Goal: Task Accomplishment & Management: Complete application form

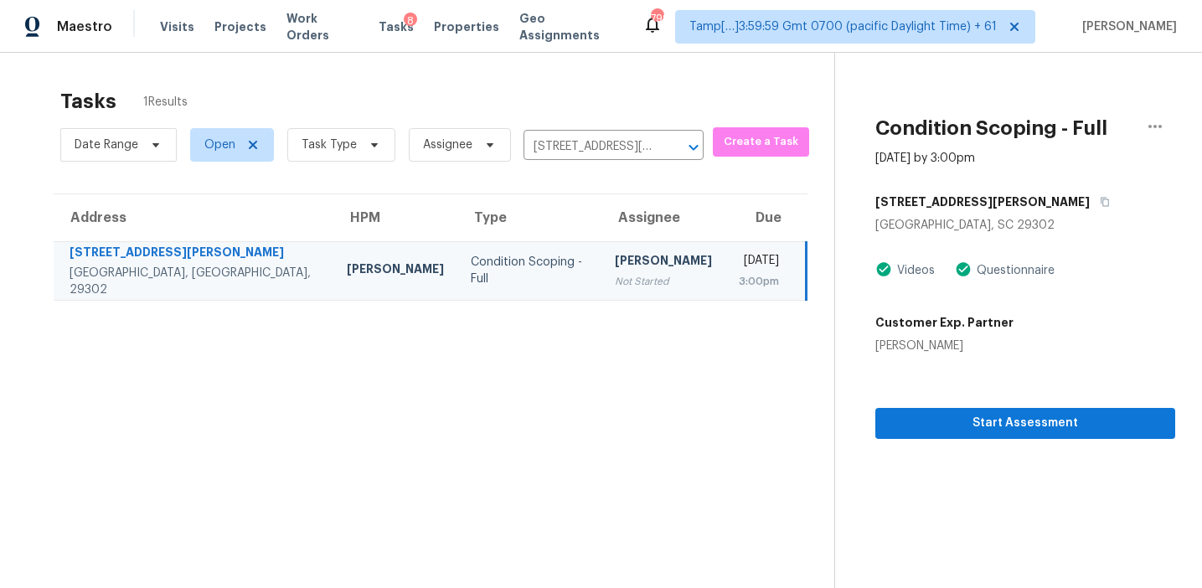
drag, startPoint x: 0, startPoint y: 0, endPoint x: 440, endPoint y: 399, distance: 593.6
click at [440, 399] on section "Tasks 1 Results Date Range Open Task Type Assignee 3335 Robin Hood Dr, Spartanb…" at bounding box center [430, 360] width 807 height 561
click at [910, 416] on span "Start Assessment" at bounding box center [1025, 423] width 273 height 21
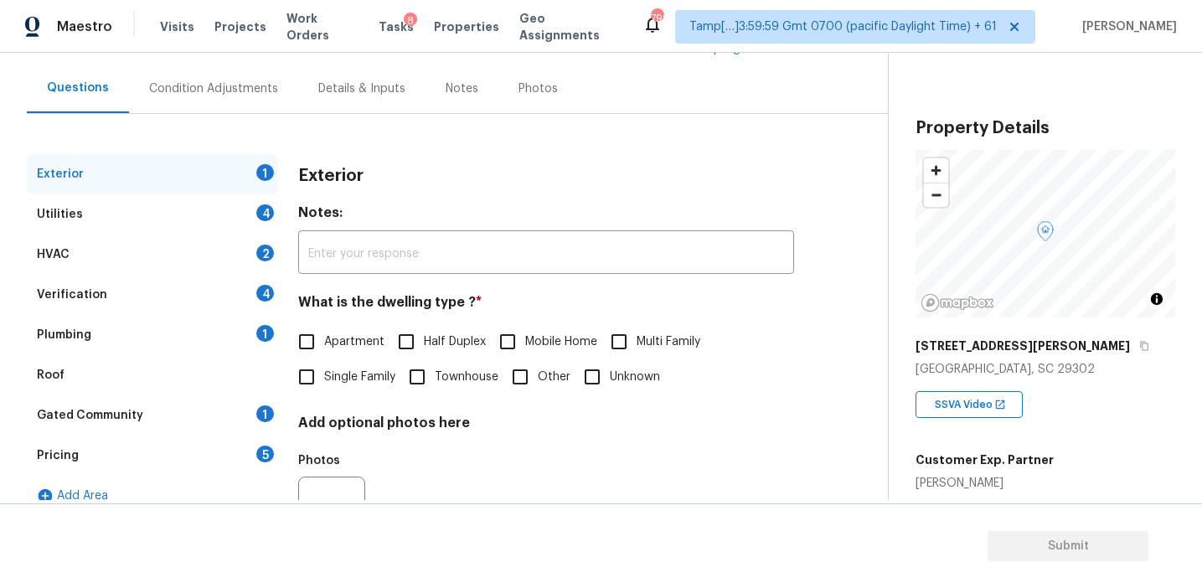
scroll to position [153, 0]
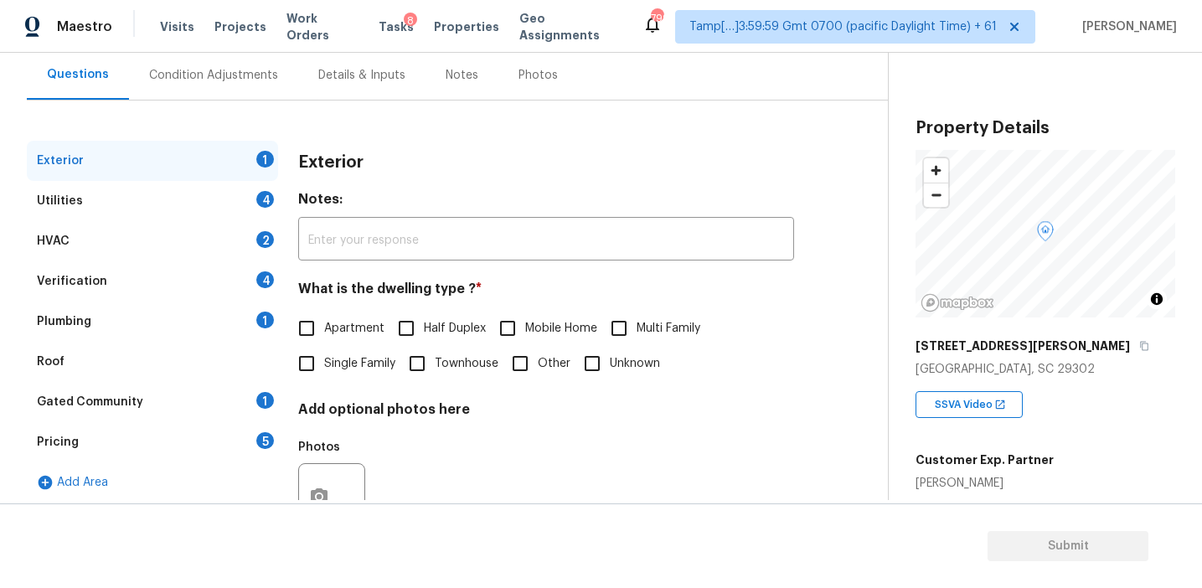
click at [226, 443] on div "Pricing 5" at bounding box center [152, 442] width 251 height 40
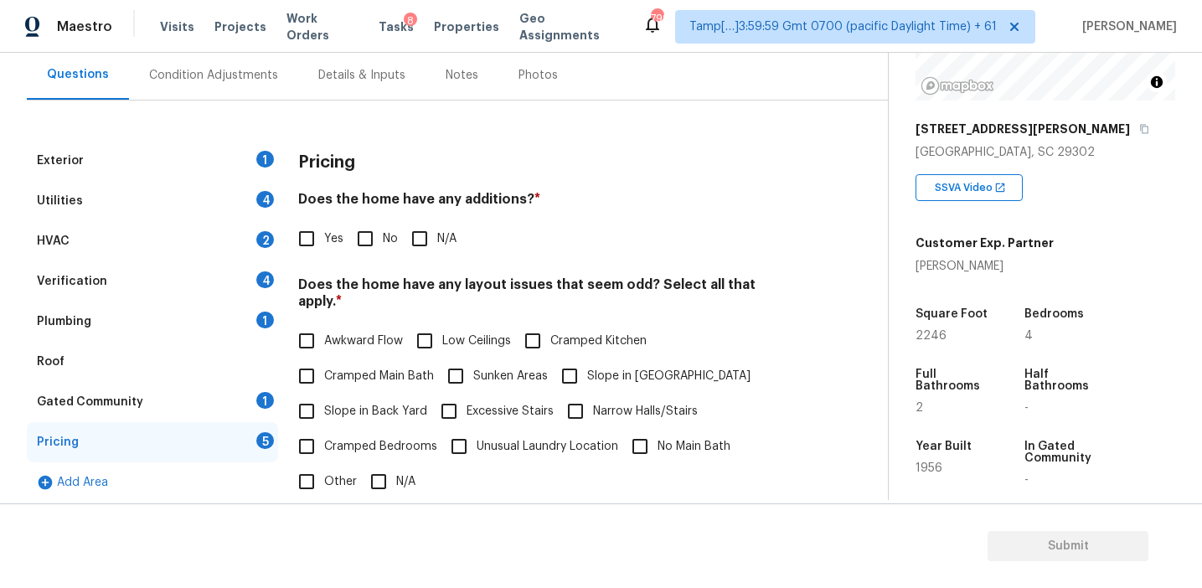
scroll to position [208, 0]
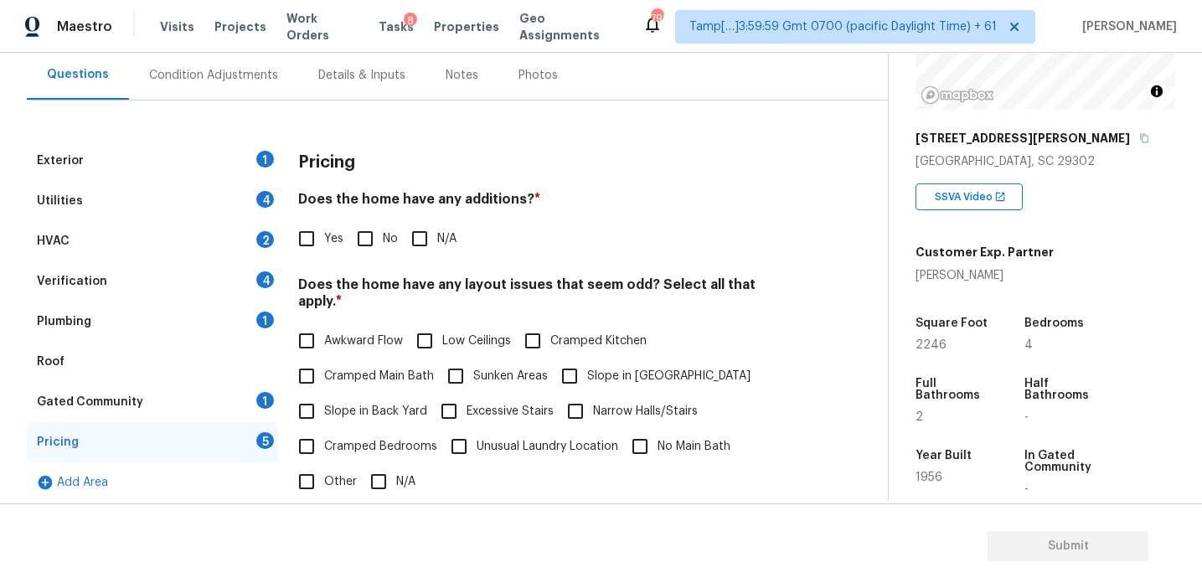
click at [329, 141] on div "Pricing" at bounding box center [546, 163] width 496 height 44
click at [405, 183] on div "Pricing" at bounding box center [546, 163] width 496 height 44
click at [505, 182] on div "Pricing" at bounding box center [546, 163] width 496 height 44
click at [365, 235] on input "No" at bounding box center [365, 238] width 35 height 35
checkbox input "true"
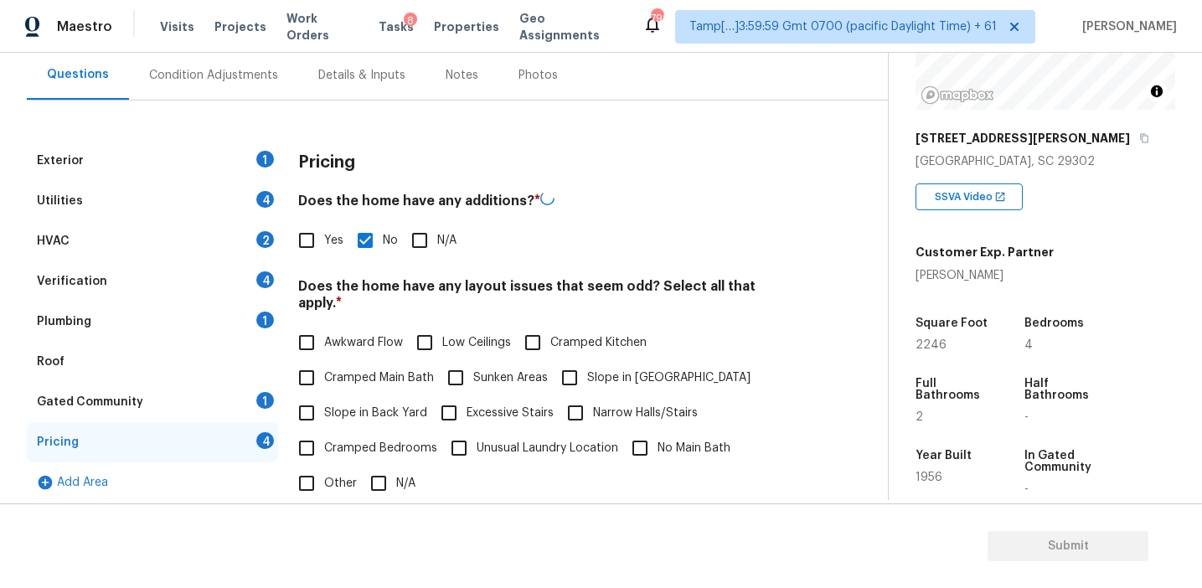
click at [372, 405] on span "Slope in Back Yard" at bounding box center [375, 414] width 103 height 18
click at [324, 395] on input "Slope in Back Yard" at bounding box center [306, 412] width 35 height 35
checkbox input "true"
click at [596, 369] on label "Slope in [GEOGRAPHIC_DATA]" at bounding box center [651, 375] width 199 height 35
click at [587, 369] on input "Slope in [GEOGRAPHIC_DATA]" at bounding box center [569, 375] width 35 height 35
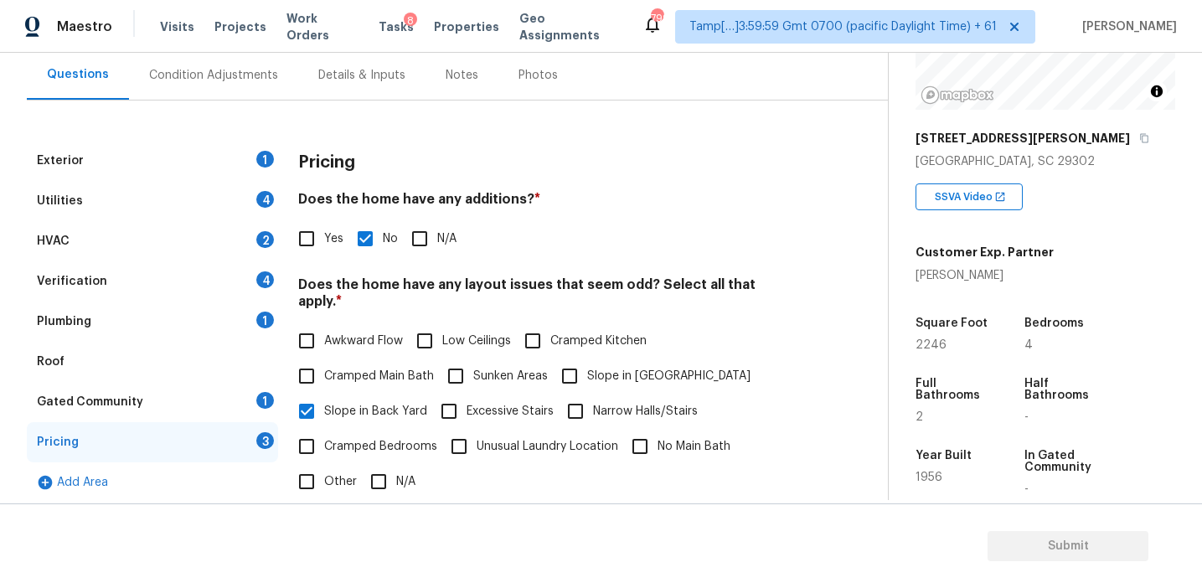
checkbox input "true"
click at [400, 338] on label "Awkward Flow" at bounding box center [346, 340] width 114 height 35
click at [324, 338] on input "Awkward Flow" at bounding box center [306, 340] width 35 height 35
checkbox input "true"
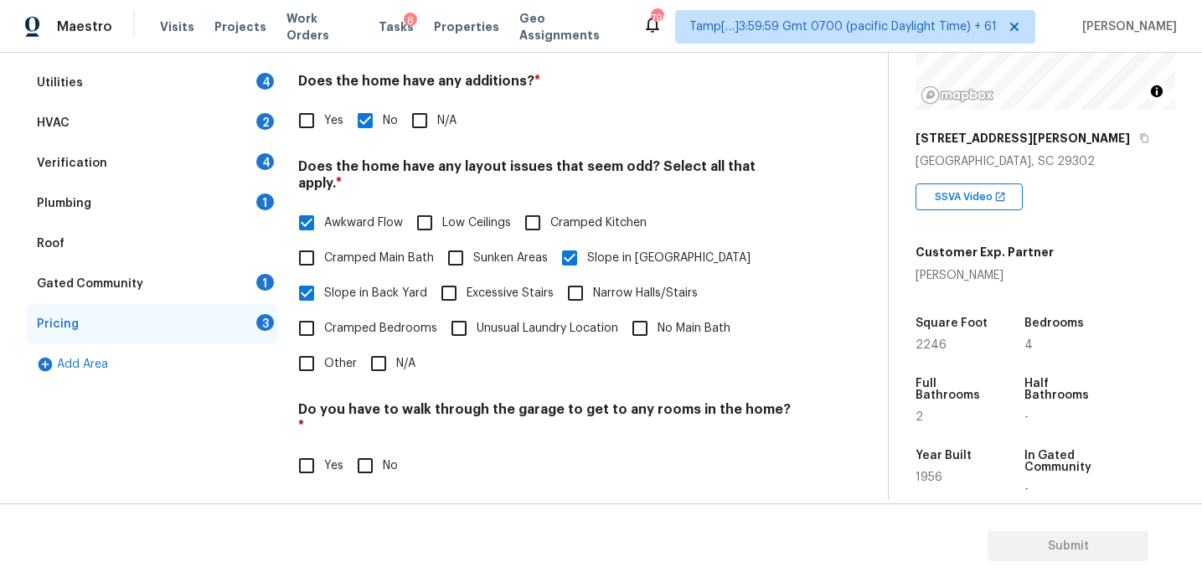
scroll to position [415, 0]
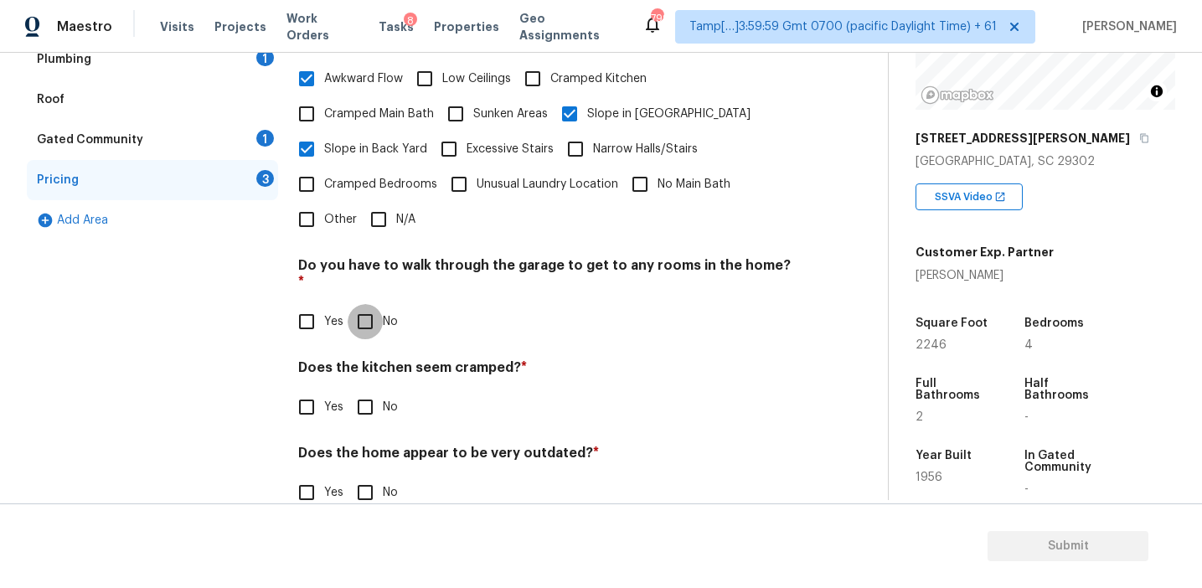
click at [369, 304] on input "No" at bounding box center [365, 321] width 35 height 35
checkbox input "true"
click at [369, 389] on input "No" at bounding box center [365, 406] width 35 height 35
checkbox input "true"
click at [364, 475] on input "No" at bounding box center [365, 492] width 35 height 35
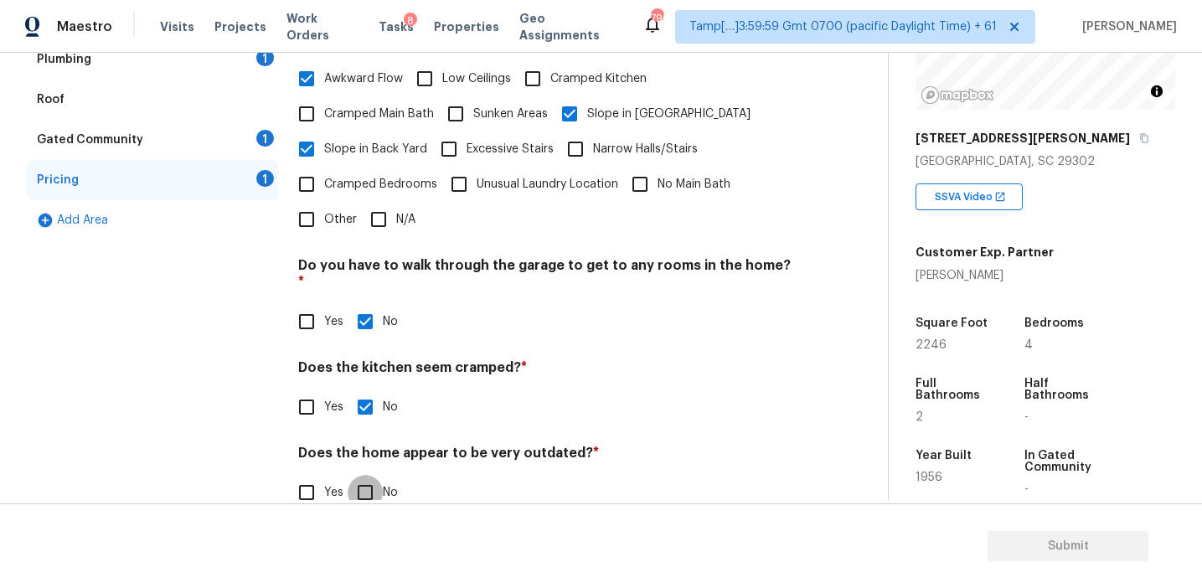
checkbox input "true"
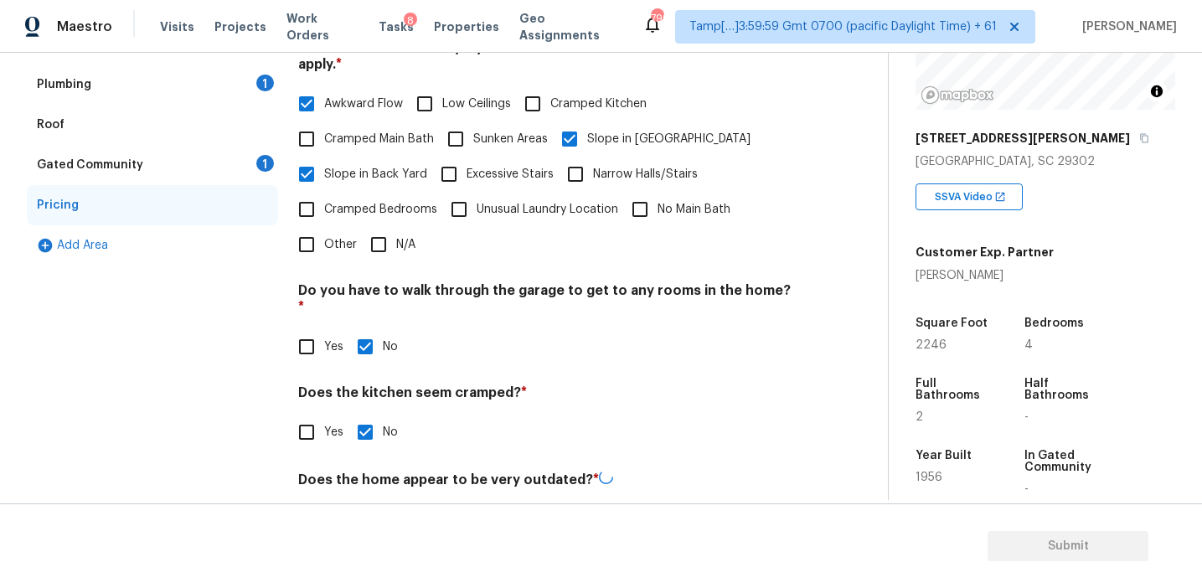
scroll to position [370, 0]
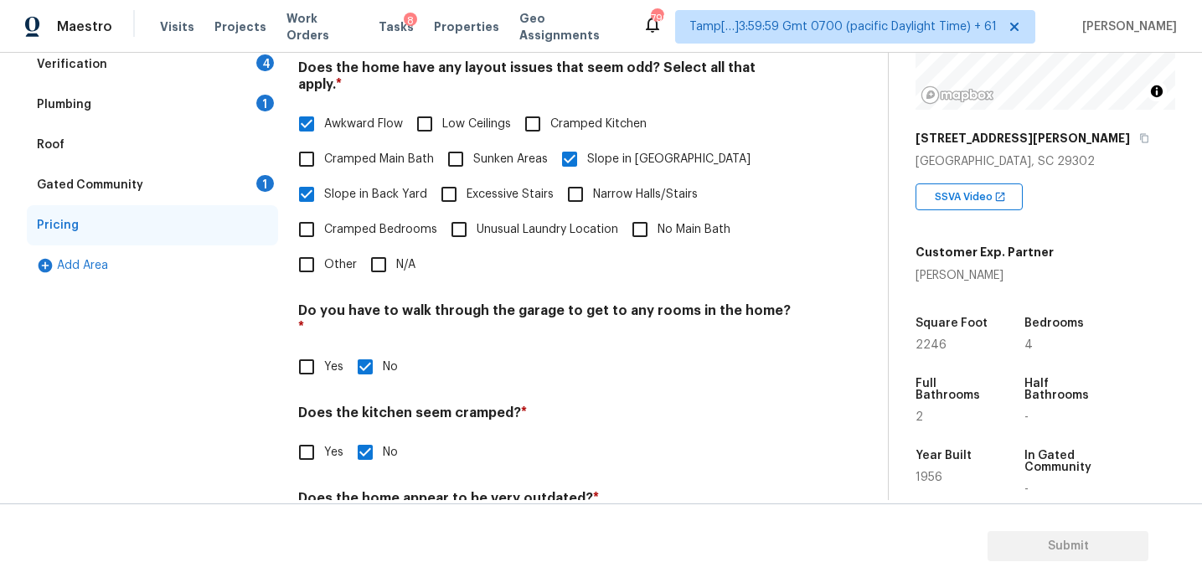
click at [368, 221] on span "Cramped Bedrooms" at bounding box center [380, 230] width 113 height 18
click at [324, 212] on input "Cramped Bedrooms" at bounding box center [306, 229] width 35 height 35
checkbox input "true"
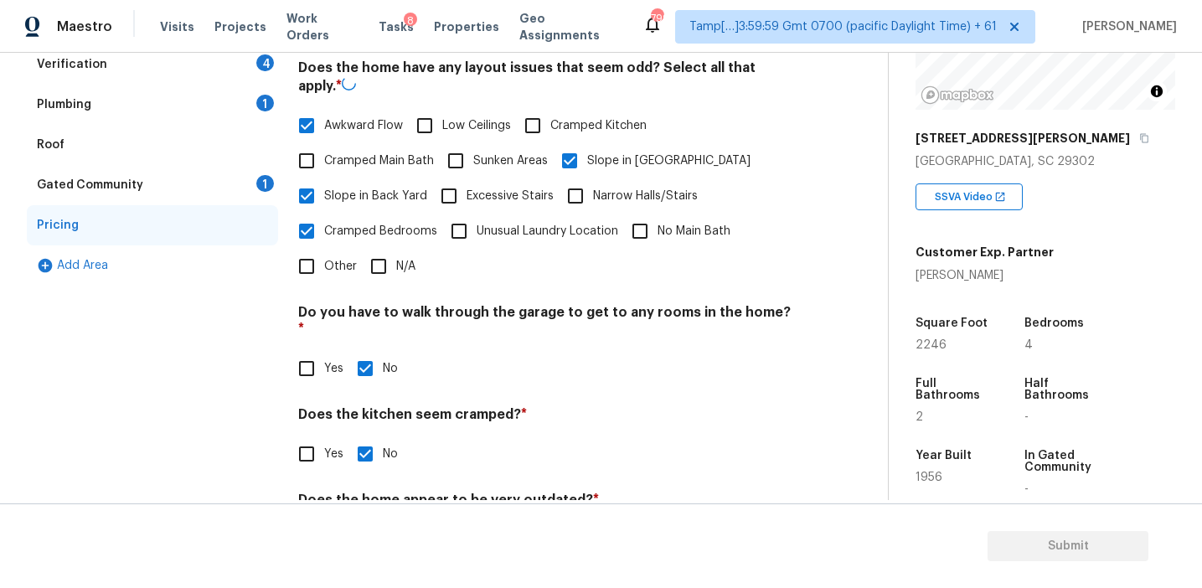
click at [384, 152] on span "Cramped Main Bath" at bounding box center [379, 161] width 110 height 18
click at [324, 146] on input "Cramped Main Bath" at bounding box center [306, 160] width 35 height 35
checkbox input "true"
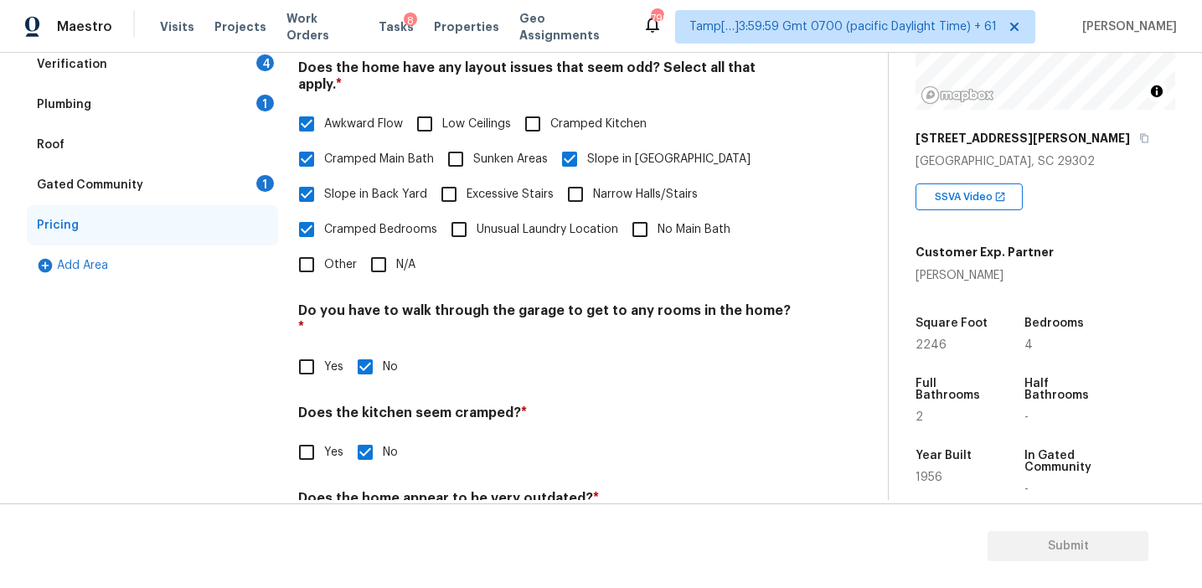
click at [248, 186] on div "Gated Community 1" at bounding box center [152, 185] width 251 height 40
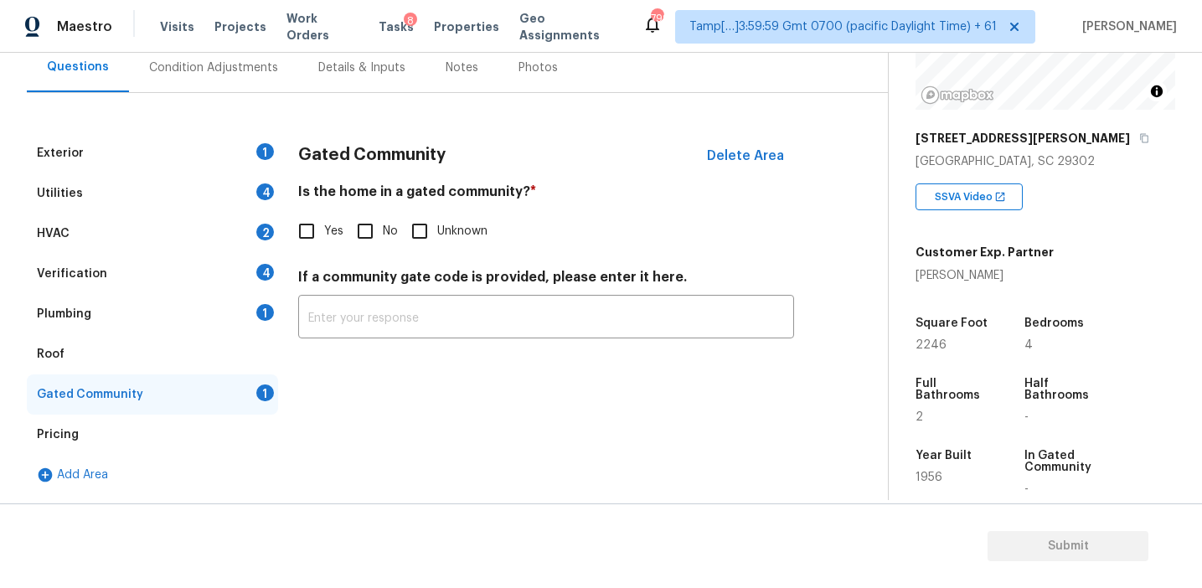
scroll to position [161, 0]
click at [372, 232] on input "No" at bounding box center [365, 231] width 35 height 35
checkbox input "true"
click at [223, 319] on div "Plumbing 1" at bounding box center [152, 314] width 251 height 40
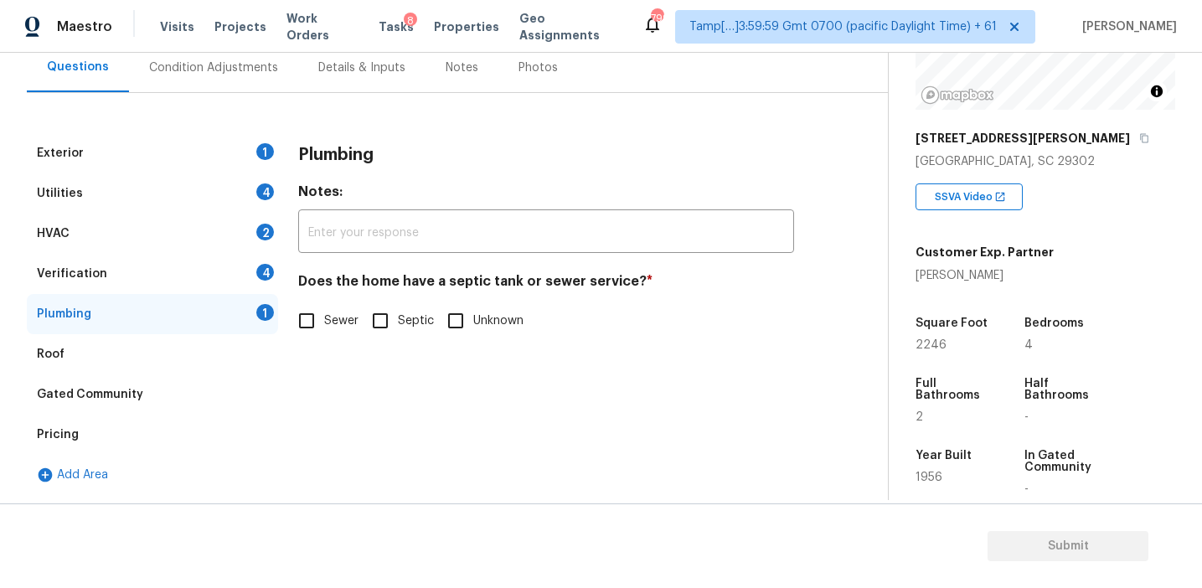
click at [326, 315] on span "Sewer" at bounding box center [341, 321] width 34 height 18
click at [324, 315] on input "Sewer" at bounding box center [306, 320] width 35 height 35
checkbox input "true"
click at [245, 276] on div "Verification 4" at bounding box center [152, 274] width 251 height 40
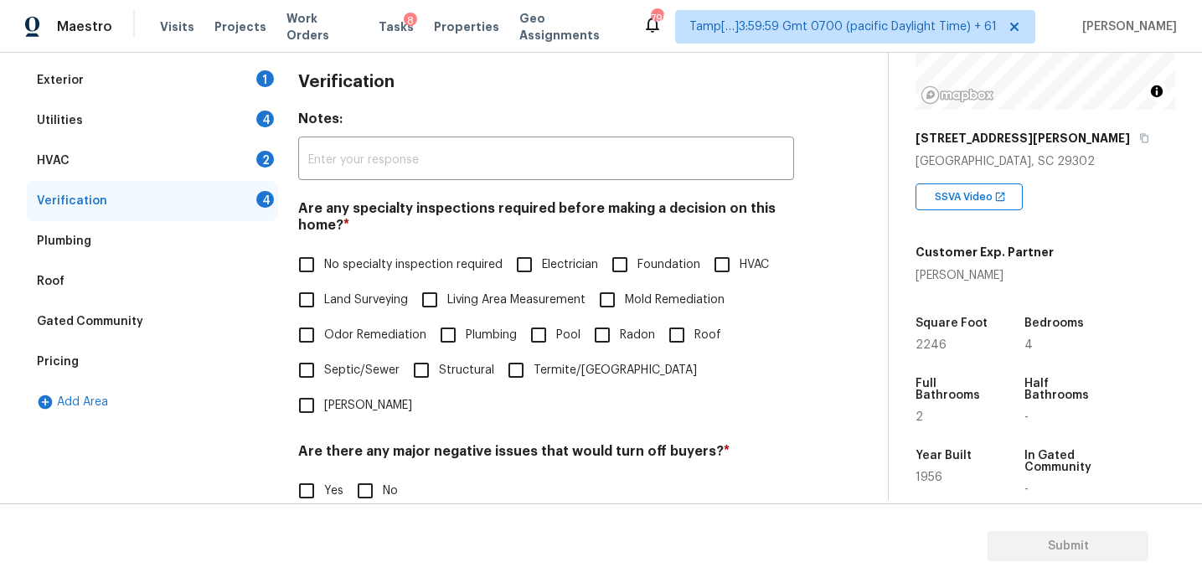
scroll to position [299, 0]
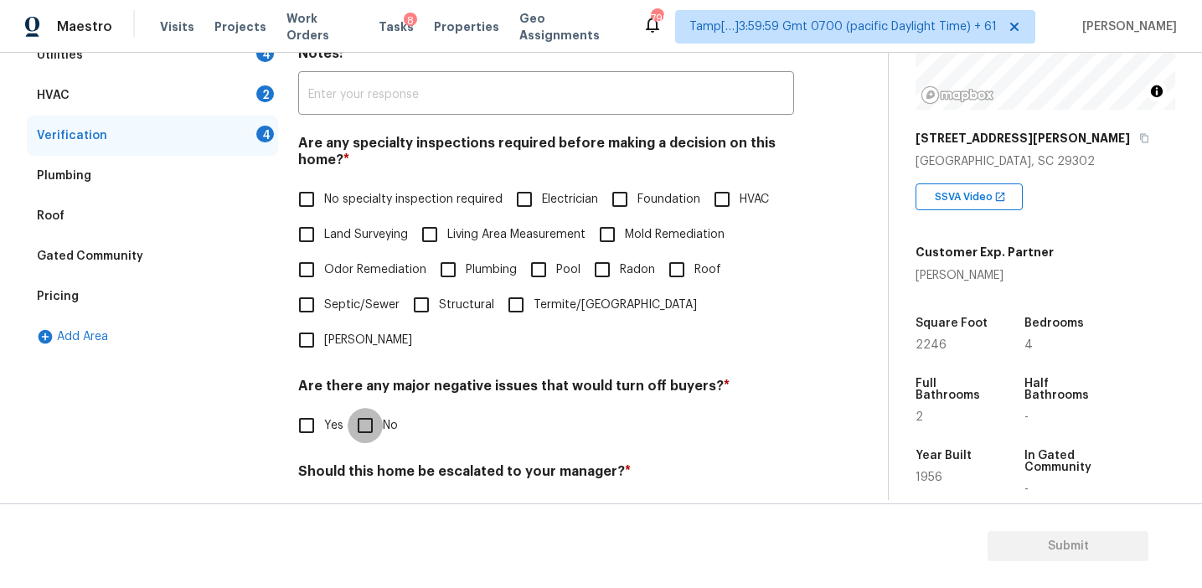
click at [374, 408] on input "No" at bounding box center [365, 425] width 35 height 35
checkbox input "true"
click at [358, 219] on label "Land Surveying" at bounding box center [348, 234] width 119 height 35
click at [324, 219] on input "Land Surveying" at bounding box center [306, 234] width 35 height 35
checkbox input "true"
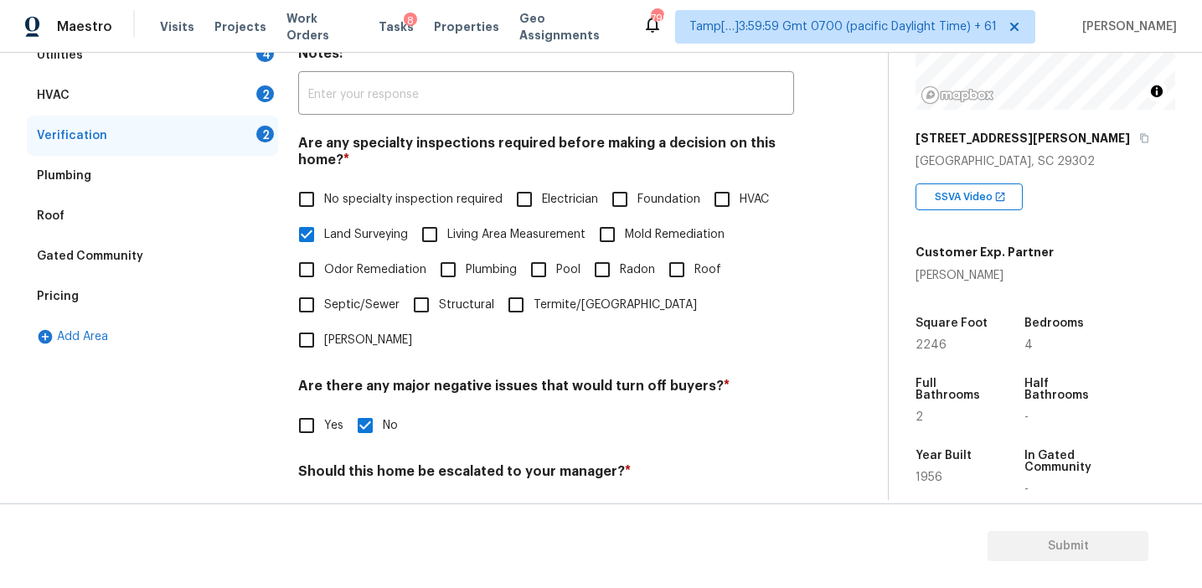
click at [353, 185] on label "No specialty inspection required" at bounding box center [396, 199] width 214 height 35
click at [324, 185] on input "No specialty inspection required" at bounding box center [306, 199] width 35 height 35
checkbox input "true"
click at [363, 239] on span "Land Surveying" at bounding box center [366, 237] width 84 height 18
click at [324, 239] on input "Land Surveying" at bounding box center [306, 236] width 35 height 35
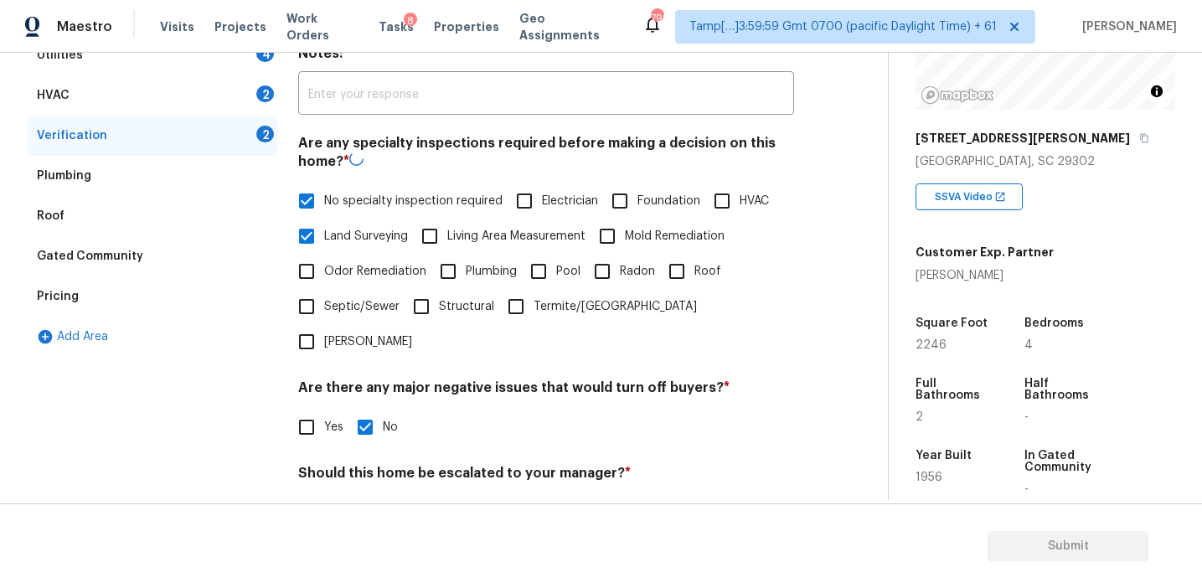
checkbox input "false"
click at [364, 493] on input "No" at bounding box center [365, 510] width 35 height 35
checkbox input "true"
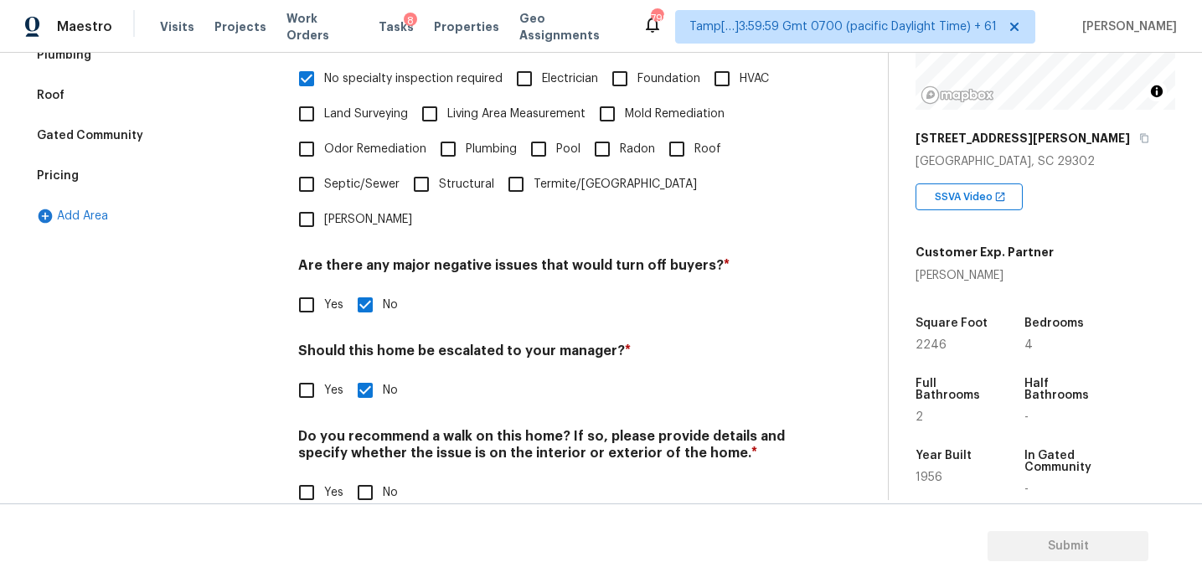
click at [369, 475] on input "No" at bounding box center [365, 492] width 35 height 35
checkbox input "true"
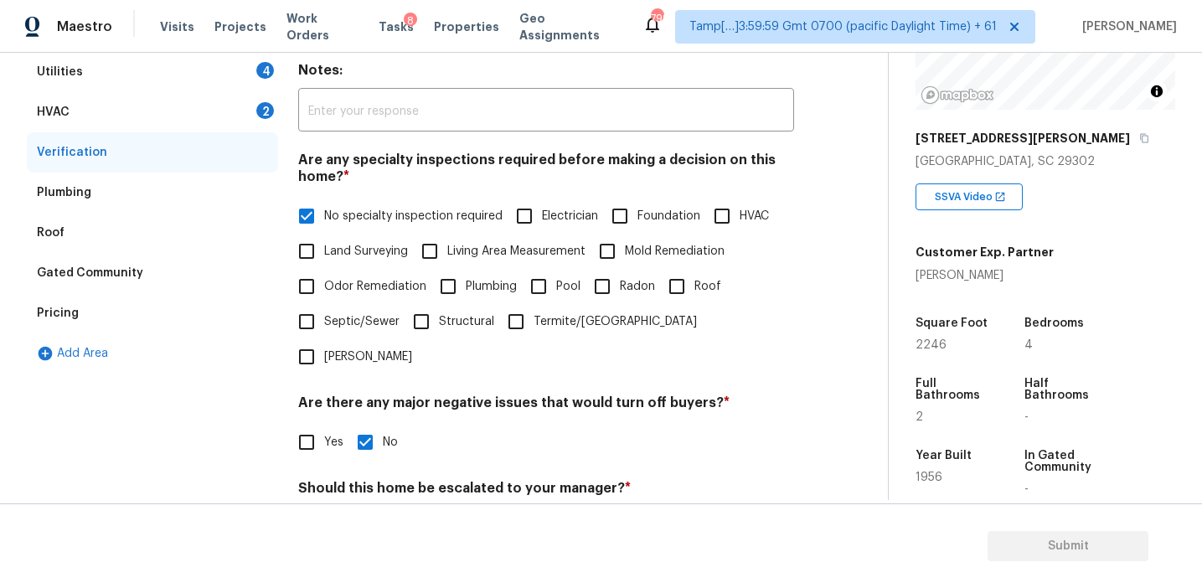
click at [228, 103] on div "HVAC 2" at bounding box center [152, 112] width 251 height 40
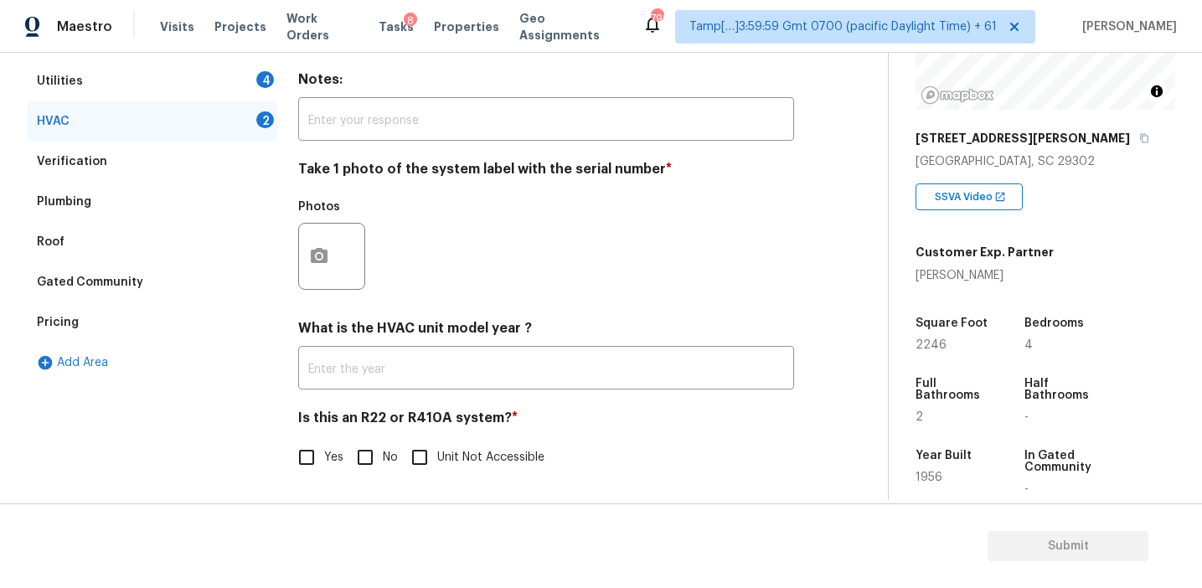
scroll to position [274, 0]
click at [370, 458] on input "No" at bounding box center [365, 457] width 35 height 35
checkbox input "true"
click at [318, 260] on icon "button" at bounding box center [319, 255] width 17 height 15
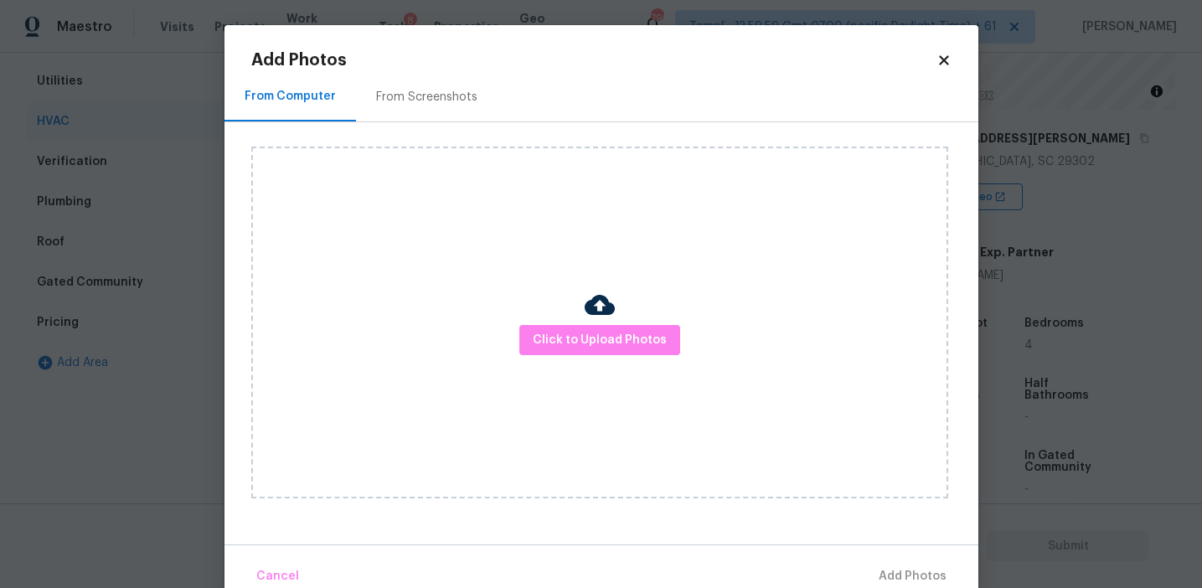
click at [424, 100] on div "From Screenshots" at bounding box center [426, 97] width 101 height 17
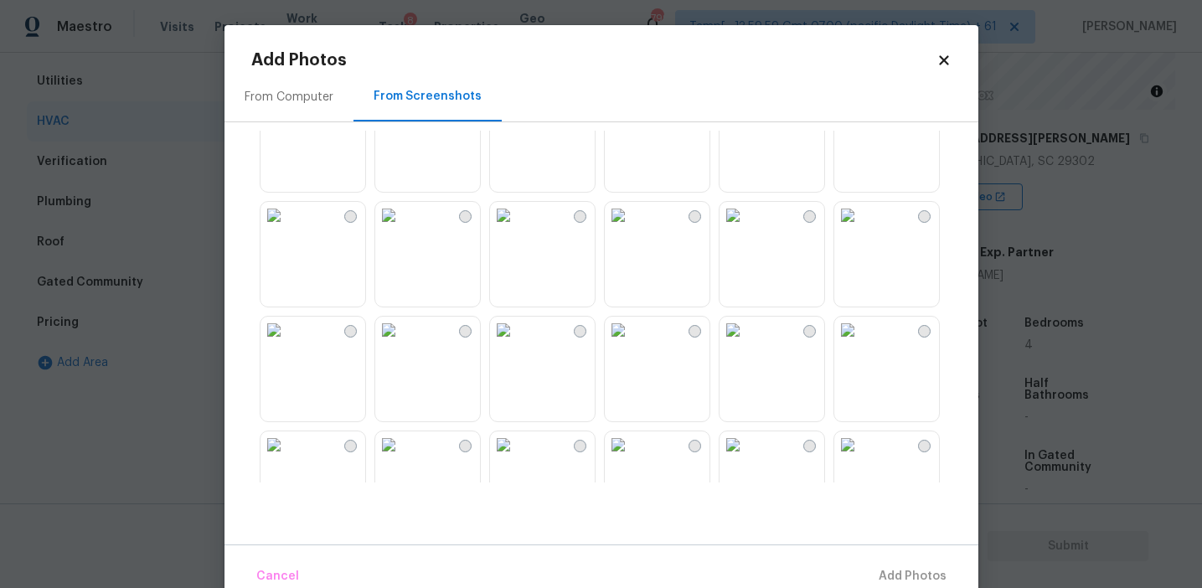
scroll to position [93, 0]
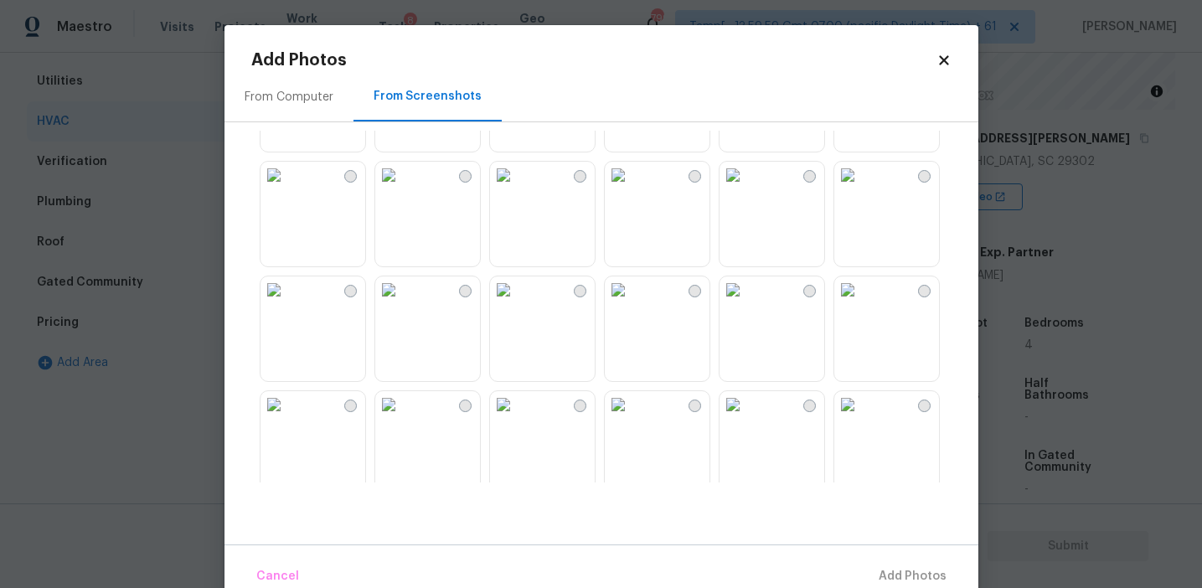
click at [287, 303] on img at bounding box center [273, 289] width 27 height 27
click at [879, 572] on span "Add 1 Photo(s)" at bounding box center [905, 576] width 83 height 21
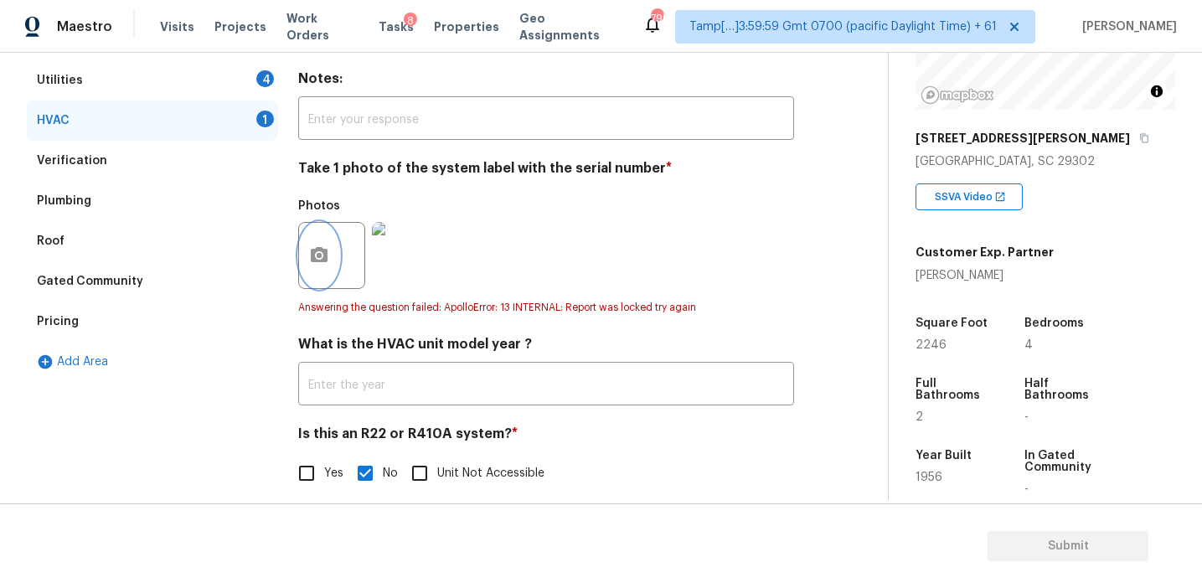
scroll to position [192, 0]
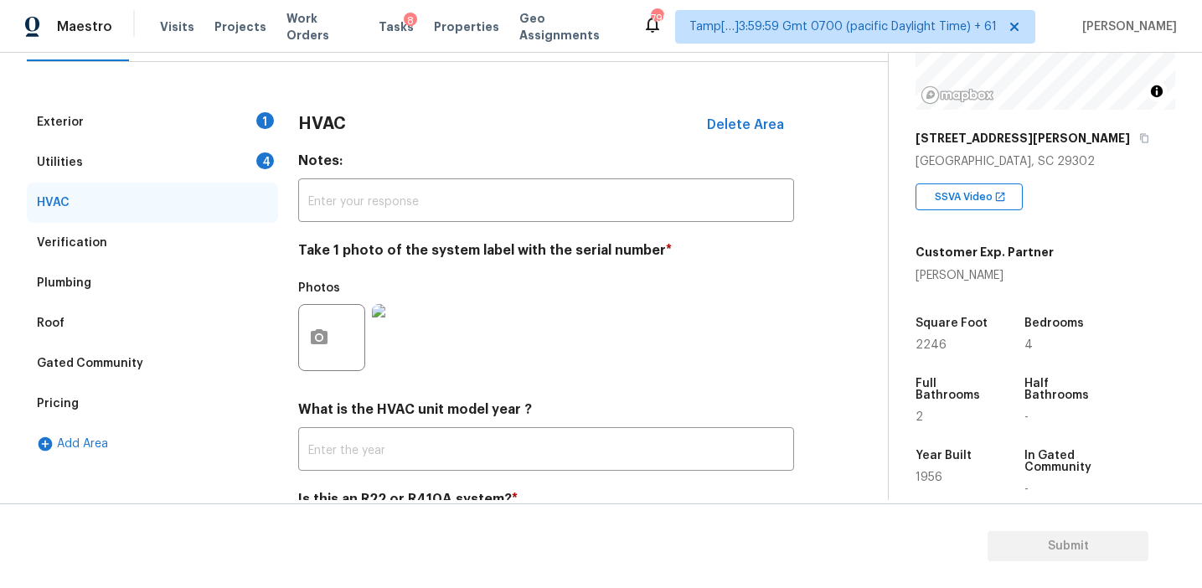
click at [235, 150] on div "Utilities 4" at bounding box center [152, 162] width 251 height 40
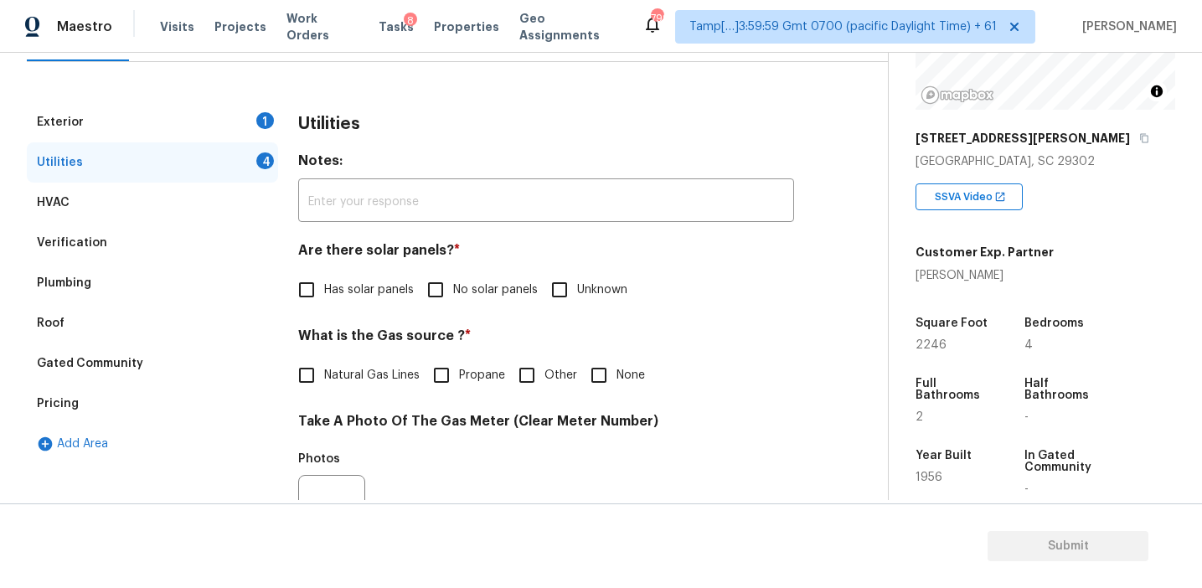
click at [458, 280] on label "No solar panels" at bounding box center [478, 289] width 120 height 35
click at [453, 280] on input "No solar panels" at bounding box center [435, 289] width 35 height 35
checkbox input "true"
click at [604, 361] on input "None" at bounding box center [598, 375] width 35 height 35
checkbox input "true"
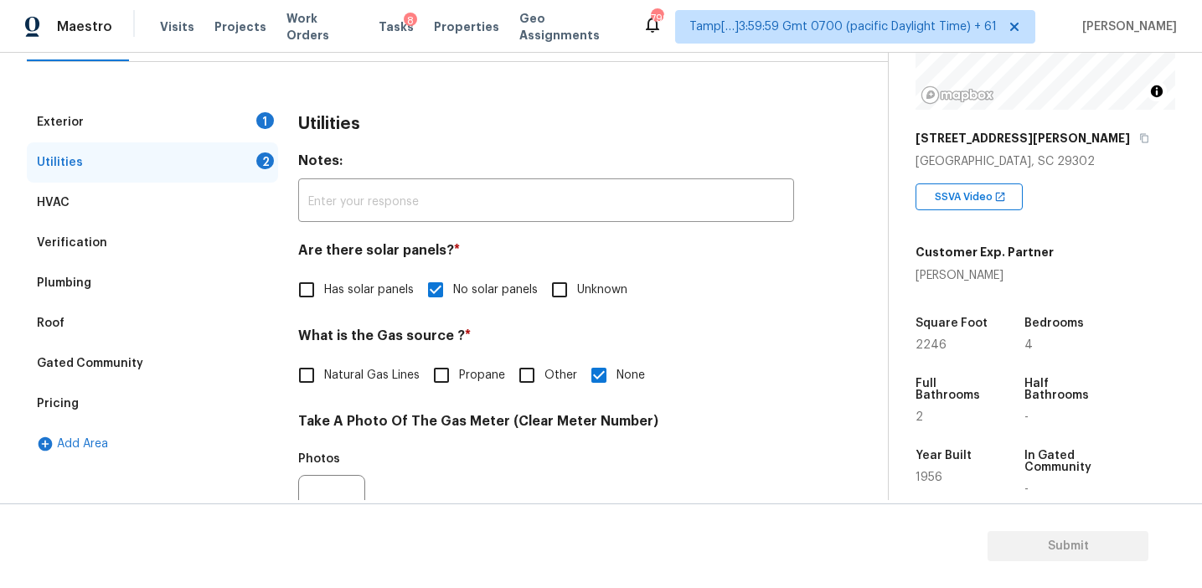
scroll to position [673, 0]
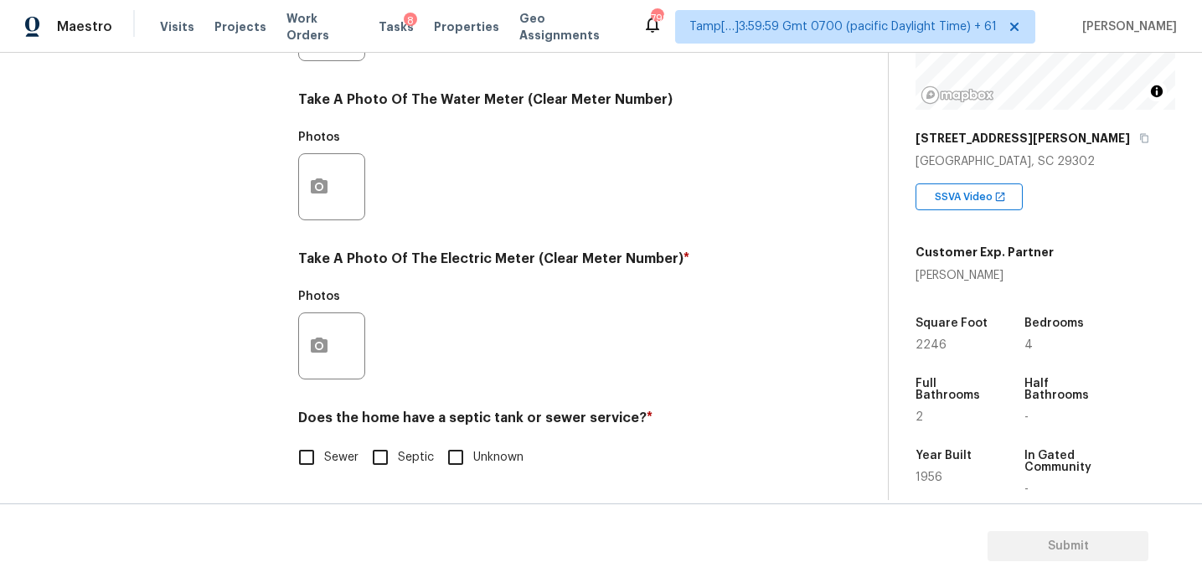
click at [310, 461] on input "Sewer" at bounding box center [306, 457] width 35 height 35
checkbox input "true"
click at [318, 386] on div "Photos" at bounding box center [333, 335] width 70 height 109
click at [327, 341] on icon "button" at bounding box center [319, 345] width 17 height 15
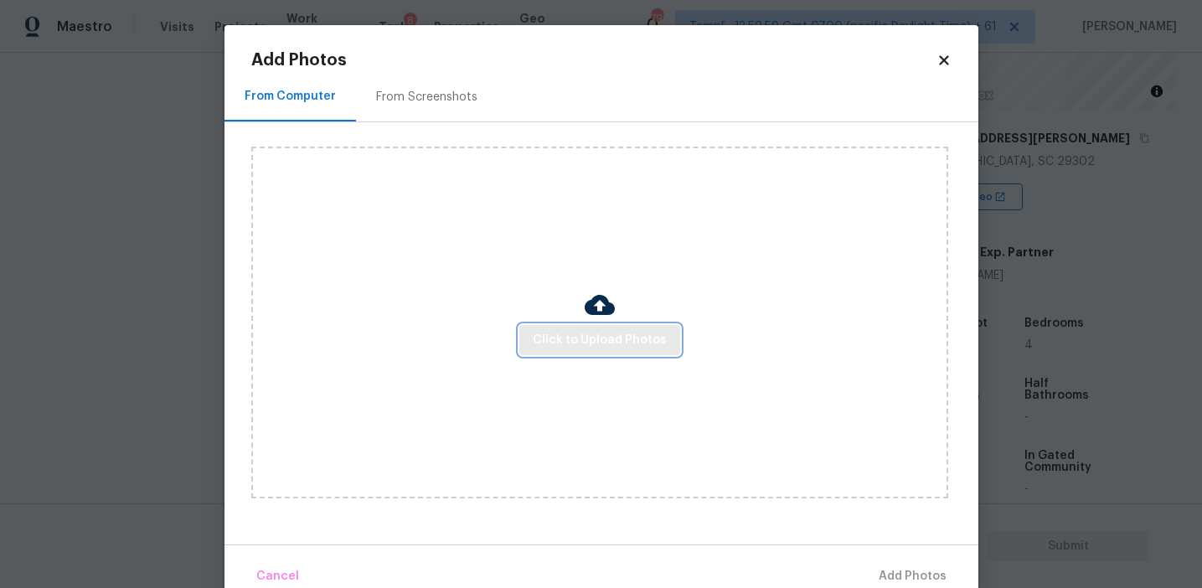
click at [573, 348] on span "Click to Upload Photos" at bounding box center [600, 340] width 134 height 21
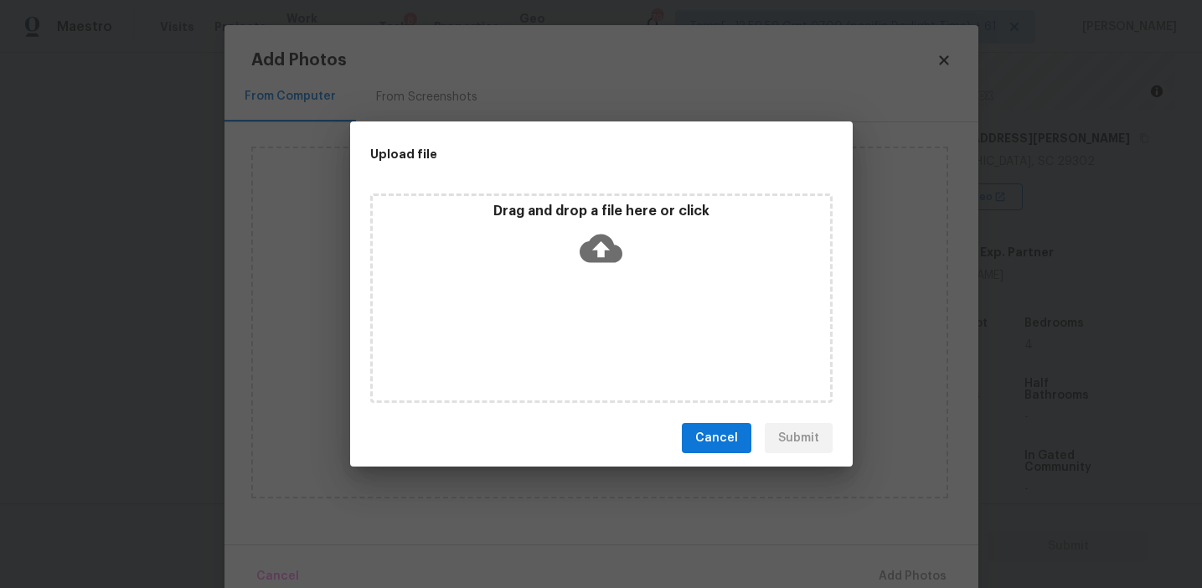
click at [567, 224] on div "Drag and drop a file here or click" at bounding box center [601, 239] width 457 height 72
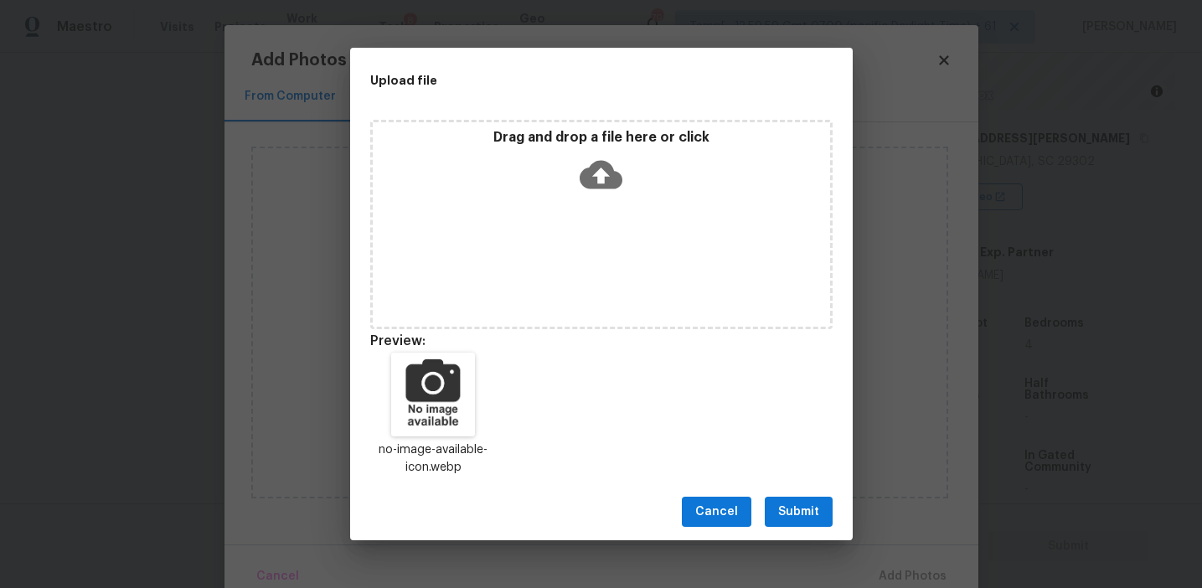
click at [798, 503] on span "Submit" at bounding box center [798, 512] width 41 height 21
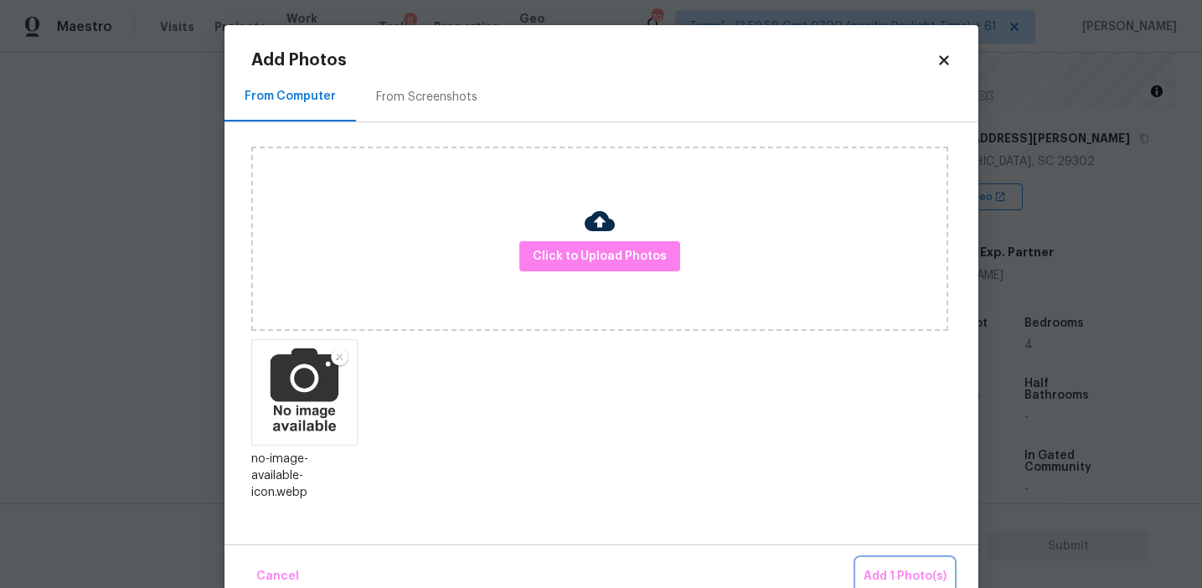
click at [891, 566] on span "Add 1 Photo(s)" at bounding box center [905, 576] width 83 height 21
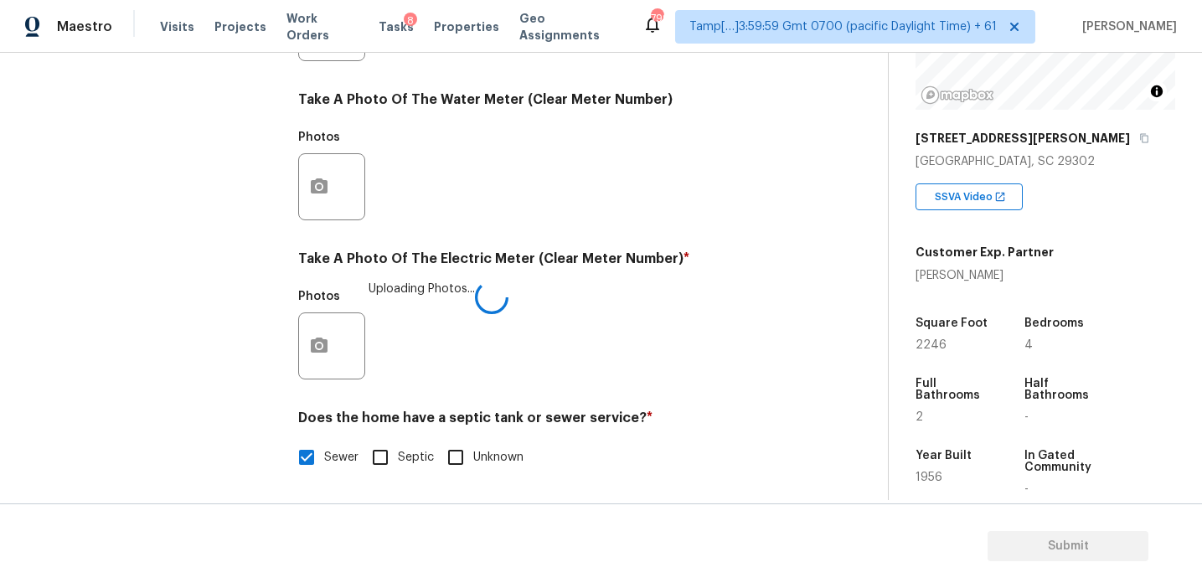
click at [657, 350] on div "Photos Uploading Photos..." at bounding box center [546, 335] width 496 height 109
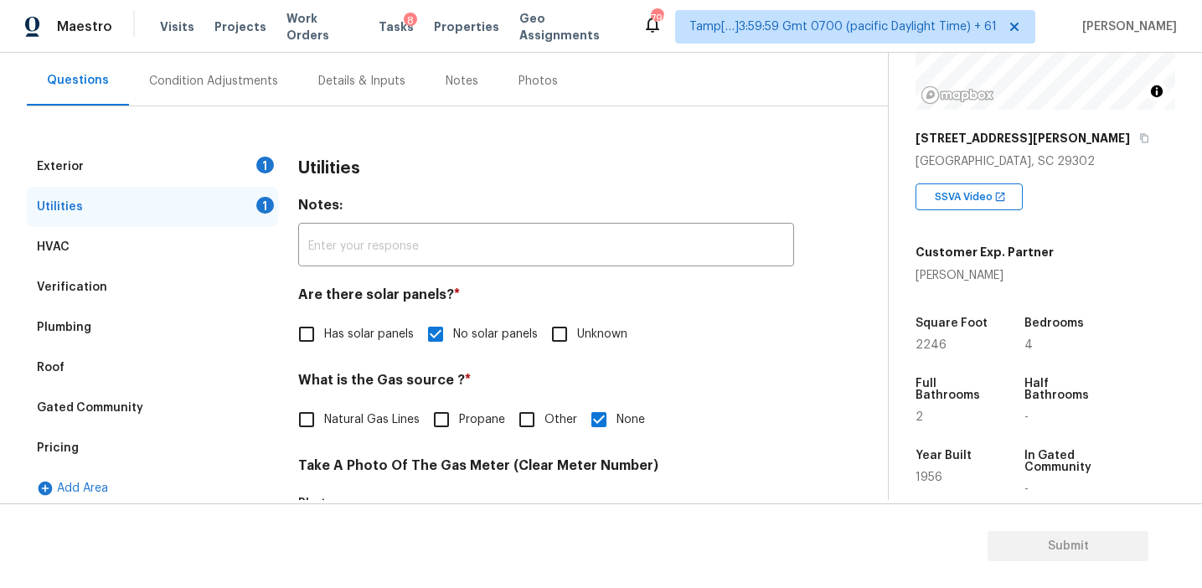
scroll to position [152, 0]
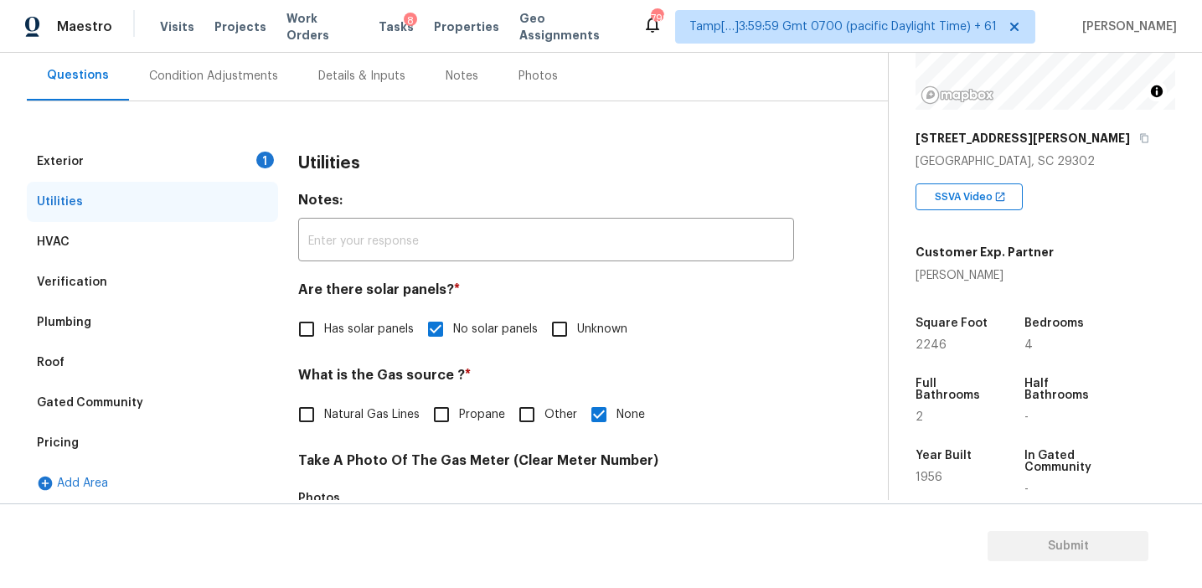
click at [266, 157] on div "1" at bounding box center [265, 160] width 18 height 17
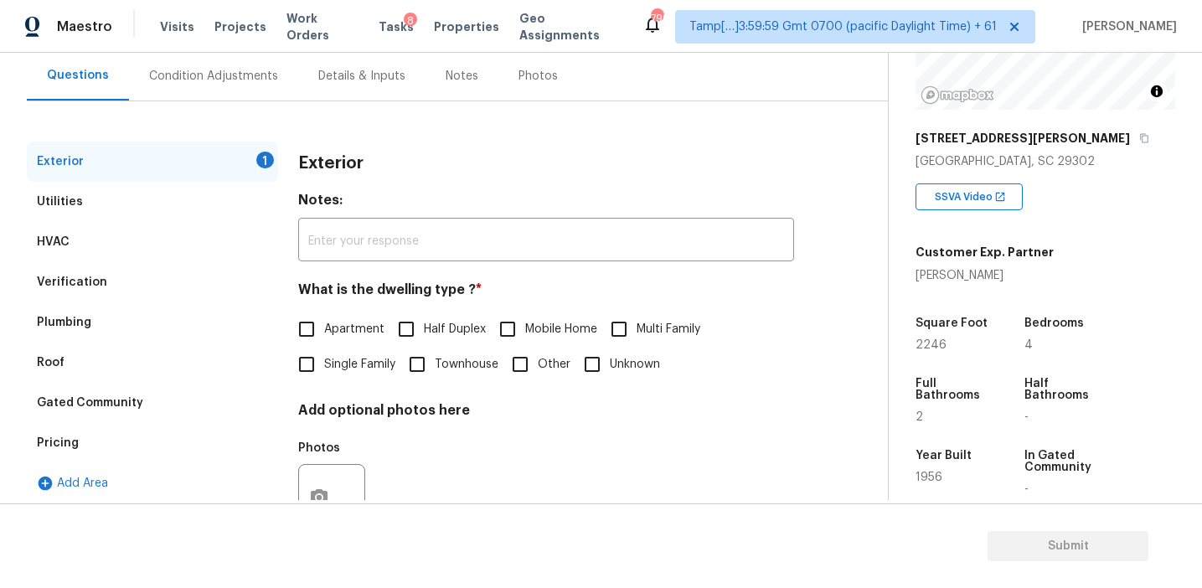
click at [335, 353] on label "Single Family" at bounding box center [342, 364] width 106 height 35
click at [324, 353] on input "Single Family" at bounding box center [306, 364] width 35 height 35
checkbox input "true"
click at [248, 63] on div "Condition Adjustments" at bounding box center [213, 75] width 169 height 49
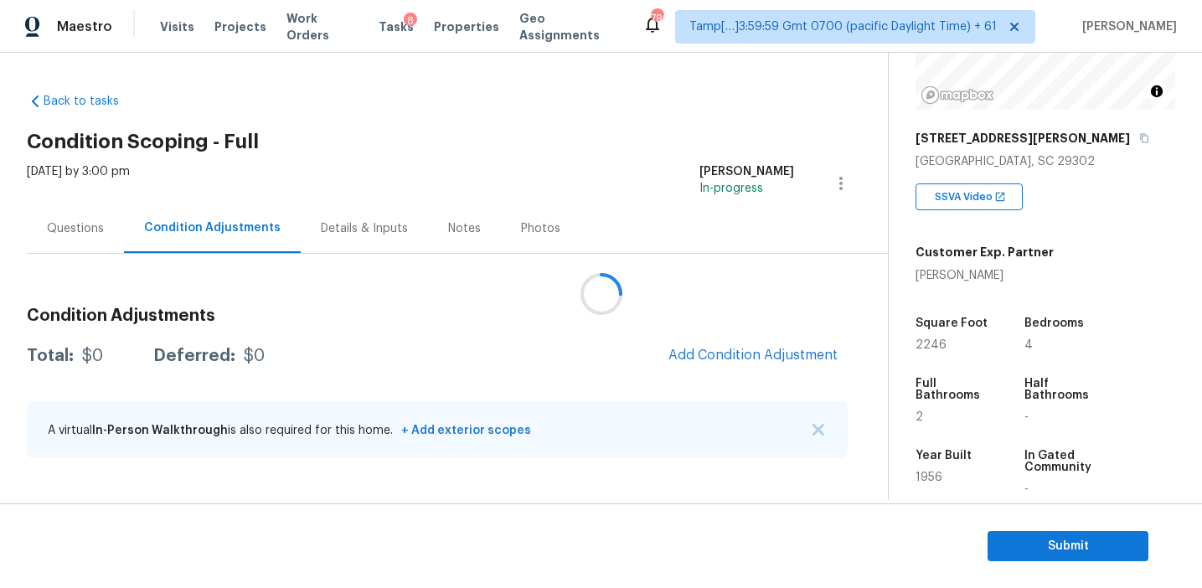
click at [555, 312] on div at bounding box center [601, 294] width 1202 height 588
click at [696, 353] on span "Add Condition Adjustment" at bounding box center [752, 355] width 169 height 15
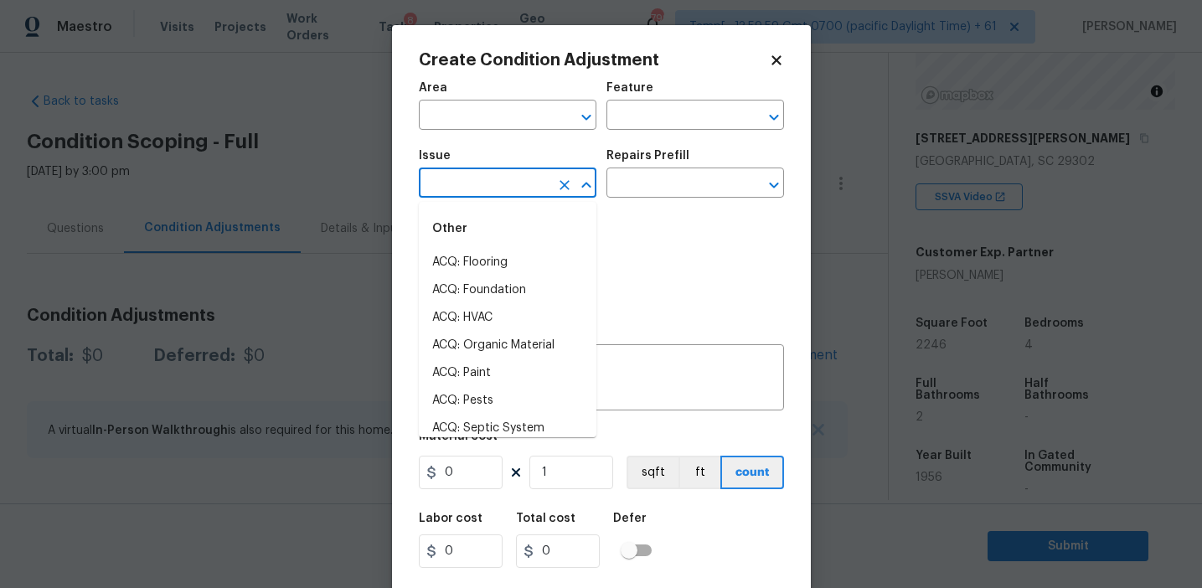
click at [483, 191] on input "text" at bounding box center [484, 185] width 131 height 26
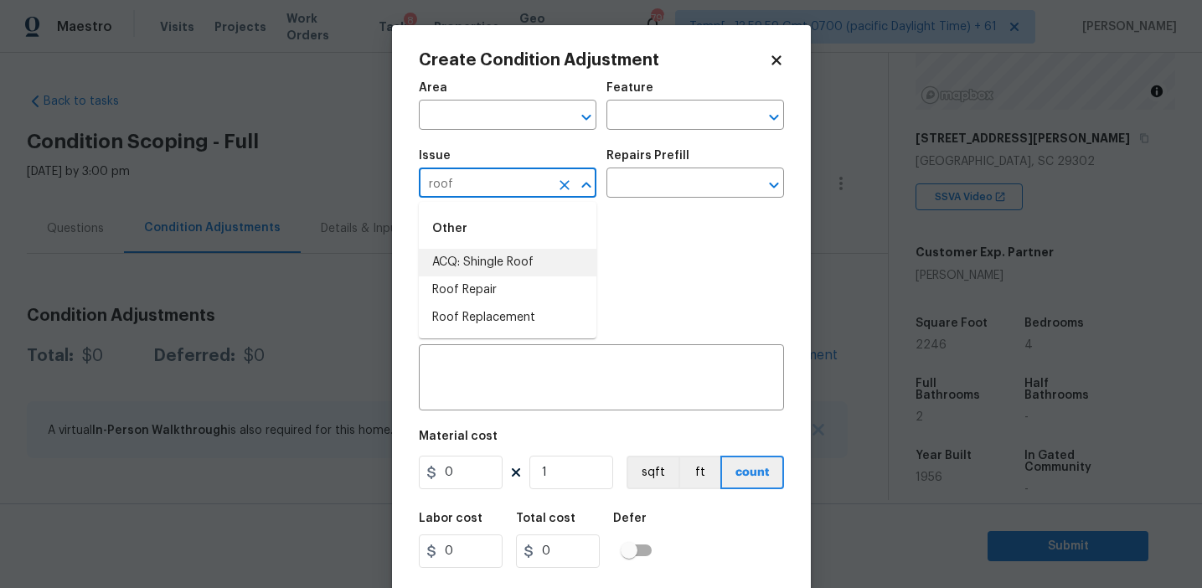
click at [518, 271] on li "ACQ: Shingle Roof" at bounding box center [508, 263] width 178 height 28
type input "ACQ: Shingle Roof"
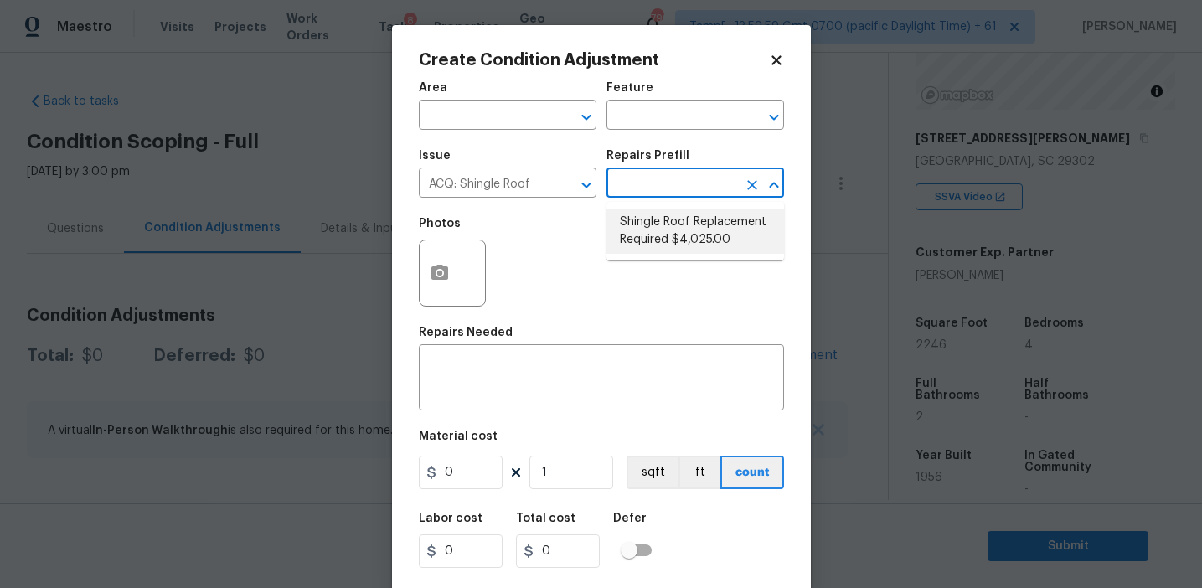
click at [660, 243] on li "Shingle Roof Replacement Required $4,025.00" at bounding box center [695, 231] width 178 height 45
type input "Acquisition"
type textarea "Acquisition Scope: Shingle Roof Replacement required."
type input "4025"
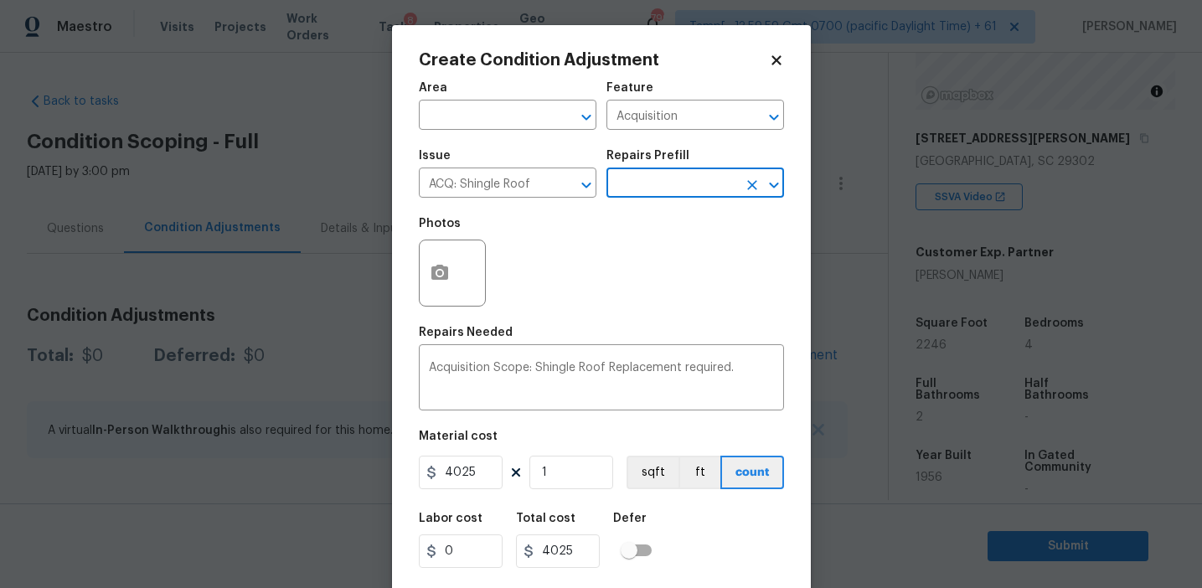
scroll to position [38, 0]
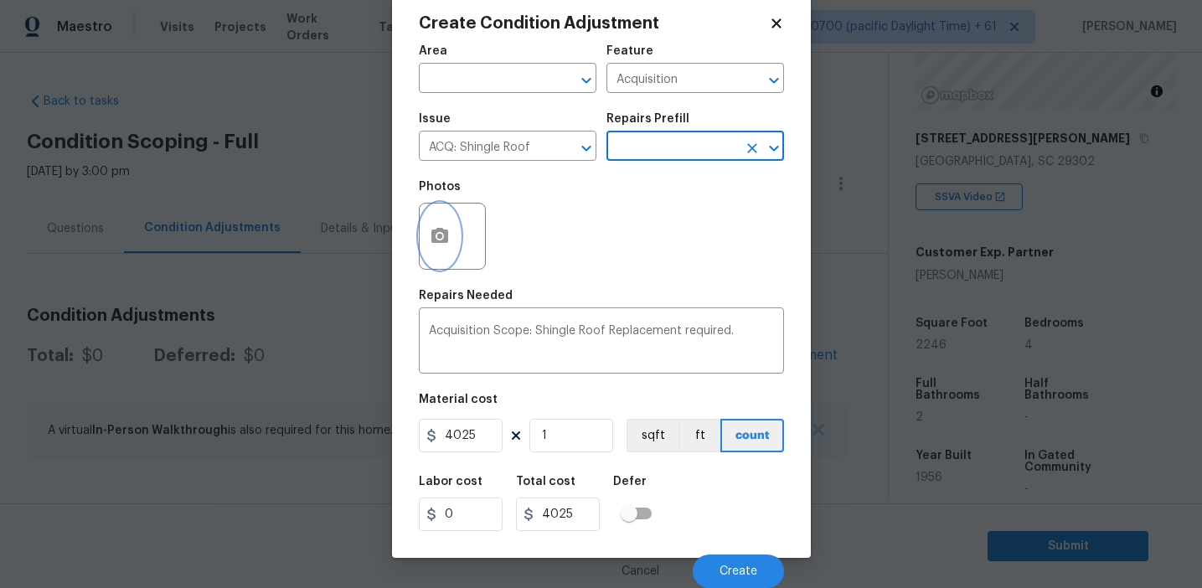
click at [441, 242] on icon "button" at bounding box center [439, 235] width 17 height 15
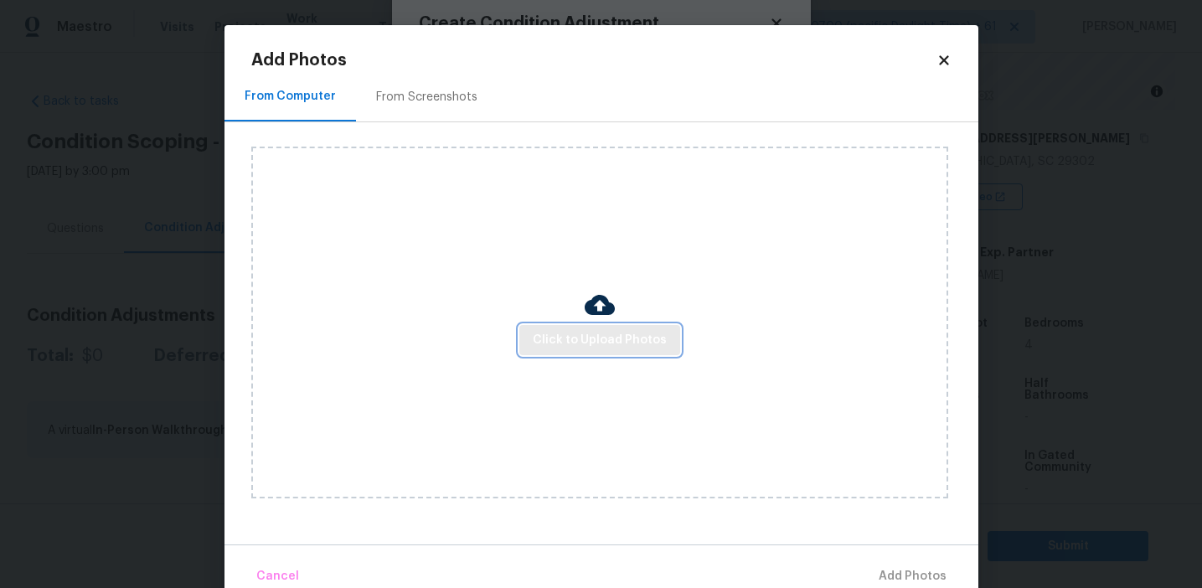
click at [619, 337] on span "Click to Upload Photos" at bounding box center [600, 340] width 134 height 21
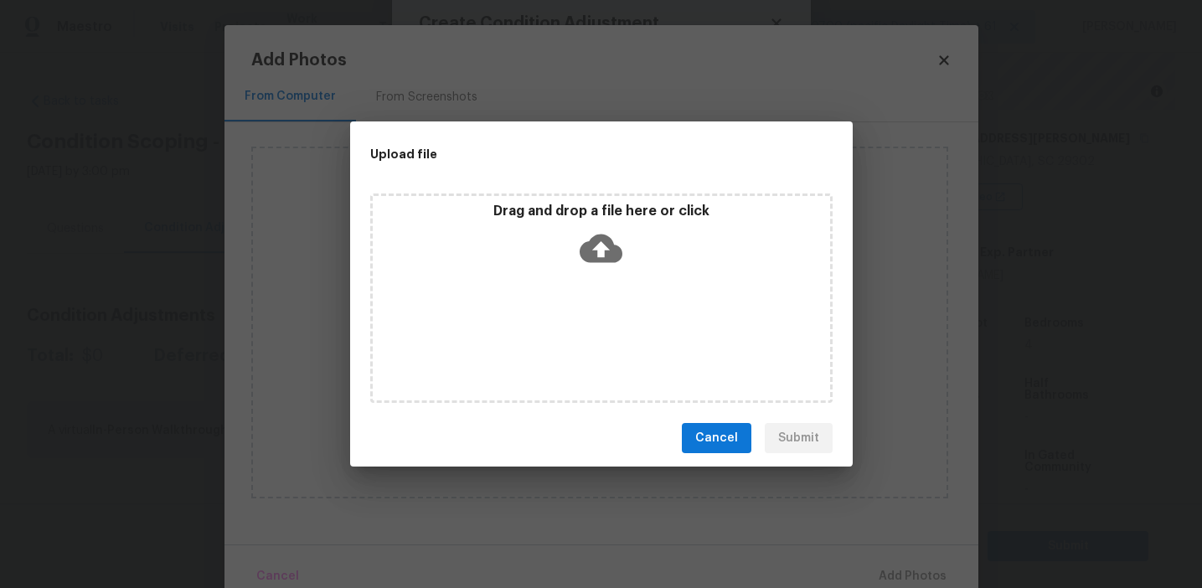
click at [584, 241] on icon at bounding box center [601, 248] width 43 height 43
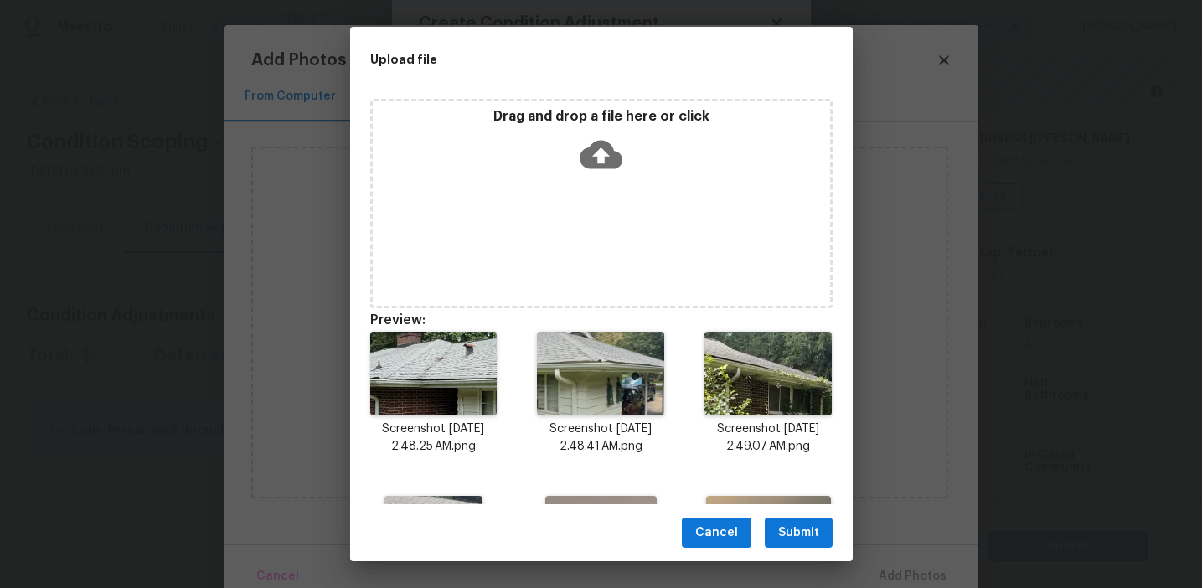
drag, startPoint x: 794, startPoint y: 531, endPoint x: 804, endPoint y: 531, distance: 10.1
click at [794, 531] on span "Submit" at bounding box center [798, 533] width 41 height 21
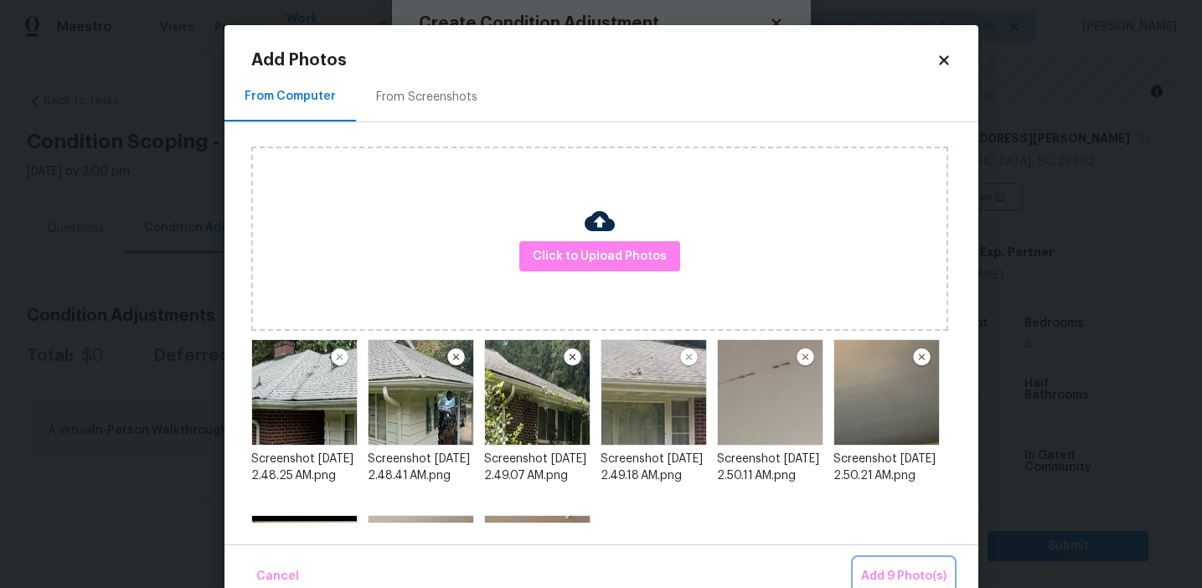
click at [904, 570] on span "Add 9 Photo(s)" at bounding box center [903, 576] width 85 height 21
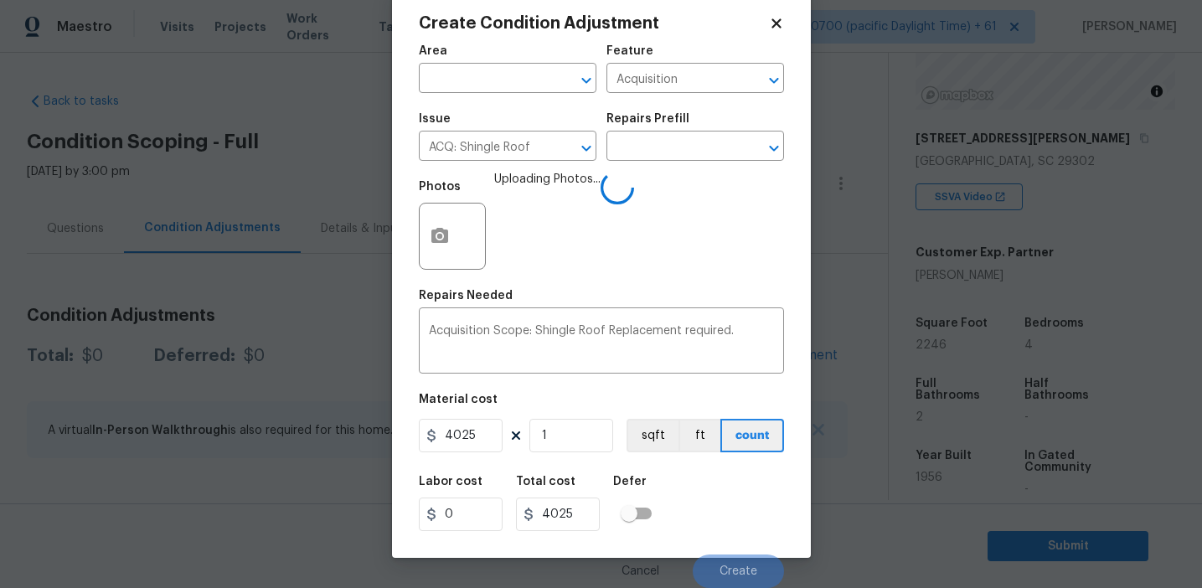
click at [716, 518] on div "Labor cost 0 Total cost 4025 Defer" at bounding box center [601, 503] width 365 height 75
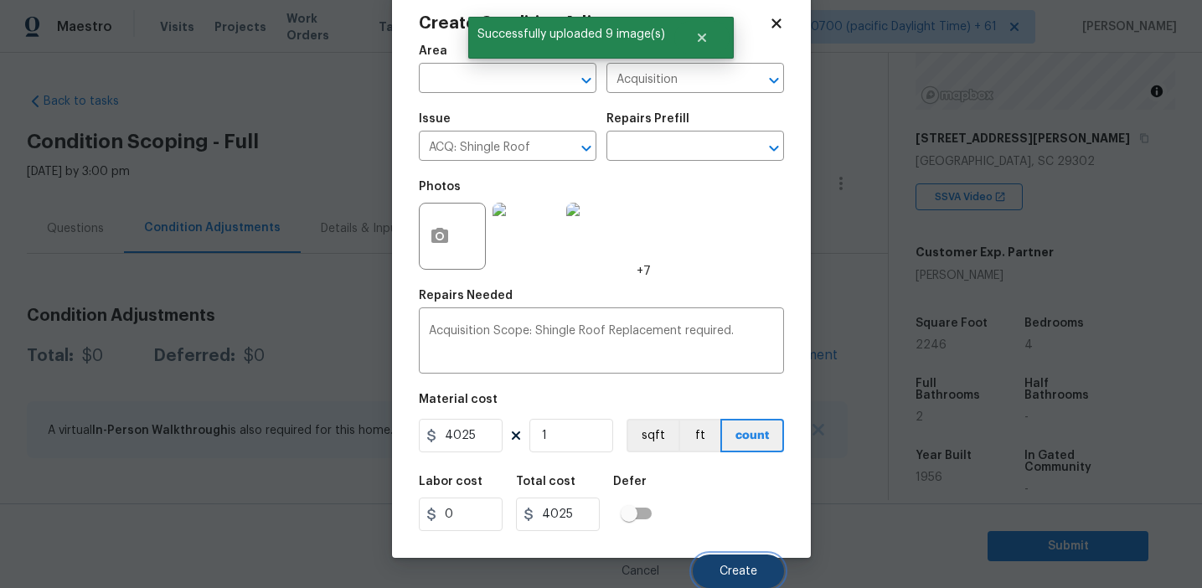
click at [727, 557] on button "Create" at bounding box center [738, 571] width 91 height 34
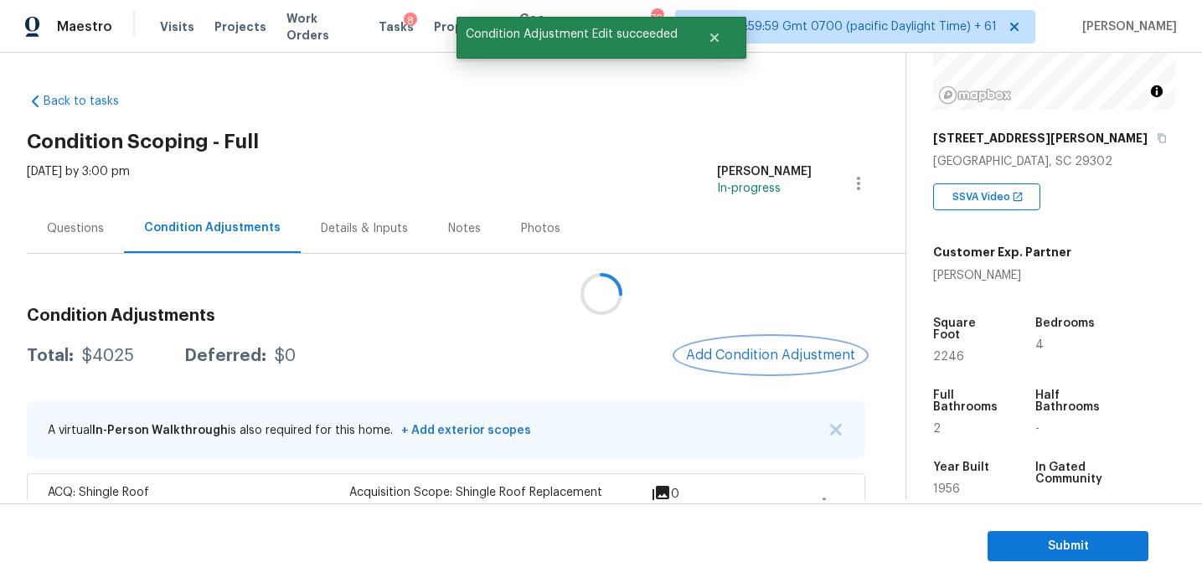
scroll to position [0, 0]
click at [716, 360] on span "Add Condition Adjustment" at bounding box center [769, 355] width 169 height 15
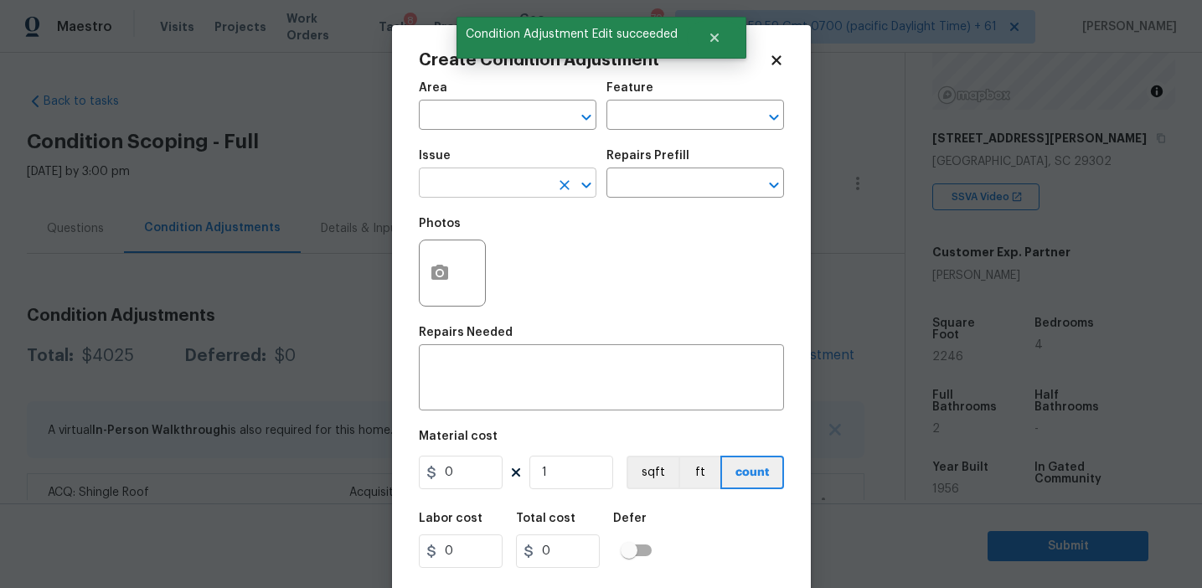
click at [497, 181] on input "text" at bounding box center [484, 185] width 131 height 26
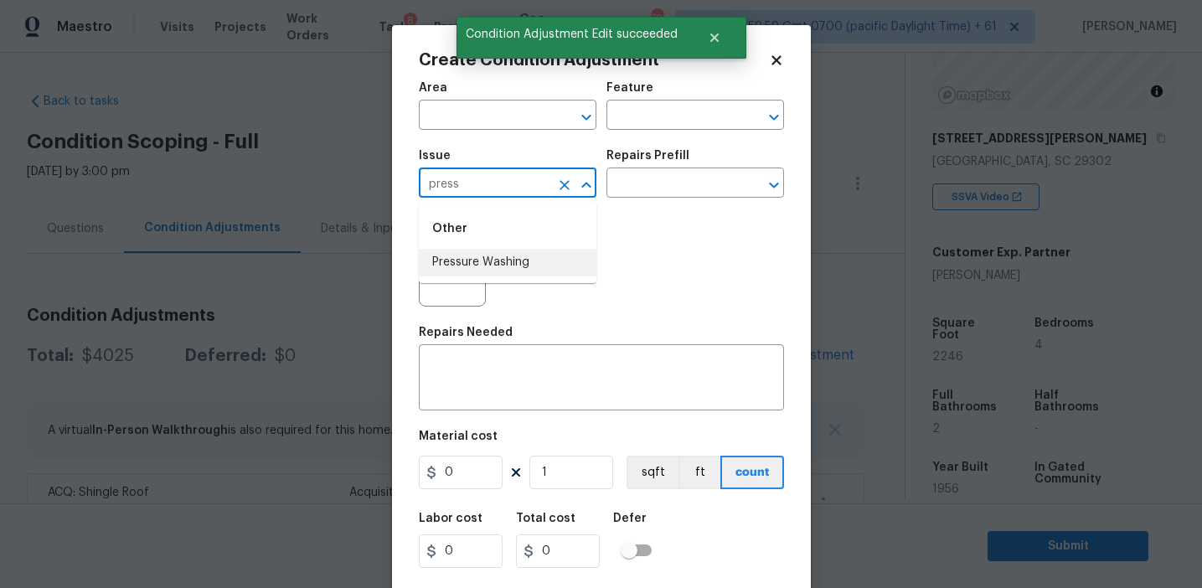
click at [521, 266] on li "Pressure Washing" at bounding box center [508, 263] width 178 height 28
type input "Pressure Washing"
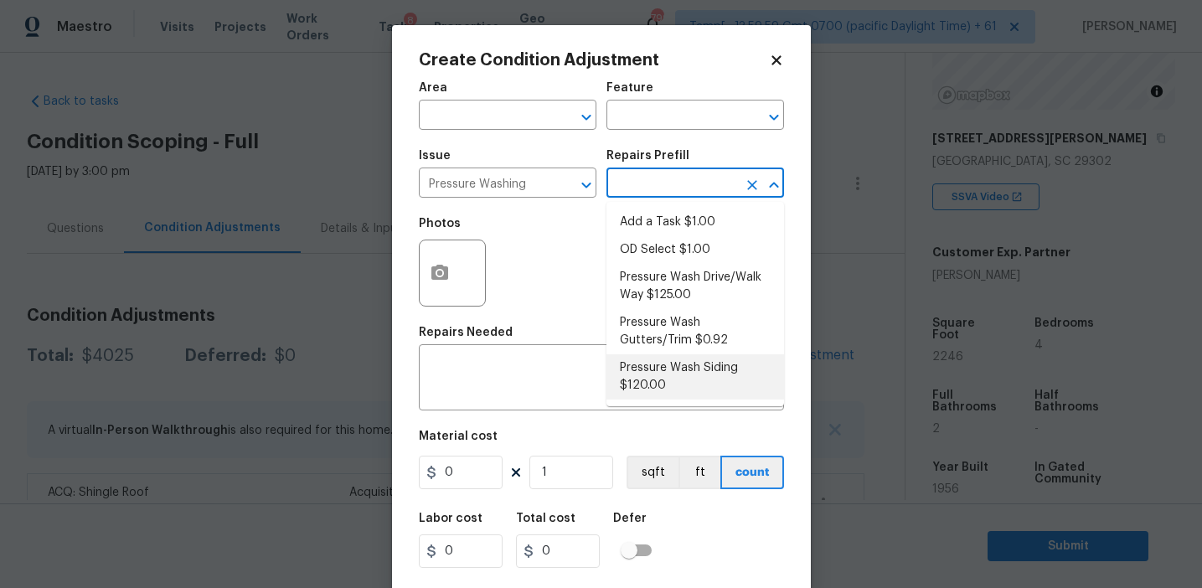
click at [657, 369] on li "Pressure Wash Siding $120.00" at bounding box center [695, 376] width 178 height 45
type input "Siding"
type textarea "Protect areas as needed for pressure washing. Pressure wash the siding on the h…"
type input "120"
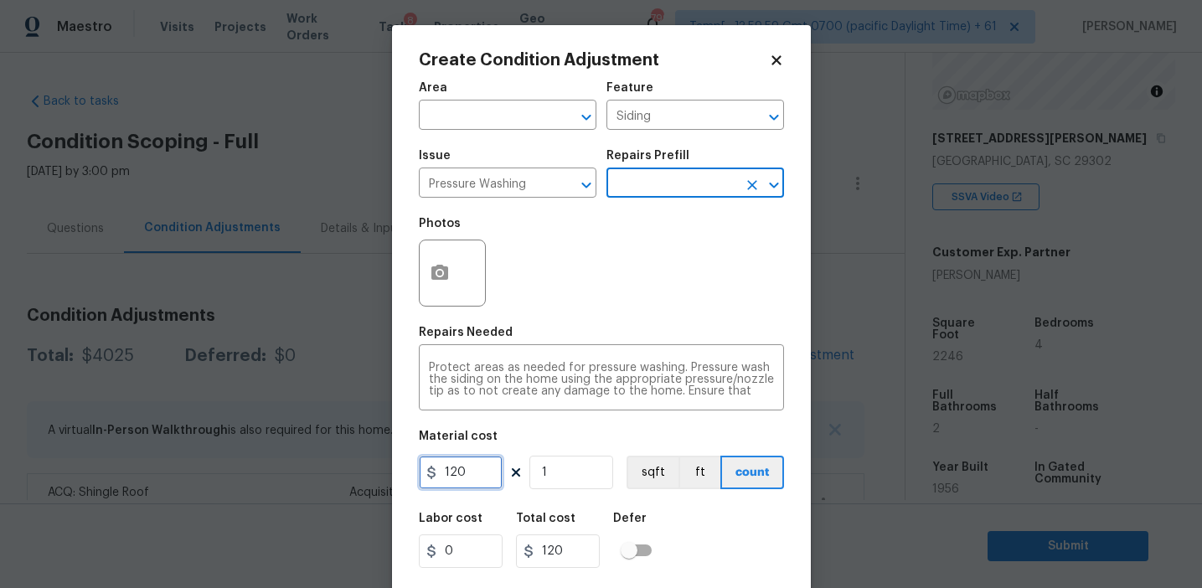
click at [494, 456] on input "120" at bounding box center [461, 473] width 84 height 34
type input "300"
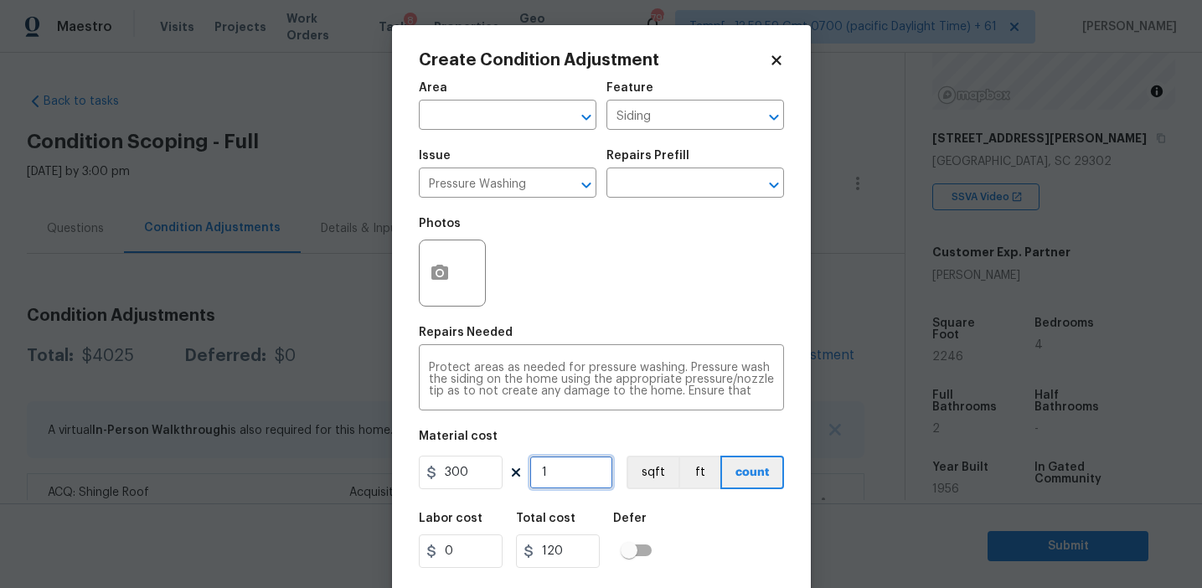
type input "300"
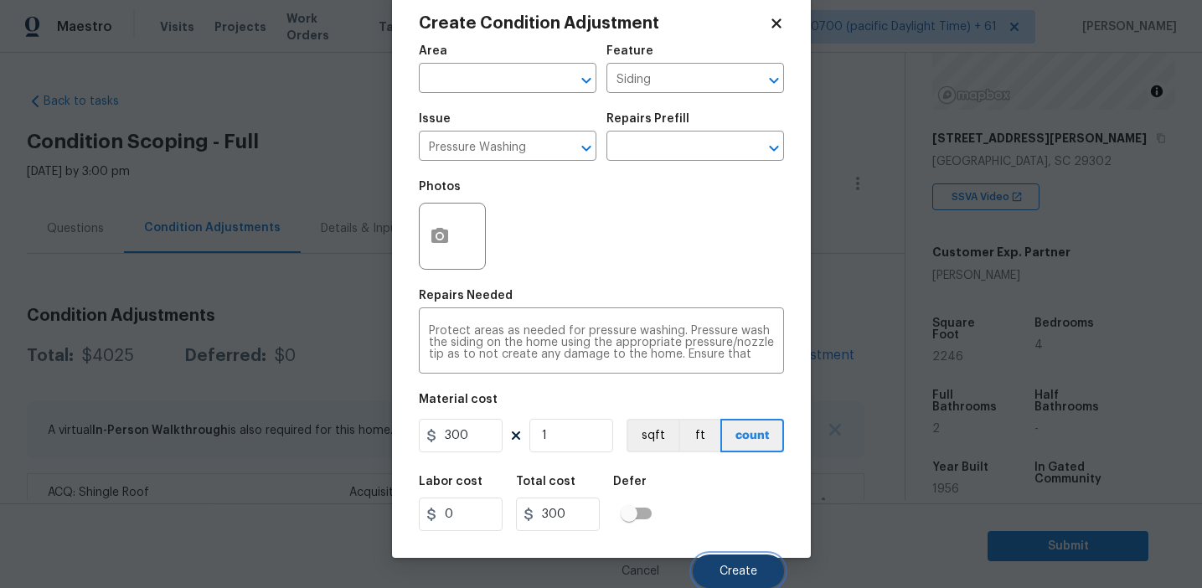
click at [733, 571] on span "Create" at bounding box center [738, 571] width 38 height 13
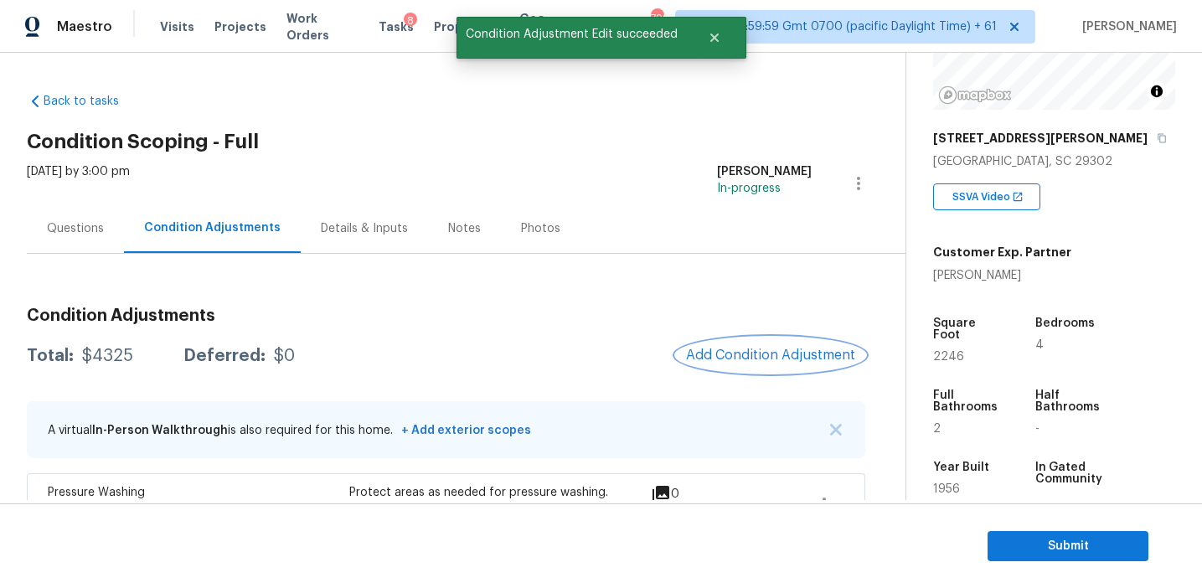
click at [736, 357] on span "Add Condition Adjustment" at bounding box center [770, 355] width 169 height 15
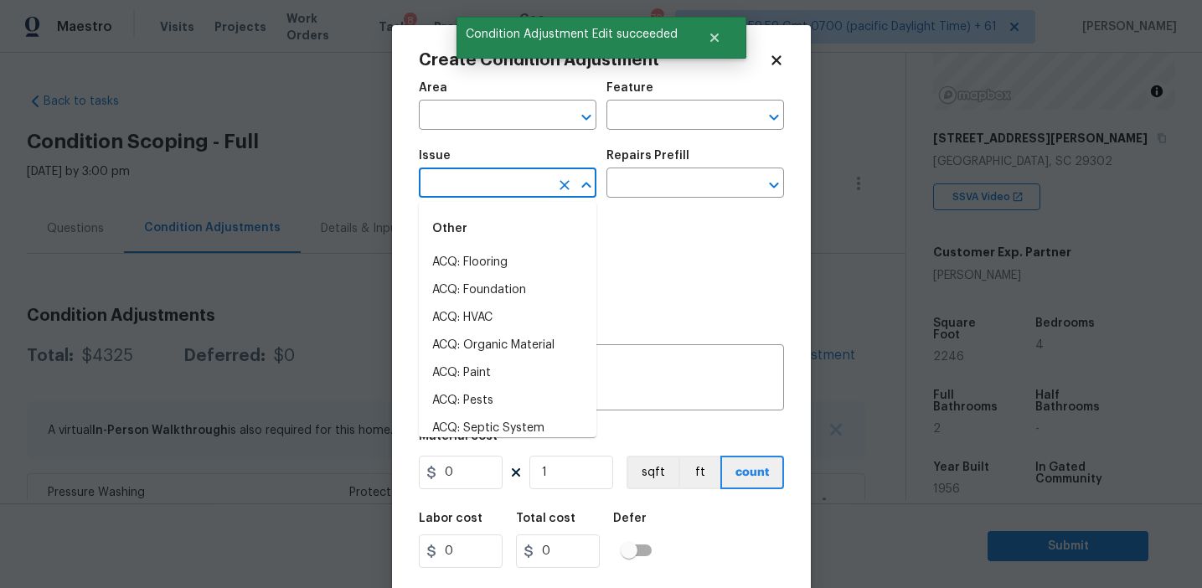
click at [465, 185] on input "text" at bounding box center [484, 185] width 131 height 26
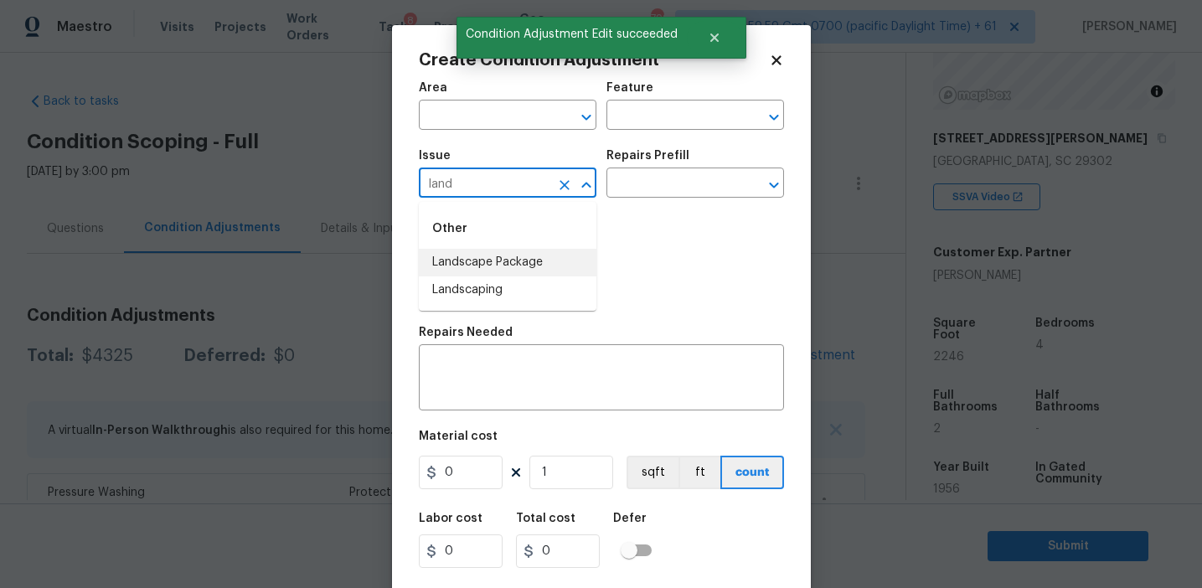
click at [500, 260] on li "Landscape Package" at bounding box center [508, 263] width 178 height 28
type input "Landscape Package"
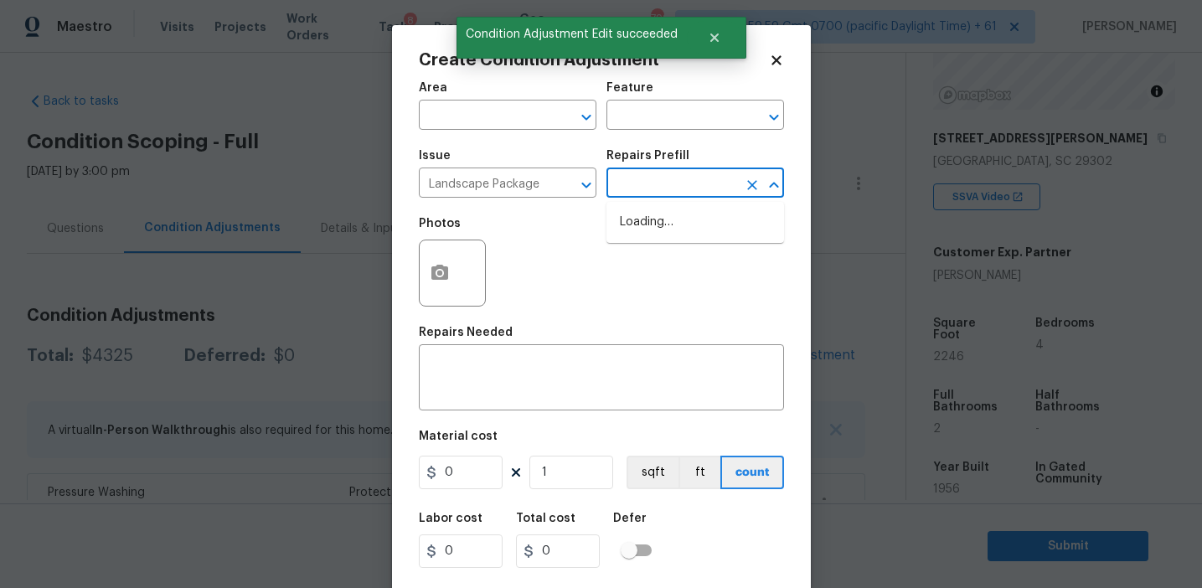
type input "Home Readiness Packages"
type textarea "Mowing of grass up to 6" in height. Mow, edge along driveways & sidewalks, trim…"
type input "75"
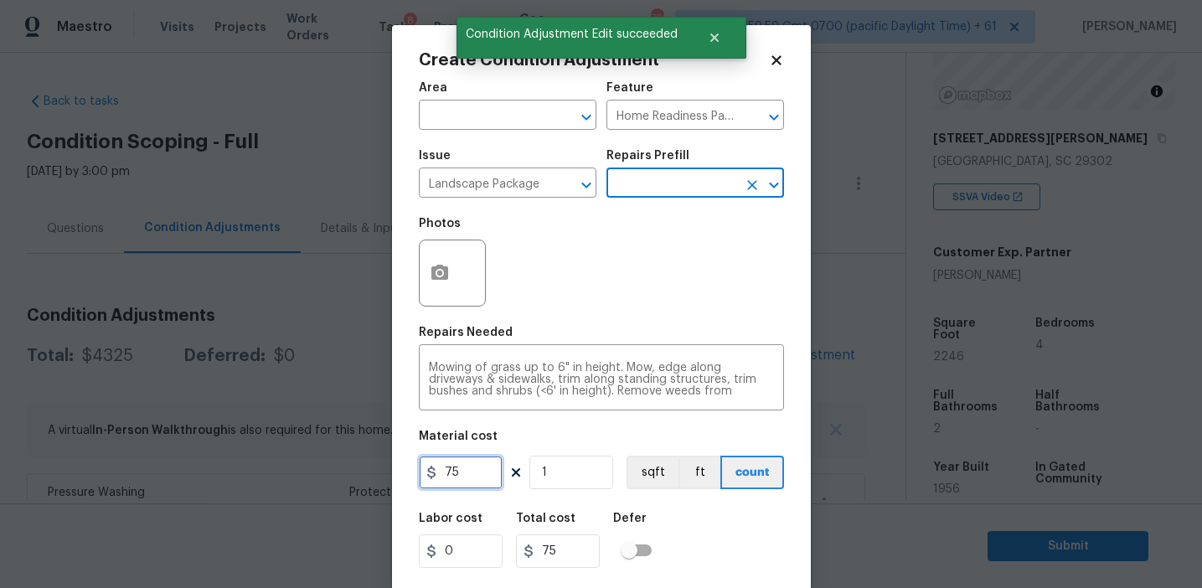
click at [477, 474] on input "75" at bounding box center [461, 473] width 84 height 34
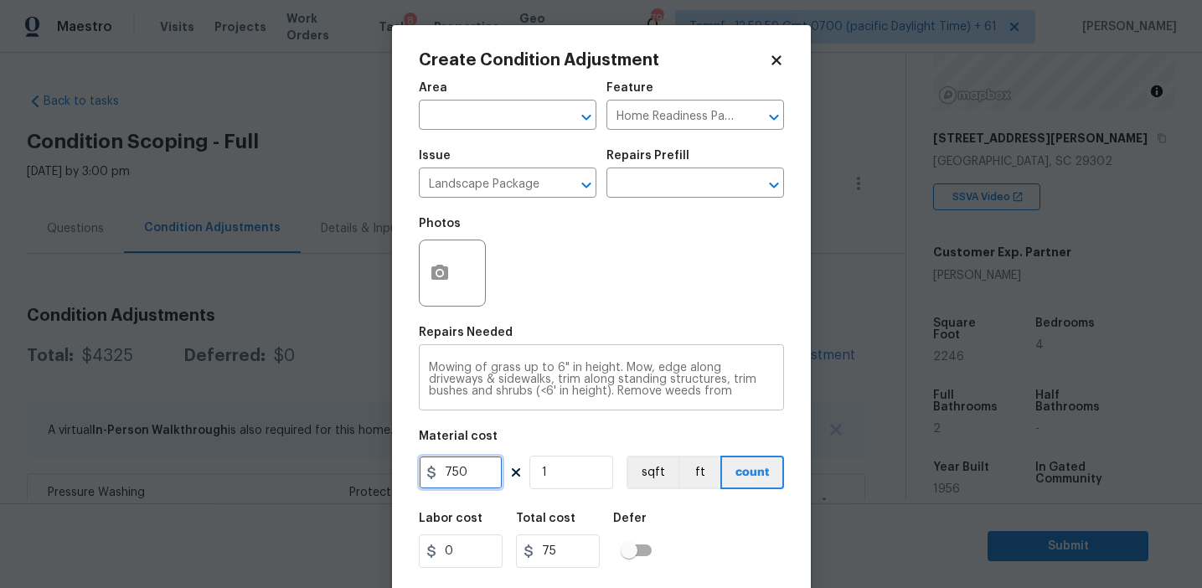
type input "750"
click at [441, 291] on button "button" at bounding box center [440, 272] width 40 height 65
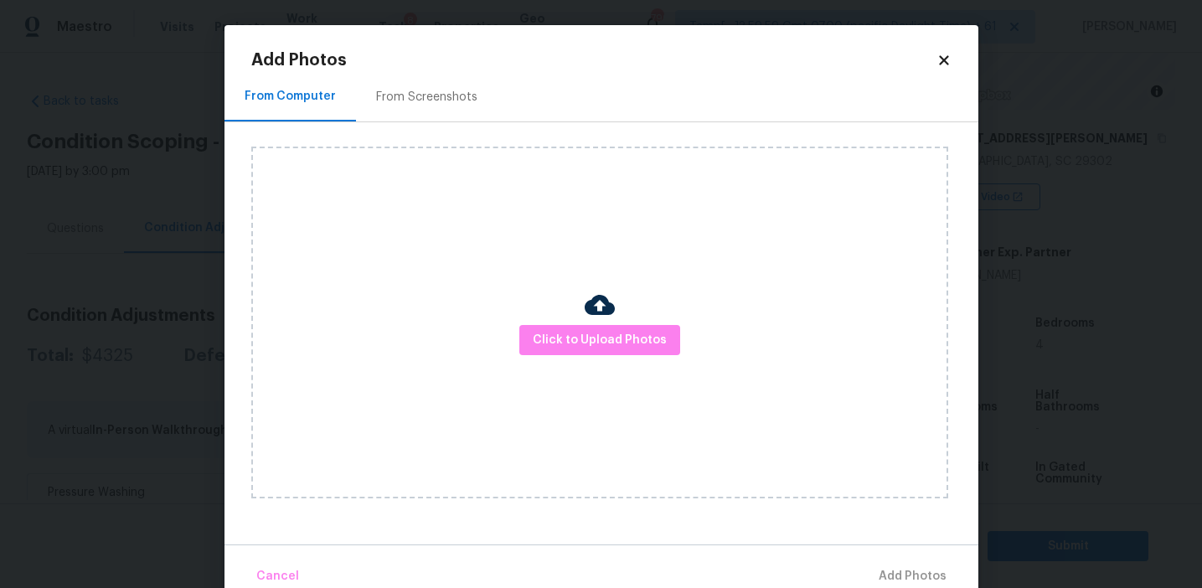
click at [434, 121] on div "From Screenshots" at bounding box center [427, 96] width 142 height 49
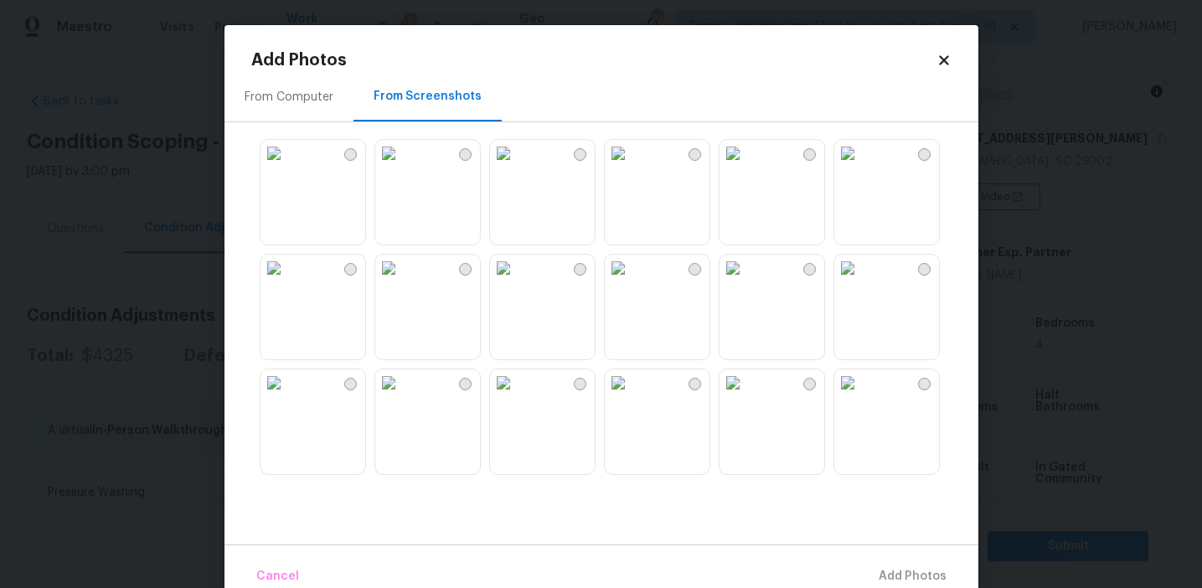
click at [402, 396] on img at bounding box center [388, 382] width 27 height 27
click at [287, 396] on img at bounding box center [273, 382] width 27 height 27
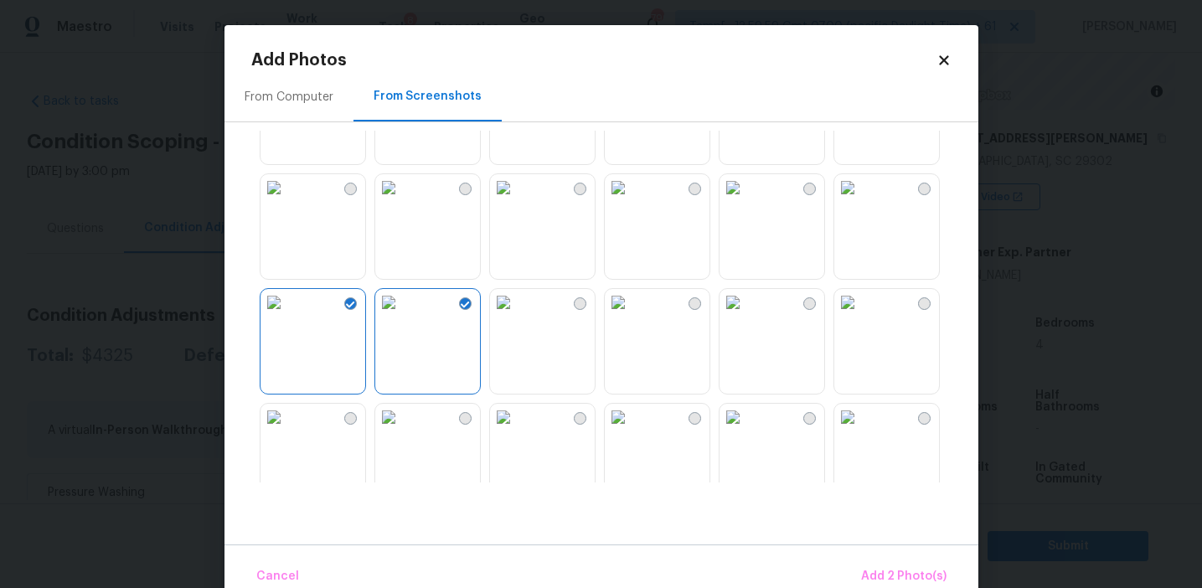
scroll to position [172, 0]
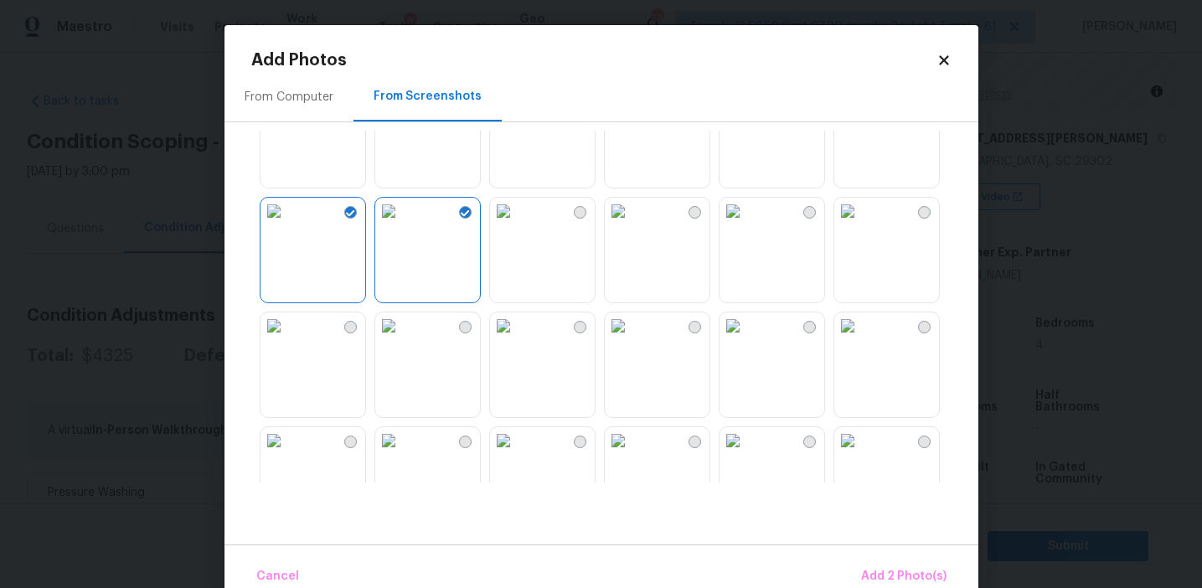
click at [746, 339] on img at bounding box center [732, 325] width 27 height 27
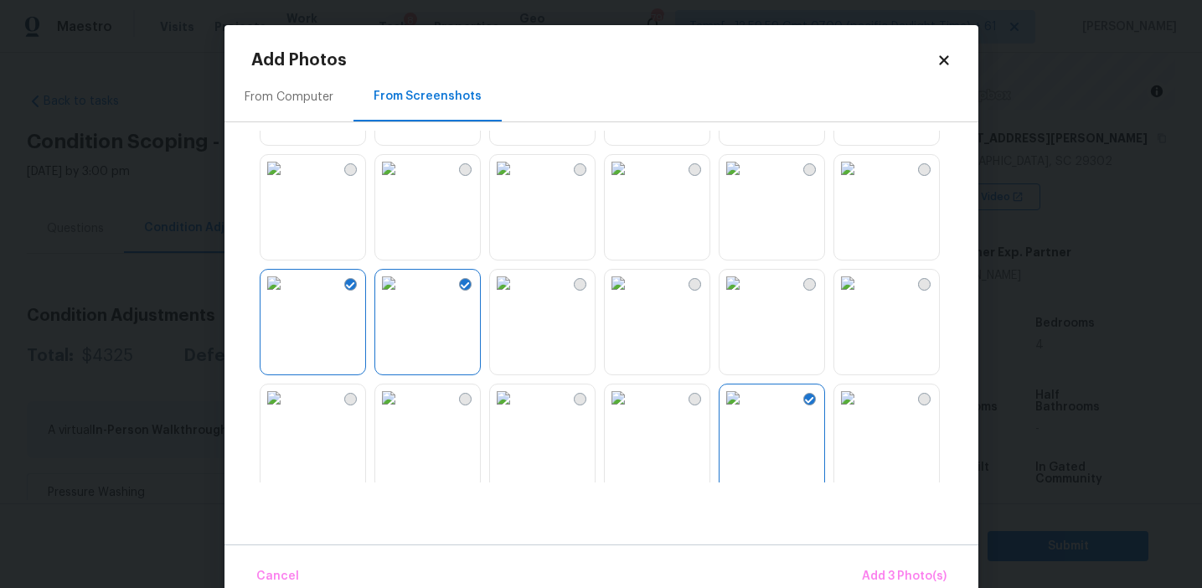
click at [746, 182] on img at bounding box center [732, 168] width 27 height 27
click at [893, 576] on span "Add 4 Photo(s)" at bounding box center [903, 576] width 86 height 21
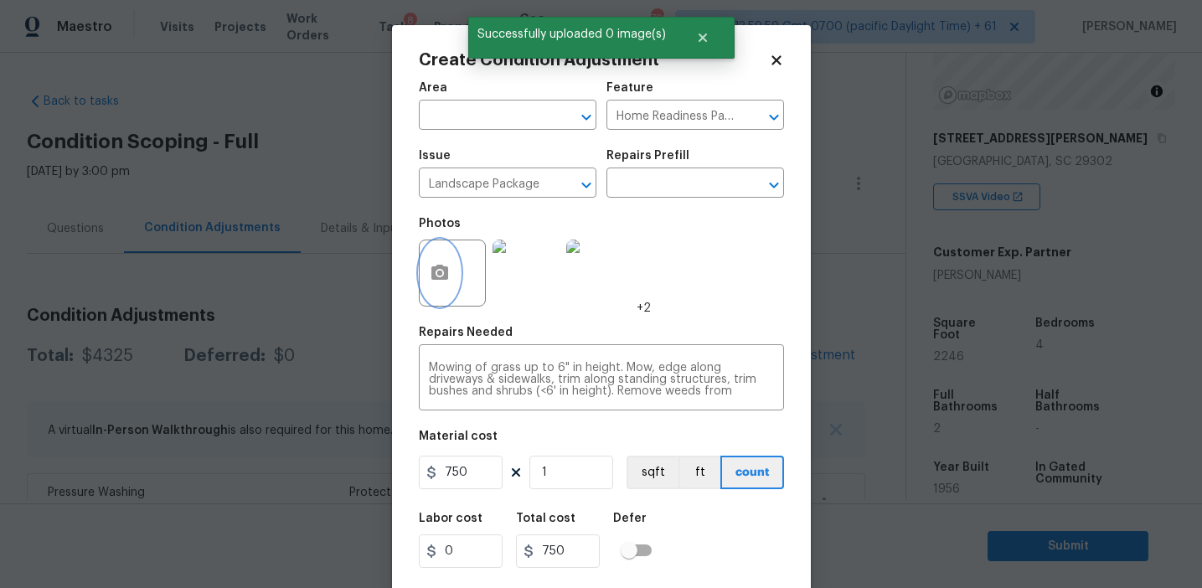
scroll to position [38, 0]
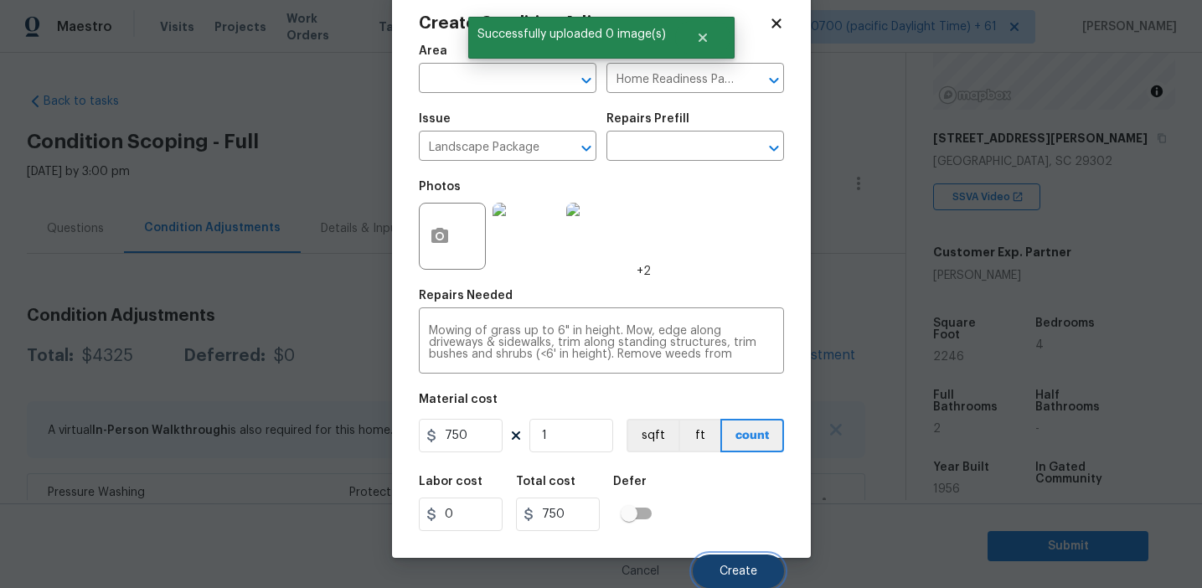
click at [739, 574] on span "Create" at bounding box center [738, 571] width 38 height 13
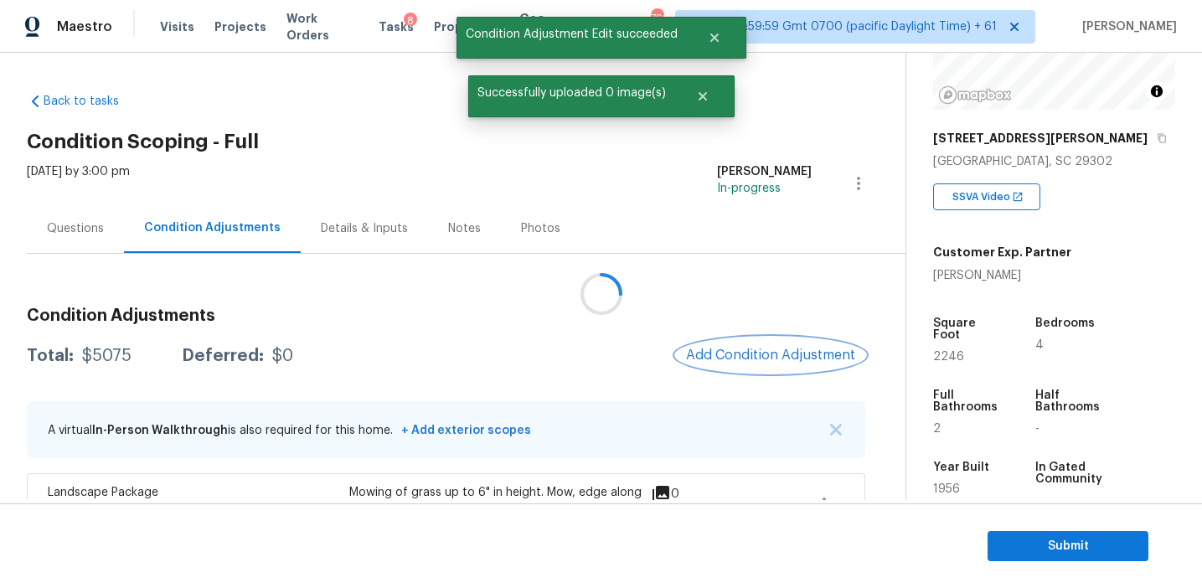
scroll to position [0, 0]
click at [728, 354] on span "Add Condition Adjustment" at bounding box center [770, 355] width 169 height 15
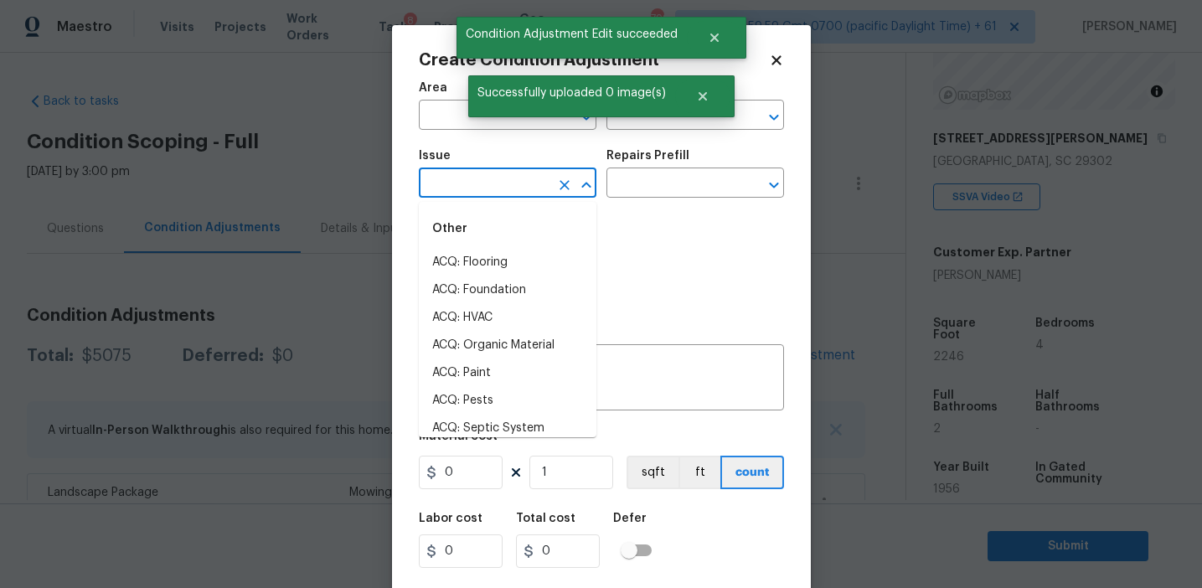
click at [464, 186] on input "text" at bounding box center [484, 185] width 131 height 26
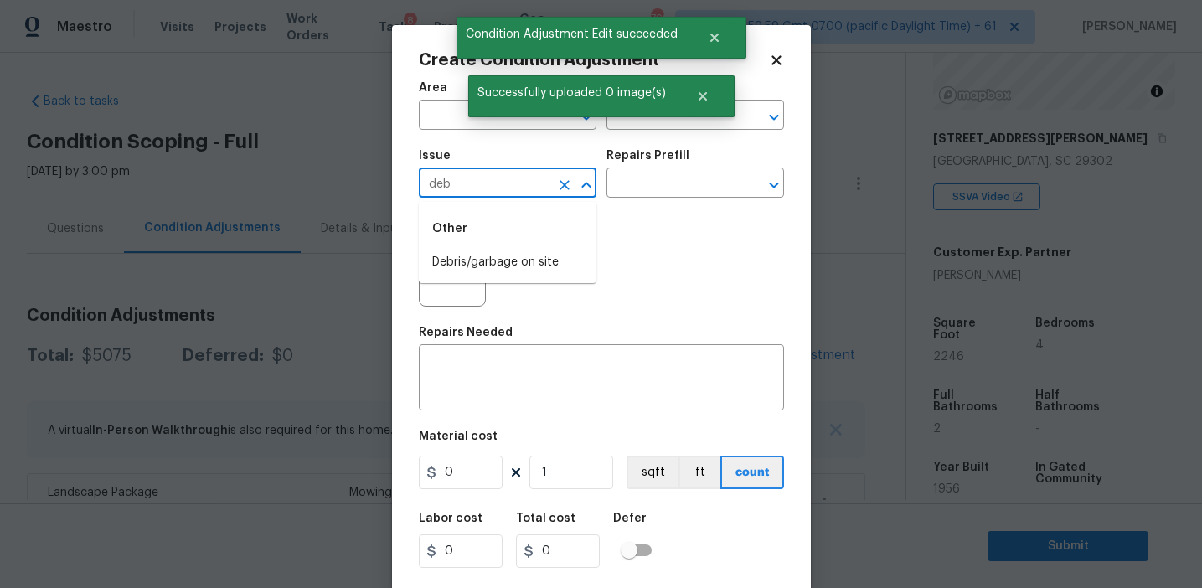
click at [502, 257] on li "Debris/garbage on site" at bounding box center [508, 263] width 178 height 28
type input "Debris/garbage on site"
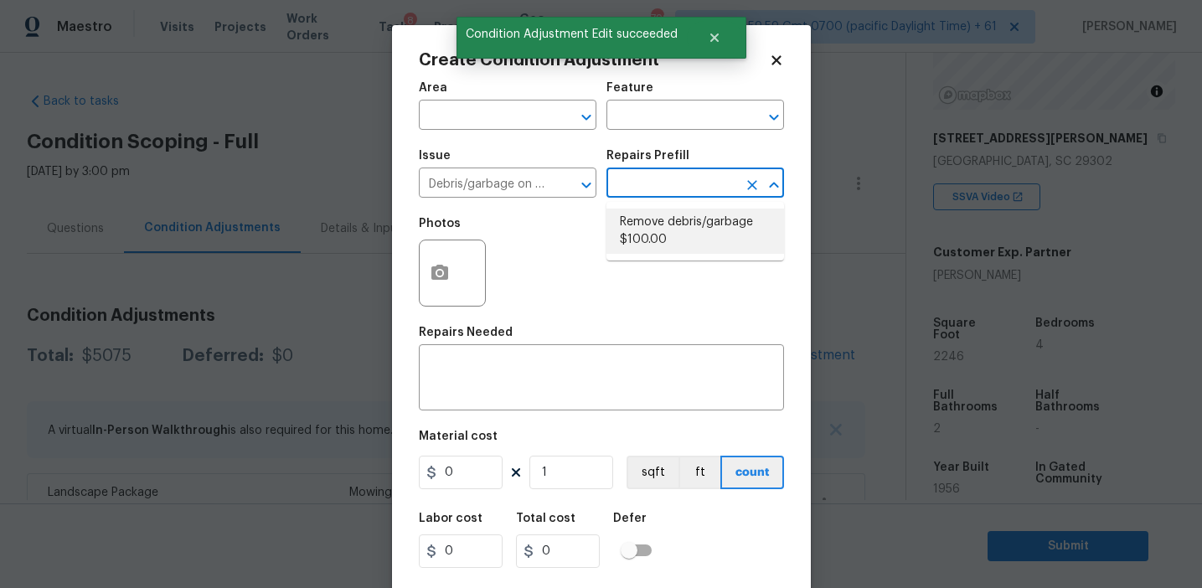
click at [673, 224] on li "Remove debris/garbage $100.00" at bounding box center [695, 231] width 178 height 45
type textarea "Remove, haul off, and properly dispose of any debris left by seller to offsite …"
type input "100"
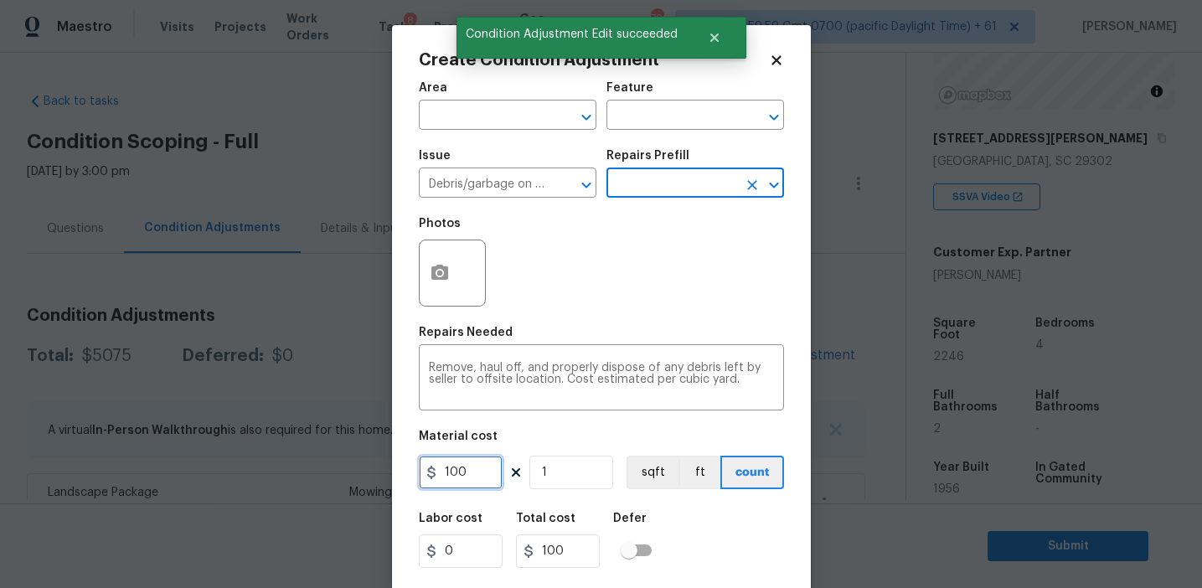
click at [473, 468] on input "100" at bounding box center [461, 473] width 84 height 34
type input "1000"
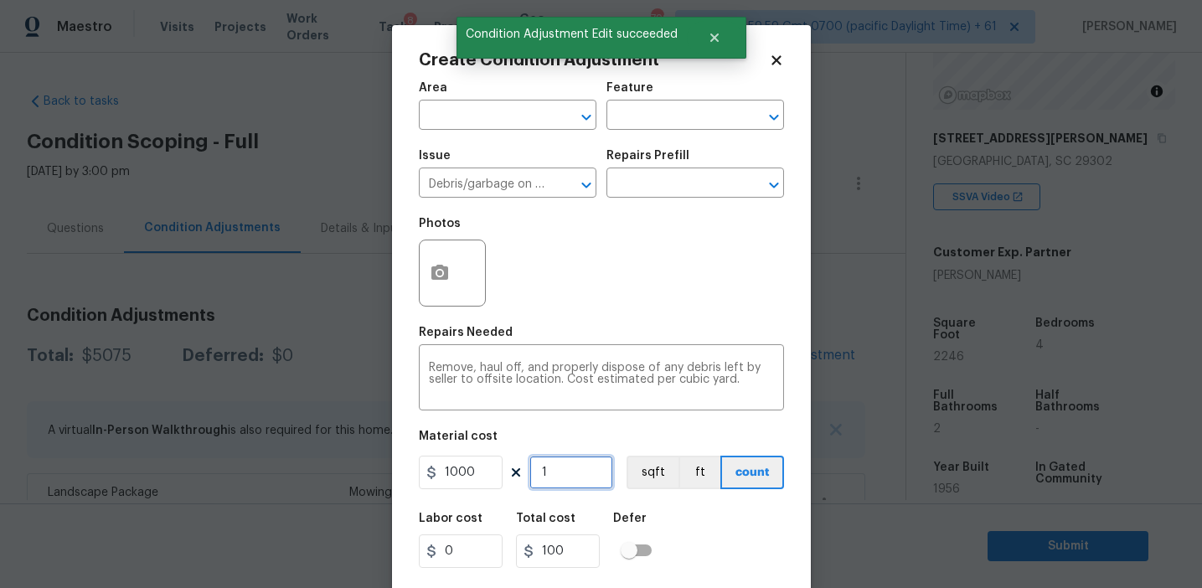
type input "1000"
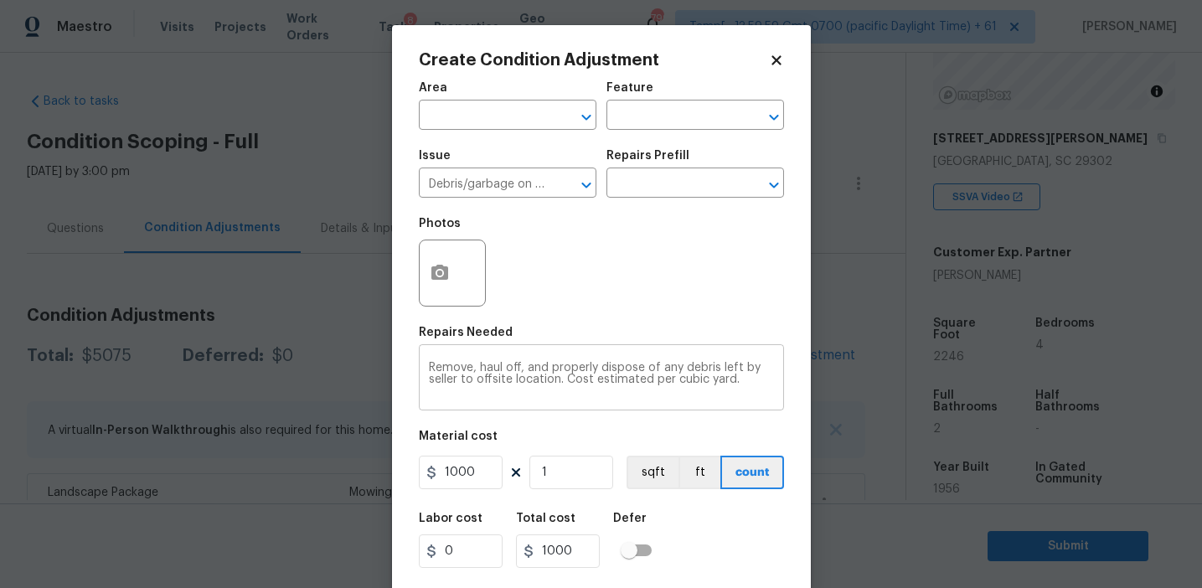
click at [471, 368] on textarea "Remove, haul off, and properly dispose of any debris left by seller to offsite …" at bounding box center [601, 379] width 345 height 35
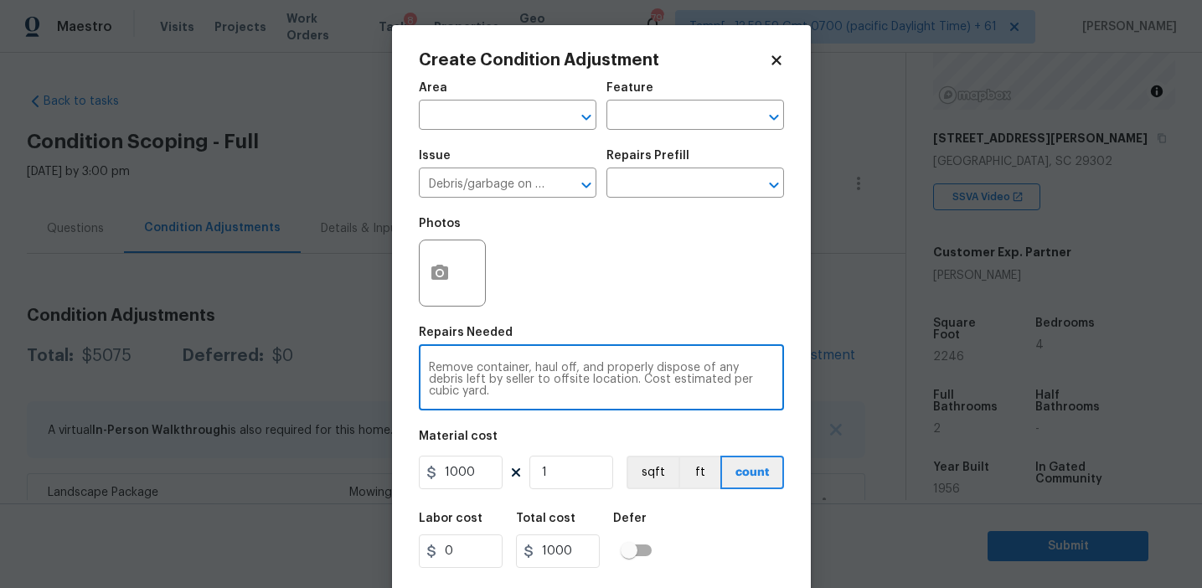
type textarea "Remove container, haul off, and properly dispose of any debris left by seller t…"
click at [431, 281] on icon "button" at bounding box center [440, 273] width 20 height 20
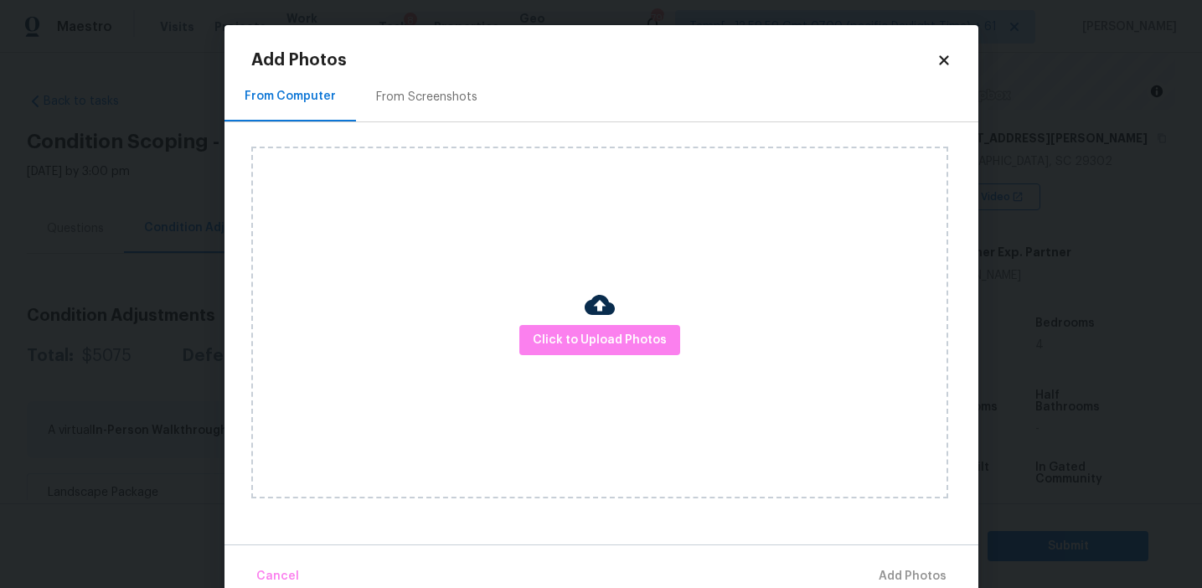
click at [456, 112] on div "From Screenshots" at bounding box center [427, 96] width 142 height 49
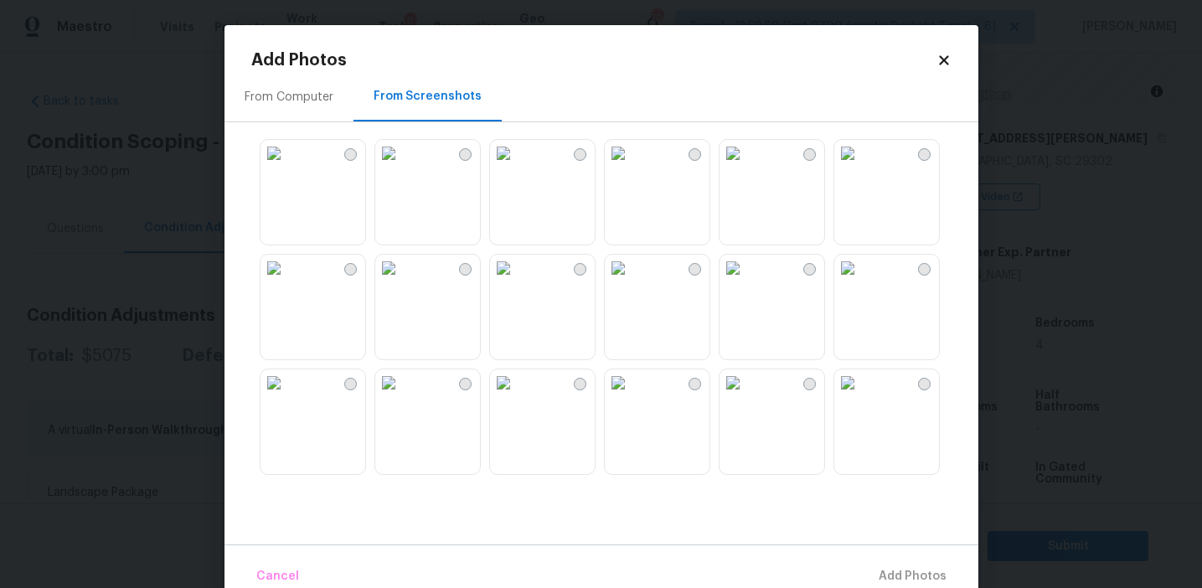
click at [287, 167] on img at bounding box center [273, 153] width 27 height 27
click at [884, 568] on span "Add 1 Photo(s)" at bounding box center [905, 576] width 83 height 21
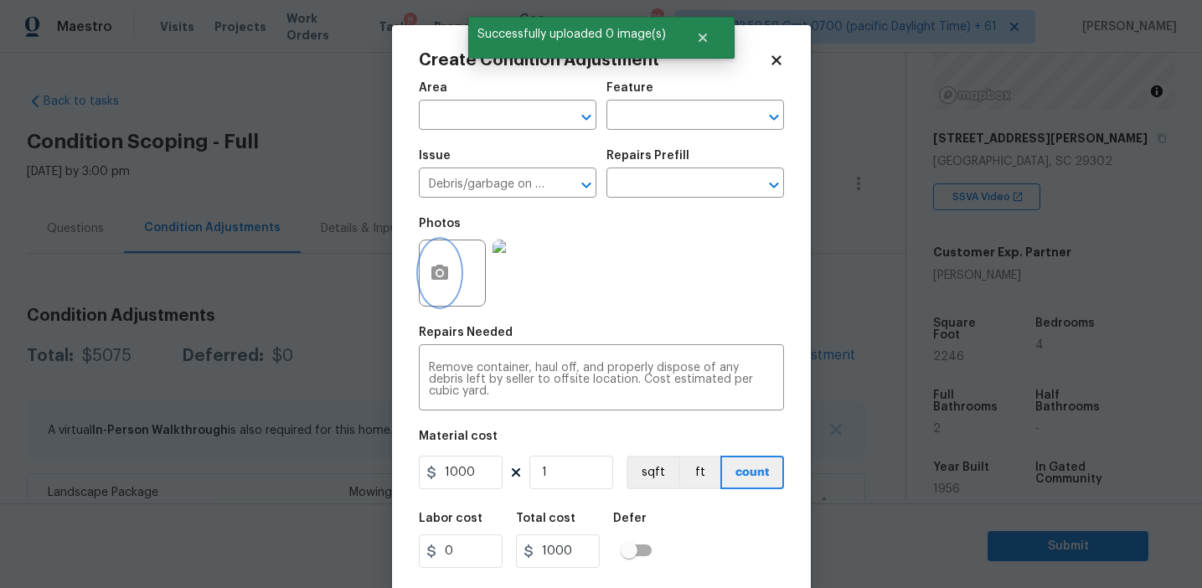
scroll to position [38, 0]
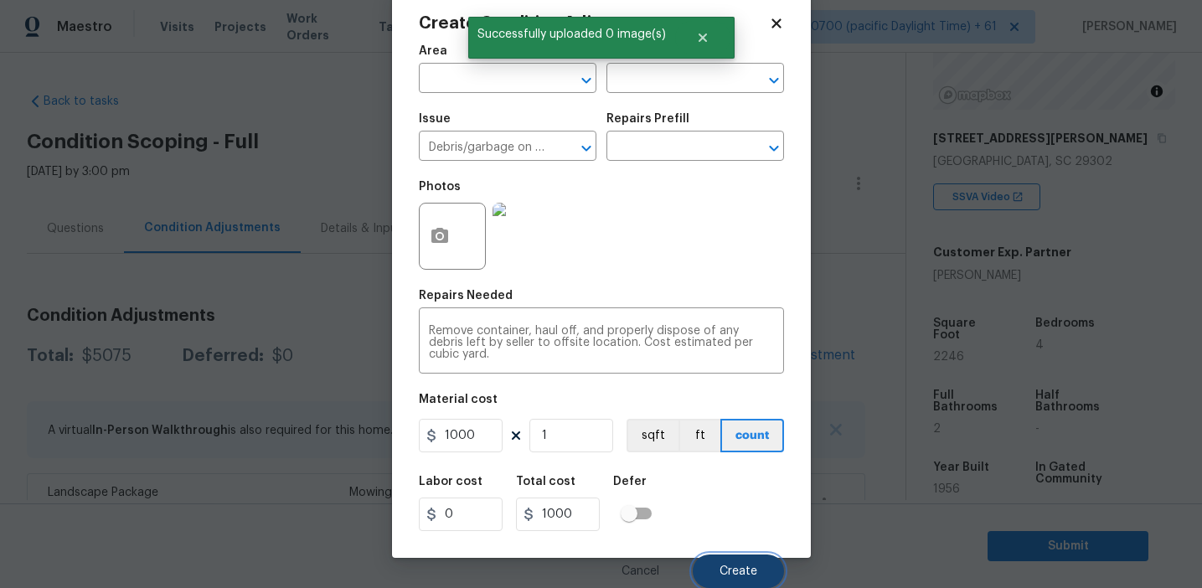
click at [732, 557] on button "Create" at bounding box center [738, 571] width 91 height 34
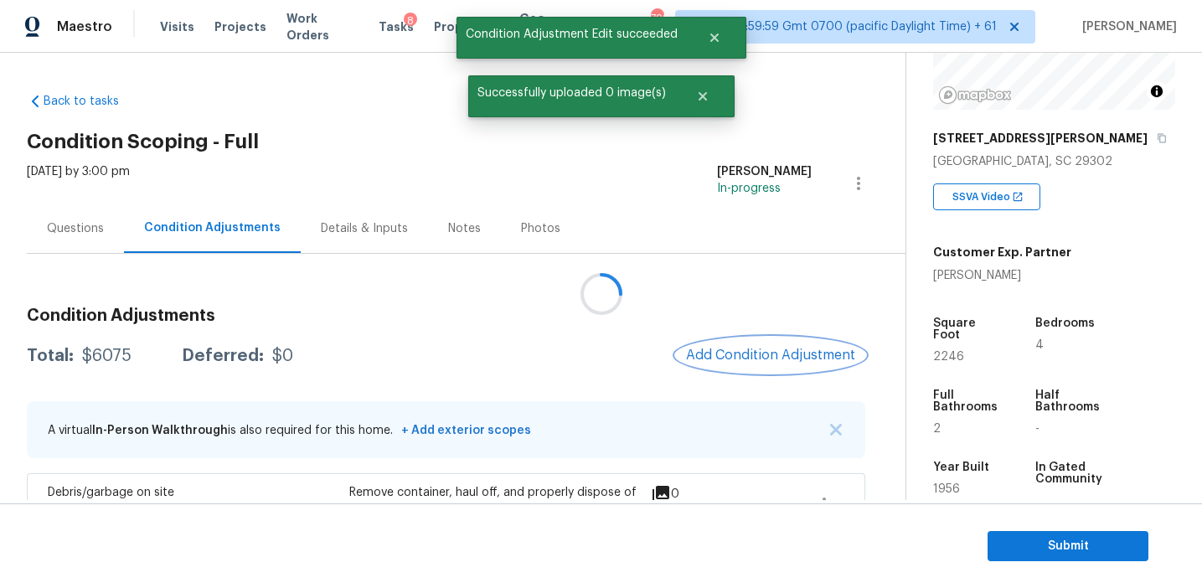
scroll to position [0, 0]
click at [733, 351] on span "Add Condition Adjustment" at bounding box center [770, 355] width 169 height 15
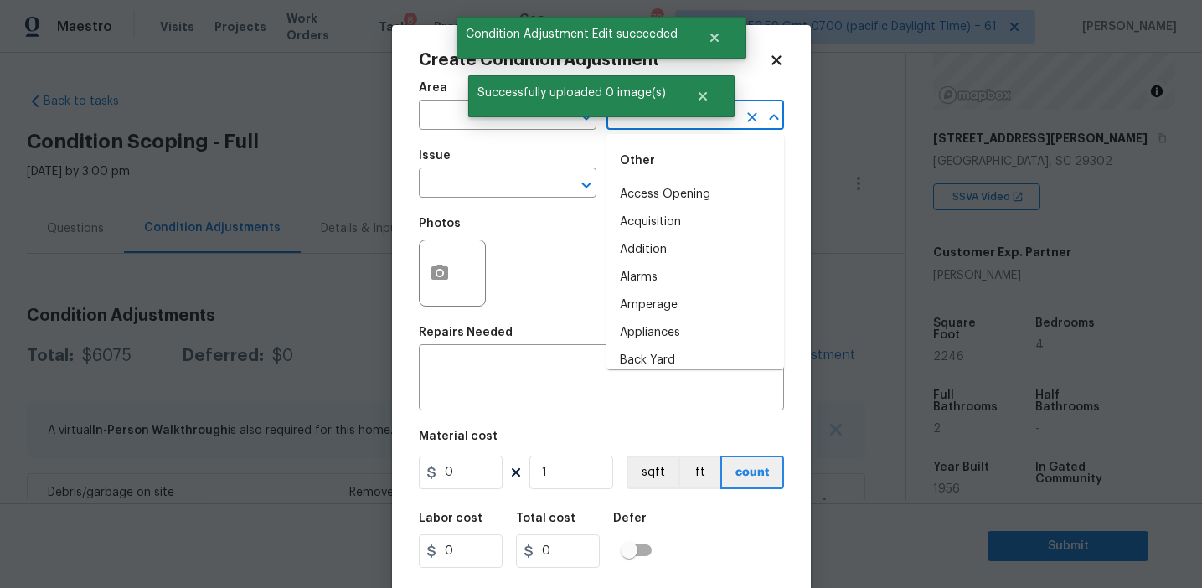
click at [664, 127] on input "text" at bounding box center [671, 117] width 131 height 26
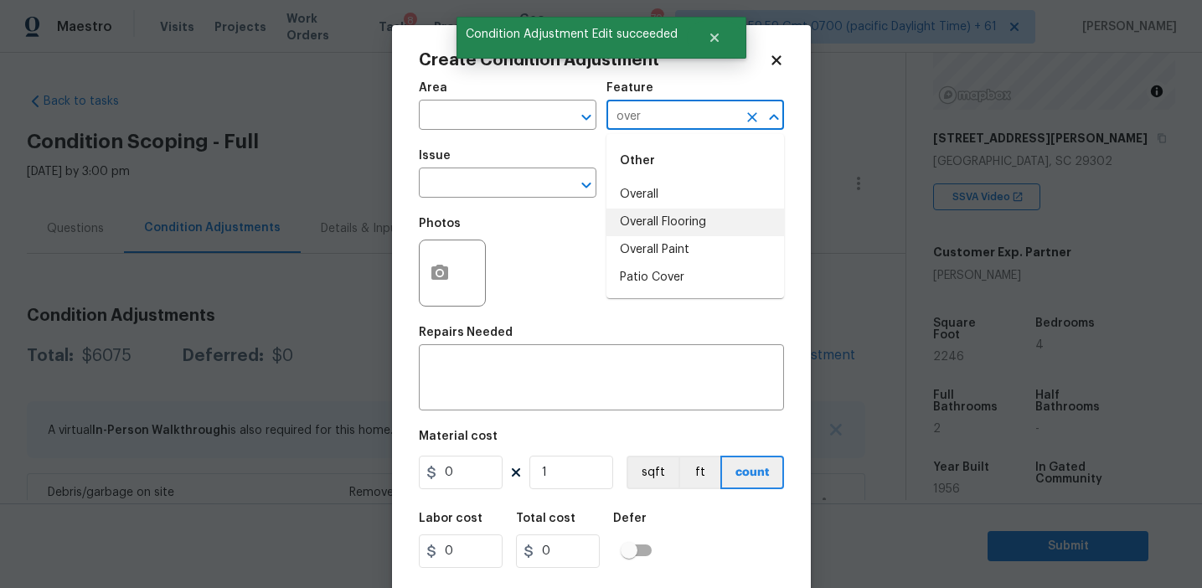
click at [668, 194] on li "Overall" at bounding box center [695, 195] width 178 height 28
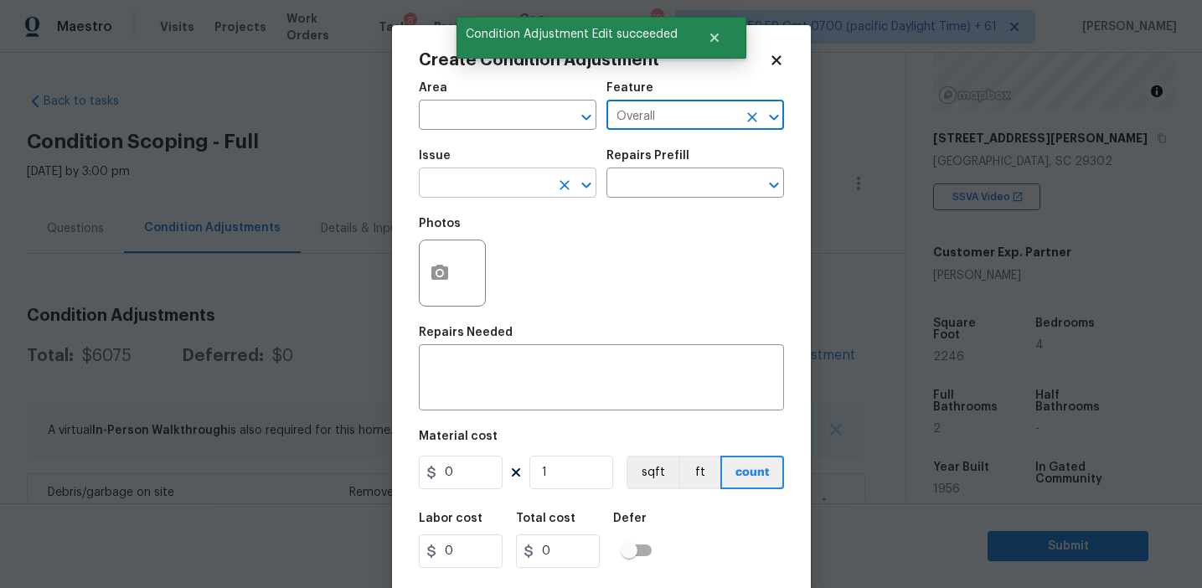
type input "Overall"
click at [483, 196] on input "text" at bounding box center [484, 185] width 131 height 26
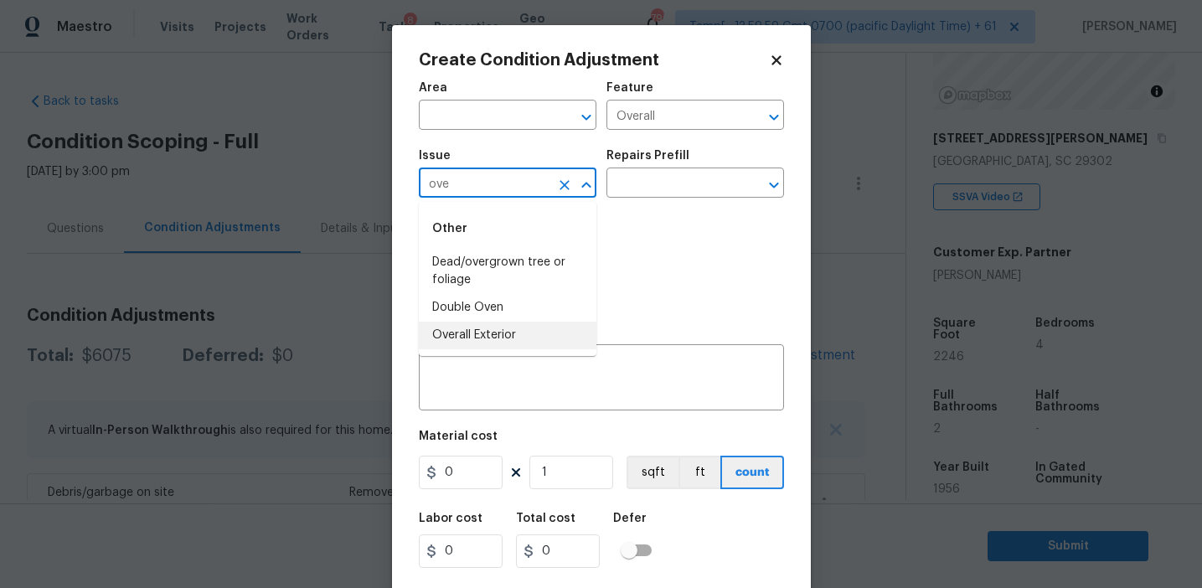
click at [462, 333] on li "Overall Exterior" at bounding box center [508, 336] width 178 height 28
type input "Overall Exterior"
click at [546, 371] on textarea at bounding box center [601, 379] width 345 height 35
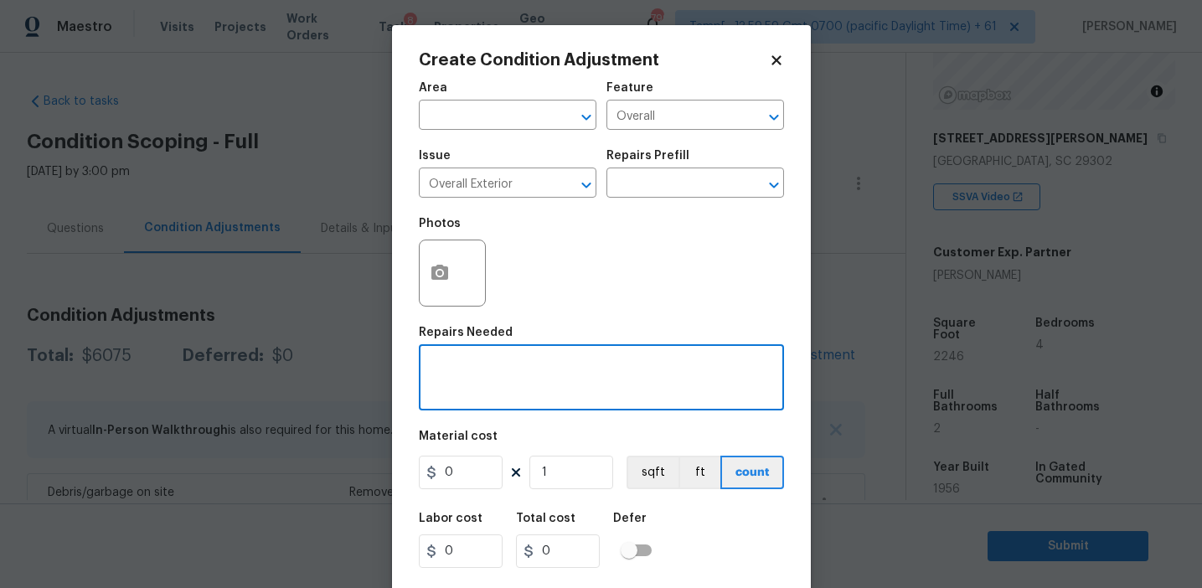
paste textarea "Overall exterior repairs (siding, stucco, fencing, decking, soffit, eaves, trim…"
click at [706, 365] on textarea "Overall exterior repairs (siding, stucco, fencing, decking, soffit, eaves, trim…" at bounding box center [601, 379] width 345 height 35
click at [664, 368] on textarea "Overall exterior repairs (siding, stucco, fencing, soffit, eaves, trims, fascia…" at bounding box center [601, 379] width 345 height 35
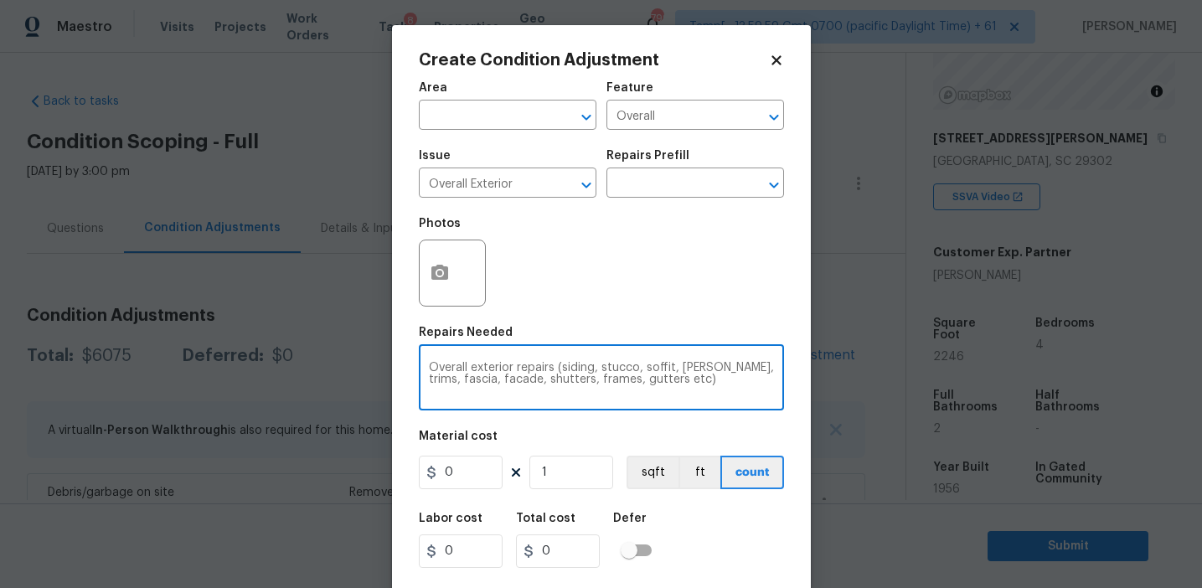
type textarea "Overall exterior repairs (siding, stucco, soffit, [PERSON_NAME], trims, fascia,…"
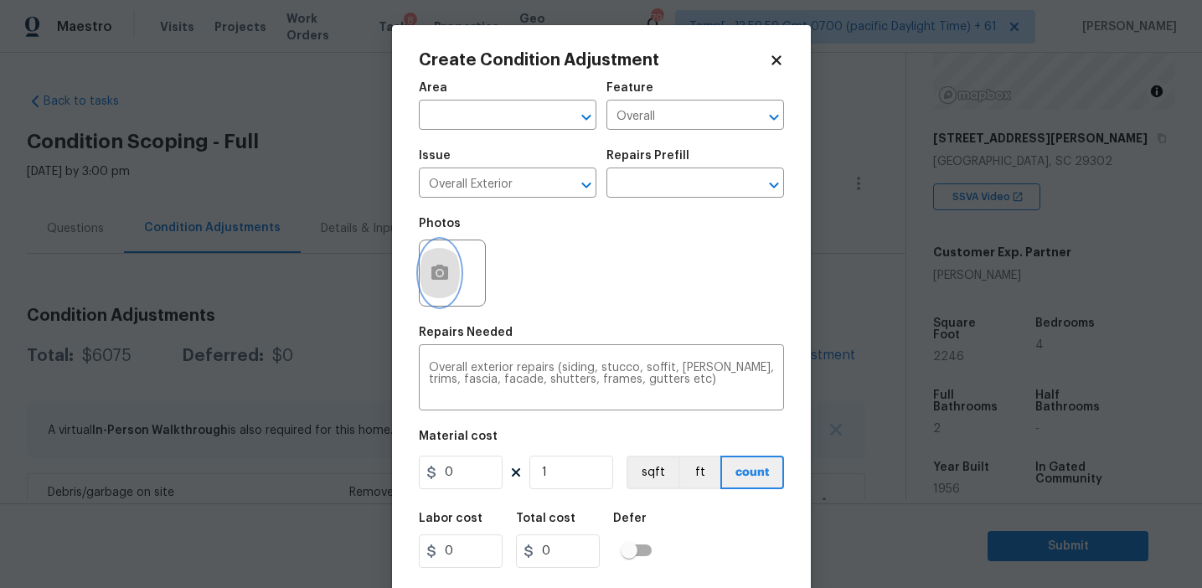
click at [425, 280] on button "button" at bounding box center [440, 272] width 40 height 65
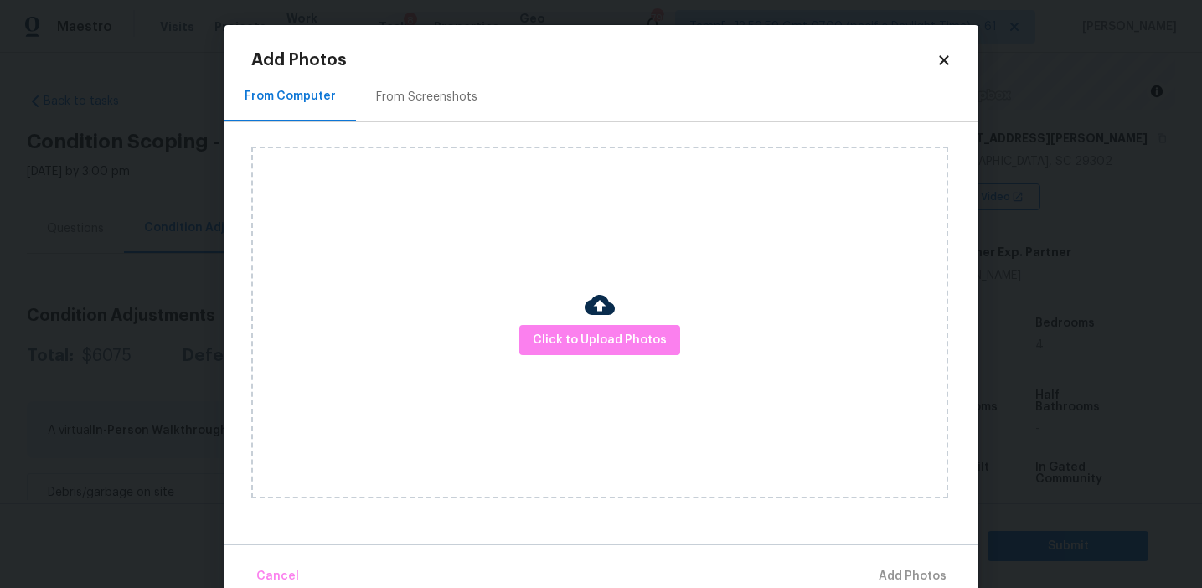
click at [436, 104] on div "From Screenshots" at bounding box center [426, 97] width 101 height 17
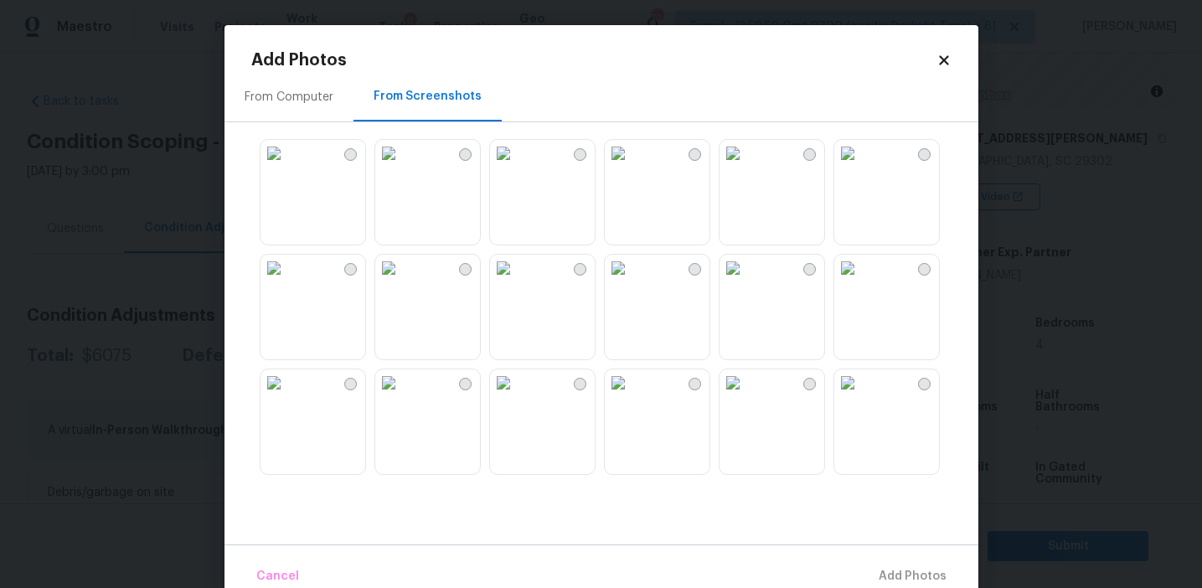
click at [402, 281] on img at bounding box center [388, 268] width 27 height 27
click at [287, 396] on img at bounding box center [273, 382] width 27 height 27
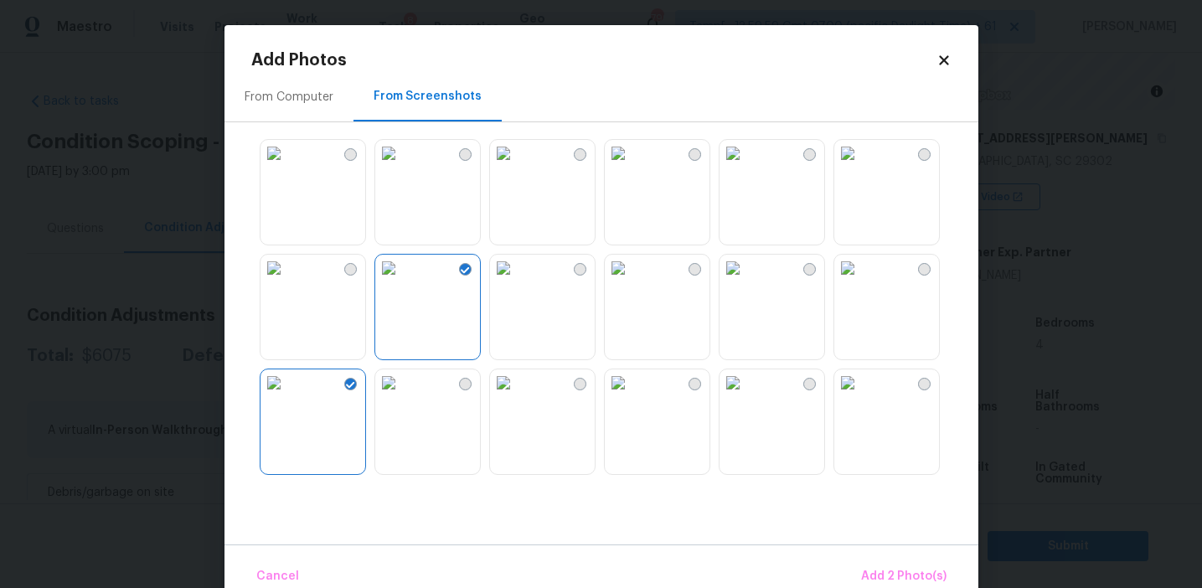
click at [402, 396] on img at bounding box center [388, 382] width 27 height 27
click at [746, 281] on img at bounding box center [732, 268] width 27 height 27
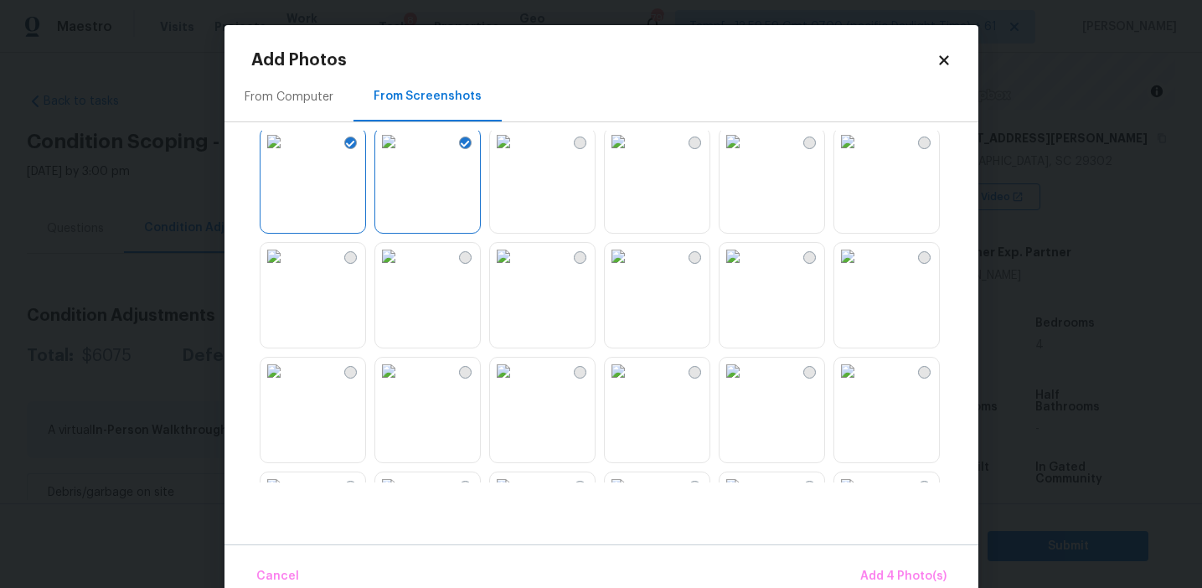
scroll to position [276, 0]
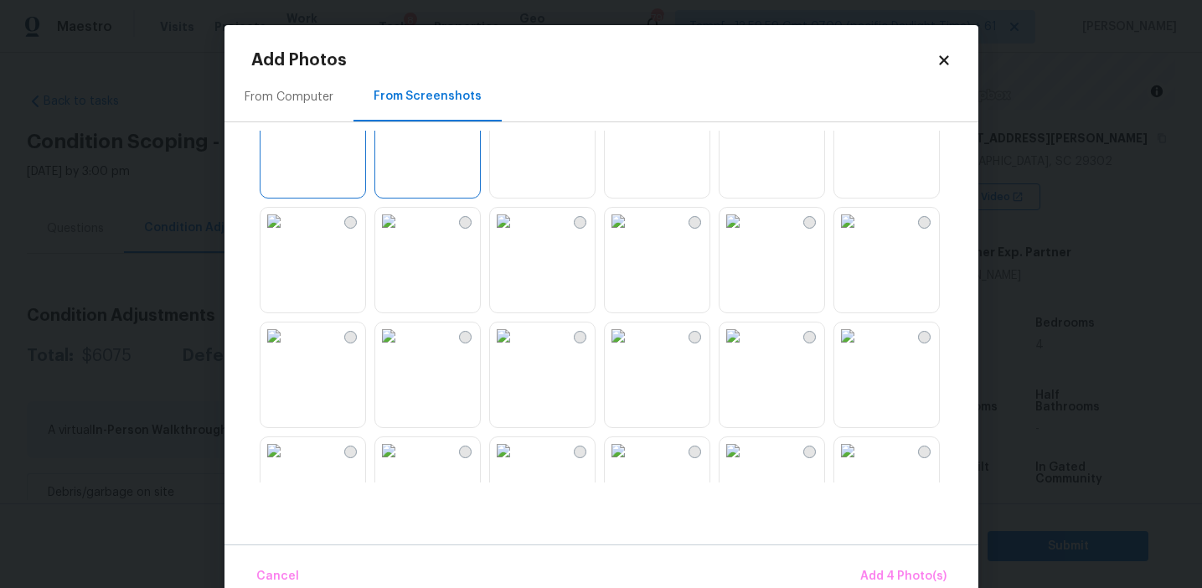
click at [287, 349] on img at bounding box center [273, 335] width 27 height 27
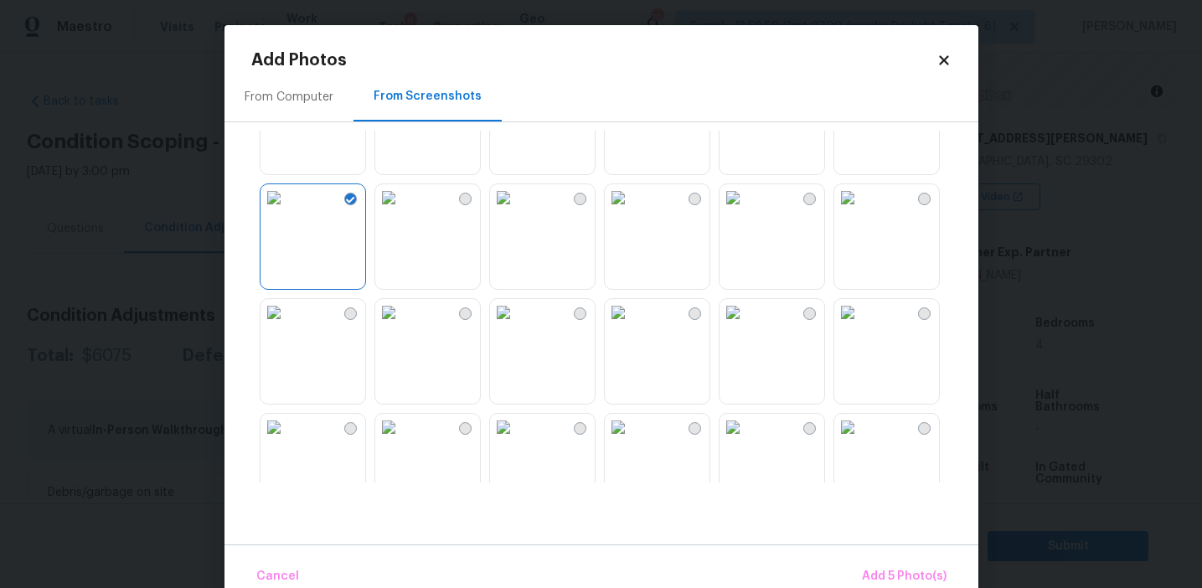
click at [287, 441] on img at bounding box center [273, 427] width 27 height 27
click at [632, 326] on img at bounding box center [618, 312] width 27 height 27
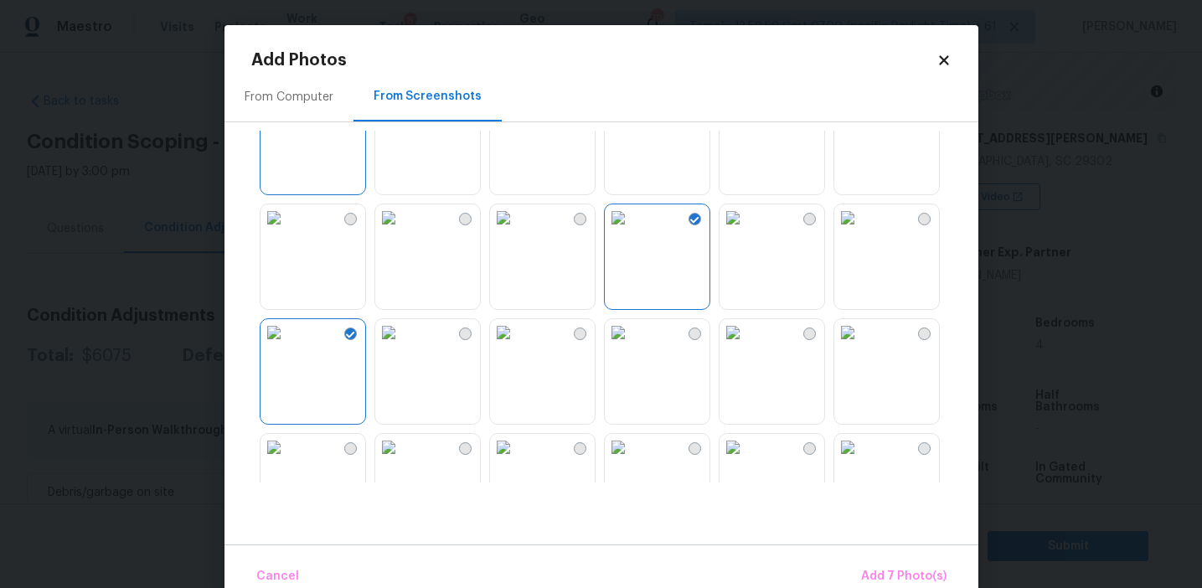
click at [632, 346] on img at bounding box center [618, 332] width 27 height 27
click at [861, 229] on img at bounding box center [847, 215] width 27 height 27
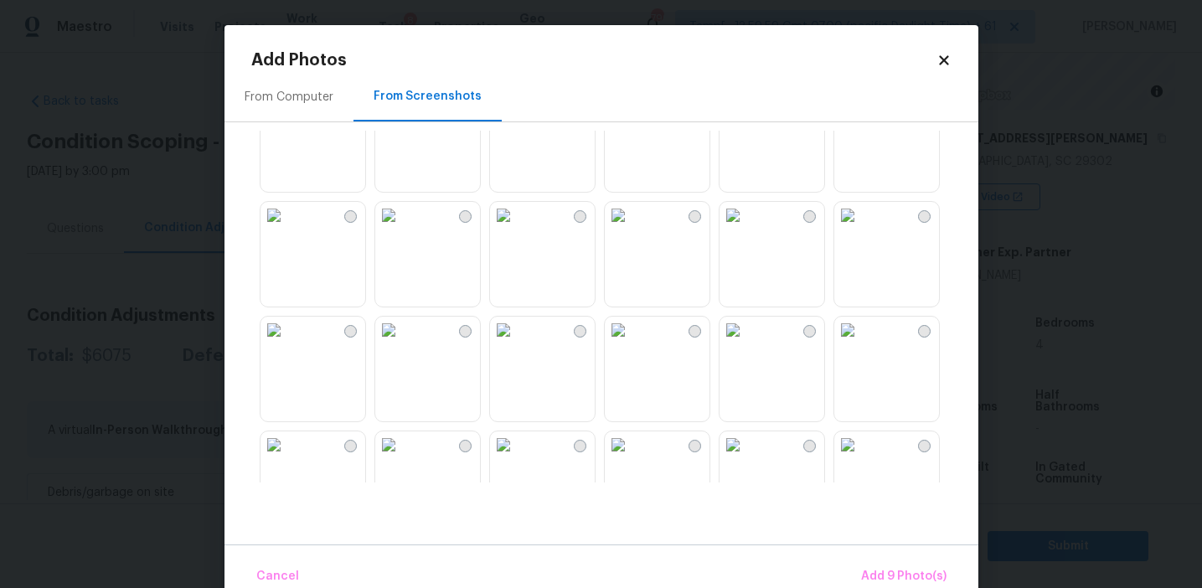
scroll to position [1379, 0]
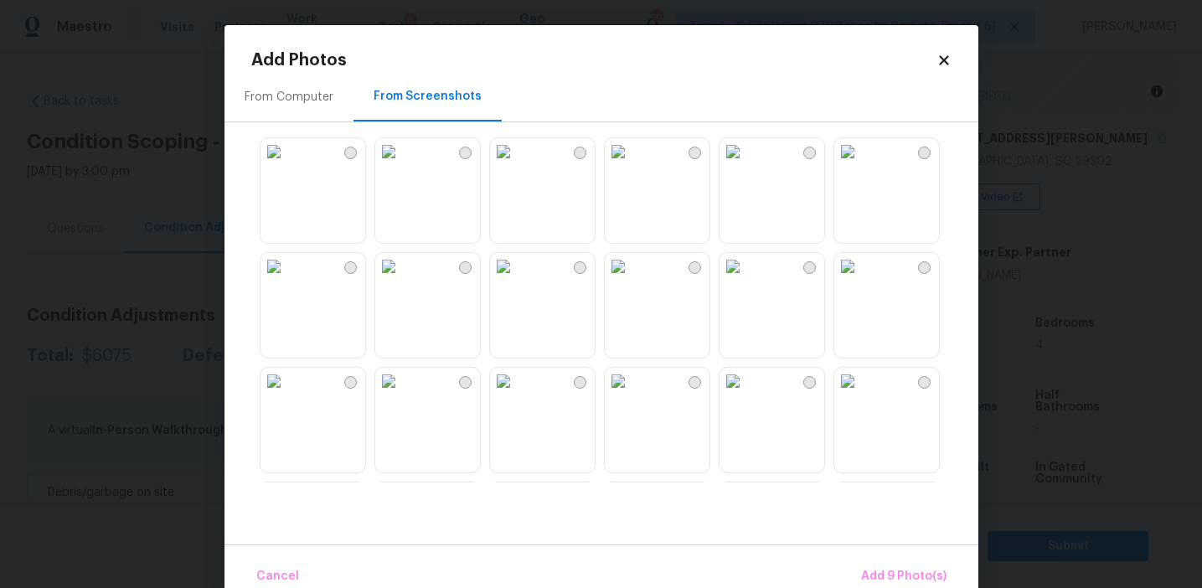
click at [861, 280] on img at bounding box center [847, 266] width 27 height 27
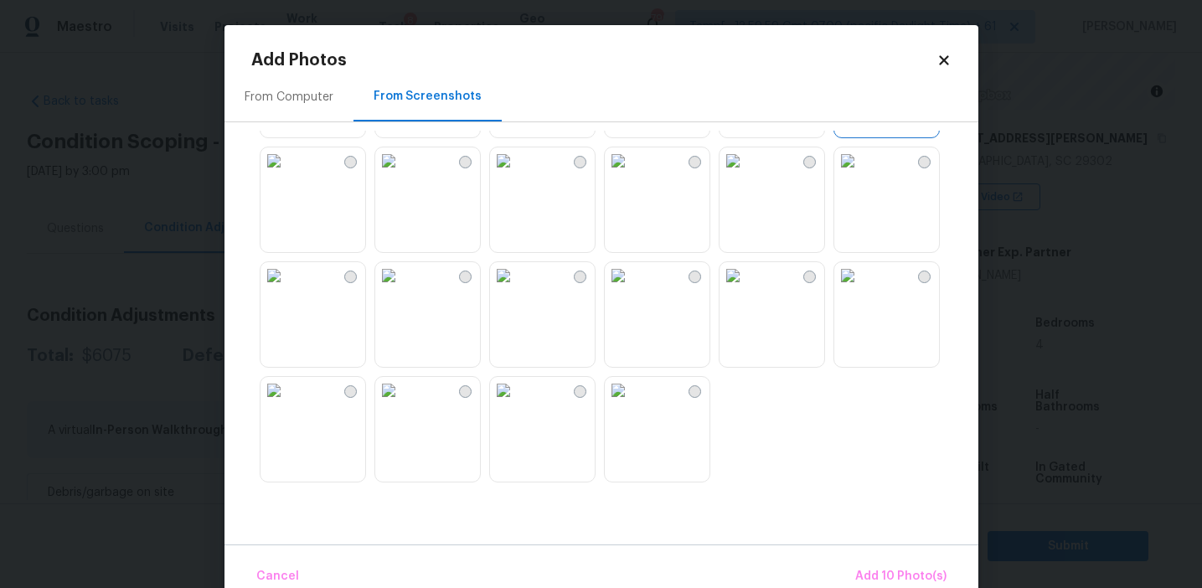
click at [632, 404] on img at bounding box center [618, 390] width 27 height 27
click at [873, 565] on button "Add 11 Photo(s)" at bounding box center [902, 577] width 101 height 36
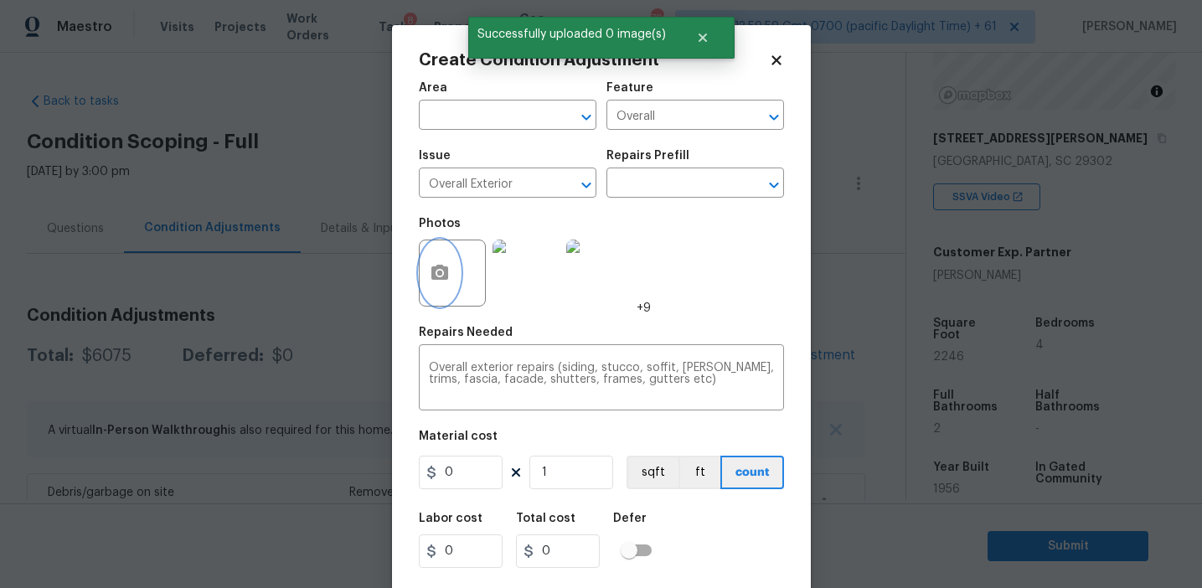
scroll to position [38, 0]
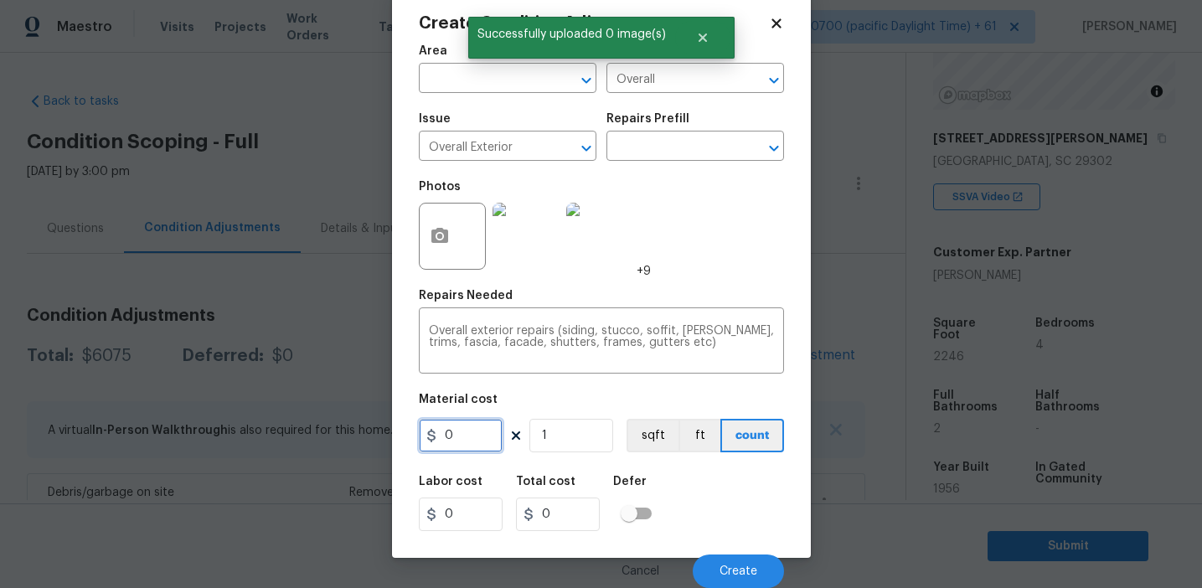
click at [480, 427] on input "0" at bounding box center [461, 436] width 84 height 34
type input "2450"
click at [751, 569] on span "Create" at bounding box center [738, 571] width 38 height 13
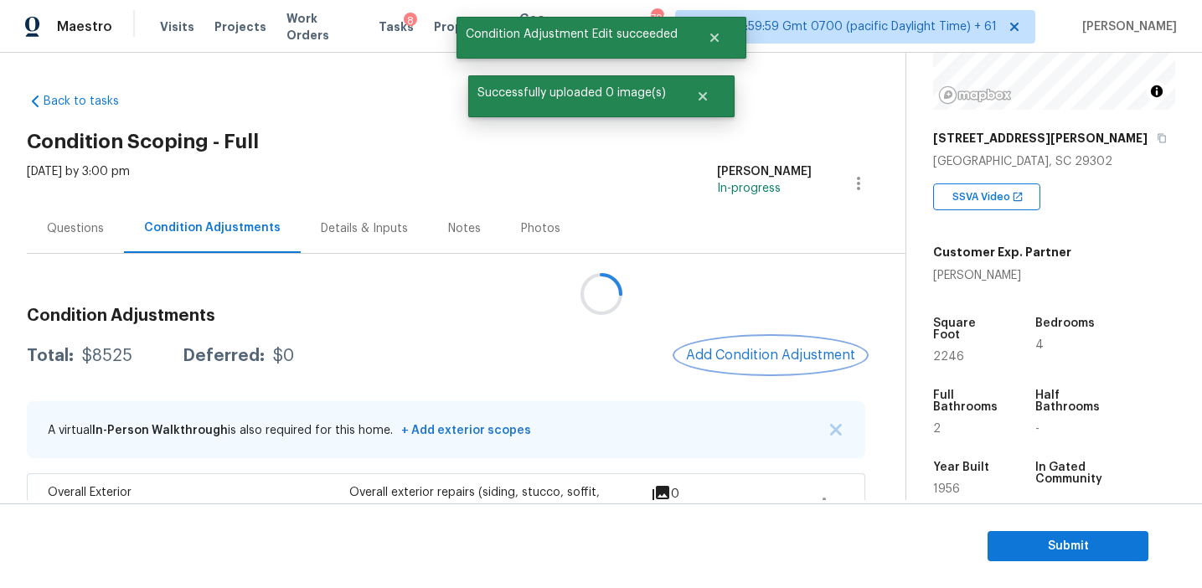
scroll to position [0, 0]
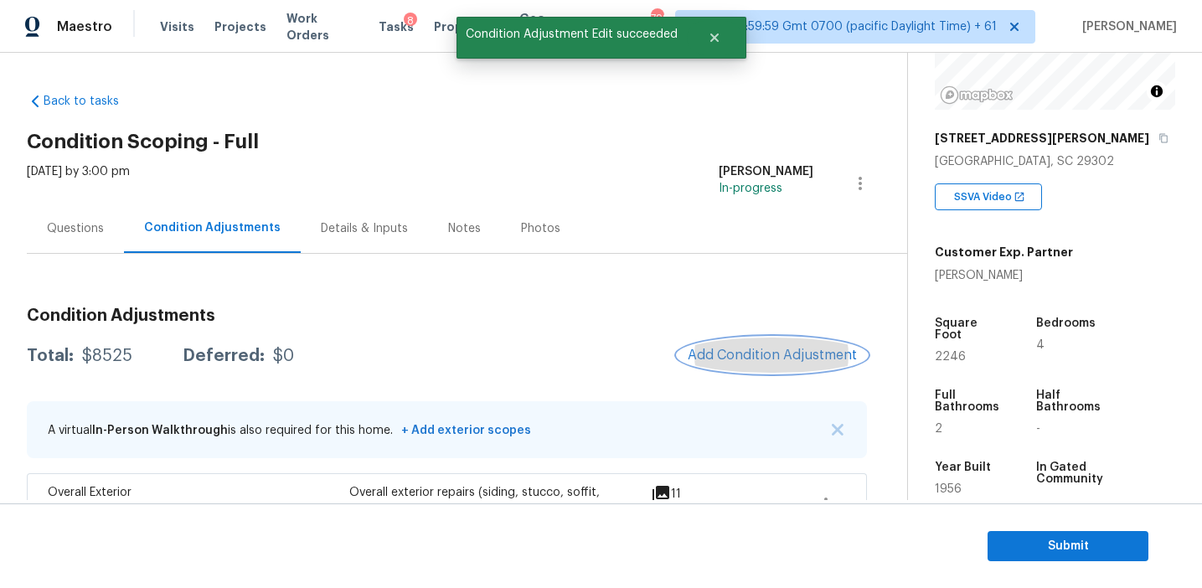
click at [713, 352] on span "Add Condition Adjustment" at bounding box center [772, 355] width 169 height 15
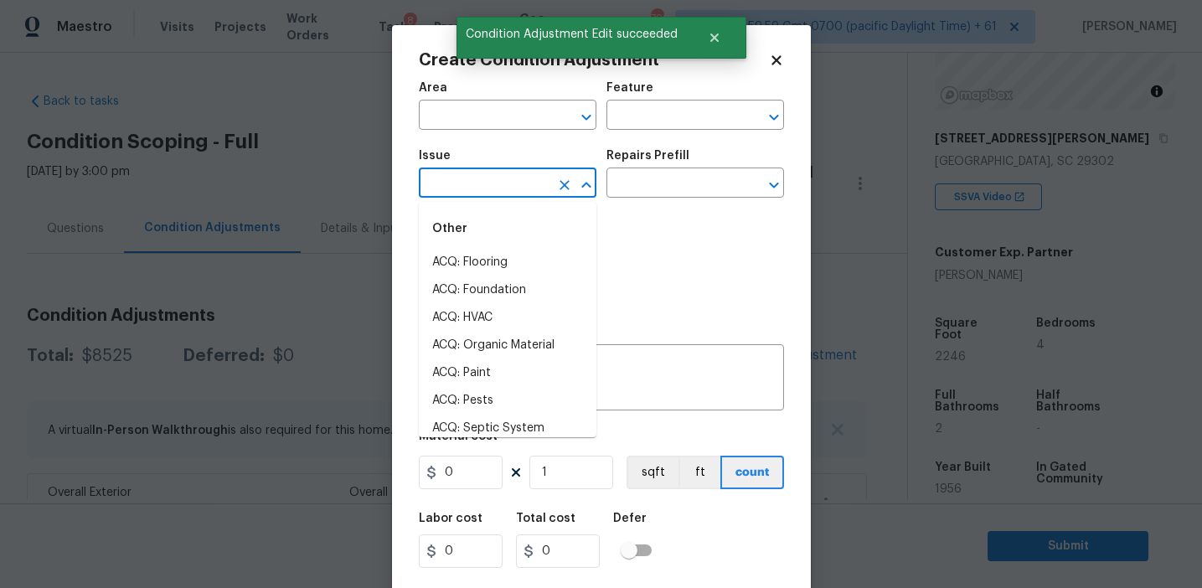
click at [512, 193] on input "text" at bounding box center [484, 185] width 131 height 26
click at [537, 267] on li "ACQ: Paint" at bounding box center [508, 263] width 178 height 28
type input "ACQ: Paint"
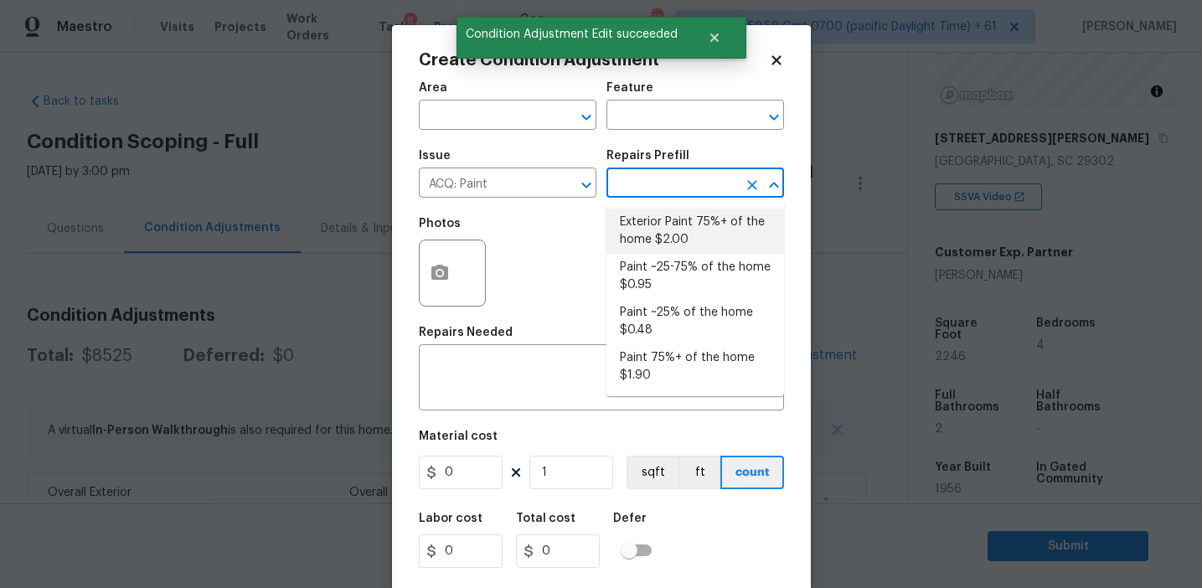
click at [661, 245] on li "Exterior Paint 75%+ of the home $2.00" at bounding box center [695, 231] width 178 height 45
type input "Acquisition"
type textarea "Acquisition Scope: 75%+ of the home exterior will likely require paint"
type input "2"
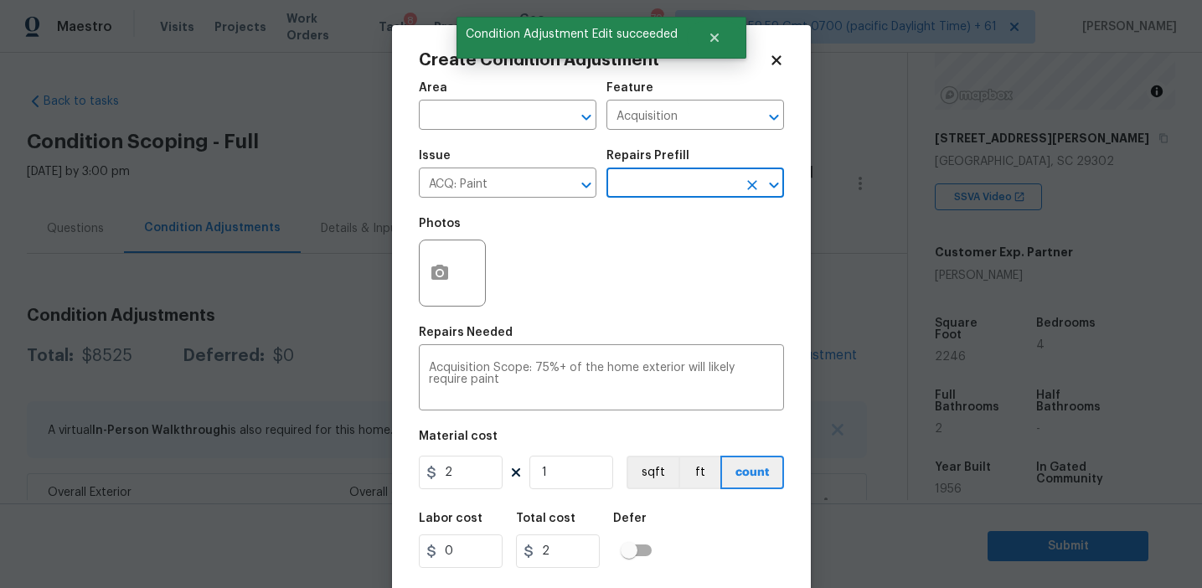
scroll to position [38, 0]
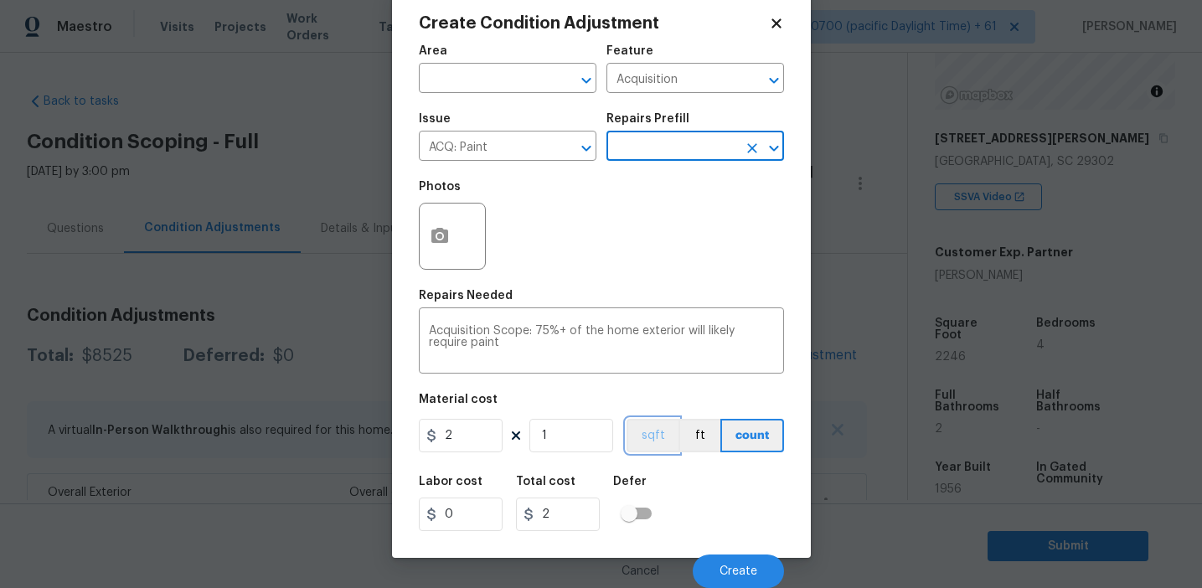
click at [661, 436] on button "sqft" at bounding box center [653, 436] width 52 height 34
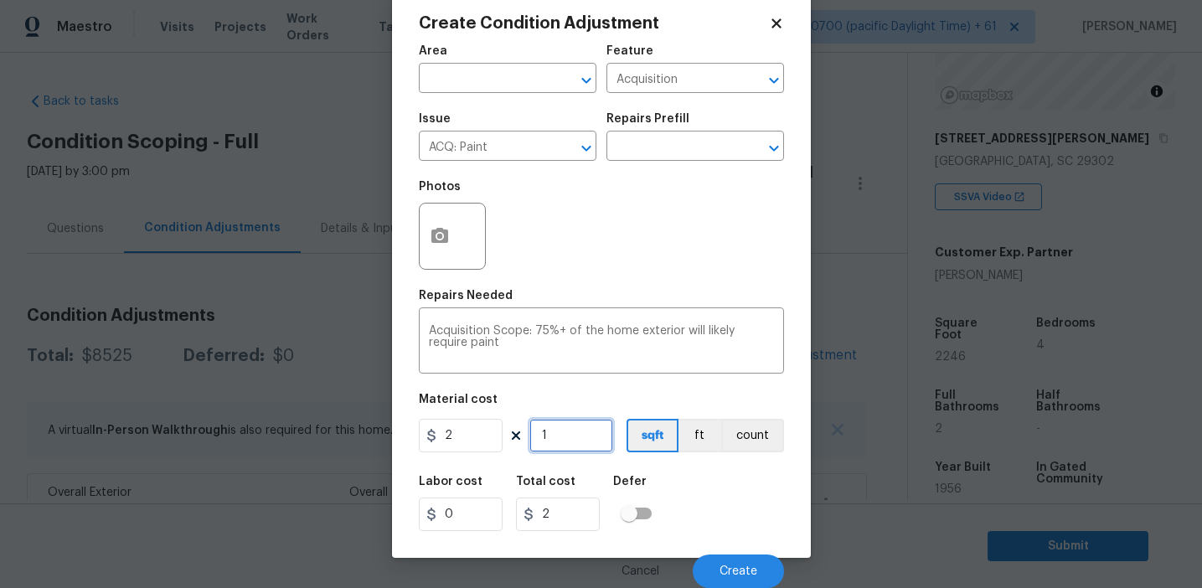
click at [558, 440] on input "1" at bounding box center [571, 436] width 84 height 34
type input "0"
type input "2"
type input "4"
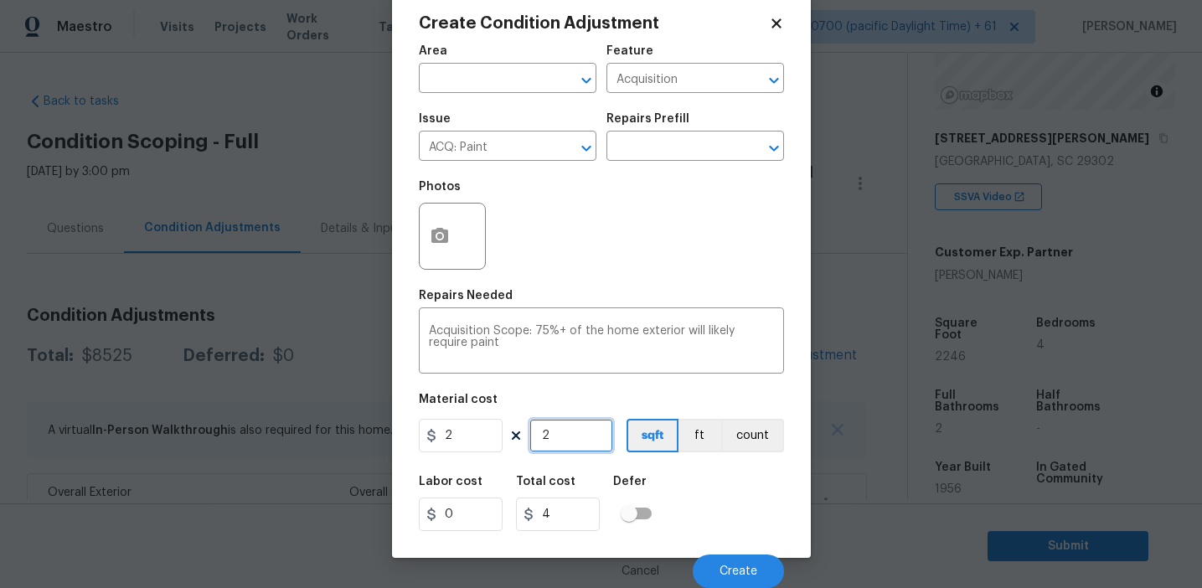
type input "22"
type input "44"
type input "224"
type input "448"
type input "2246"
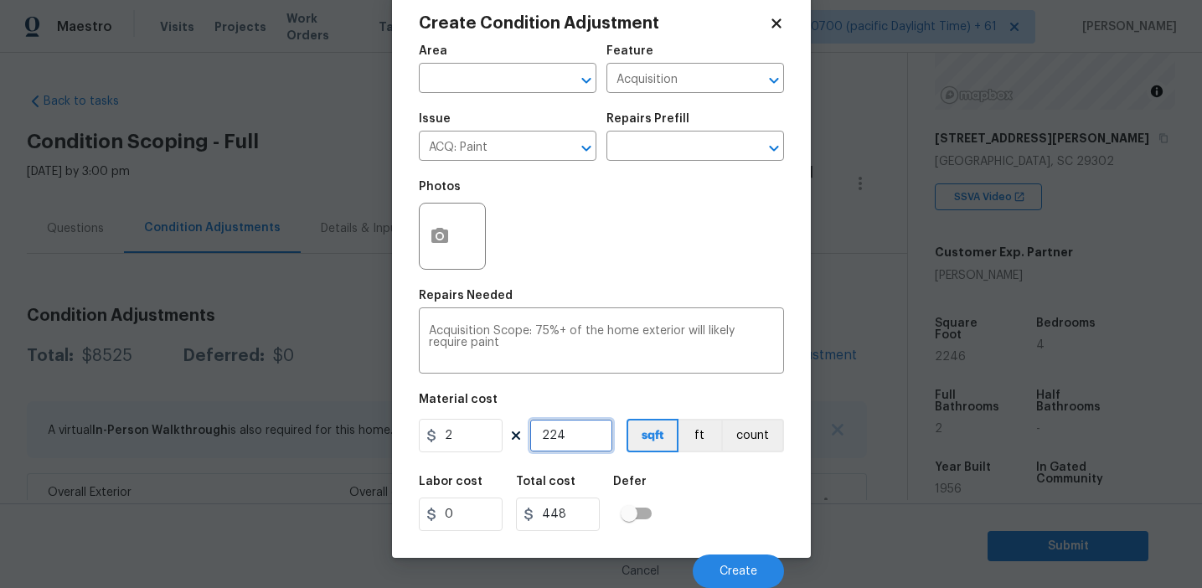
type input "4492"
type input "2246"
click at [431, 242] on icon "button" at bounding box center [439, 235] width 17 height 15
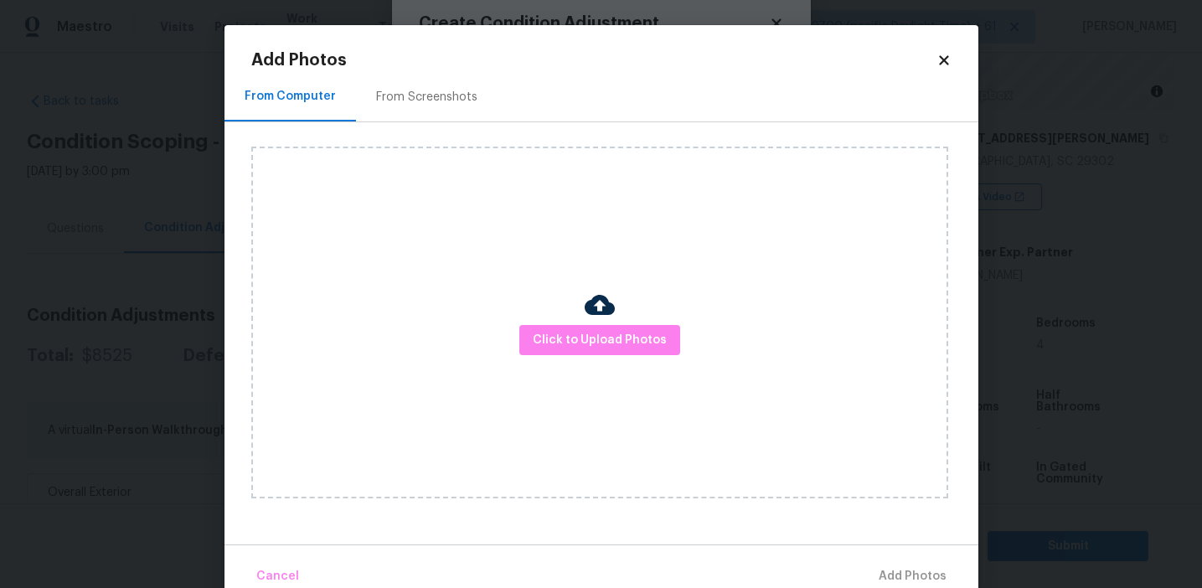
click at [431, 90] on div "From Screenshots" at bounding box center [426, 97] width 101 height 17
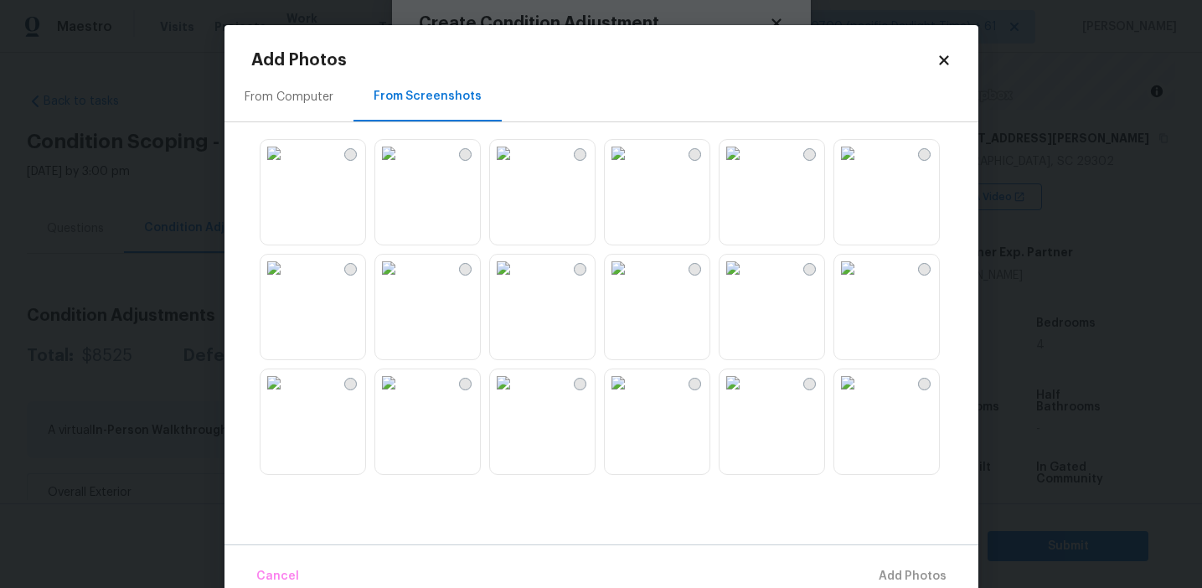
click at [402, 281] on img at bounding box center [388, 268] width 27 height 27
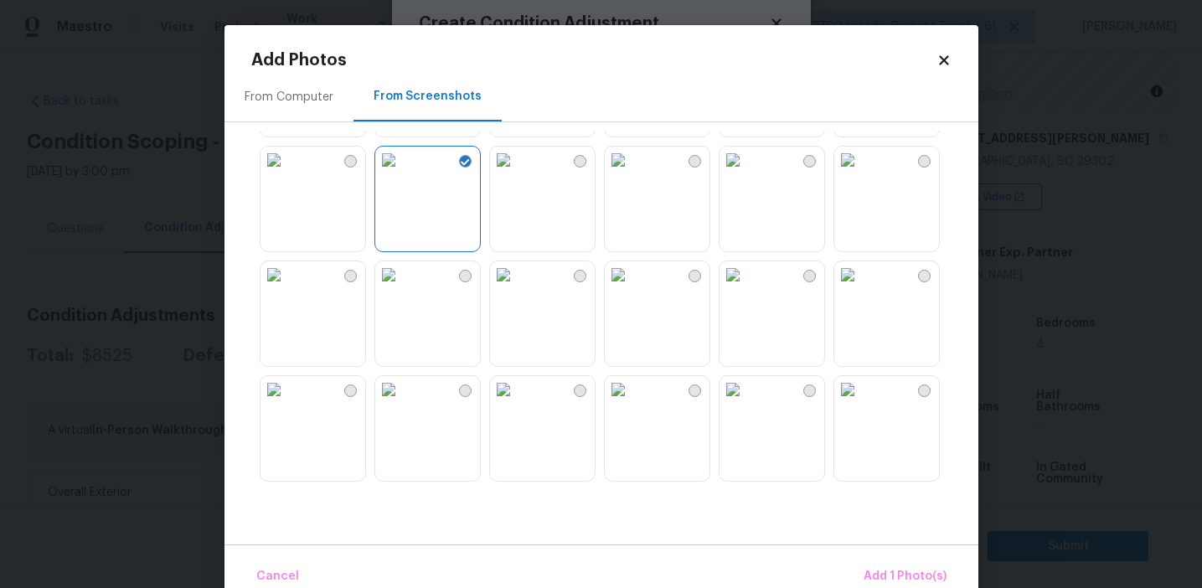
click at [386, 288] on img at bounding box center [388, 274] width 27 height 27
click at [287, 288] on img at bounding box center [273, 274] width 27 height 27
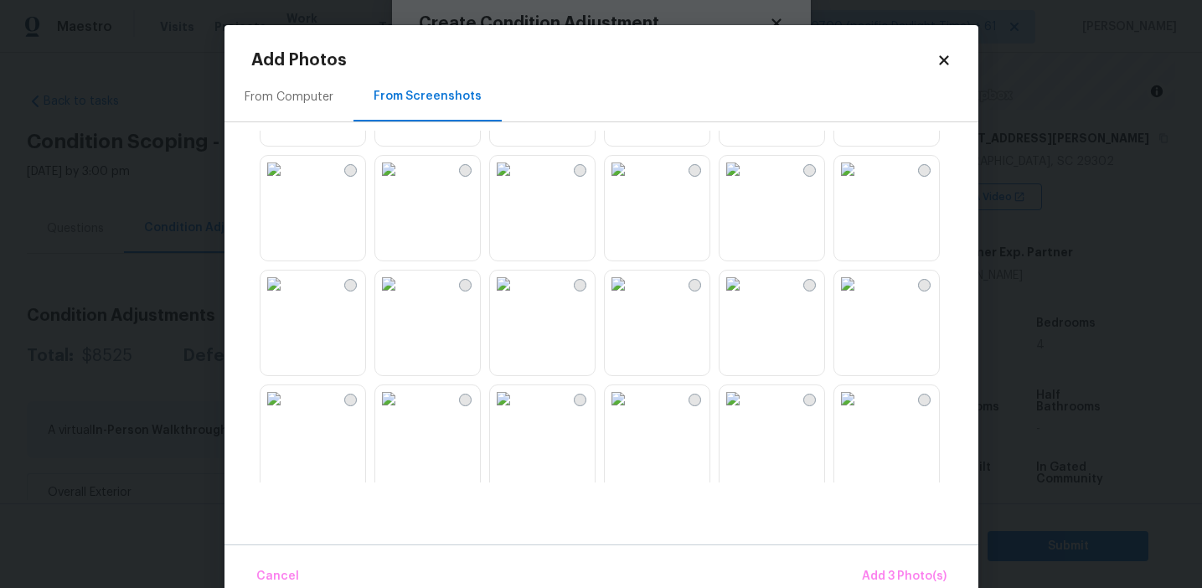
scroll to position [482, 0]
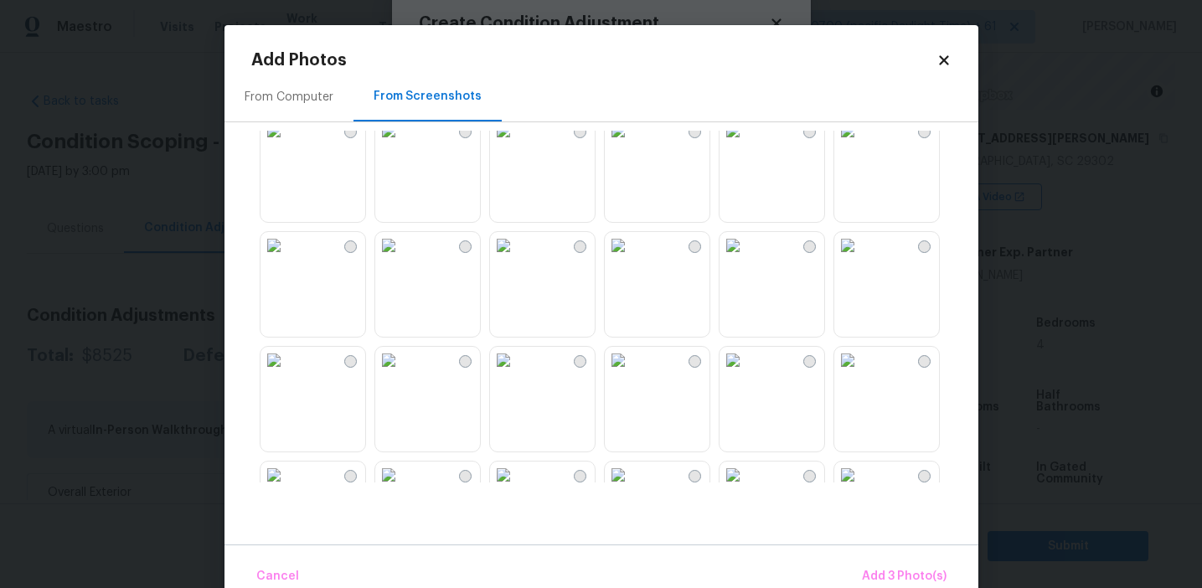
click at [861, 259] on img at bounding box center [847, 245] width 27 height 27
click at [632, 259] on img at bounding box center [618, 245] width 27 height 27
click at [632, 374] on img at bounding box center [618, 360] width 27 height 27
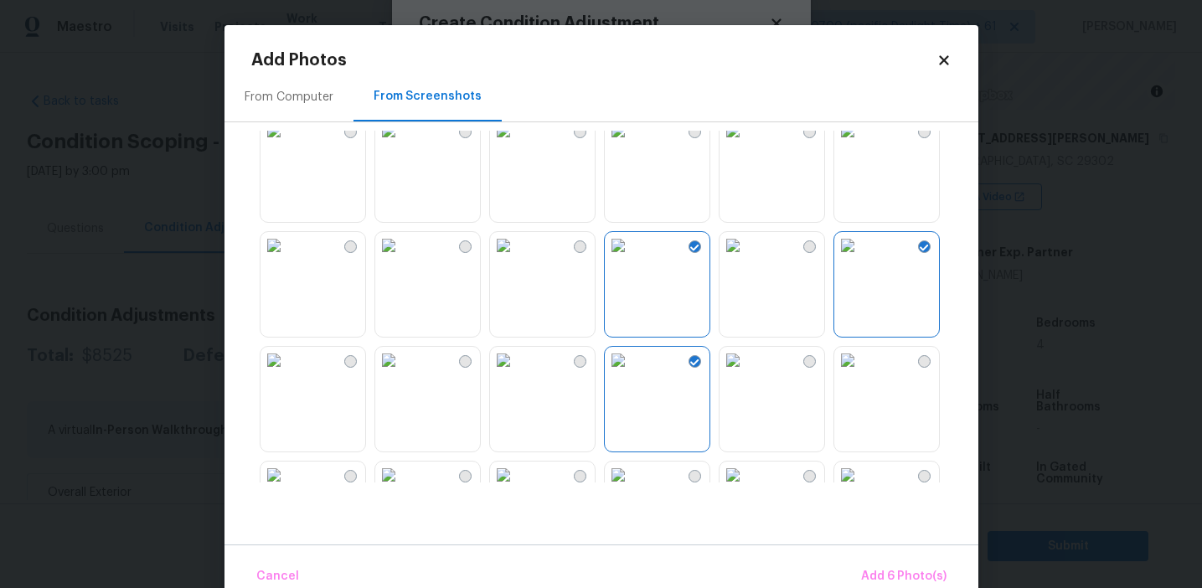
click at [517, 374] on img at bounding box center [503, 360] width 27 height 27
click at [895, 564] on button "Add 7 Photo(s)" at bounding box center [903, 577] width 99 height 36
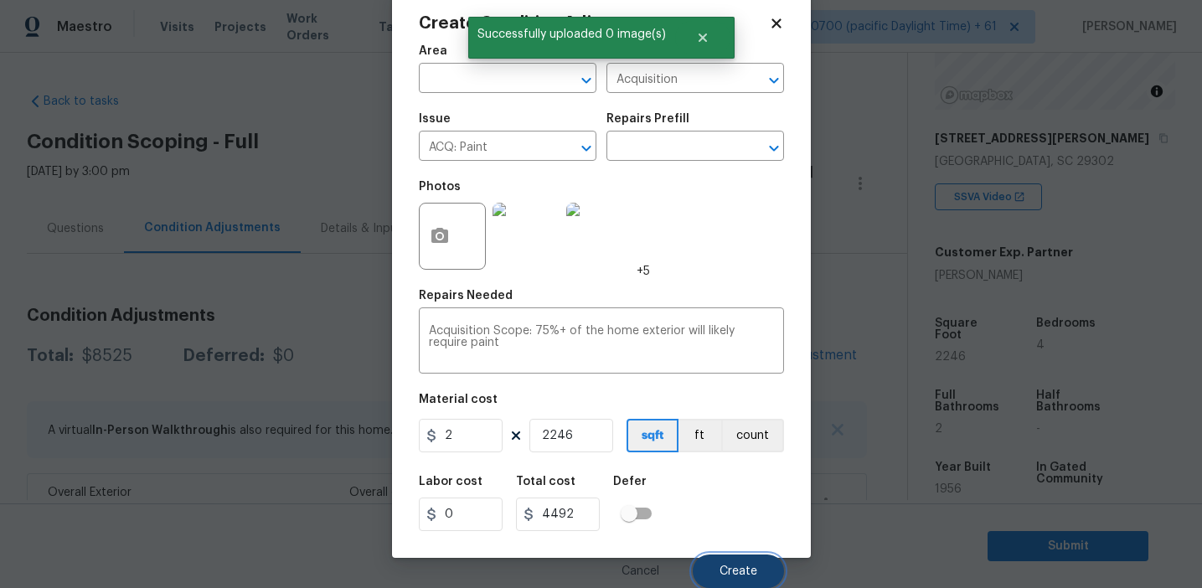
click at [735, 575] on span "Create" at bounding box center [738, 571] width 38 height 13
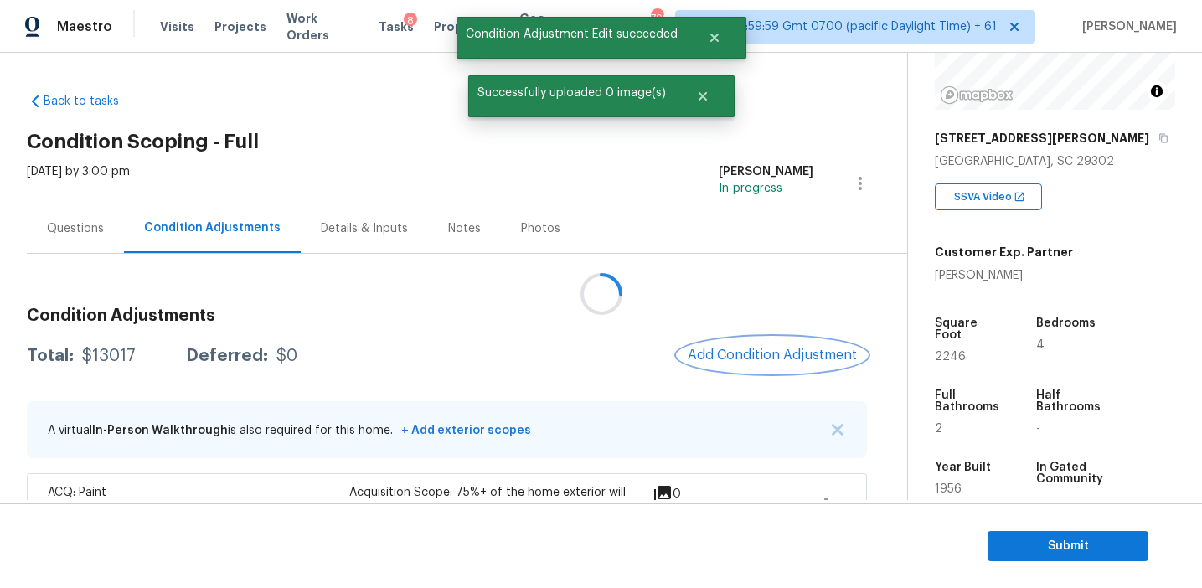
scroll to position [0, 0]
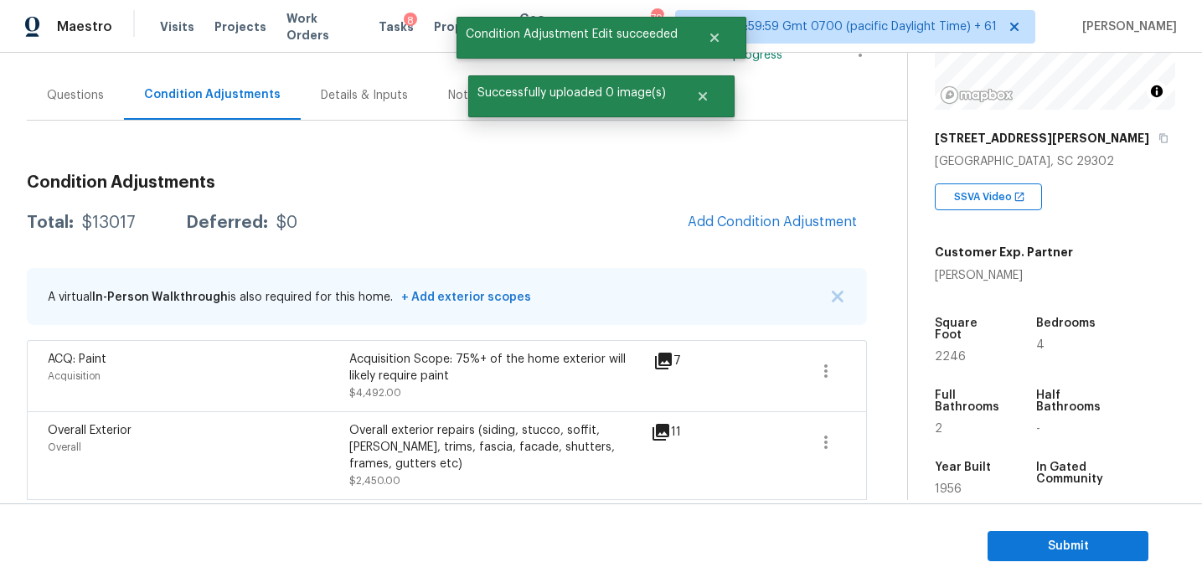
scroll to position [135, 0]
click at [610, 206] on div "Total: $13017 Deferred: $0 Add Condition Adjustment" at bounding box center [447, 221] width 840 height 37
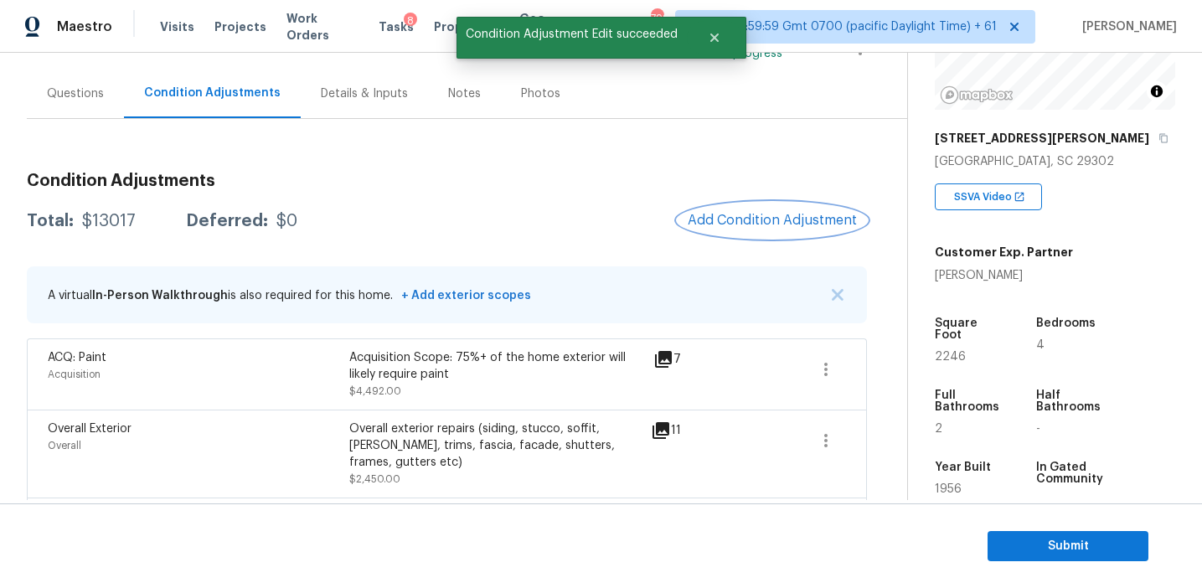
click at [737, 218] on span "Add Condition Adjustment" at bounding box center [772, 220] width 169 height 15
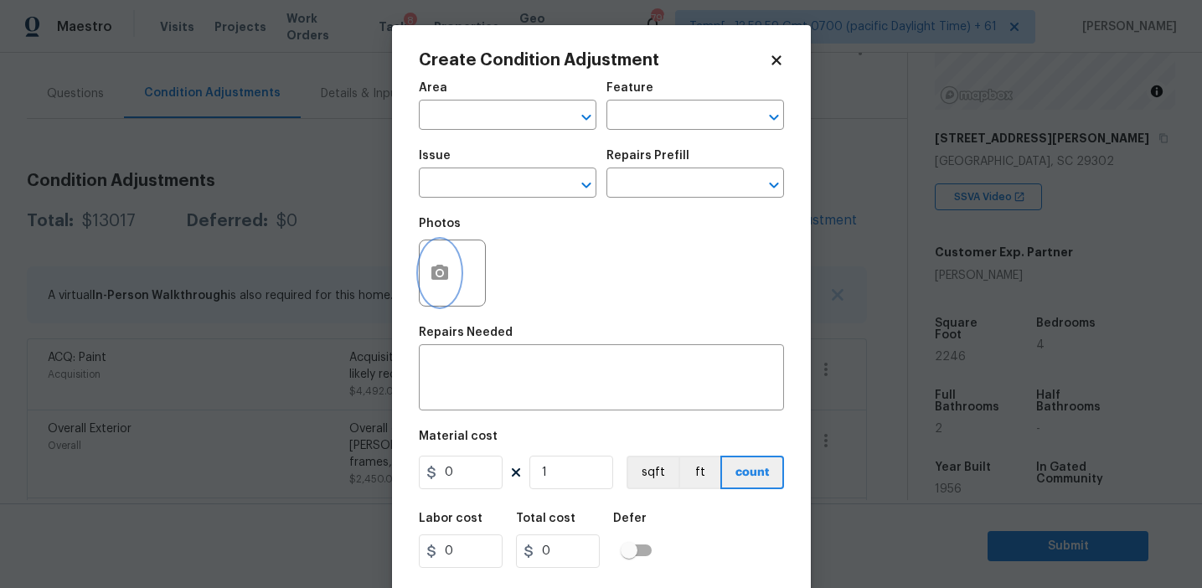
click at [436, 271] on icon "button" at bounding box center [439, 272] width 17 height 15
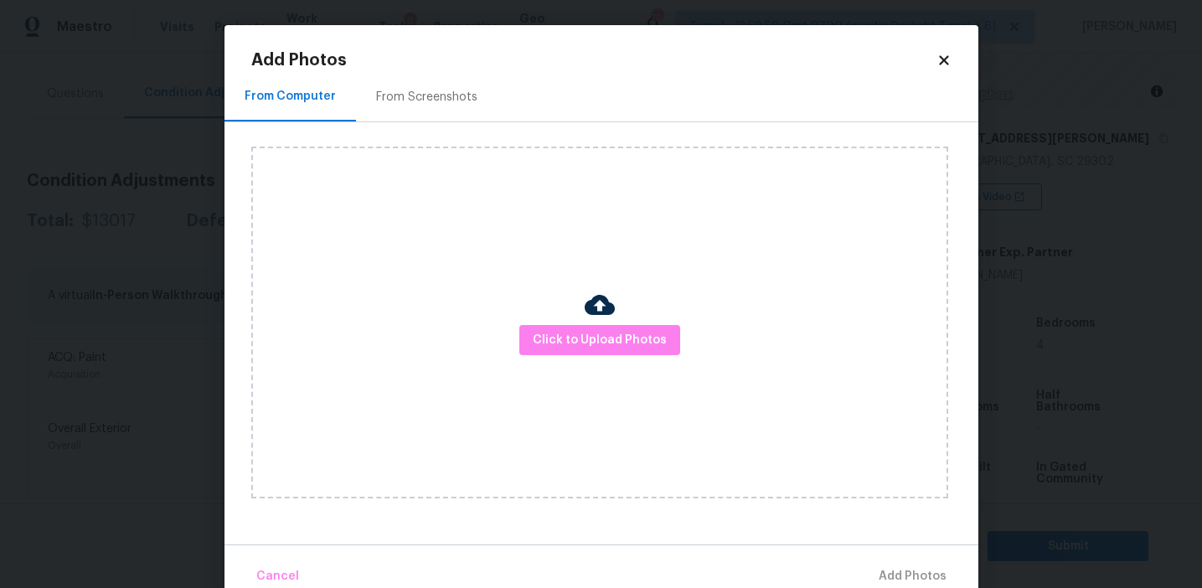
click at [409, 106] on div "From Screenshots" at bounding box center [427, 96] width 142 height 49
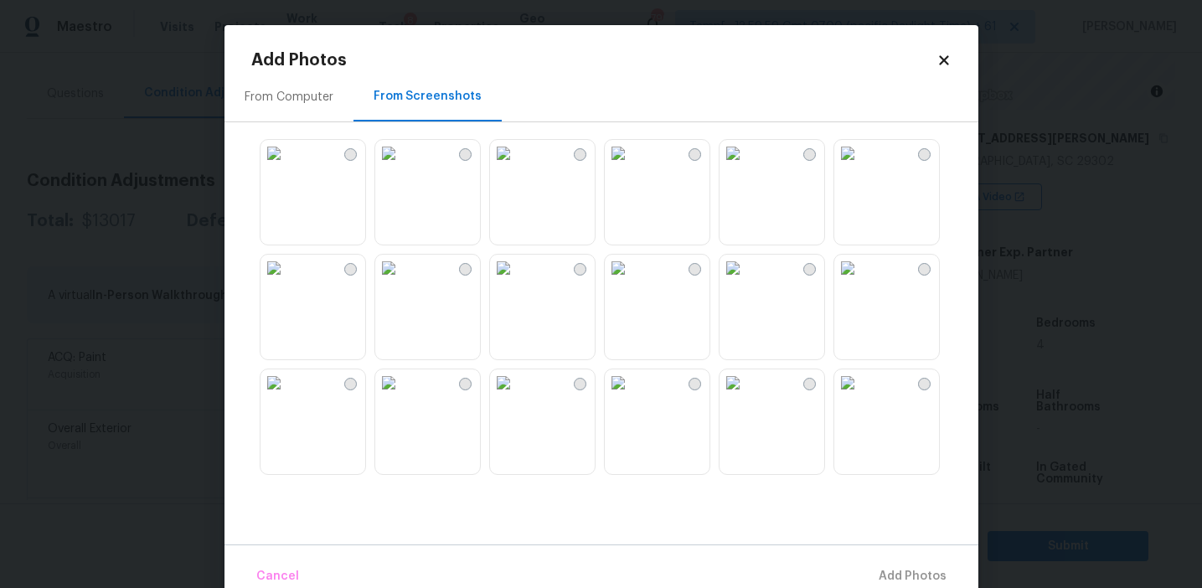
click at [291, 110] on div "From Computer" at bounding box center [288, 96] width 129 height 49
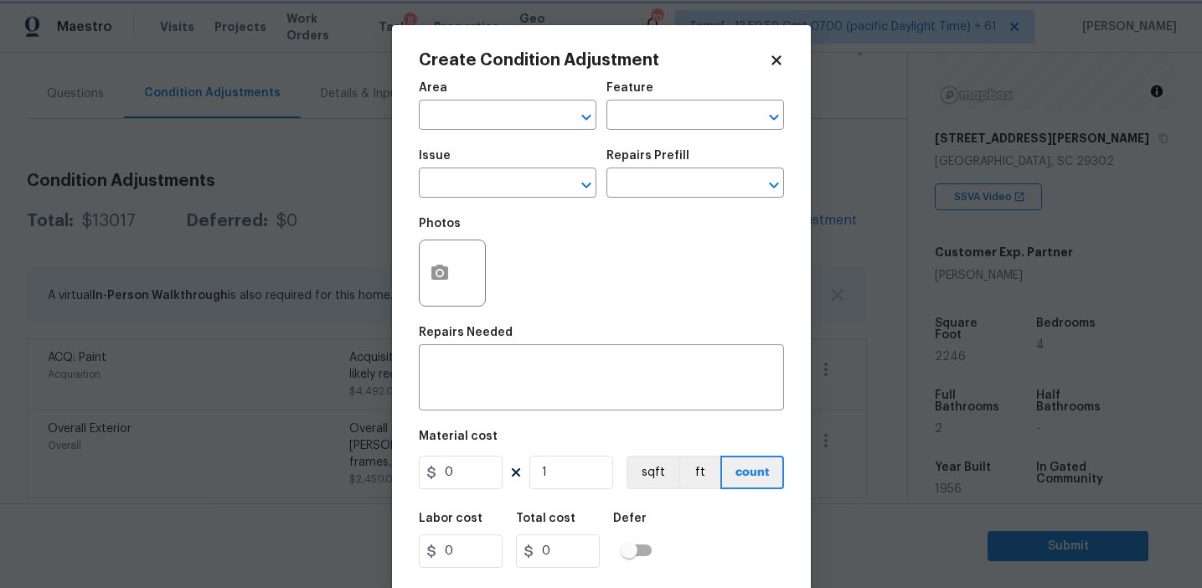
click at [222, 204] on body "Maestro Visits Projects Work Orders Tasks 8 Properties Geo Assignments 799 Tamp…" at bounding box center [601, 294] width 1202 height 588
click at [505, 234] on div "Photos" at bounding box center [601, 262] width 365 height 109
click at [643, 272] on div "Photos" at bounding box center [601, 262] width 365 height 109
click at [443, 263] on button "button" at bounding box center [440, 272] width 40 height 65
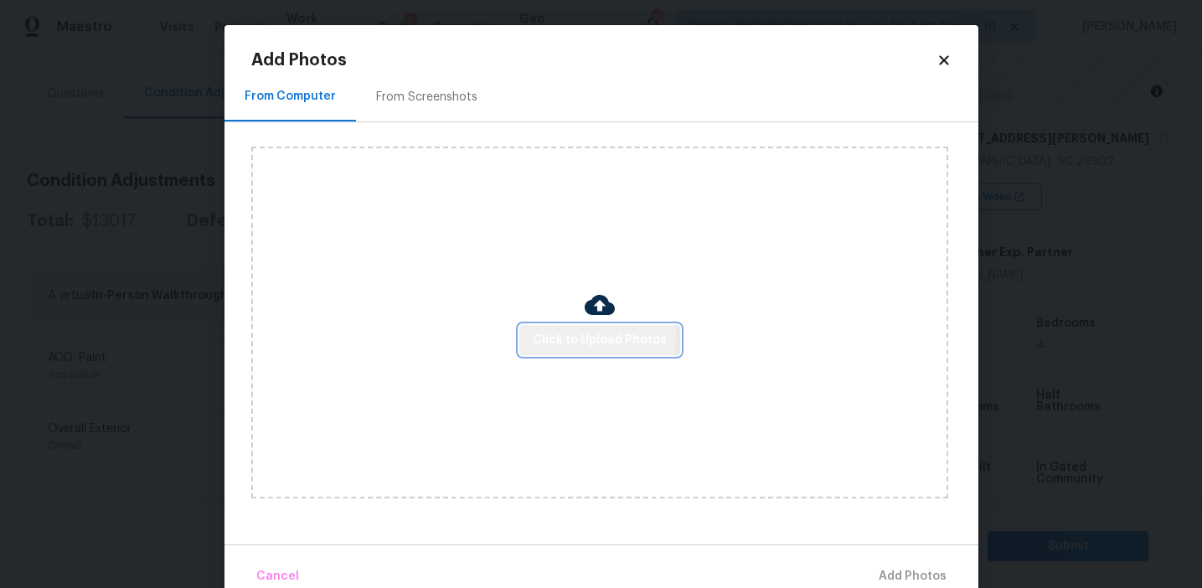
click at [578, 333] on span "Click to Upload Photos" at bounding box center [600, 340] width 134 height 21
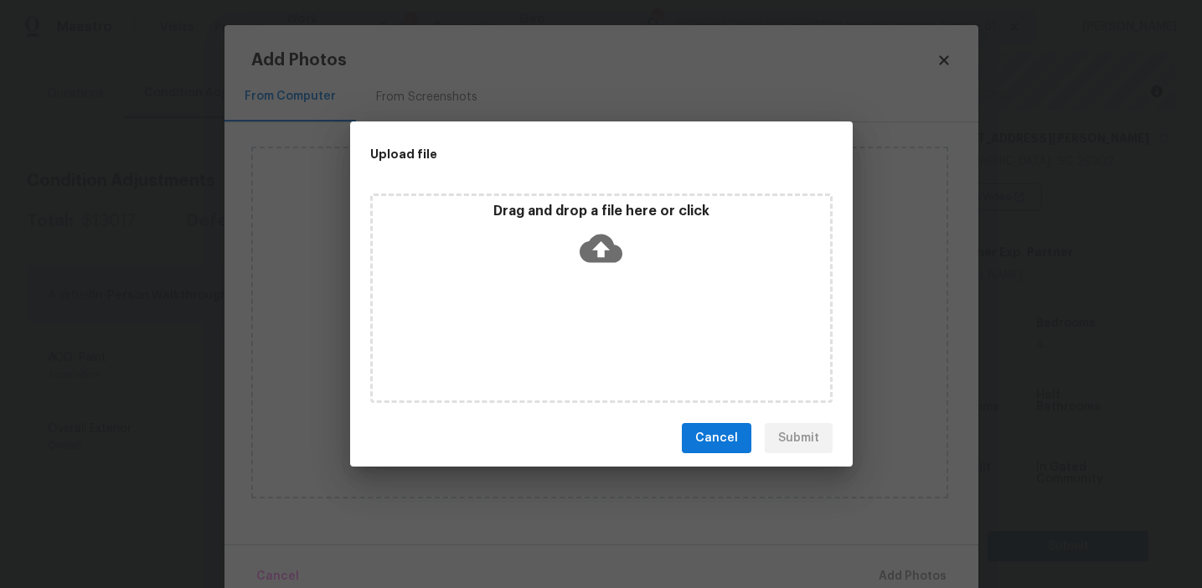
click at [570, 229] on div "Drag and drop a file here or click" at bounding box center [601, 239] width 457 height 72
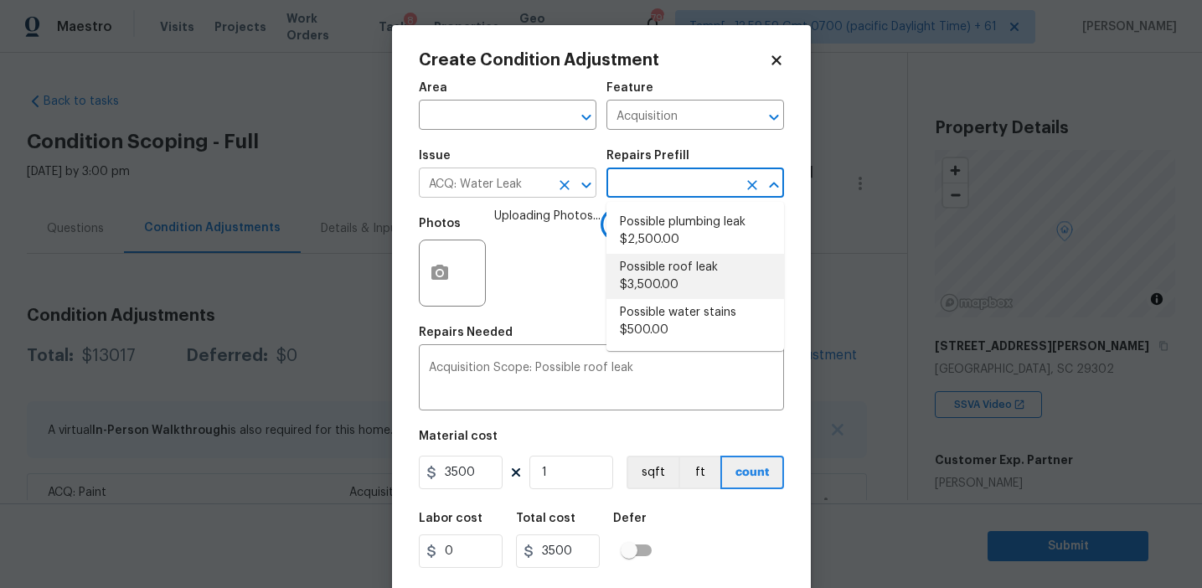
scroll to position [208, 0]
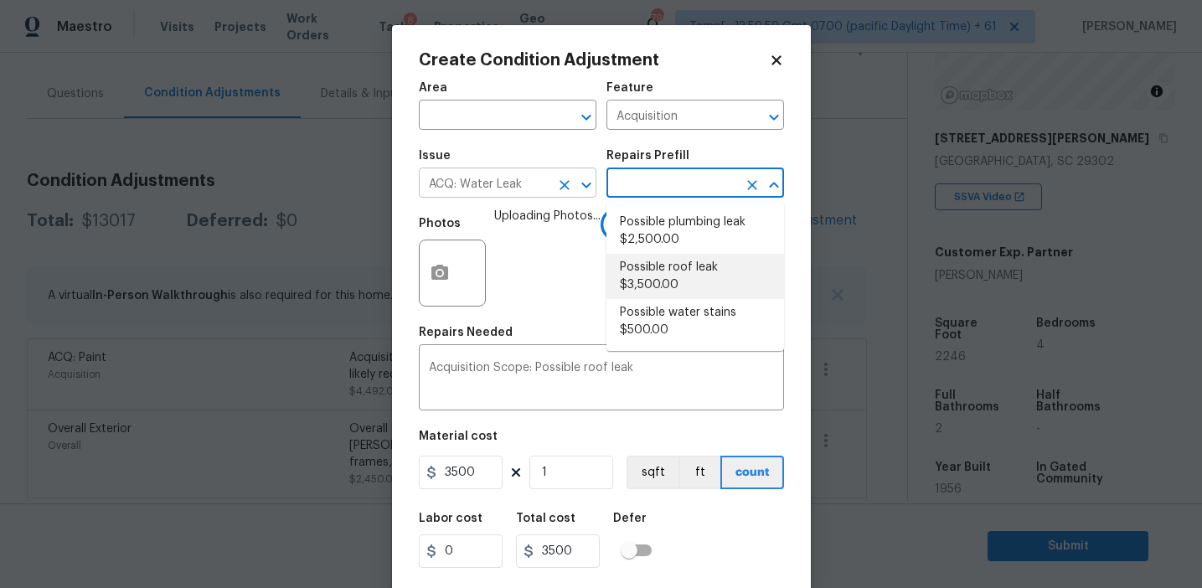
click at [567, 182] on icon "Clear" at bounding box center [565, 185] width 10 height 10
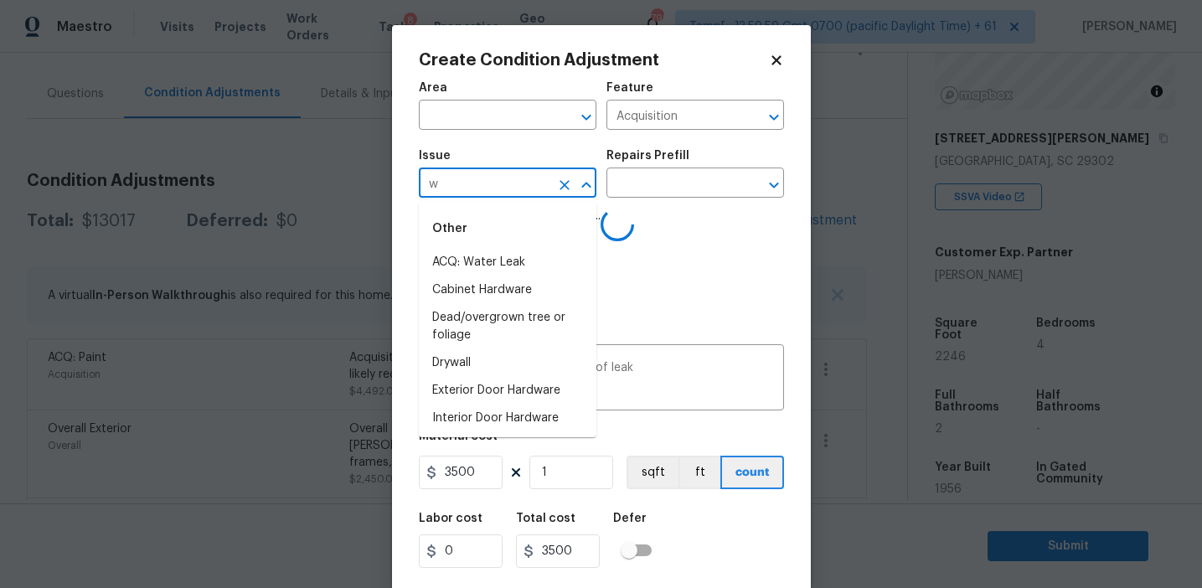
type input "wa"
type input "l"
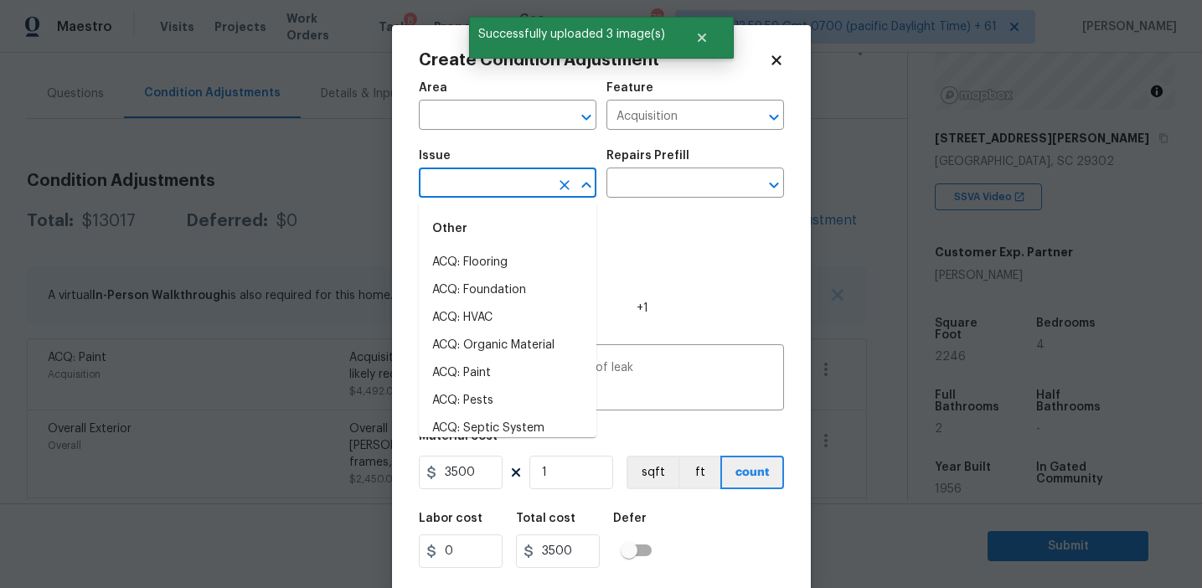
type input "l"
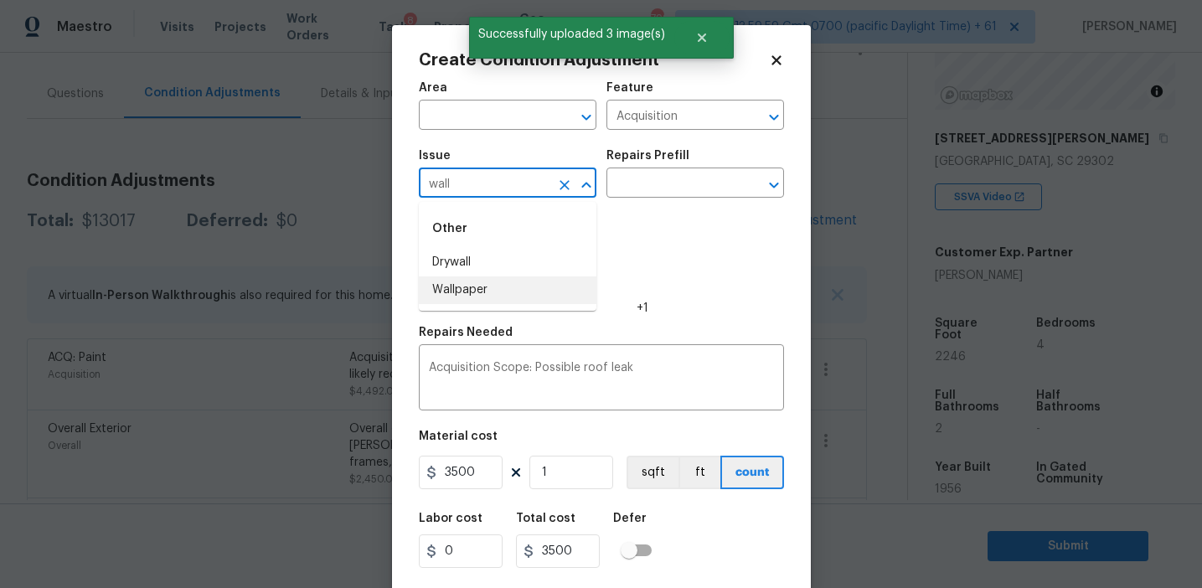
click at [554, 282] on li "Wallpaper" at bounding box center [508, 290] width 178 height 28
type input "Wallpaper"
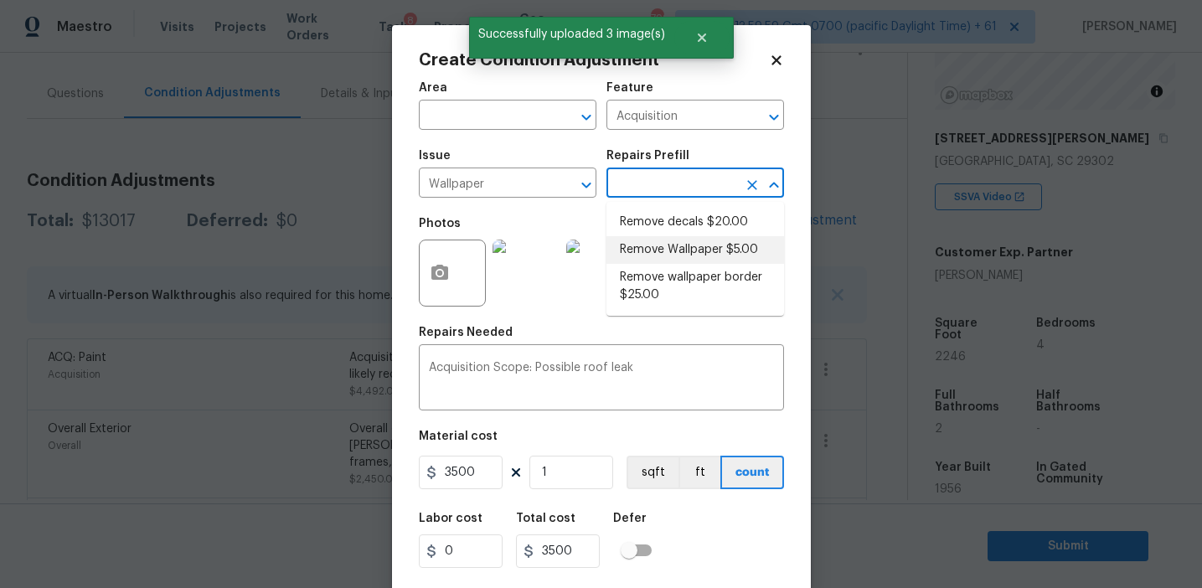
click at [670, 260] on li "Remove Wallpaper $5.00" at bounding box center [695, 250] width 178 height 28
type input "Walls and Ceiling"
type input "5"
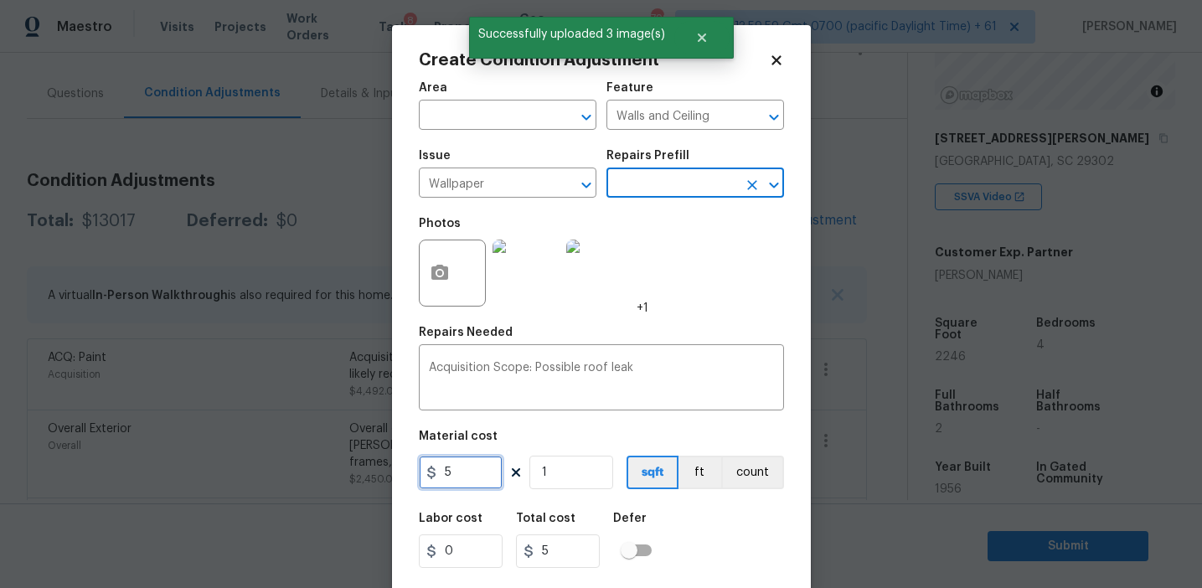
click at [480, 472] on input "5" at bounding box center [461, 473] width 84 height 34
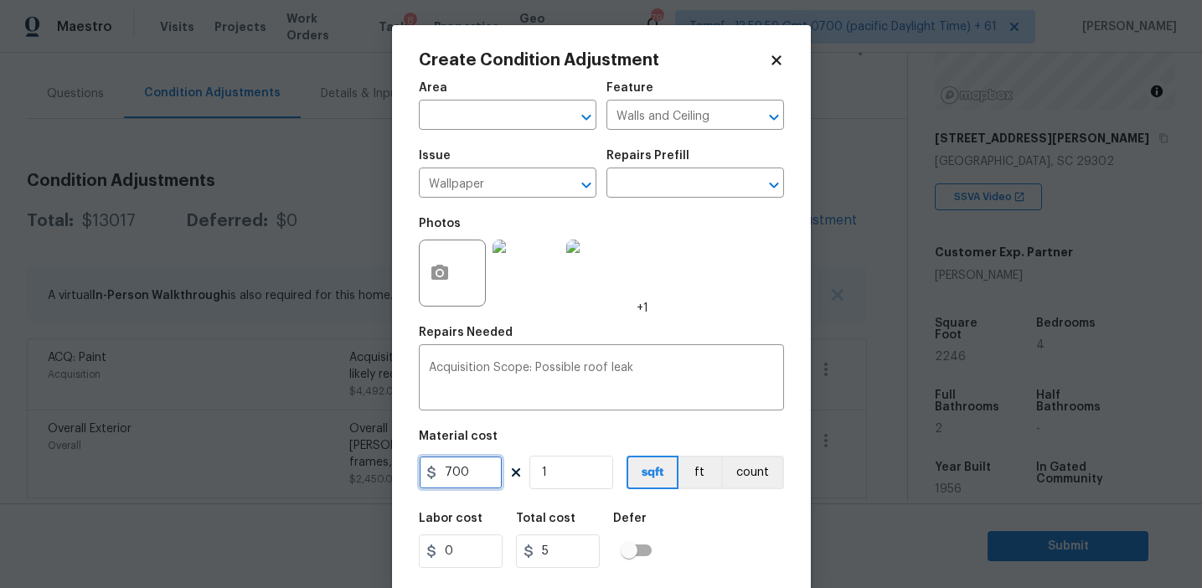
type input "700"
click at [747, 477] on button "count" at bounding box center [752, 473] width 63 height 34
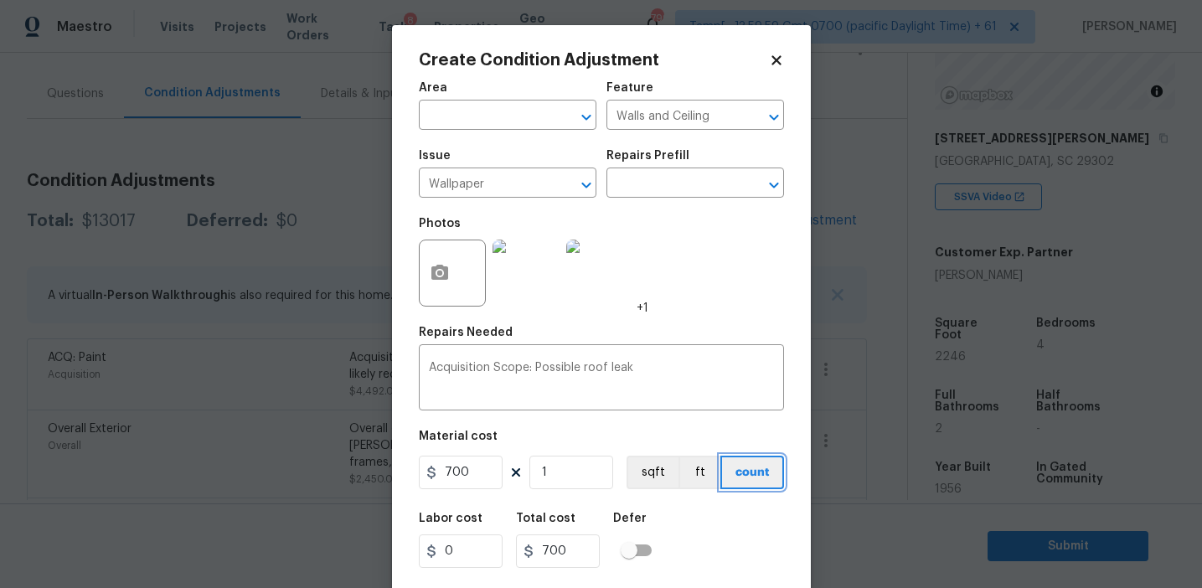
scroll to position [38, 0]
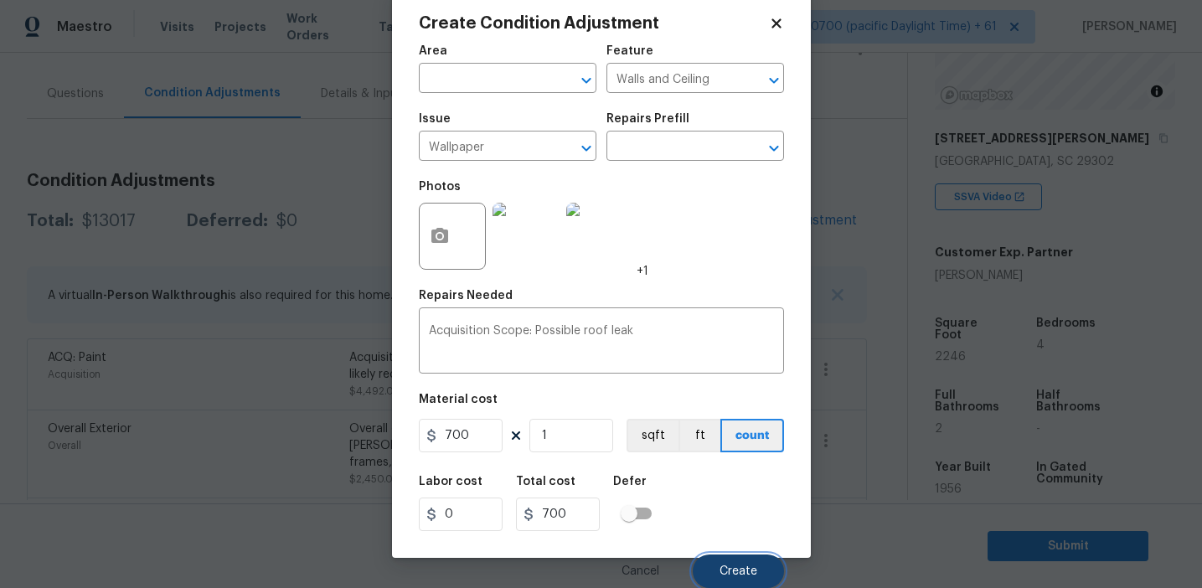
click at [715, 556] on button "Create" at bounding box center [738, 571] width 91 height 34
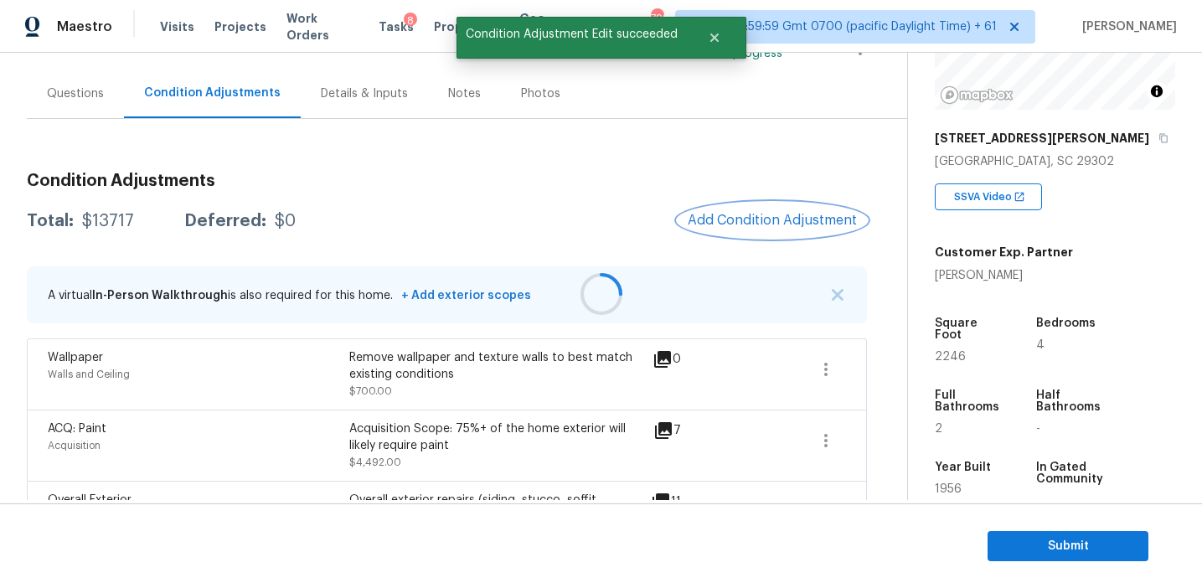
scroll to position [0, 0]
click at [730, 219] on span "Add Condition Adjustment" at bounding box center [772, 220] width 169 height 15
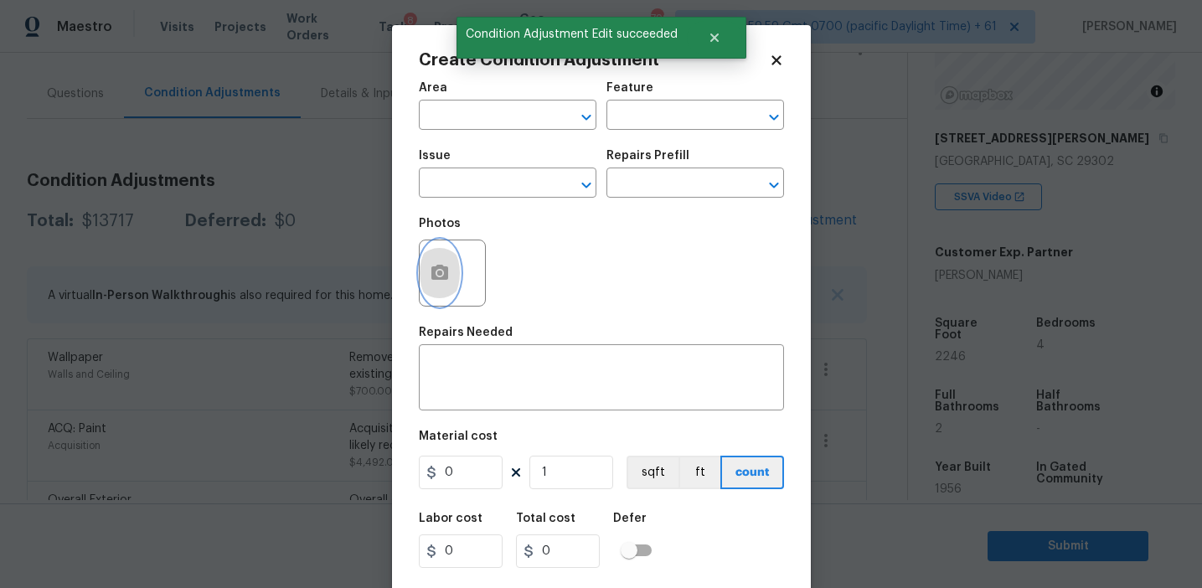
click at [434, 284] on button "button" at bounding box center [440, 272] width 40 height 65
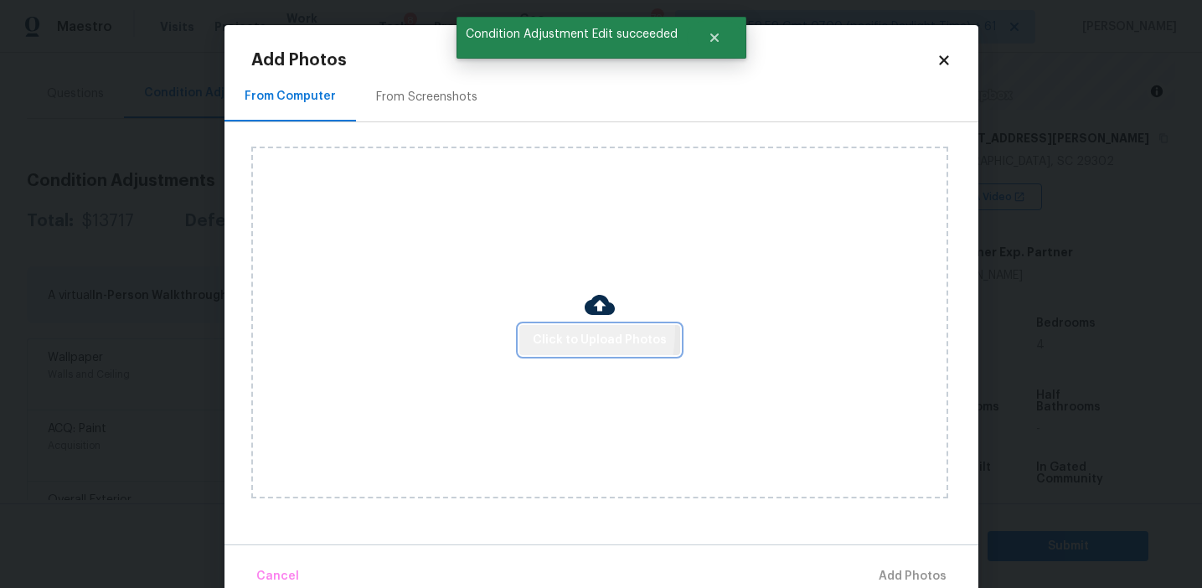
click at [522, 329] on button "Click to Upload Photos" at bounding box center [599, 340] width 161 height 31
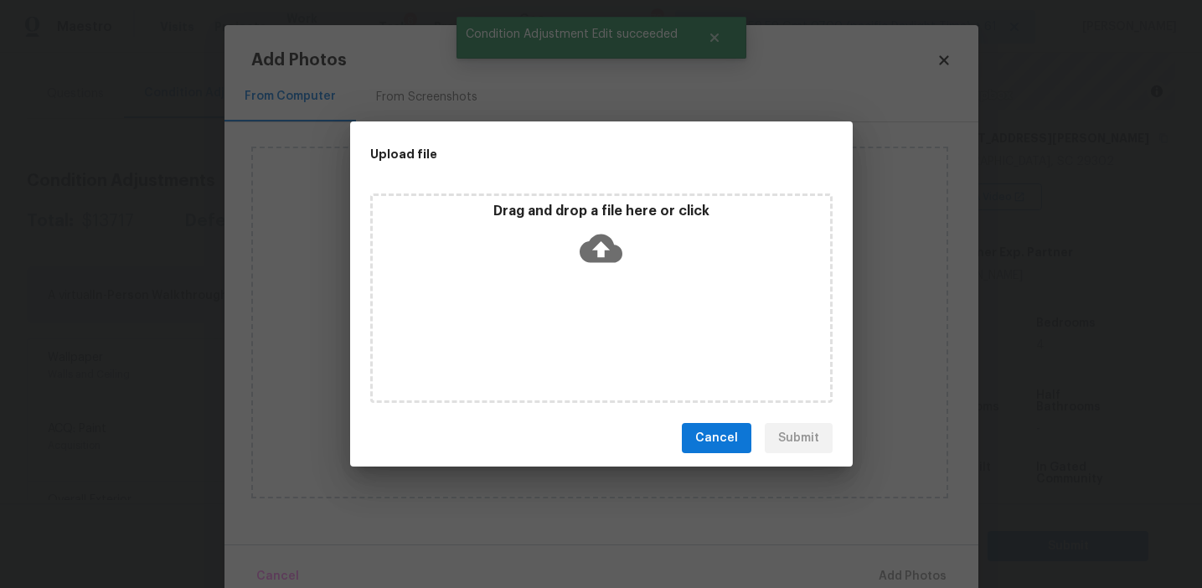
click at [548, 327] on div "Drag and drop a file here or click" at bounding box center [601, 297] width 462 height 209
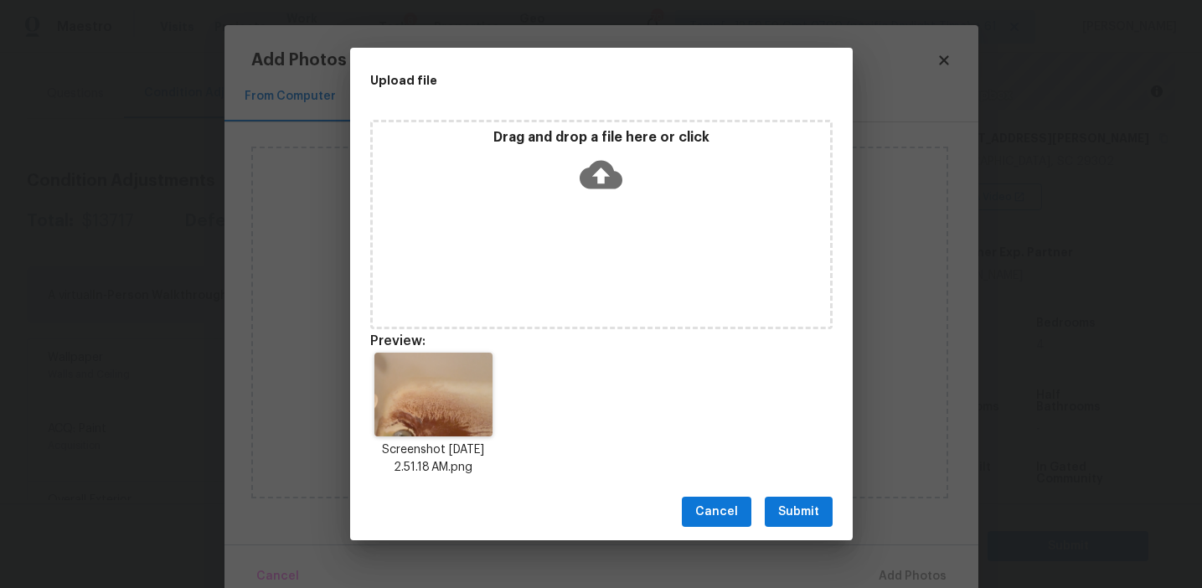
click at [788, 510] on span "Submit" at bounding box center [798, 512] width 41 height 21
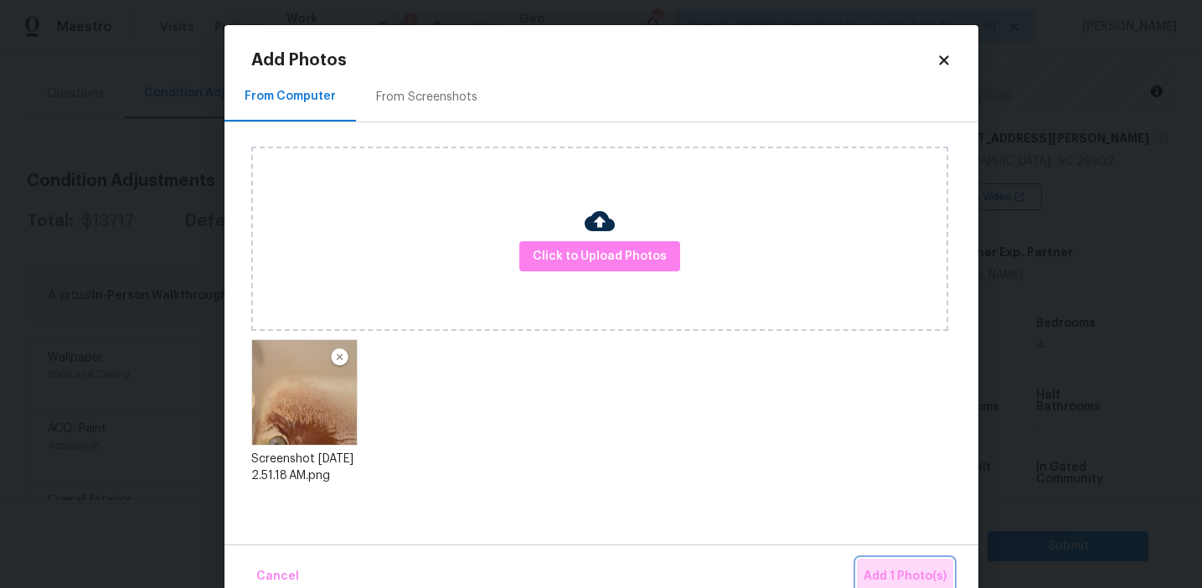
click at [886, 568] on span "Add 1 Photo(s)" at bounding box center [905, 576] width 83 height 21
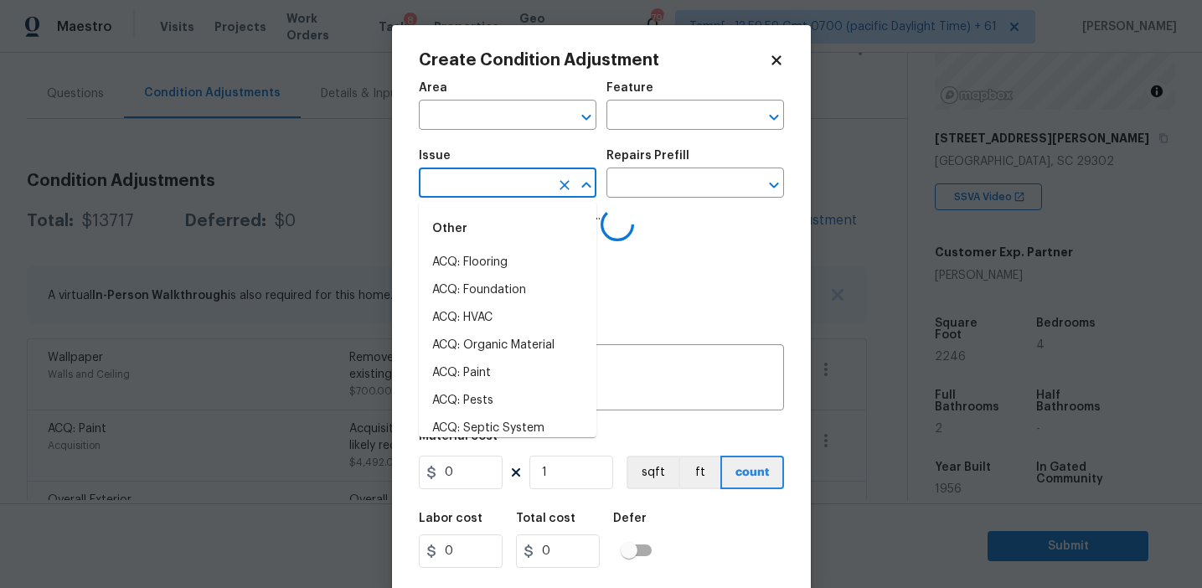
click at [477, 174] on input "text" at bounding box center [484, 185] width 131 height 26
type input "l"
type input "p"
type input "lum"
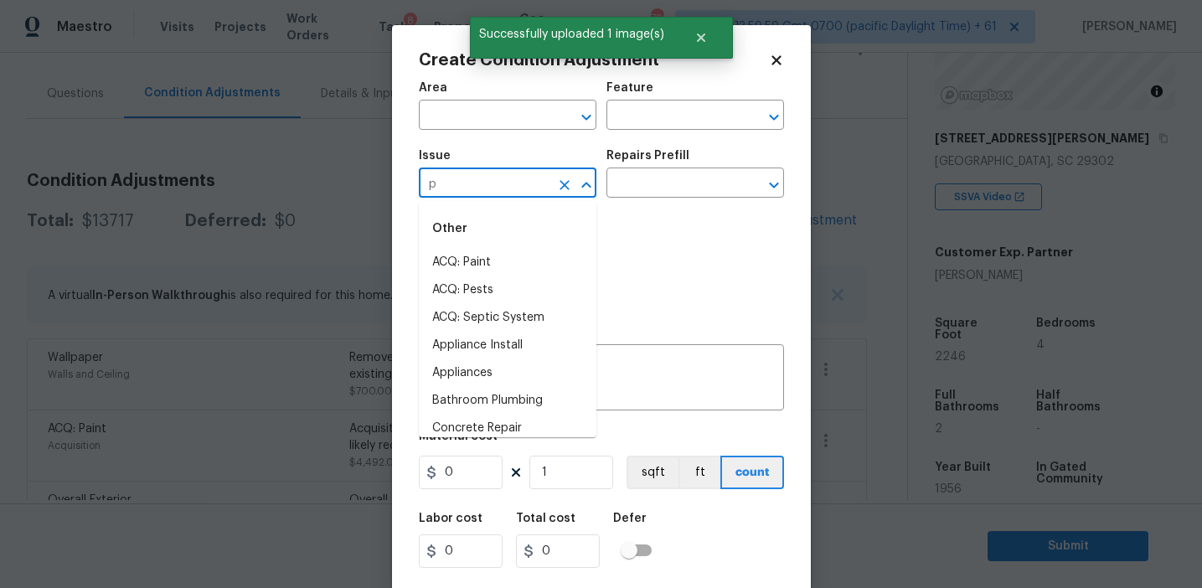
type input "pl"
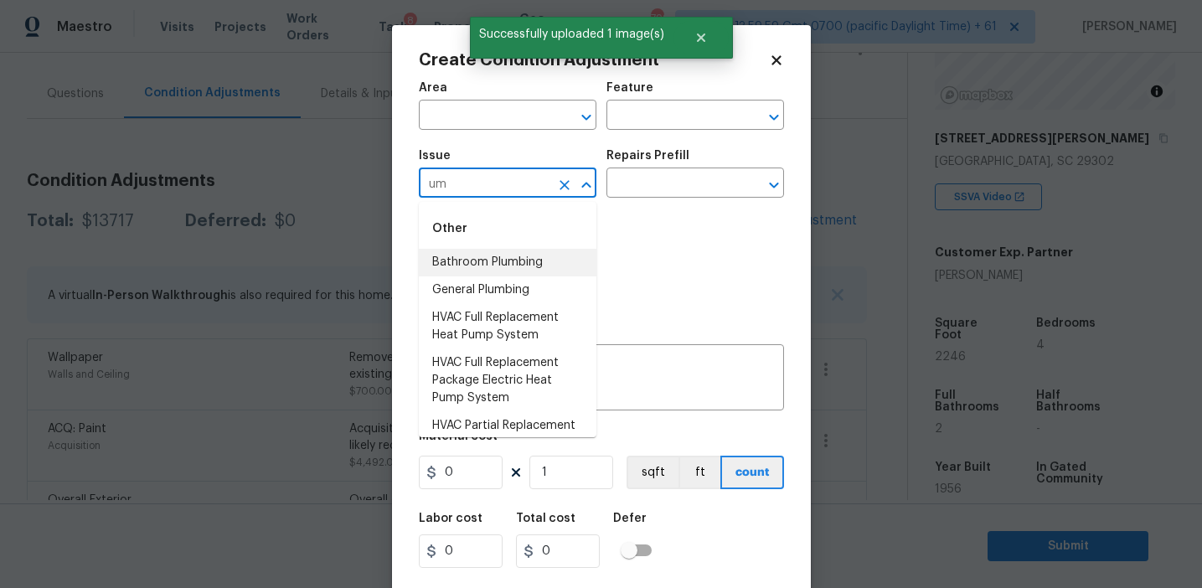
click at [560, 266] on li "Bathroom Plumbing" at bounding box center [508, 263] width 178 height 28
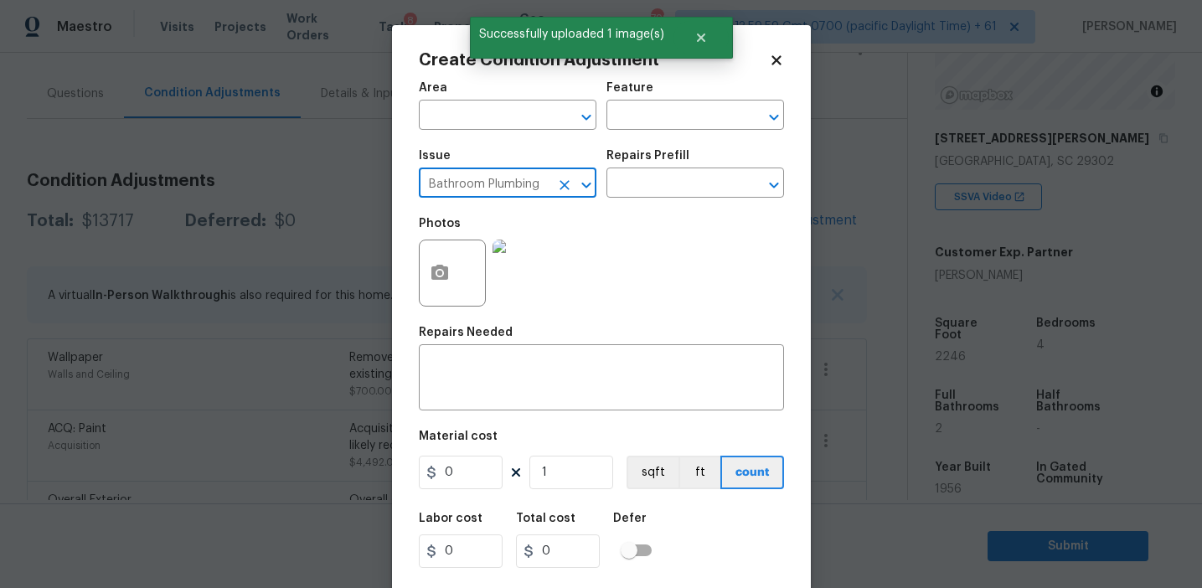
type input "Bathroom Plumbing"
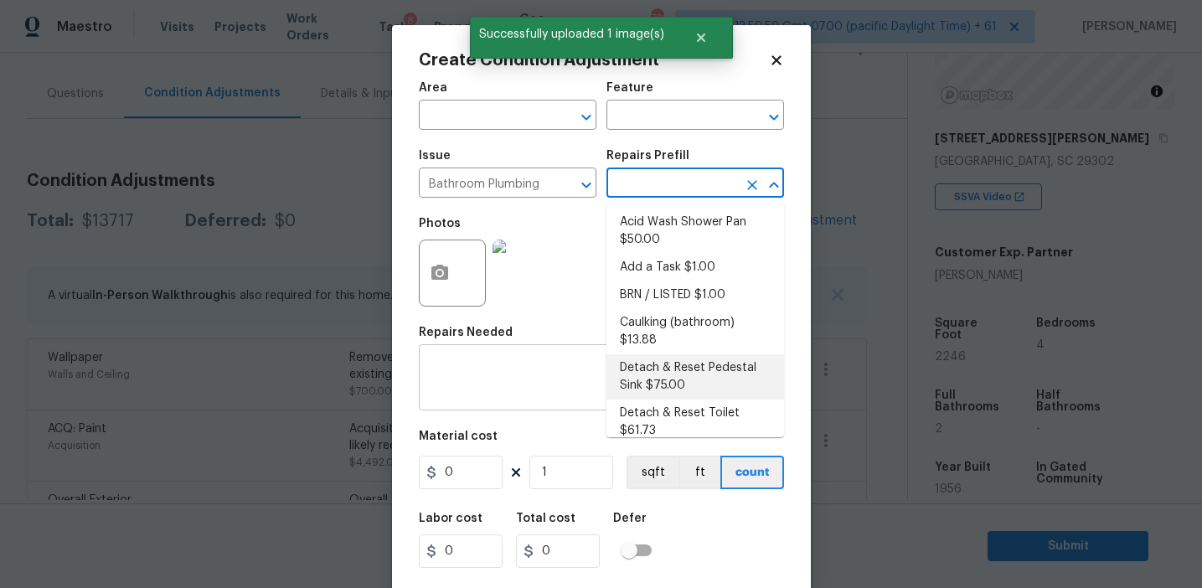
scroll to position [904, 0]
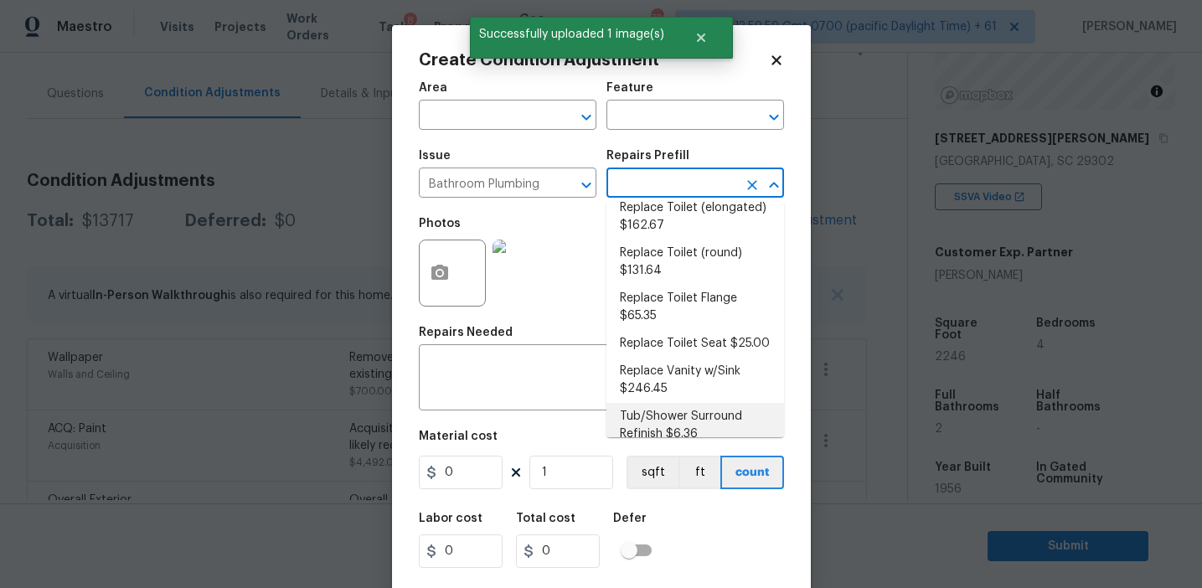
click at [644, 428] on li "Tub/Shower Surround Refinish $6.36" at bounding box center [695, 425] width 178 height 45
type input "Plumbing"
type textarea "Prep, mask, clean and refinish the tub/shower tile surround both all sides ensu…"
type input "6.36"
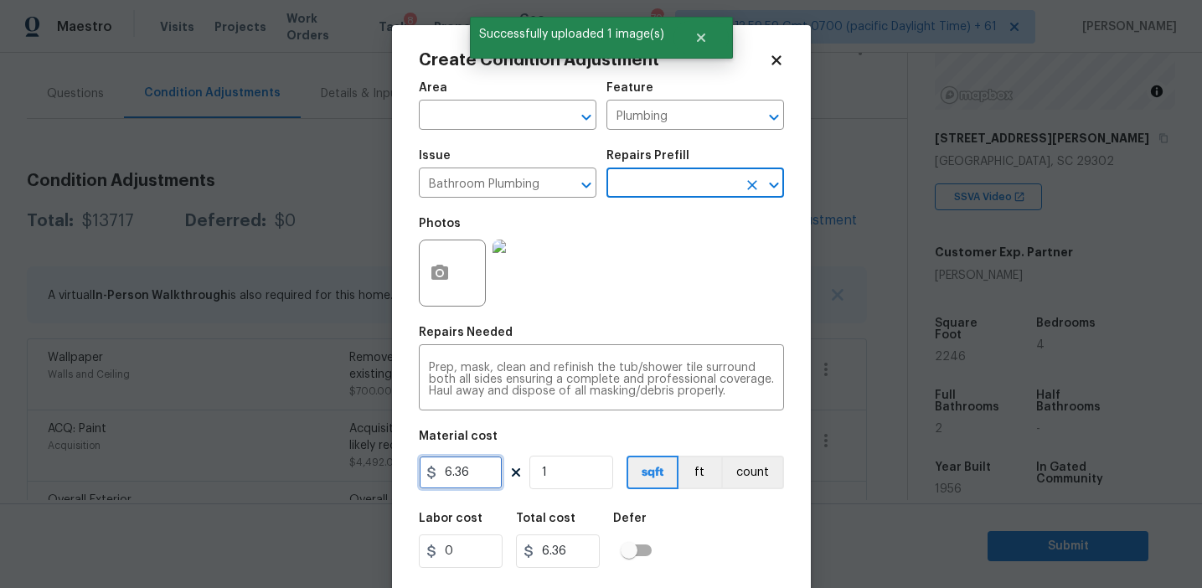
click at [467, 467] on input "6.36" at bounding box center [461, 473] width 84 height 34
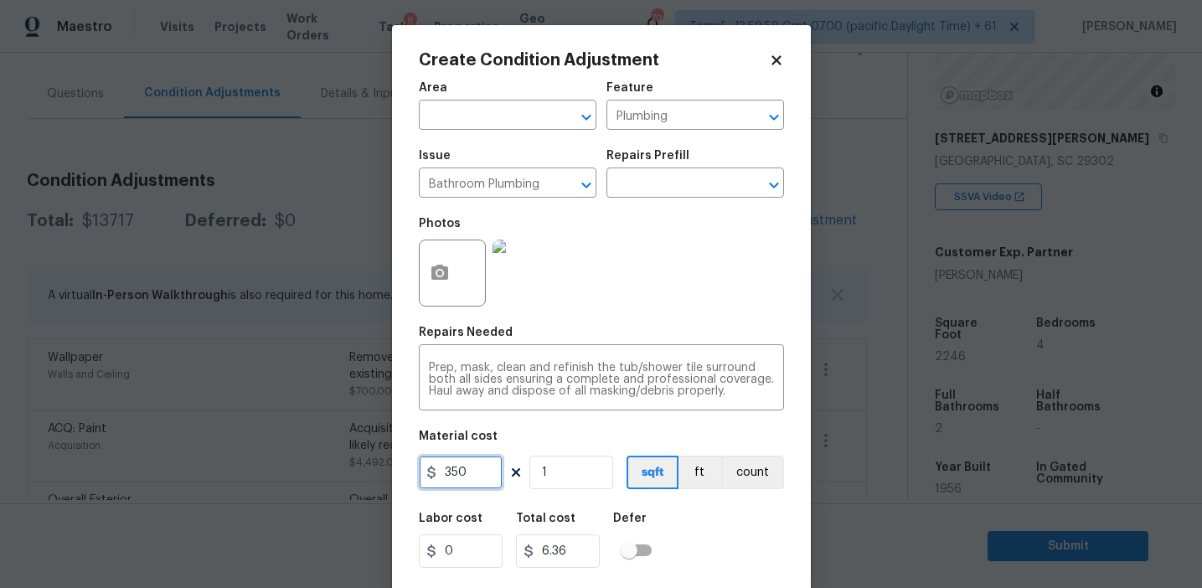
type input "350"
type input "2"
type input "700"
type input "2"
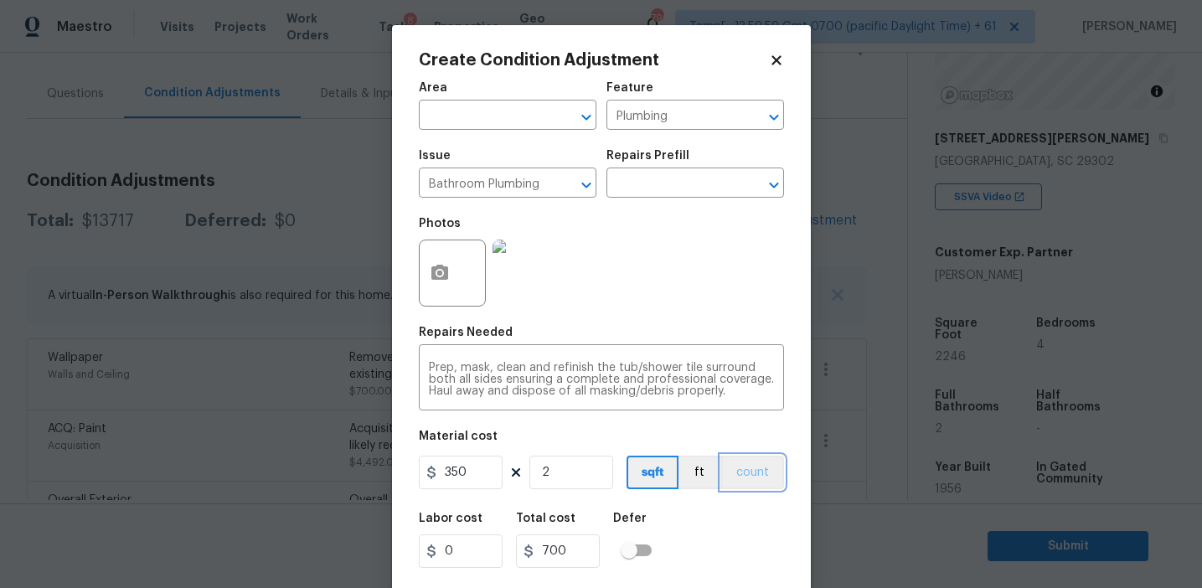
click at [734, 470] on button "count" at bounding box center [752, 473] width 63 height 34
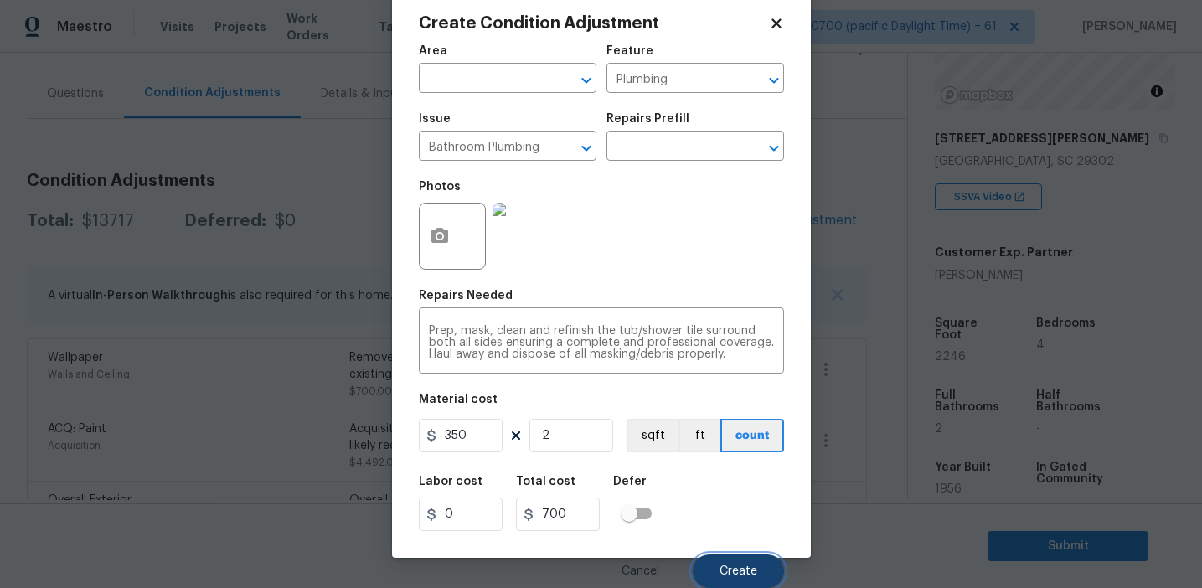
click at [730, 561] on button "Create" at bounding box center [738, 571] width 91 height 34
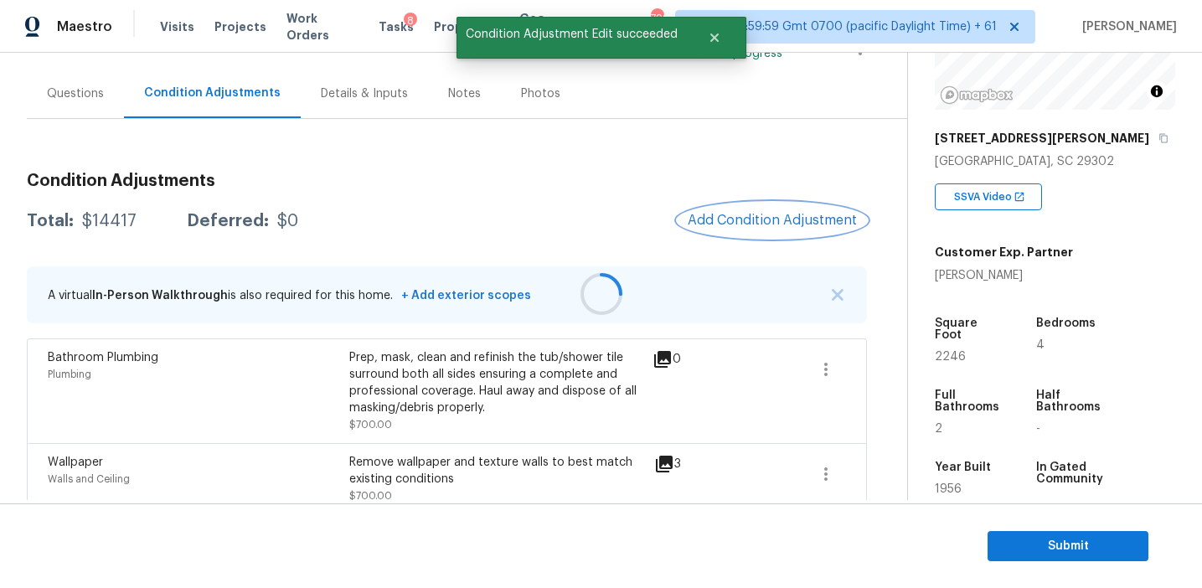
scroll to position [0, 0]
click at [751, 219] on span "Add Condition Adjustment" at bounding box center [772, 220] width 169 height 15
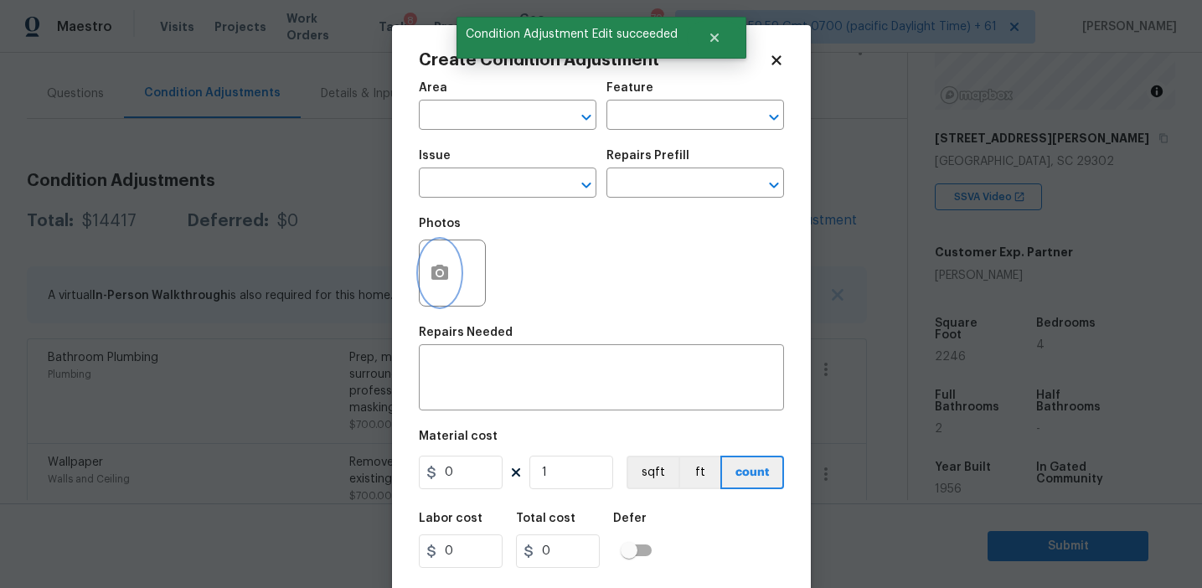
click at [441, 285] on button "button" at bounding box center [440, 272] width 40 height 65
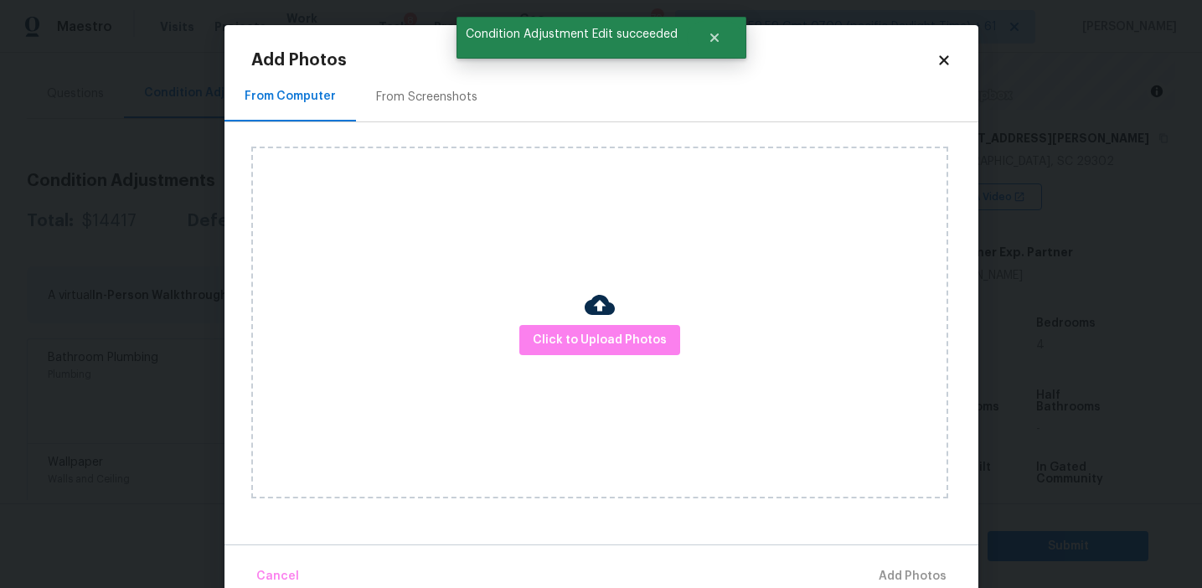
click at [587, 321] on div at bounding box center [600, 307] width 30 height 35
click at [581, 330] on span "Click to Upload Photos" at bounding box center [600, 340] width 134 height 21
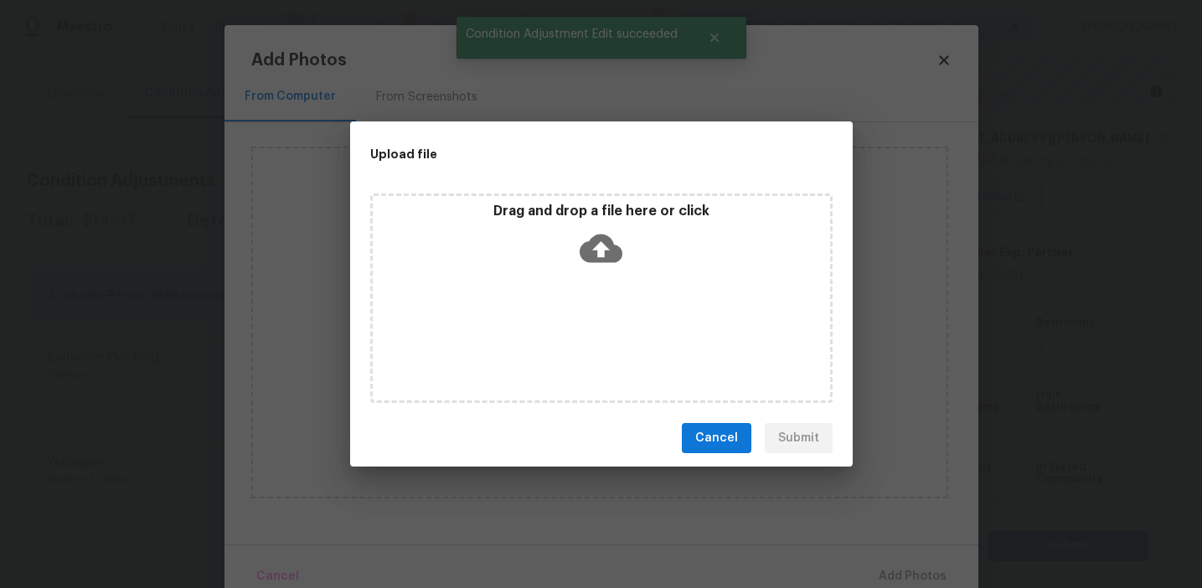
click at [580, 235] on icon at bounding box center [601, 248] width 43 height 43
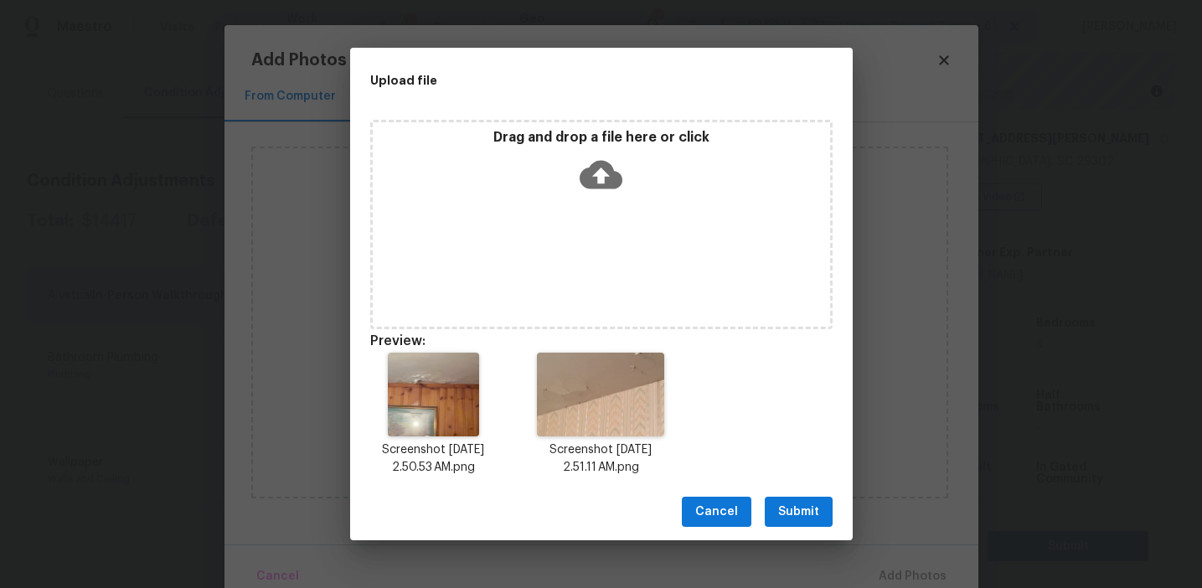
click at [788, 510] on span "Submit" at bounding box center [798, 512] width 41 height 21
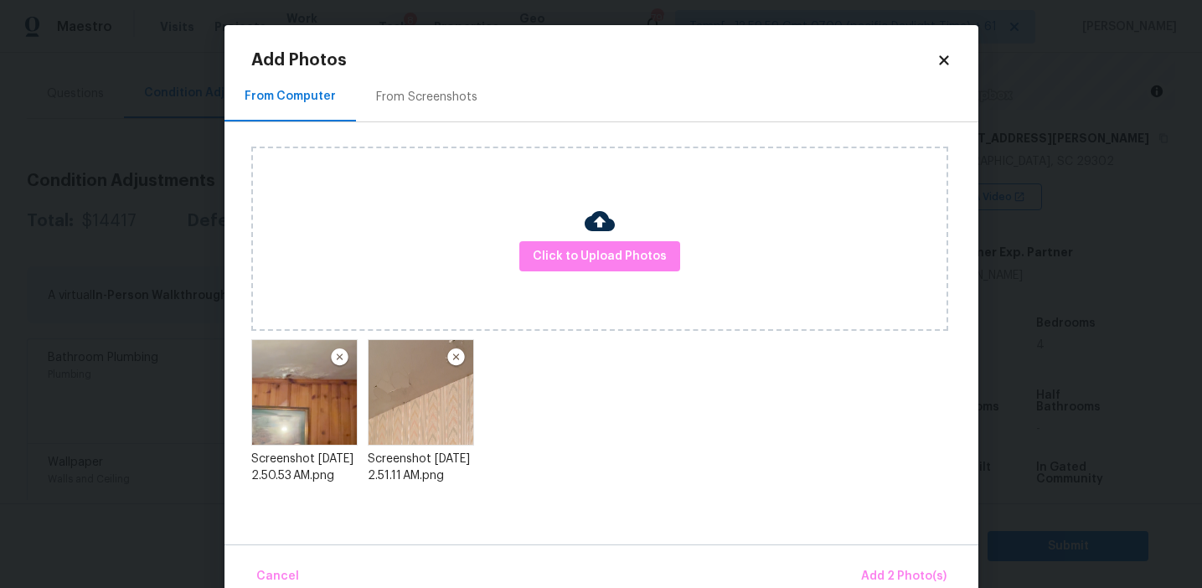
click at [893, 554] on div "Cancel Add 2 Photo(s)" at bounding box center [601, 569] width 754 height 50
click at [873, 572] on span "Add 2 Photo(s)" at bounding box center [903, 576] width 85 height 21
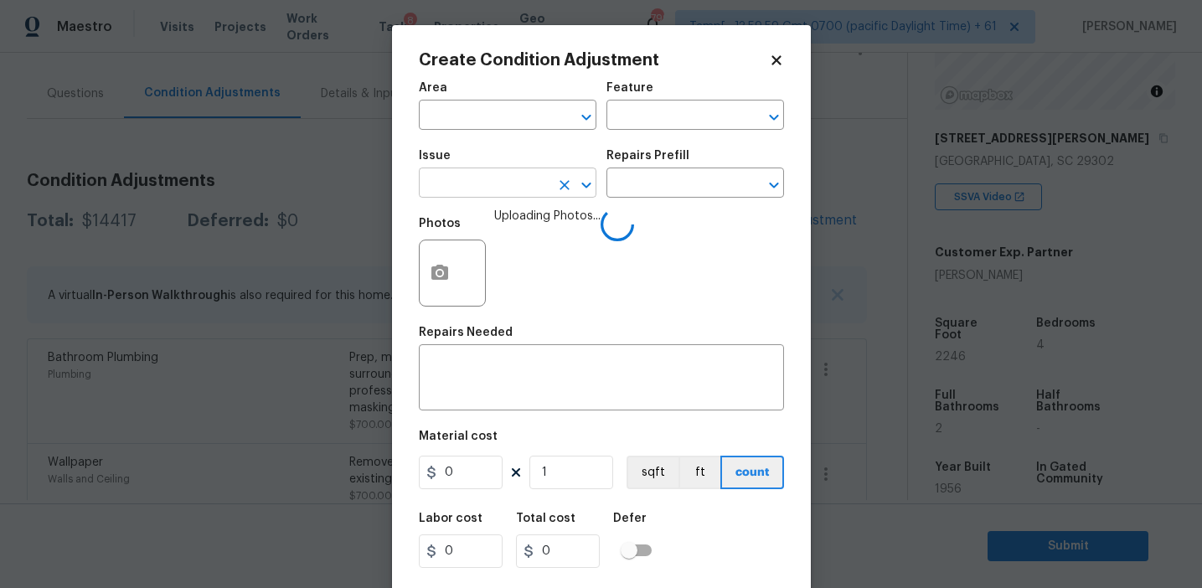
click at [509, 194] on input "text" at bounding box center [484, 185] width 131 height 26
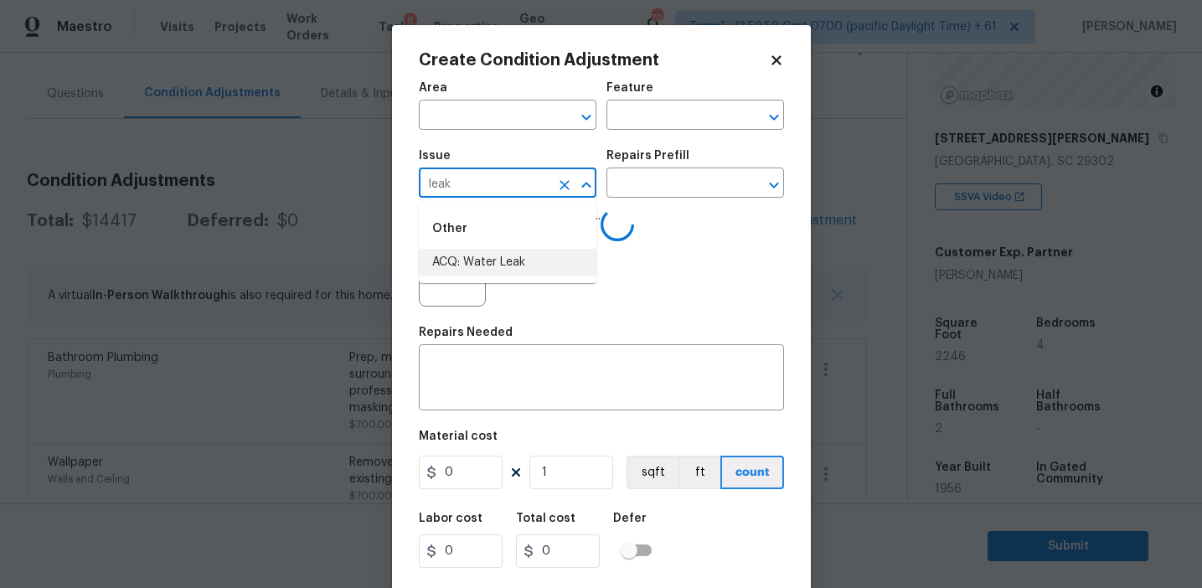
click at [527, 260] on li "ACQ: Water Leak" at bounding box center [508, 263] width 178 height 28
type input "ACQ: Water Leak"
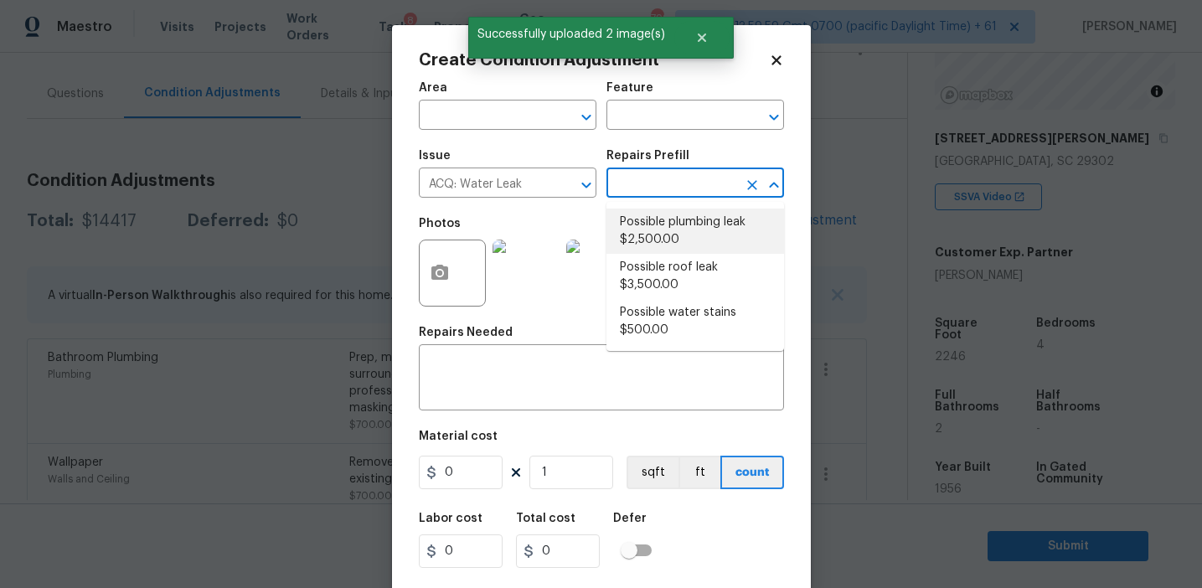
click at [663, 229] on li "Possible plumbing leak $2,500.00" at bounding box center [695, 231] width 178 height 45
type input "Acquisition"
type textarea "Acquisition Scope: Possible plumbing leak"
type input "2500"
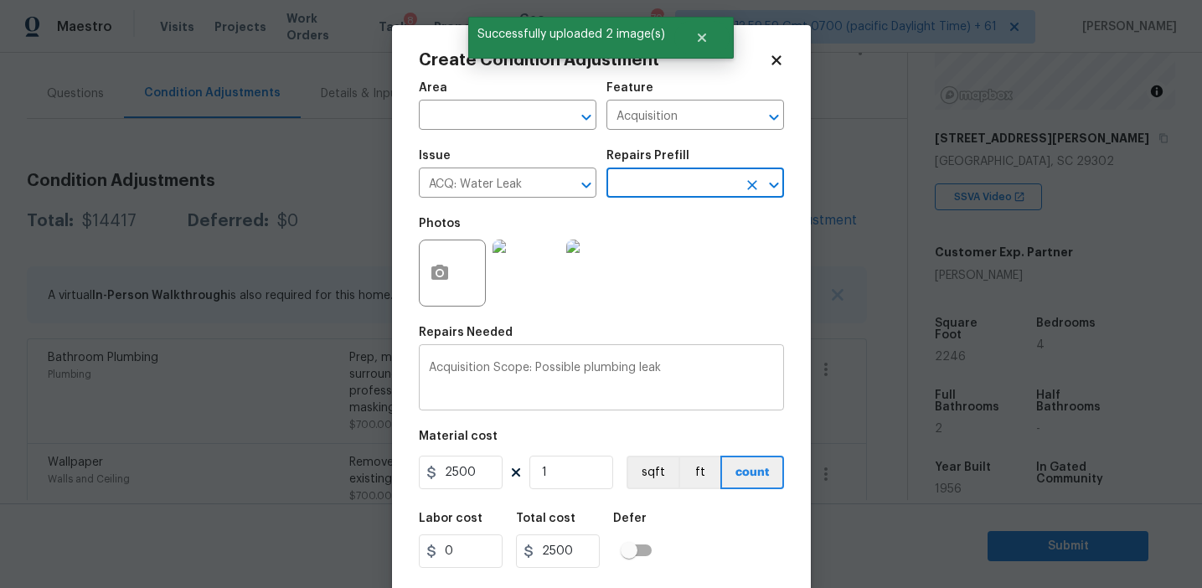
click at [597, 370] on textarea "Acquisition Scope: Possible plumbing leak" at bounding box center [601, 379] width 345 height 35
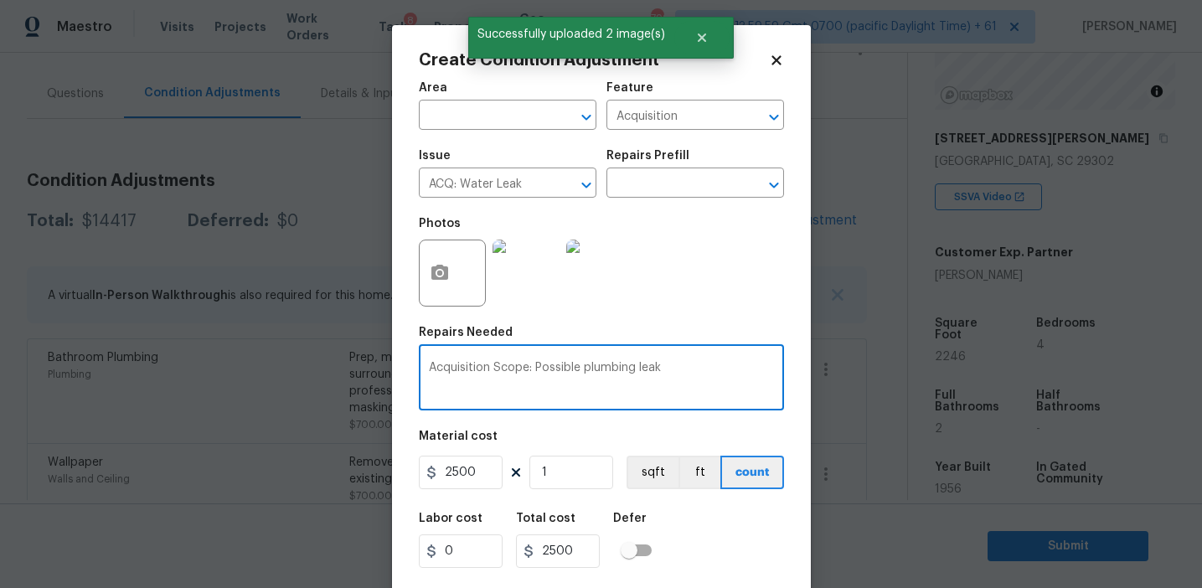
click at [597, 370] on textarea "Acquisition Scope: Possible plumbing leak" at bounding box center [601, 379] width 345 height 35
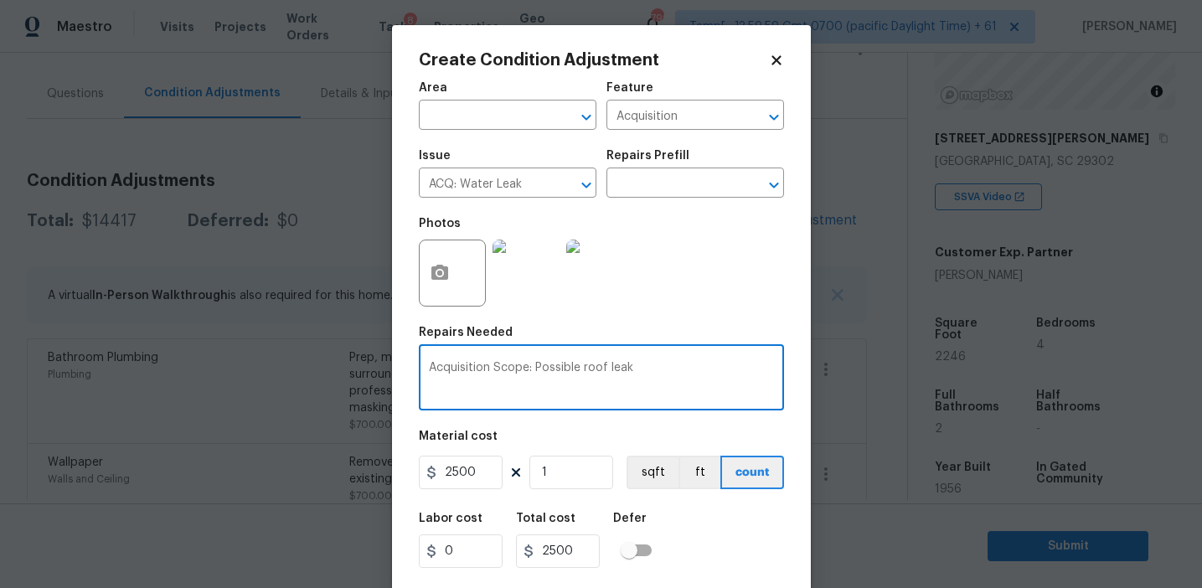
type textarea "Acquisition Scope: Possible roof leak"
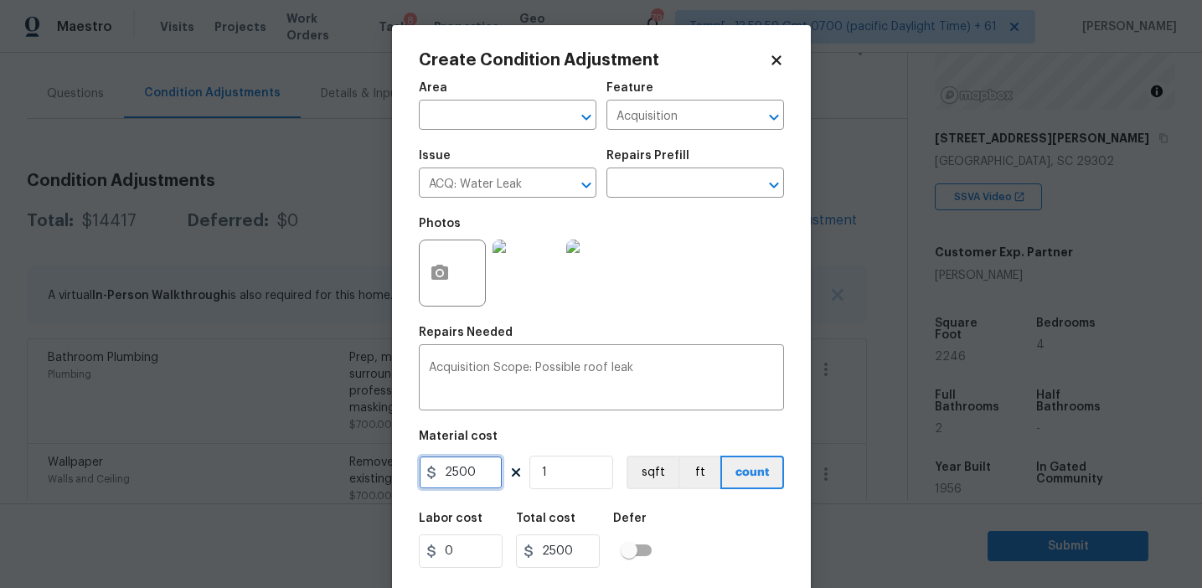
scroll to position [38, 0]
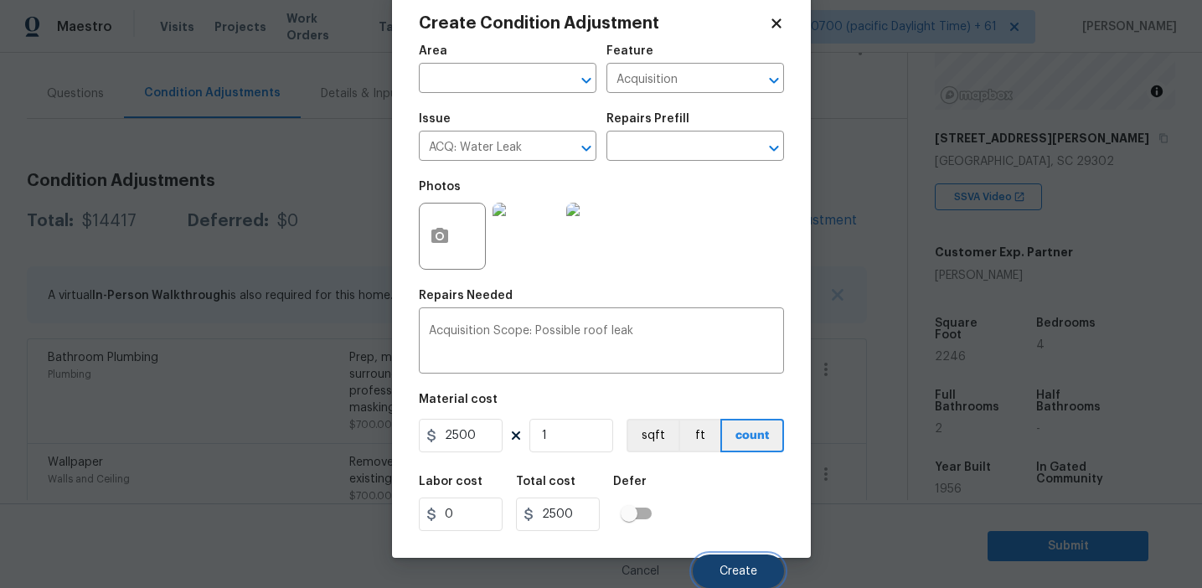
click at [722, 564] on button "Create" at bounding box center [738, 571] width 91 height 34
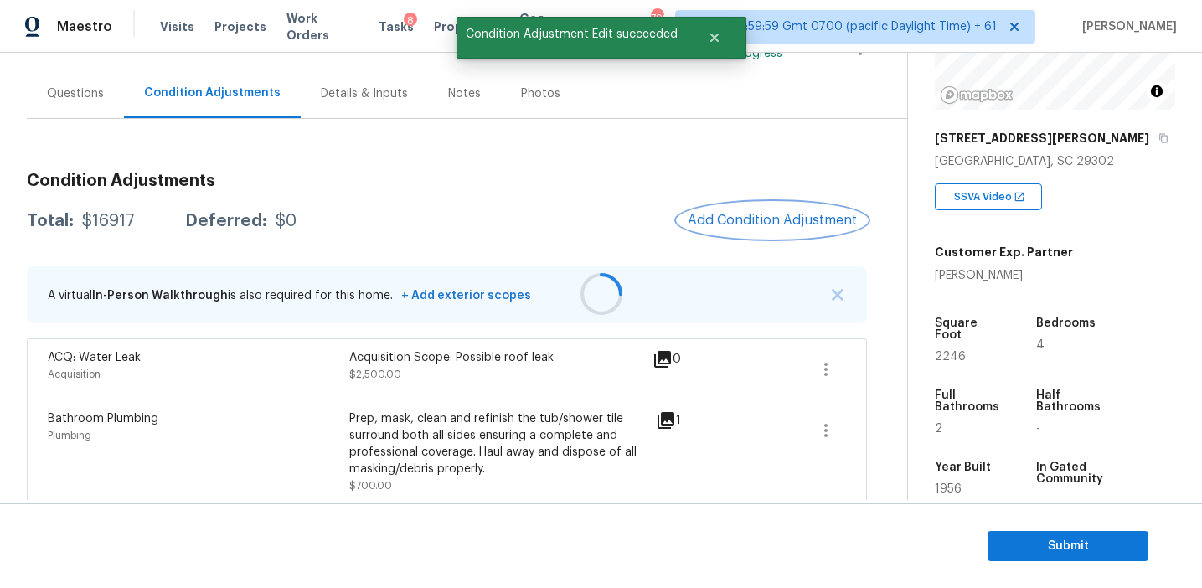
scroll to position [0, 0]
click at [767, 222] on span "Add Condition Adjustment" at bounding box center [772, 220] width 169 height 15
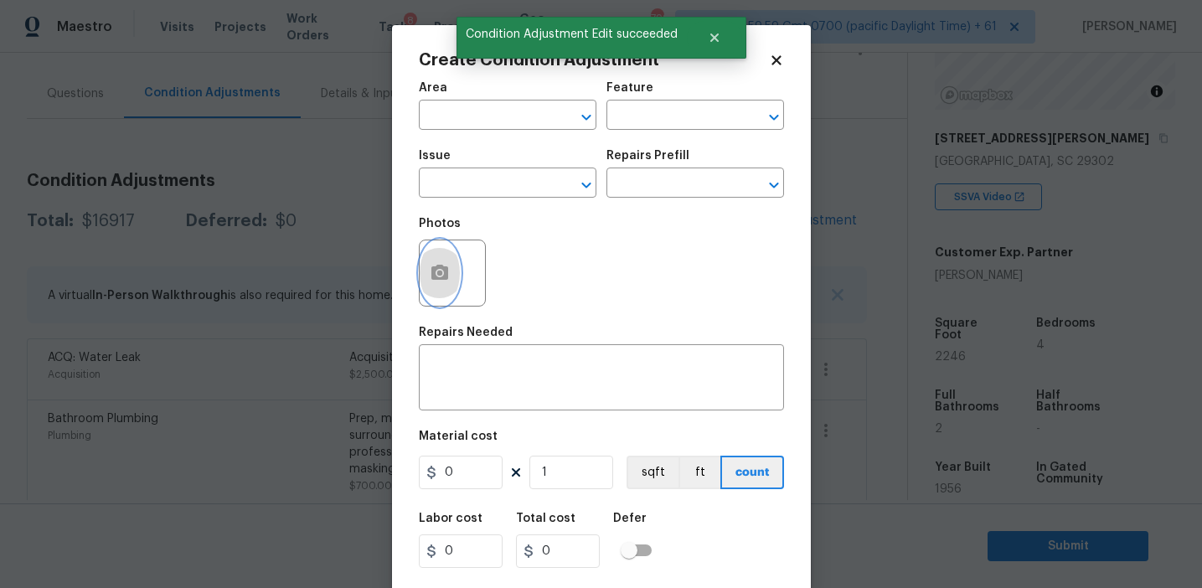
click at [427, 274] on button "button" at bounding box center [440, 272] width 40 height 65
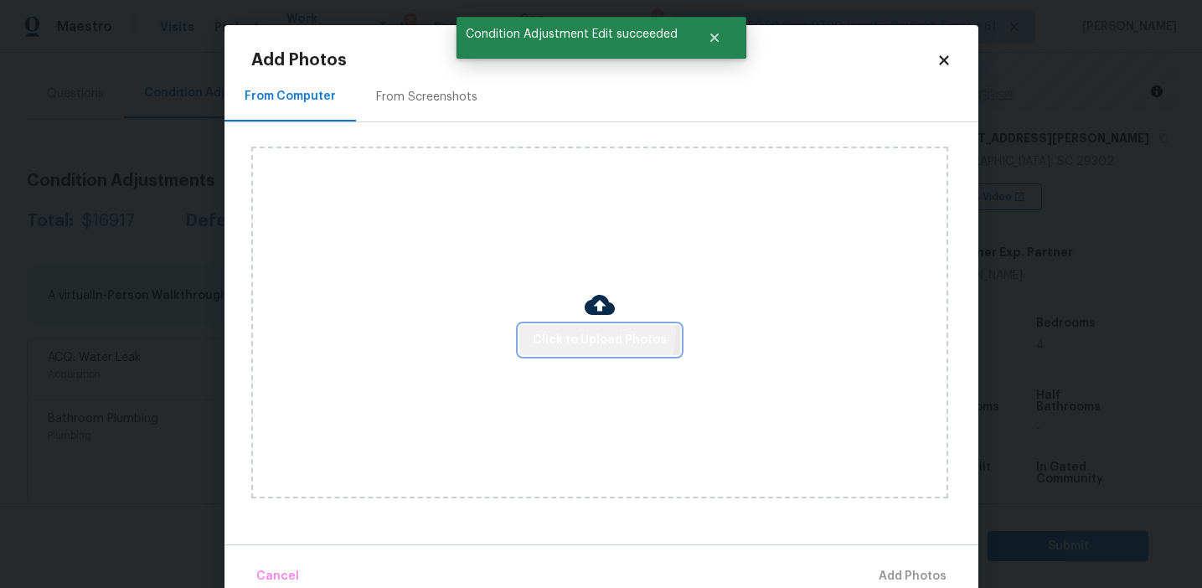
click at [558, 330] on span "Click to Upload Photos" at bounding box center [600, 340] width 134 height 21
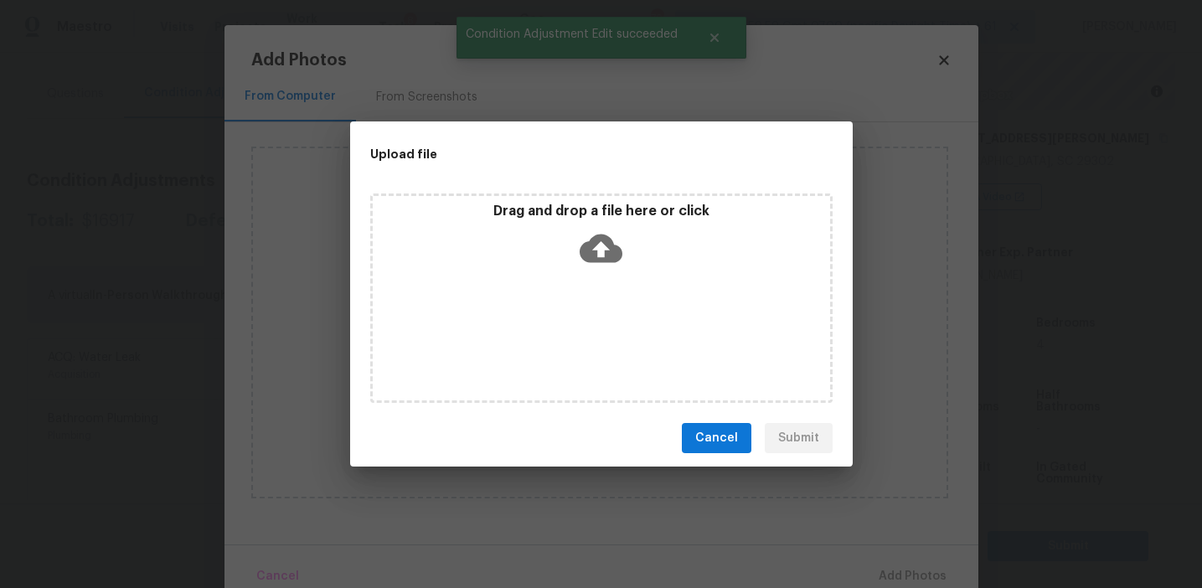
click at [574, 224] on div "Drag and drop a file here or click" at bounding box center [601, 239] width 457 height 72
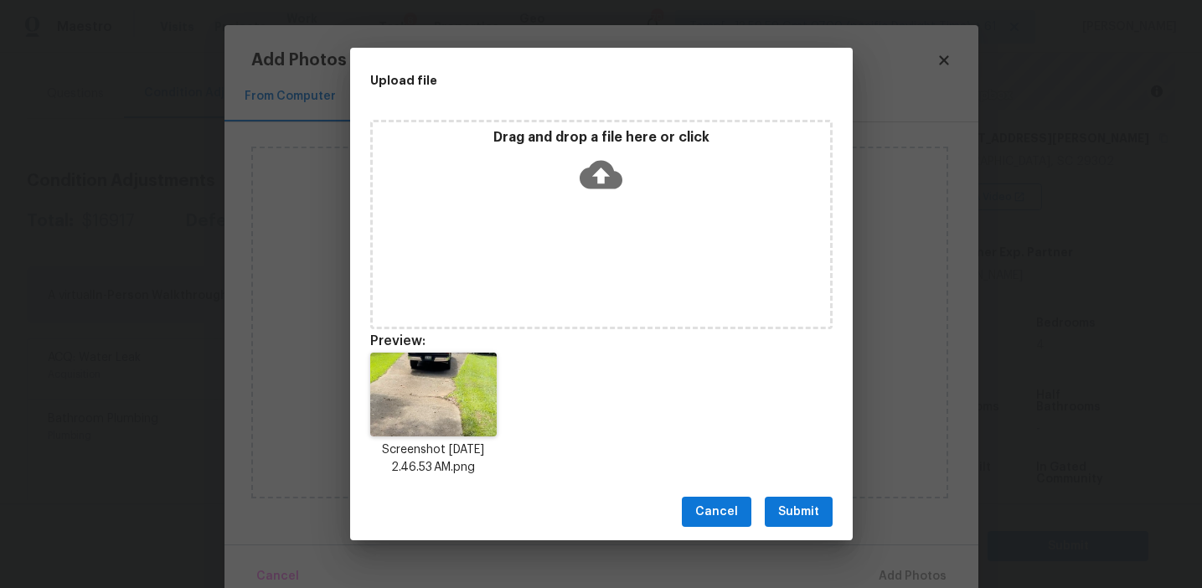
click at [782, 508] on span "Submit" at bounding box center [798, 512] width 41 height 21
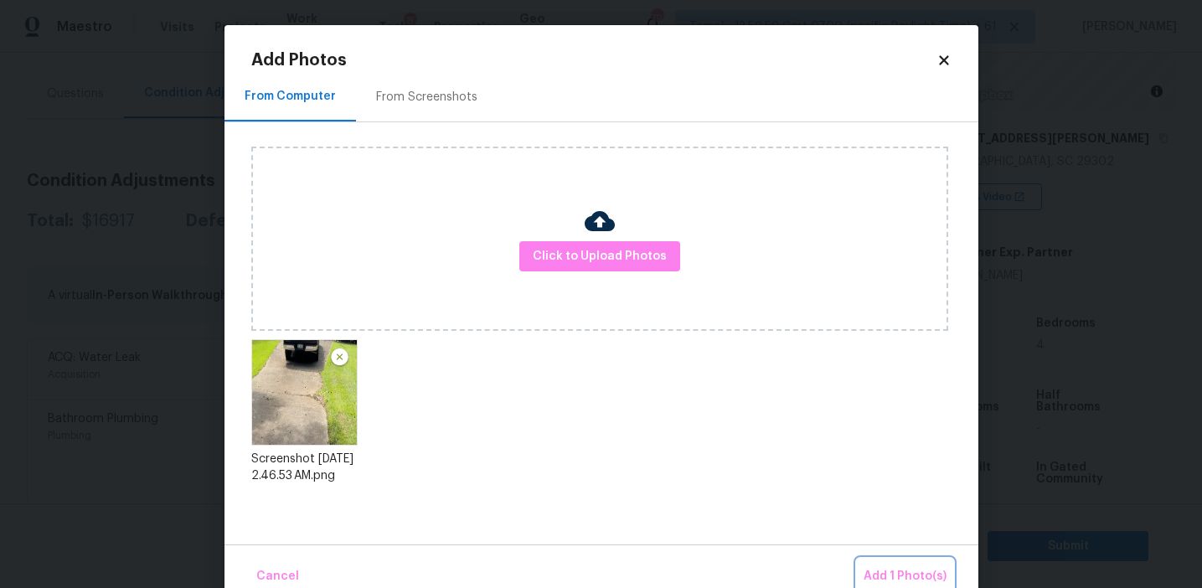
click at [895, 569] on span "Add 1 Photo(s)" at bounding box center [905, 576] width 83 height 21
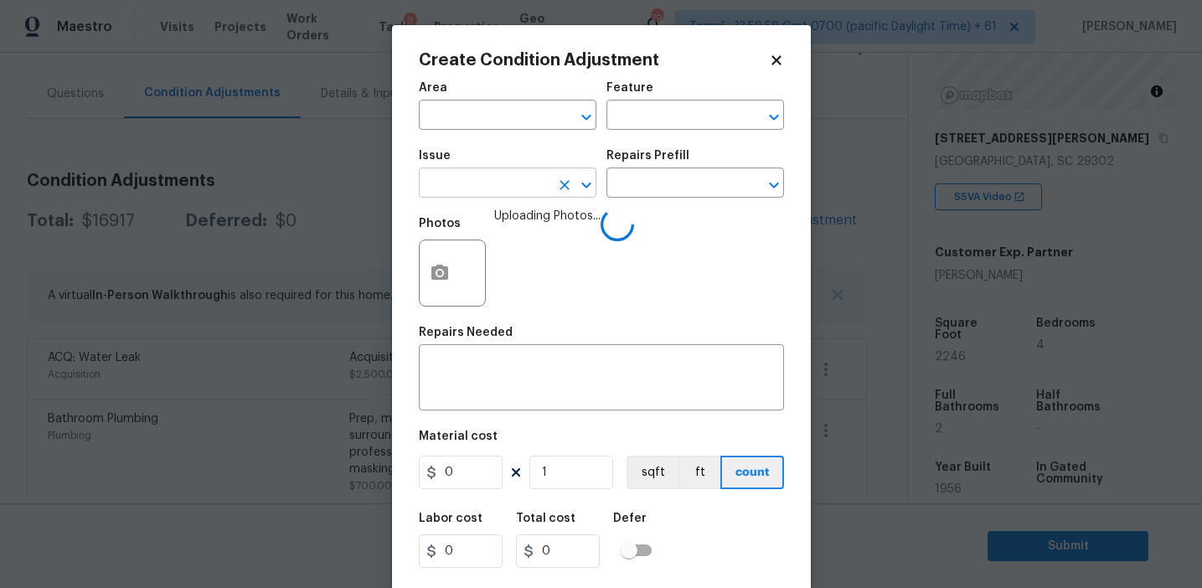
click at [504, 173] on input "text" at bounding box center [484, 185] width 131 height 26
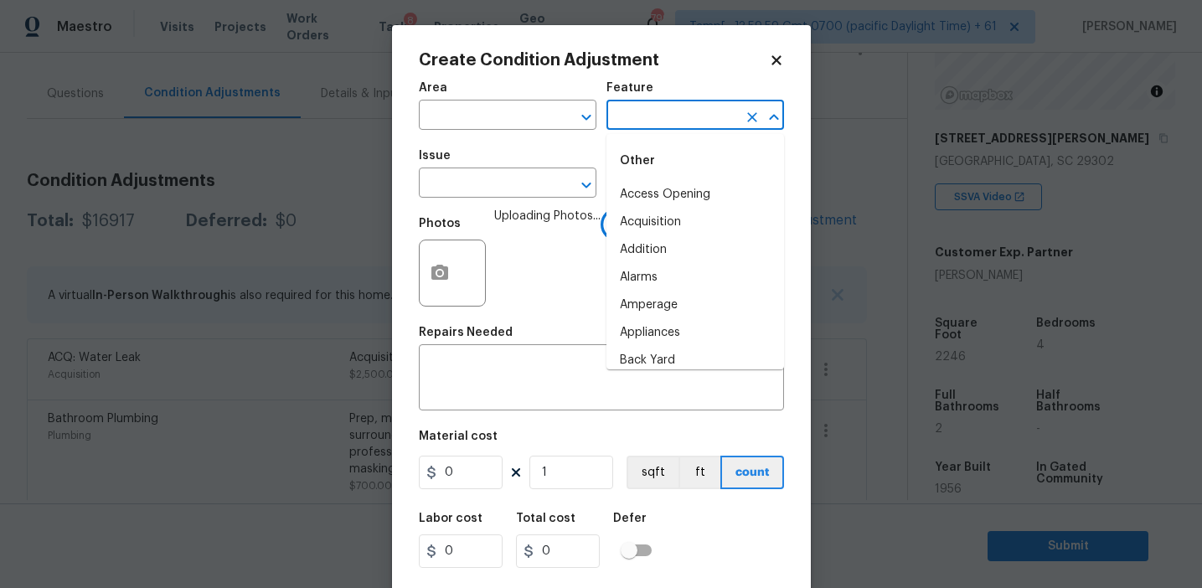
click at [648, 109] on input "text" at bounding box center [671, 117] width 131 height 26
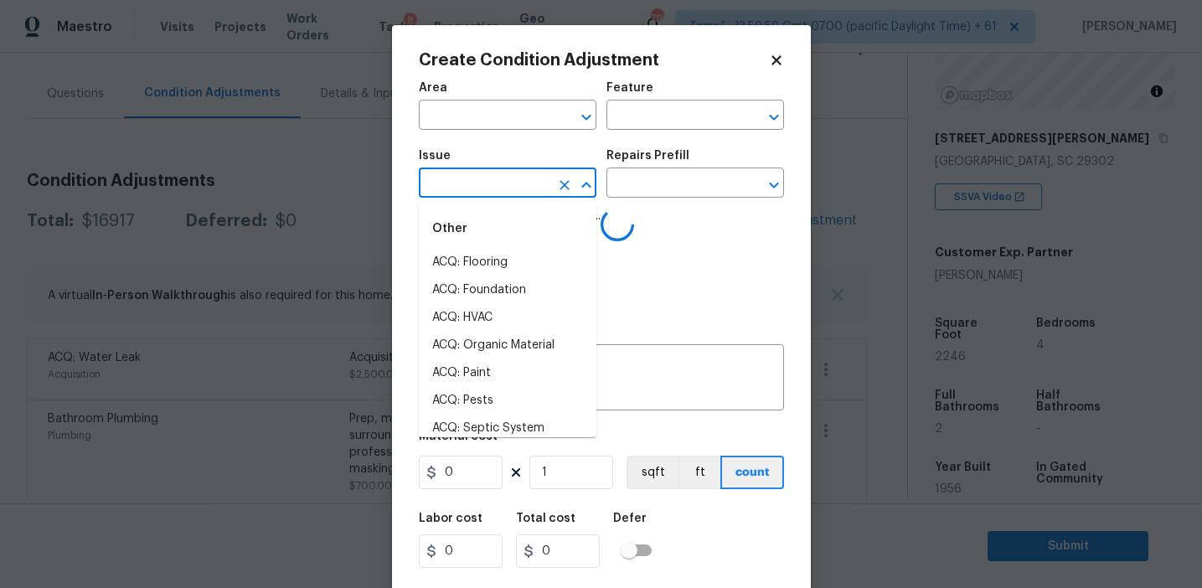
click at [498, 186] on input "text" at bounding box center [484, 185] width 131 height 26
type input "c"
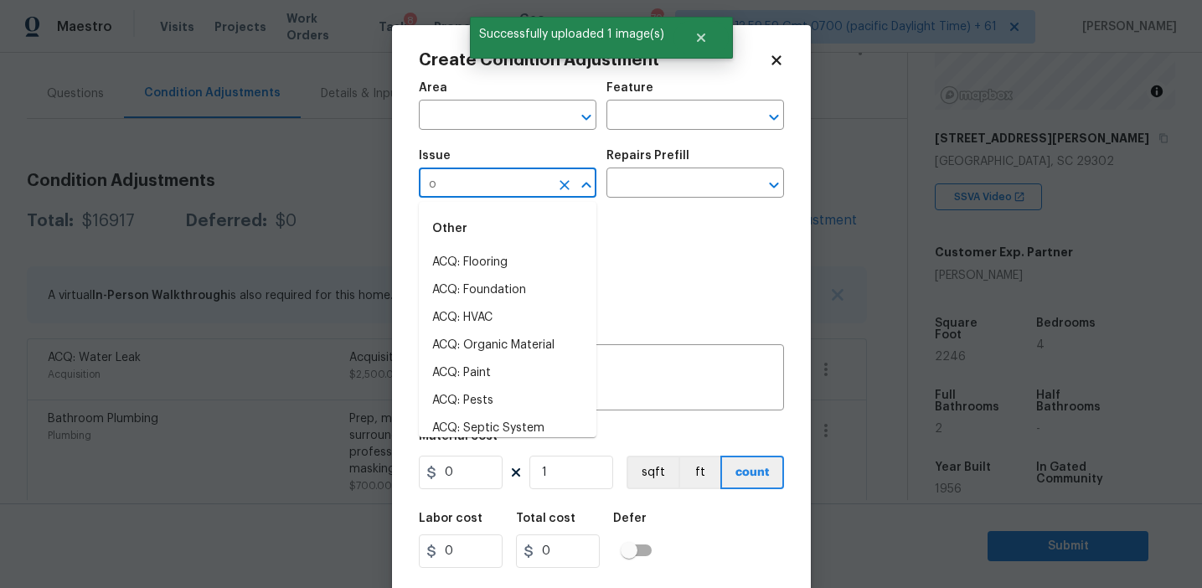
type input "on"
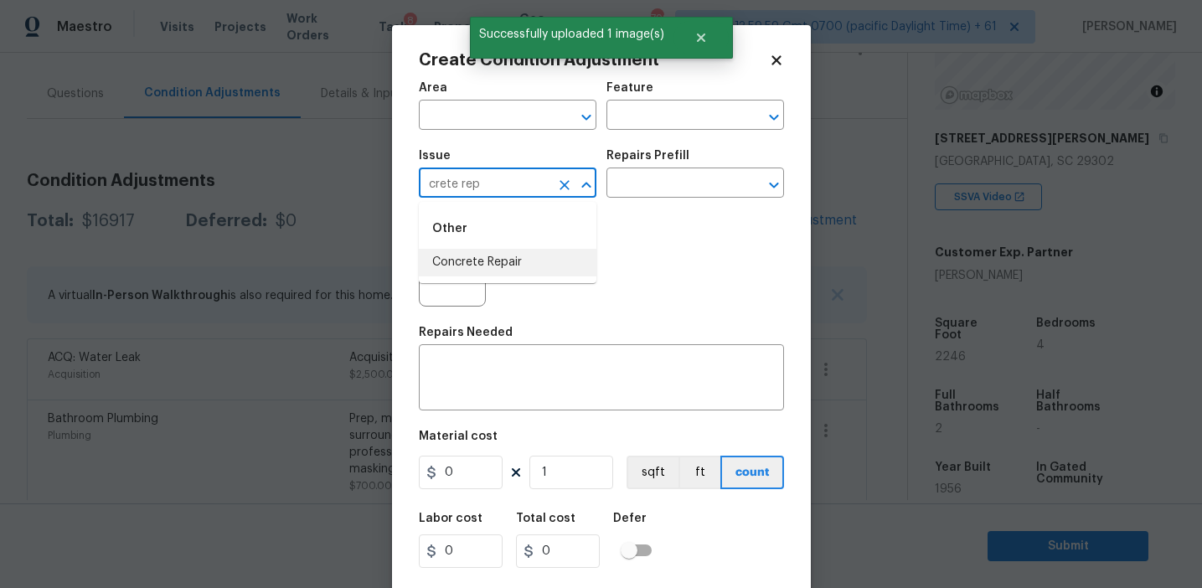
click at [523, 253] on li "Concrete Repair" at bounding box center [508, 263] width 178 height 28
type input "Concrete Repair"
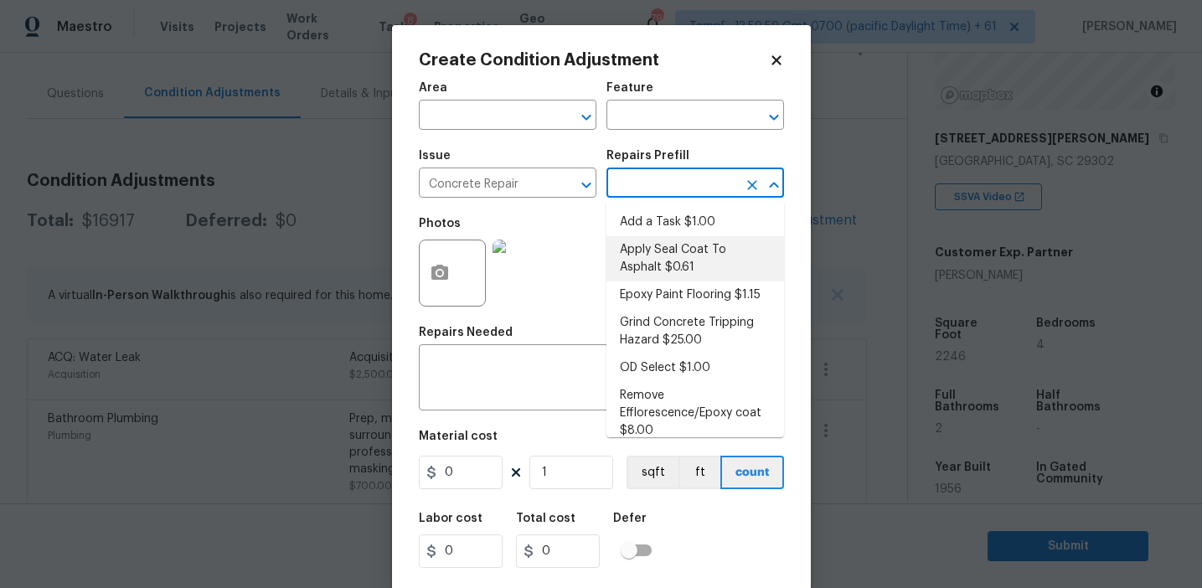
click at [663, 276] on li "Apply Seal Coat To Asphalt $0.61" at bounding box center [695, 258] width 178 height 45
type input "Flatwork"
type textarea "Prep and clean the asphalt thoroughly. Apply an asphalt adhesive/sealer/top coa…"
type input "0.61"
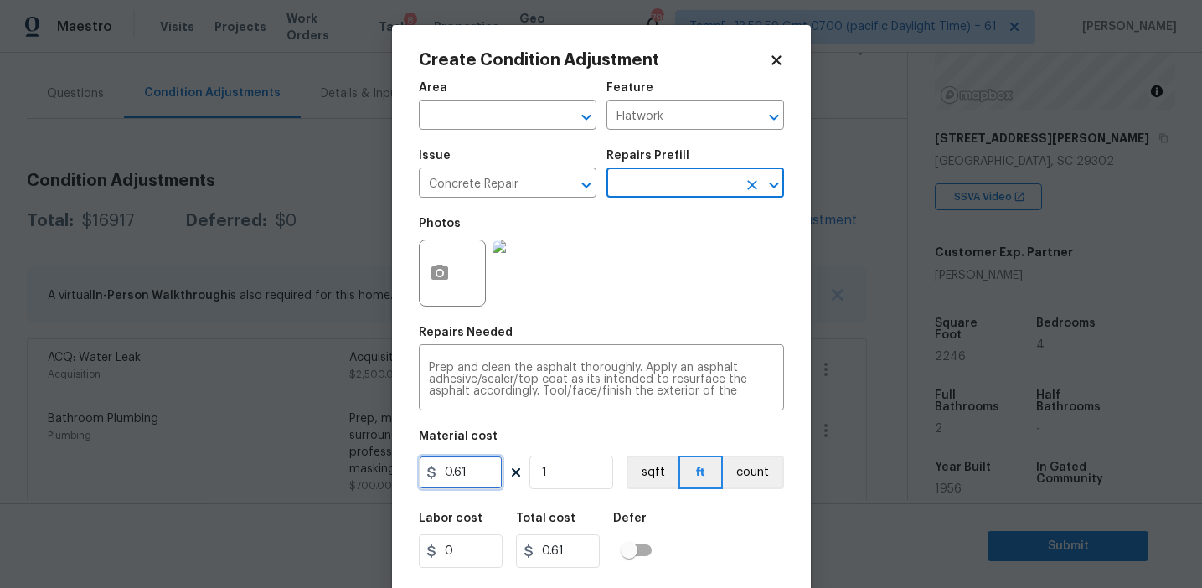
click at [470, 477] on input "0.61" at bounding box center [461, 473] width 84 height 34
type input "800"
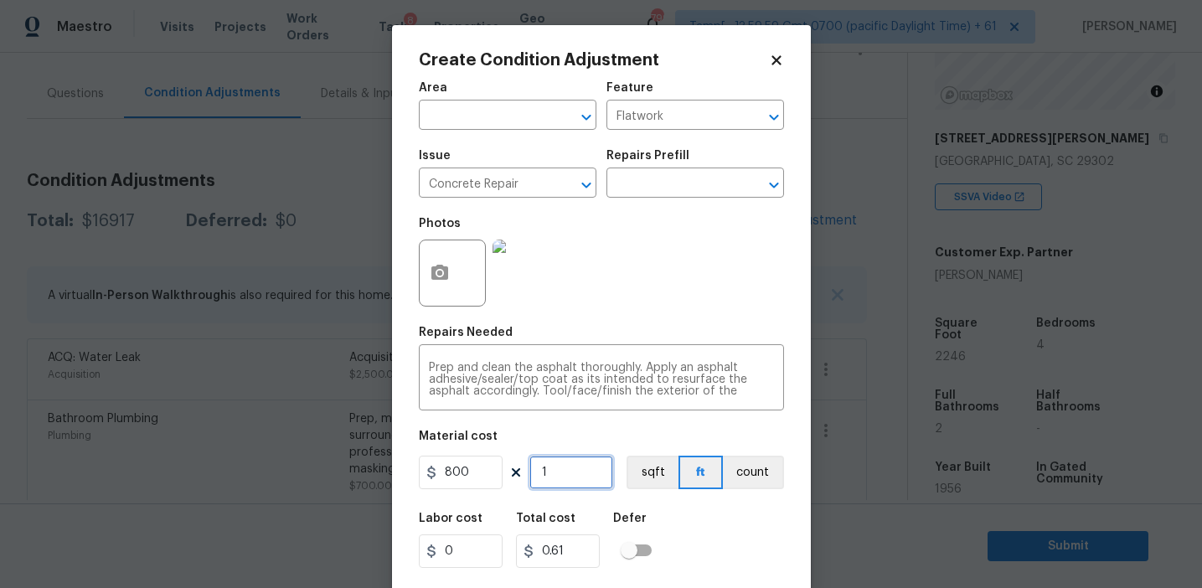
type input "800"
click at [728, 472] on button "count" at bounding box center [753, 473] width 61 height 34
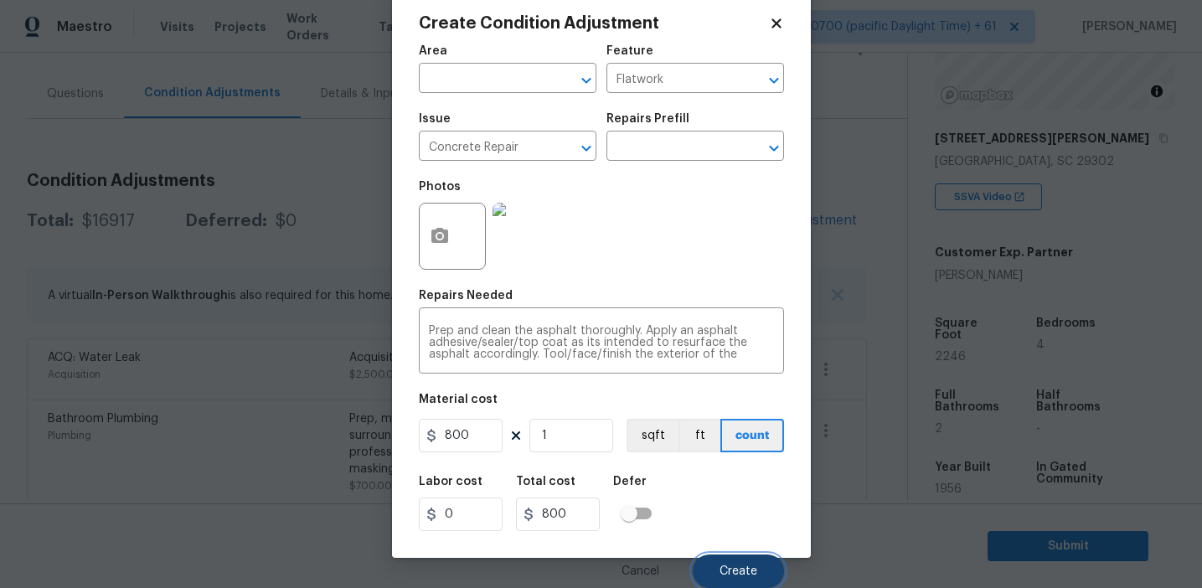
click at [730, 564] on button "Create" at bounding box center [738, 571] width 91 height 34
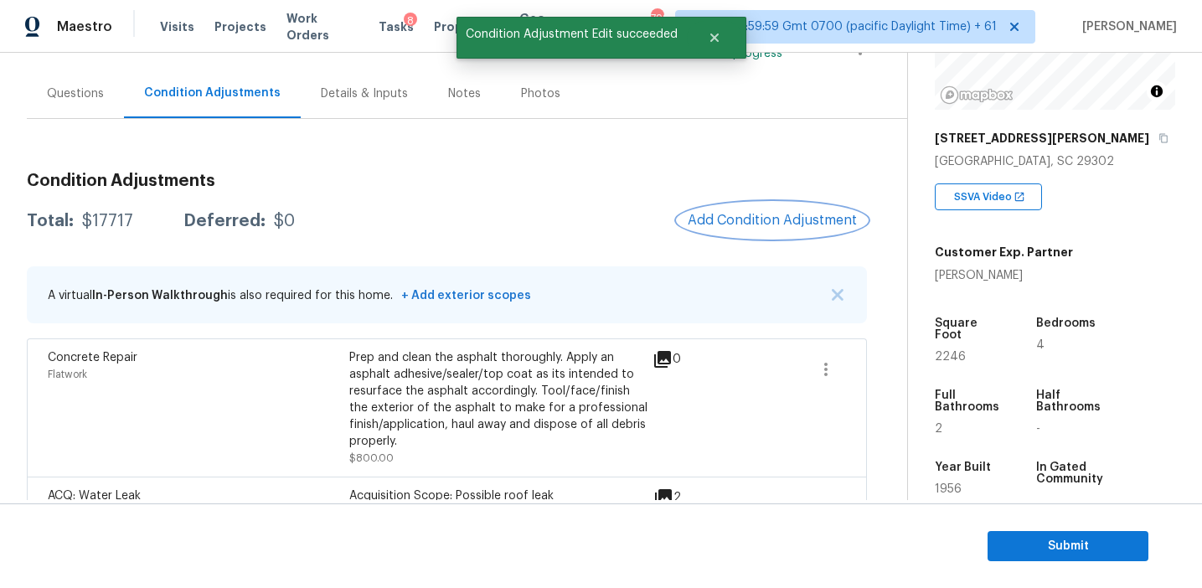
scroll to position [0, 0]
click at [731, 217] on span "Add Condition Adjustment" at bounding box center [772, 220] width 169 height 15
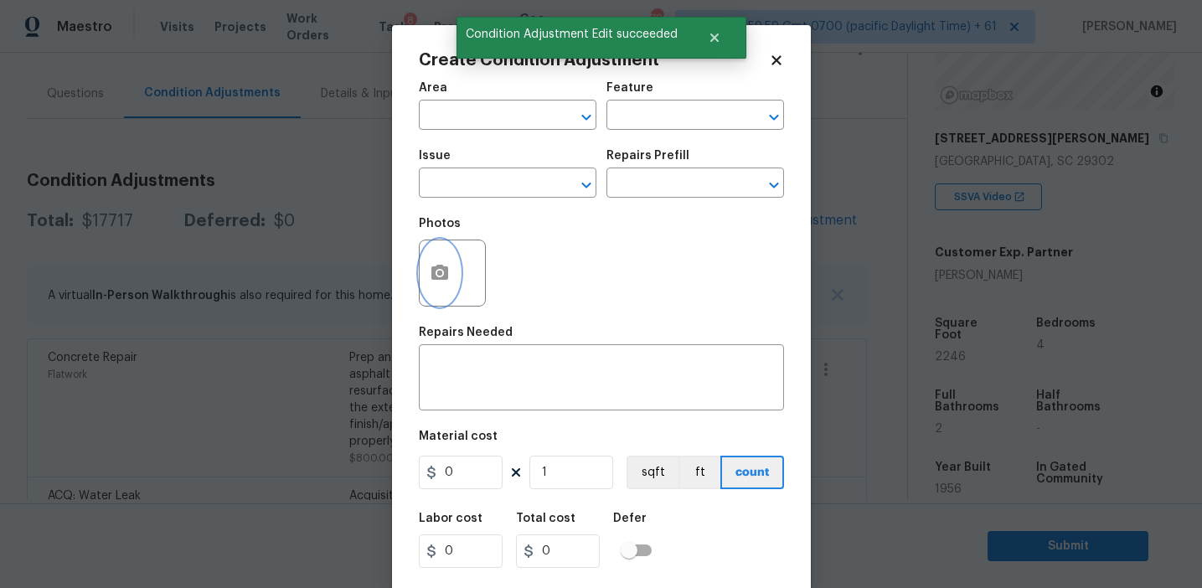
click at [440, 286] on button "button" at bounding box center [440, 272] width 40 height 65
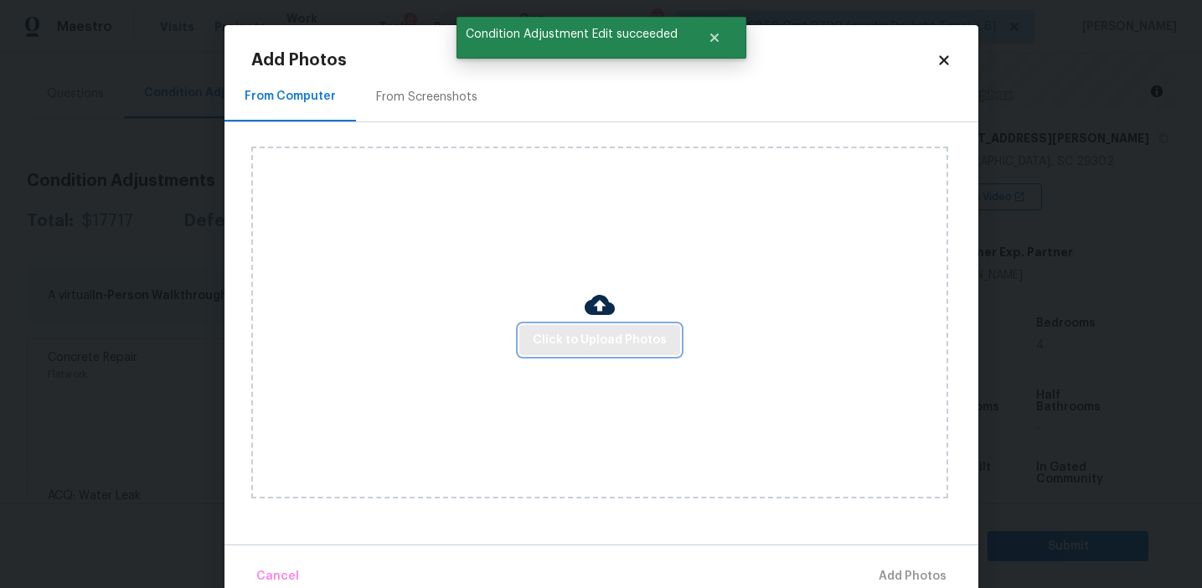
click at [567, 341] on span "Click to Upload Photos" at bounding box center [600, 340] width 134 height 21
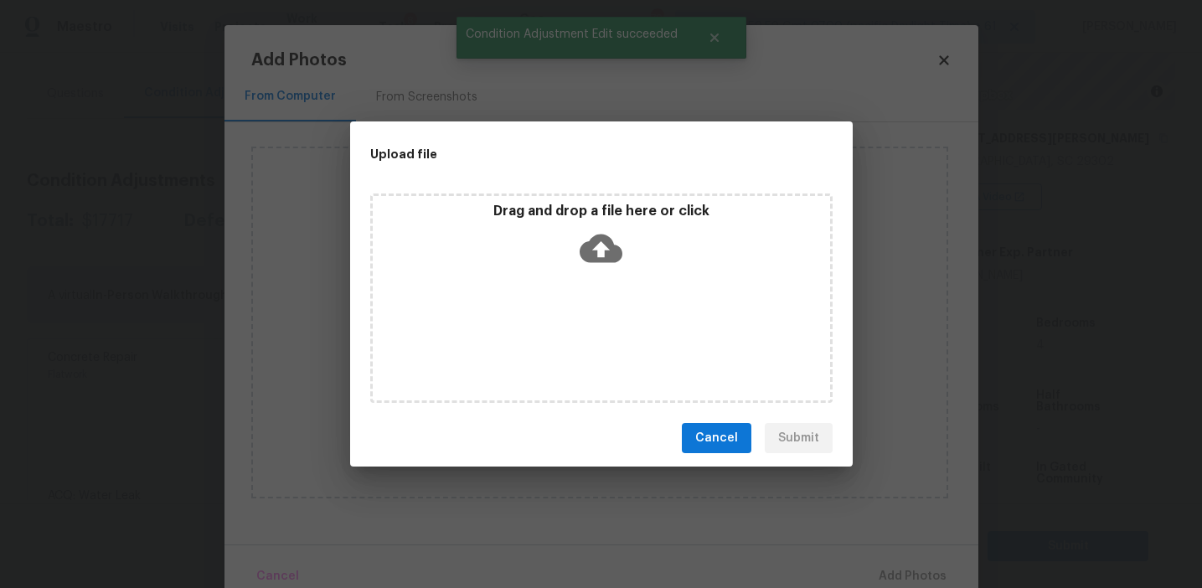
click at [586, 203] on p "Drag and drop a file here or click" at bounding box center [601, 212] width 457 height 18
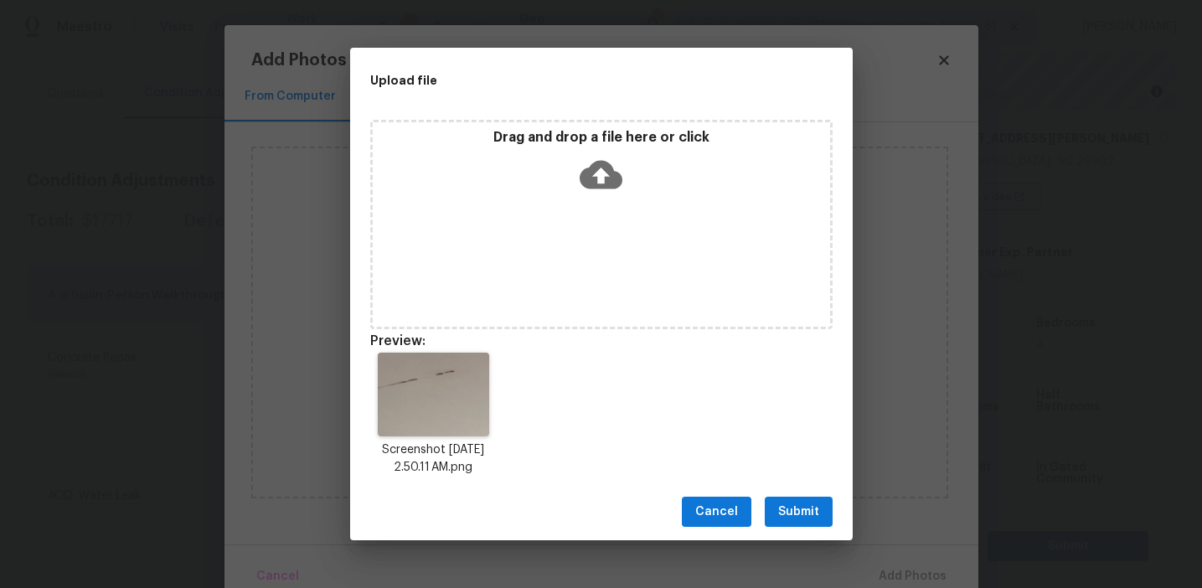
click at [797, 524] on button "Submit" at bounding box center [799, 512] width 68 height 31
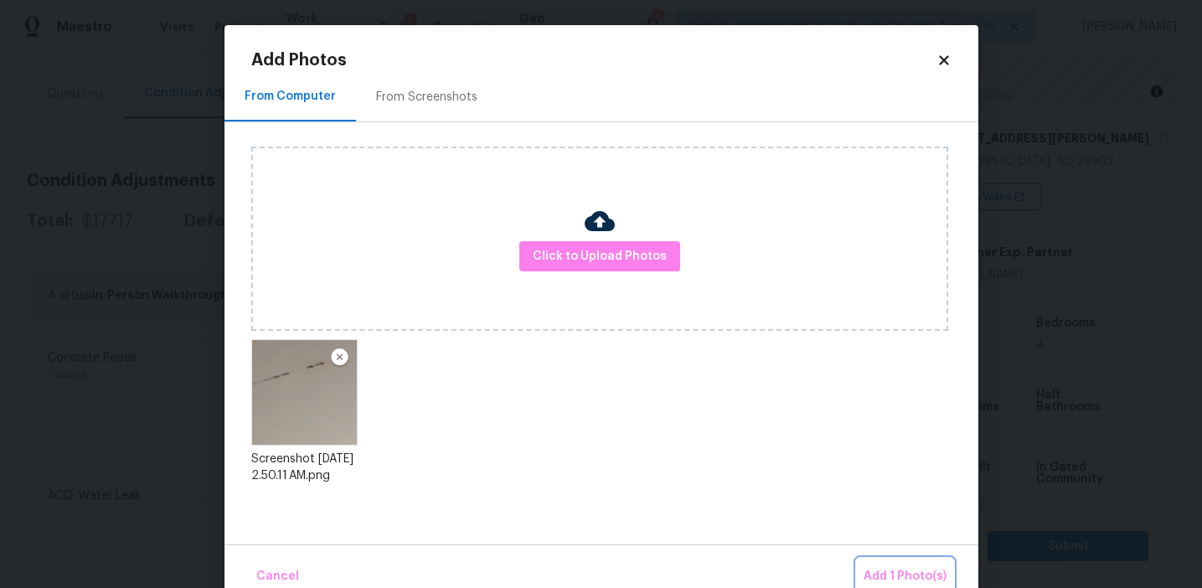
click at [884, 571] on span "Add 1 Photo(s)" at bounding box center [905, 576] width 83 height 21
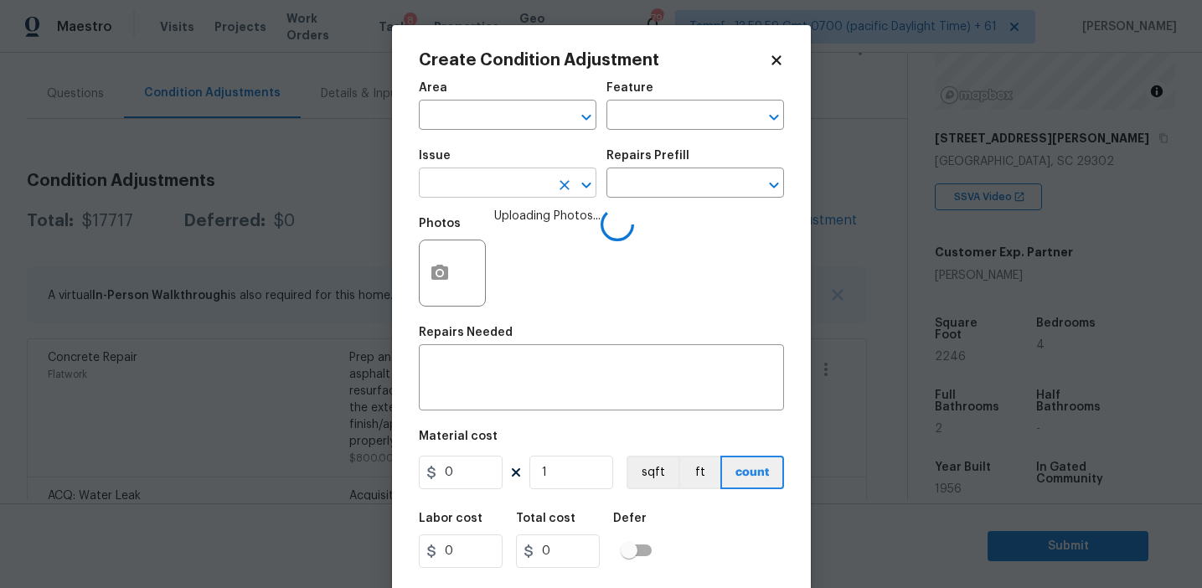
click at [498, 184] on input "text" at bounding box center [484, 185] width 131 height 26
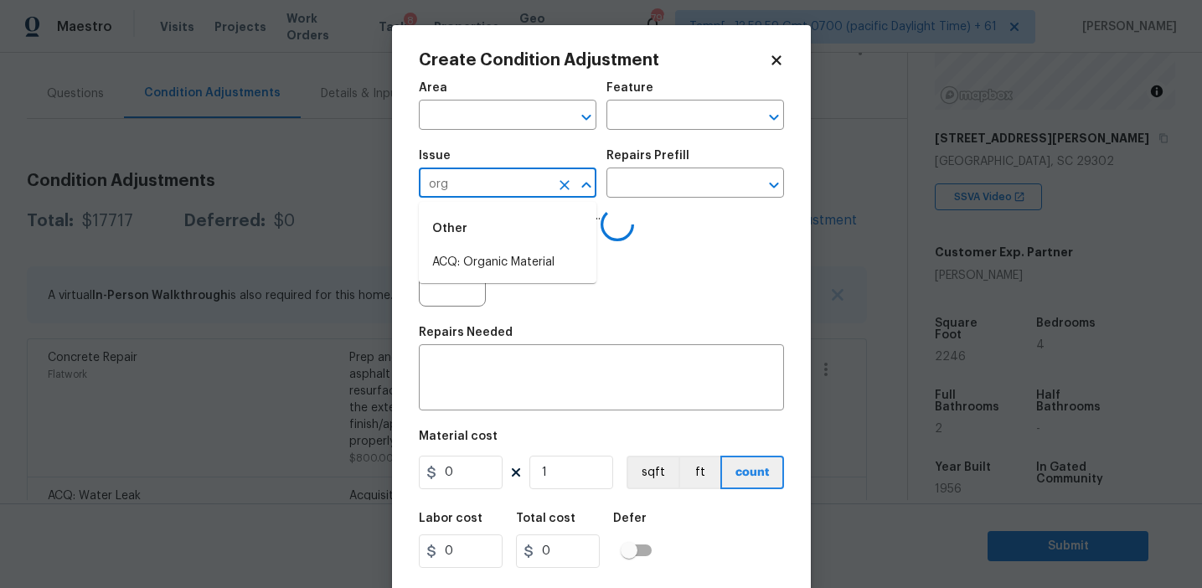
click at [511, 268] on li "ACQ: Organic Material" at bounding box center [508, 263] width 178 height 28
type input "ACQ: Organic Material"
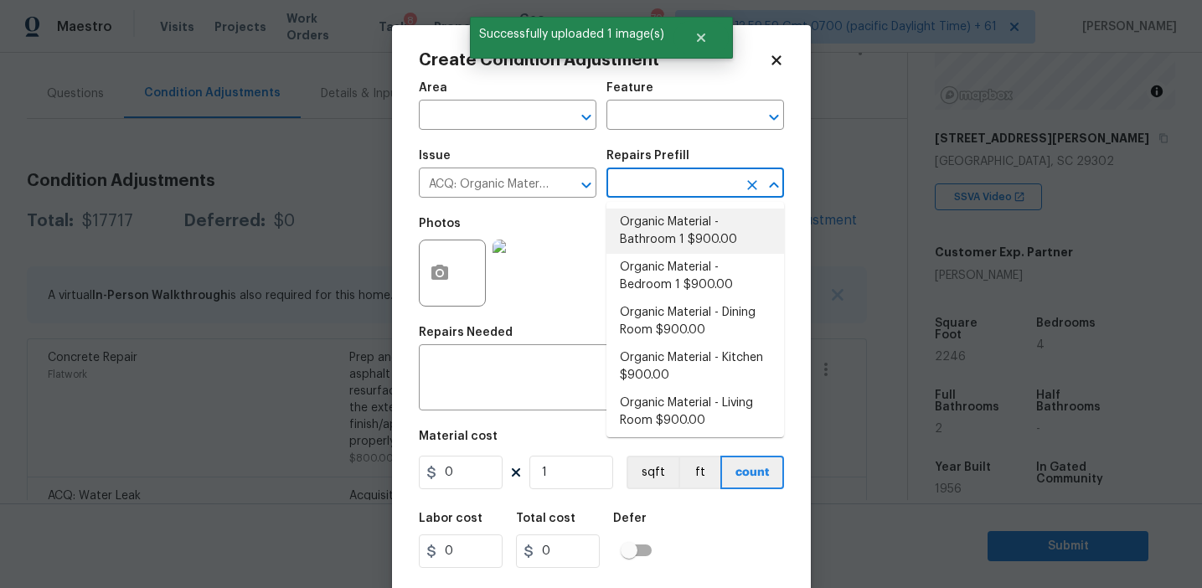
click at [654, 250] on li "Organic Material - Bathroom 1 $900.00" at bounding box center [695, 231] width 178 height 45
type input "Acquisition"
type textarea "Acquisition Scope: Conditions Conducive to Organic Material - Bathroom 1 Discla…"
type input "900"
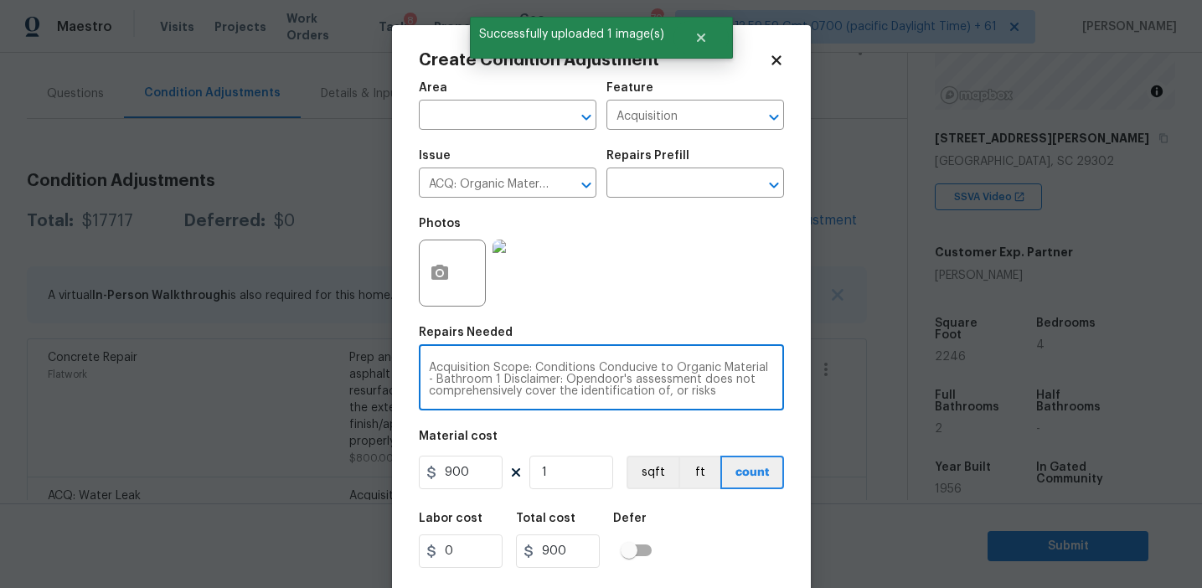
click at [448, 380] on textarea "Acquisition Scope: Conditions Conducive to Organic Material - Bathroom 1 Discla…" at bounding box center [601, 379] width 345 height 35
type textarea "Acquisition Scope: Conditions Conducive to Organic Material - 1 Disclaimer: Ope…"
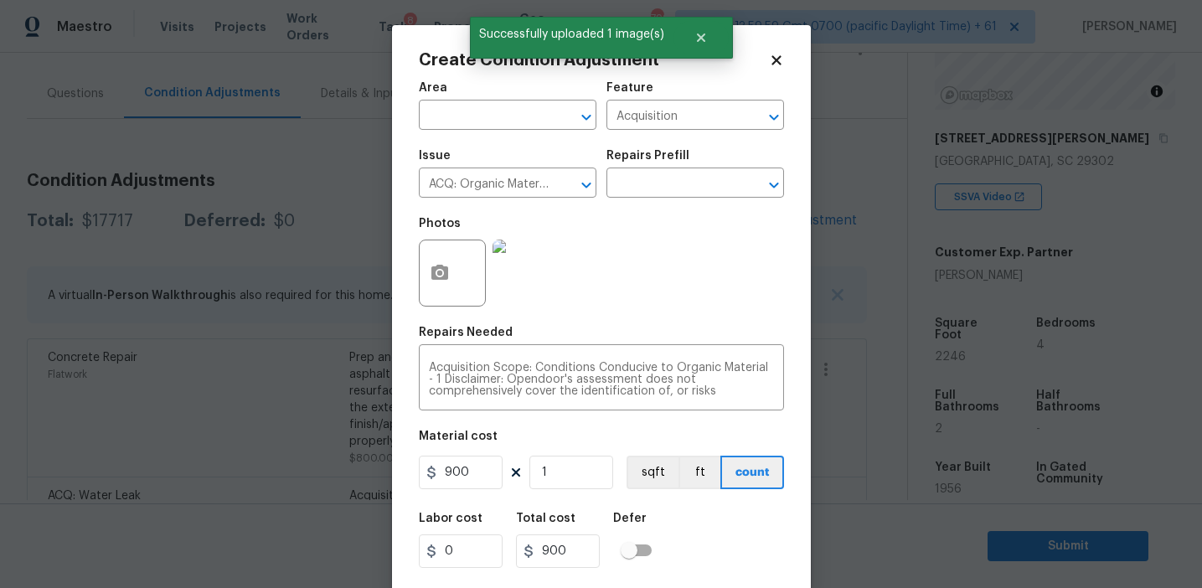
click at [722, 505] on div "Labor cost 0 Total cost 900 Defer" at bounding box center [601, 540] width 365 height 75
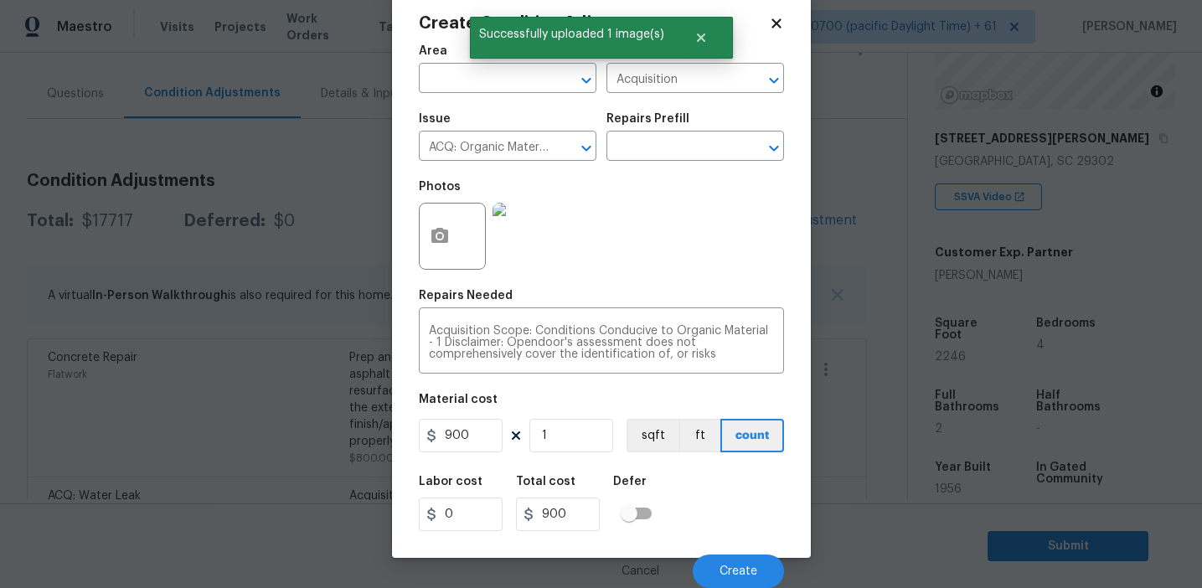
click at [727, 551] on div "Cancel Create" at bounding box center [601, 564] width 365 height 47
click at [723, 573] on span "Create" at bounding box center [738, 571] width 38 height 13
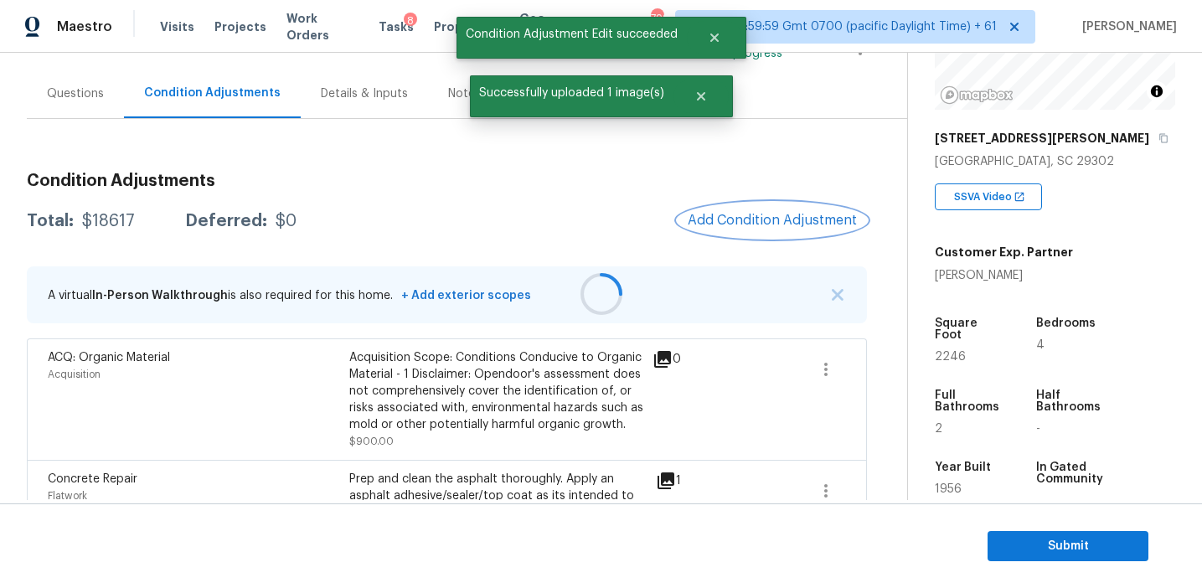
scroll to position [0, 0]
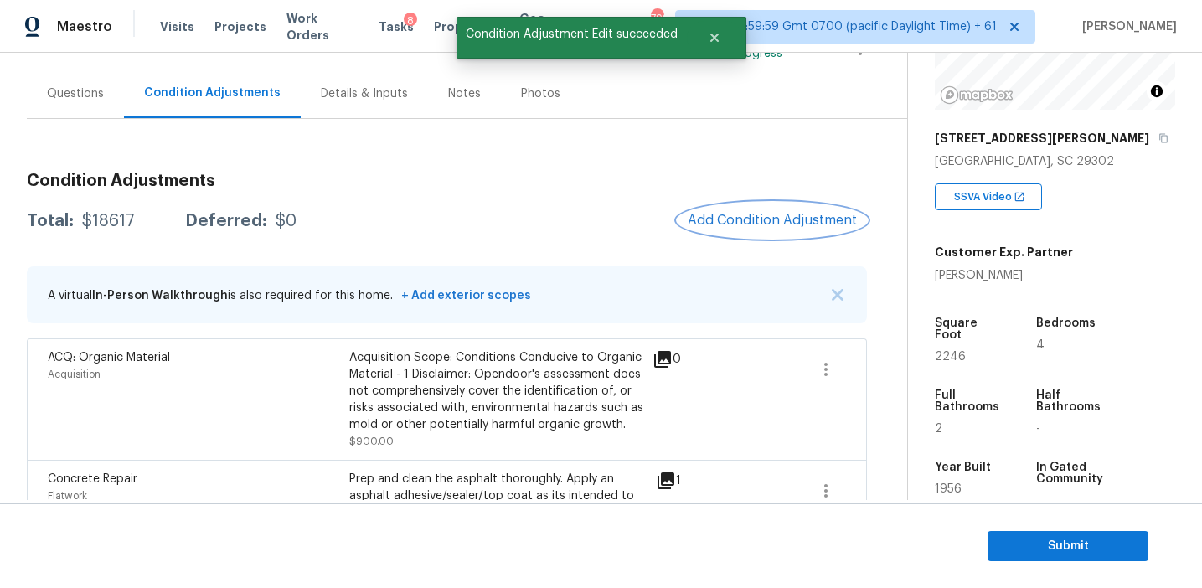
click at [760, 224] on span "Add Condition Adjustment" at bounding box center [772, 220] width 169 height 15
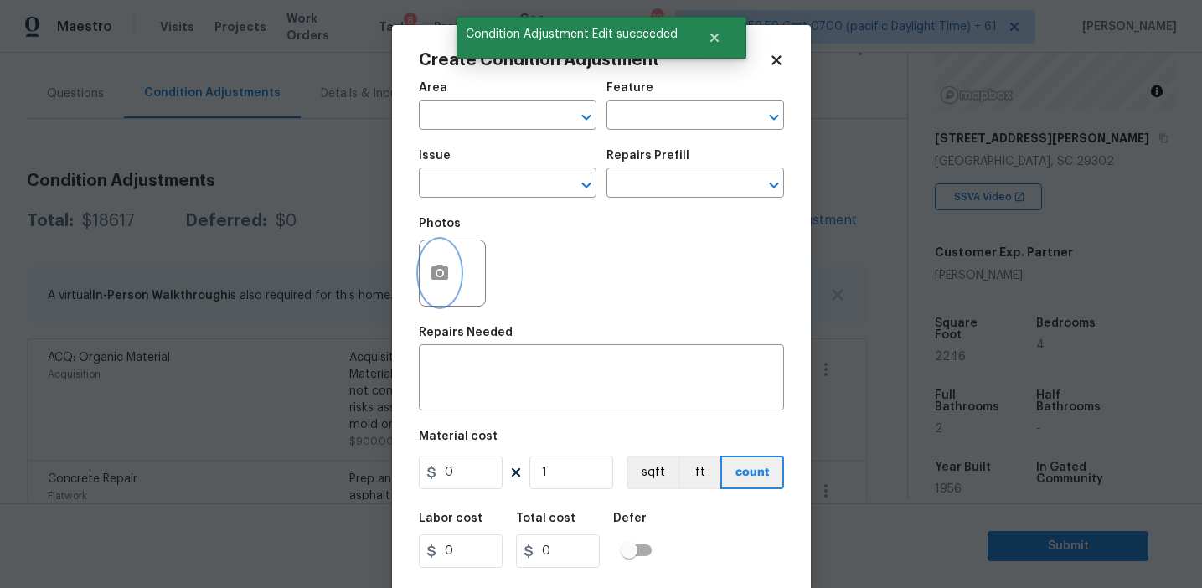
click at [445, 297] on button "button" at bounding box center [440, 272] width 40 height 65
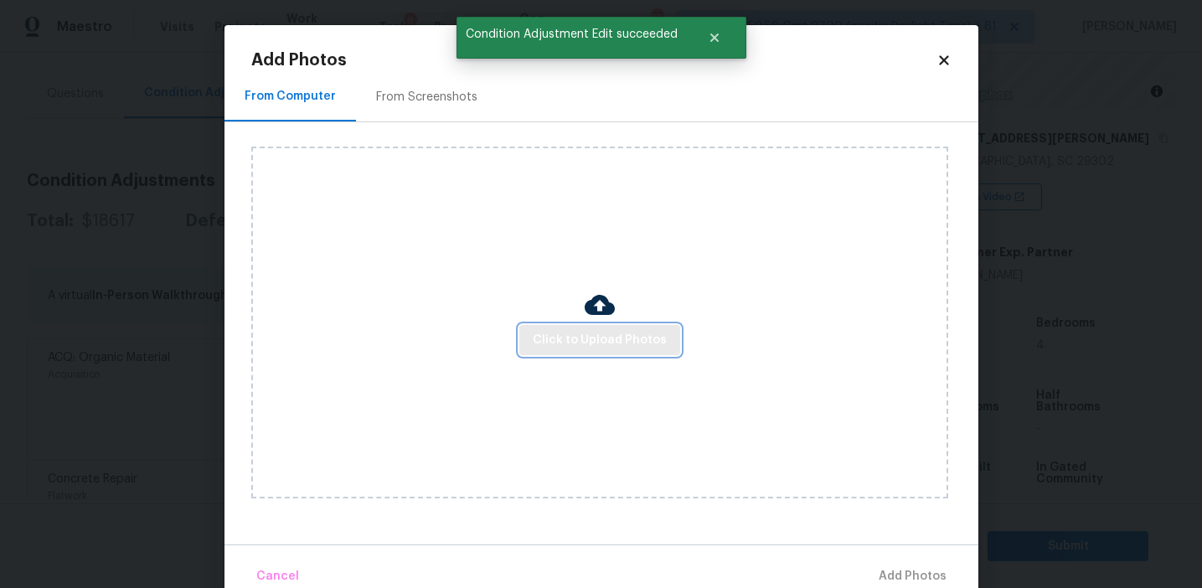
click at [539, 328] on button "Click to Upload Photos" at bounding box center [599, 340] width 161 height 31
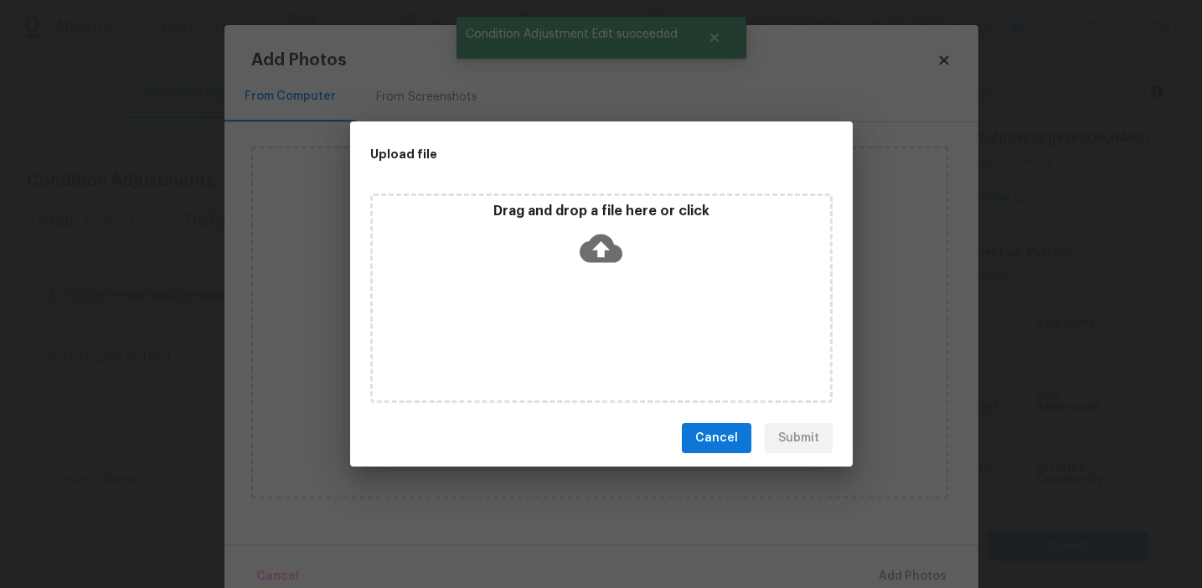
click at [575, 207] on p "Drag and drop a file here or click" at bounding box center [601, 212] width 457 height 18
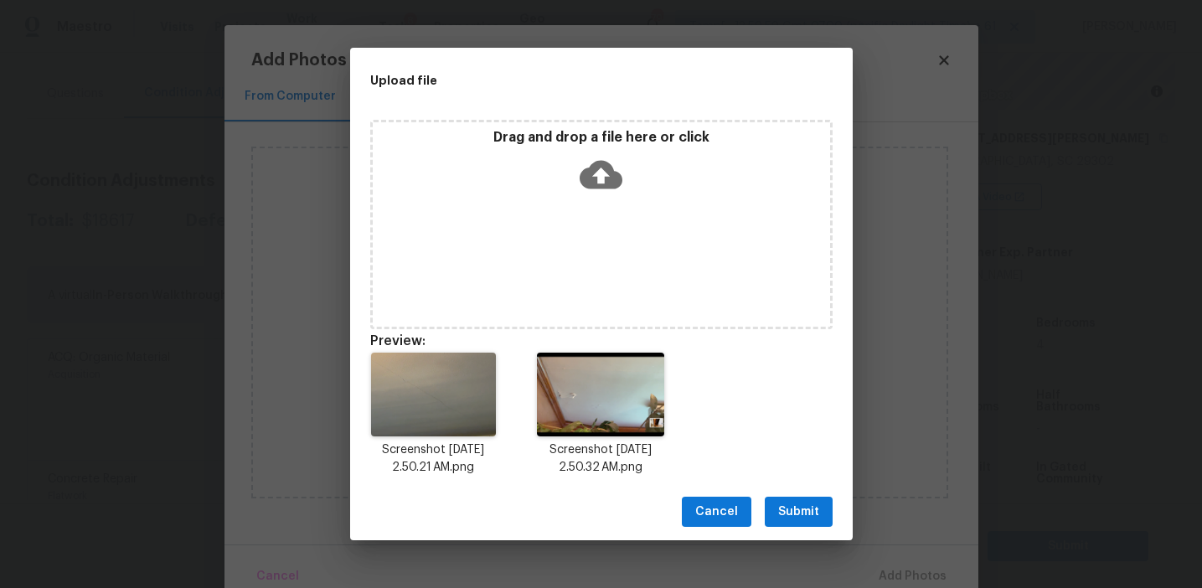
click at [797, 506] on span "Submit" at bounding box center [798, 512] width 41 height 21
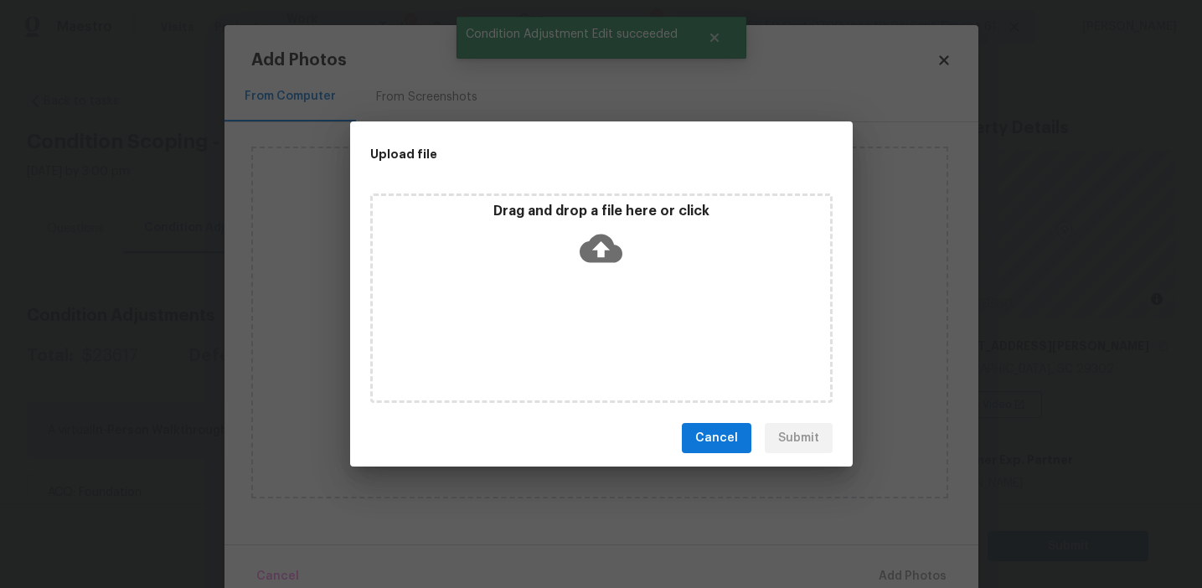
click at [601, 210] on p "Drag and drop a file here or click" at bounding box center [601, 212] width 457 height 18
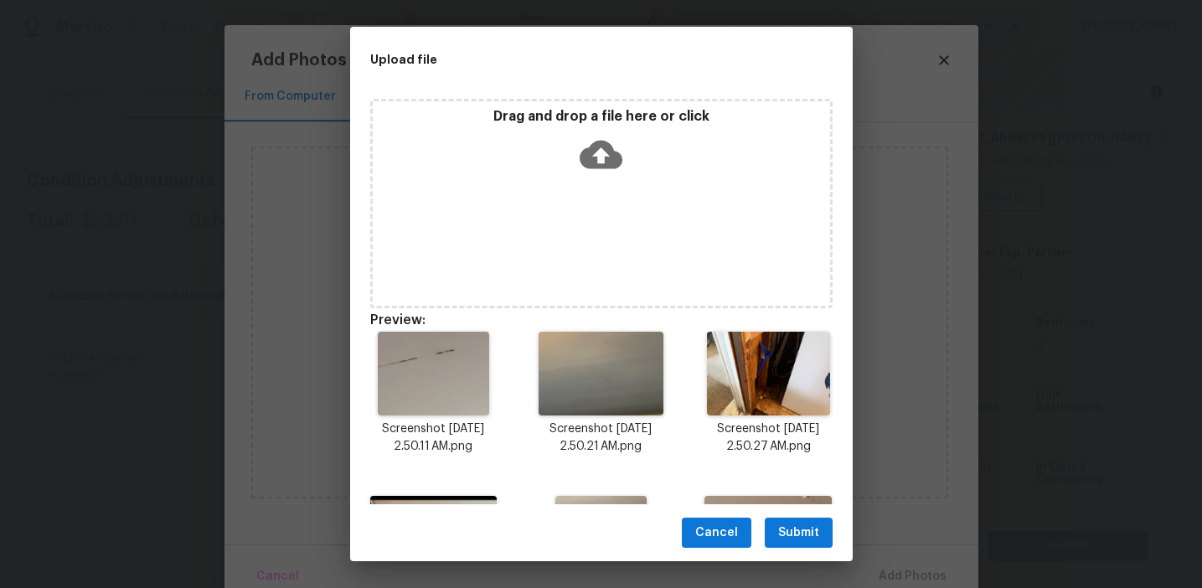
scroll to position [299, 0]
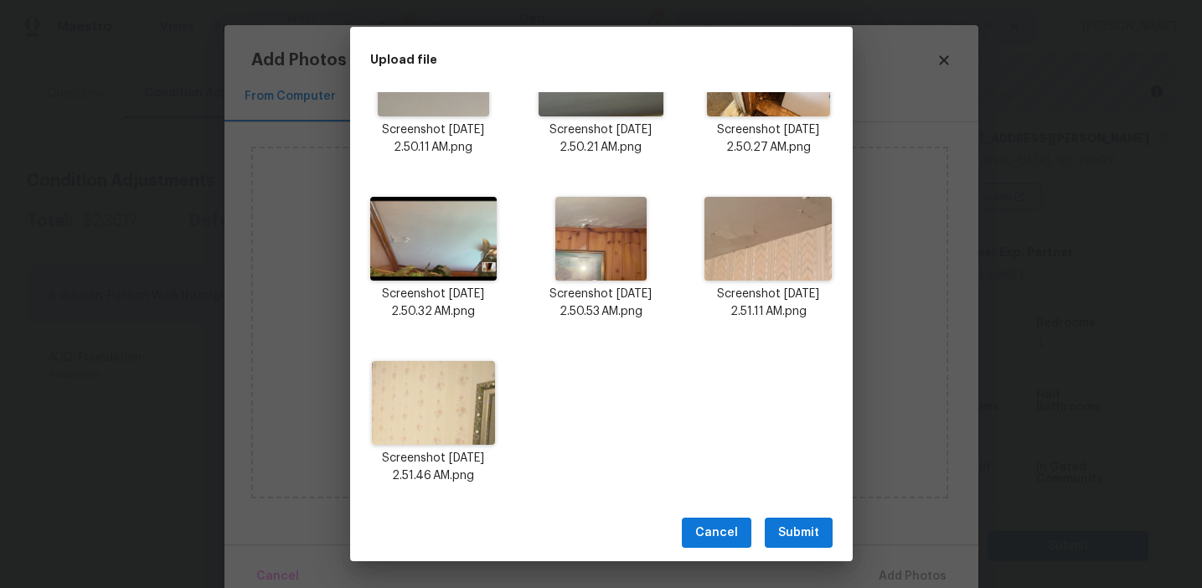
click at [787, 525] on span "Submit" at bounding box center [798, 533] width 41 height 21
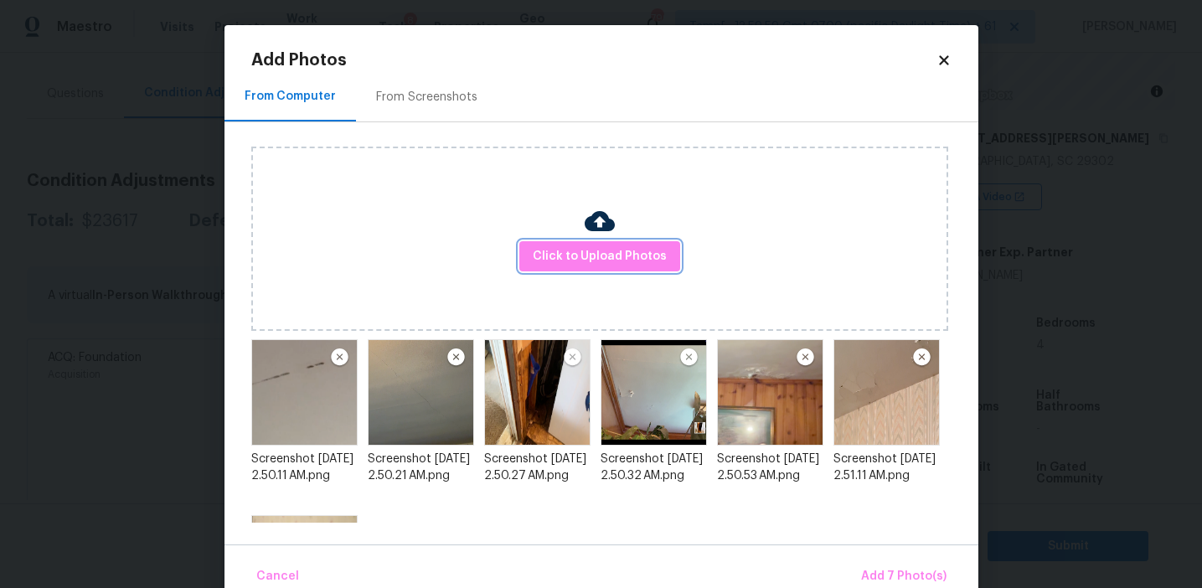
scroll to position [0, 0]
click at [890, 576] on span "Add 7 Photo(s)" at bounding box center [903, 576] width 85 height 21
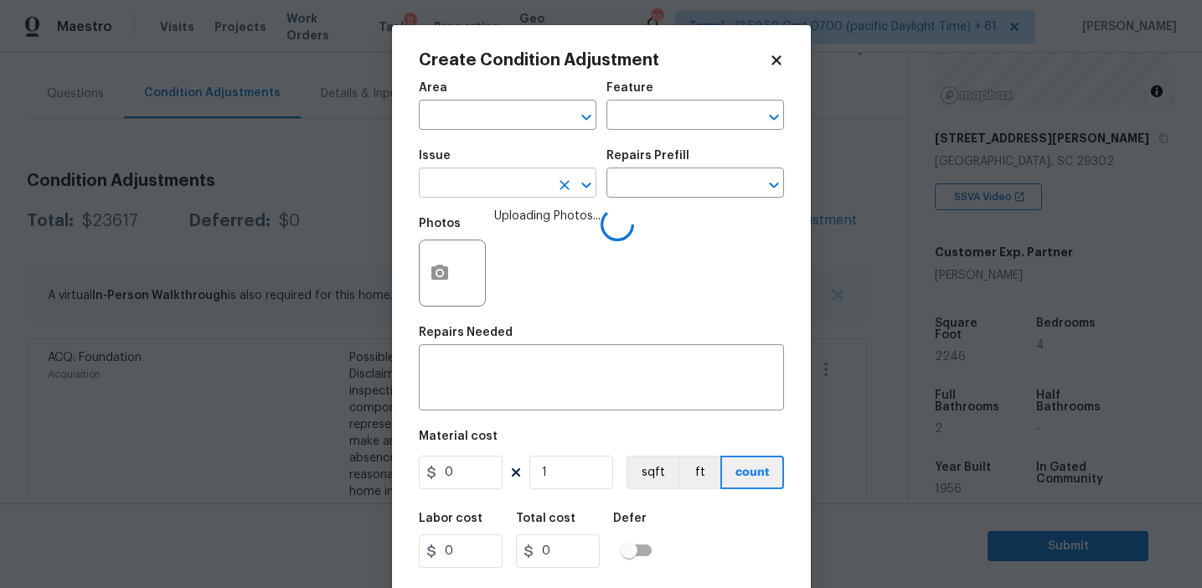
click at [464, 174] on input "text" at bounding box center [484, 185] width 131 height 26
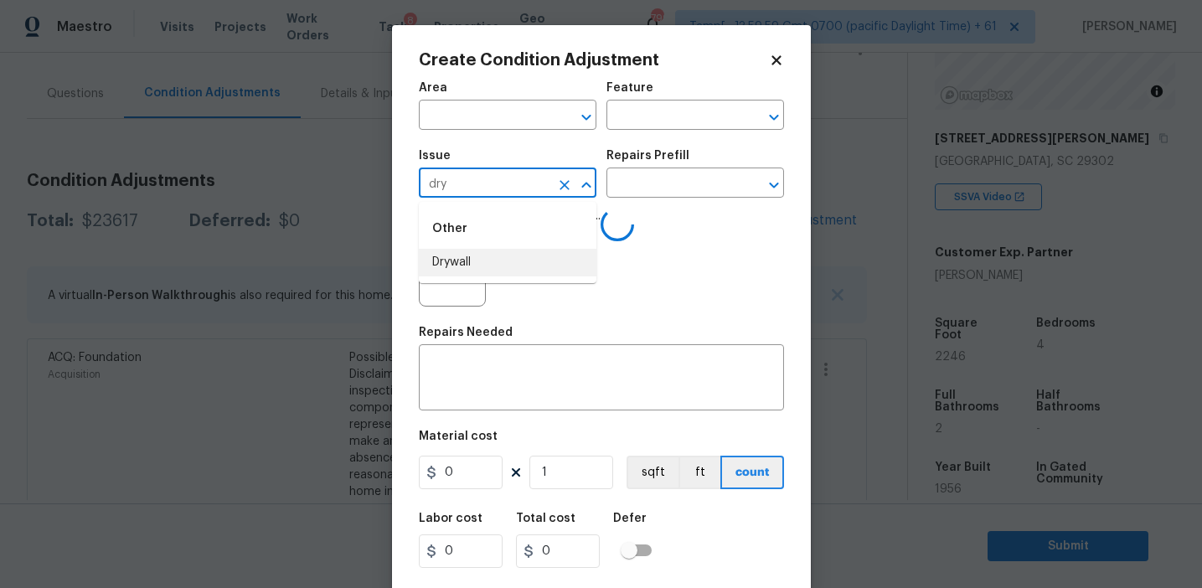
click at [484, 257] on li "Drywall" at bounding box center [508, 263] width 178 height 28
type input "Drywall"
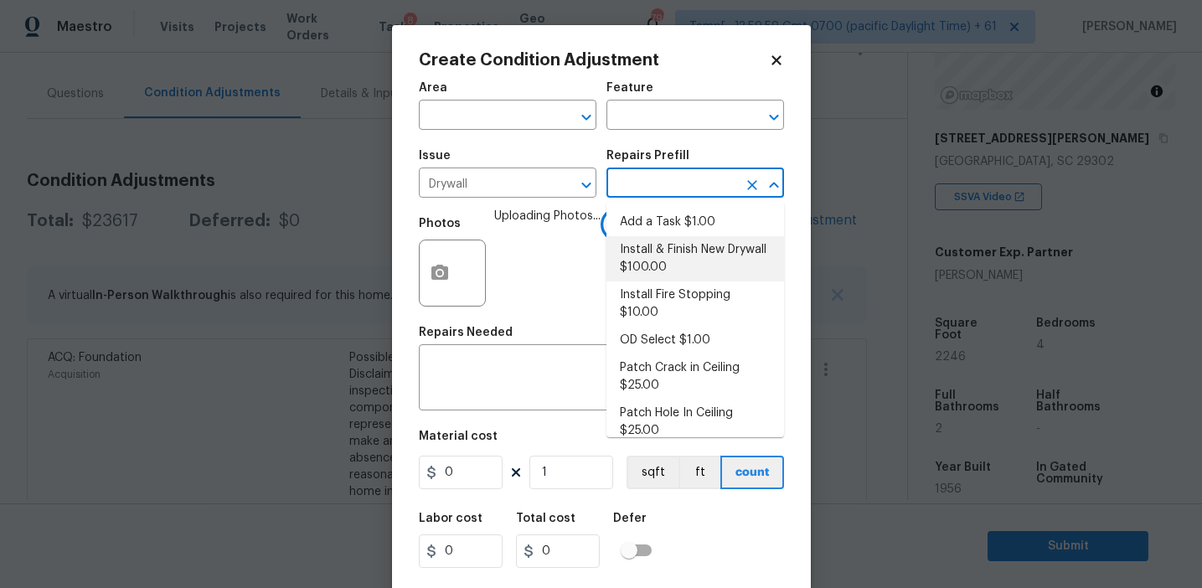
click at [683, 240] on li "Install & Finish New Drywall $100.00" at bounding box center [695, 258] width 178 height 45
type input "Walls and Ceiling"
type input "100"
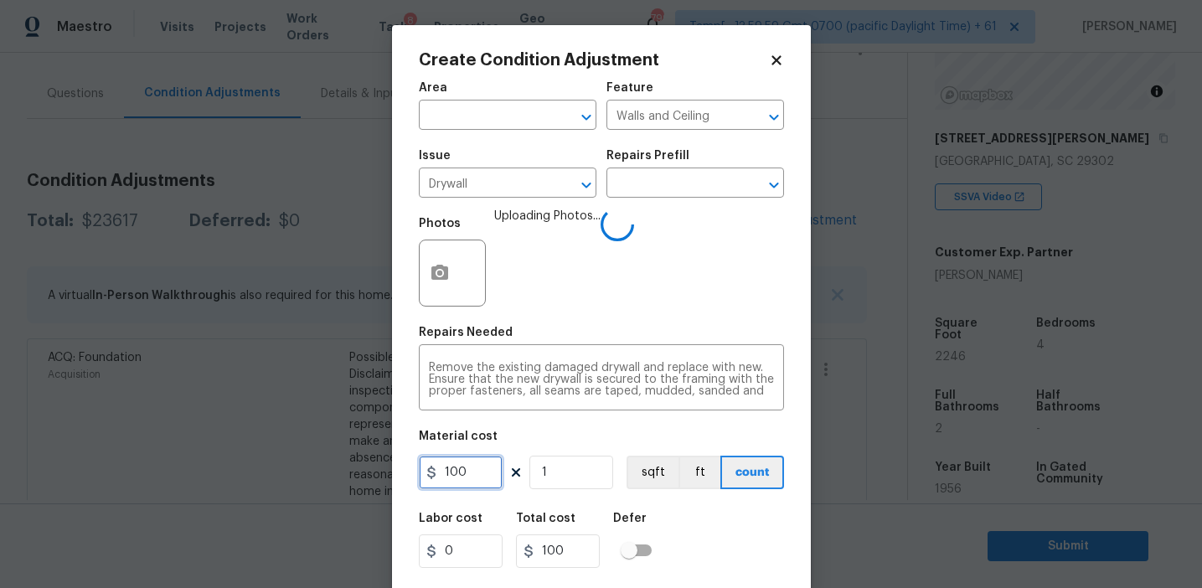
click at [480, 473] on input "100" at bounding box center [461, 473] width 84 height 34
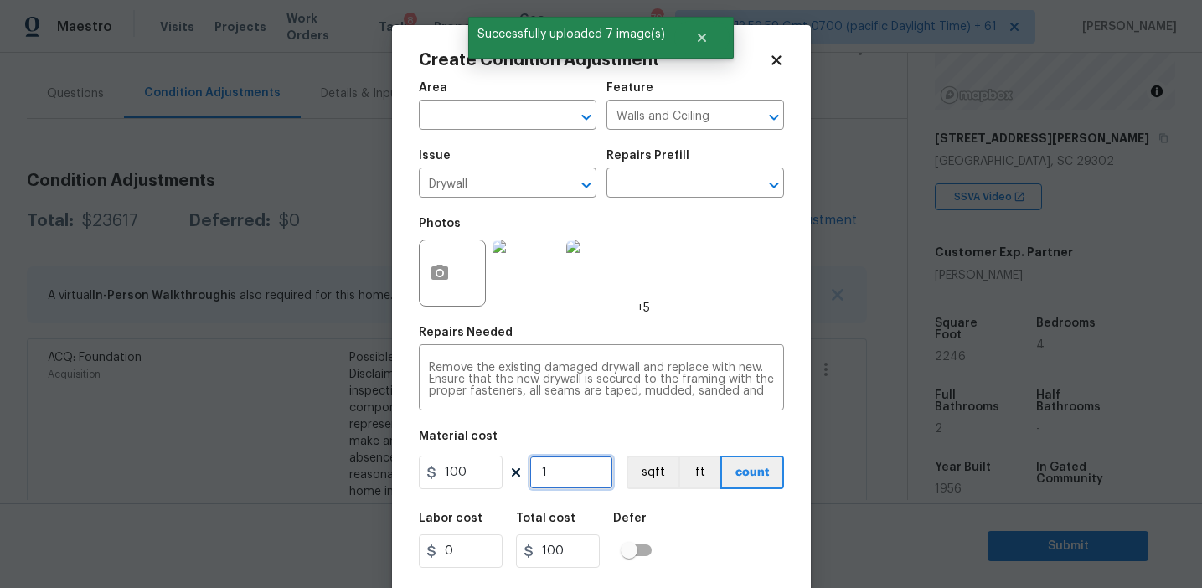
click at [559, 466] on input "1" at bounding box center [571, 473] width 84 height 34
type input "0"
type input "8"
type input "800"
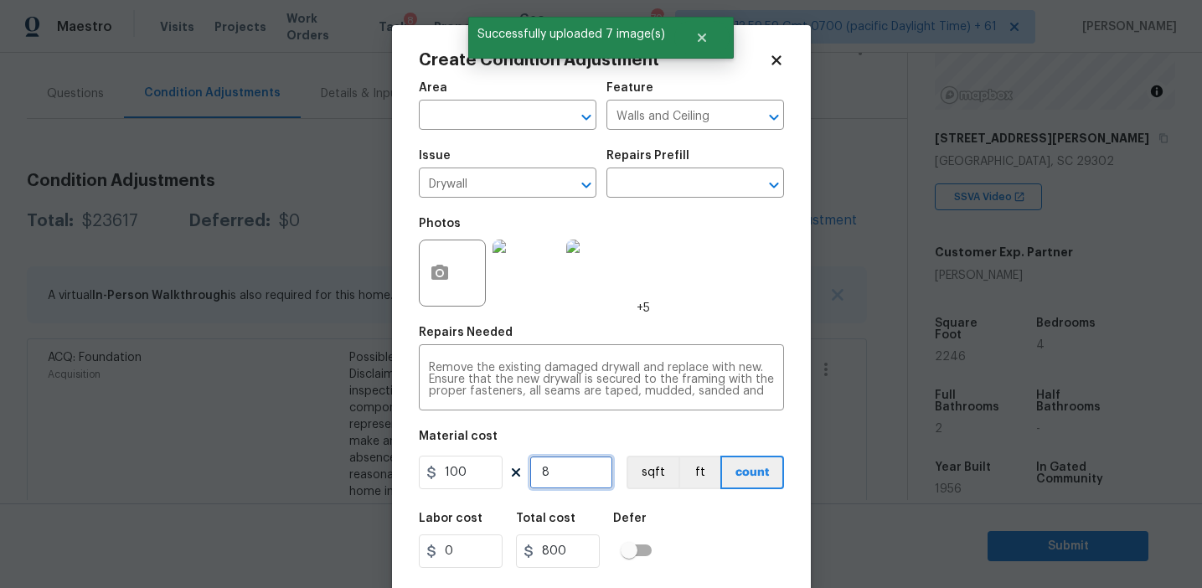
type input "8"
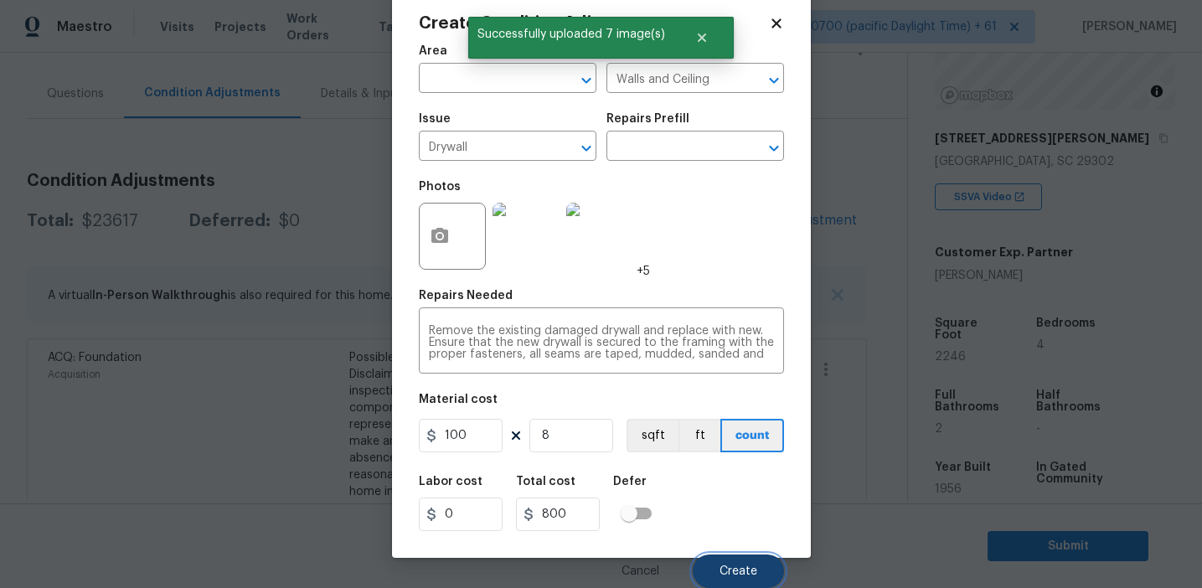
click at [733, 575] on span "Create" at bounding box center [738, 571] width 38 height 13
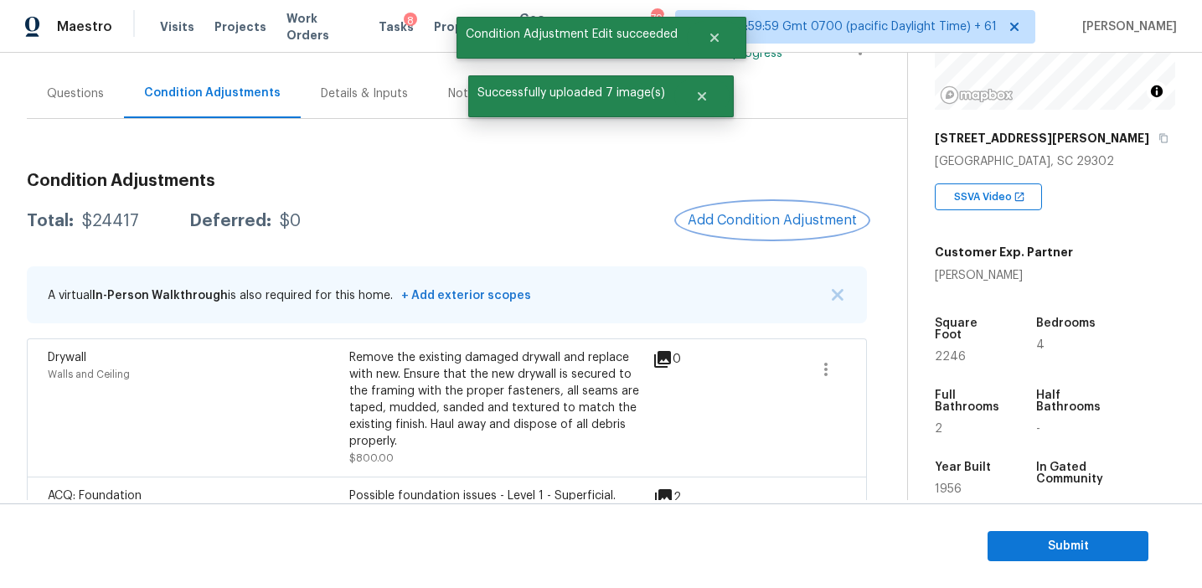
scroll to position [0, 0]
click at [708, 216] on span "Add Condition Adjustment" at bounding box center [772, 220] width 169 height 15
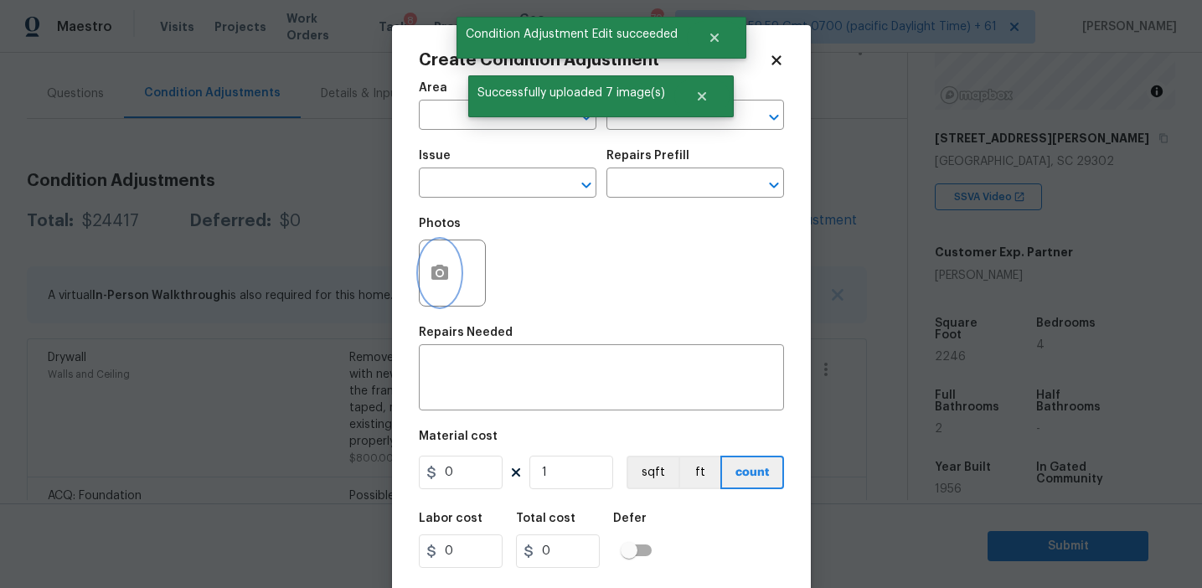
click at [451, 282] on button "button" at bounding box center [440, 272] width 40 height 65
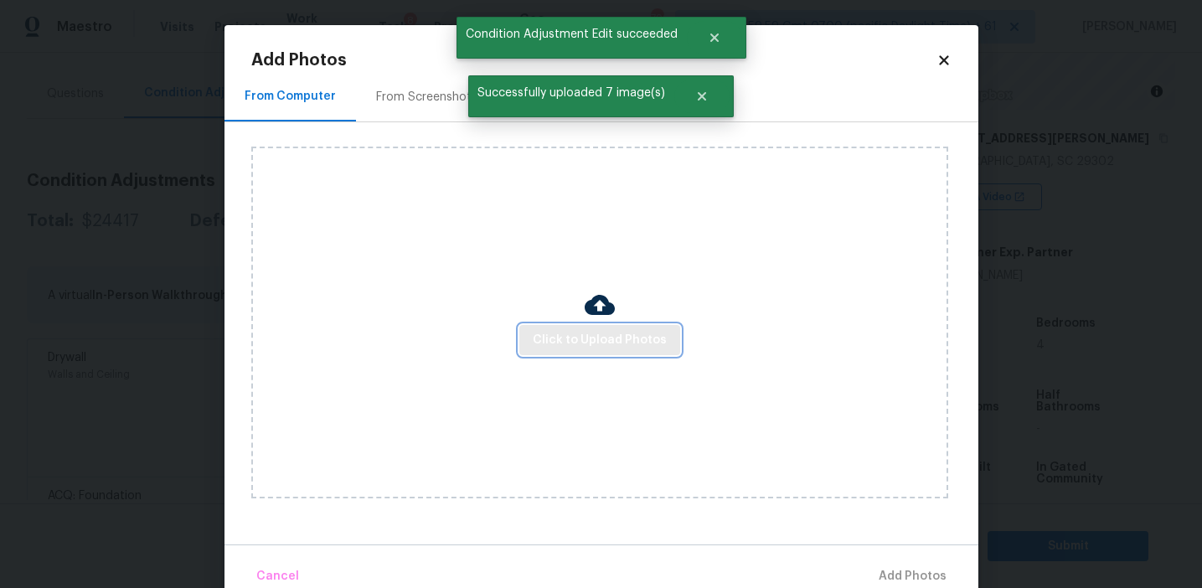
click at [534, 339] on button "Click to Upload Photos" at bounding box center [599, 340] width 161 height 31
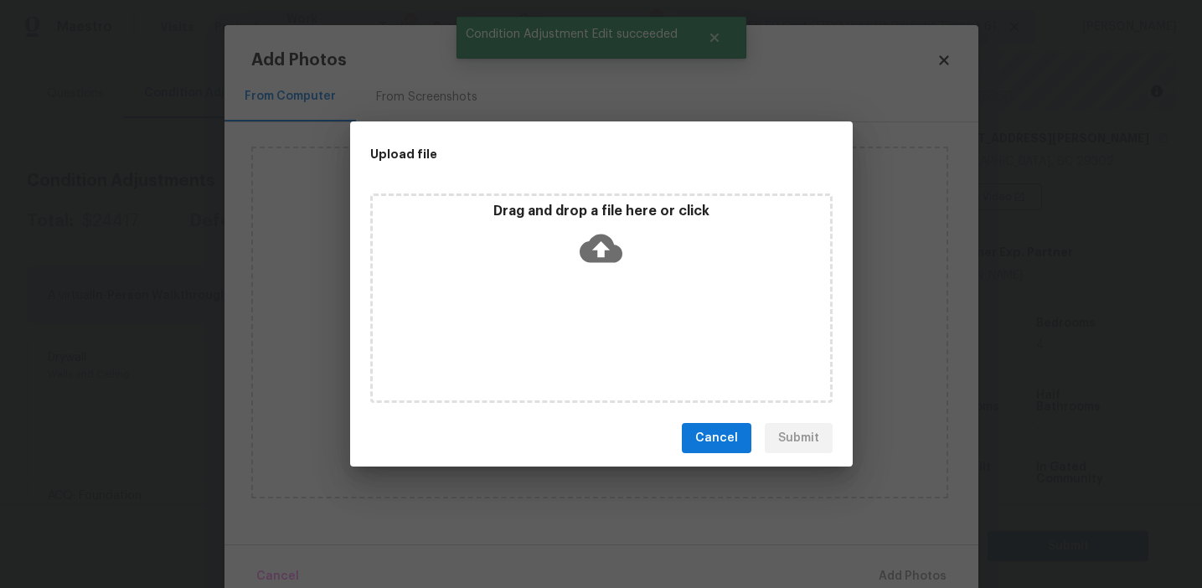
click at [534, 193] on div "Drag and drop a file here or click" at bounding box center [601, 298] width 503 height 223
click at [531, 212] on p "Drag and drop a file here or click" at bounding box center [601, 212] width 457 height 18
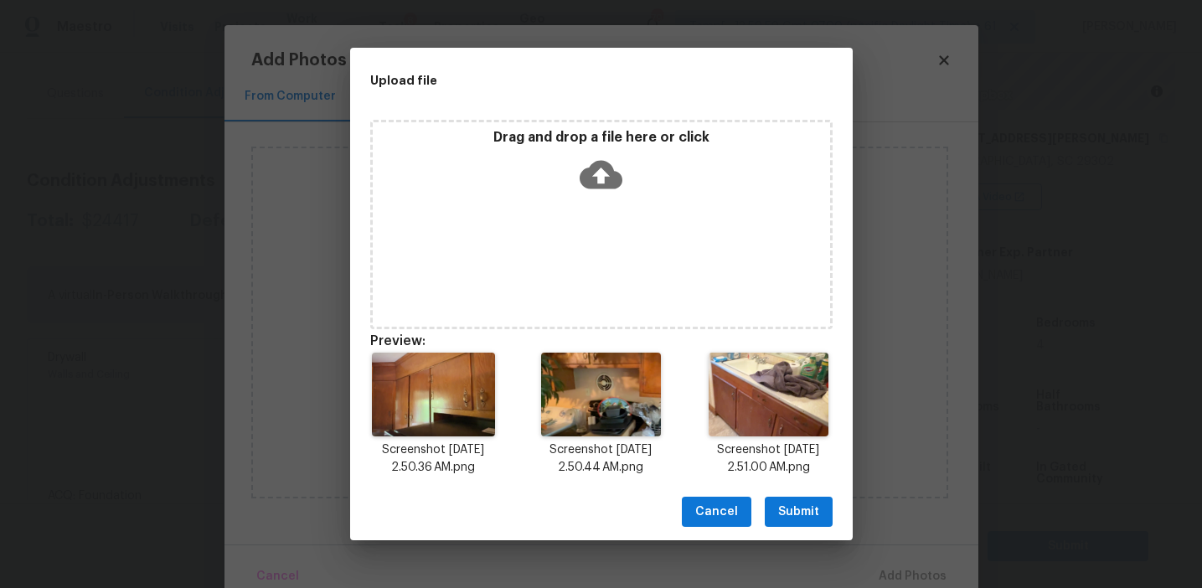
click at [787, 508] on span "Submit" at bounding box center [798, 512] width 41 height 21
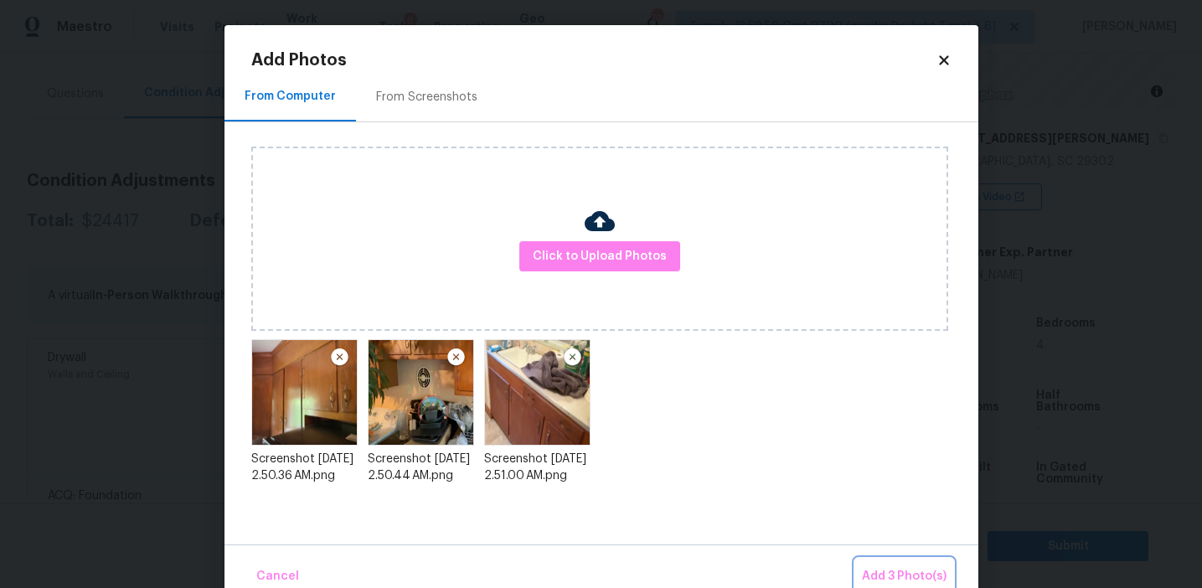
click at [895, 564] on button "Add 3 Photo(s)" at bounding box center [904, 577] width 98 height 36
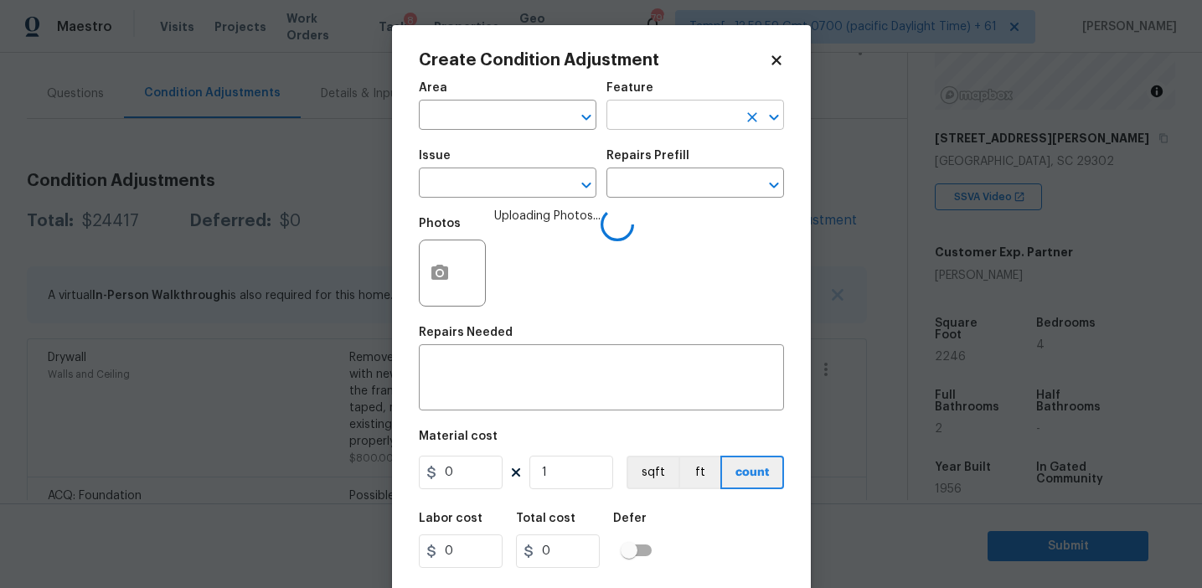
click at [629, 109] on input "text" at bounding box center [671, 117] width 131 height 26
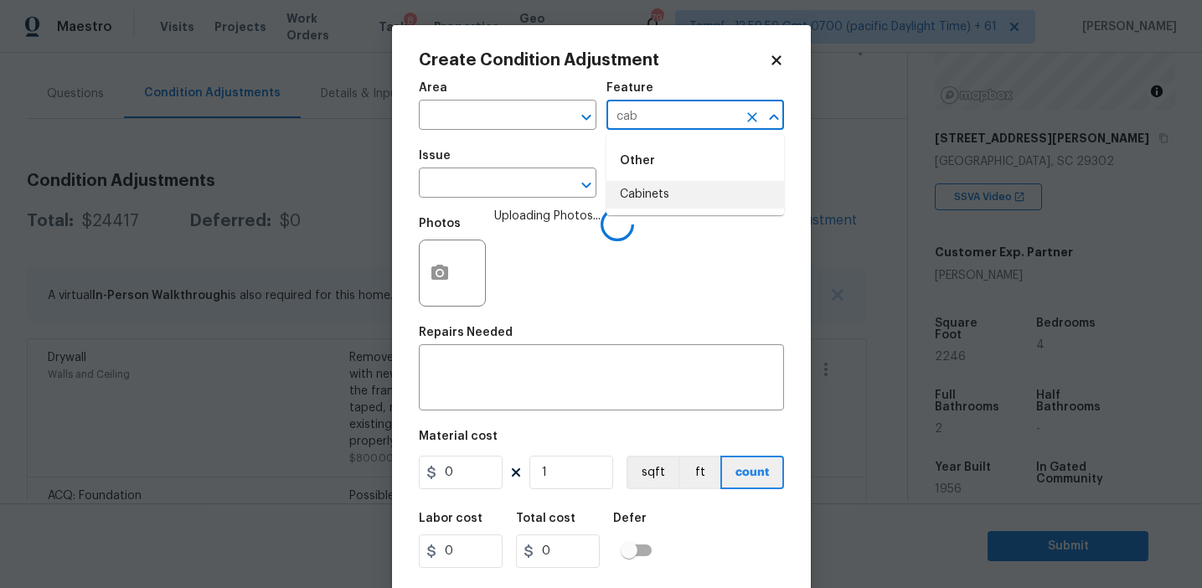
click at [667, 192] on li "Cabinets" at bounding box center [695, 195] width 178 height 28
type input "Cabinets"
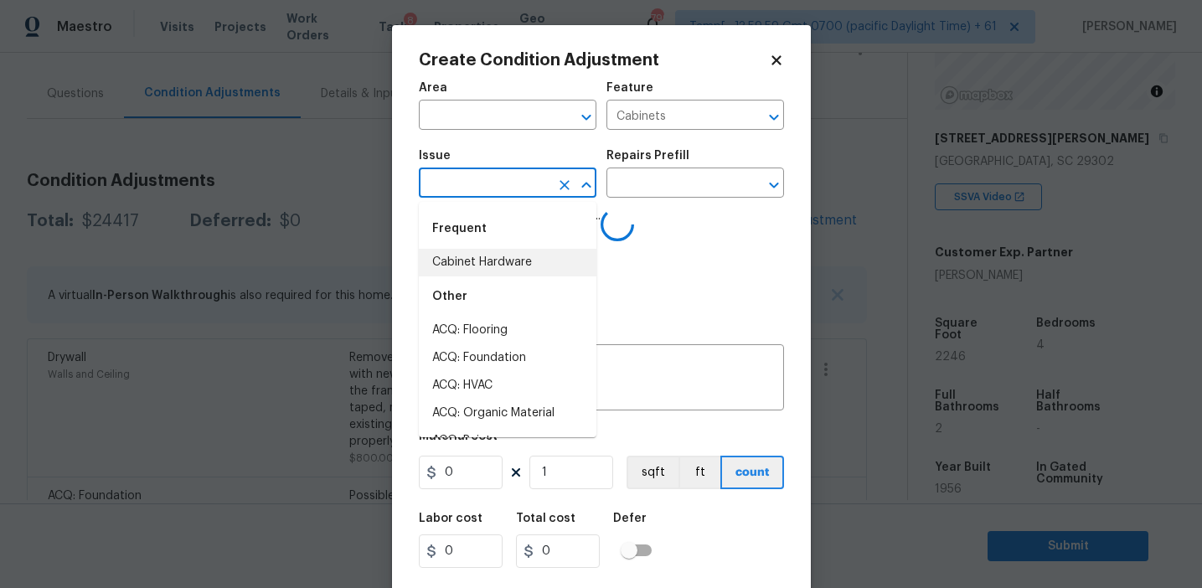
click at [479, 257] on li "Cabinet Hardware" at bounding box center [508, 263] width 178 height 28
type input "Cabinet Hardware"
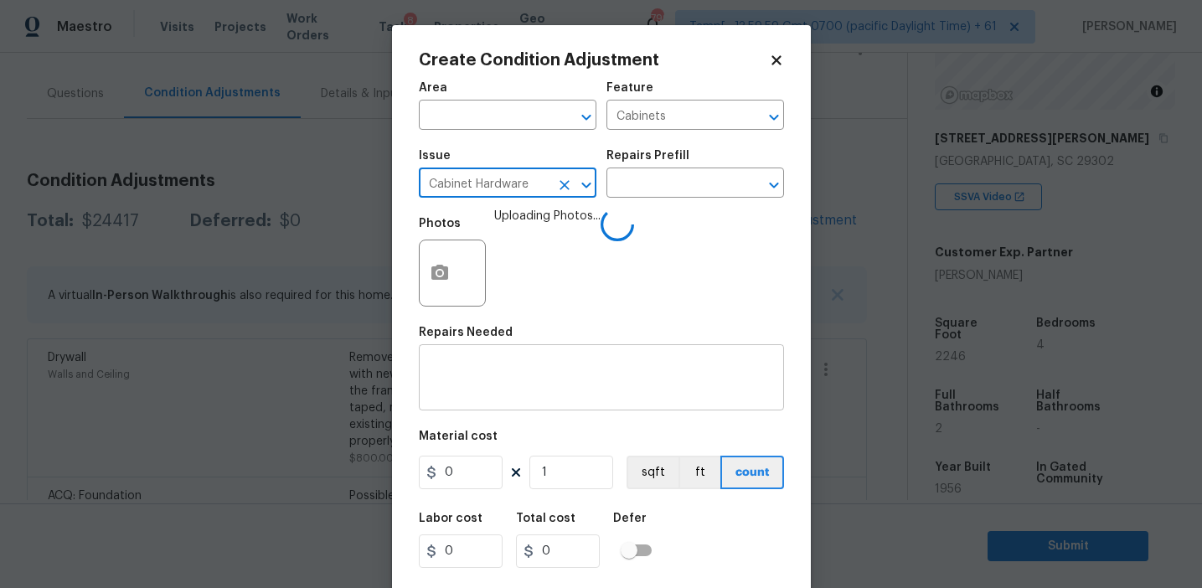
click at [488, 406] on div "x ​" at bounding box center [601, 379] width 365 height 62
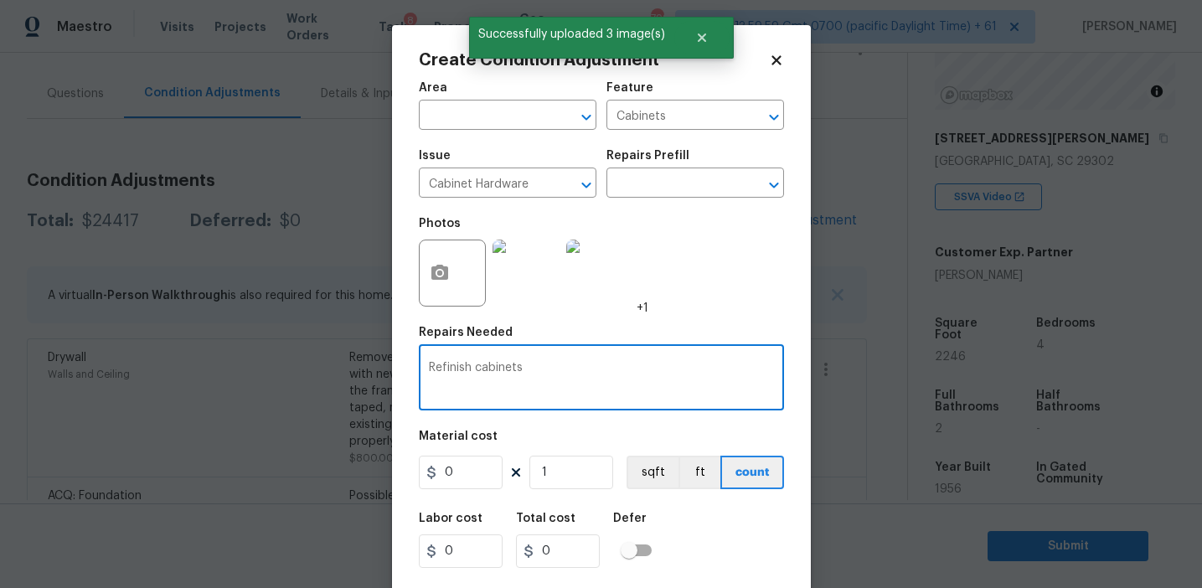
type textarea "Refinish cabinets"
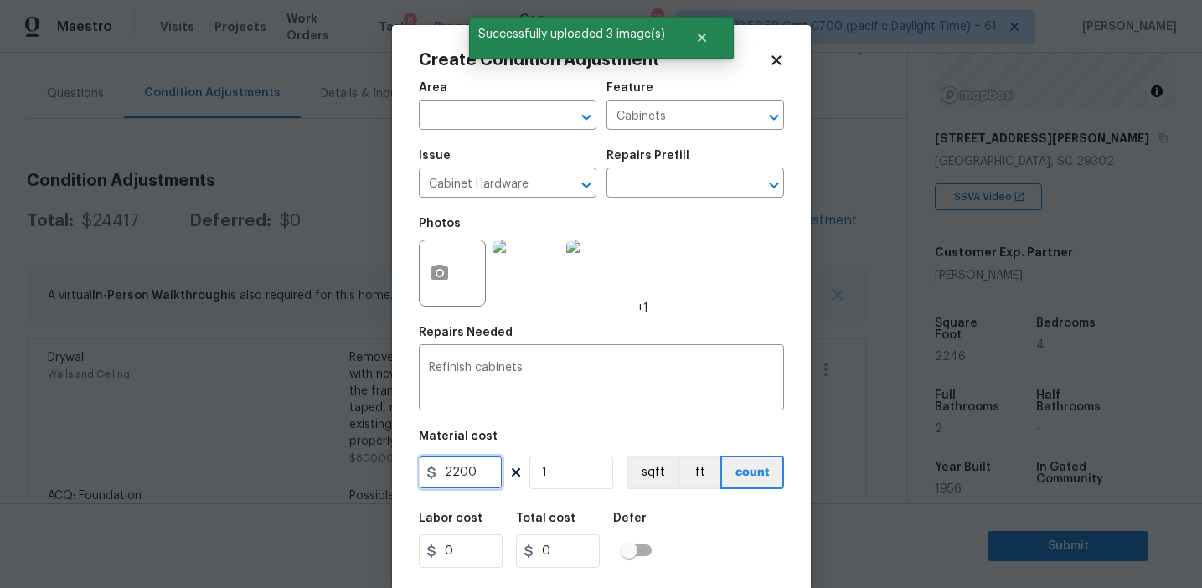
type input "2200"
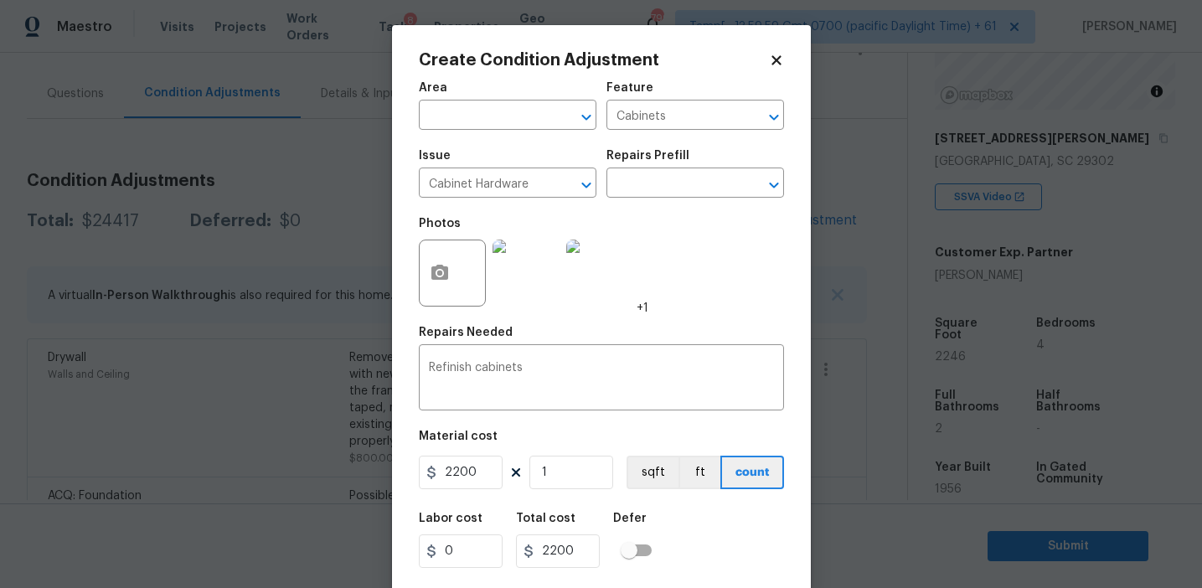
click at [726, 555] on div "Labor cost 0 Total cost 2200 Defer" at bounding box center [601, 540] width 365 height 75
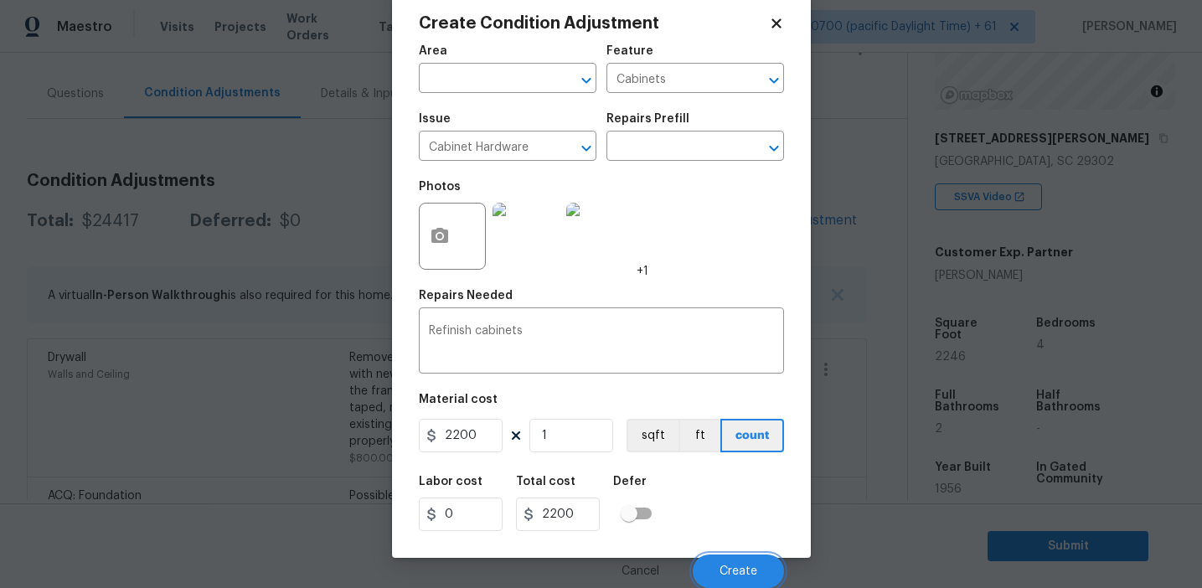
click at [726, 555] on button "Create" at bounding box center [738, 571] width 91 height 34
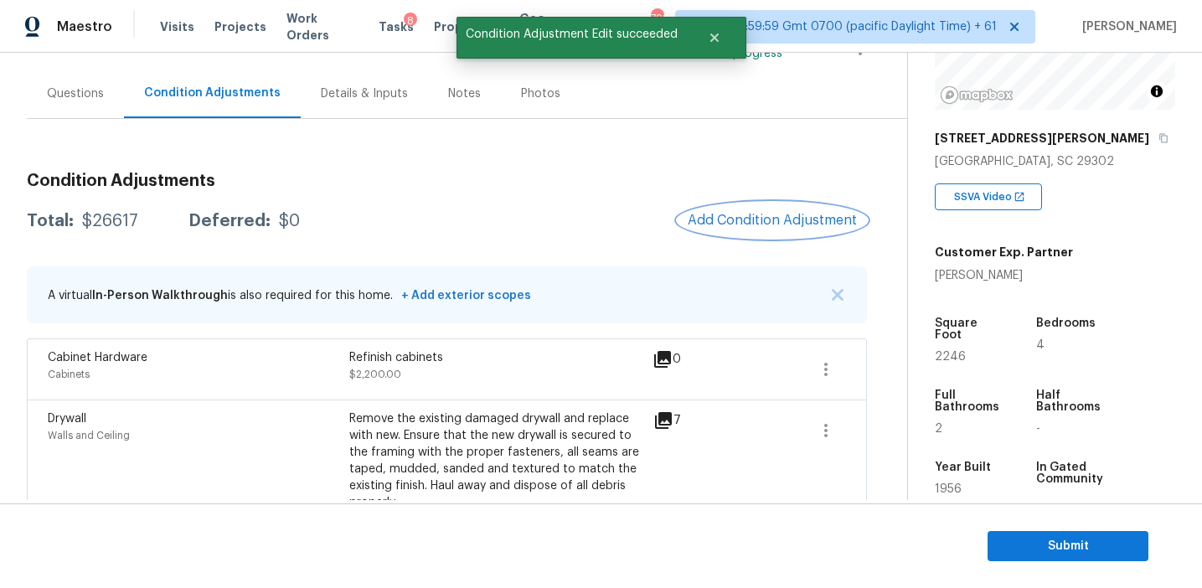
scroll to position [0, 0]
click at [723, 219] on span "Add Condition Adjustment" at bounding box center [772, 220] width 169 height 15
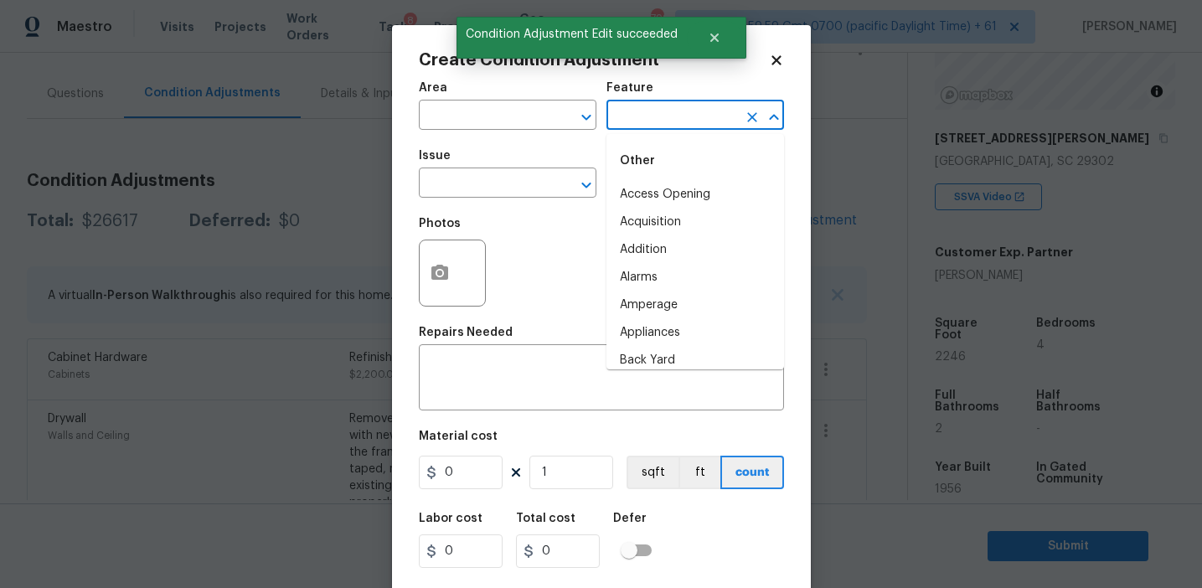
click at [621, 126] on input "text" at bounding box center [671, 117] width 131 height 26
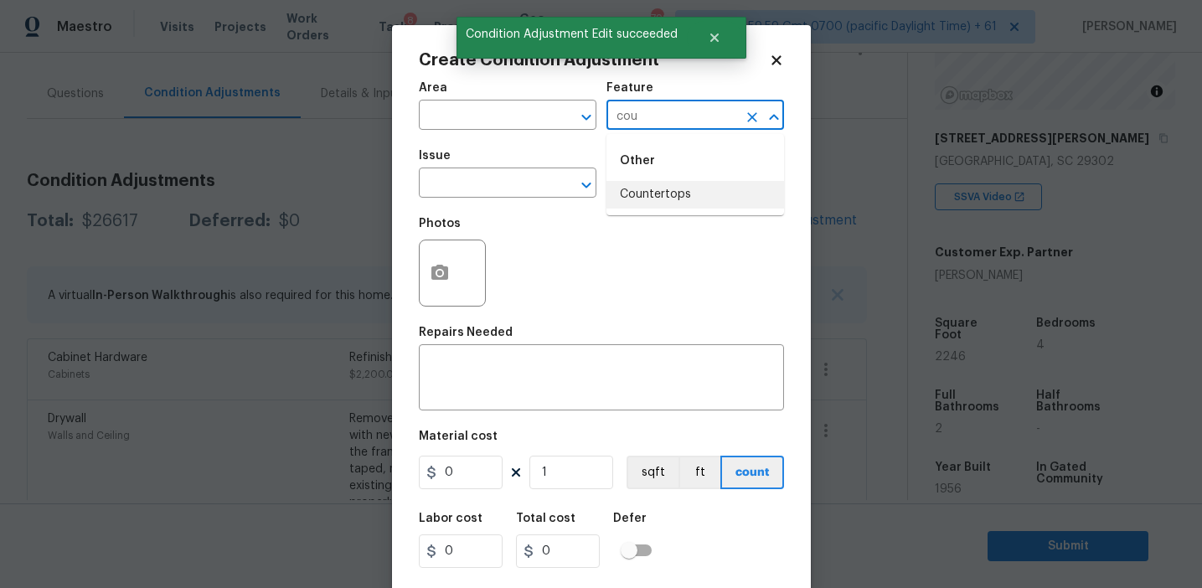
click at [659, 193] on li "Countertops" at bounding box center [695, 195] width 178 height 28
click at [633, 120] on input "Countertops" at bounding box center [671, 117] width 131 height 26
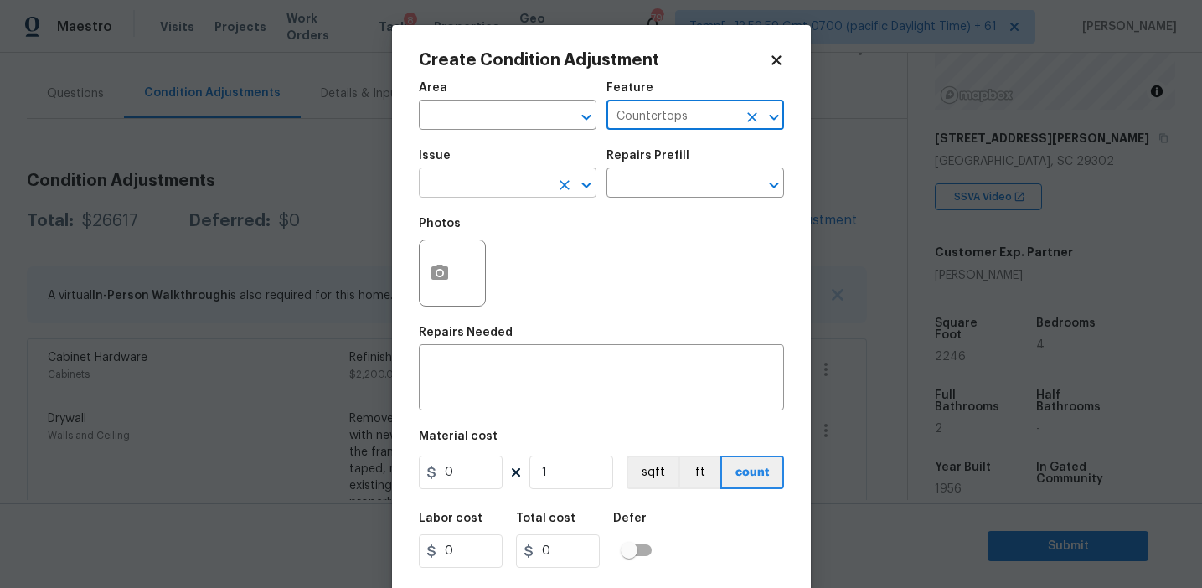
type input "Countertops"
click at [487, 188] on input "text" at bounding box center [484, 185] width 131 height 26
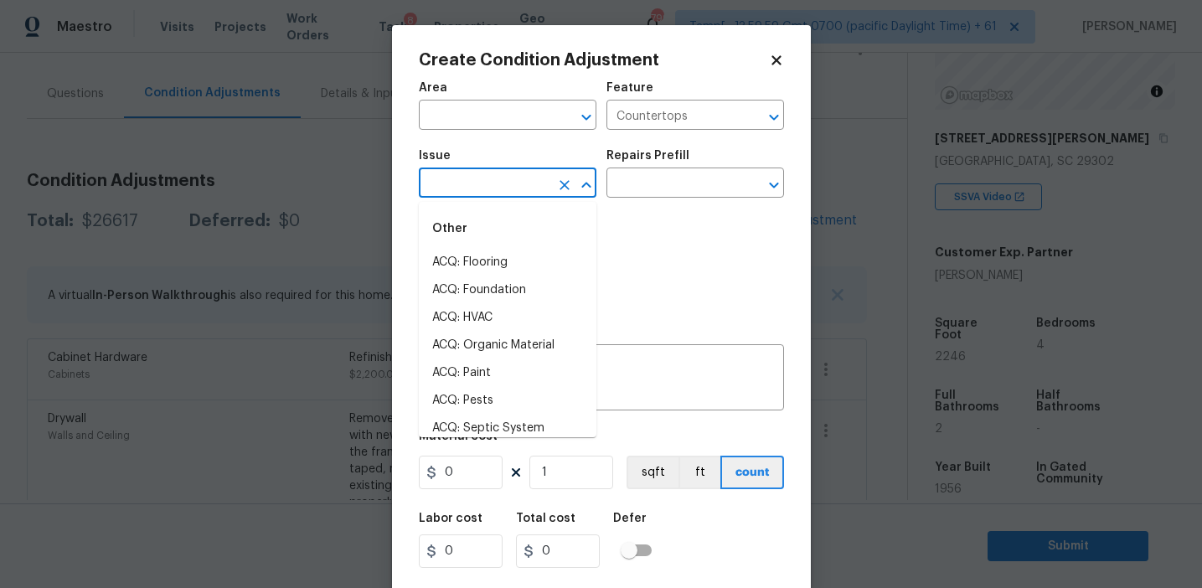
paste input "Countertops"
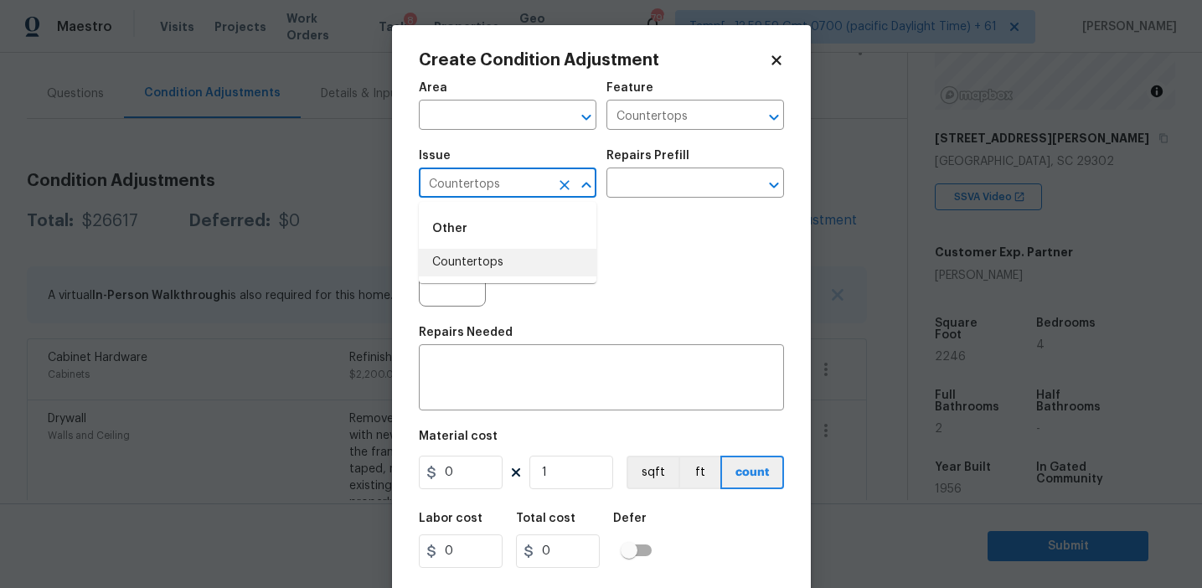
click at [508, 262] on li "Countertops" at bounding box center [508, 263] width 178 height 28
type input "Countertops"
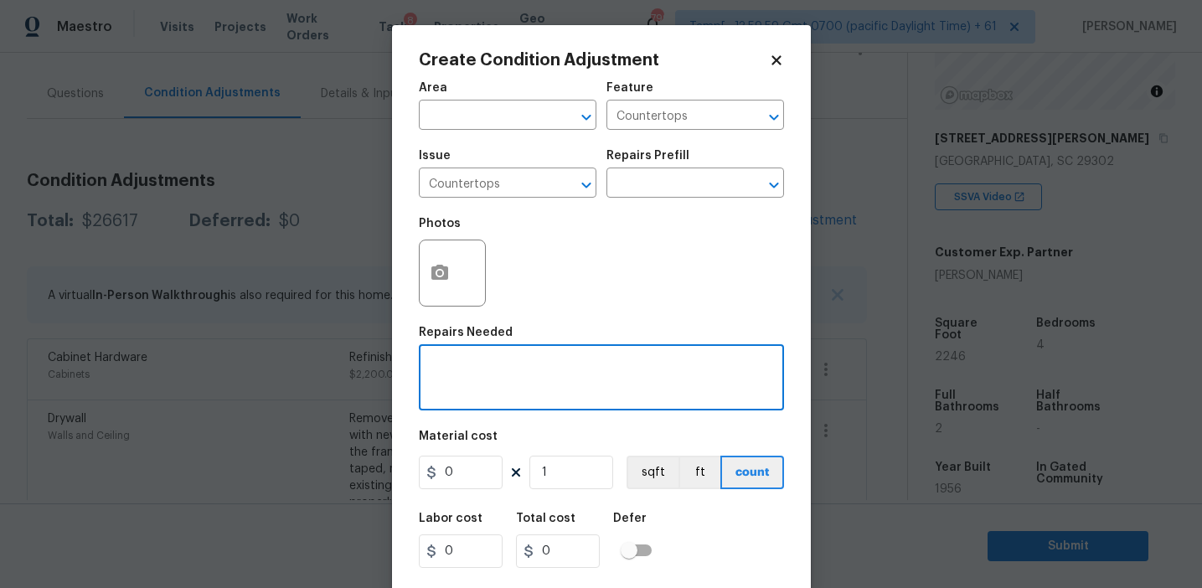
click at [505, 374] on textarea at bounding box center [601, 379] width 345 height 35
paste textarea "Countertops"
type textarea "Countertops refinish"
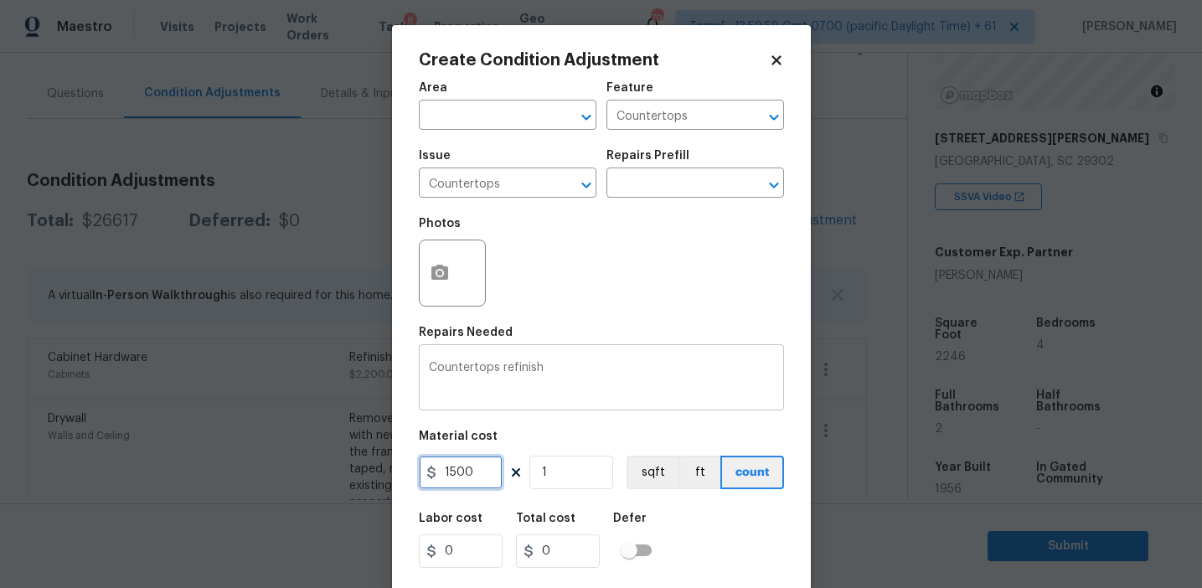
type input "1500"
click at [436, 272] on icon "button" at bounding box center [440, 273] width 20 height 20
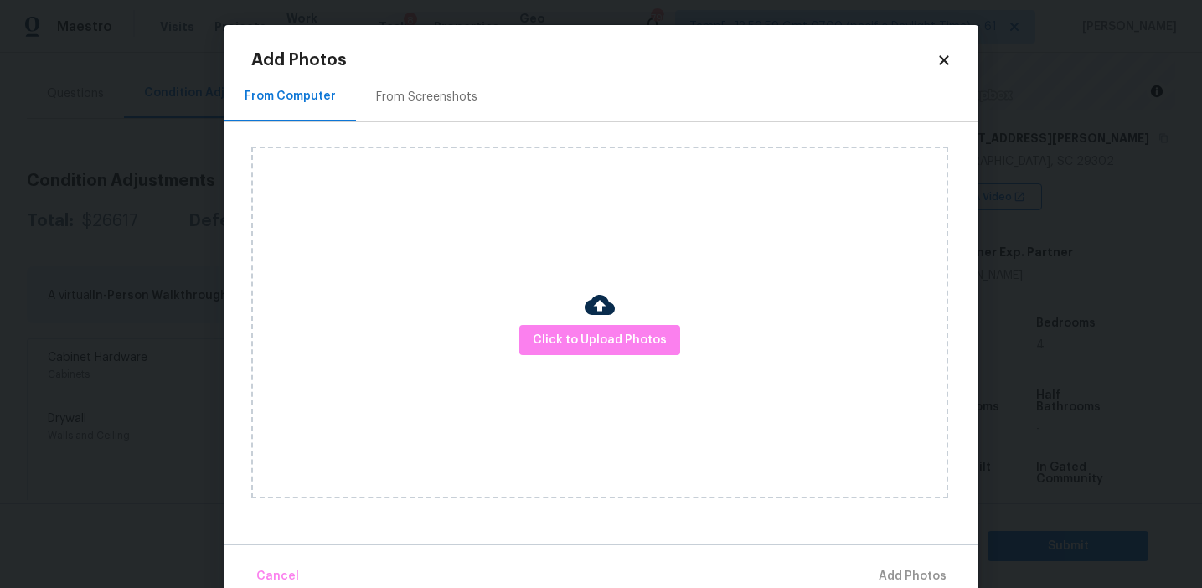
click at [448, 90] on div "From Screenshots" at bounding box center [426, 97] width 101 height 17
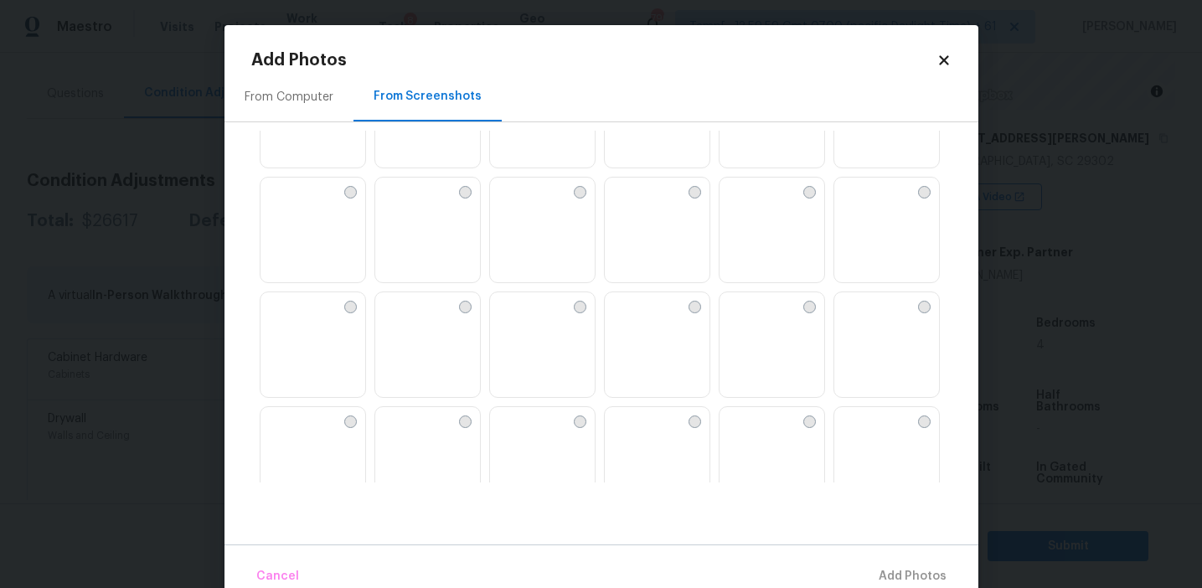
scroll to position [142, 0]
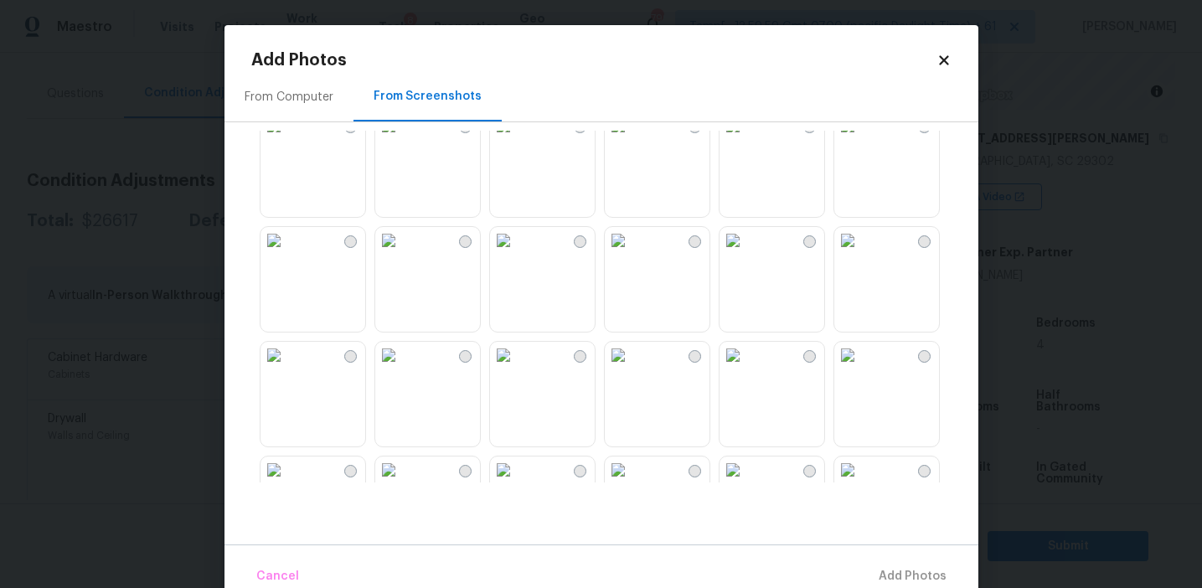
click at [303, 104] on div "From Computer" at bounding box center [289, 97] width 89 height 17
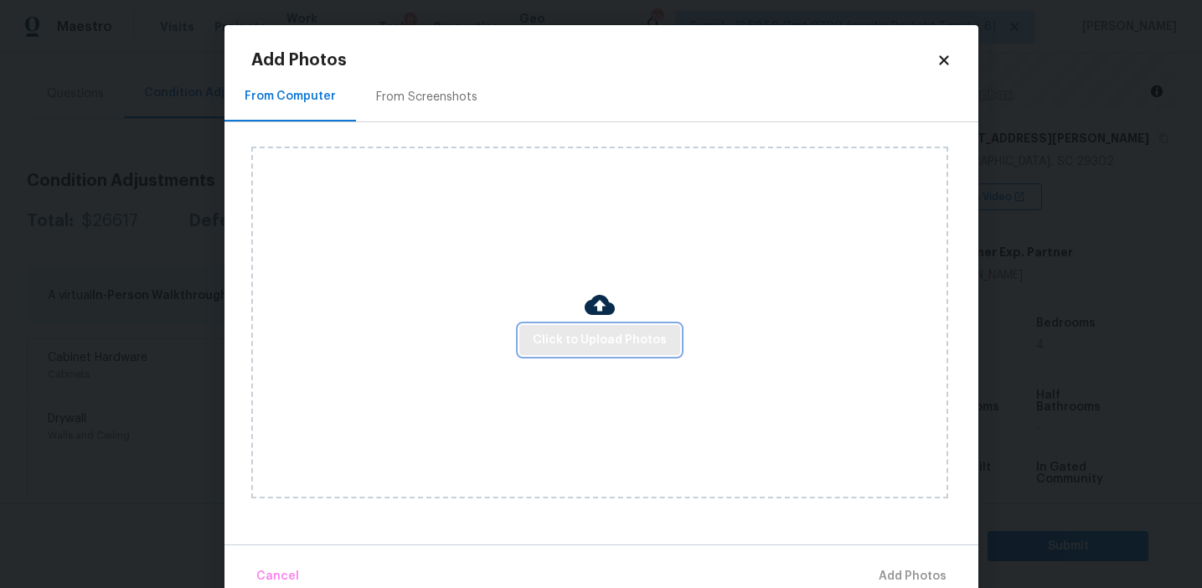
click at [562, 341] on span "Click to Upload Photos" at bounding box center [600, 340] width 134 height 21
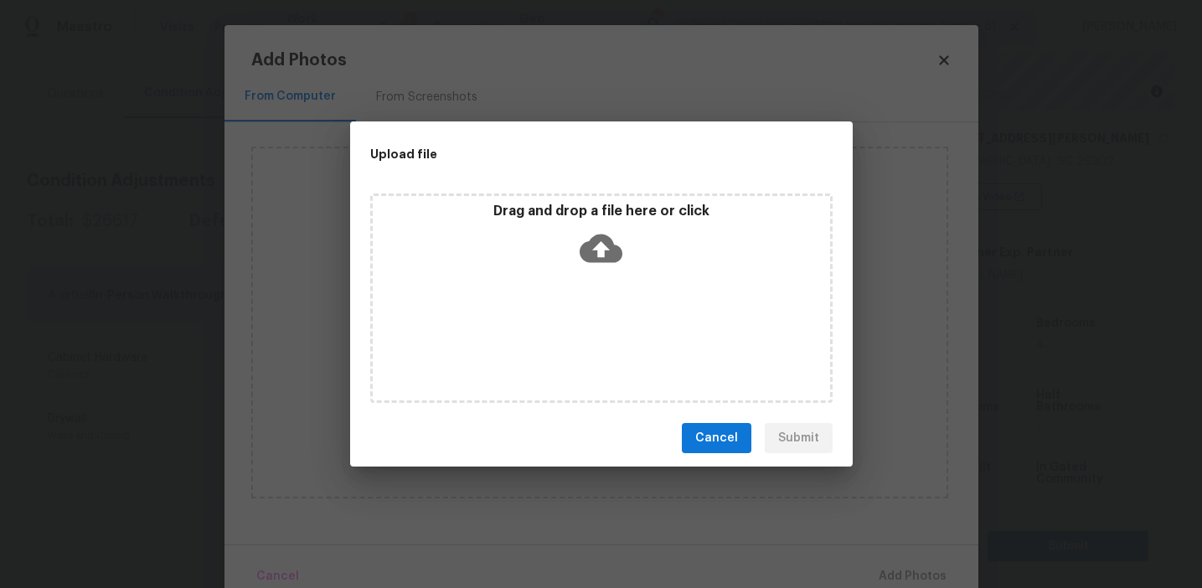
click at [600, 204] on p "Drag and drop a file here or click" at bounding box center [601, 212] width 457 height 18
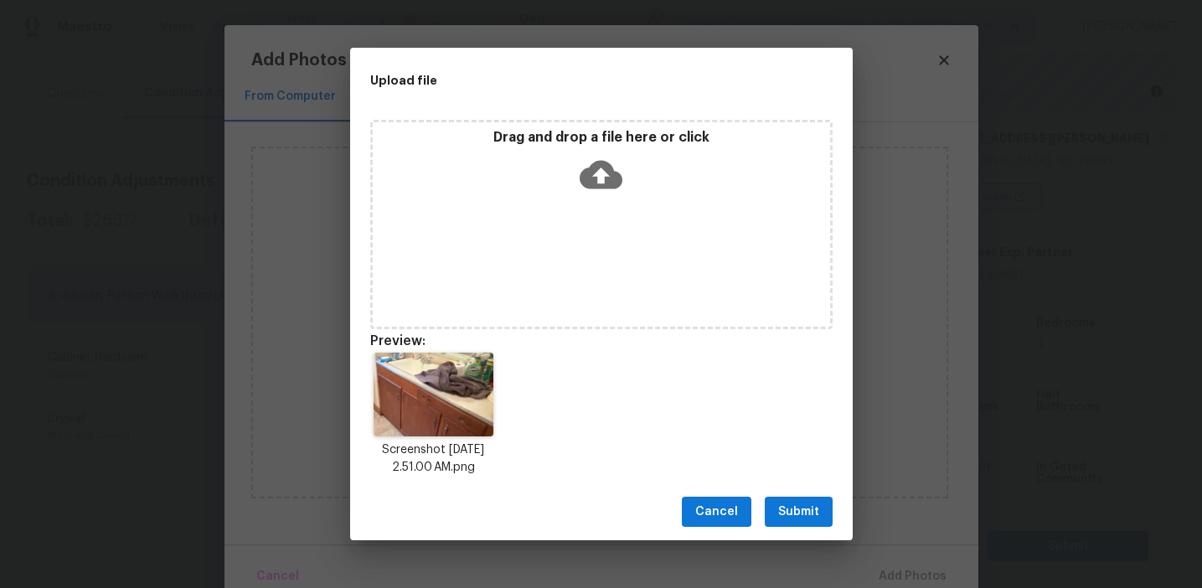
click at [784, 505] on span "Submit" at bounding box center [798, 512] width 41 height 21
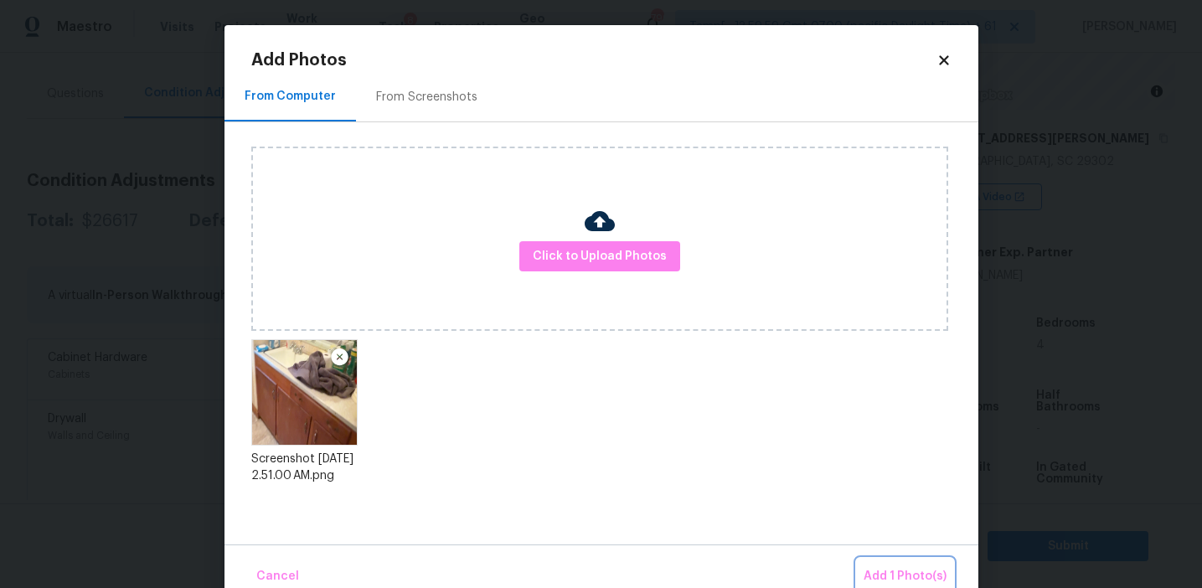
click at [889, 562] on button "Add 1 Photo(s)" at bounding box center [905, 577] width 96 height 36
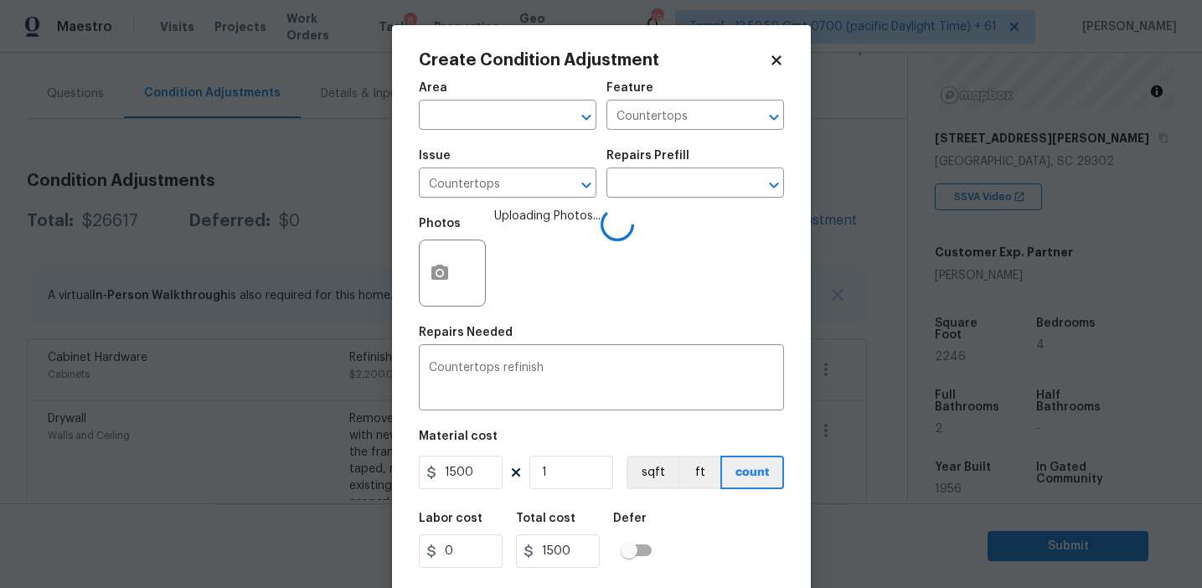
click at [637, 322] on div "Area ​ Feature Countertops ​ Issue Countertops ​ Repairs Prefill ​ Photos Uploa…" at bounding box center [601, 348] width 365 height 553
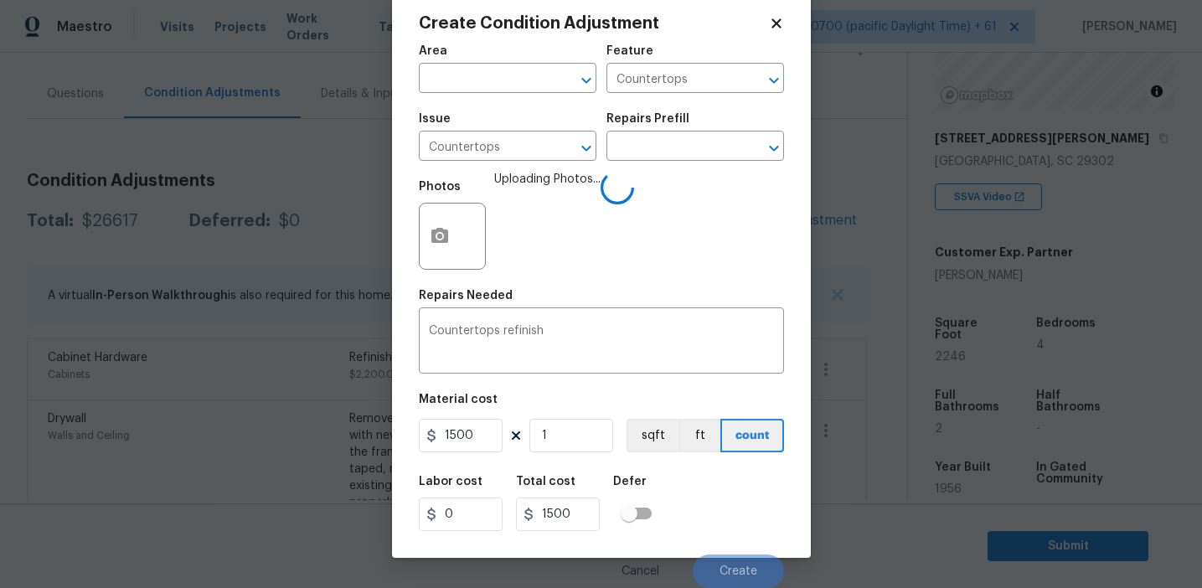
click at [713, 488] on div "Labor cost 0 Total cost 1500 Defer" at bounding box center [601, 503] width 365 height 75
click at [724, 524] on div "Labor cost 0 Total cost 1500 Defer" at bounding box center [601, 503] width 365 height 75
click at [724, 515] on div "Labor cost 0 Total cost 1500 Defer" at bounding box center [601, 503] width 365 height 75
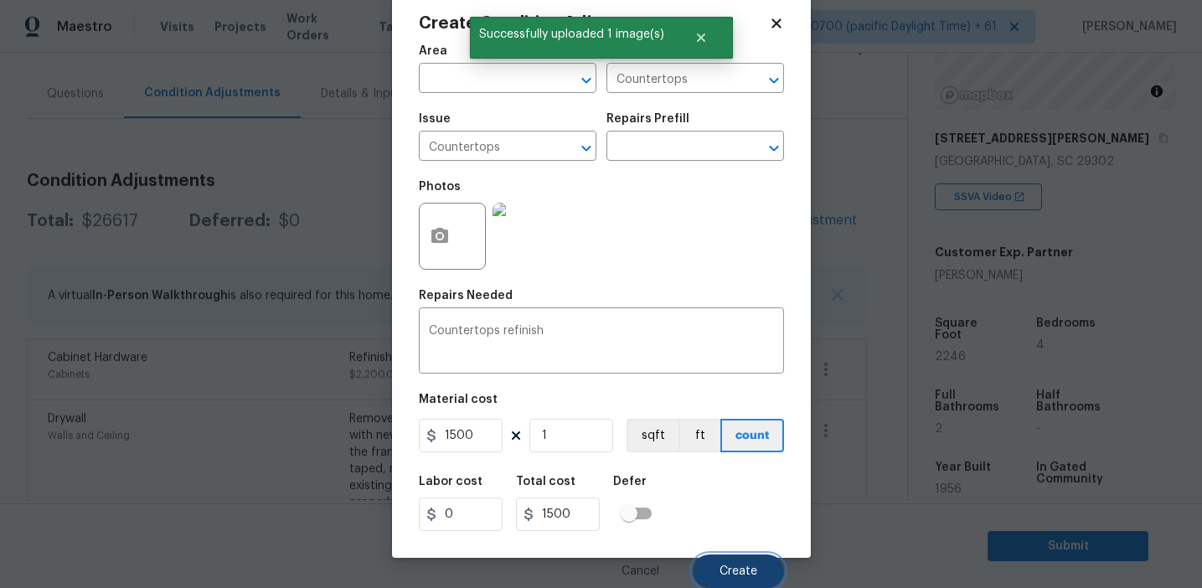
click at [728, 574] on span "Create" at bounding box center [738, 571] width 38 height 13
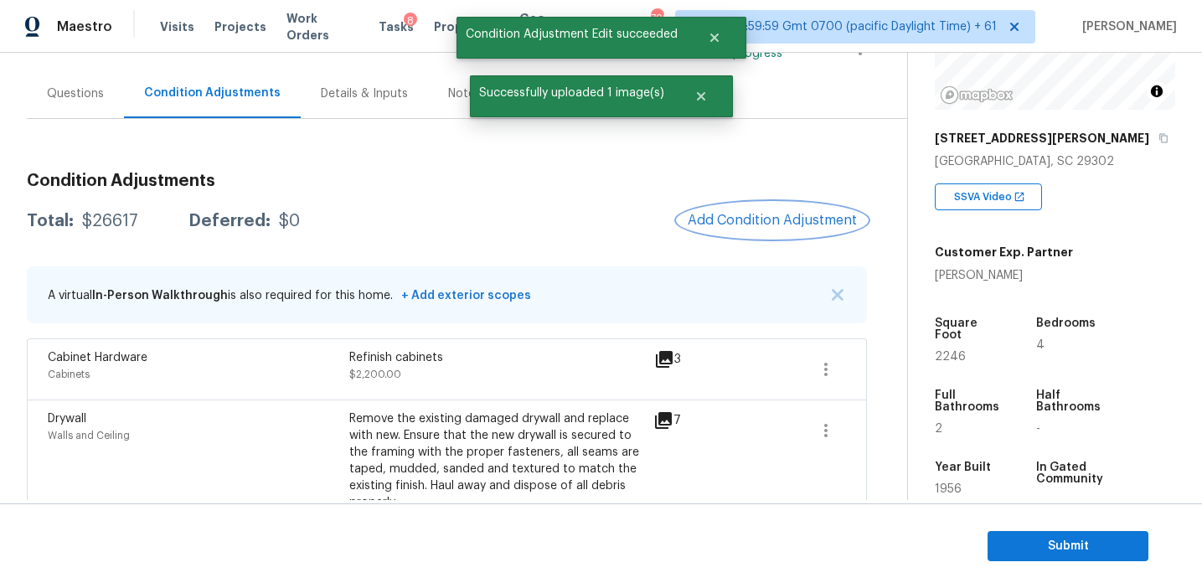
scroll to position [0, 0]
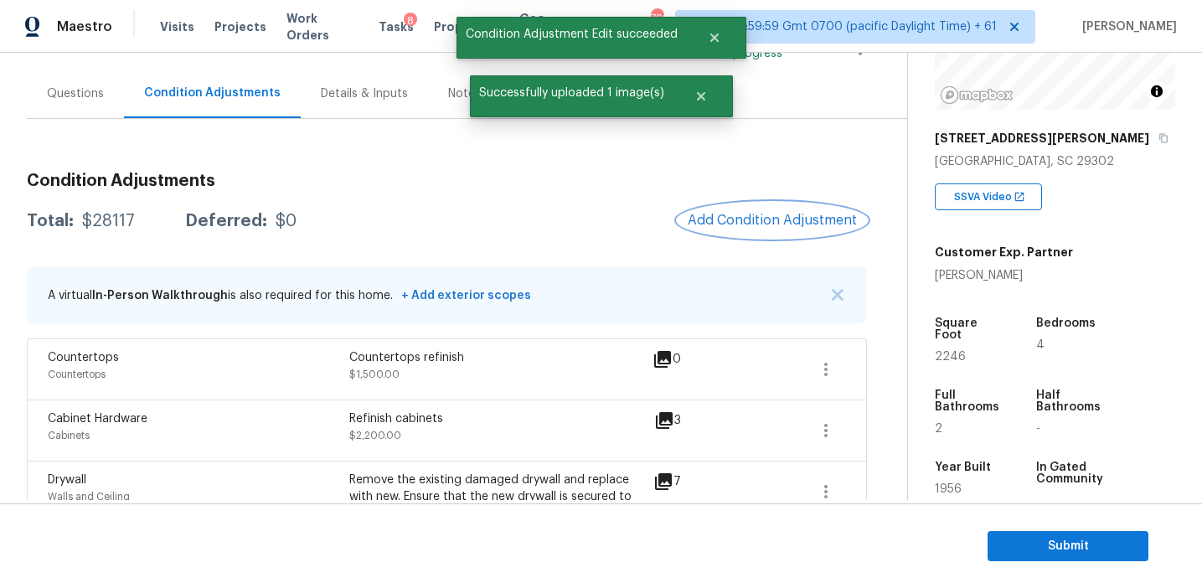
click at [739, 234] on button "Add Condition Adjustment" at bounding box center [772, 220] width 189 height 35
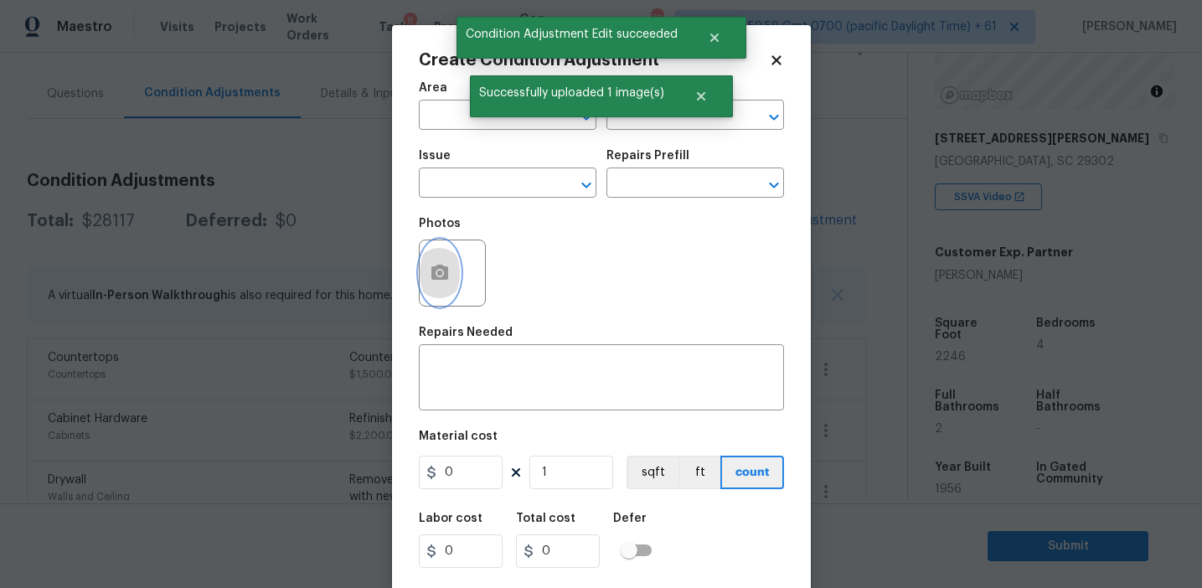
click at [445, 275] on icon "button" at bounding box center [439, 272] width 17 height 15
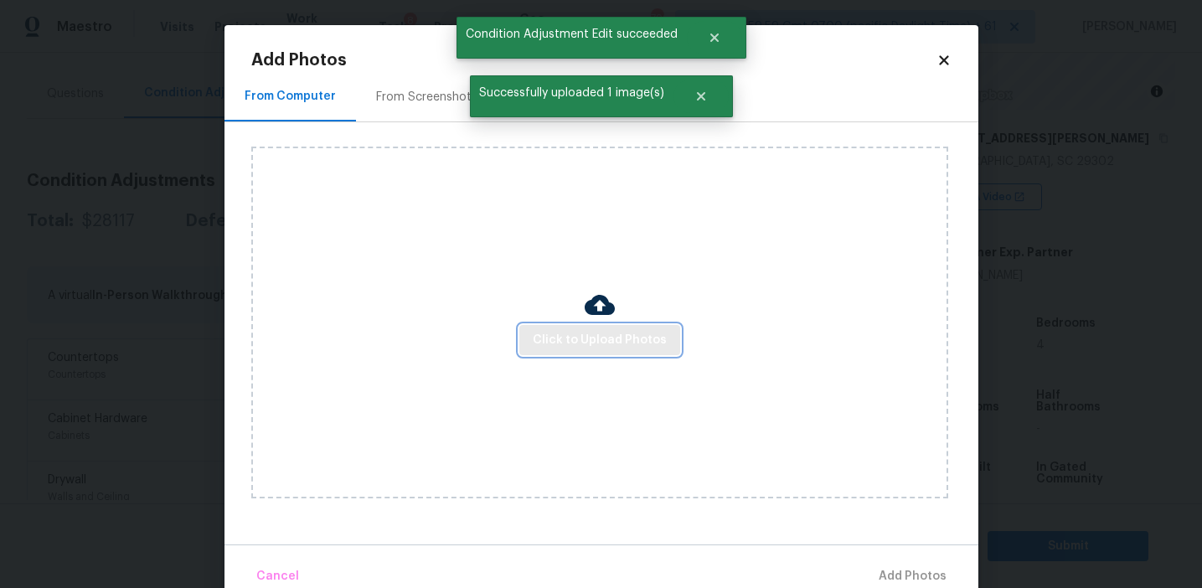
click at [544, 338] on span "Click to Upload Photos" at bounding box center [600, 340] width 134 height 21
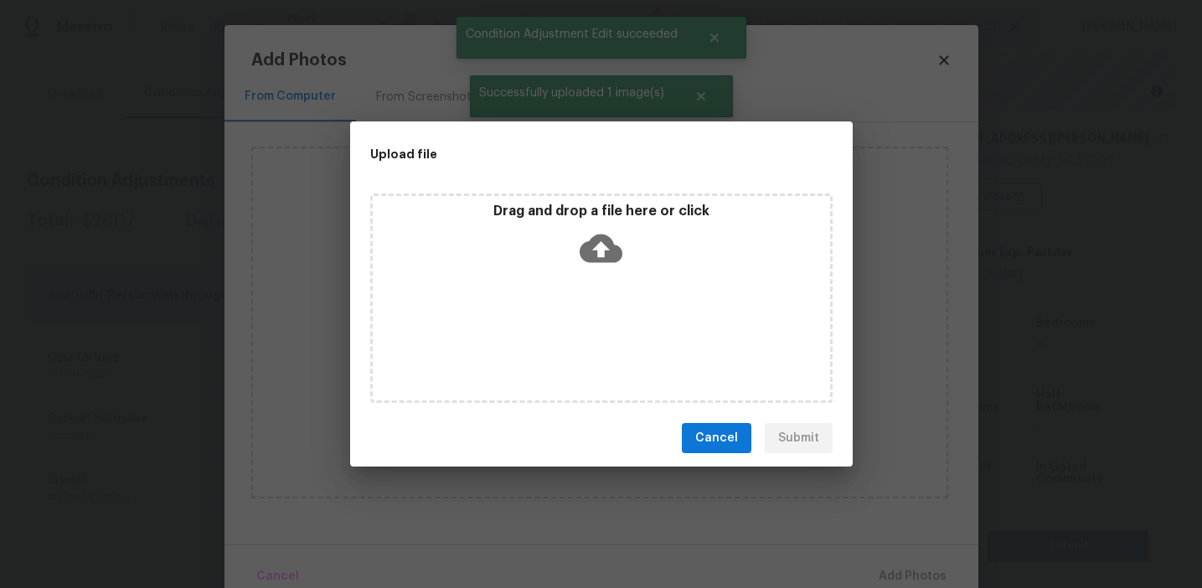
click at [544, 225] on div "Drag and drop a file here or click" at bounding box center [601, 239] width 457 height 72
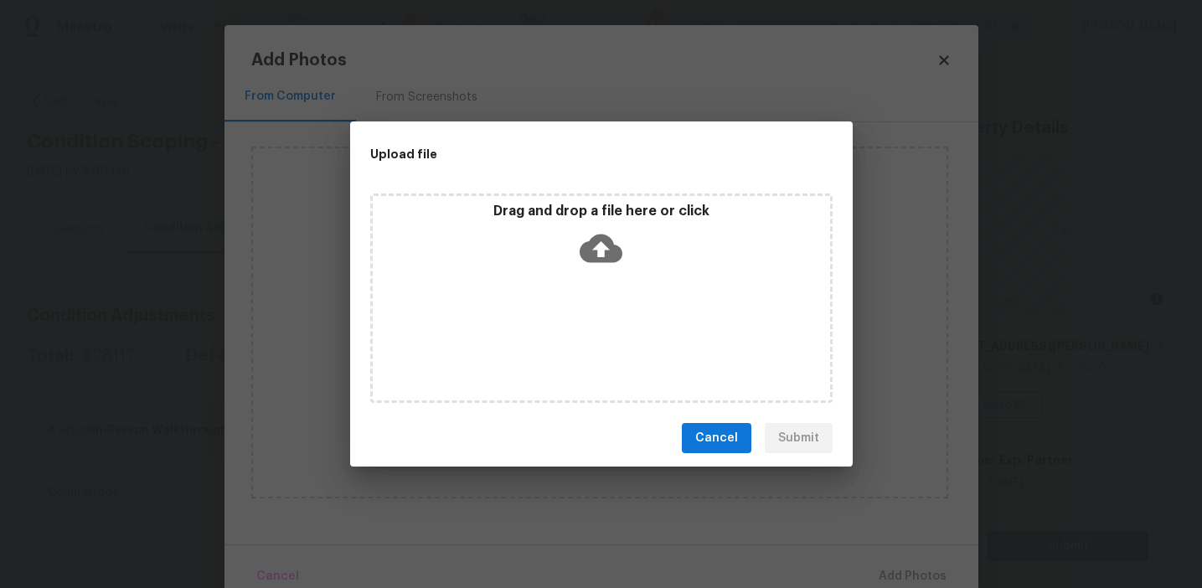
scroll to position [208, 0]
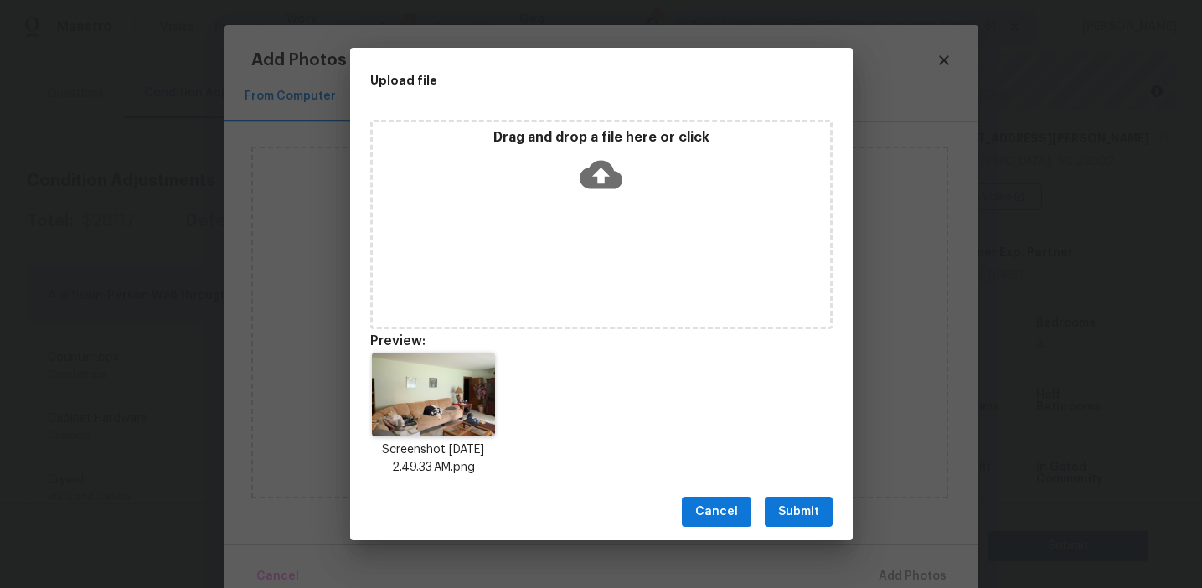
click at [796, 512] on span "Submit" at bounding box center [798, 512] width 41 height 21
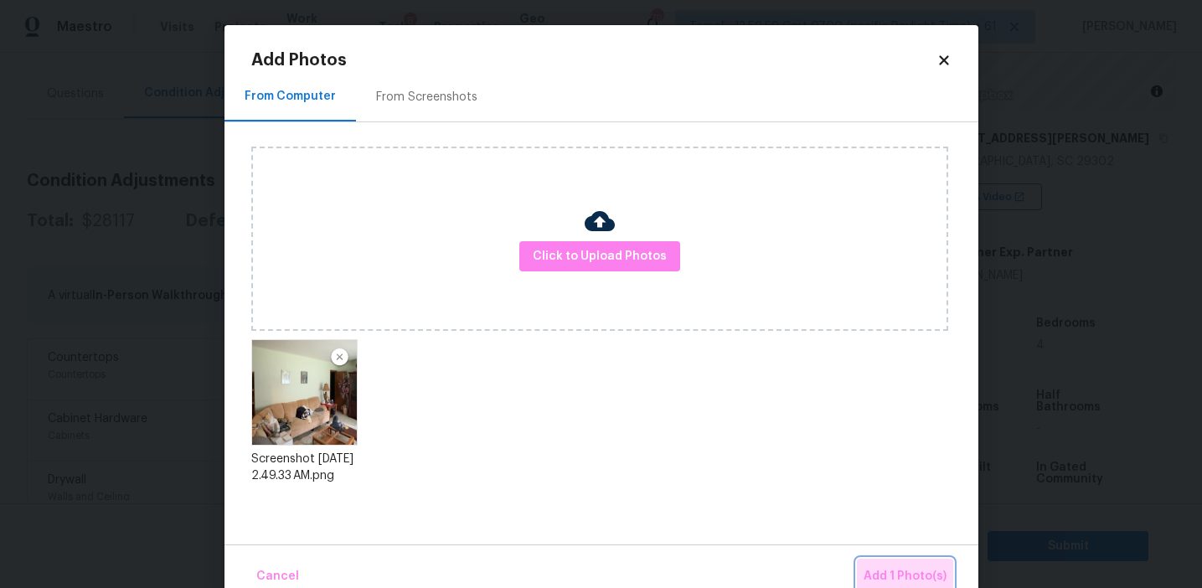
click at [879, 564] on button "Add 1 Photo(s)" at bounding box center [905, 577] width 96 height 36
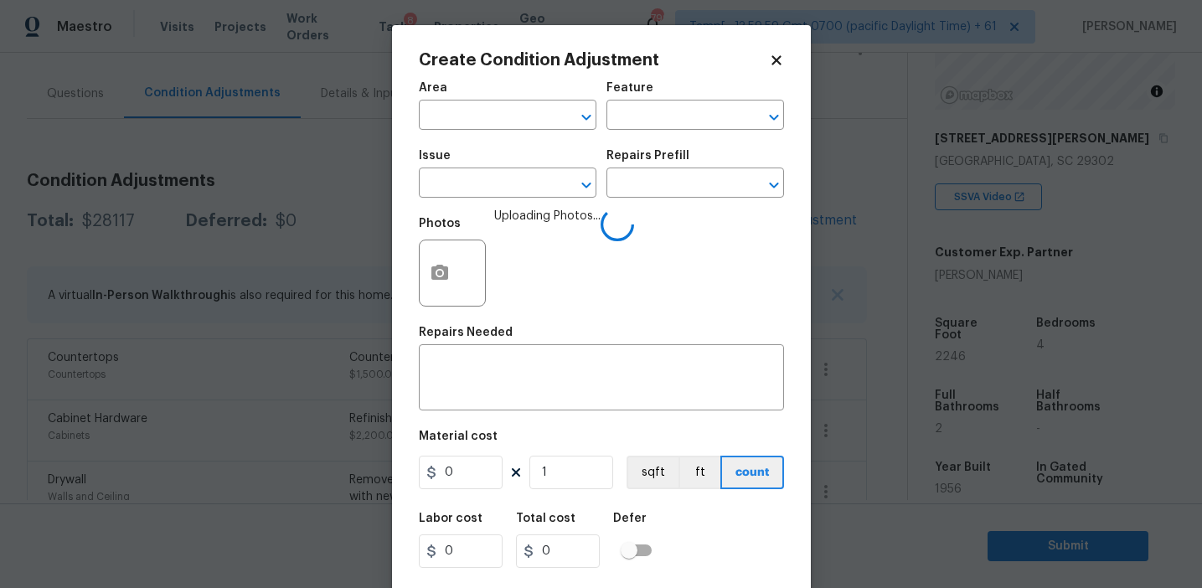
click at [503, 167] on div "Issue" at bounding box center [508, 161] width 178 height 22
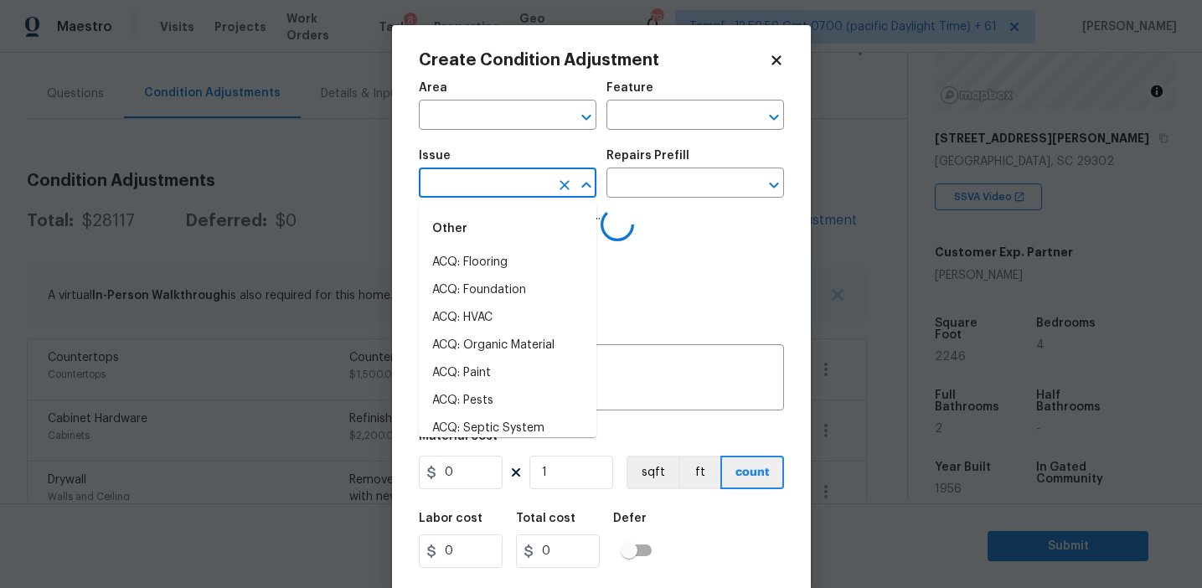
click at [508, 184] on input "text" at bounding box center [484, 185] width 131 height 26
click at [544, 351] on li "Interior Paint" at bounding box center [508, 346] width 178 height 28
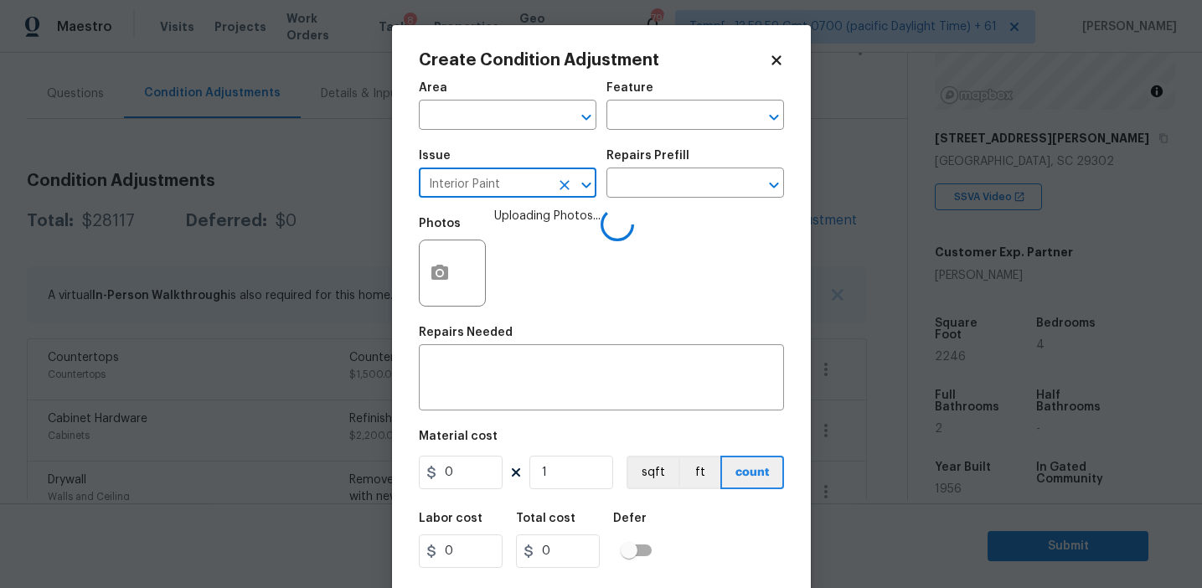
type input "Interior Paint"
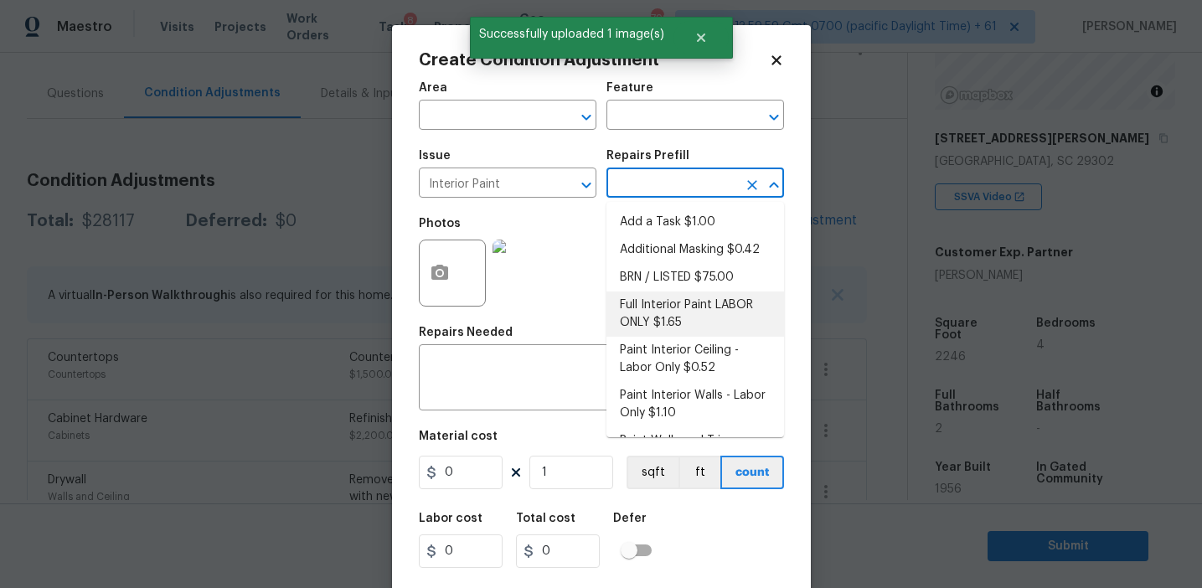
scroll to position [160, 0]
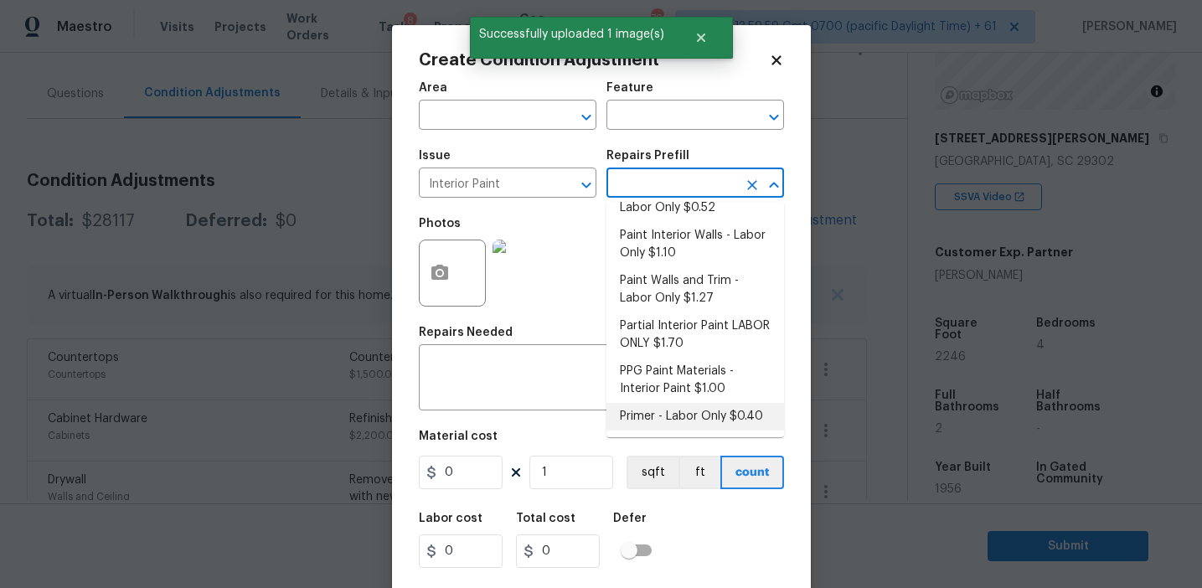
click at [670, 415] on li "Primer - Labor Only $0.40" at bounding box center [695, 417] width 178 height 28
type input "Overall Paint"
type input "0.4"
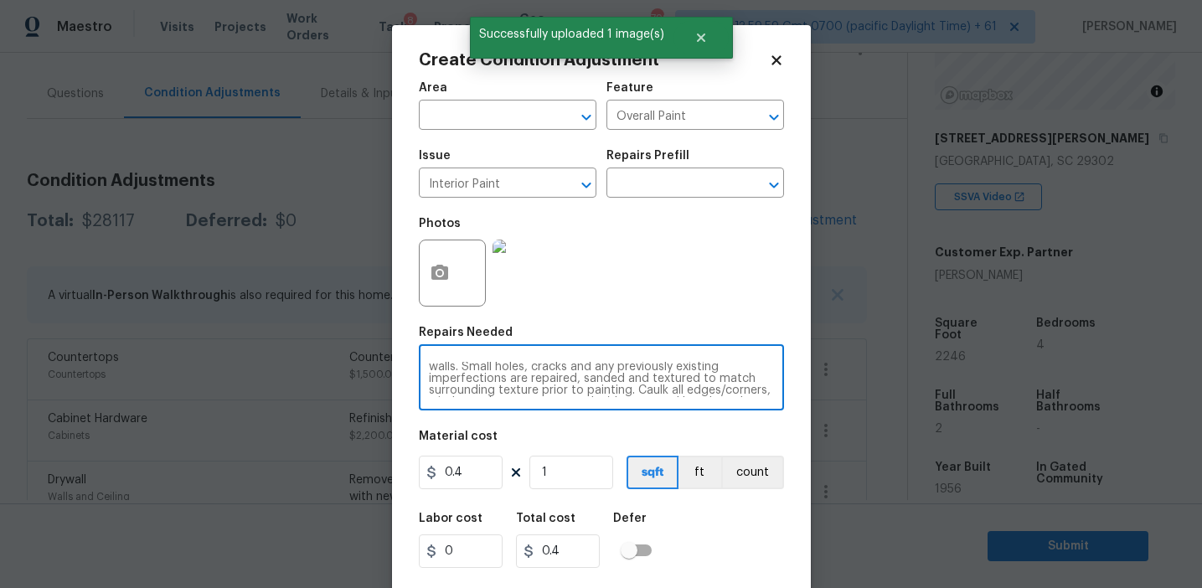
scroll to position [35, 0]
drag, startPoint x: 511, startPoint y: 369, endPoint x: 714, endPoint y: 393, distance: 204.1
click at [714, 393] on textarea "Interior primer - PRIMER PROVIDED BY OPENDOOR - All nails, screws, drywall anch…" at bounding box center [601, 379] width 345 height 35
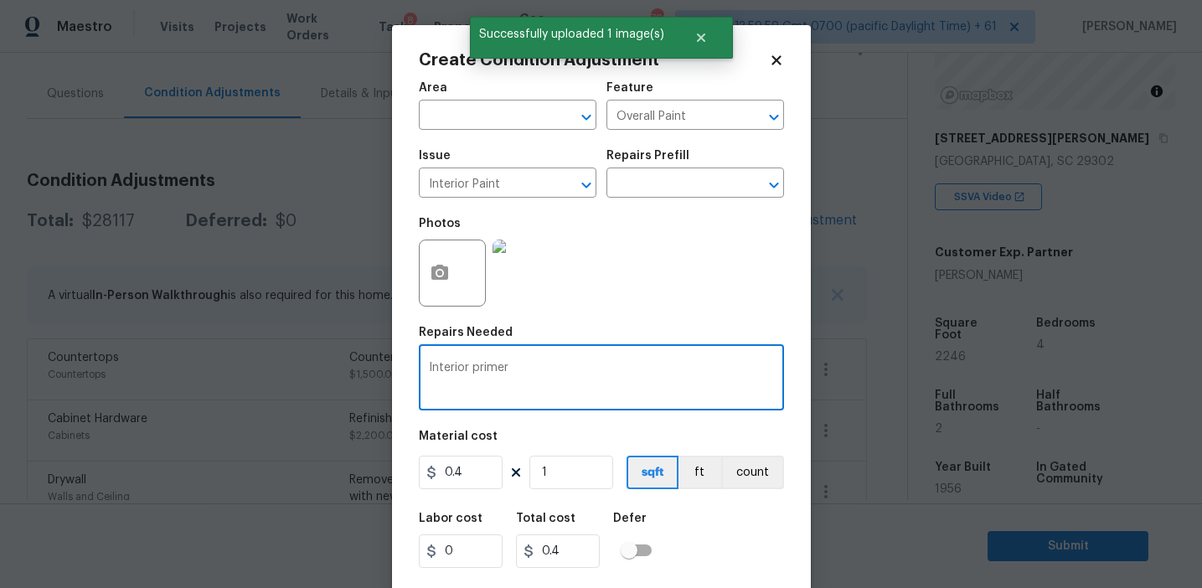
scroll to position [0, 0]
type textarea "Interior primer"
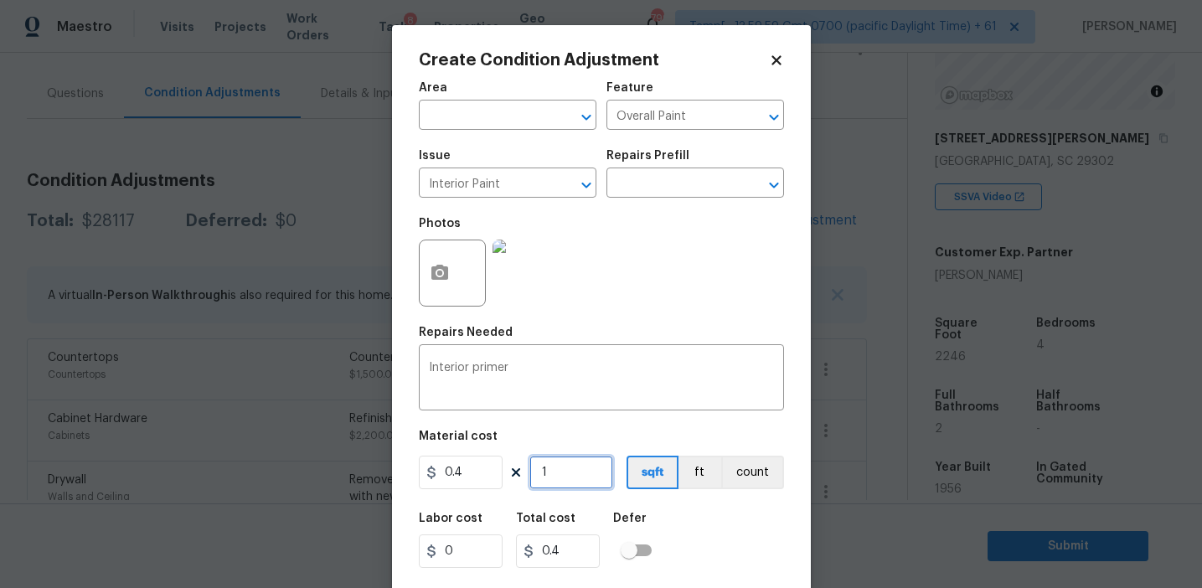
type input "2"
type input "0.8"
type input "22"
type input "8.8"
type input "224"
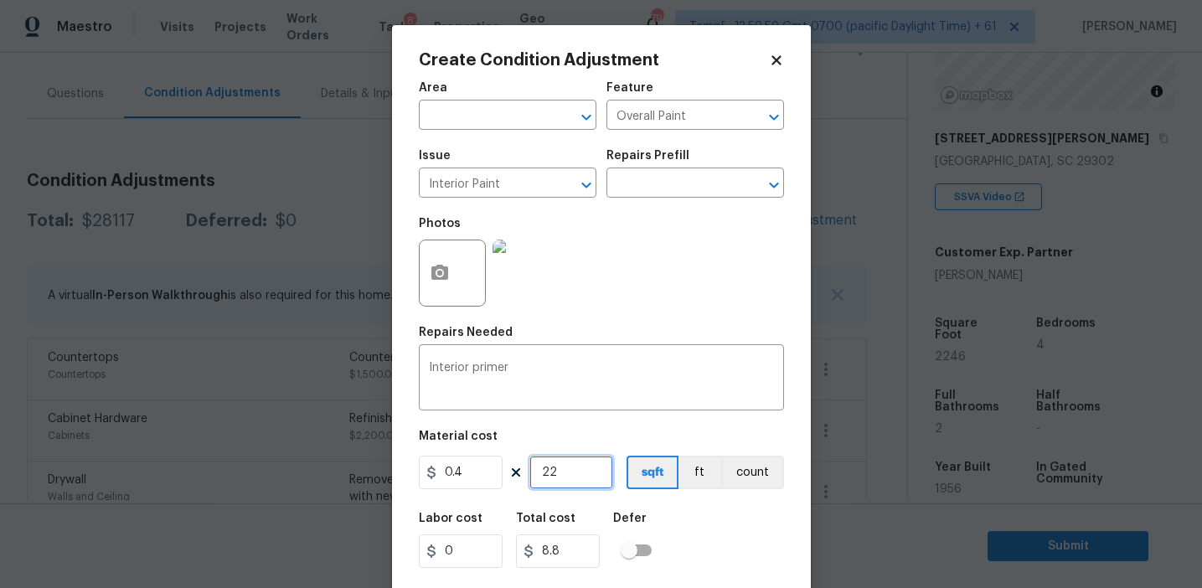
type input "89.6"
type input "2246"
type input "898.4"
type input "2246"
click at [477, 467] on input "0.4" at bounding box center [461, 473] width 84 height 34
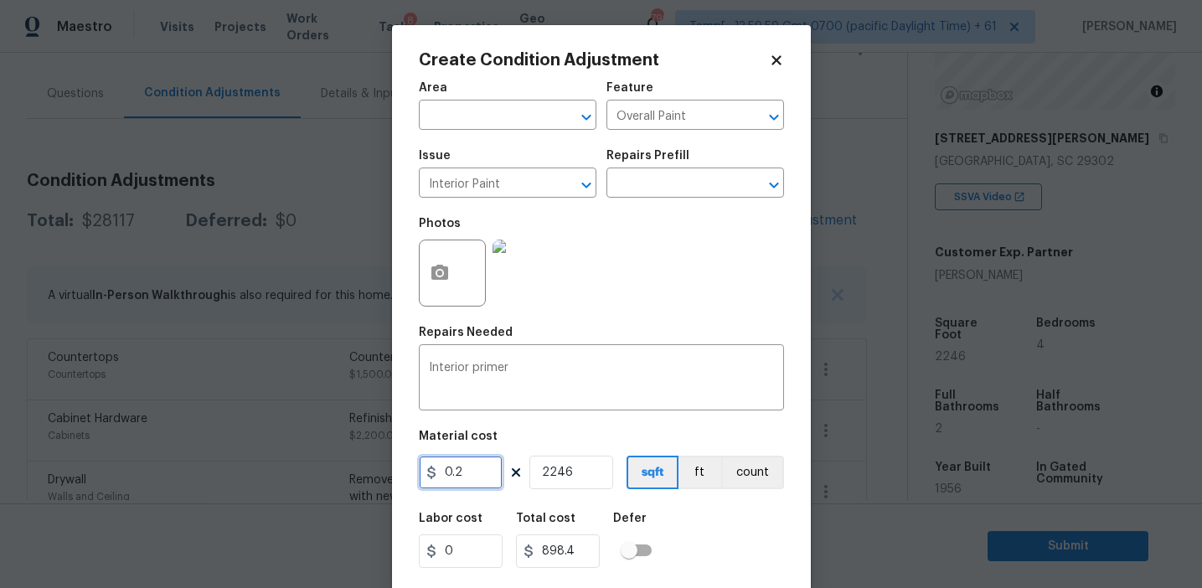
type input "0.2"
type input "449.2"
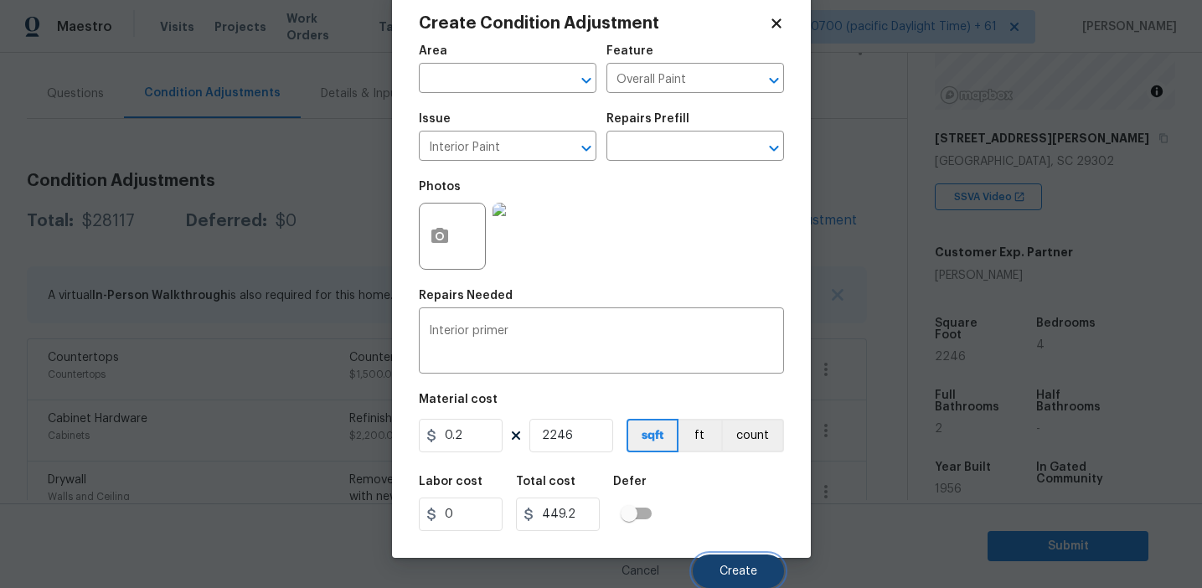
click at [732, 561] on button "Create" at bounding box center [738, 571] width 91 height 34
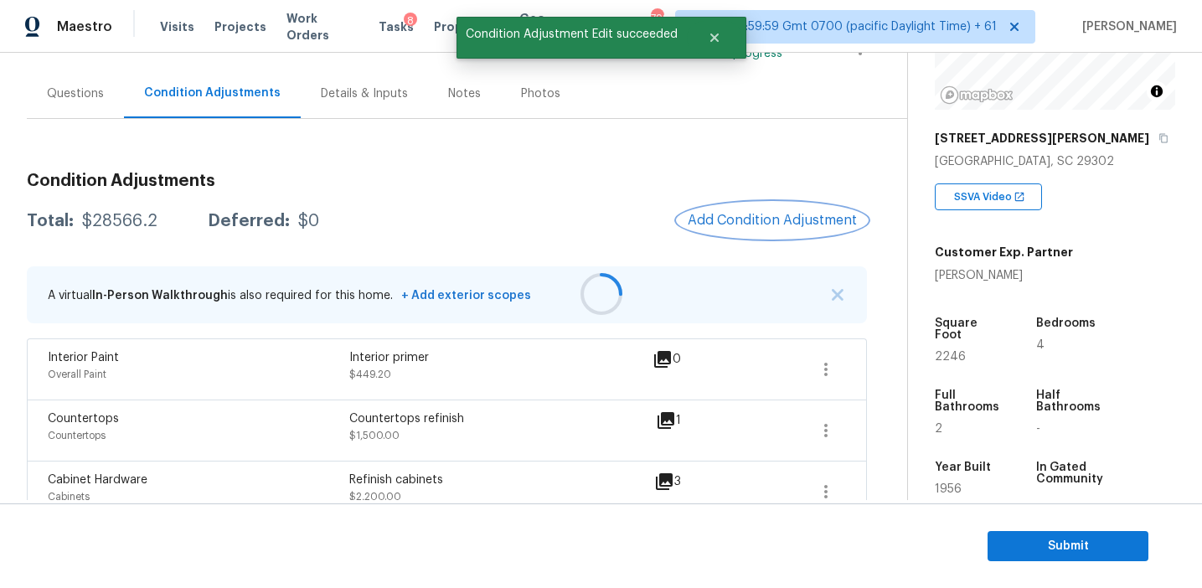
scroll to position [0, 0]
click at [606, 223] on div "Total: $28566.2 Deferred: $0 Add Condition Adjustment" at bounding box center [447, 221] width 840 height 37
click at [647, 212] on div "Total: $28566.2 Deferred: $0 Add Condition Adjustment" at bounding box center [447, 221] width 840 height 37
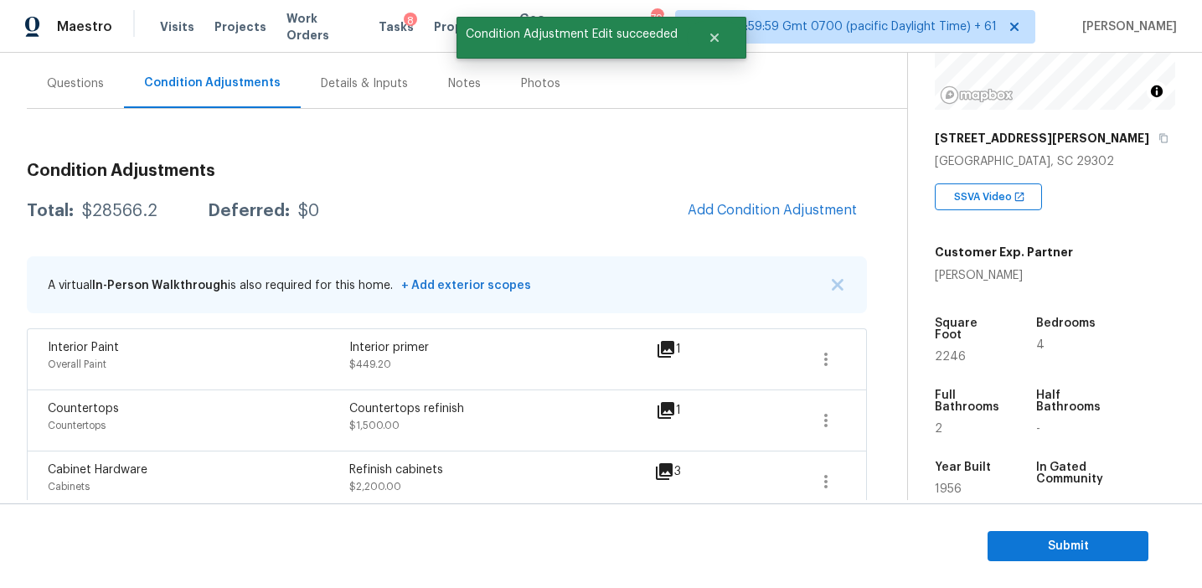
scroll to position [146, 0]
click at [647, 212] on div "Total: $28566.2 Deferred: $0 Add Condition Adjustment" at bounding box center [447, 210] width 840 height 37
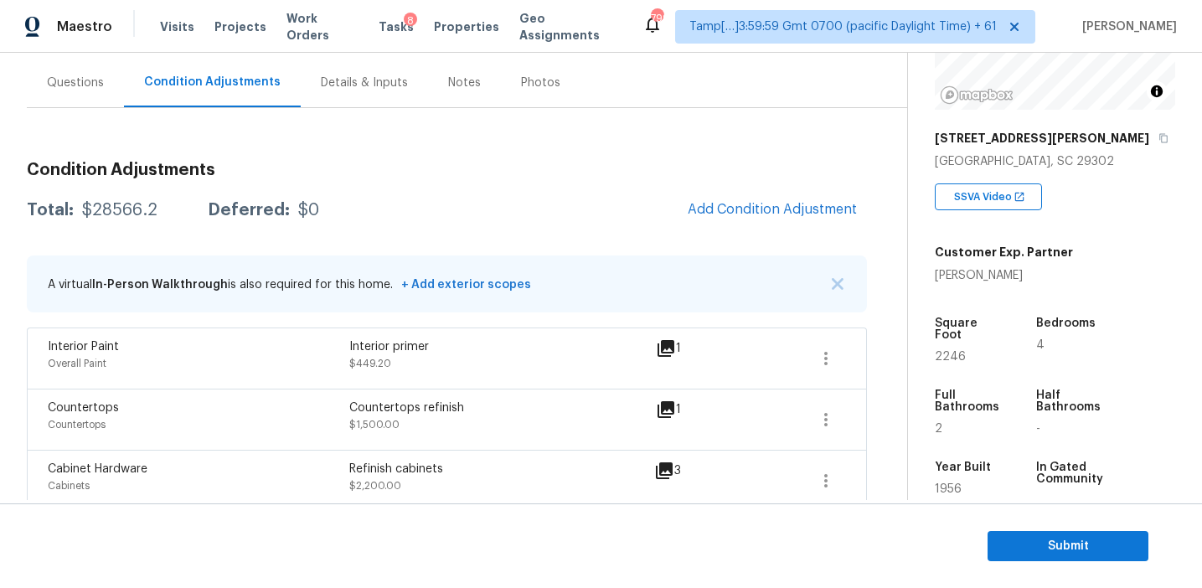
click at [647, 212] on div "Total: $28566.2 Deferred: $0 Add Condition Adjustment" at bounding box center [447, 210] width 840 height 37
click at [719, 208] on span "Add Condition Adjustment" at bounding box center [772, 209] width 169 height 15
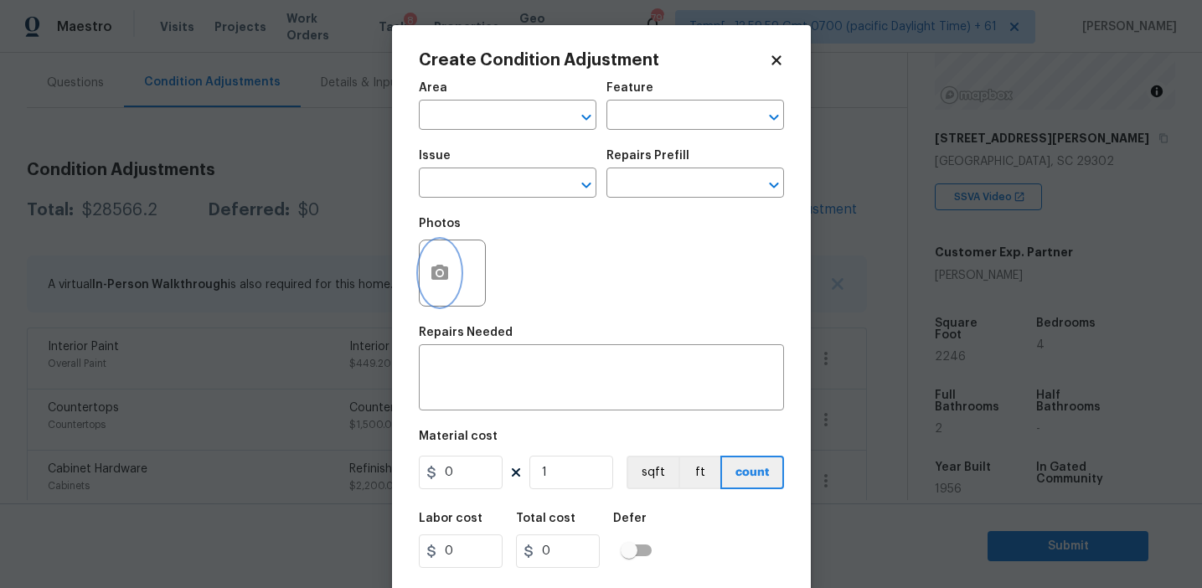
click at [437, 277] on icon "button" at bounding box center [439, 272] width 17 height 15
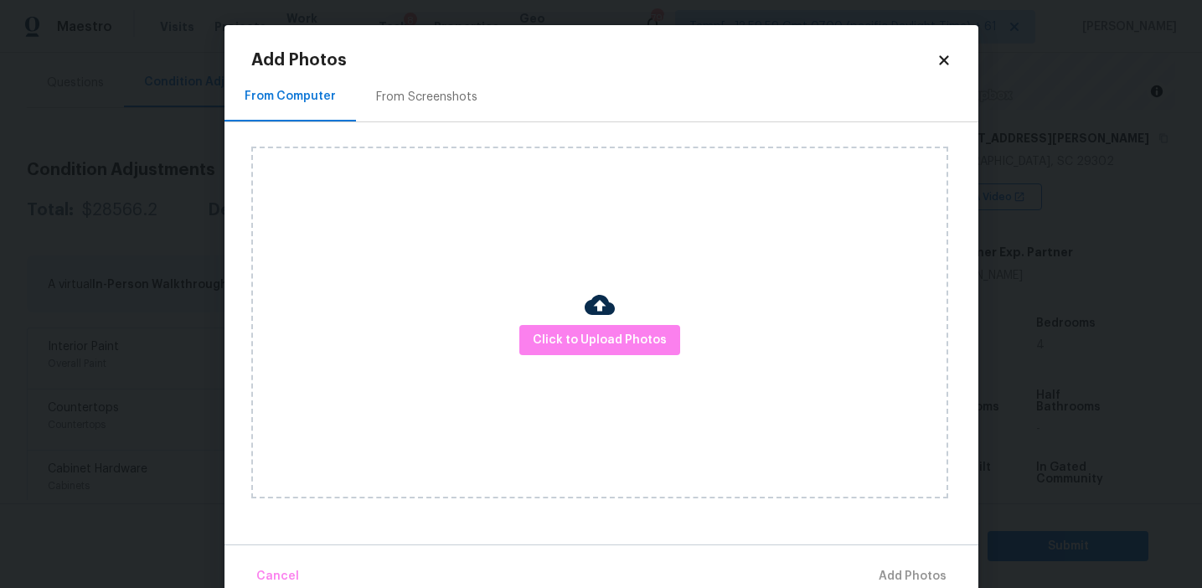
click at [443, 100] on div "From Screenshots" at bounding box center [426, 97] width 101 height 17
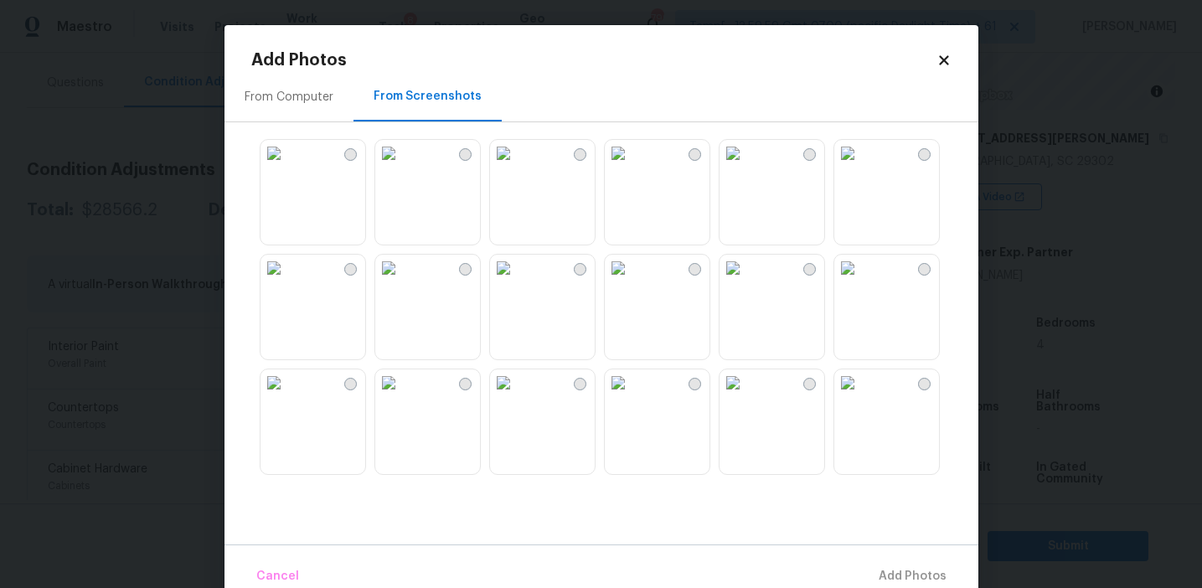
click at [402, 167] on img at bounding box center [388, 153] width 27 height 27
click at [287, 281] on img at bounding box center [273, 268] width 27 height 27
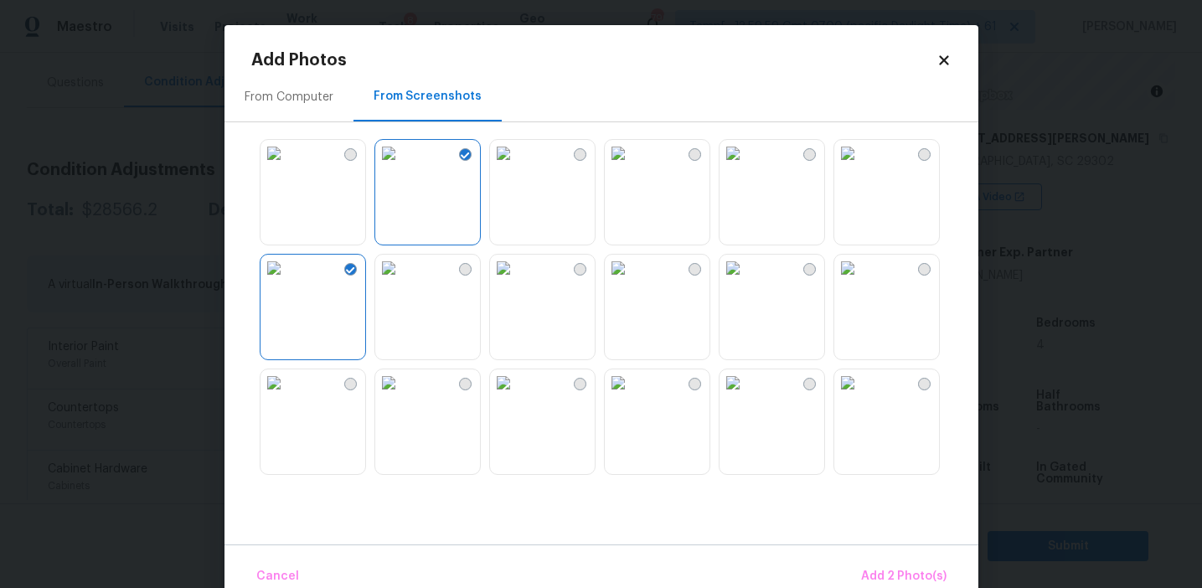
click at [630, 396] on img at bounding box center [618, 382] width 27 height 27
click at [746, 396] on img at bounding box center [732, 382] width 27 height 27
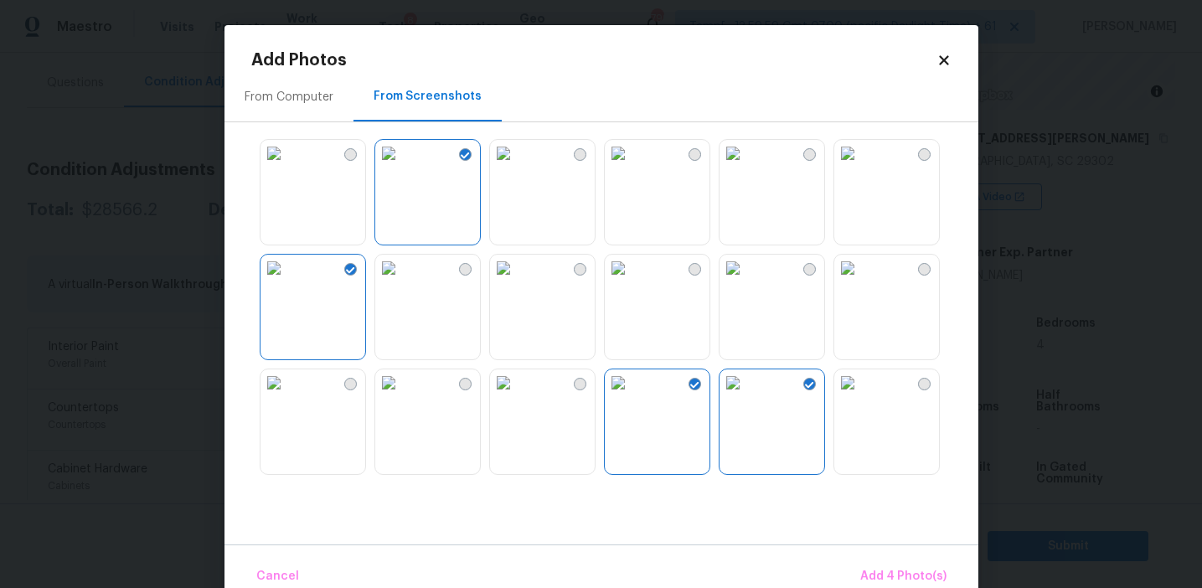
click at [861, 396] on img at bounding box center [847, 382] width 27 height 27
click at [861, 281] on img at bounding box center [847, 268] width 27 height 27
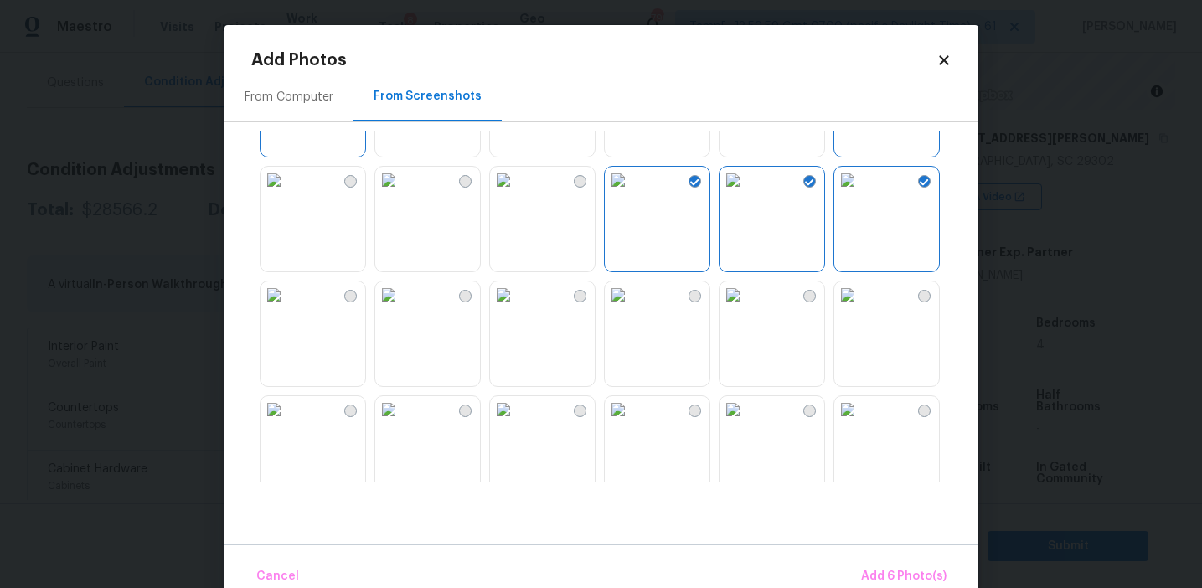
scroll to position [272, 0]
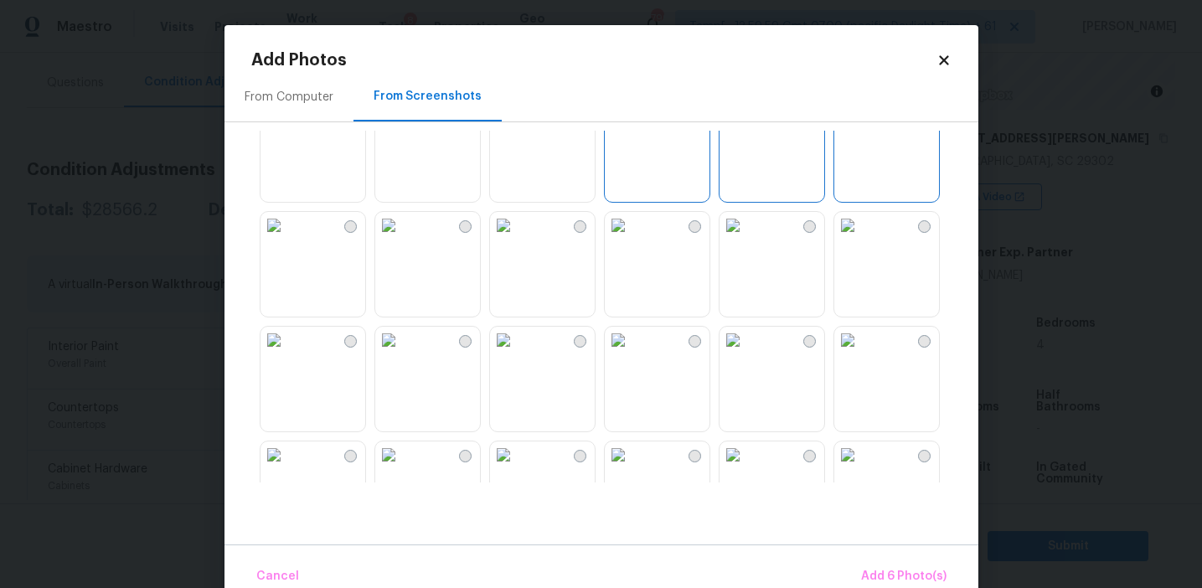
click at [402, 239] on img at bounding box center [388, 225] width 27 height 27
click at [877, 570] on span "Add 7 Photo(s)" at bounding box center [903, 576] width 85 height 21
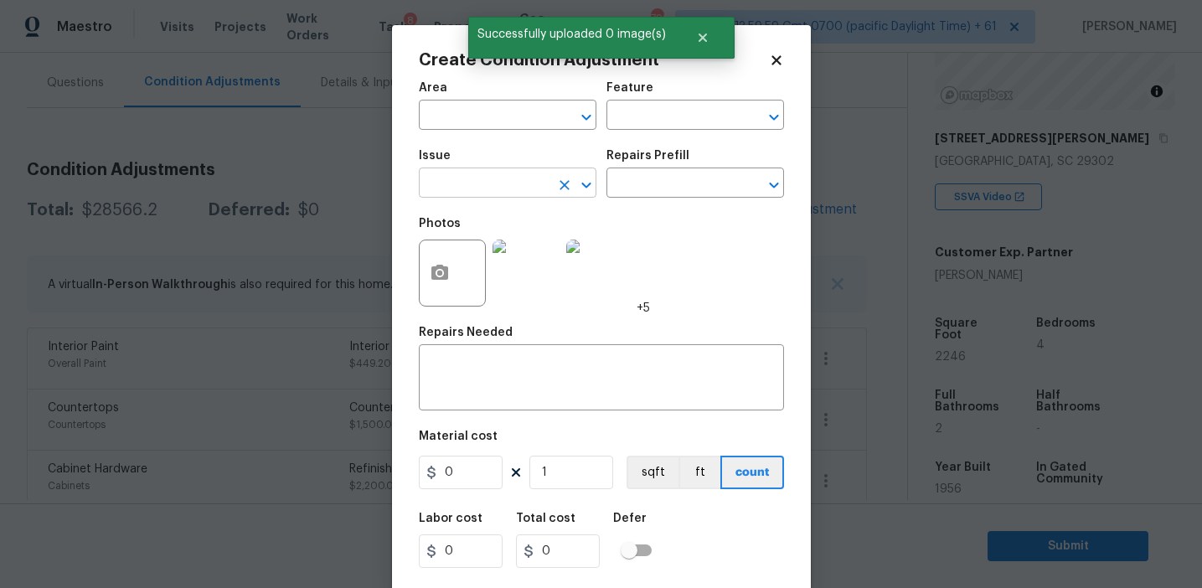
click at [519, 188] on input "text" at bounding box center [484, 185] width 131 height 26
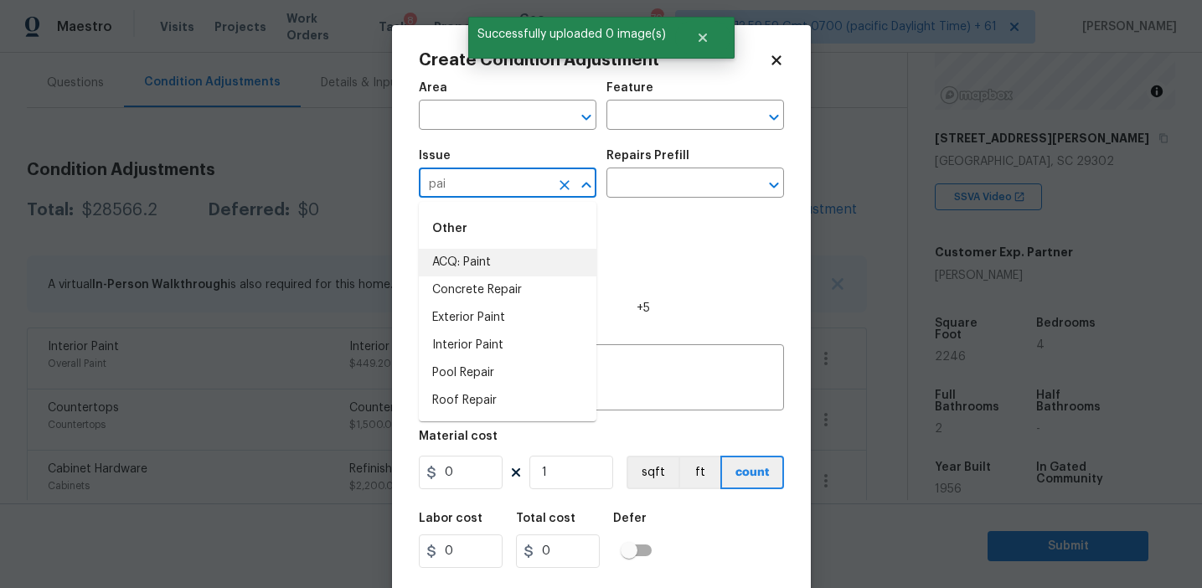
click at [546, 250] on li "ACQ: Paint" at bounding box center [508, 263] width 178 height 28
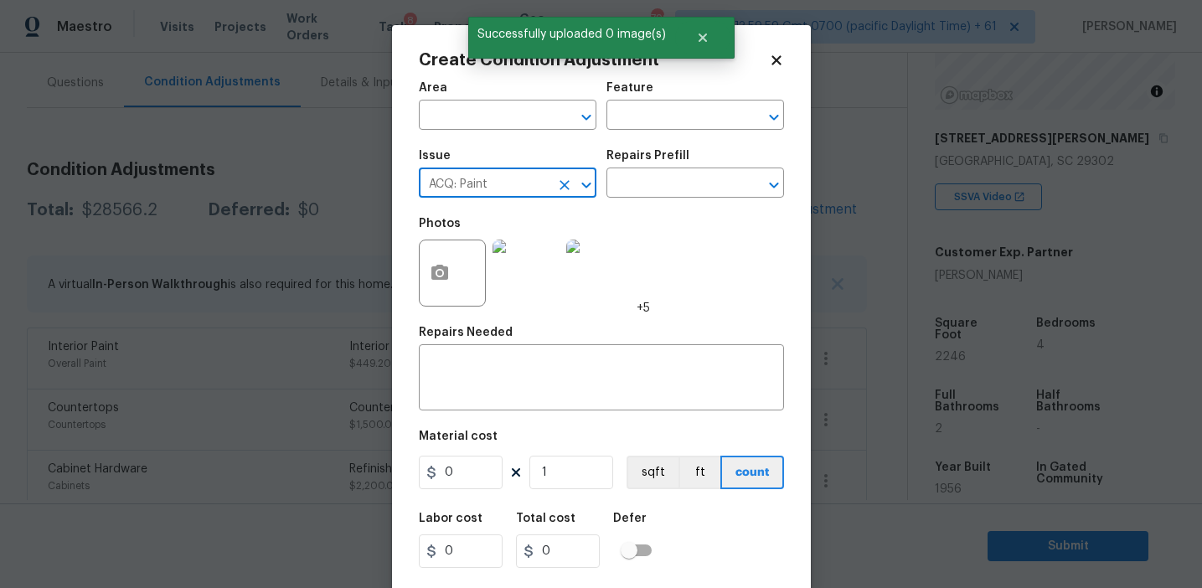
type input "ACQ: Paint"
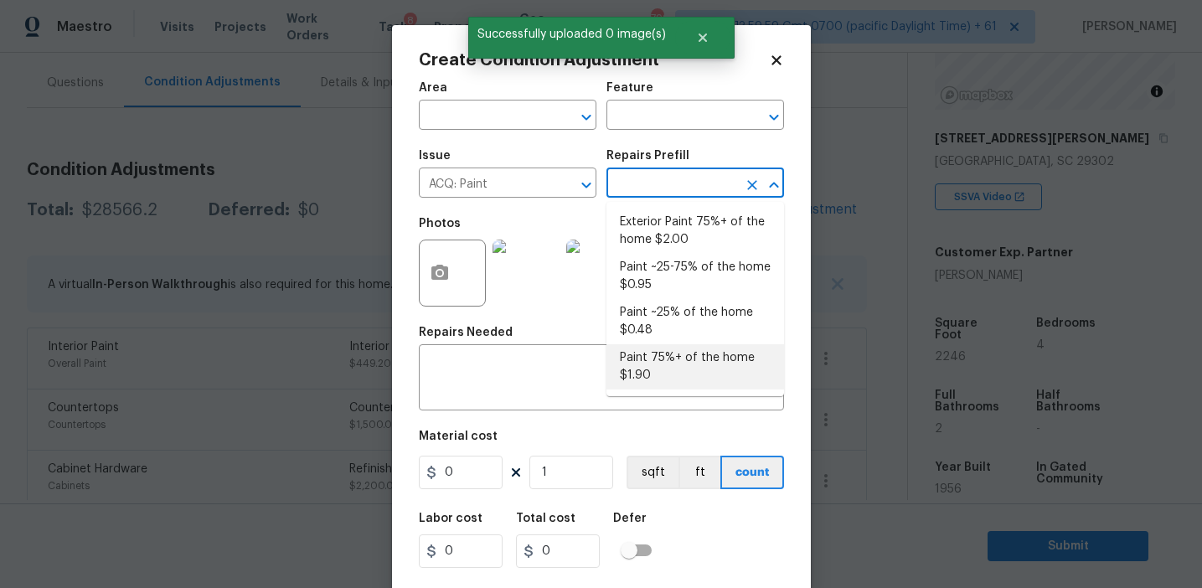
click at [668, 387] on li "Paint 75%+ of the home $1.90" at bounding box center [695, 366] width 178 height 45
type input "Acquisition"
type textarea "Acquisition Scope: 75%+ of the home will likely require interior paint"
type input "1.9"
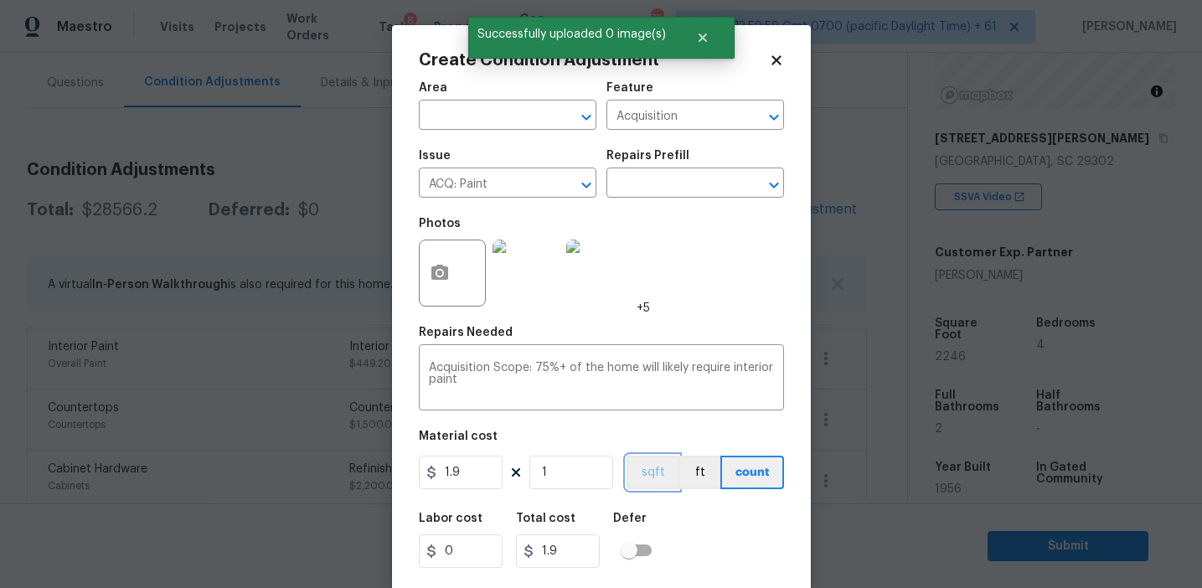
click at [662, 477] on button "sqft" at bounding box center [653, 473] width 52 height 34
click at [588, 465] on input "1" at bounding box center [571, 473] width 84 height 34
type input "0"
type input "2"
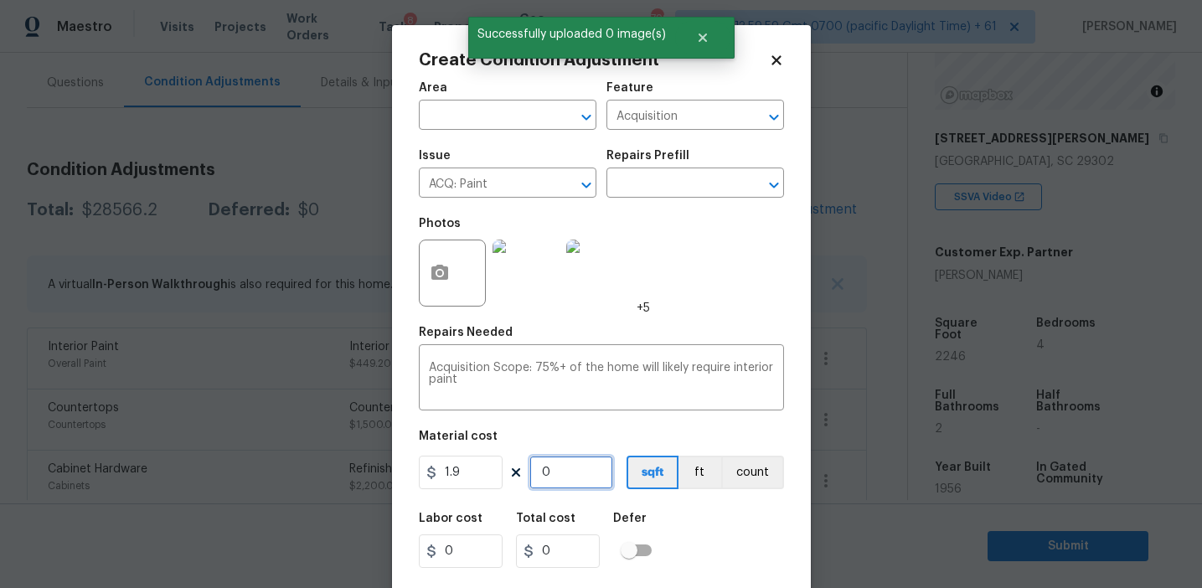
type input "3.8"
type input "22"
type input "41.8"
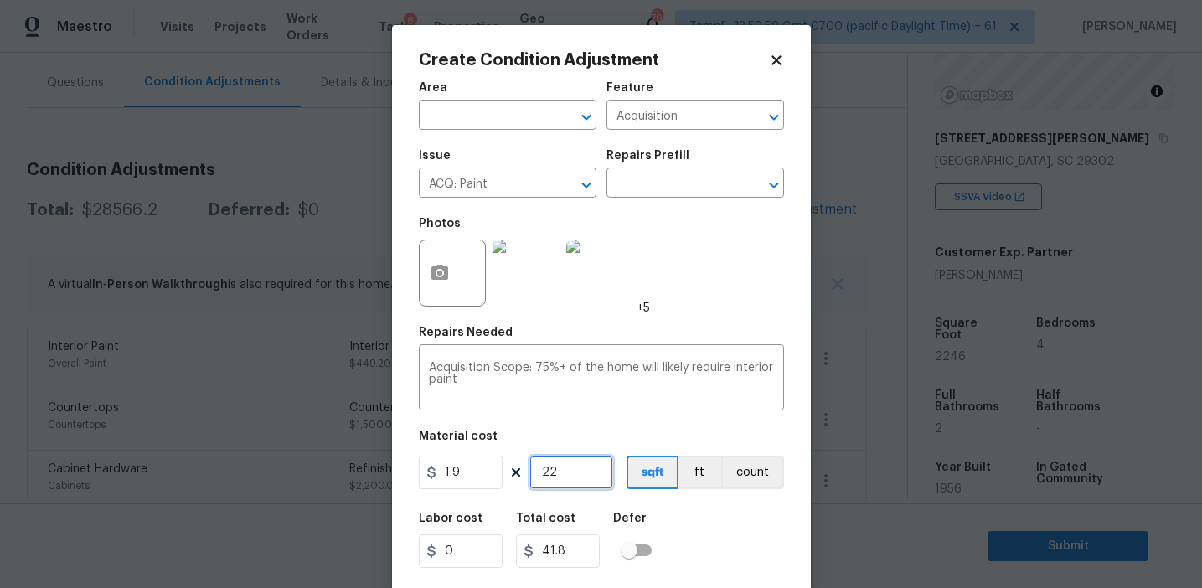
type input "224"
type input "425.6"
type input "2246"
type input "4267.4"
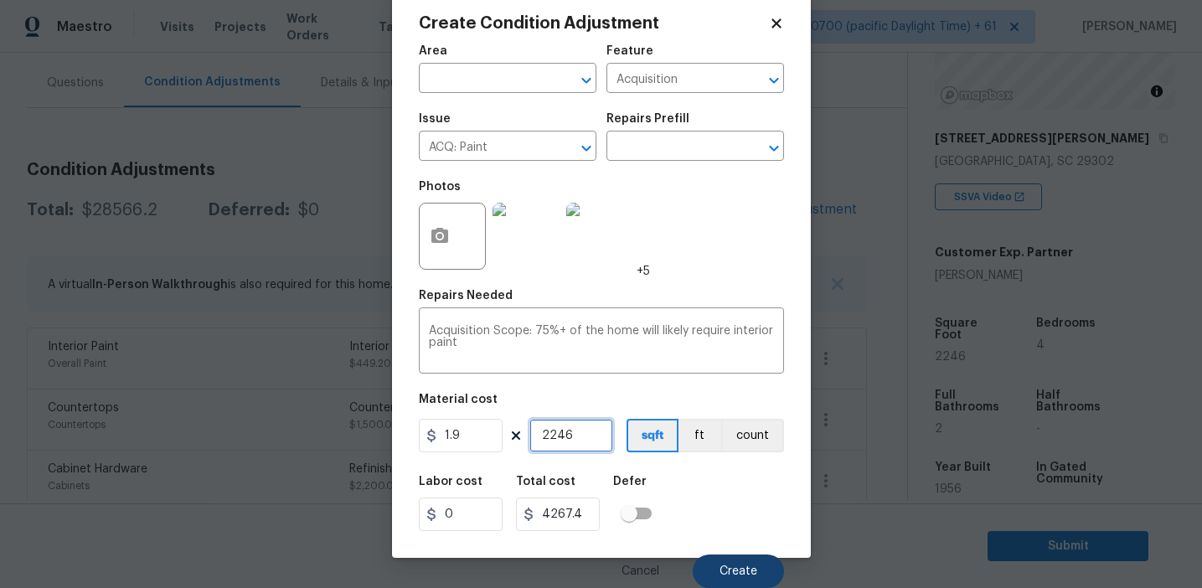
type input "2246"
click at [735, 570] on span "Create" at bounding box center [738, 571] width 38 height 13
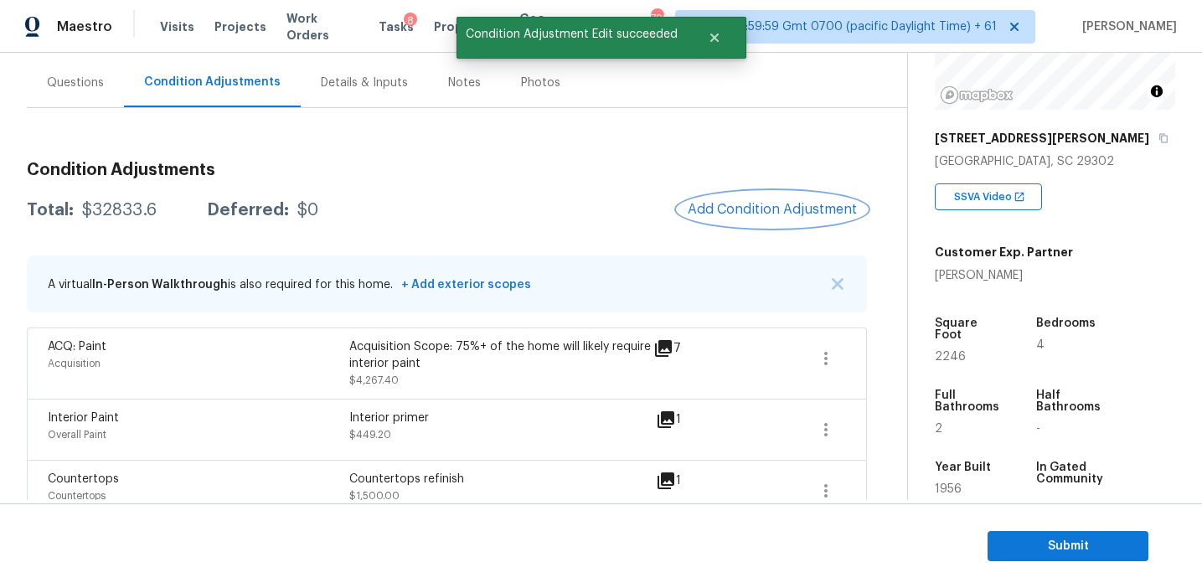
scroll to position [0, 0]
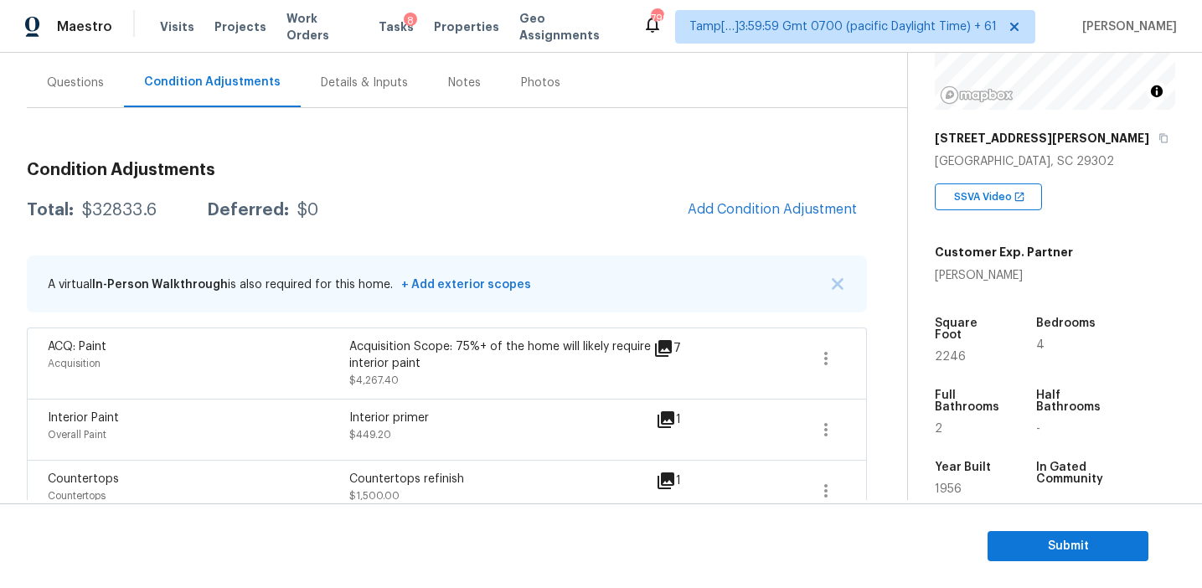
click at [663, 344] on icon at bounding box center [663, 348] width 17 height 17
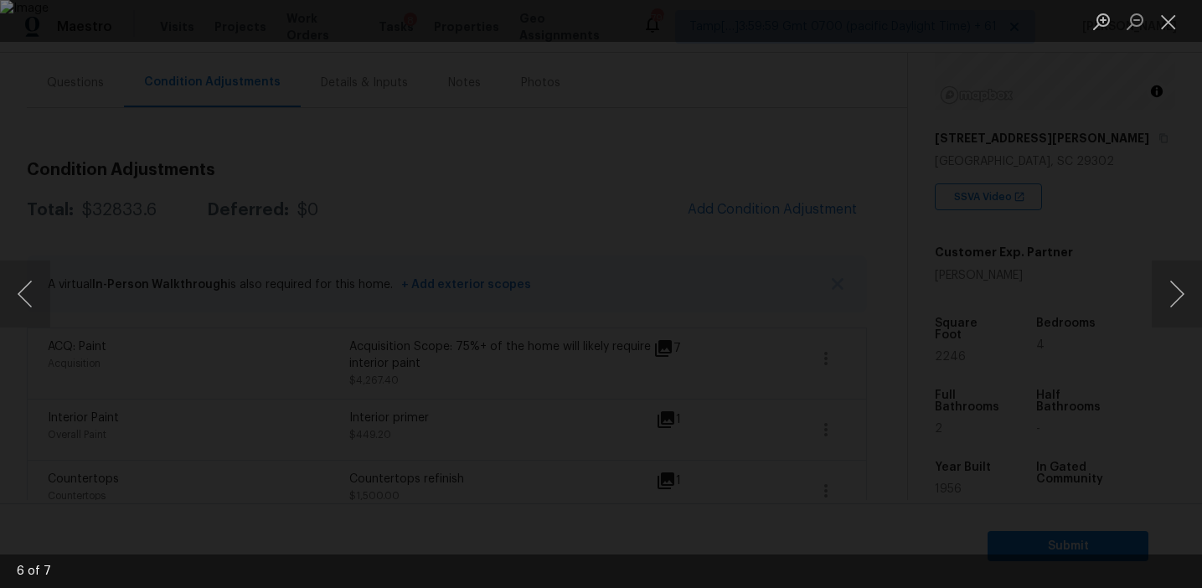
click at [1118, 315] on div "Lightbox" at bounding box center [601, 294] width 1202 height 588
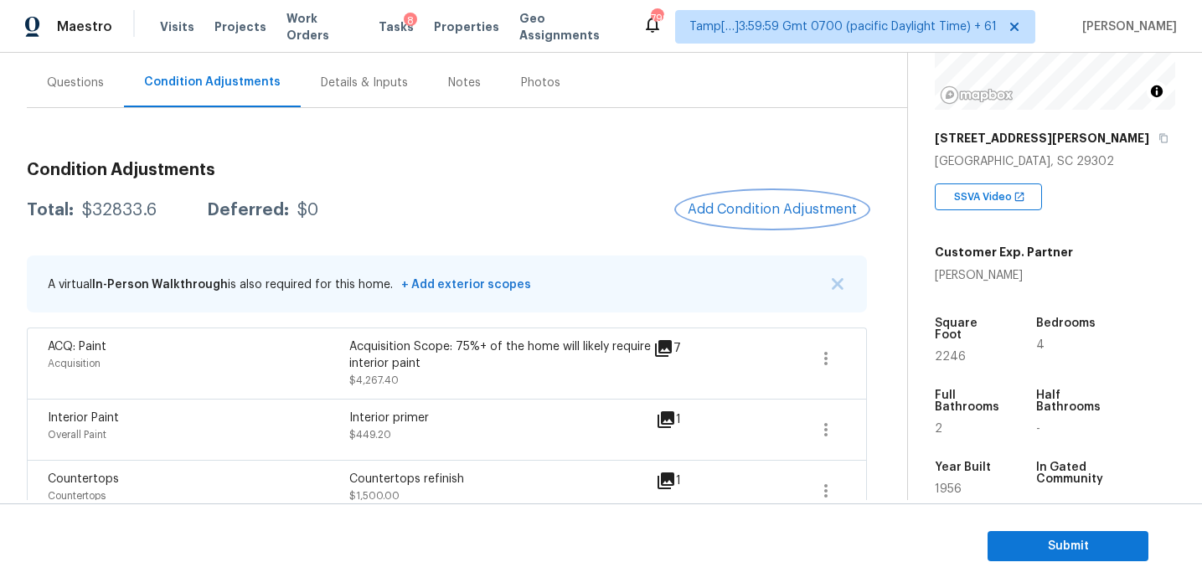
click at [771, 200] on button "Add Condition Adjustment" at bounding box center [772, 209] width 189 height 35
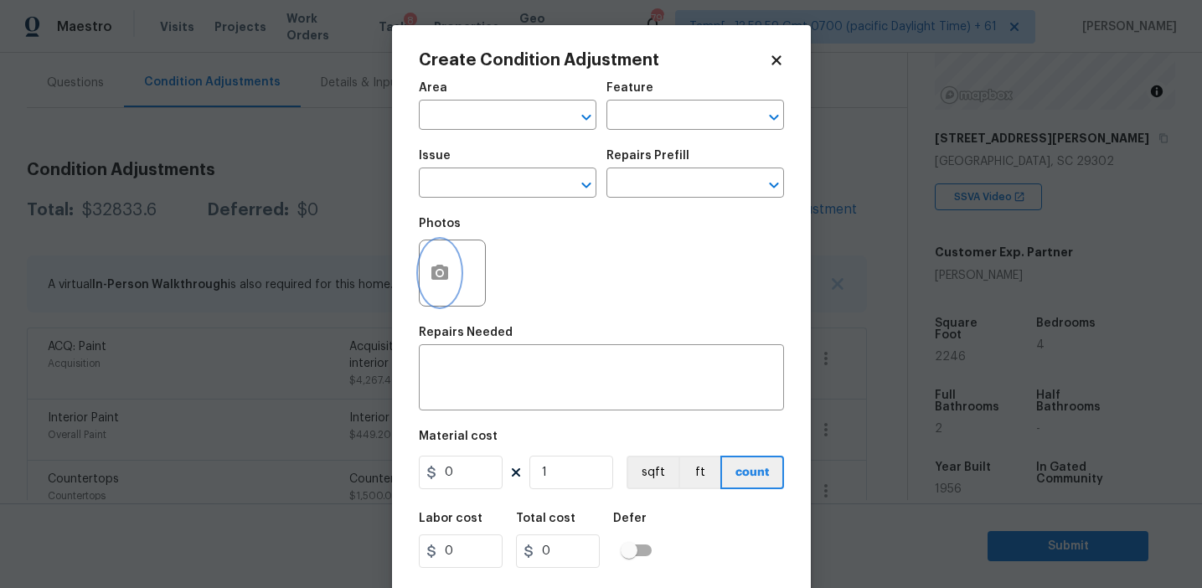
click at [436, 272] on icon "button" at bounding box center [440, 273] width 20 height 20
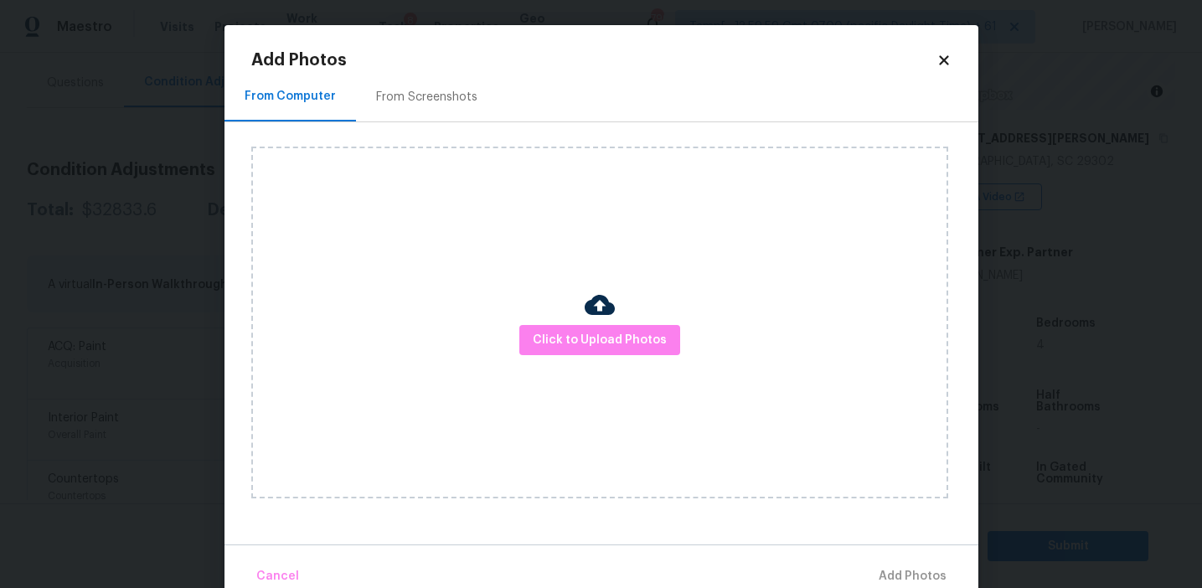
click at [445, 96] on div "From Screenshots" at bounding box center [426, 97] width 101 height 17
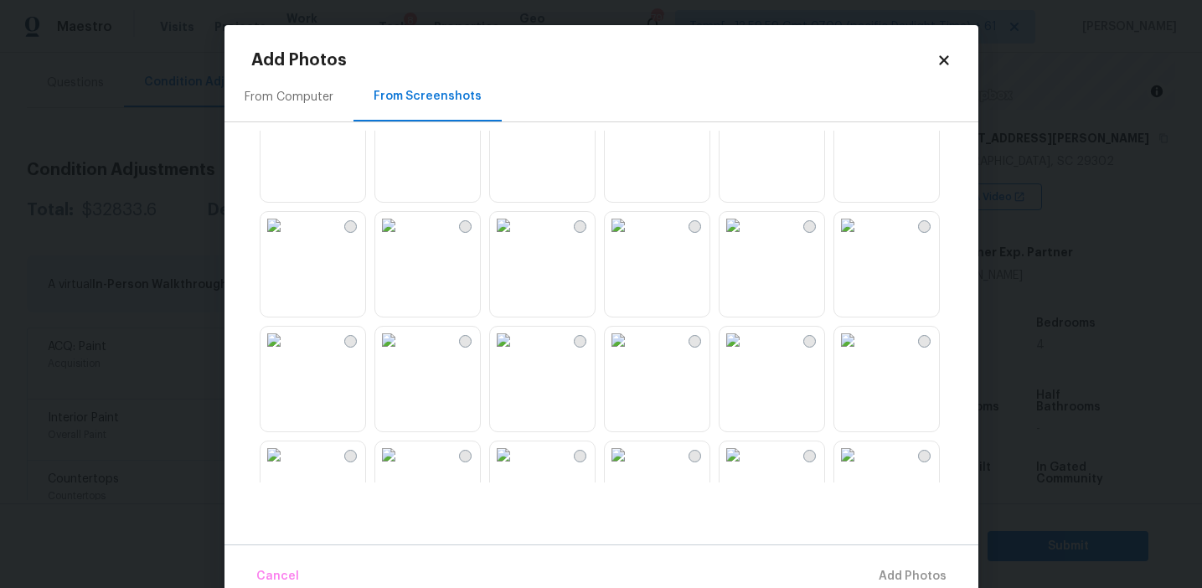
scroll to position [1600, 0]
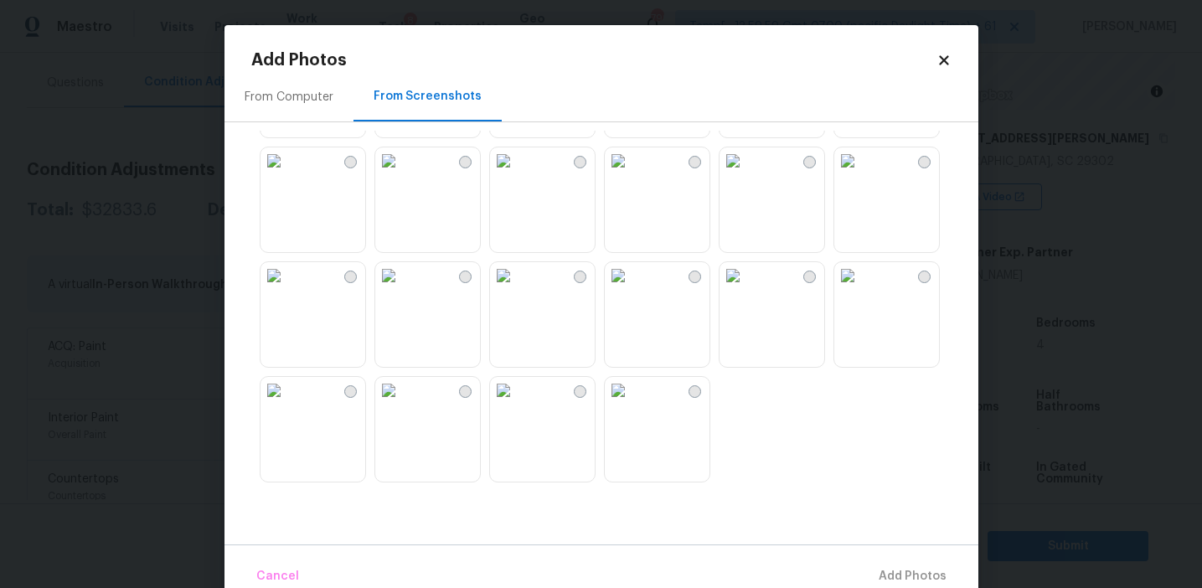
click at [517, 404] on img at bounding box center [503, 390] width 27 height 27
click at [402, 404] on img at bounding box center [388, 390] width 27 height 27
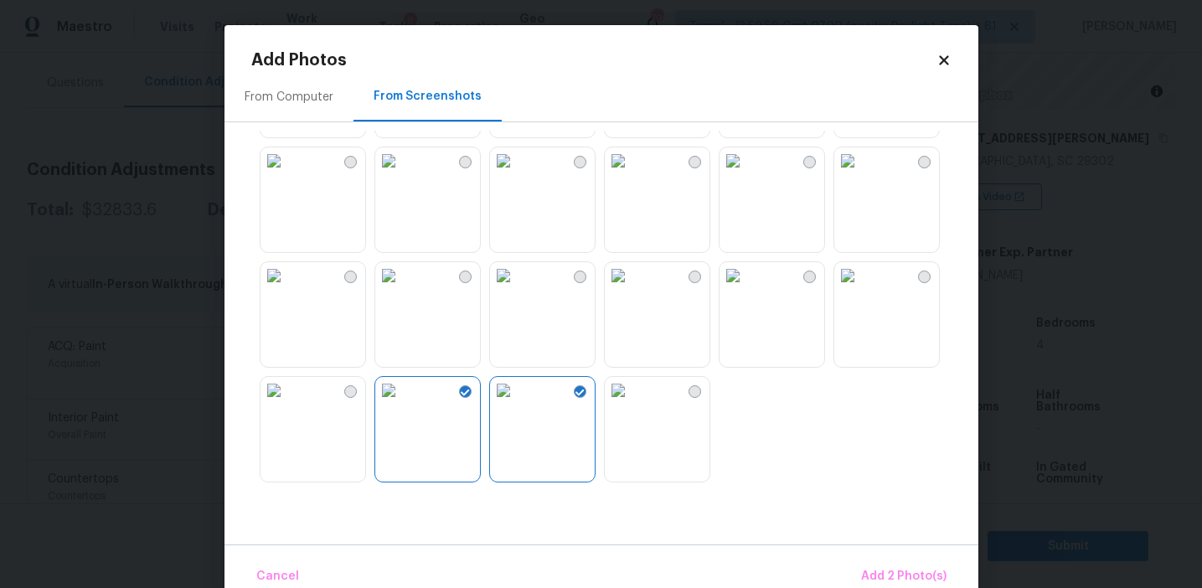
click at [287, 404] on img at bounding box center [273, 390] width 27 height 27
click at [729, 289] on img at bounding box center [732, 275] width 27 height 27
click at [632, 289] on img at bounding box center [618, 275] width 27 height 27
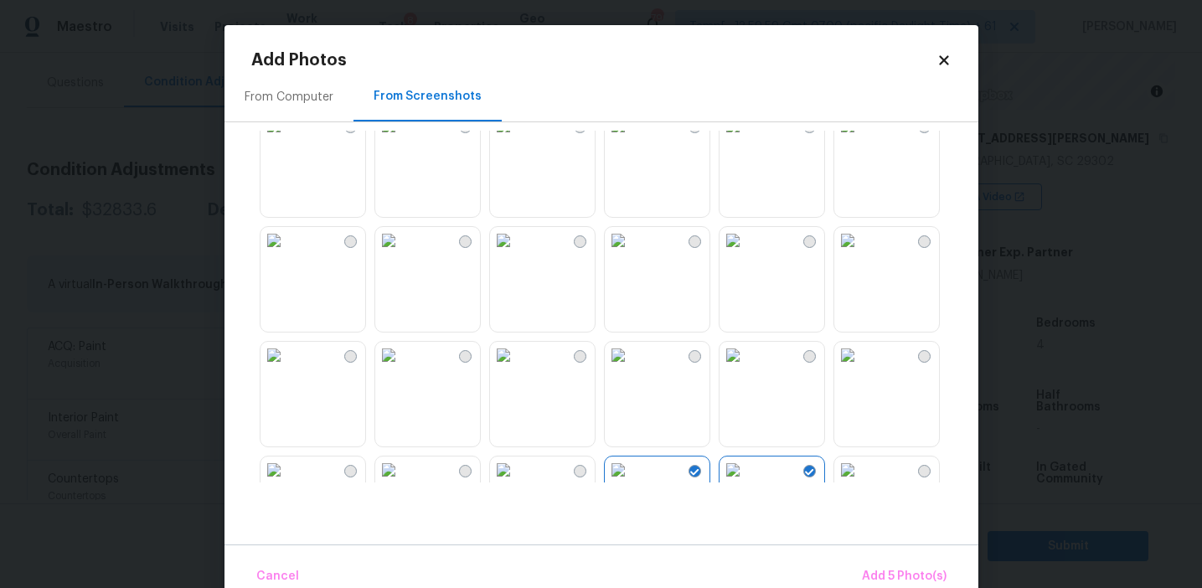
click at [517, 254] on img at bounding box center [503, 240] width 27 height 27
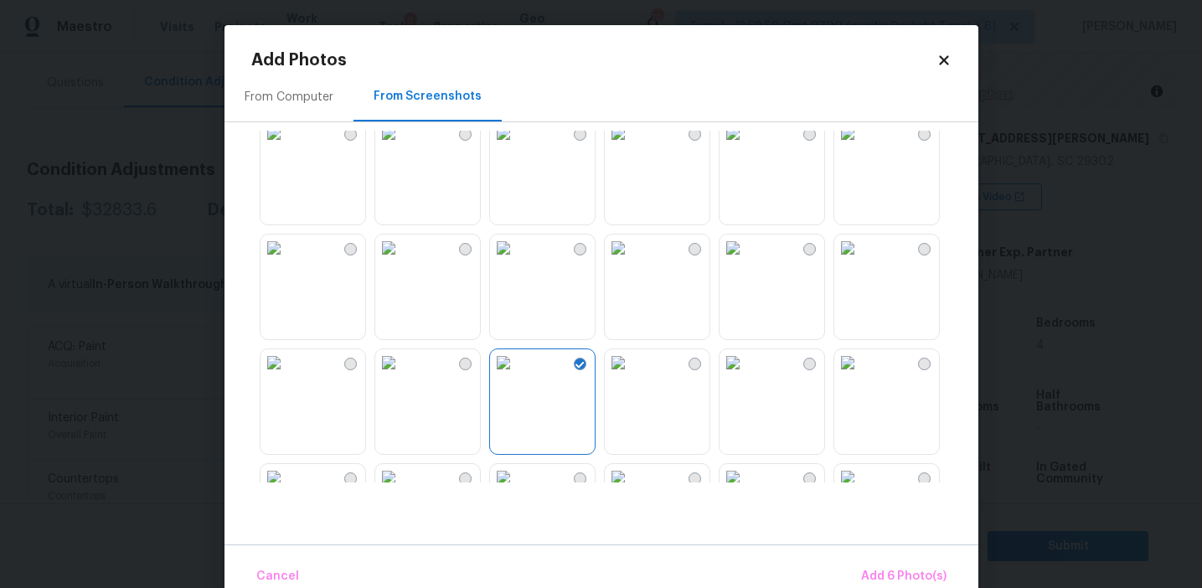
scroll to position [1276, 0]
click at [624, 268] on img at bounding box center [618, 254] width 27 height 27
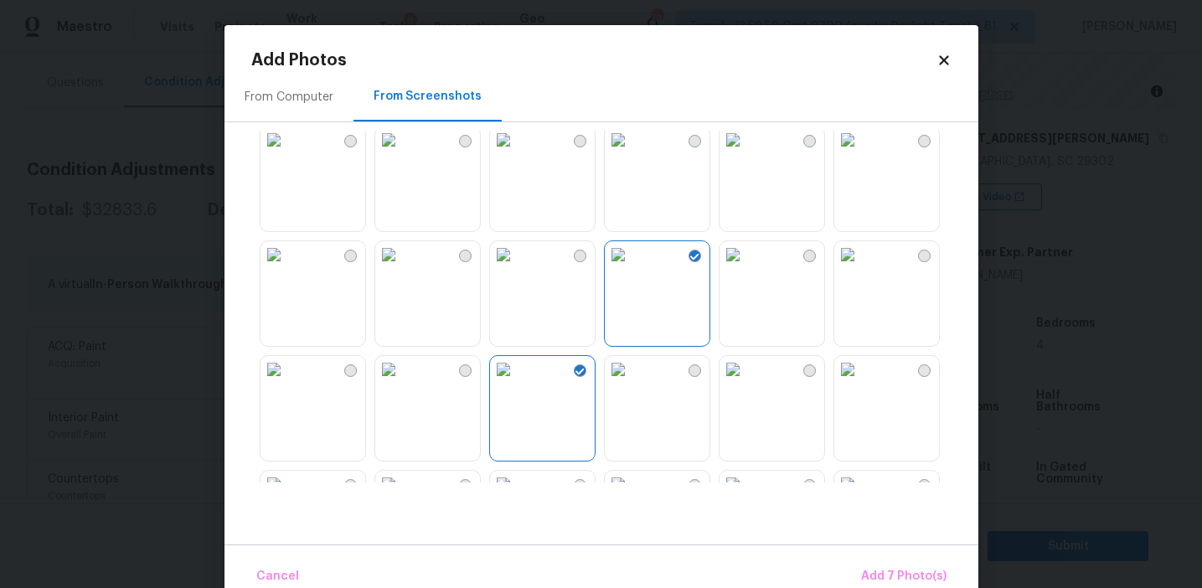
click at [858, 268] on img at bounding box center [847, 254] width 27 height 27
click at [859, 268] on img at bounding box center [847, 254] width 27 height 27
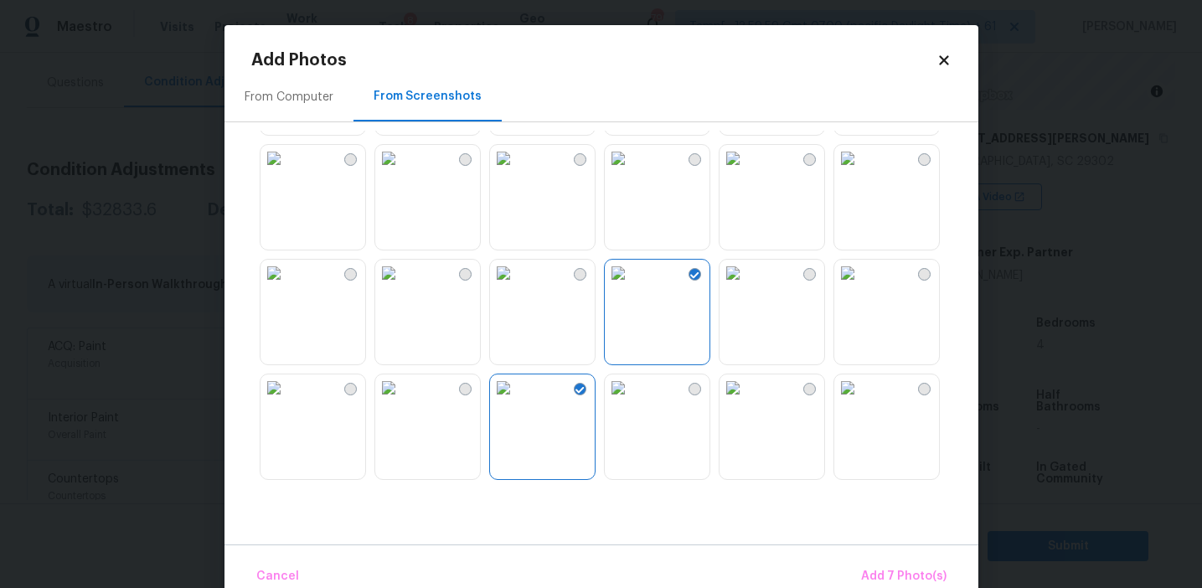
scroll to position [1240, 0]
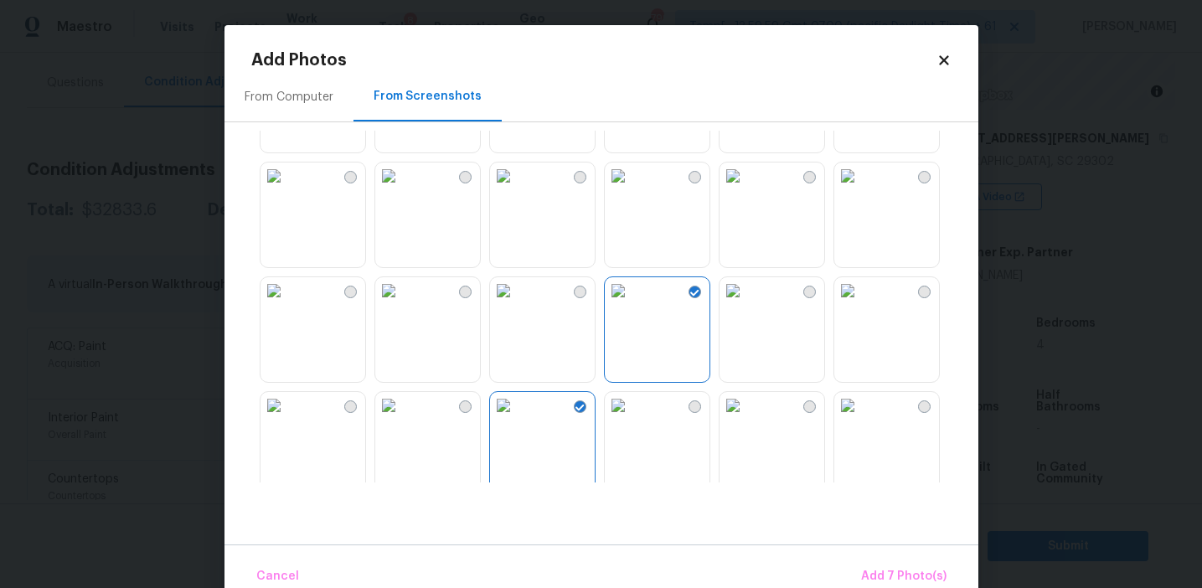
click at [746, 189] on img at bounding box center [732, 175] width 27 height 27
click at [884, 583] on span "Add 8 Photo(s)" at bounding box center [903, 576] width 85 height 21
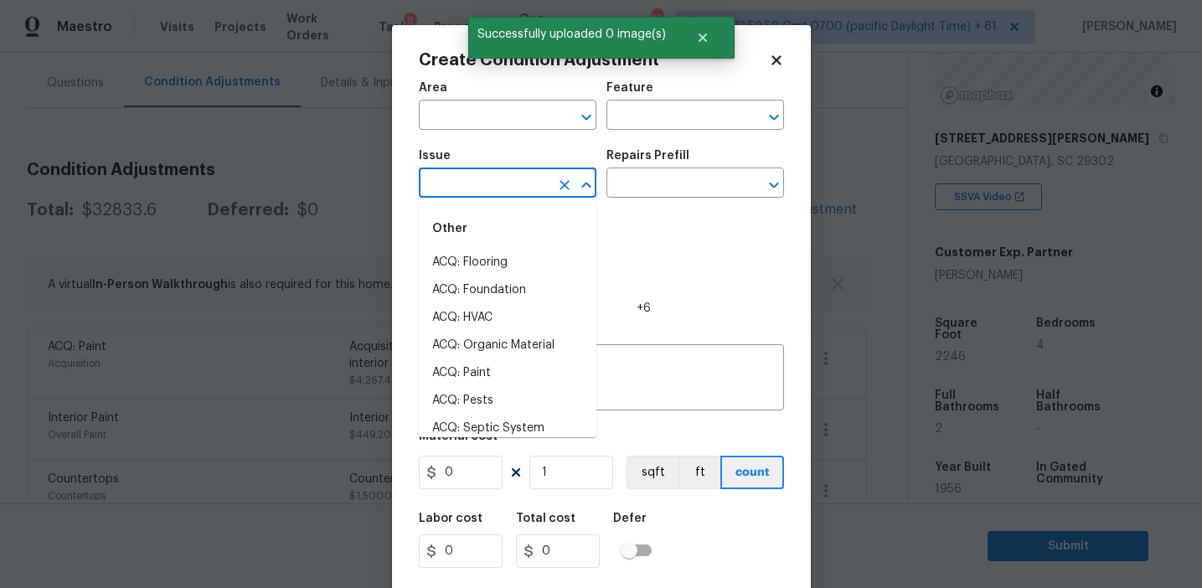
click at [481, 185] on input "text" at bounding box center [484, 185] width 131 height 26
click at [505, 254] on li "ACQ: Flooring" at bounding box center [508, 263] width 178 height 28
type input "ACQ: Flooring"
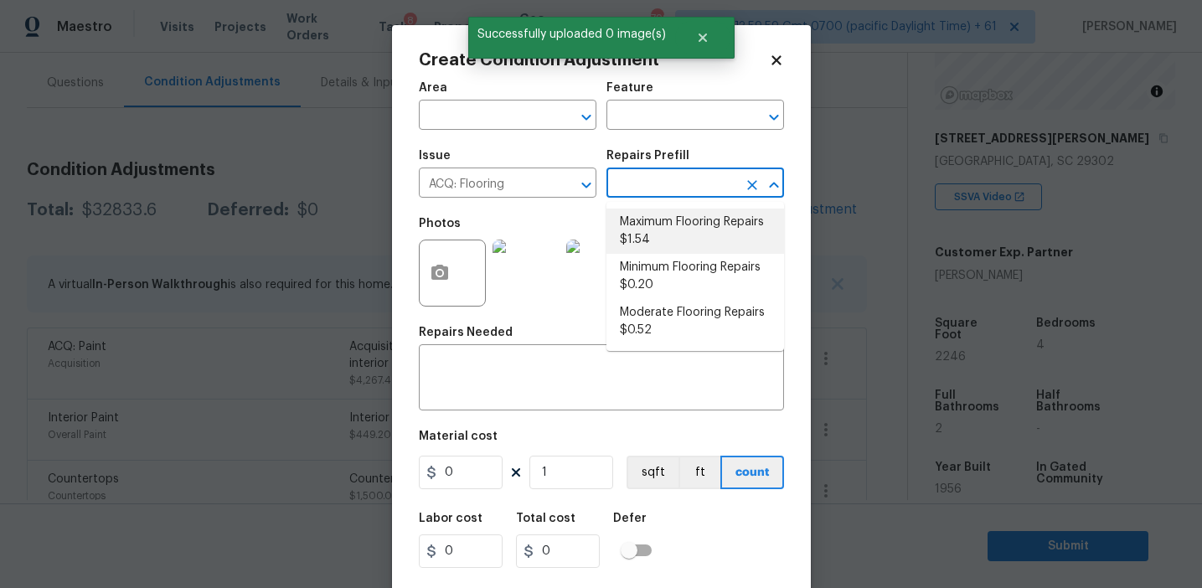
click at [673, 236] on li "Maximum Flooring Repairs $1.54" at bounding box center [695, 231] width 178 height 45
type input "Acquisition"
type textarea "Acquisition Scope: Maximum flooring repairs"
type input "1.54"
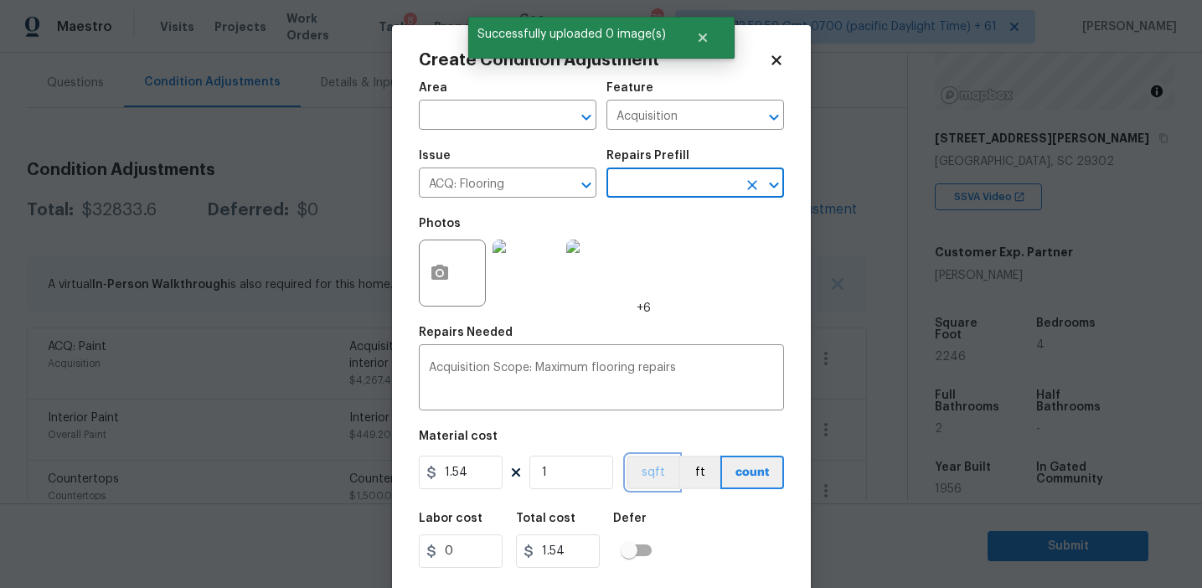
click at [653, 472] on button "sqft" at bounding box center [653, 473] width 52 height 34
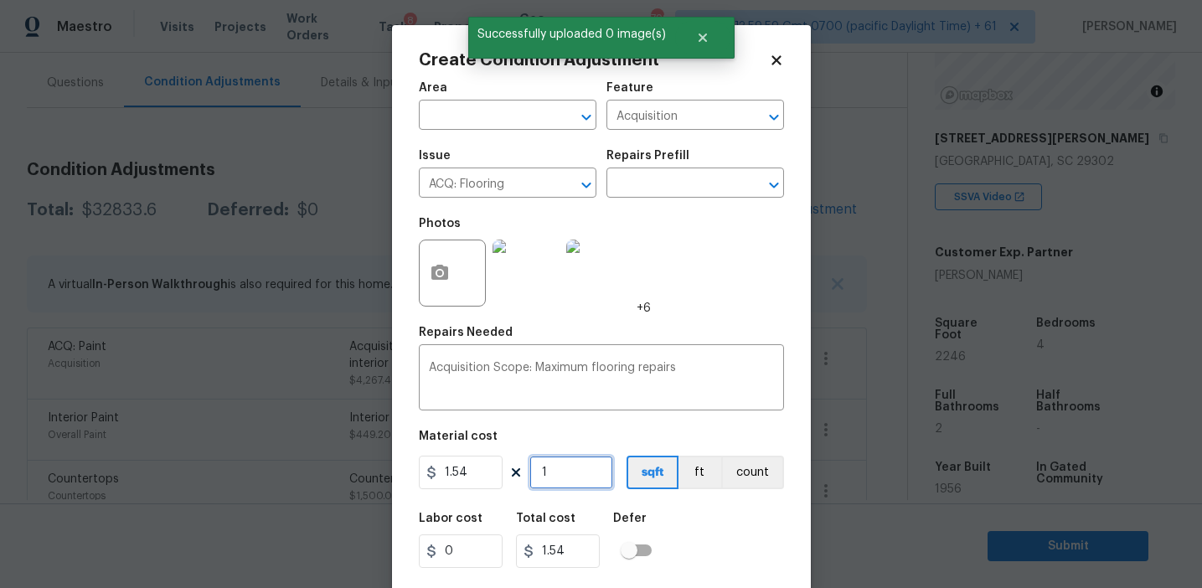
click at [578, 472] on input "1" at bounding box center [571, 473] width 84 height 34
type input "0"
paste input "2246"
type input "2246"
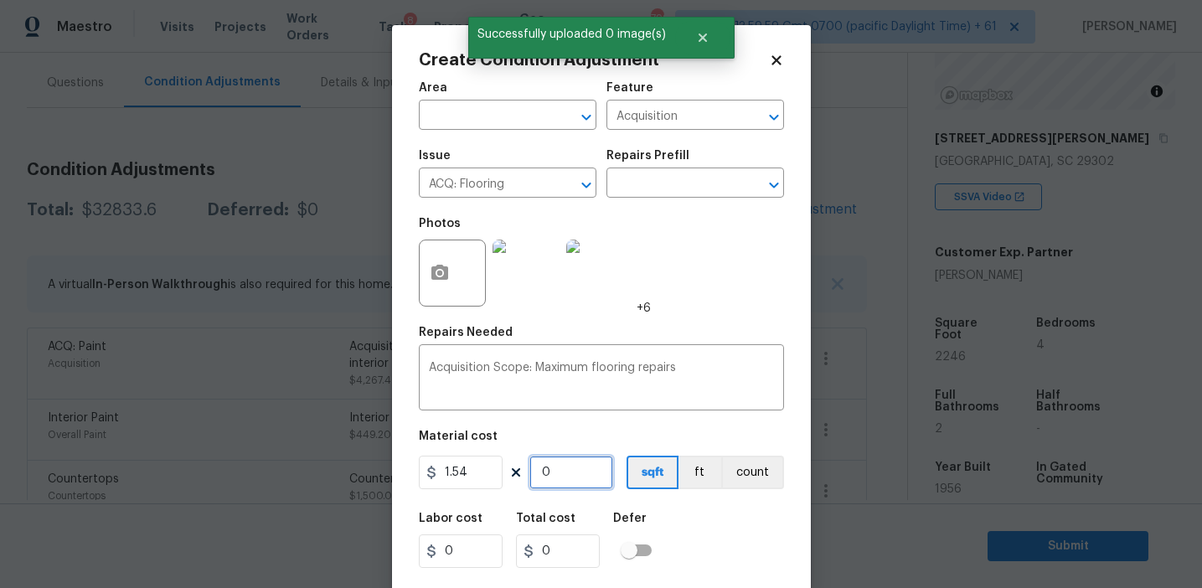
type input "3458.84"
type input "2246"
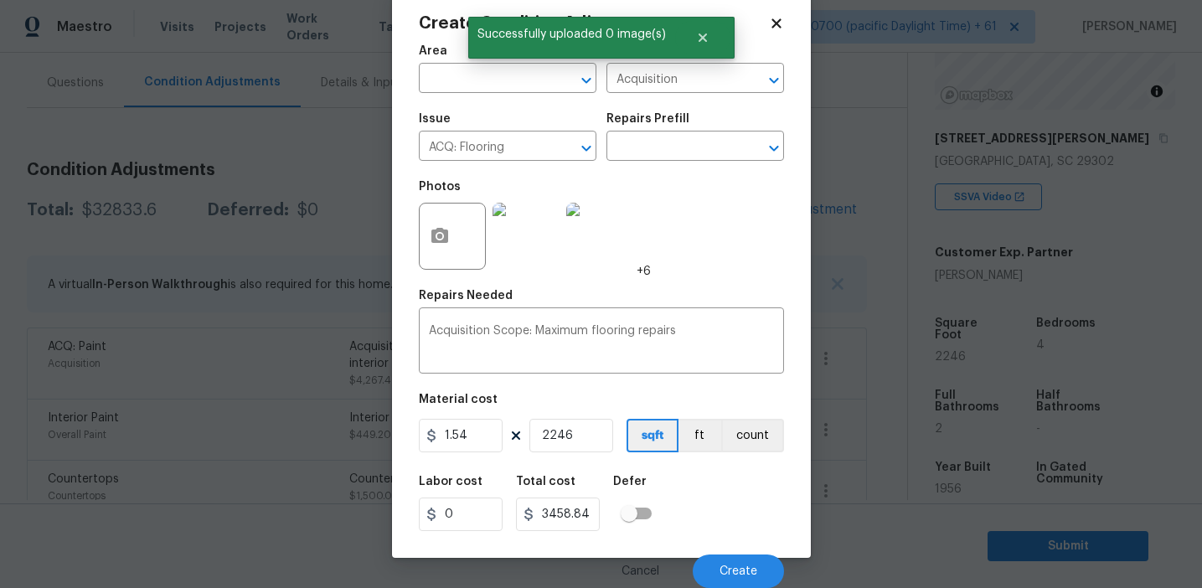
click at [712, 518] on div "Labor cost 0 Total cost 3458.84 Defer" at bounding box center [601, 503] width 365 height 75
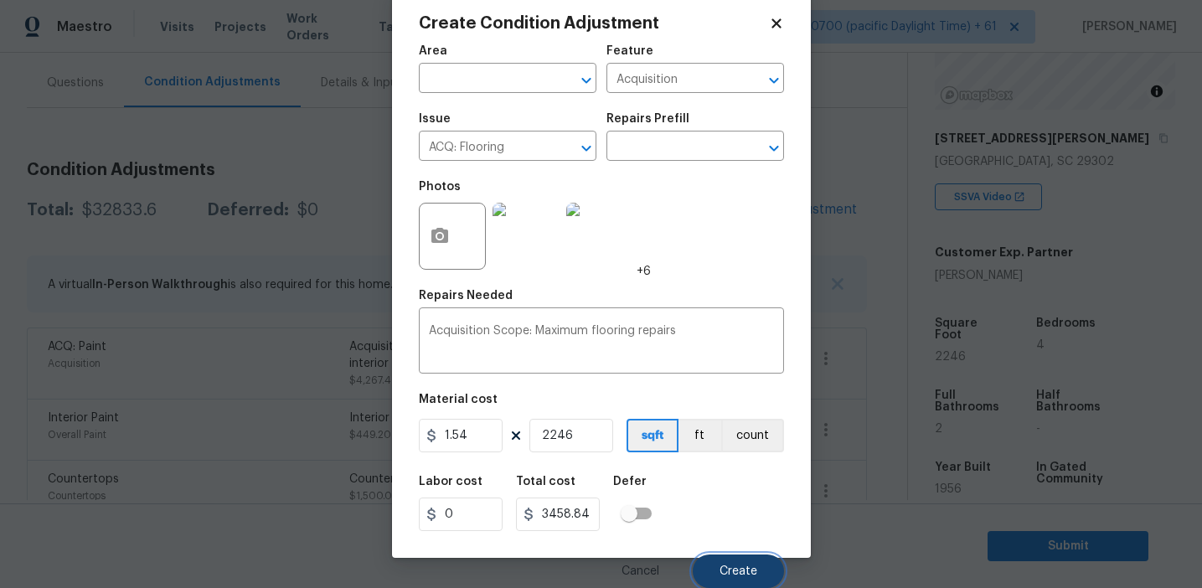
click at [735, 565] on span "Create" at bounding box center [738, 571] width 38 height 13
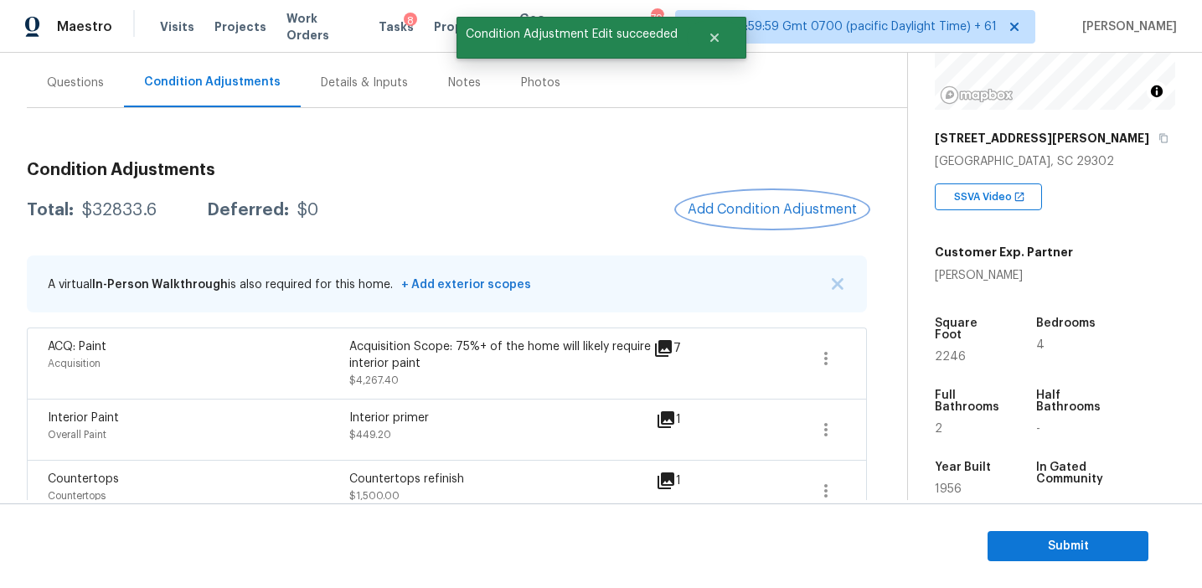
scroll to position [0, 0]
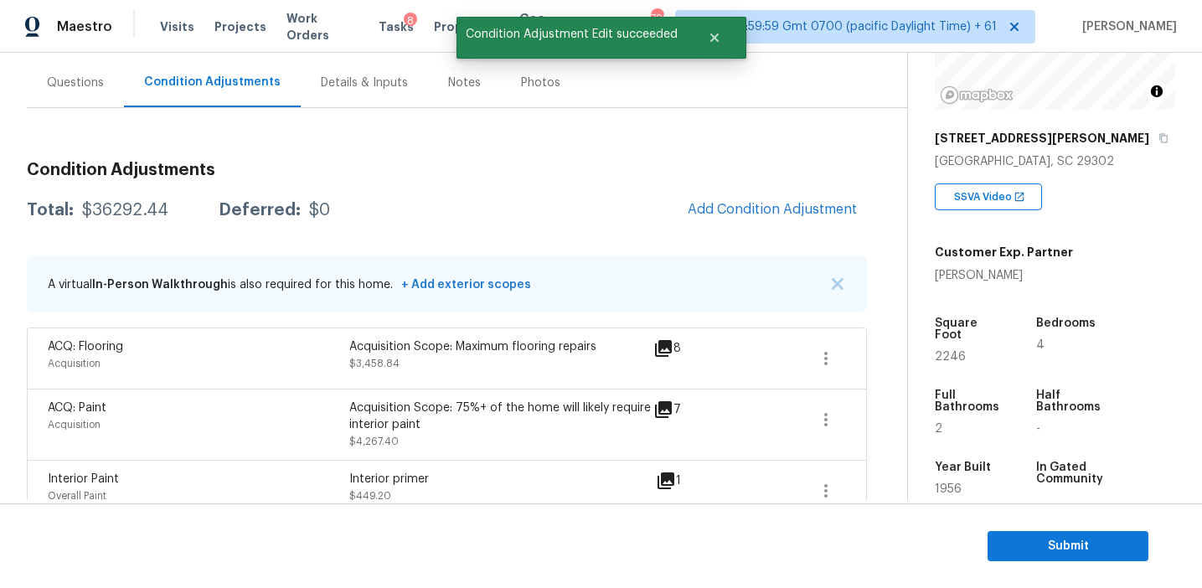
click at [103, 206] on div "$36292.44" at bounding box center [125, 210] width 86 height 17
copy div "36292.44"
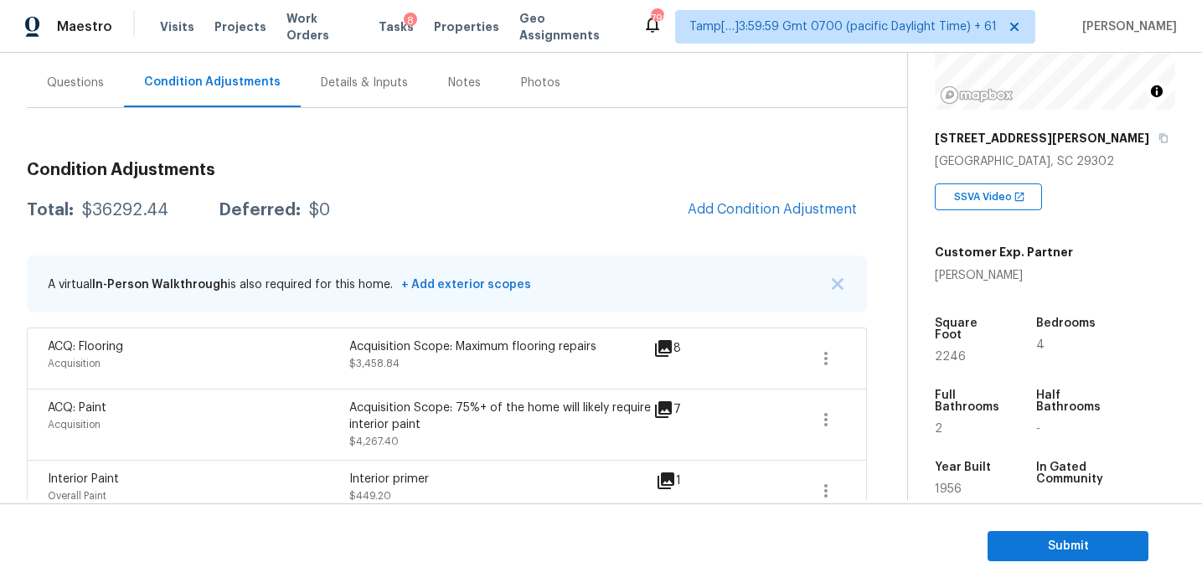
click at [364, 223] on div "Total: $36292.44 Deferred: $0 Add Condition Adjustment" at bounding box center [447, 210] width 840 height 37
click at [86, 70] on div "Questions" at bounding box center [75, 82] width 97 height 49
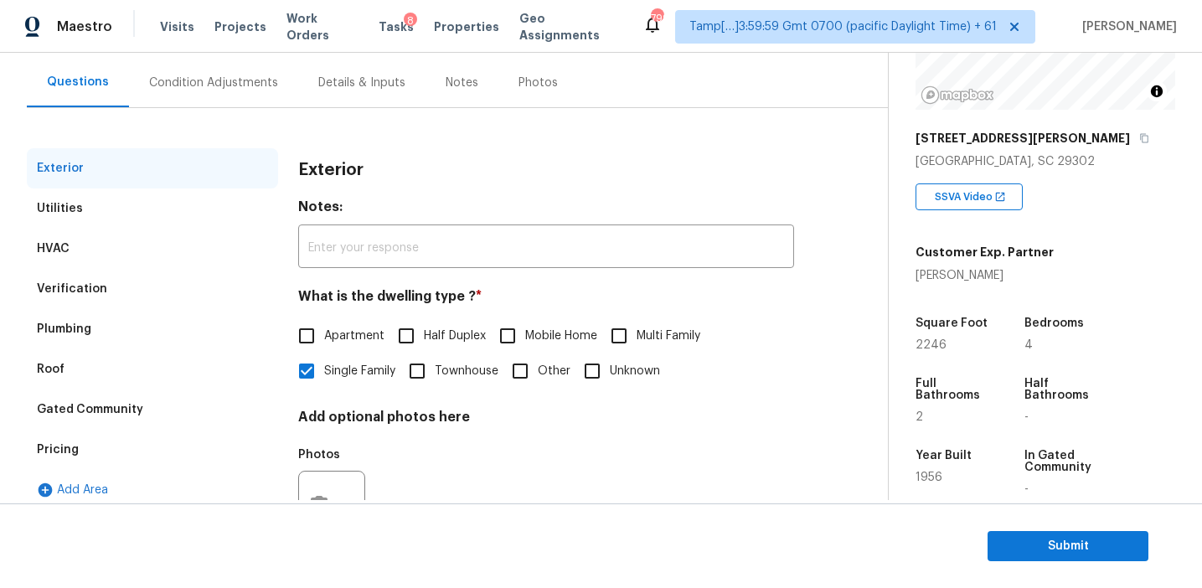
click at [152, 434] on div "Pricing" at bounding box center [152, 450] width 251 height 40
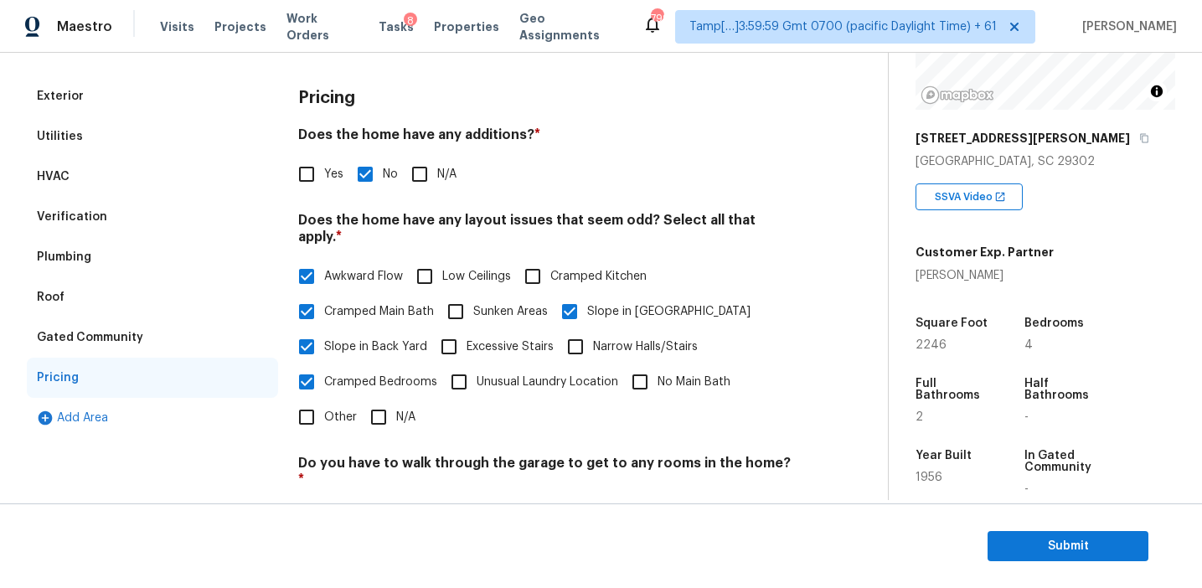
click at [193, 208] on div "Verification" at bounding box center [152, 217] width 251 height 40
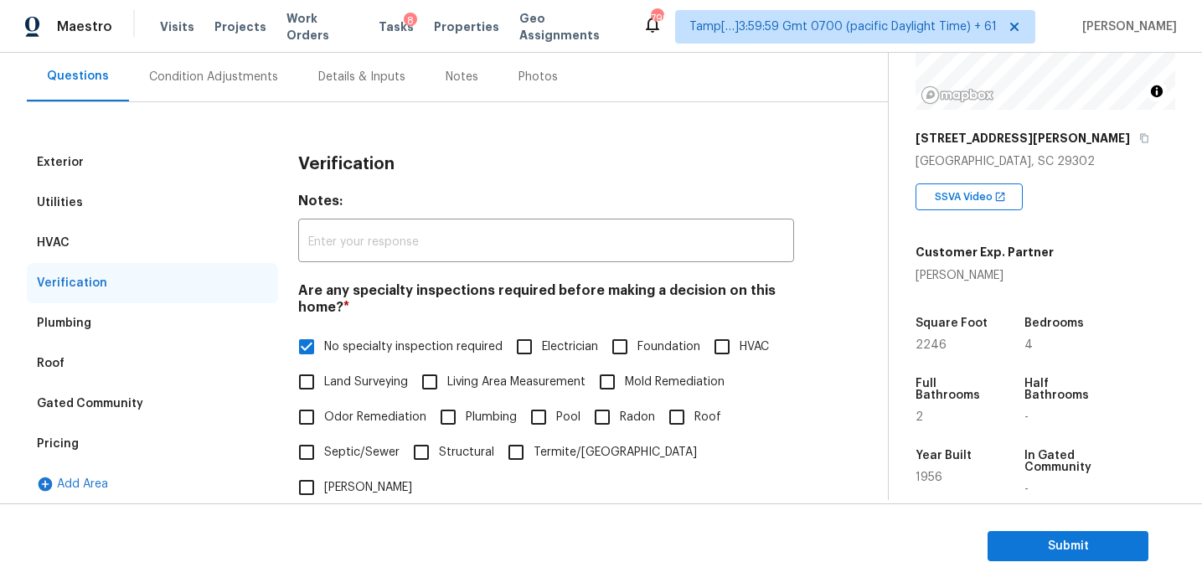
scroll to position [152, 0]
click at [145, 444] on div "Pricing" at bounding box center [152, 443] width 251 height 40
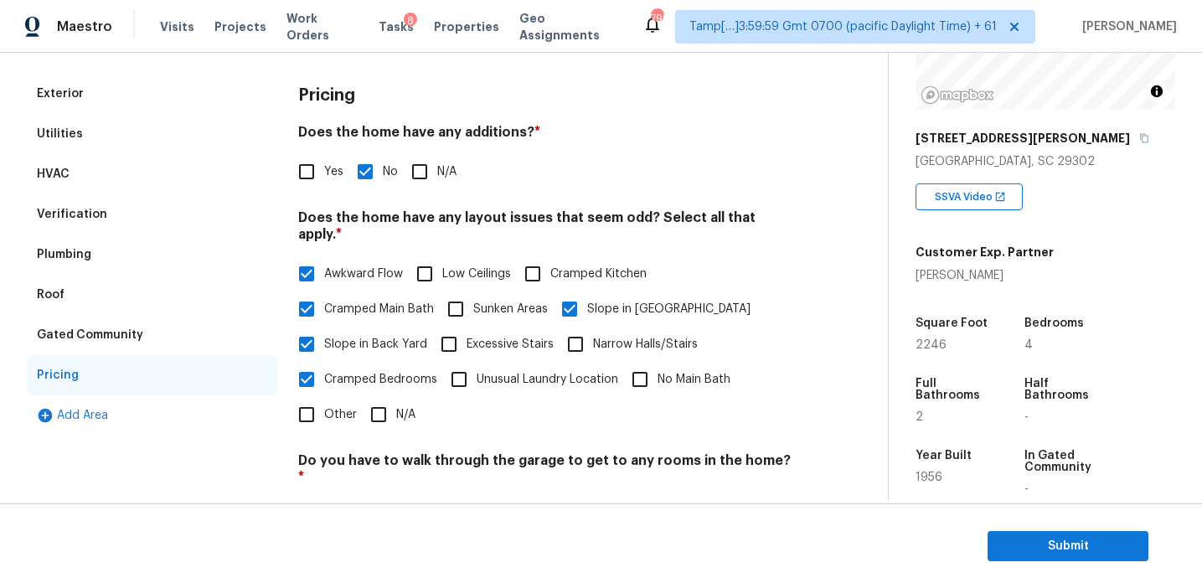
click at [173, 212] on div "Verification" at bounding box center [152, 214] width 251 height 40
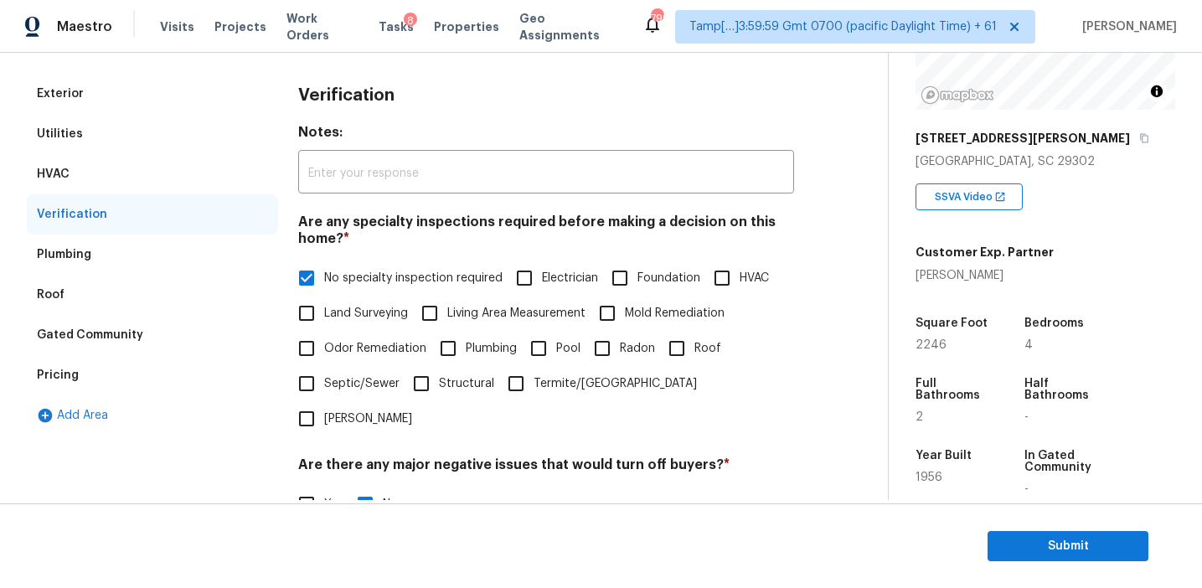
scroll to position [420, 0]
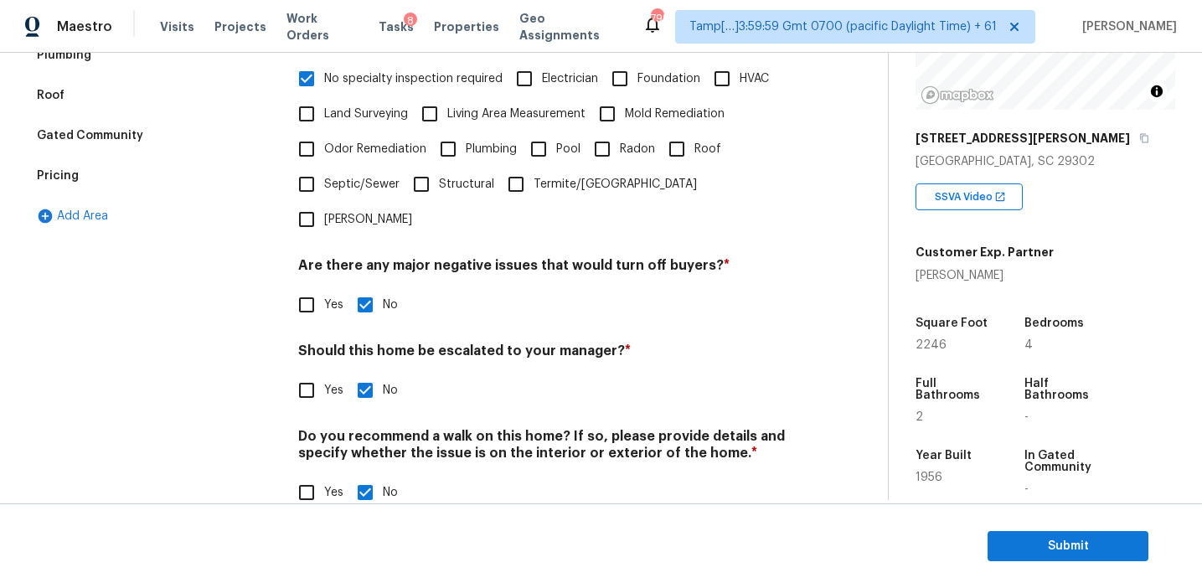
click at [472, 257] on h4 "Are there any major negative issues that would turn off buyers? *" at bounding box center [546, 268] width 496 height 23
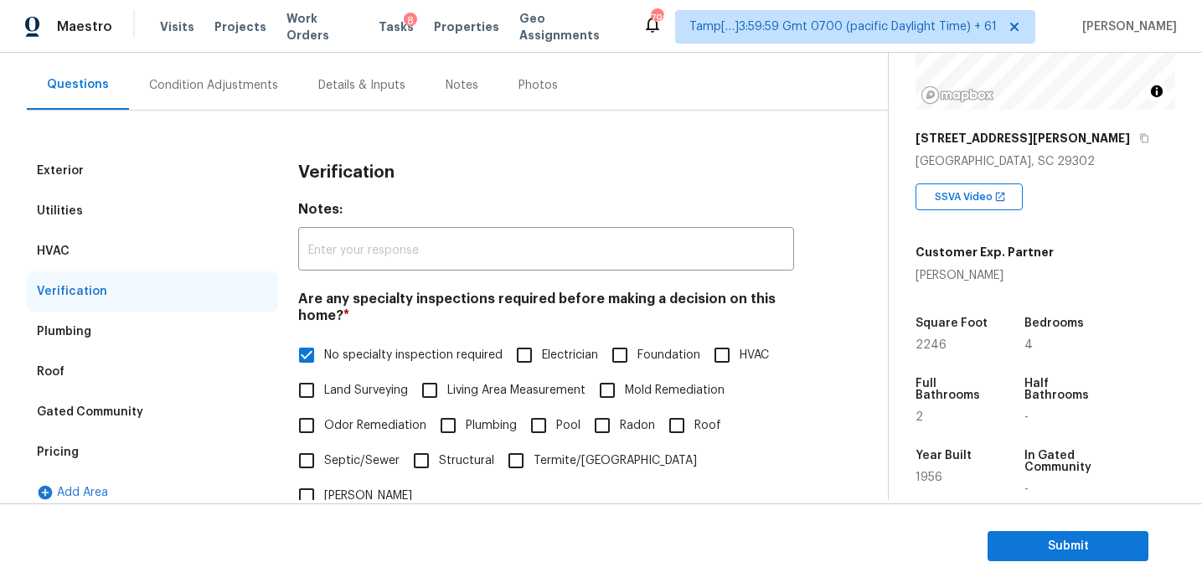
scroll to position [148, 0]
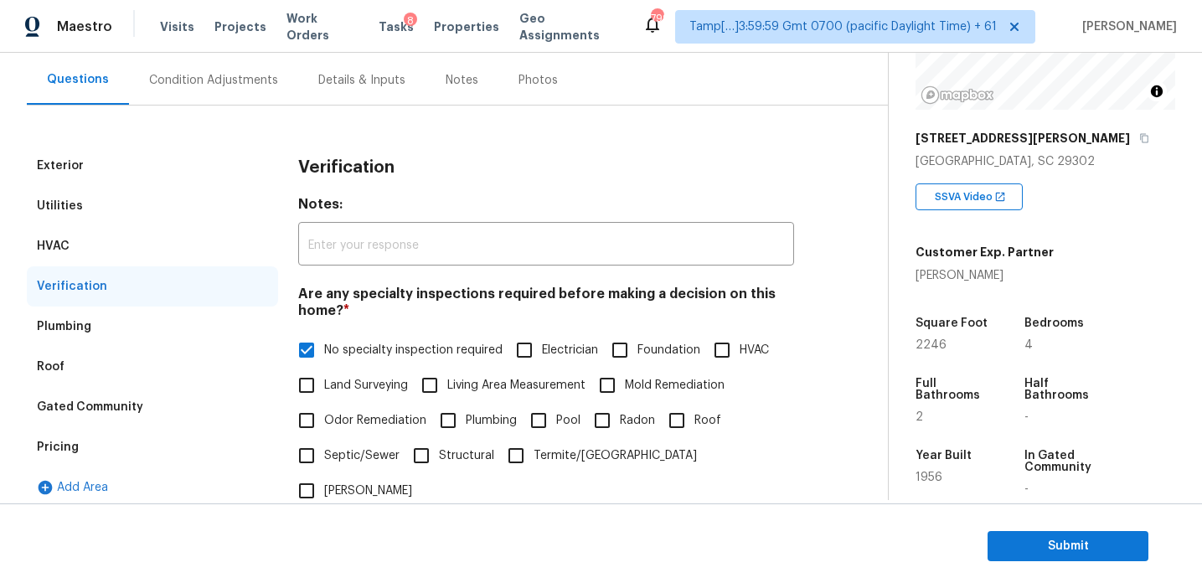
click at [375, 163] on h3 "Verification" at bounding box center [346, 167] width 96 height 17
click at [333, 158] on div "Verification" at bounding box center [546, 168] width 496 height 44
click at [492, 205] on h4 "Notes:" at bounding box center [546, 207] width 496 height 23
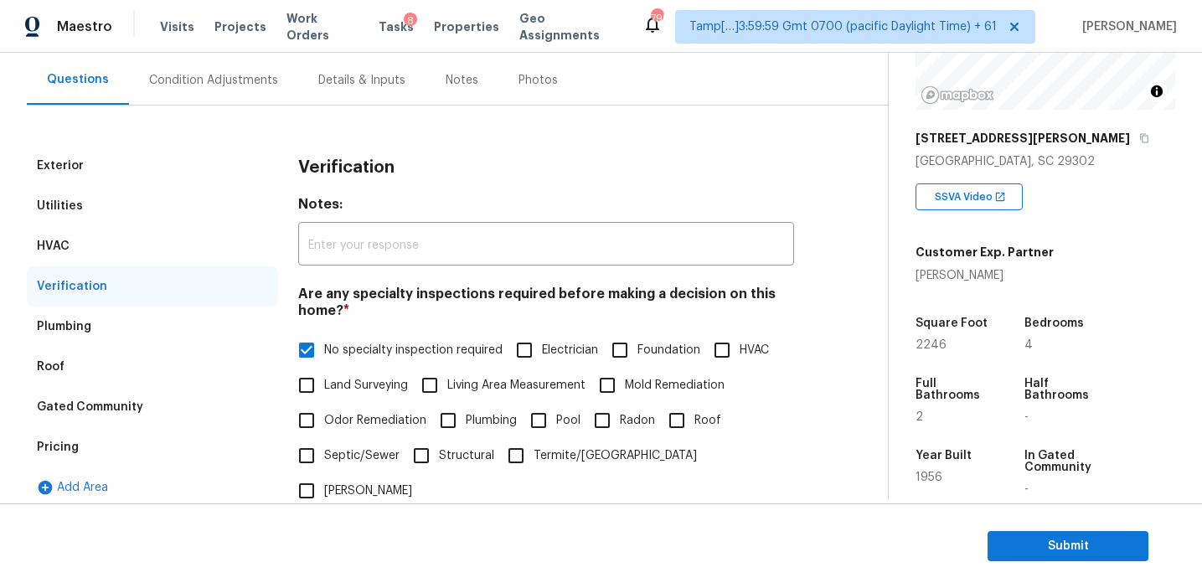
click at [298, 169] on h3 "Verification" at bounding box center [346, 167] width 96 height 17
click at [366, 312] on h4 "Are any specialty inspections required before making a decision on this home? *" at bounding box center [546, 306] width 496 height 40
click at [223, 240] on div "HVAC" at bounding box center [152, 246] width 251 height 40
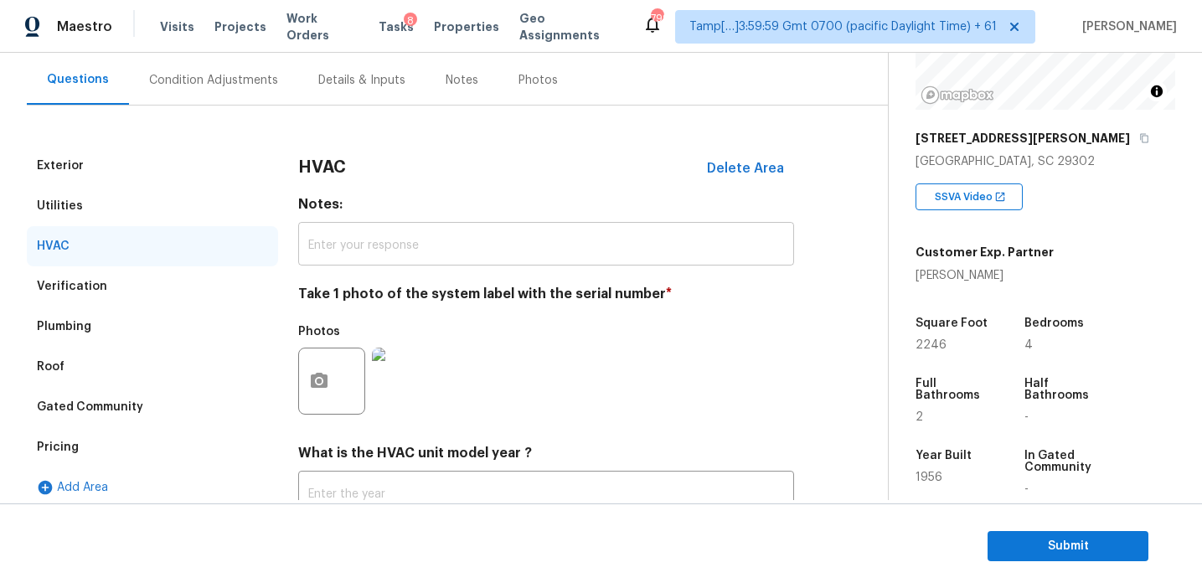
click at [341, 248] on input "text" at bounding box center [546, 245] width 496 height 39
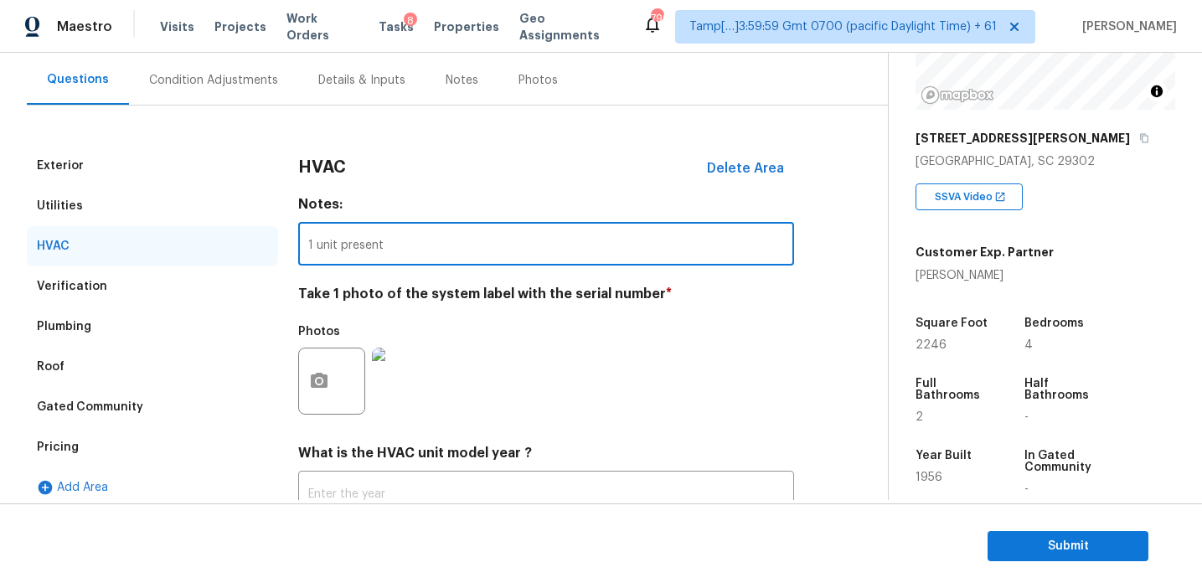
type input "1 unit present"
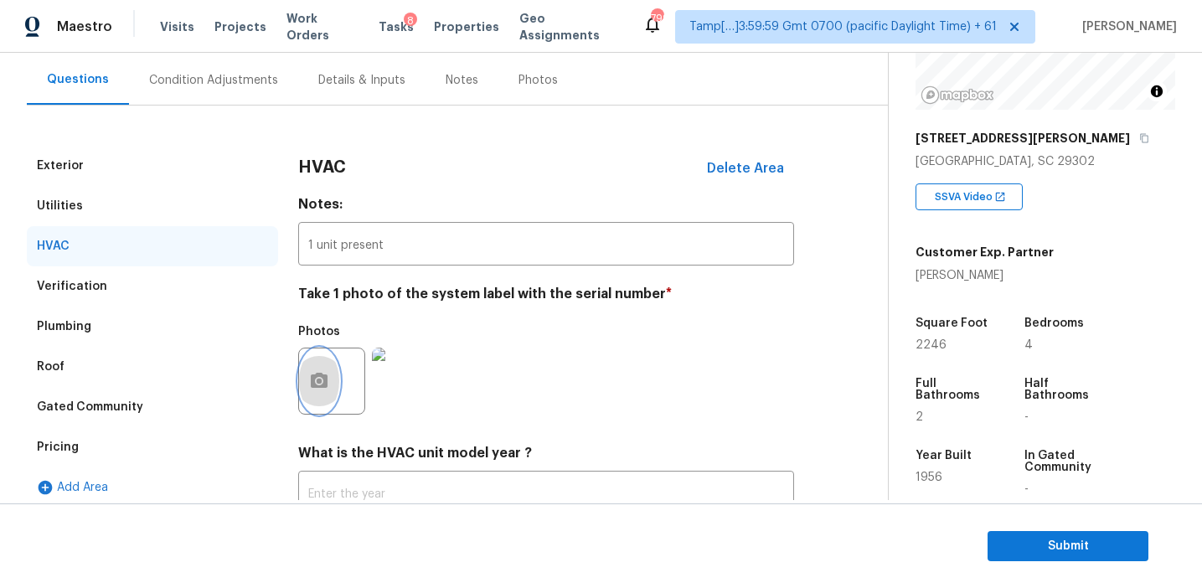
scroll to position [144, 0]
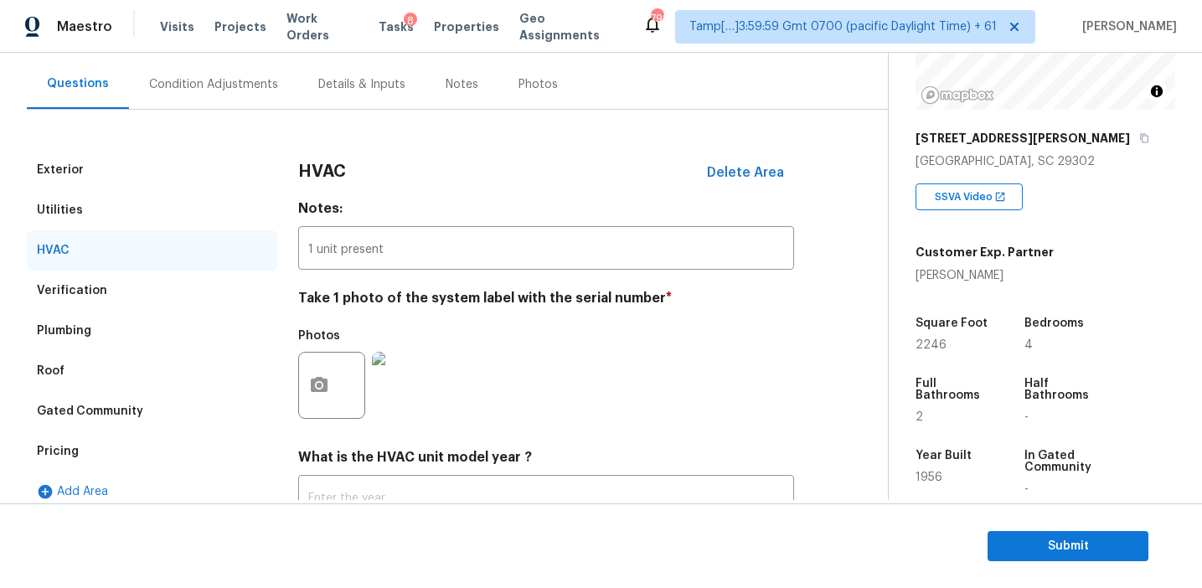
click at [194, 445] on div "Pricing" at bounding box center [152, 451] width 251 height 40
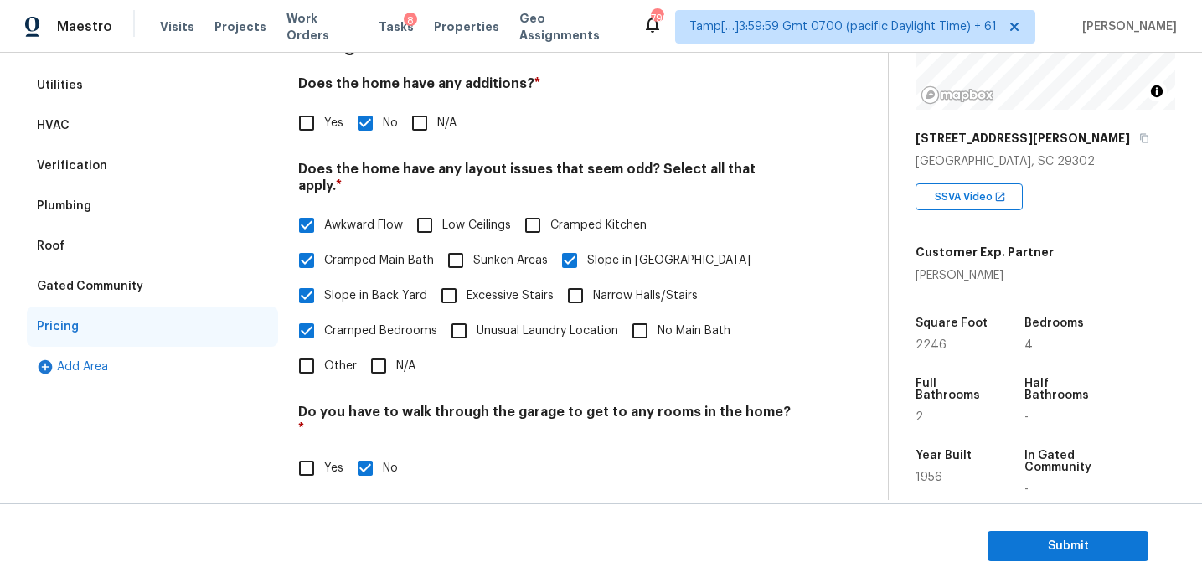
click at [154, 300] on div "Gated Community" at bounding box center [152, 286] width 251 height 40
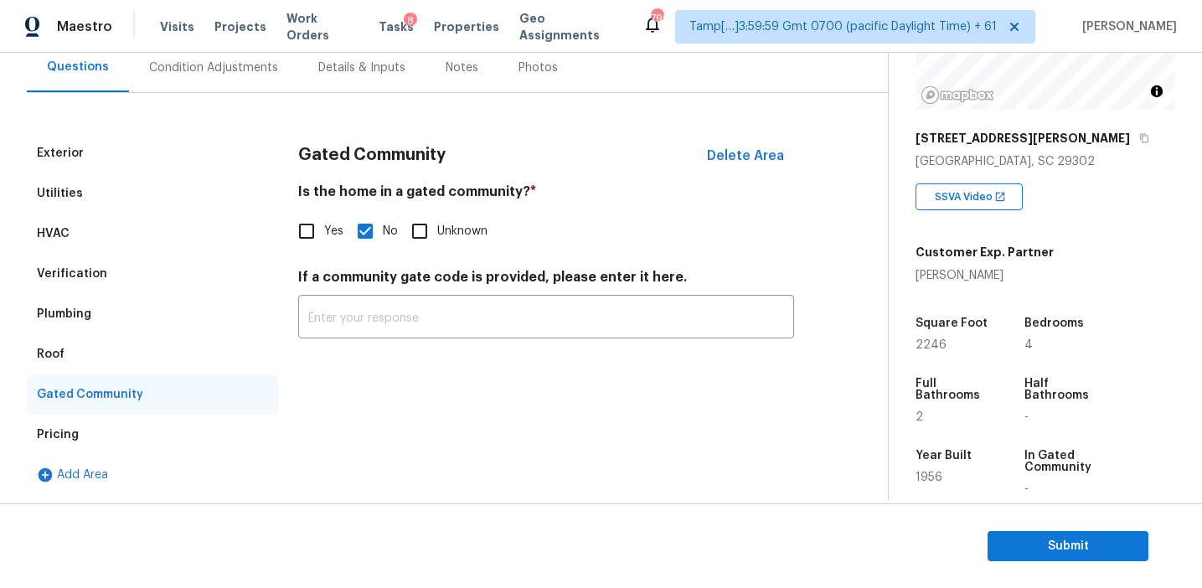
click at [74, 364] on div "Roof" at bounding box center [152, 354] width 251 height 40
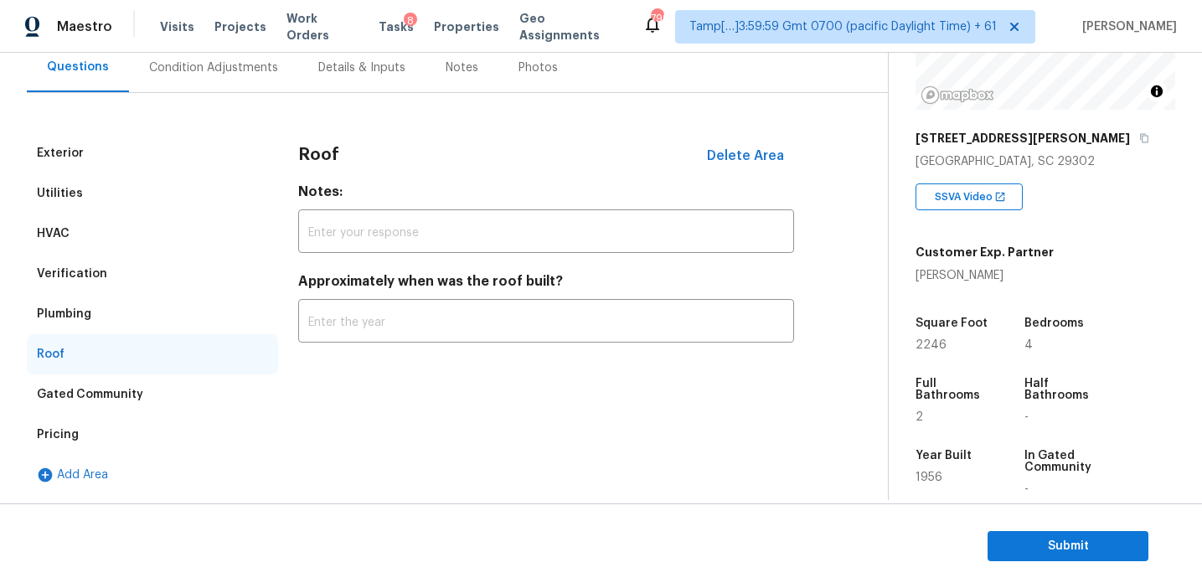
click at [85, 327] on div "Plumbing" at bounding box center [152, 314] width 251 height 40
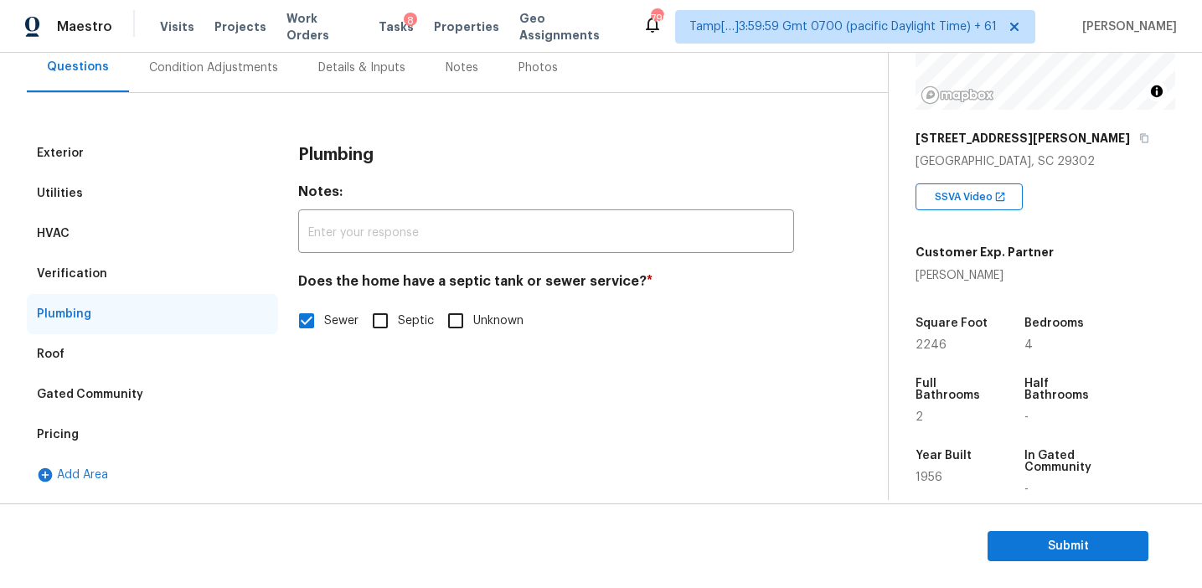
click at [113, 271] on div "Verification" at bounding box center [152, 274] width 251 height 40
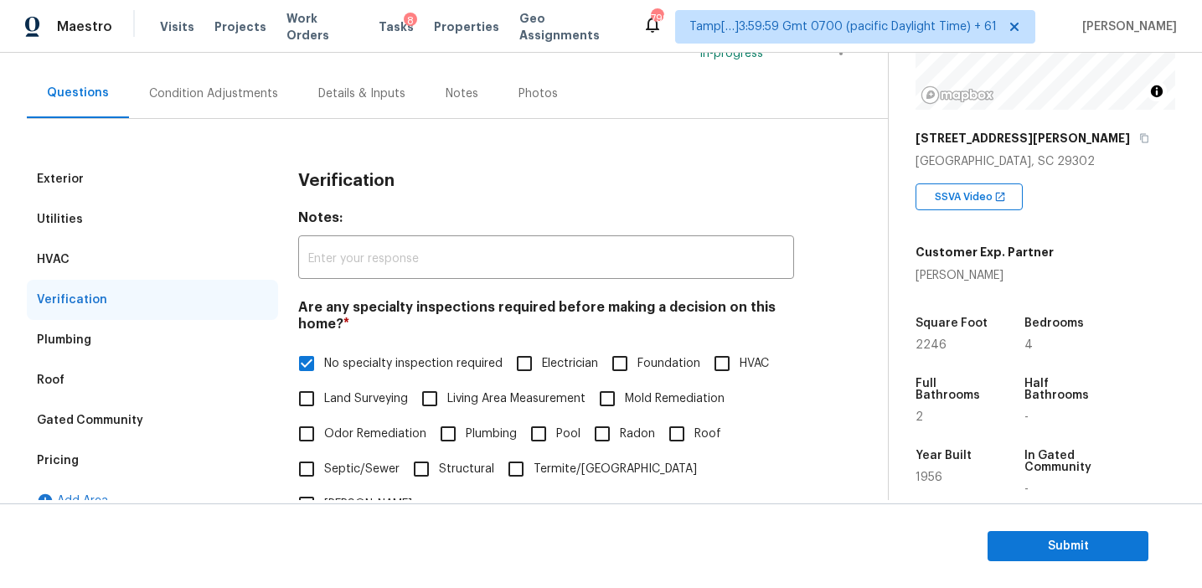
scroll to position [79, 0]
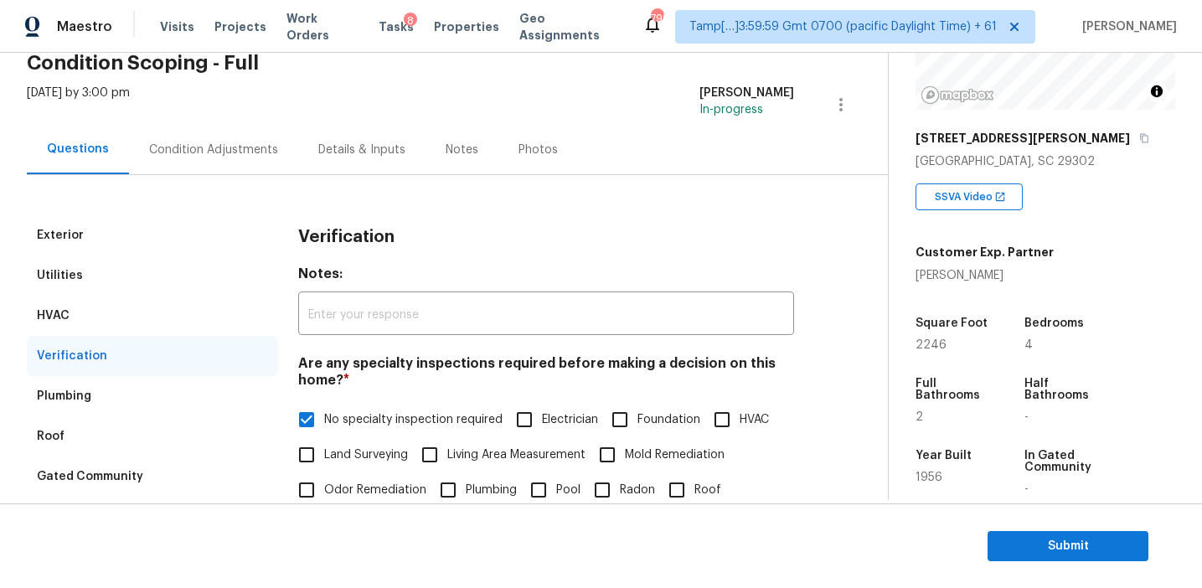
click at [181, 315] on div "HVAC" at bounding box center [152, 316] width 251 height 40
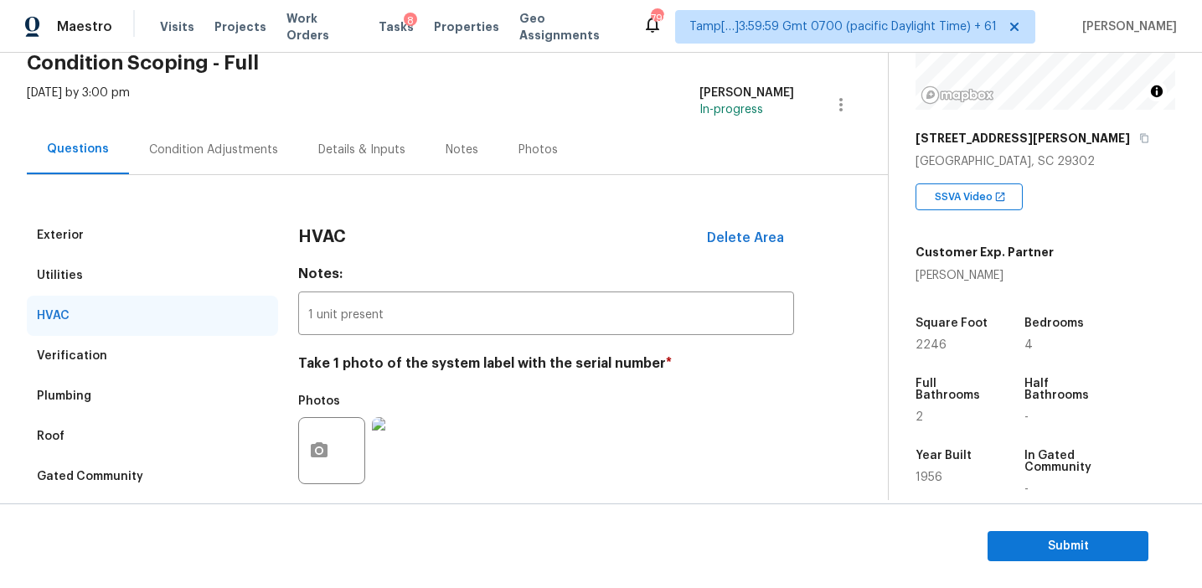
click at [181, 271] on div "Utilities" at bounding box center [152, 275] width 251 height 40
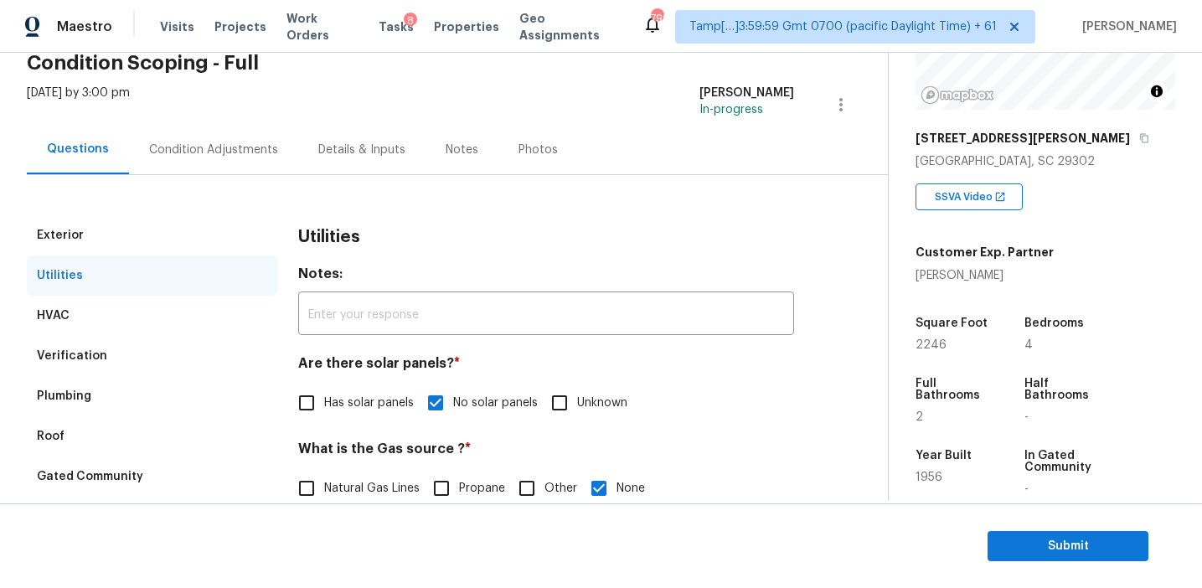
click at [181, 237] on div "Exterior" at bounding box center [152, 235] width 251 height 40
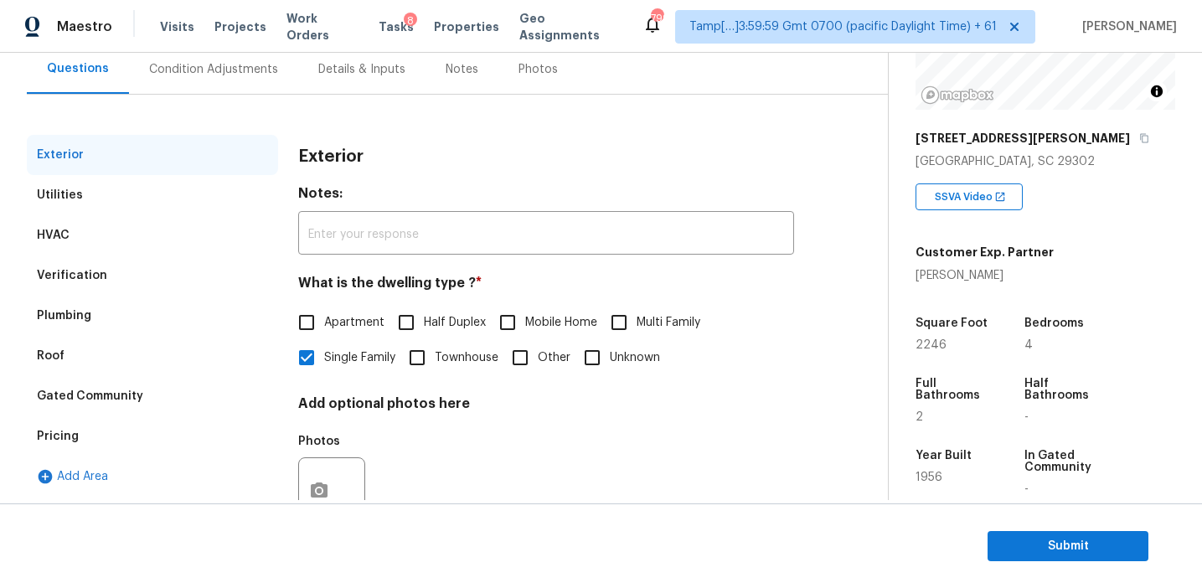
click at [238, 67] on div "Condition Adjustments" at bounding box center [213, 69] width 129 height 17
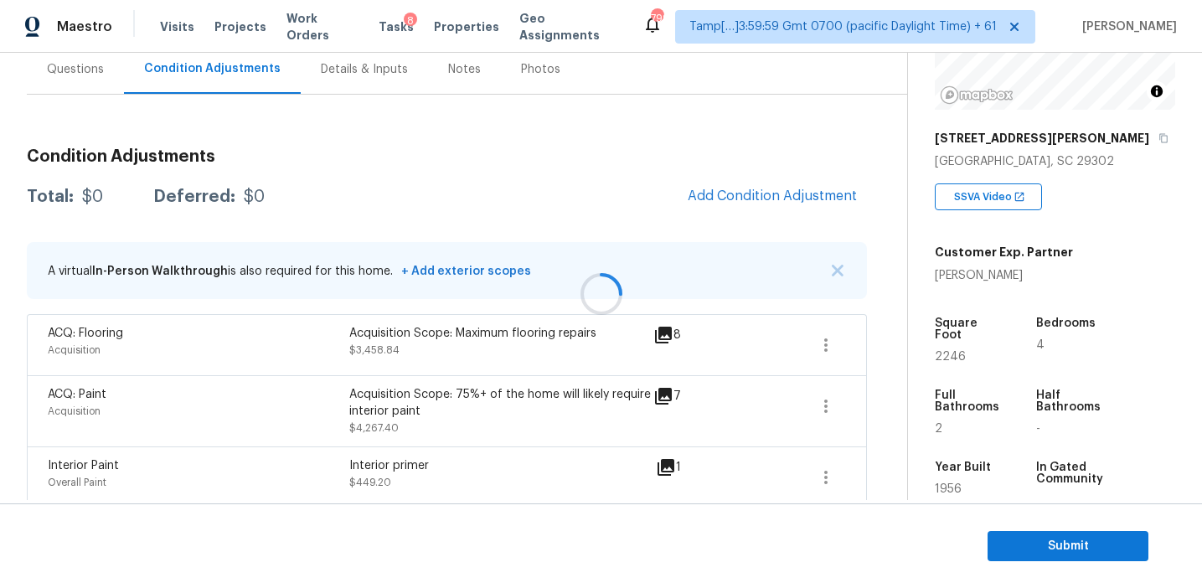
scroll to position [160, 0]
click at [838, 264] on img "button" at bounding box center [838, 270] width 12 height 12
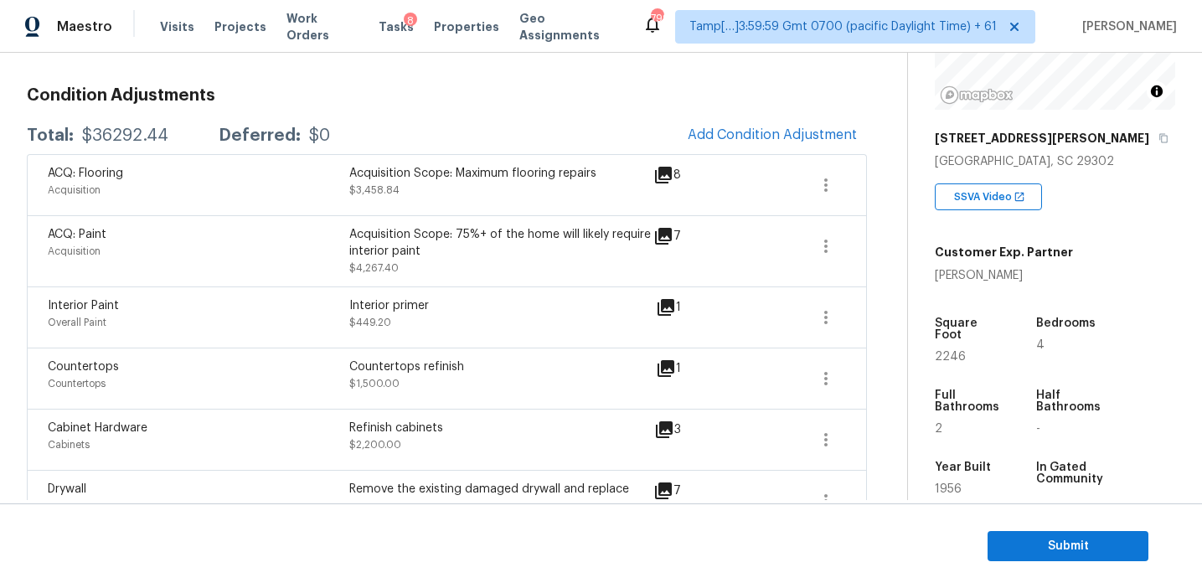
scroll to position [184, 0]
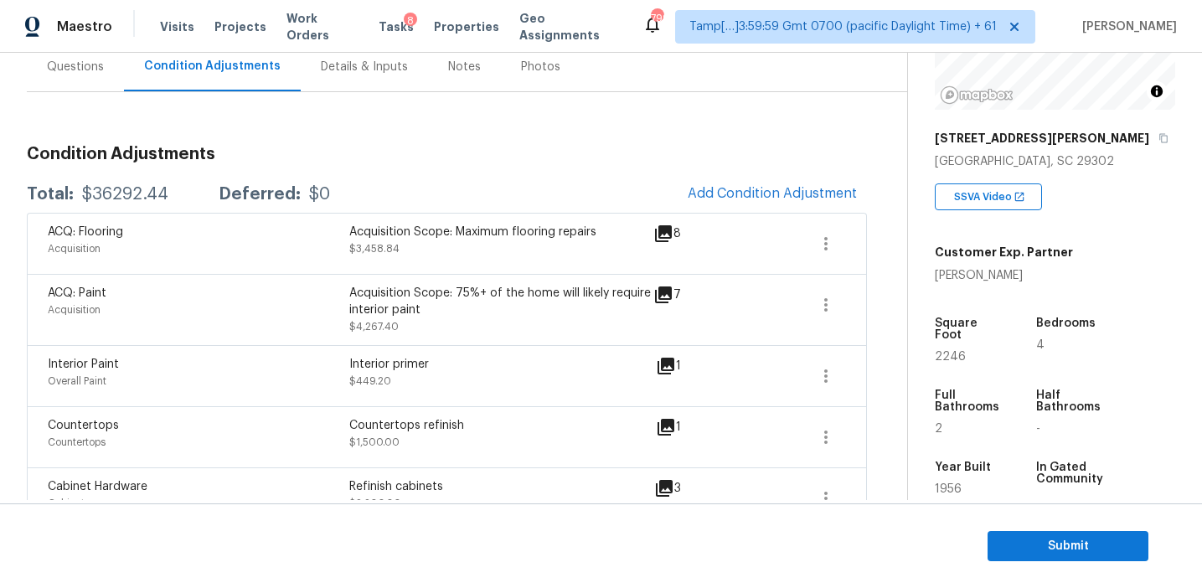
click at [491, 162] on h3 "Condition Adjustments" at bounding box center [447, 154] width 840 height 17
click at [1078, 534] on button "Submit" at bounding box center [1068, 546] width 161 height 31
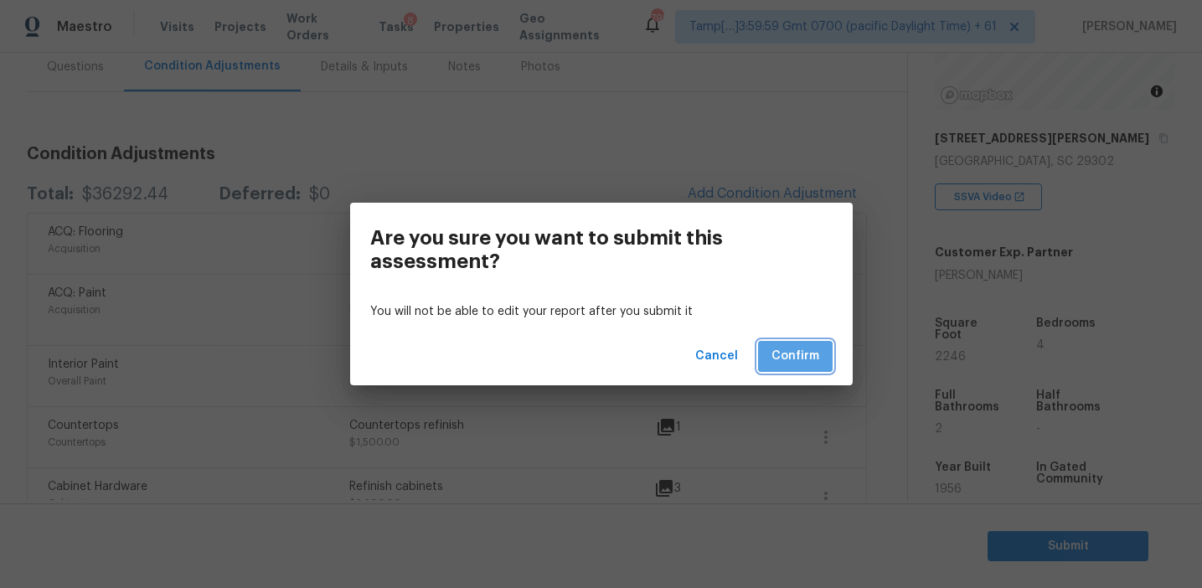
click at [783, 359] on span "Confirm" at bounding box center [795, 356] width 48 height 21
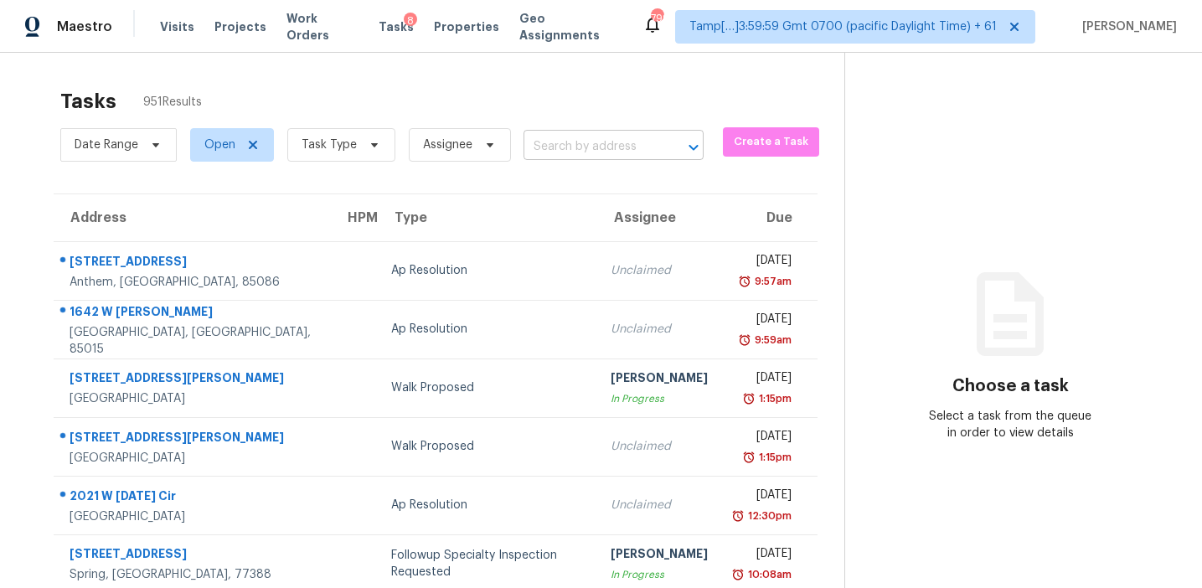
click at [560, 155] on input "text" at bounding box center [589, 147] width 133 height 26
paste input "402 Brier Summit Pl Durham, NC, 27703"
type input "402 Brier Summit Pl Durham, NC, 27703"
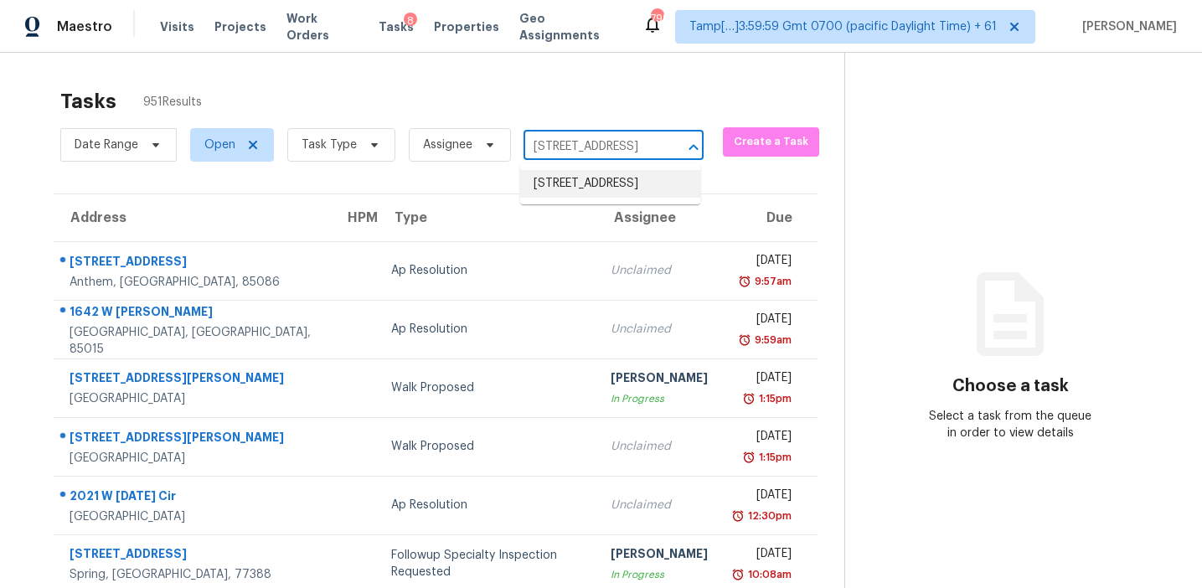
click at [570, 186] on li "402 Brier Summit Pl, Durham, NC 27703" at bounding box center [610, 184] width 180 height 28
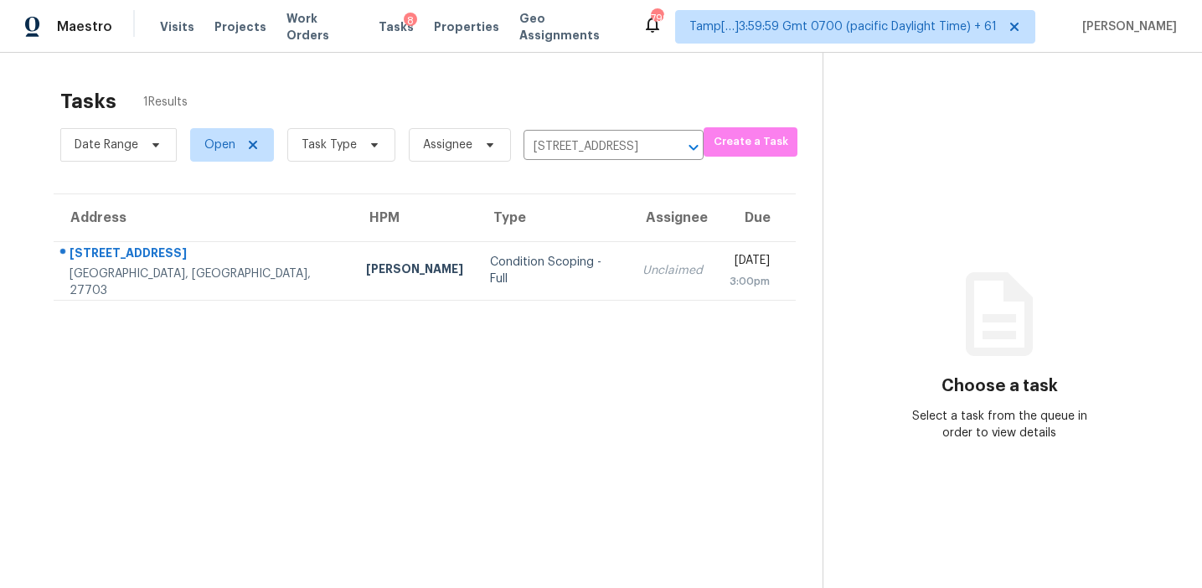
click at [629, 253] on td "Unclaimed" at bounding box center [672, 270] width 87 height 59
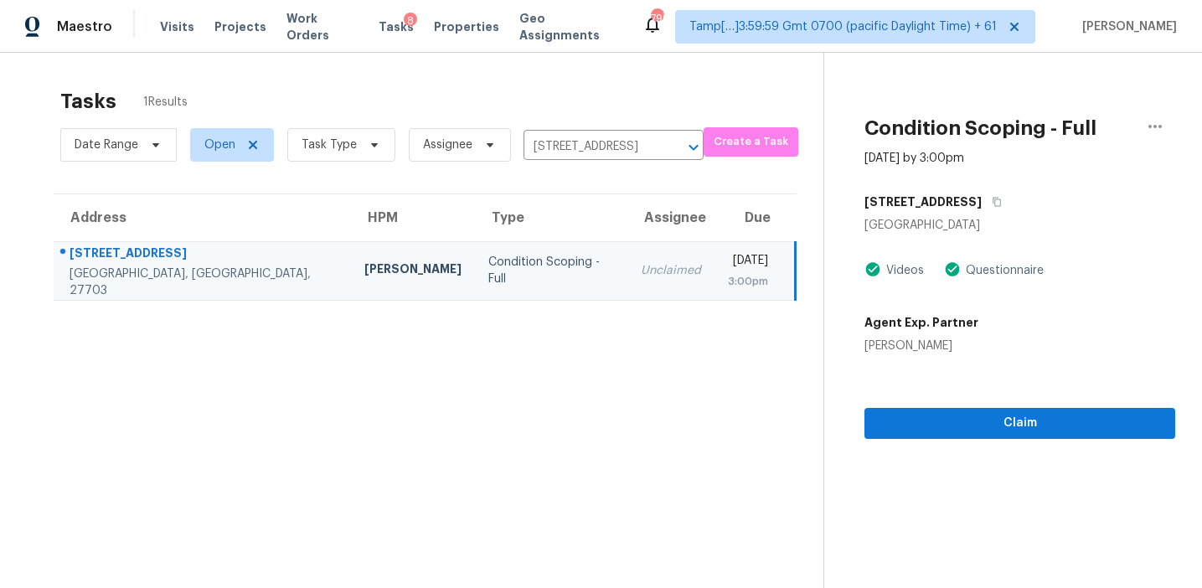
click at [901, 402] on div "Claim" at bounding box center [1019, 396] width 311 height 85
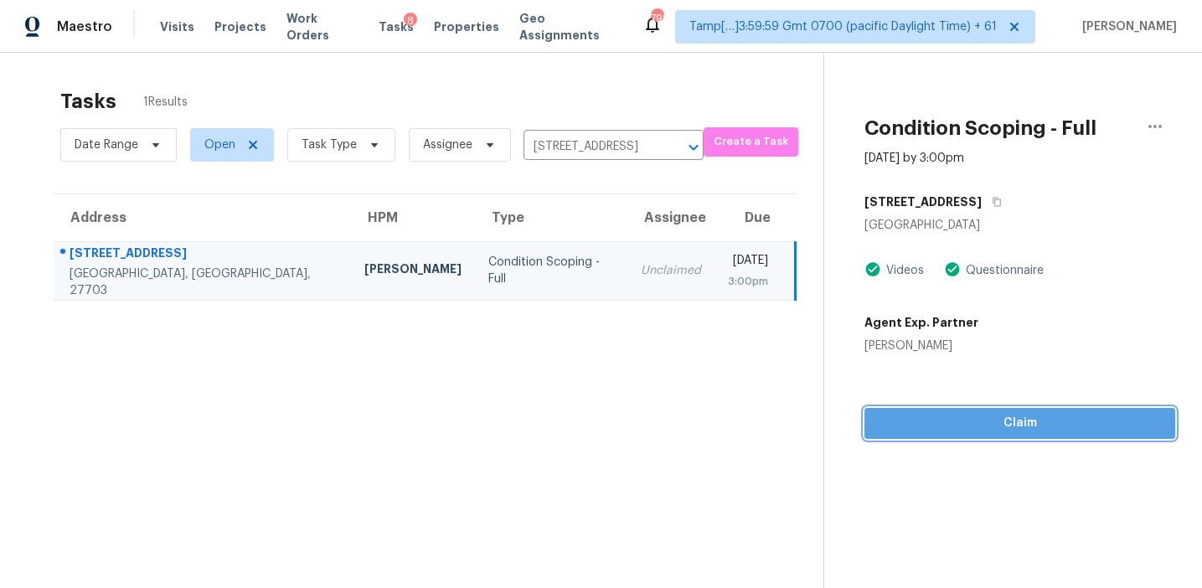
click at [904, 420] on span "Claim" at bounding box center [1020, 423] width 284 height 21
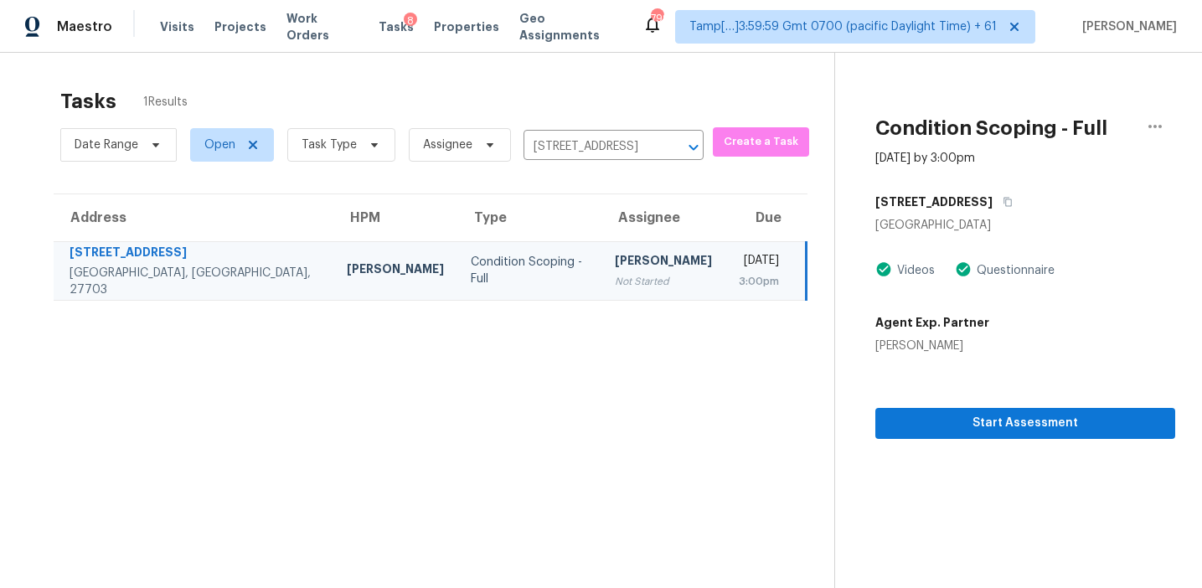
click at [648, 368] on section "Tasks 1 Results Date Range Open Task Type Assignee 402 Brier Summit Pl, Durham,…" at bounding box center [430, 360] width 807 height 561
click at [983, 399] on div "Start Assessment" at bounding box center [1025, 396] width 300 height 85
click at [991, 420] on span "Start Assessment" at bounding box center [1025, 423] width 273 height 21
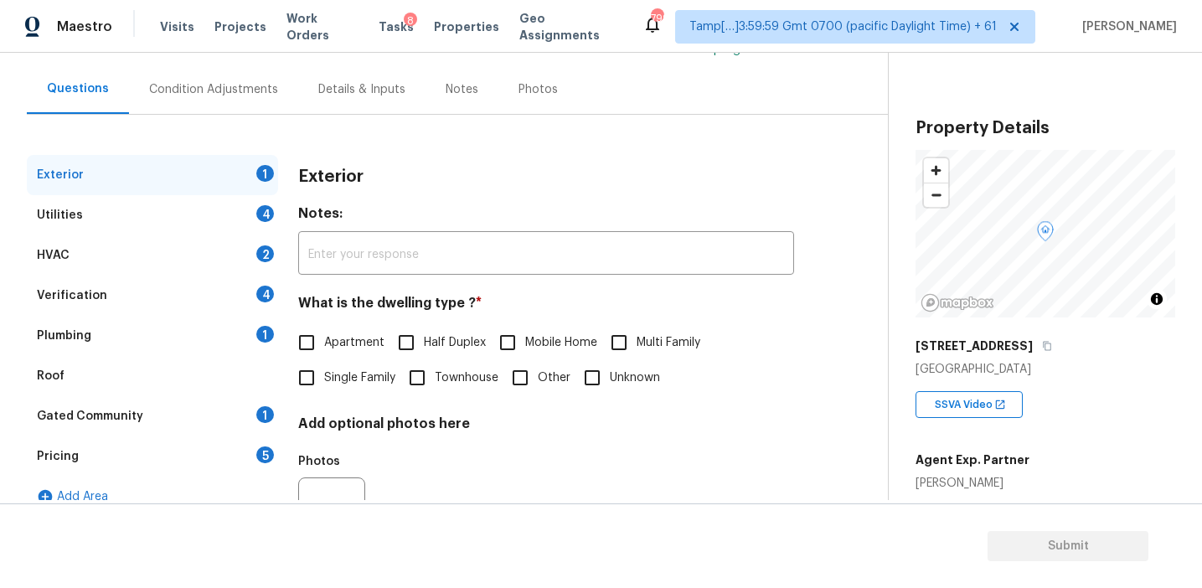
scroll to position [137, 0]
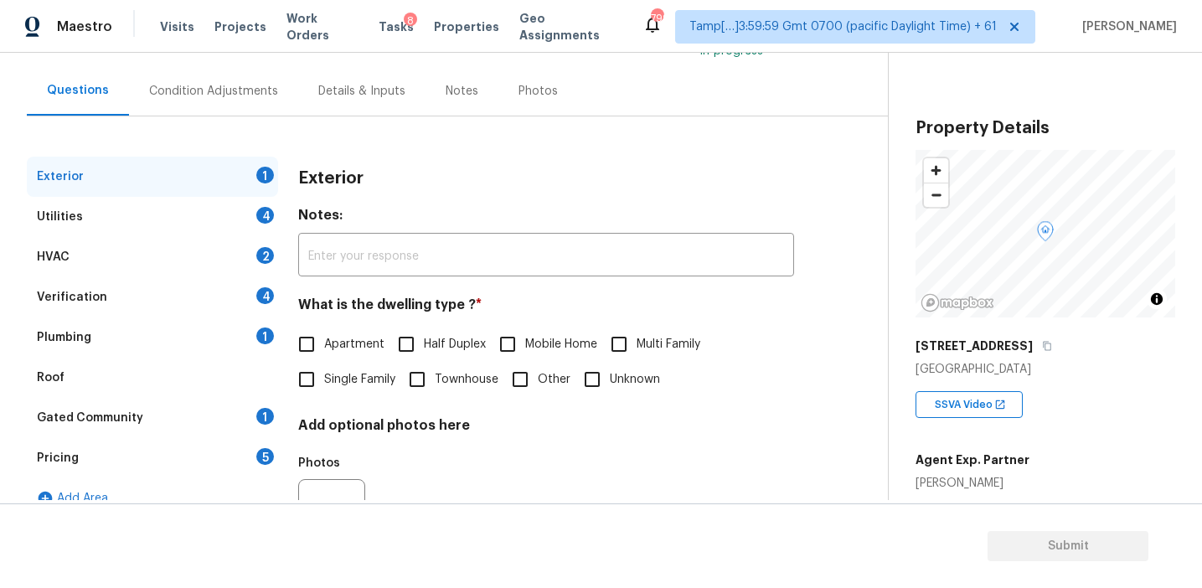
click at [245, 477] on div "Exterior 1 Utilities 4 HVAC 2 Verification 4 Plumbing 1 Roof Gated Community 1 …" at bounding box center [152, 367] width 251 height 420
click at [248, 454] on div "Pricing 5" at bounding box center [152, 458] width 251 height 40
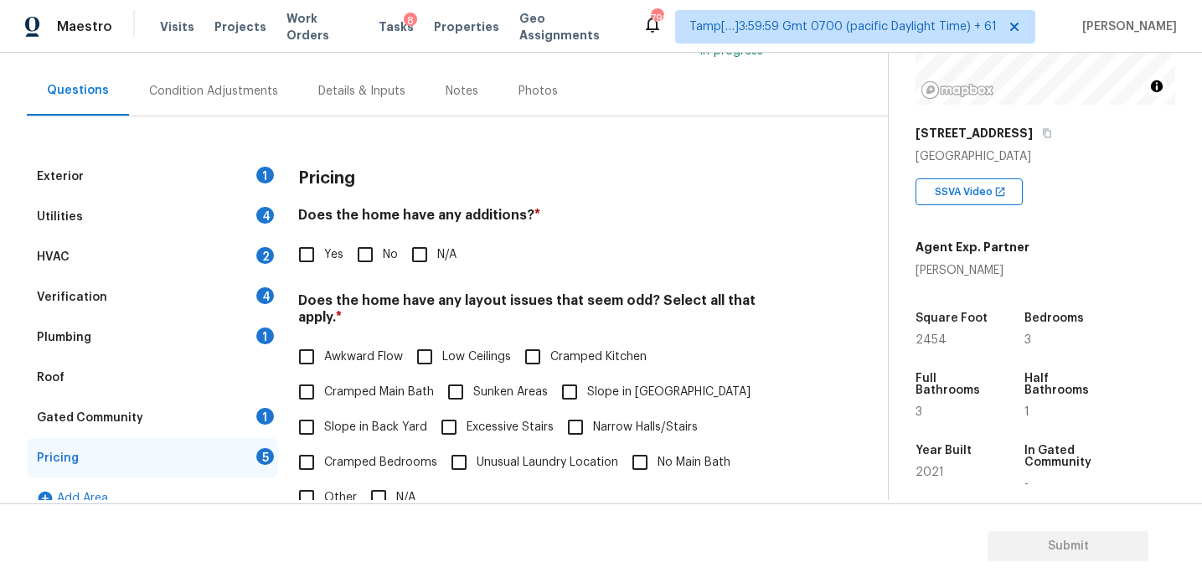
scroll to position [212, 0]
click at [328, 154] on div "Exterior 1 Utilities 4 HVAC 2 Verification 4 Plumbing 1 Roof Gated Community 1 …" at bounding box center [437, 462] width 821 height 692
click at [301, 176] on h3 "Pricing" at bounding box center [326, 178] width 57 height 17
click at [242, 85] on div "Condition Adjustments" at bounding box center [213, 91] width 129 height 17
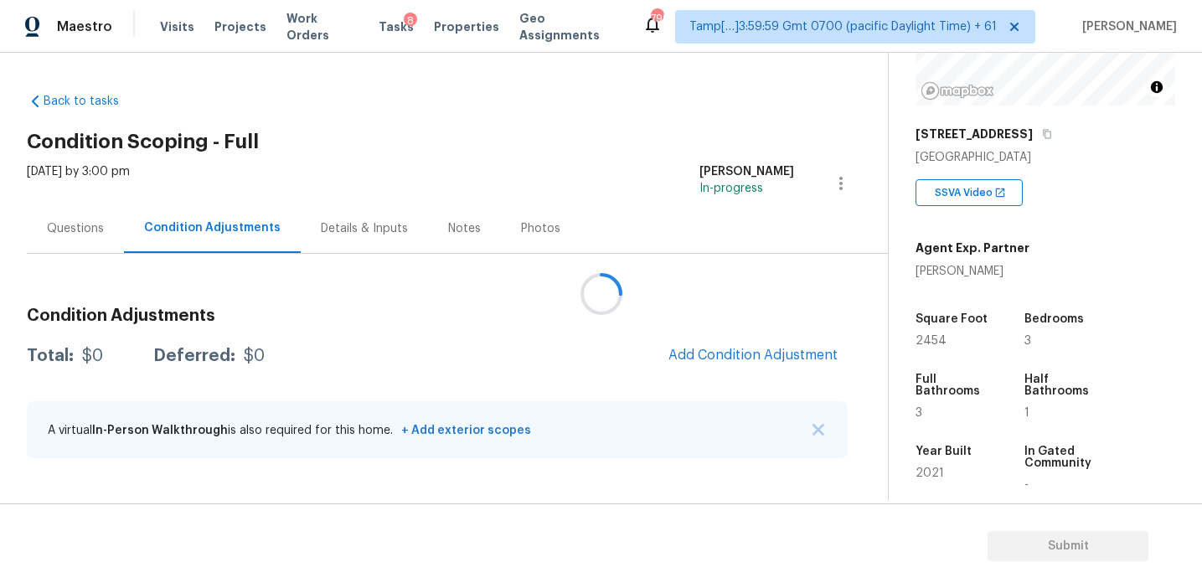
click at [539, 332] on div at bounding box center [601, 294] width 1202 height 588
click at [694, 345] on button "Add Condition Adjustment" at bounding box center [752, 355] width 189 height 35
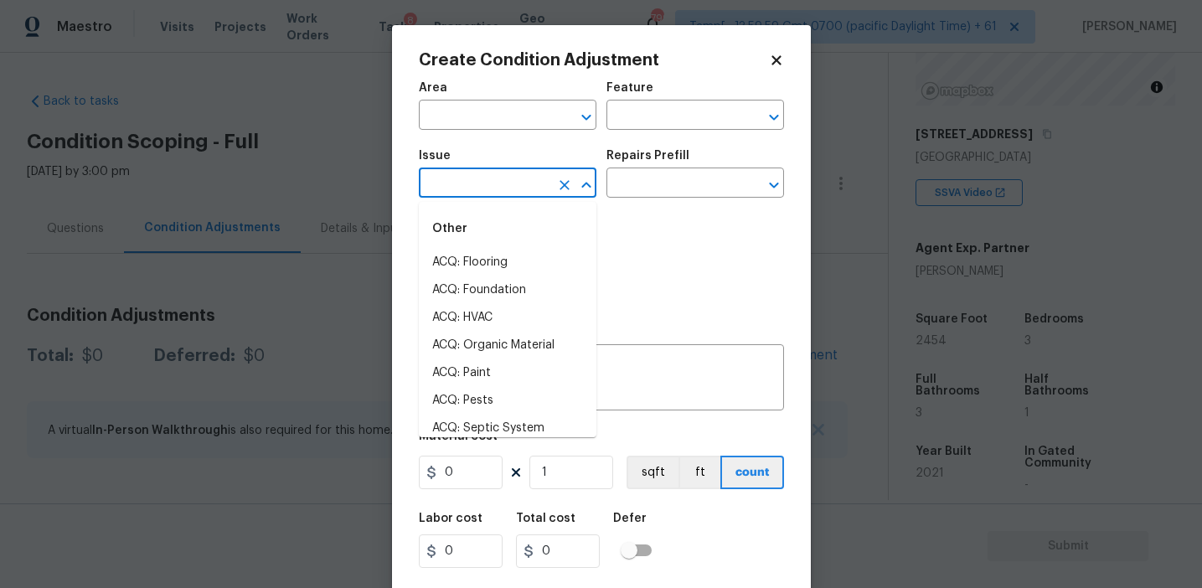
click at [503, 189] on input "text" at bounding box center [484, 185] width 131 height 26
click at [524, 352] on li "Pet Odor" at bounding box center [508, 346] width 178 height 28
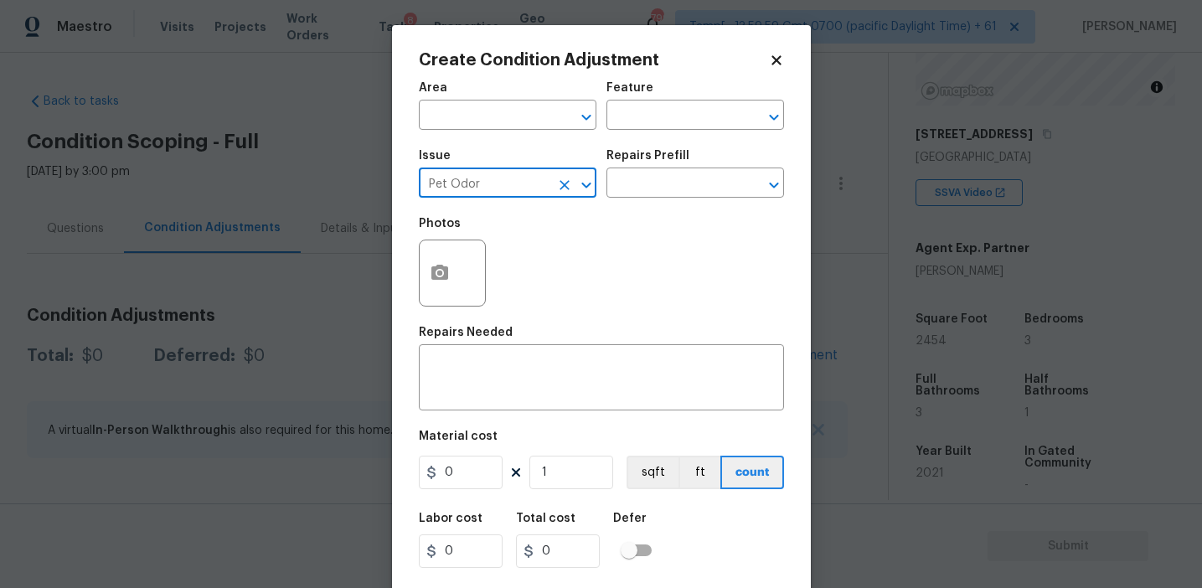
type input "Pet Odor"
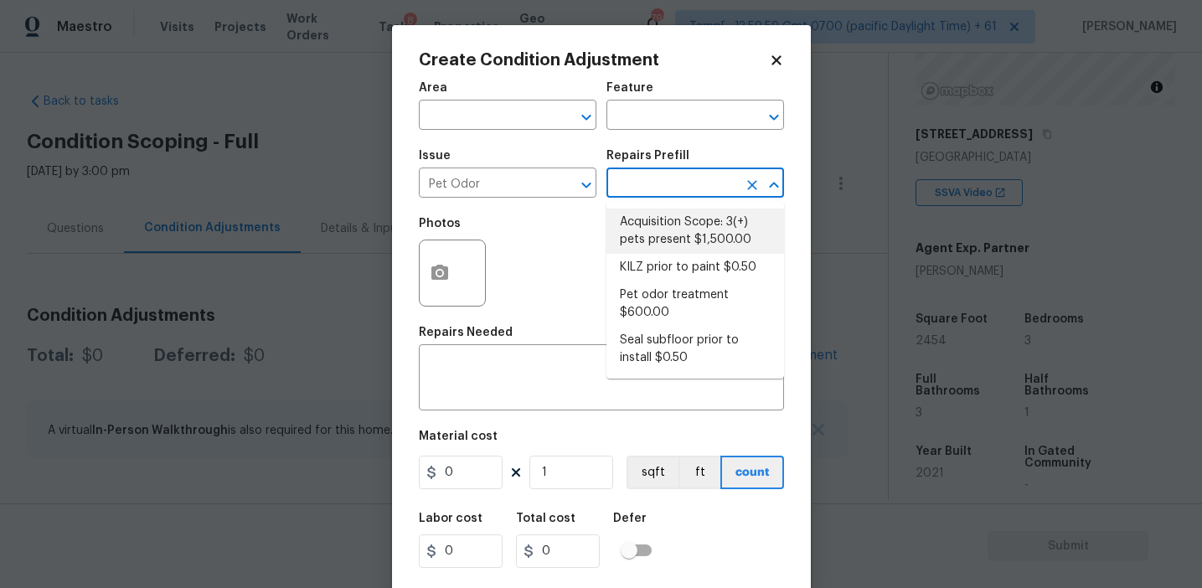
click at [683, 229] on li "Acquisition Scope: 3(+) pets present $1,500.00" at bounding box center [695, 231] width 178 height 45
type textarea "Acquisition Scope: 3(+) pets present"
type input "1500"
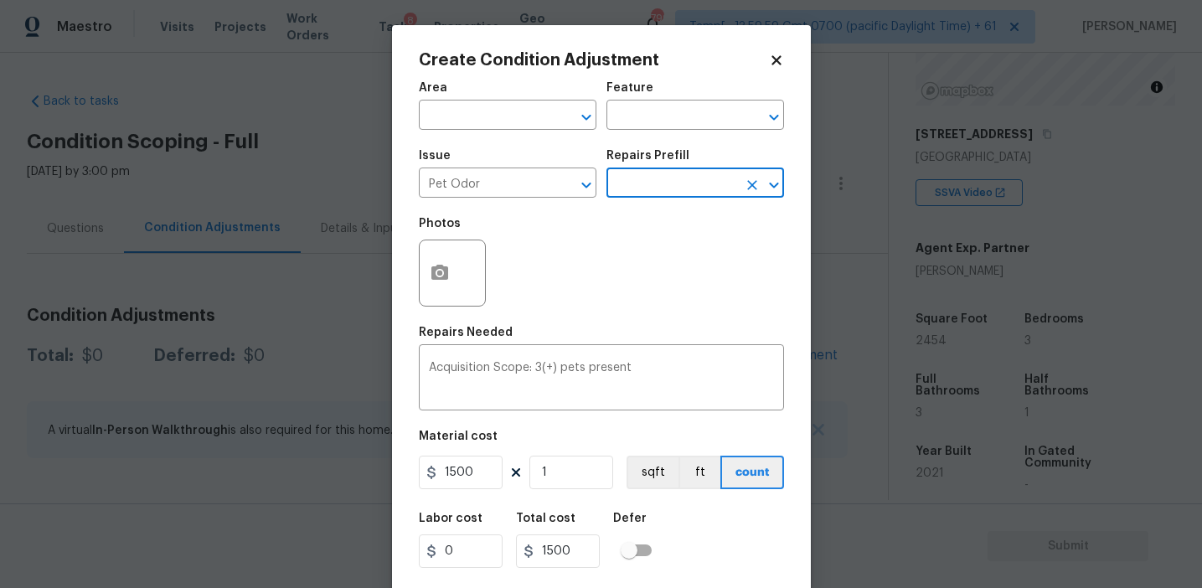
scroll to position [38, 0]
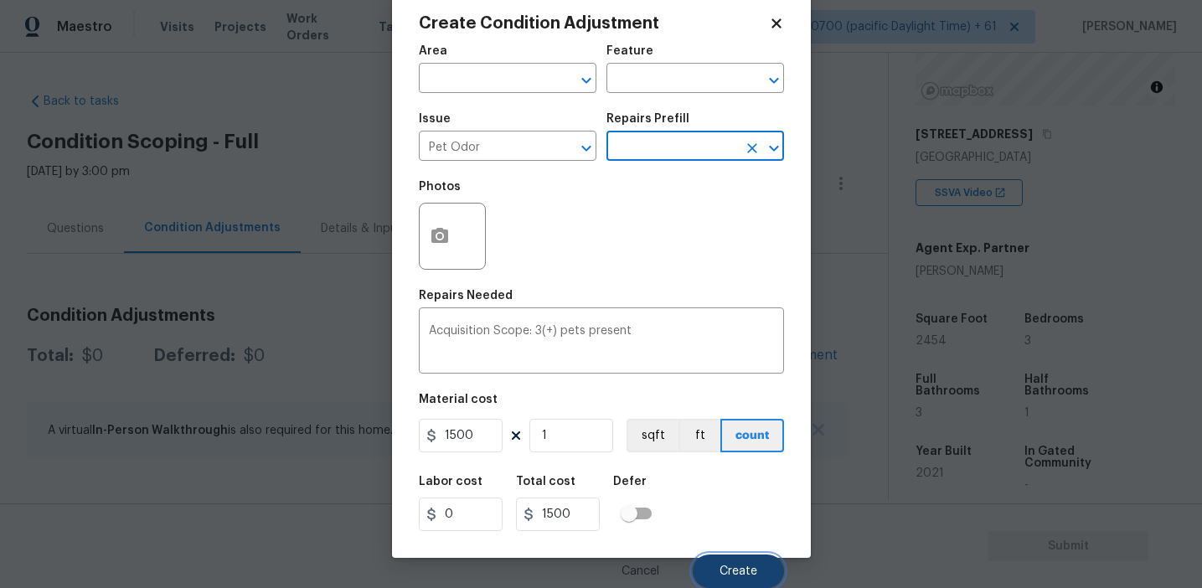
click at [724, 575] on span "Create" at bounding box center [738, 571] width 38 height 13
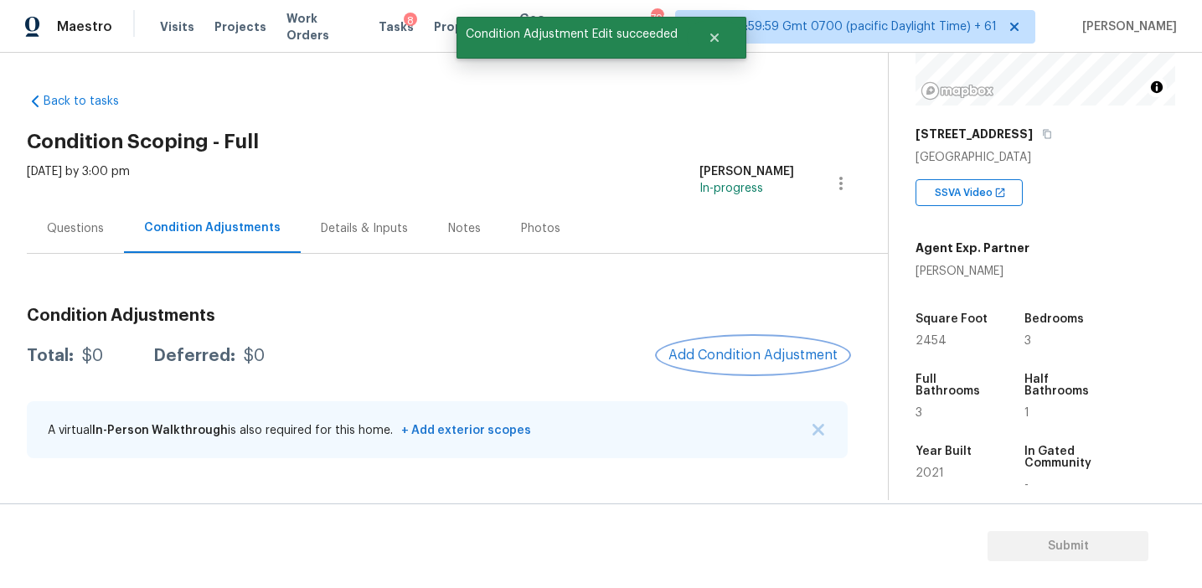
scroll to position [0, 0]
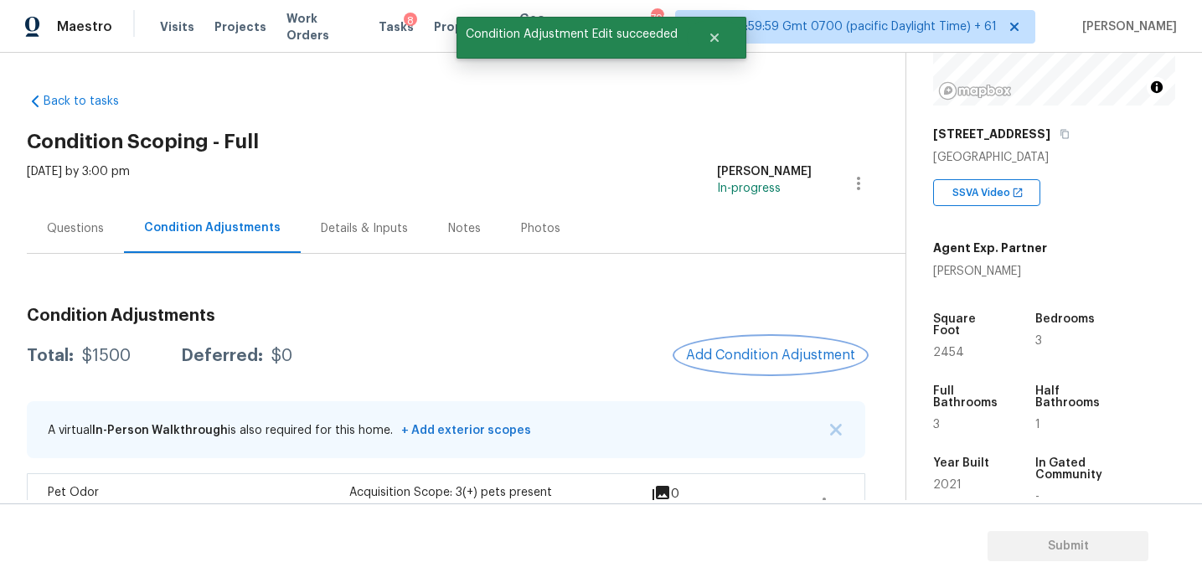
click at [729, 353] on span "Add Condition Adjustment" at bounding box center [770, 355] width 169 height 15
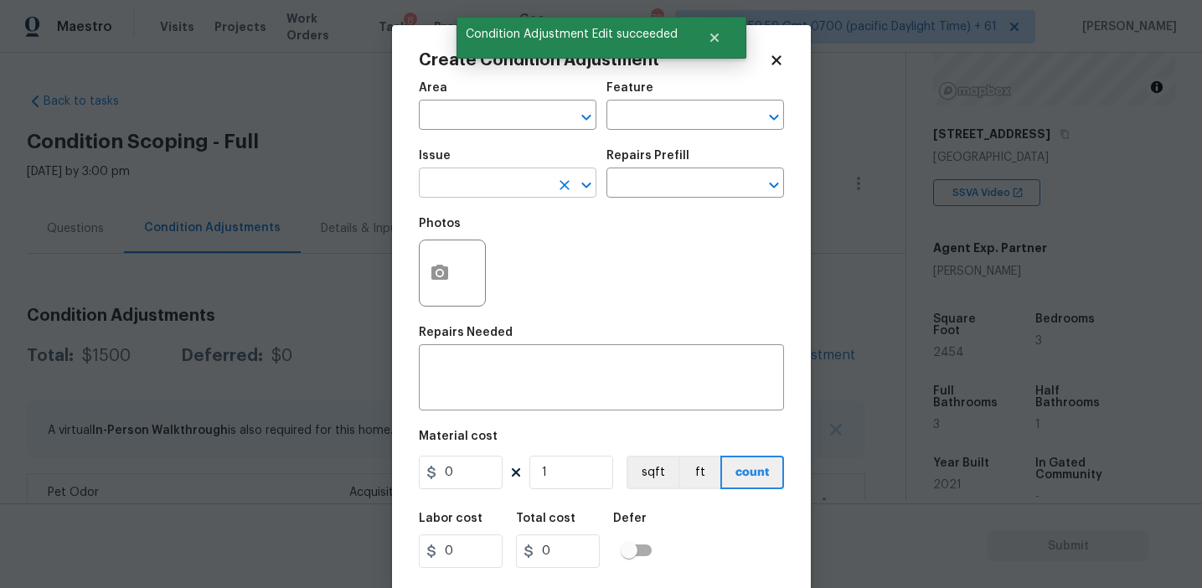
click at [510, 178] on input "text" at bounding box center [484, 185] width 131 height 26
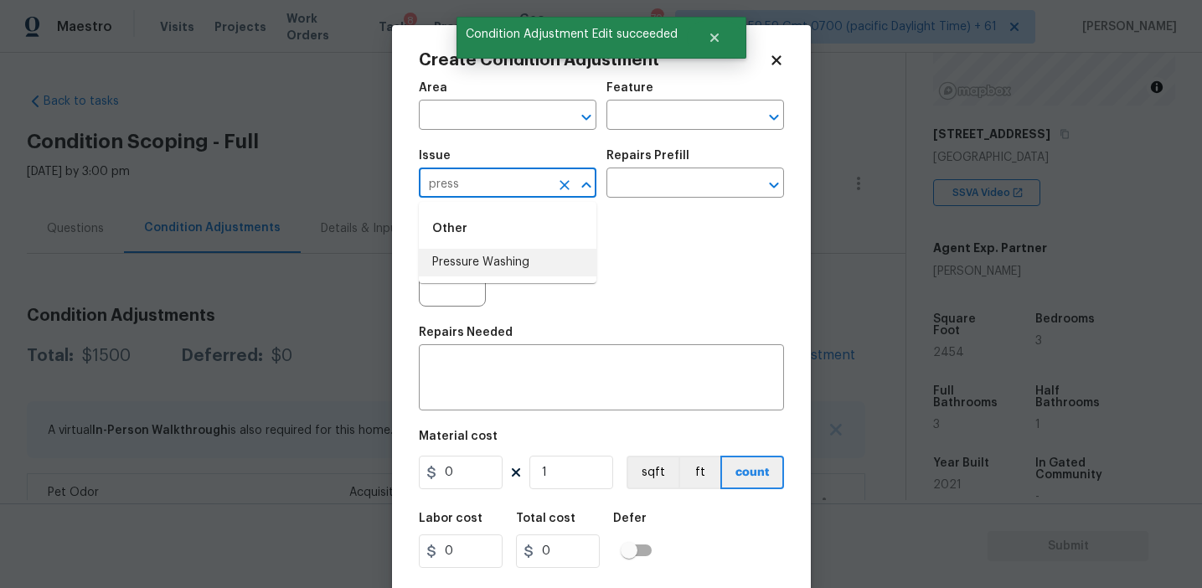
click at [529, 264] on li "Pressure Washing" at bounding box center [508, 263] width 178 height 28
type input "Pressure Washing"
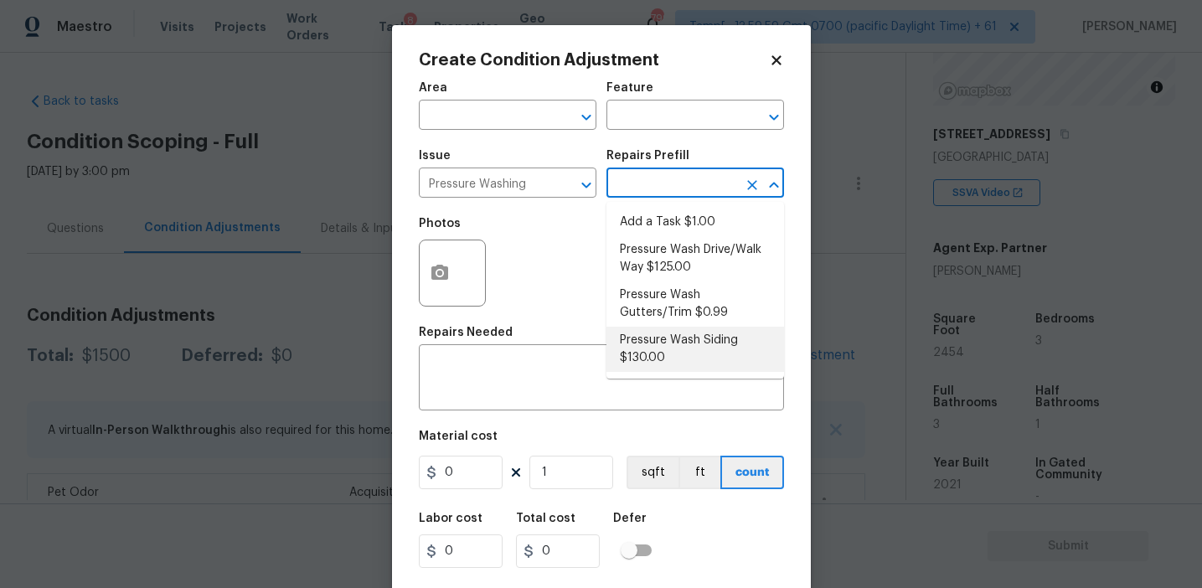
click at [642, 348] on li "Pressure Wash Siding $130.00" at bounding box center [695, 349] width 178 height 45
type input "Siding"
type textarea "Protect areas as needed for pressure washing. Pressure wash the siding on the h…"
type input "130"
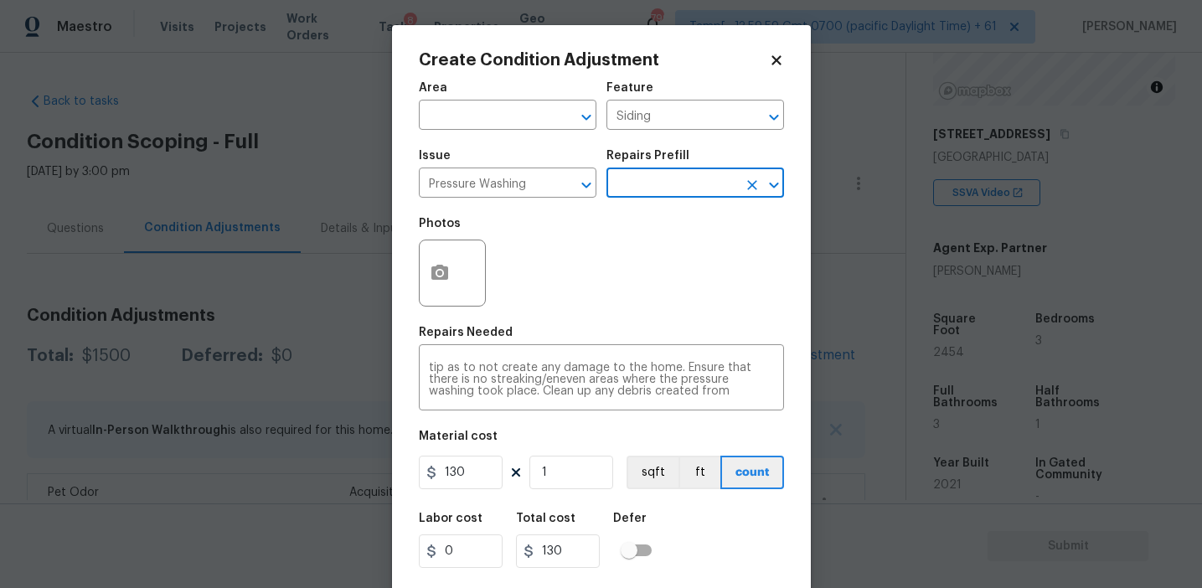
scroll to position [38, 0]
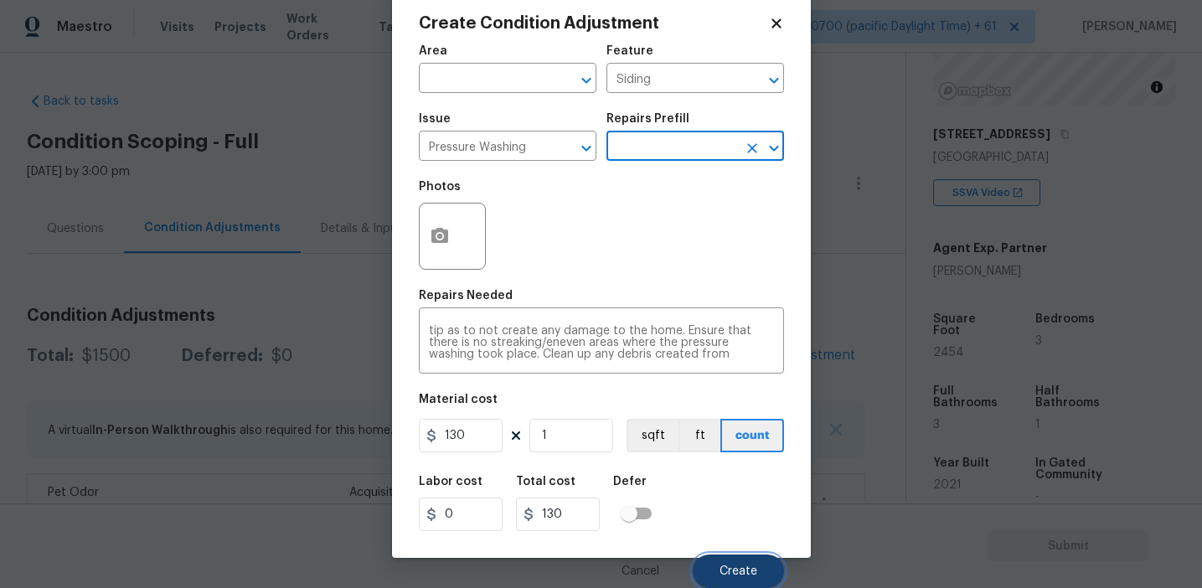
click at [738, 566] on span "Create" at bounding box center [738, 571] width 38 height 13
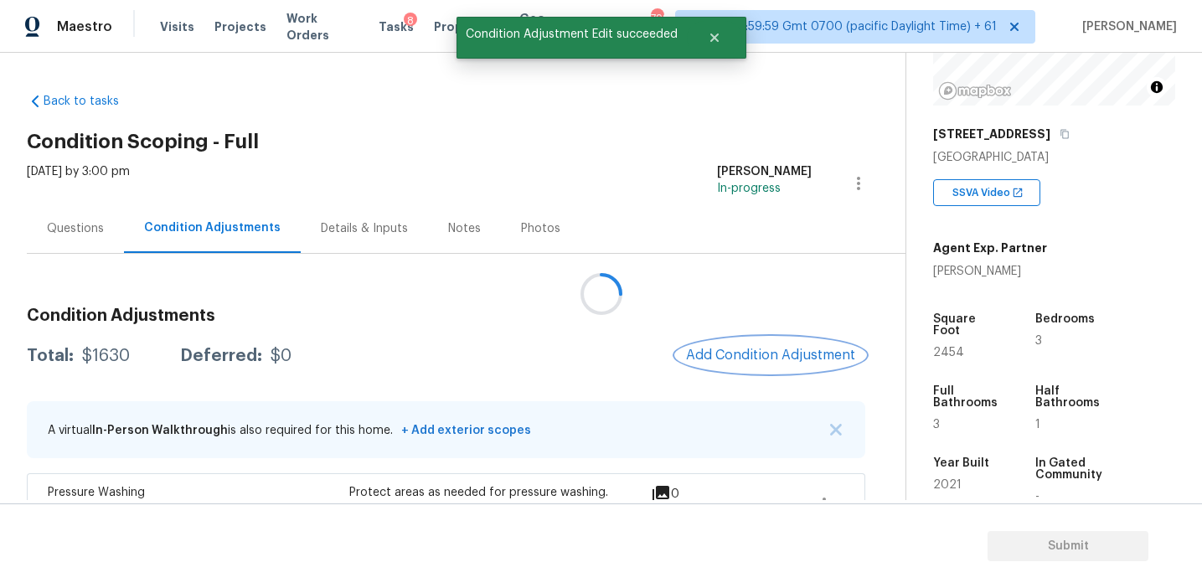
scroll to position [0, 0]
click at [731, 362] on span "Add Condition Adjustment" at bounding box center [770, 355] width 169 height 15
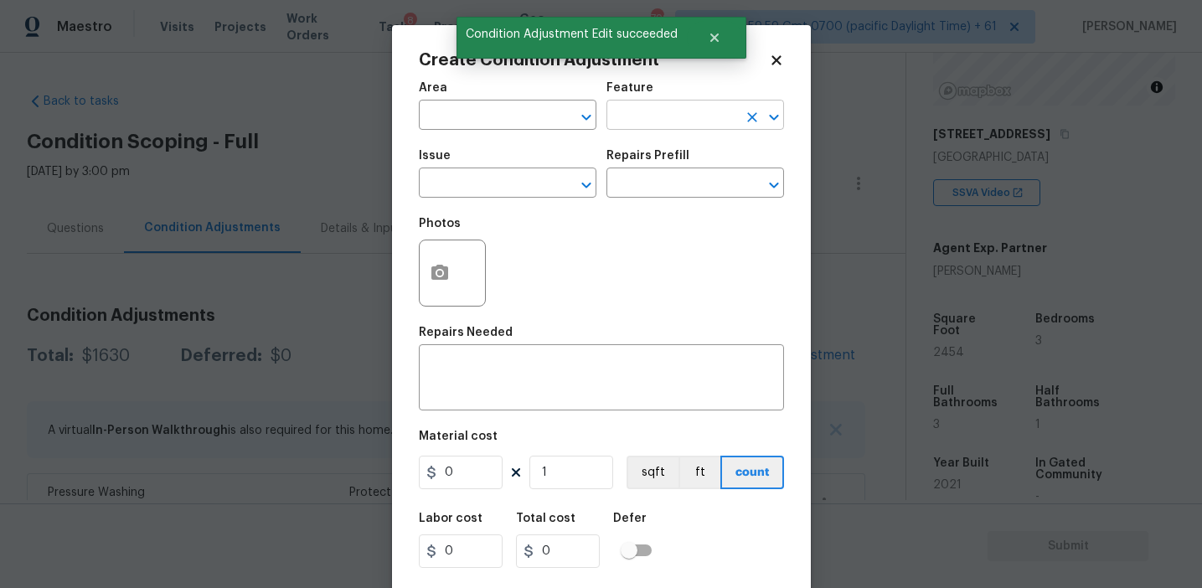
click at [639, 121] on input "text" at bounding box center [671, 117] width 131 height 26
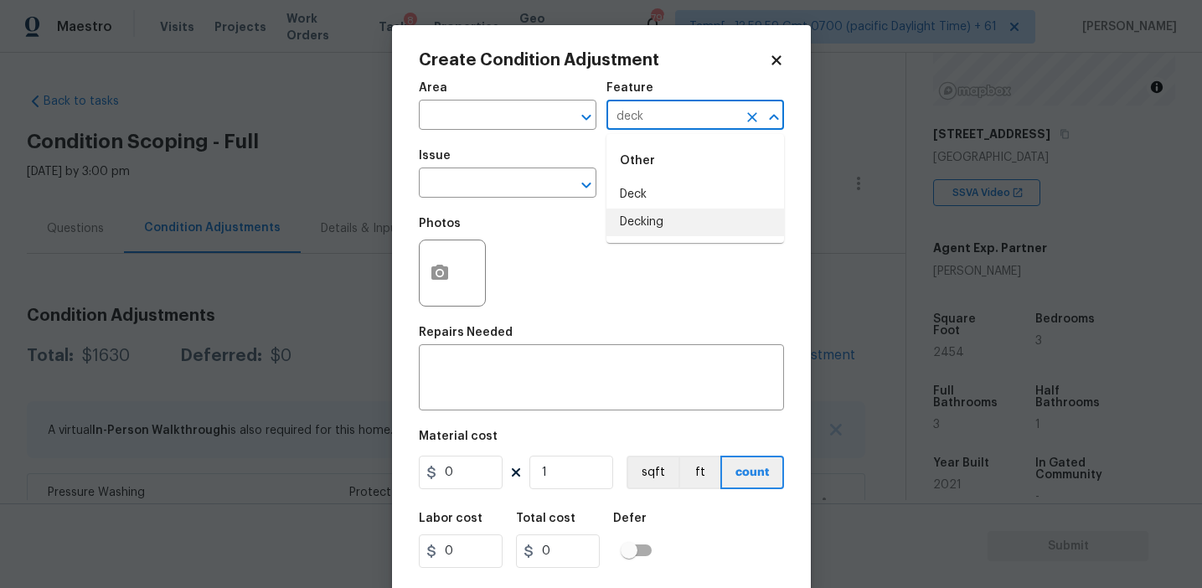
click at [647, 222] on li "Decking" at bounding box center [695, 223] width 178 height 28
click at [653, 111] on input "Decking" at bounding box center [671, 117] width 131 height 26
type input "Decking"
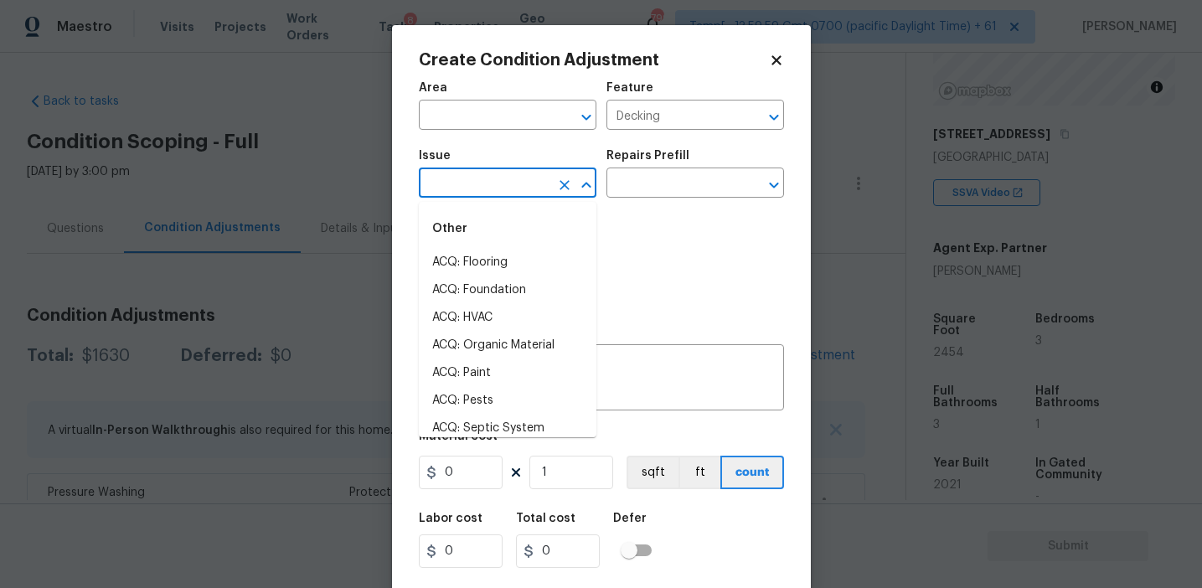
click at [513, 185] on input "text" at bounding box center [484, 185] width 131 height 26
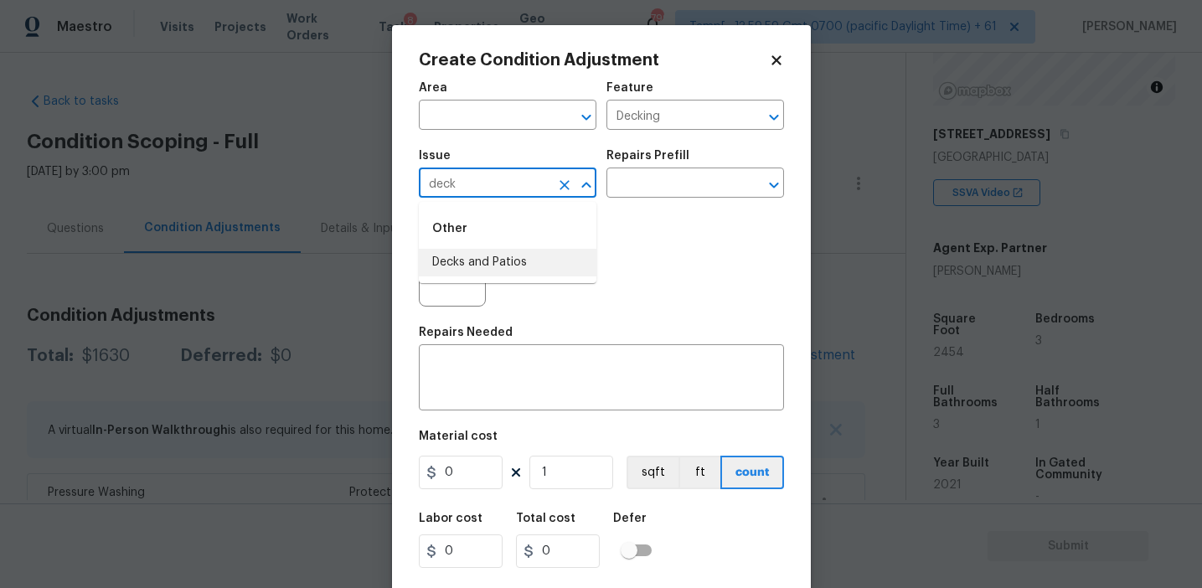
click at [529, 257] on li "Decks and Patios" at bounding box center [508, 263] width 178 height 28
type input "Decks and Patios"
click at [498, 392] on textarea at bounding box center [601, 379] width 345 height 35
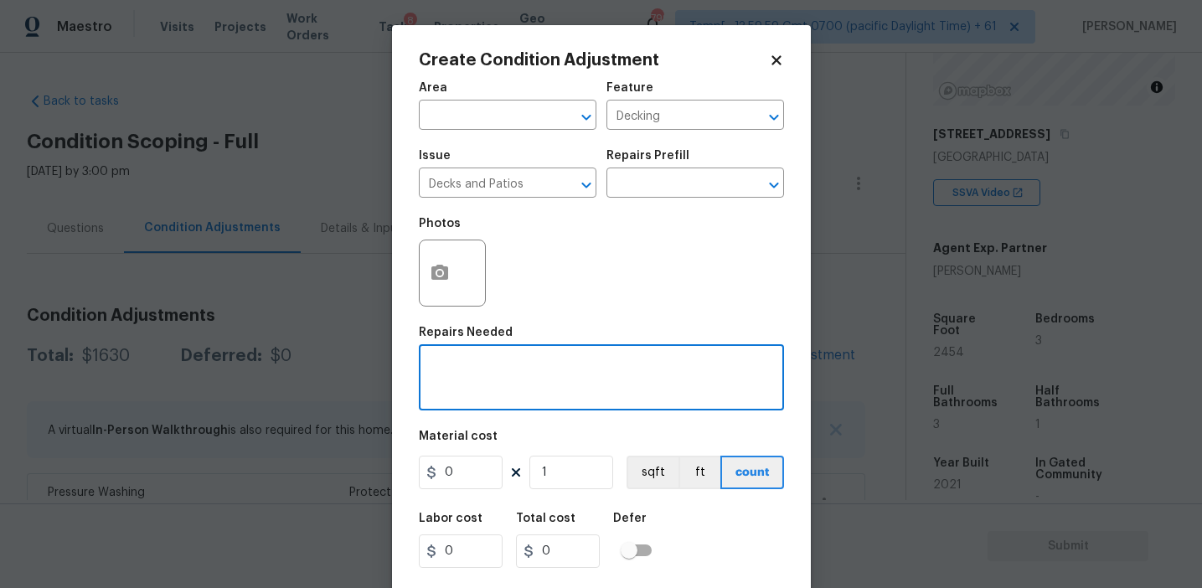
paste textarea "Decking"
type textarea "Decking repairs"
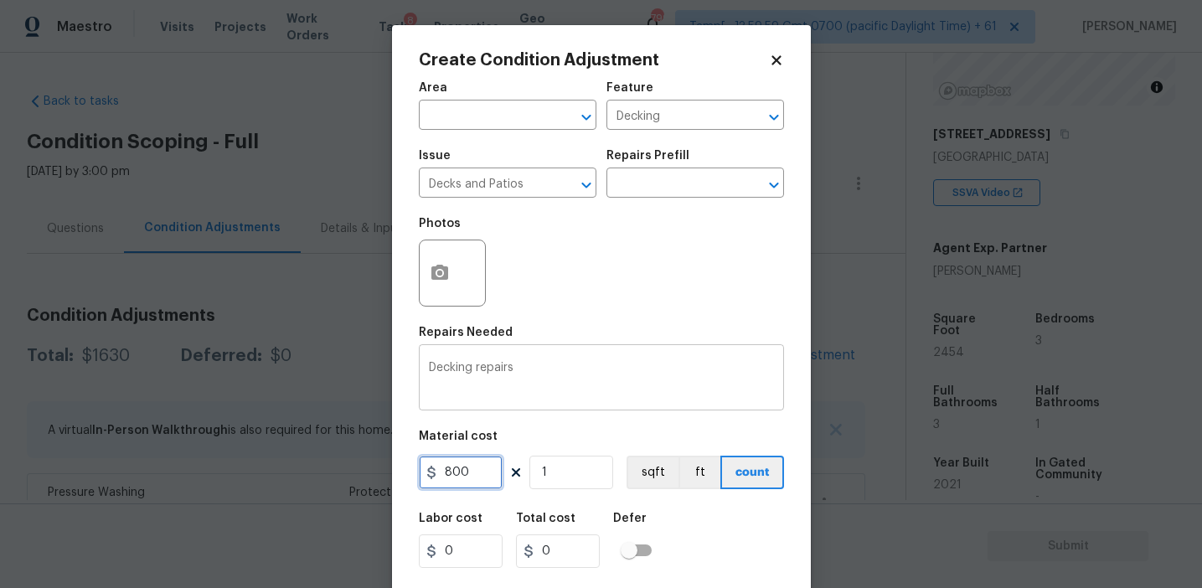
type input "800"
click at [427, 279] on button "button" at bounding box center [440, 272] width 40 height 65
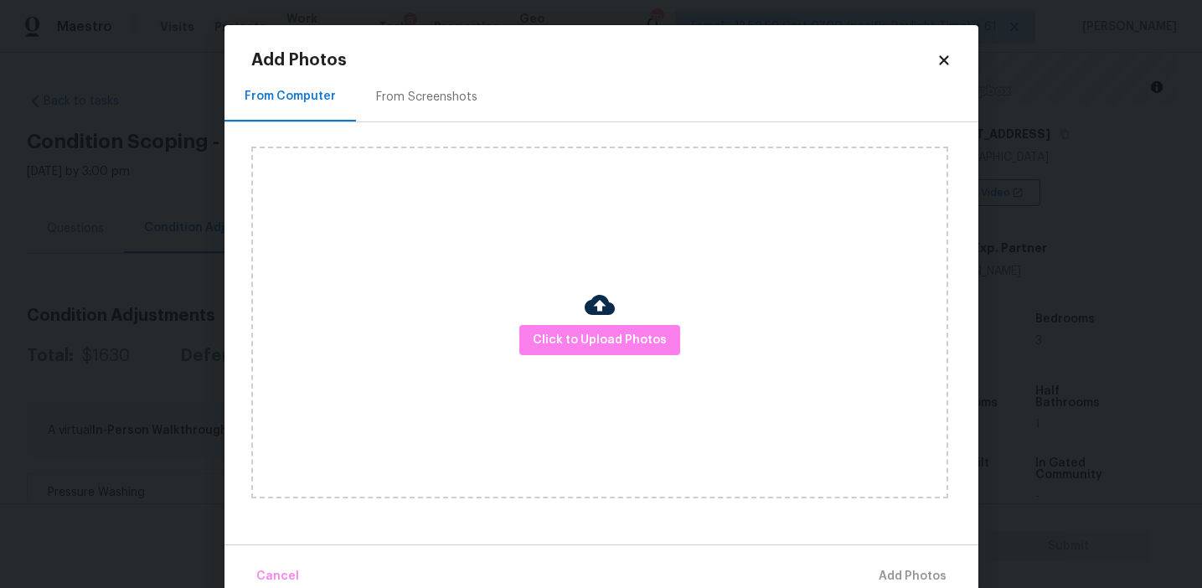
click at [453, 100] on div "From Screenshots" at bounding box center [426, 97] width 101 height 17
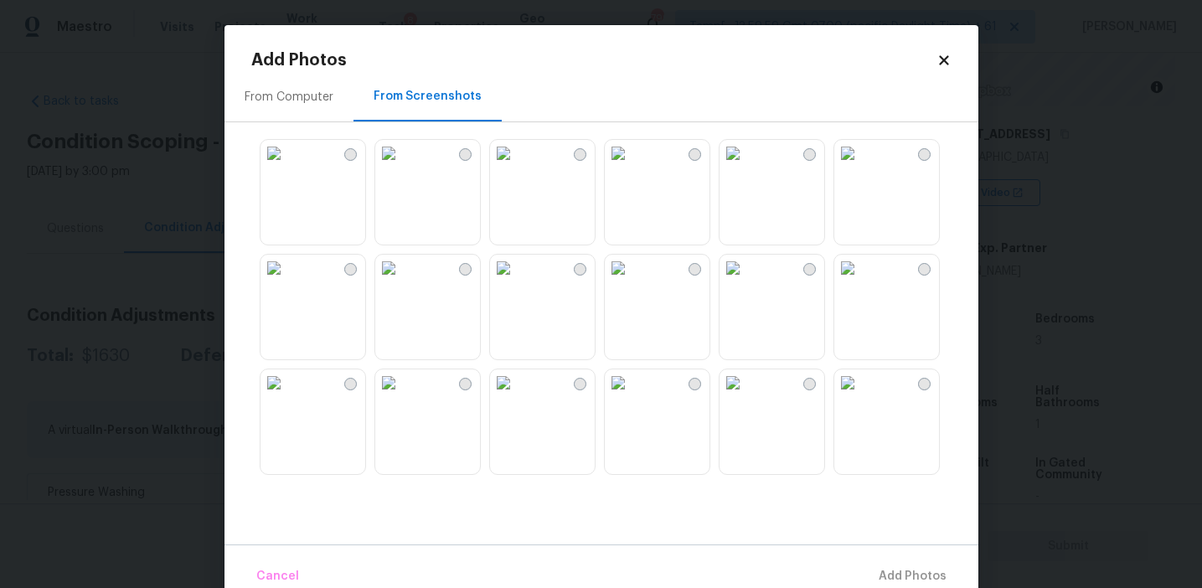
click at [287, 281] on img at bounding box center [273, 268] width 27 height 27
click at [885, 576] on span "Add 1 Photo(s)" at bounding box center [905, 576] width 83 height 21
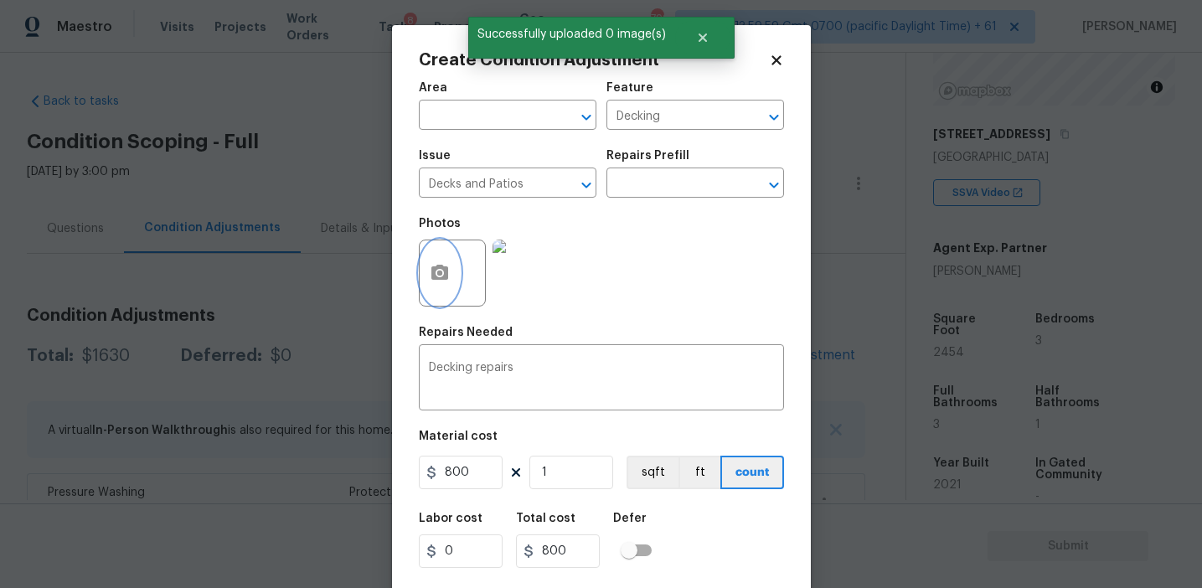
scroll to position [38, 0]
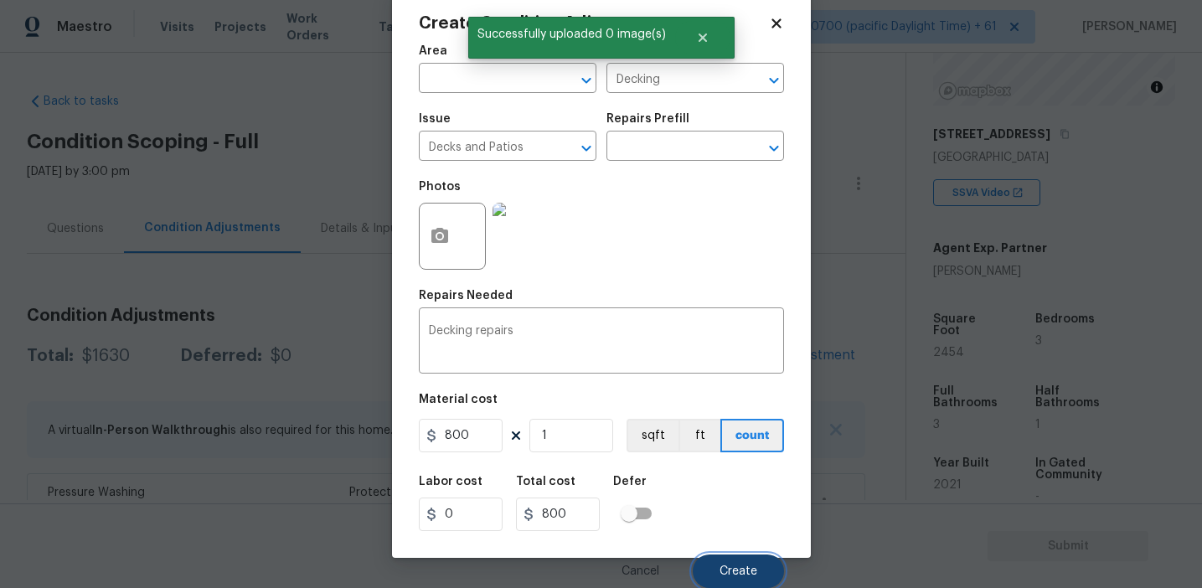
click at [735, 562] on button "Create" at bounding box center [738, 571] width 91 height 34
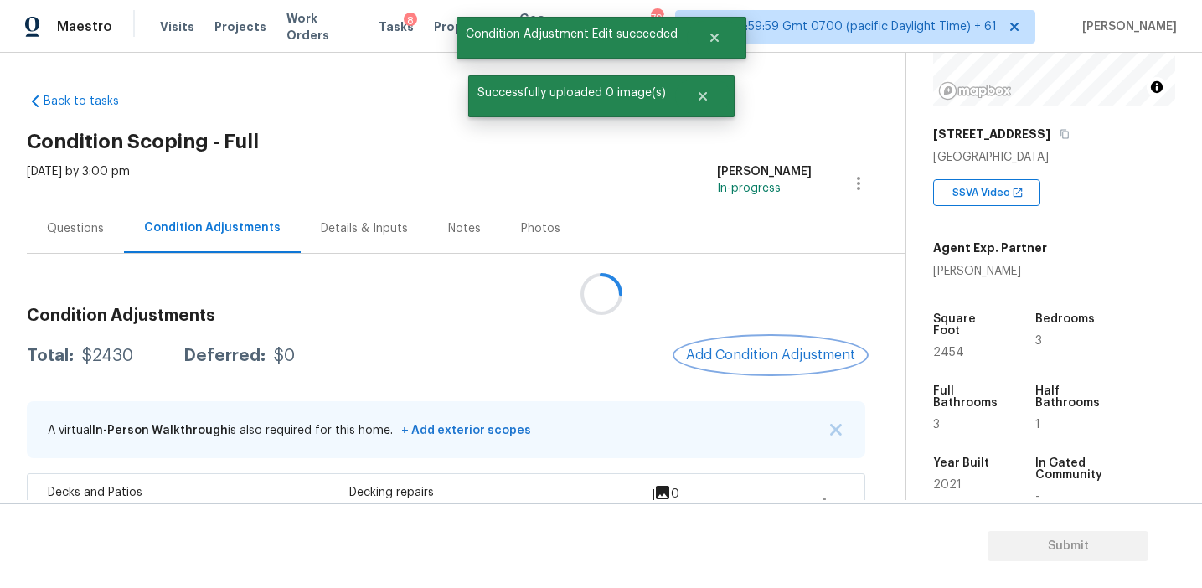
scroll to position [0, 0]
click at [725, 351] on span "Add Condition Adjustment" at bounding box center [770, 355] width 169 height 15
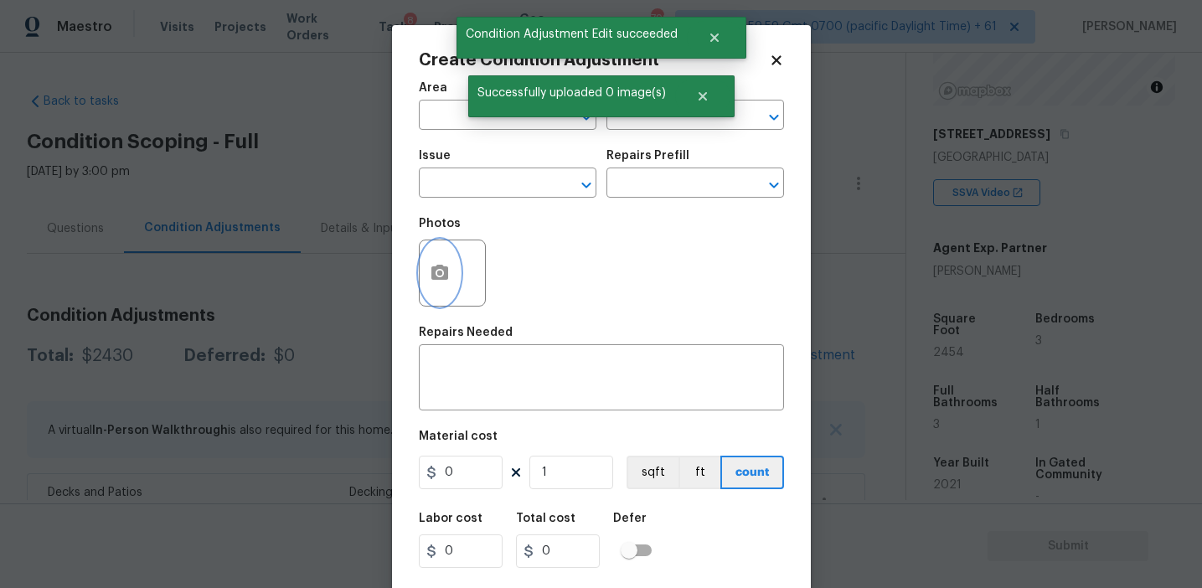
click at [437, 260] on button "button" at bounding box center [440, 272] width 40 height 65
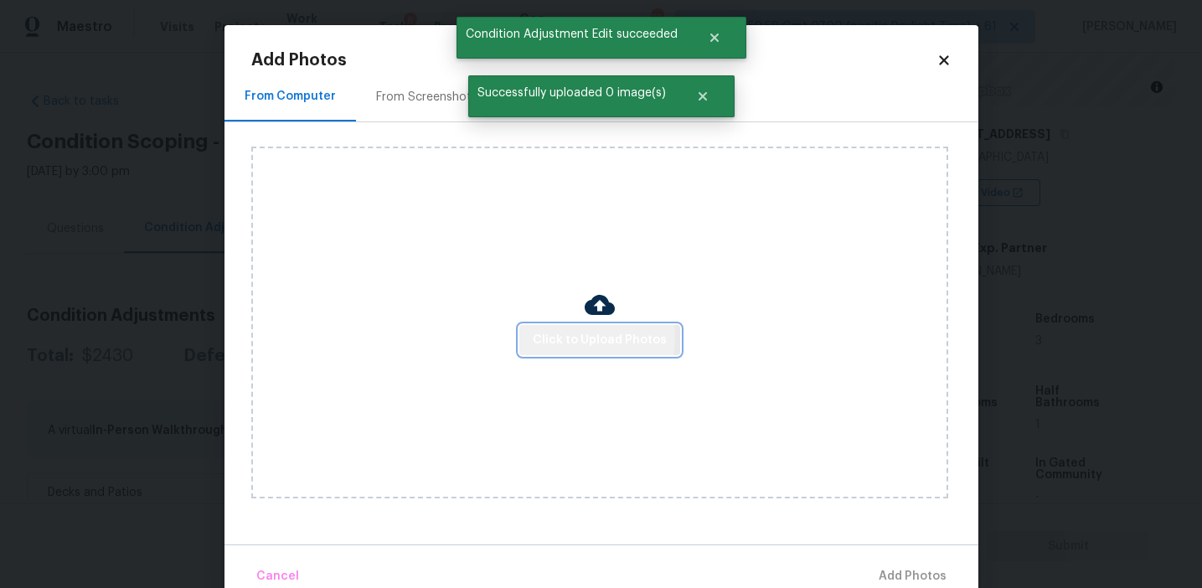
click at [570, 336] on span "Click to Upload Photos" at bounding box center [600, 340] width 134 height 21
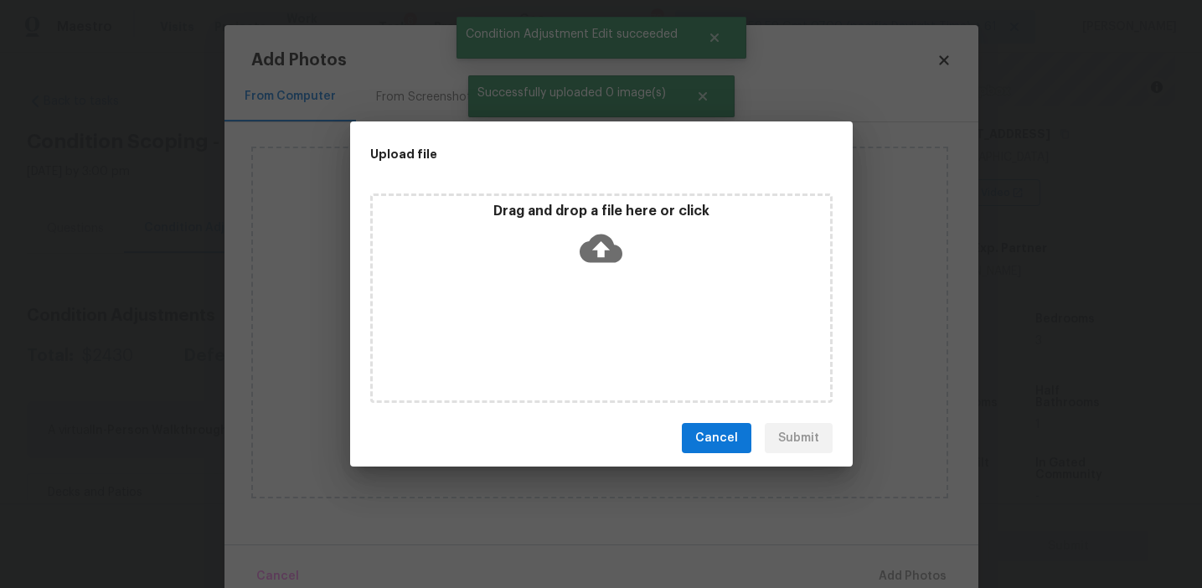
click at [564, 199] on div "Drag and drop a file here or click" at bounding box center [601, 297] width 462 height 209
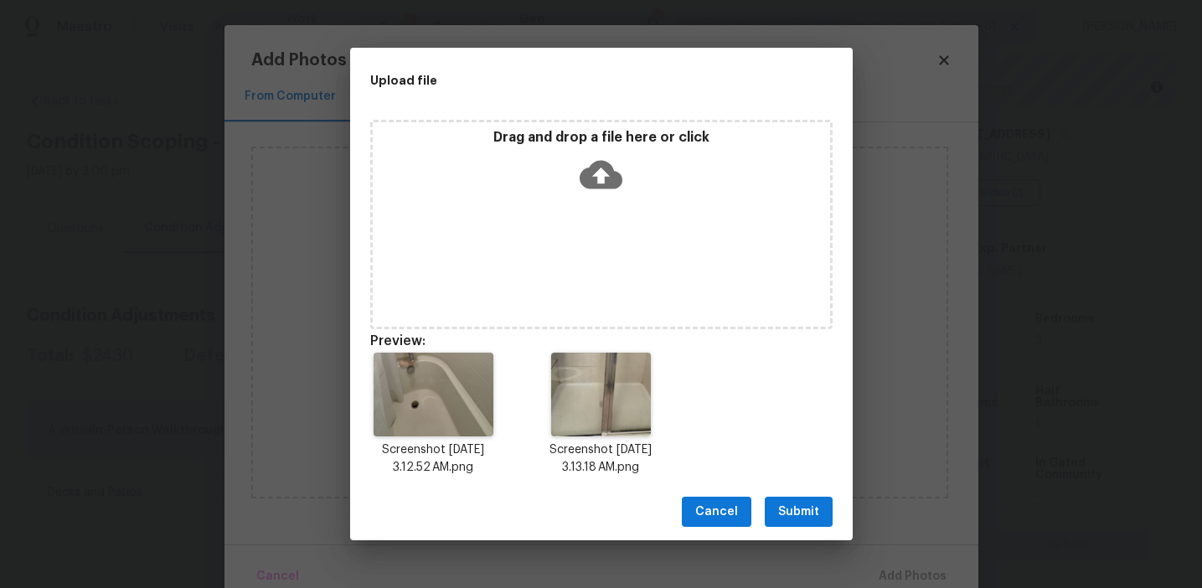
click at [794, 509] on span "Submit" at bounding box center [798, 512] width 41 height 21
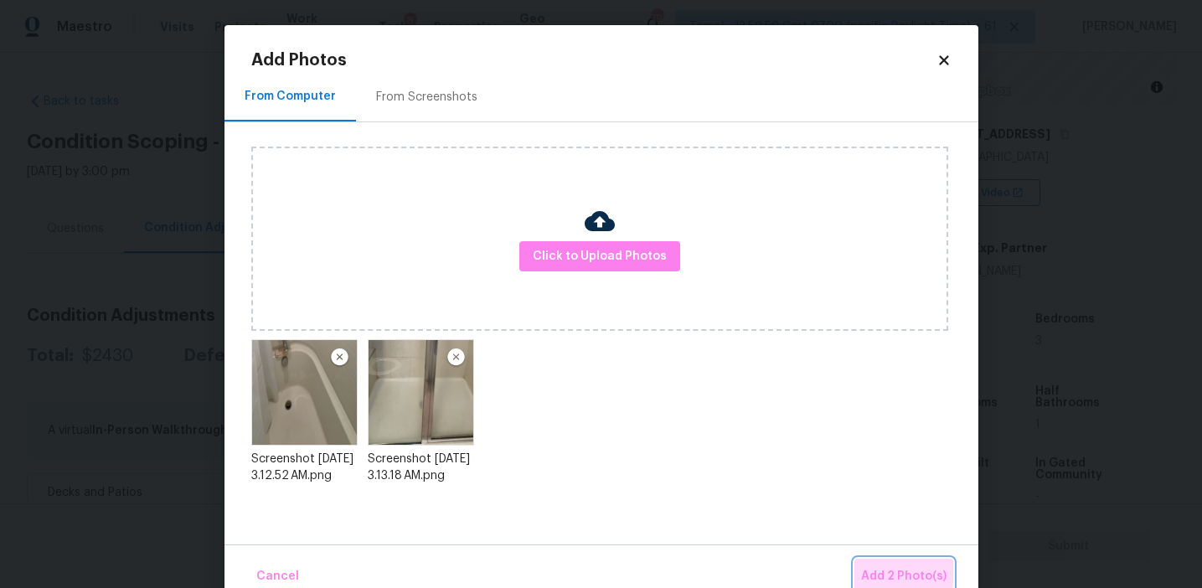
click at [869, 571] on span "Add 2 Photo(s)" at bounding box center [903, 576] width 85 height 21
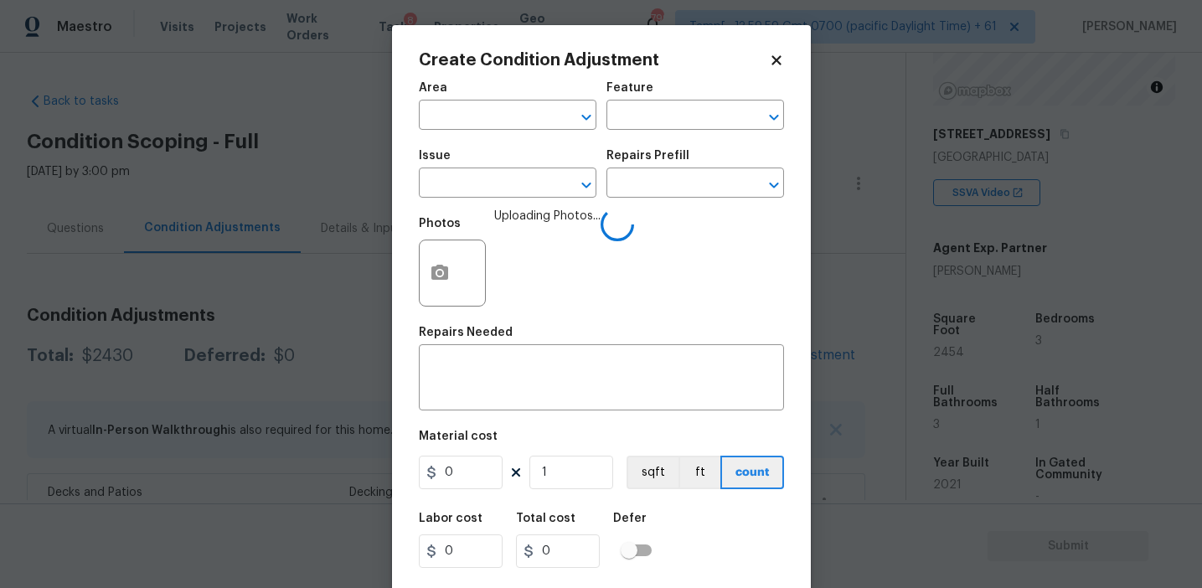
click at [508, 170] on div "Issue" at bounding box center [508, 161] width 178 height 22
click at [516, 183] on input "text" at bounding box center [484, 185] width 131 height 26
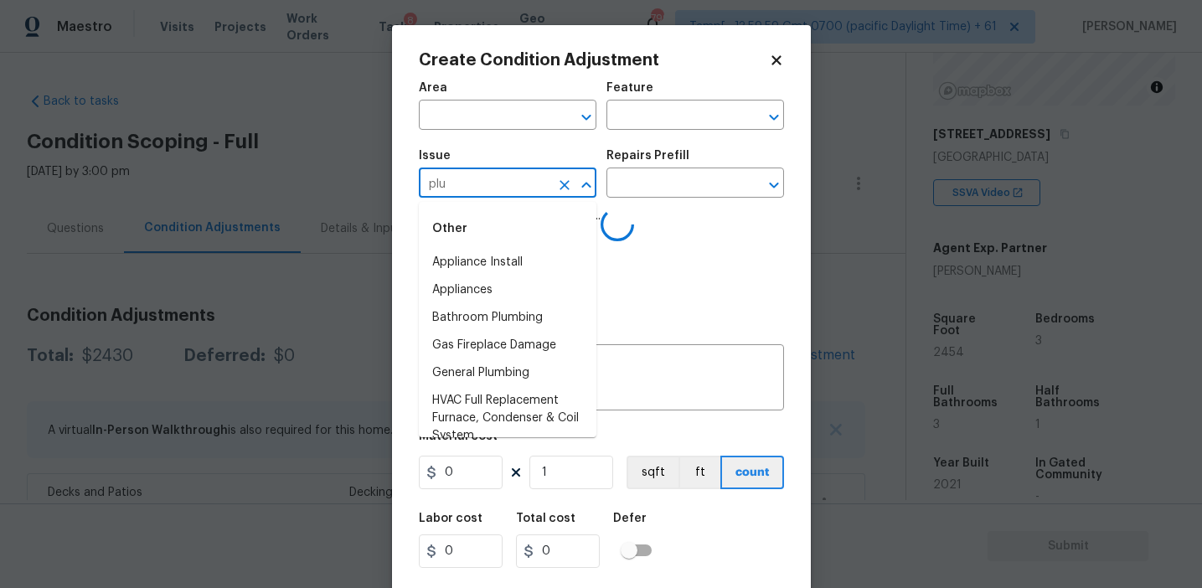
type input "plum"
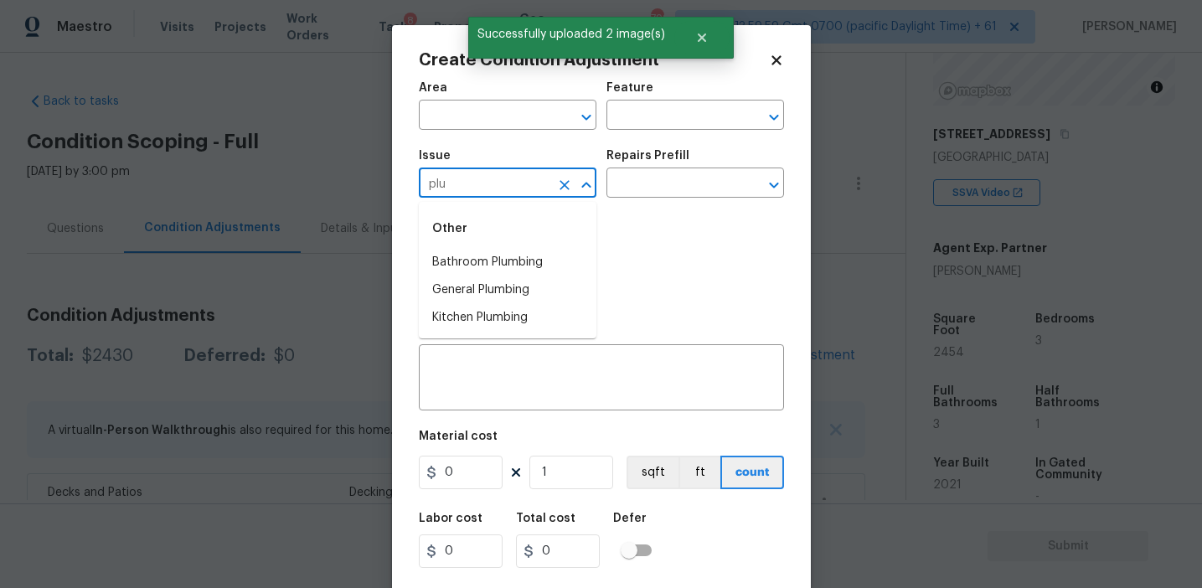
type input "plum"
click at [544, 271] on li "Bathroom Plumbing" at bounding box center [508, 263] width 178 height 28
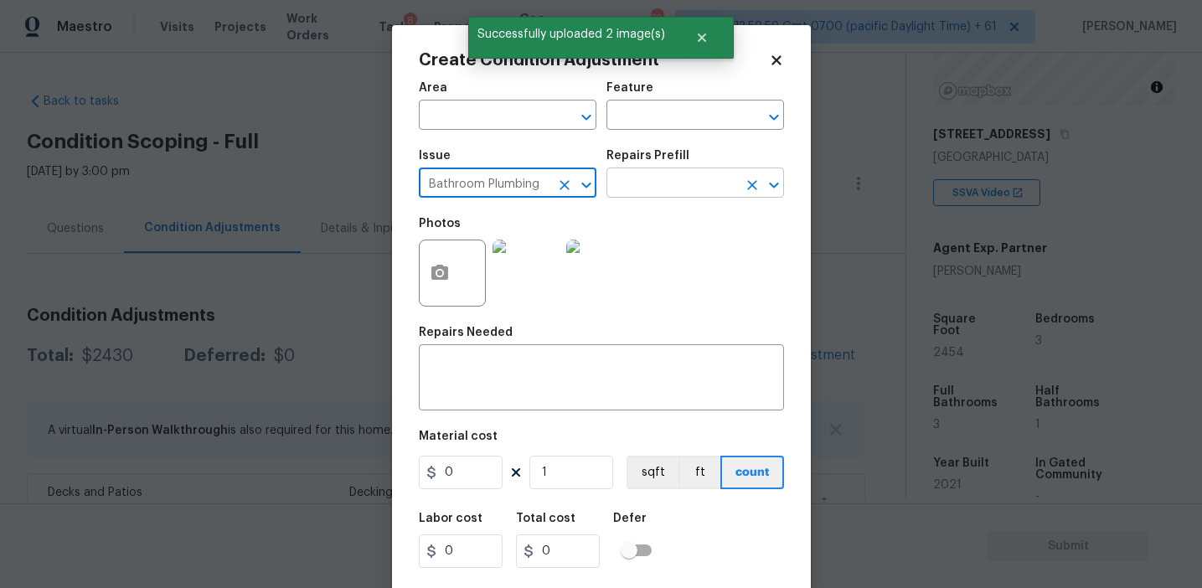
type input "Bathroom Plumbing"
click at [673, 193] on input "text" at bounding box center [671, 185] width 131 height 26
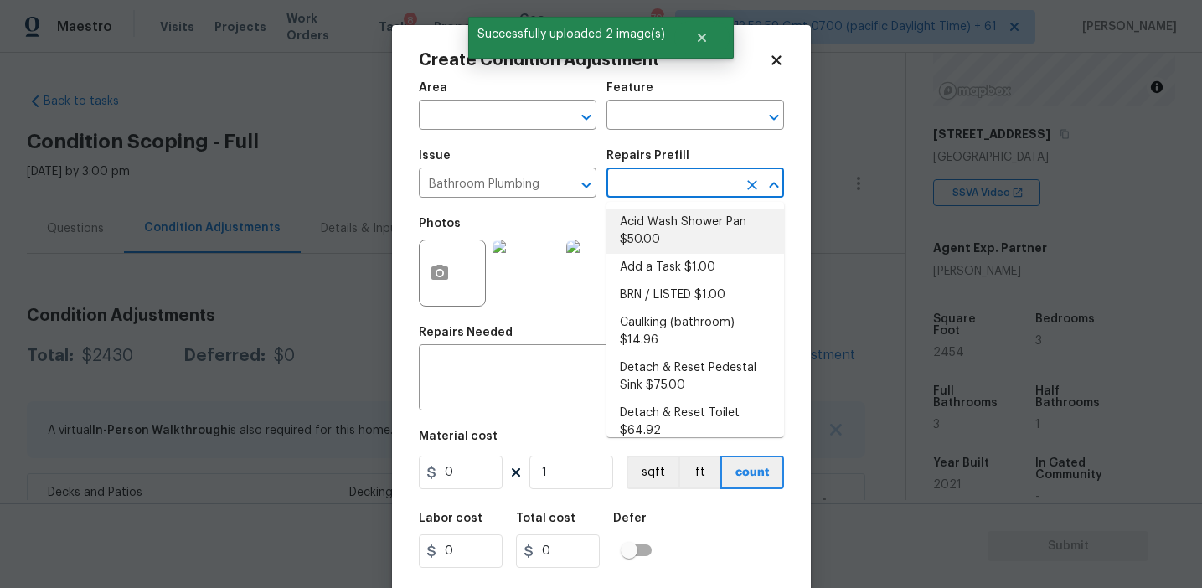
click at [673, 225] on li "Acid Wash Shower Pan $50.00" at bounding box center [695, 231] width 178 height 45
type input "Plumbing"
type textarea "Prep and acid wash/deep clean the shower pan."
type input "50"
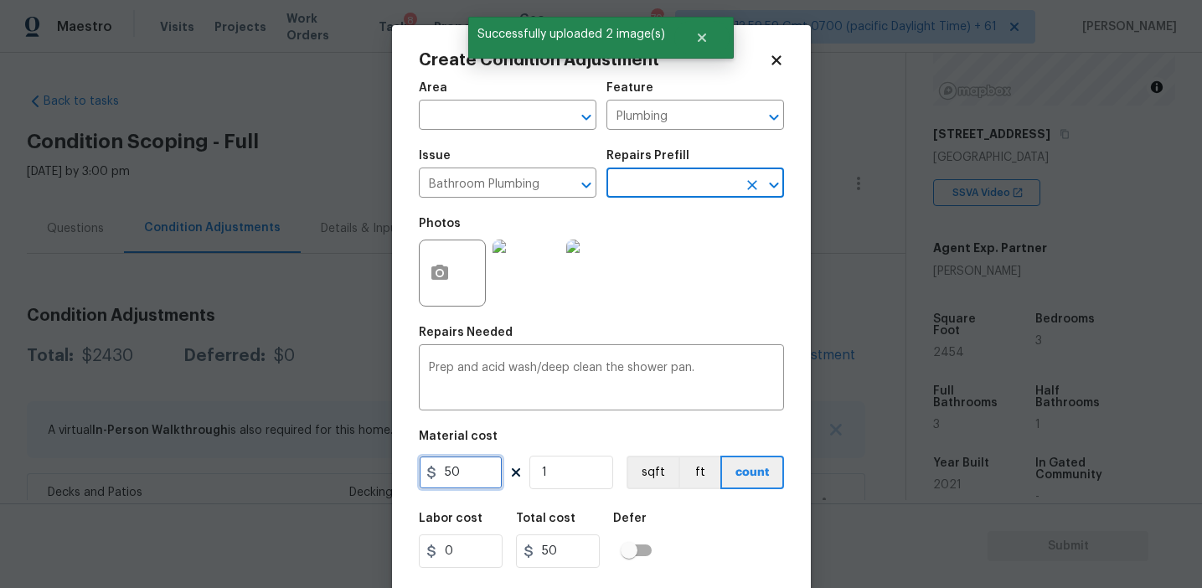
click at [460, 482] on input "50" at bounding box center [461, 473] width 84 height 34
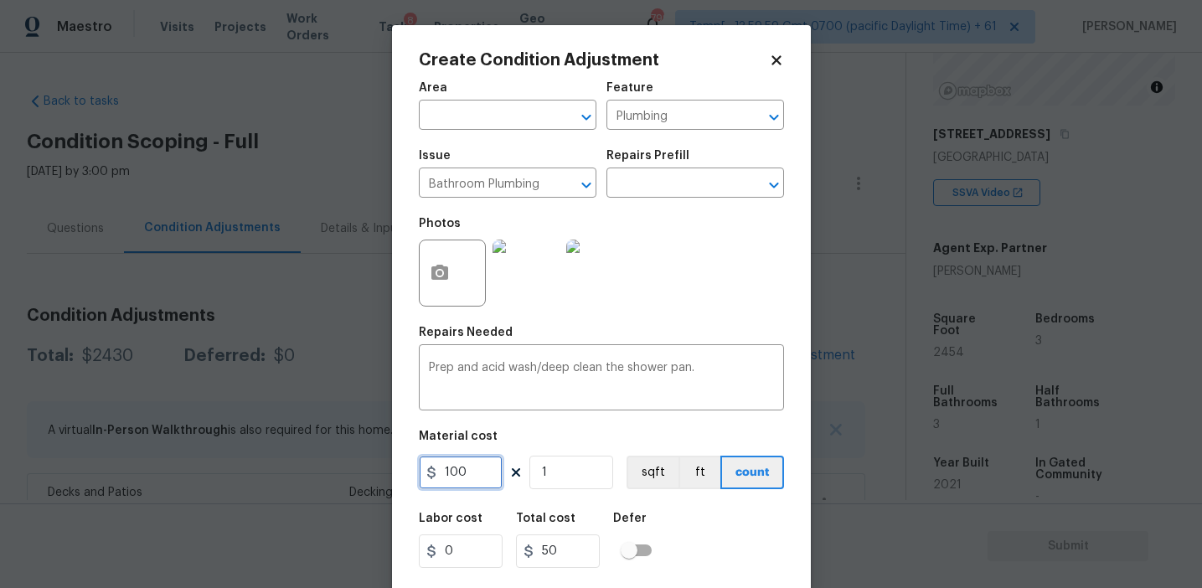
type input "100"
type input "2"
type input "200"
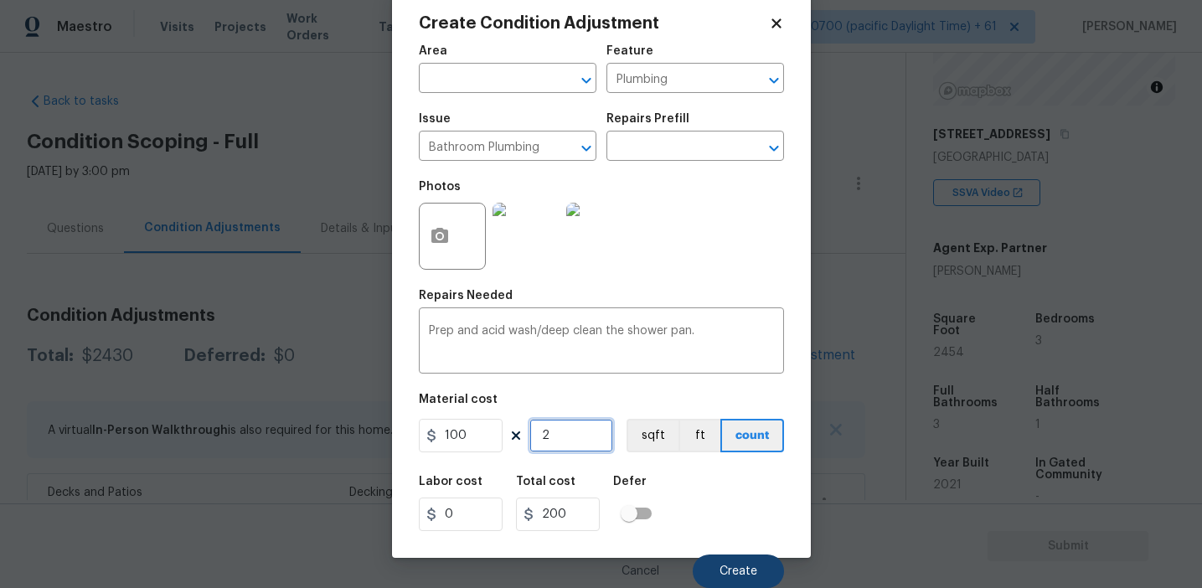
type input "2"
click at [740, 570] on span "Create" at bounding box center [738, 571] width 38 height 13
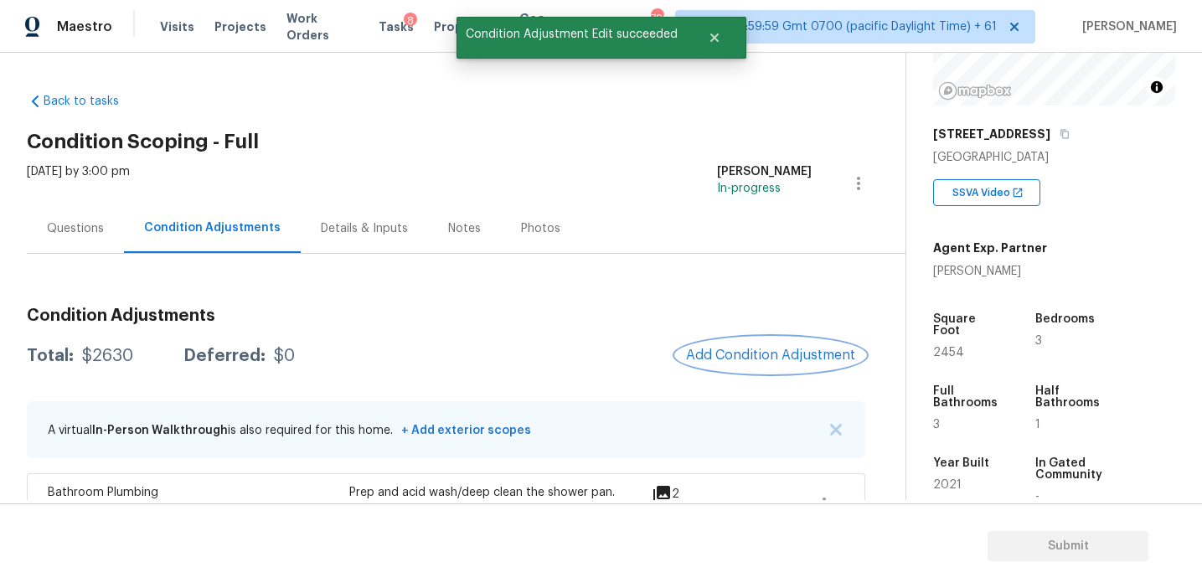
scroll to position [0, 0]
click at [600, 341] on div "Total: $2630 Deferred: $0 Add Condition Adjustment" at bounding box center [446, 356] width 838 height 37
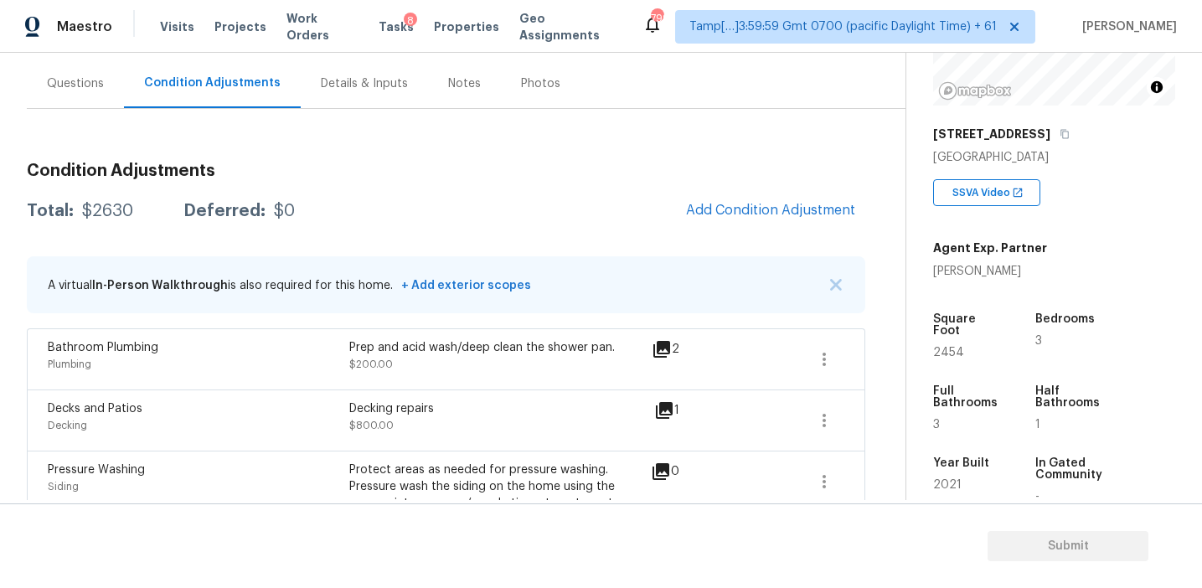
scroll to position [145, 0]
click at [497, 226] on div "Total: $2630 Deferred: $0 Add Condition Adjustment" at bounding box center [446, 211] width 838 height 37
click at [735, 221] on button "Add Condition Adjustment" at bounding box center [770, 210] width 189 height 35
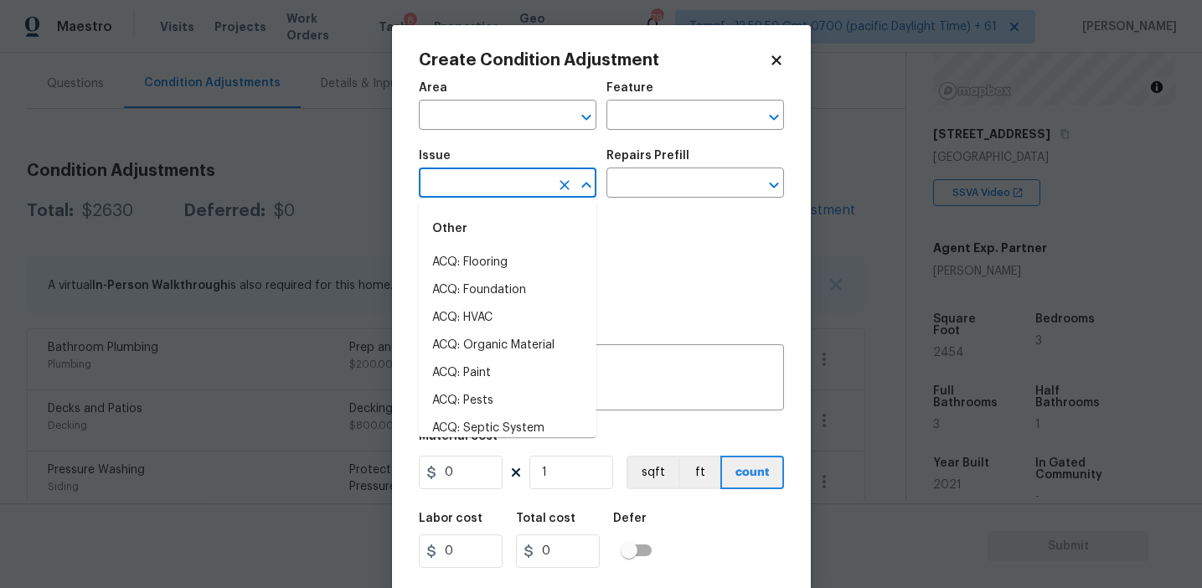
click at [516, 182] on input "text" at bounding box center [484, 185] width 131 height 26
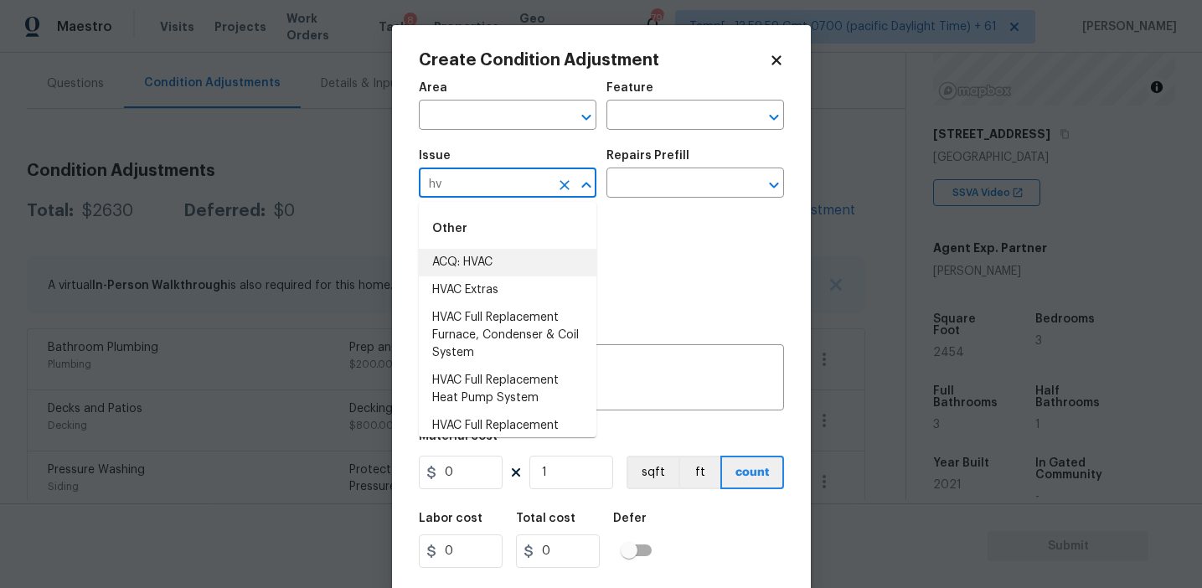
type input "hv"
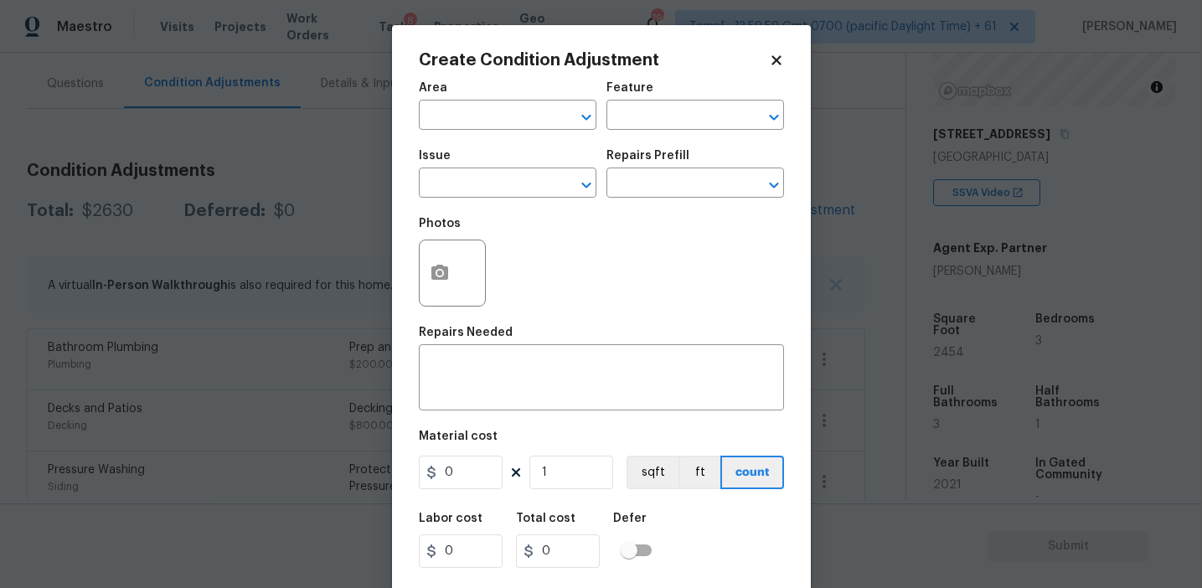
click at [693, 290] on div "Photos" at bounding box center [601, 262] width 365 height 109
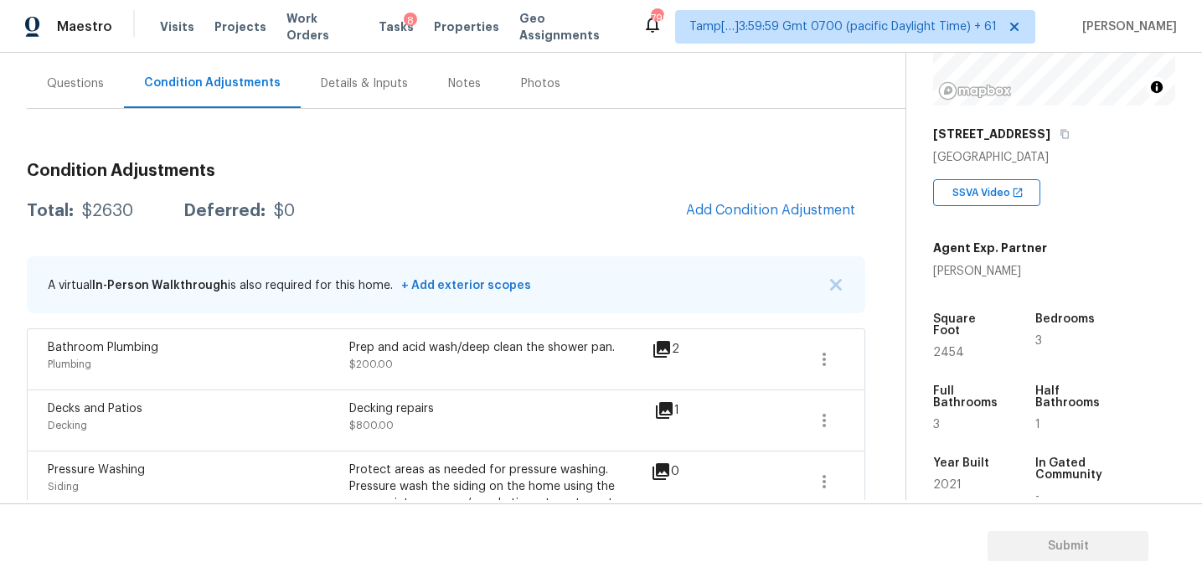
click at [380, 240] on body "Maestro Visits Projects Work Orders Tasks 8 Properties Geo Assignments 799 Tamp…" at bounding box center [601, 294] width 1202 height 588
click at [560, 220] on div "Total: $2630 Deferred: $0 Add Condition Adjustment" at bounding box center [446, 211] width 838 height 37
click at [539, 243] on div "Condition Adjustments Total: $2630 Deferred: $0 Add Condition Adjustment A virt…" at bounding box center [446, 408] width 838 height 518
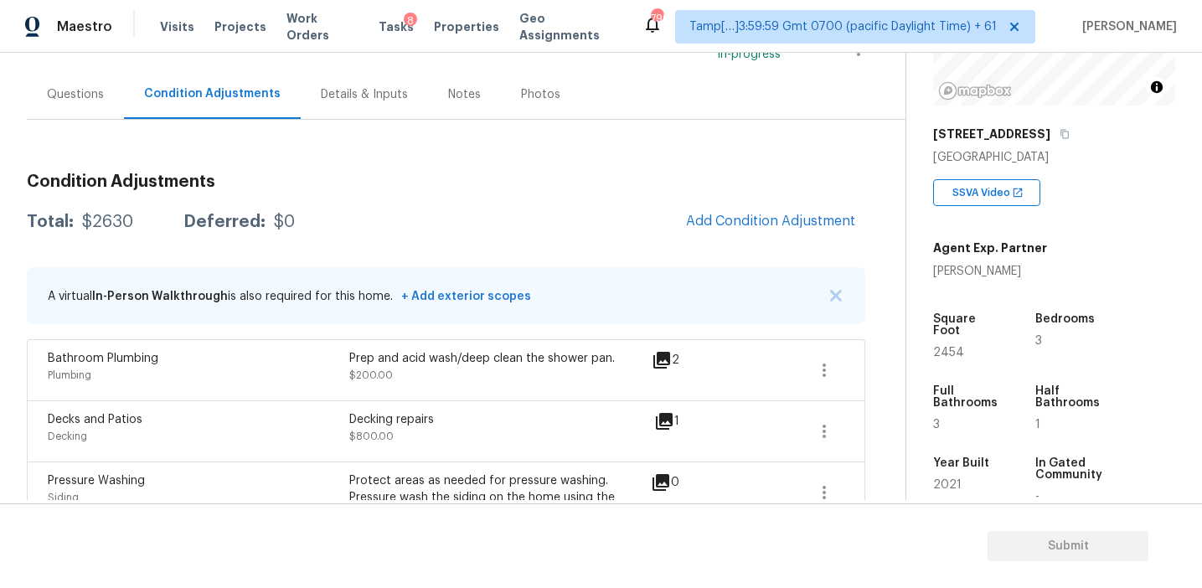
scroll to position [131, 0]
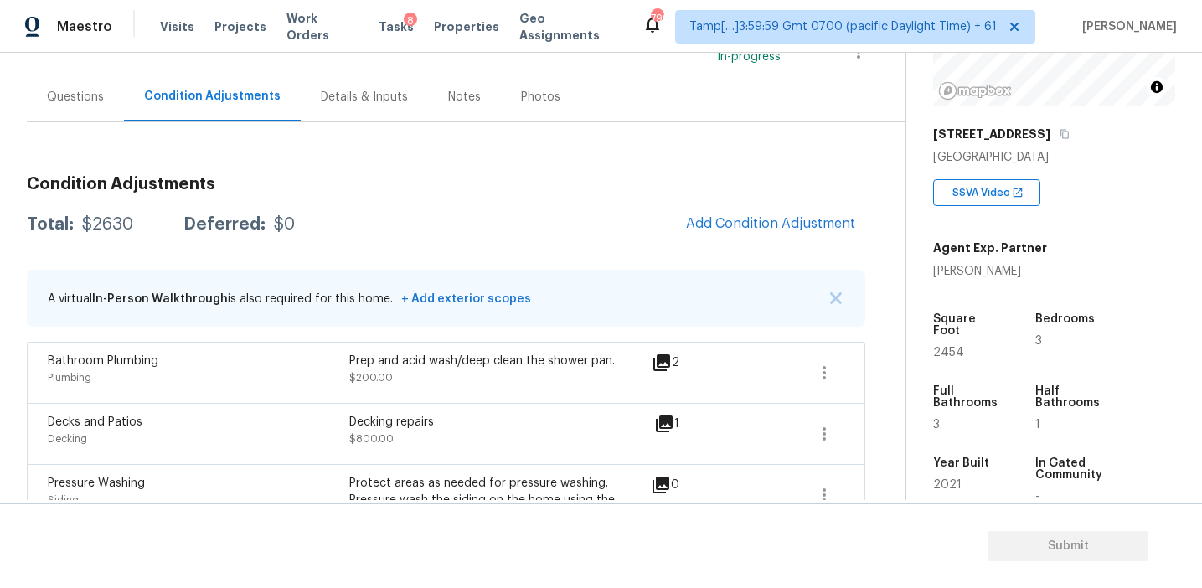
click at [545, 226] on div "Total: $2630 Deferred: $0 Add Condition Adjustment" at bounding box center [446, 224] width 838 height 37
click at [739, 220] on span "Add Condition Adjustment" at bounding box center [770, 223] width 169 height 15
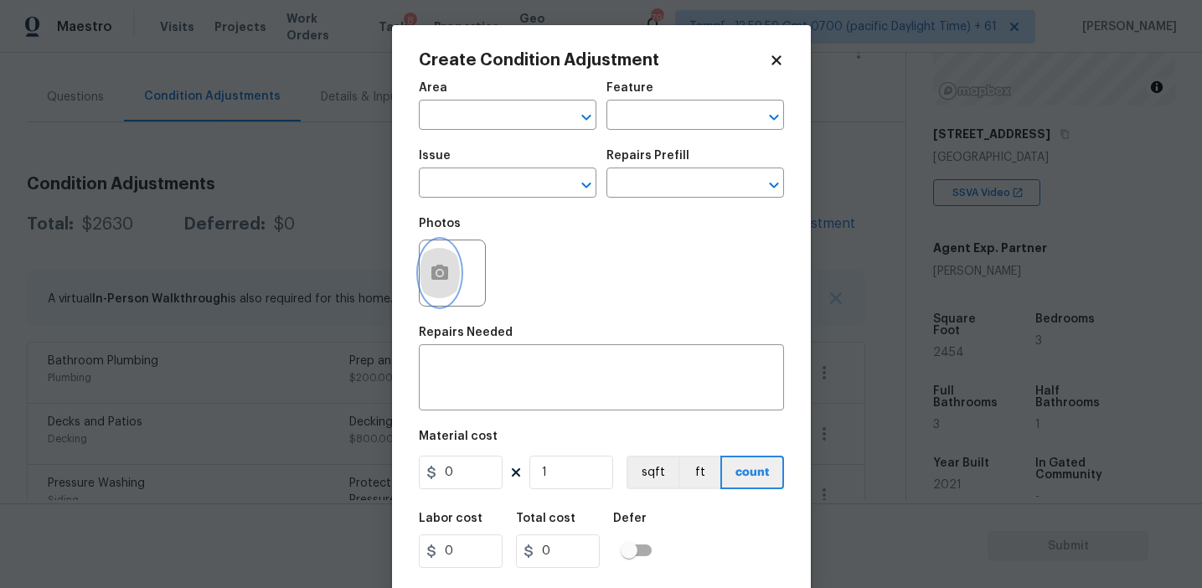
click at [450, 268] on button "button" at bounding box center [440, 272] width 40 height 65
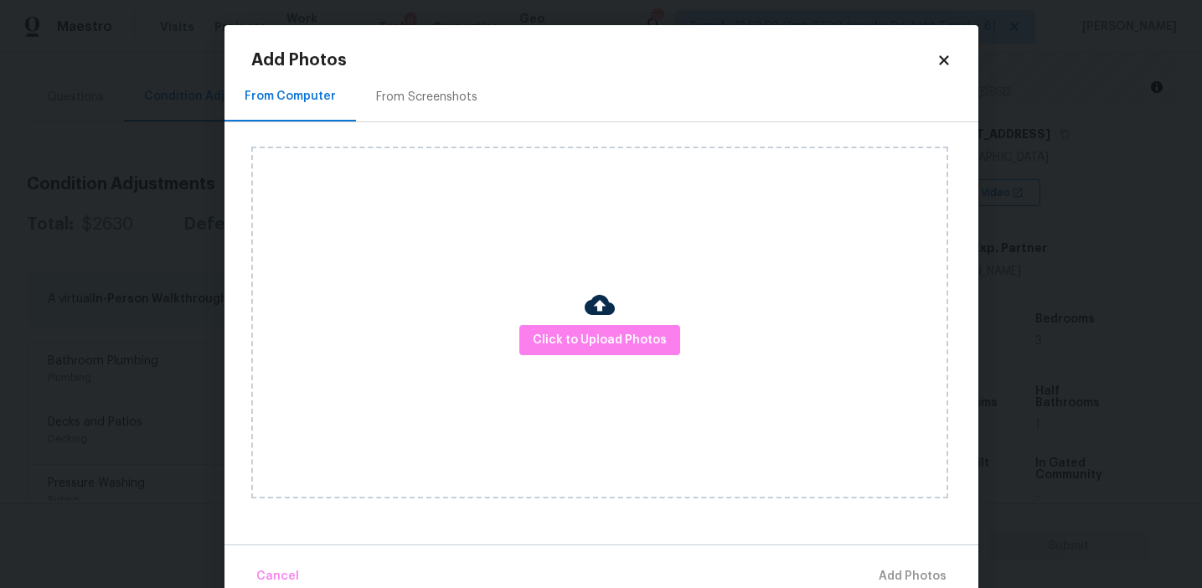
click at [452, 93] on div "From Screenshots" at bounding box center [426, 97] width 101 height 17
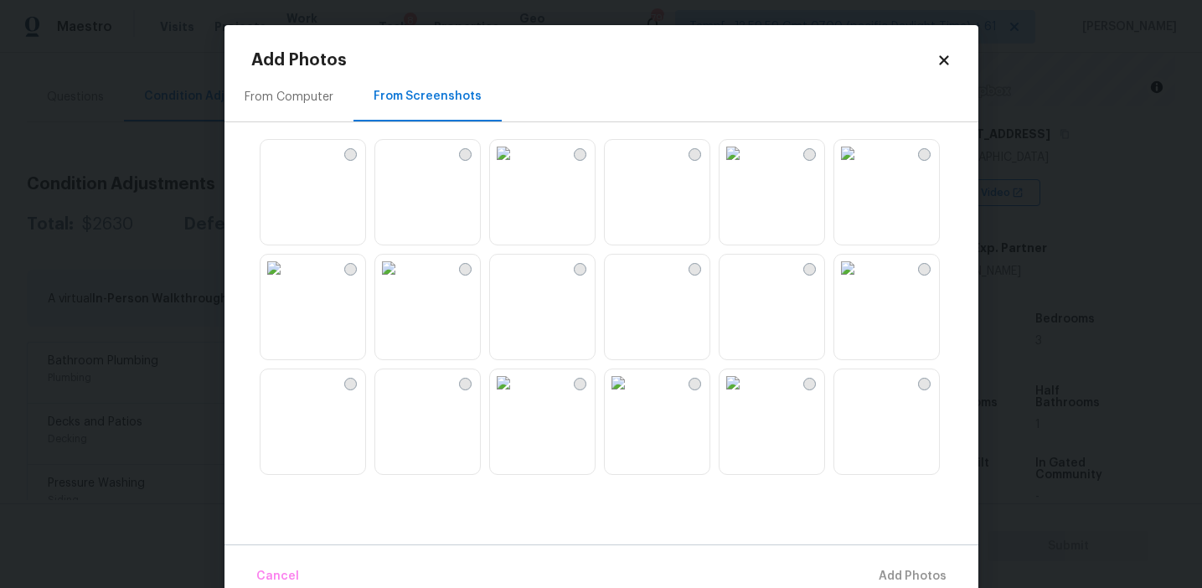
click at [287, 167] on img at bounding box center [273, 153] width 27 height 27
click at [402, 167] on img at bounding box center [388, 153] width 27 height 27
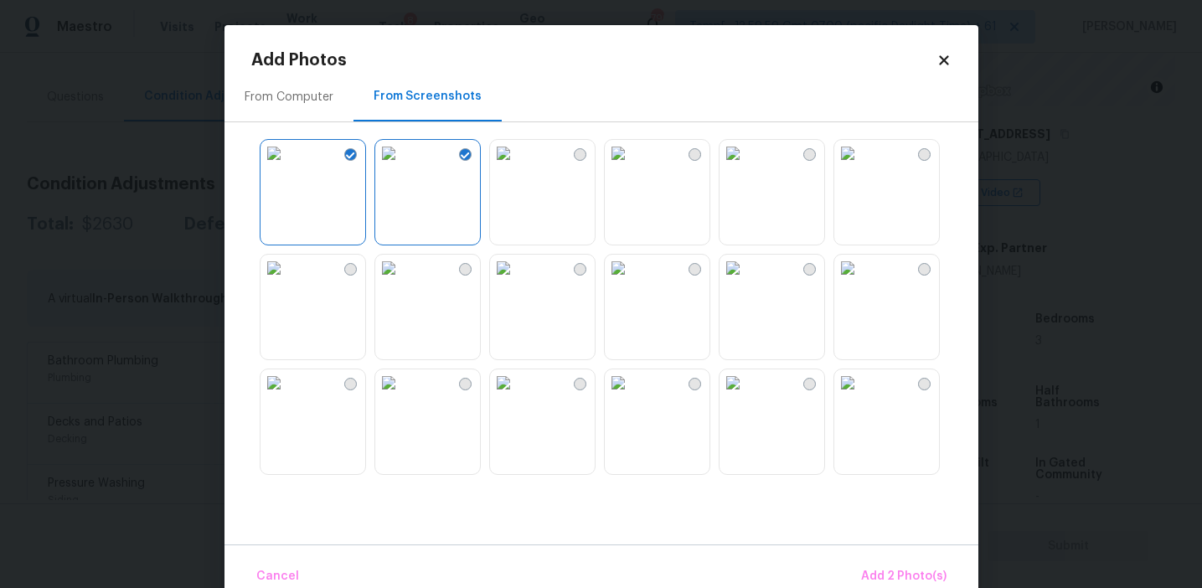
click at [632, 281] on img at bounding box center [618, 268] width 27 height 27
click at [746, 281] on img at bounding box center [732, 268] width 27 height 27
click at [632, 396] on img at bounding box center [618, 382] width 27 height 27
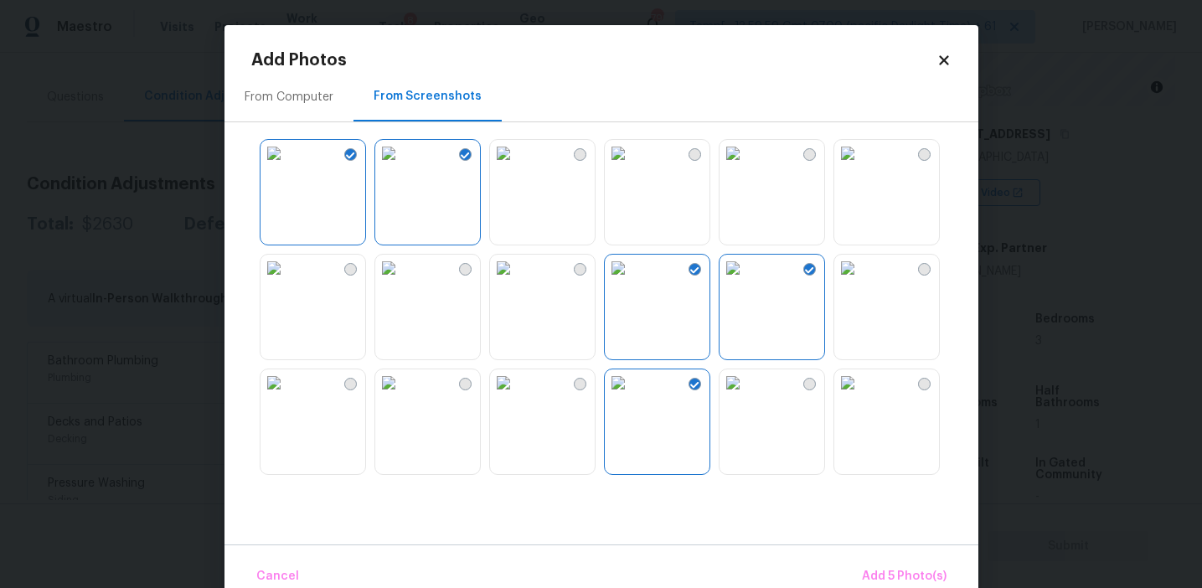
click at [517, 396] on img at bounding box center [503, 382] width 27 height 27
click at [879, 573] on span "Add 6 Photo(s)" at bounding box center [903, 576] width 85 height 21
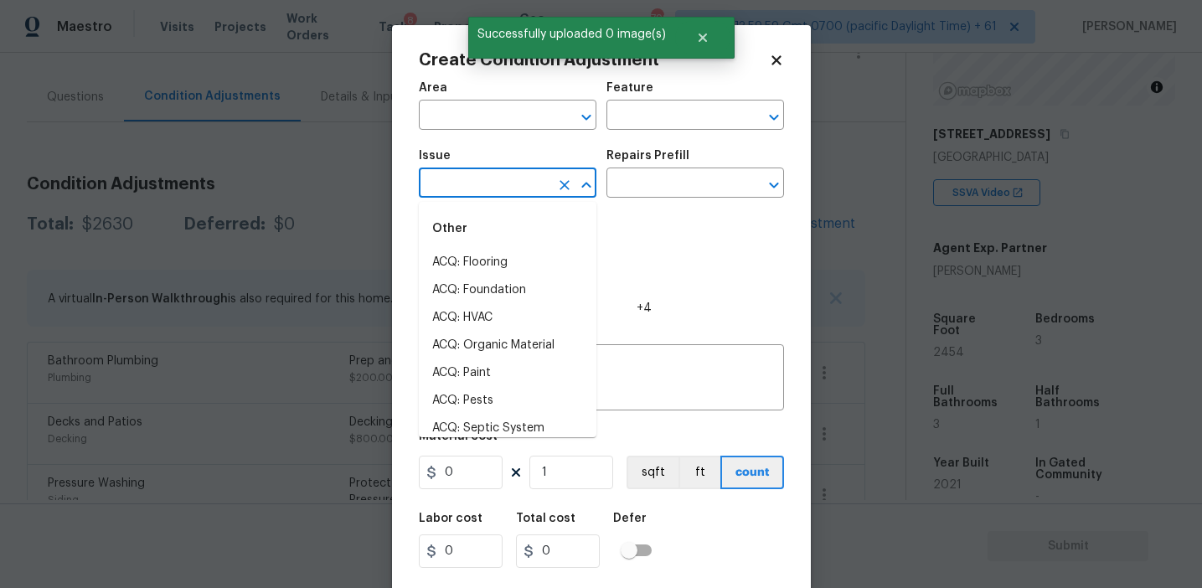
click at [489, 180] on input "text" at bounding box center [484, 185] width 131 height 26
click at [537, 266] on li "ACQ: Paint" at bounding box center [508, 263] width 178 height 28
type input "ACQ: Paint"
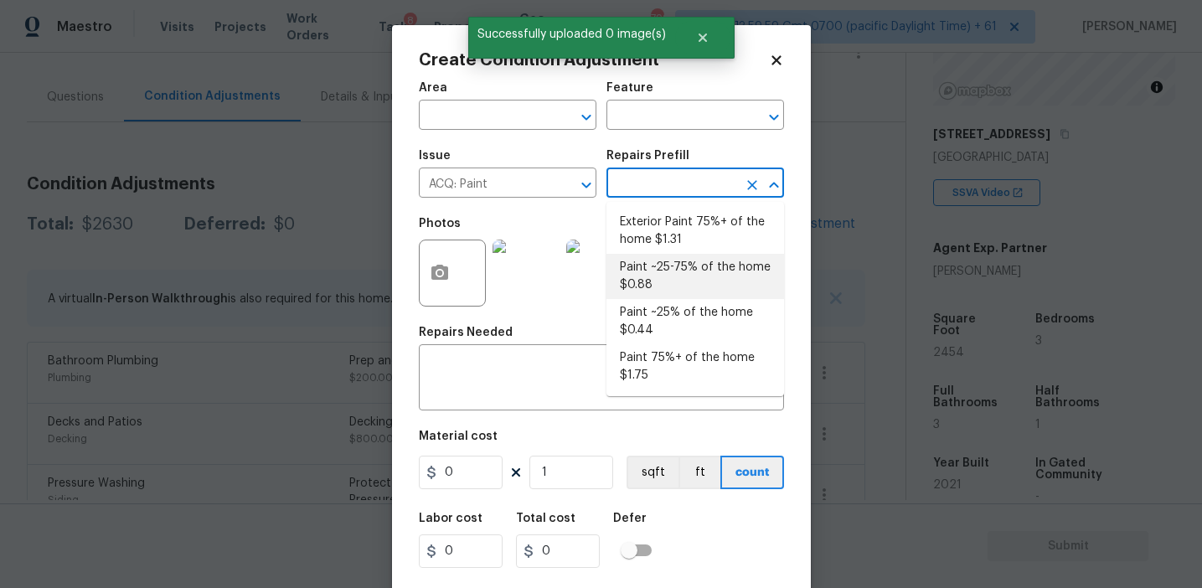
click at [683, 271] on li "Paint ~25-75% of the home $0.88" at bounding box center [695, 276] width 178 height 45
type input "Acquisition"
type textarea "Acquisition Scope: ~25 - 75% of the home needs interior paint"
type input "0.88"
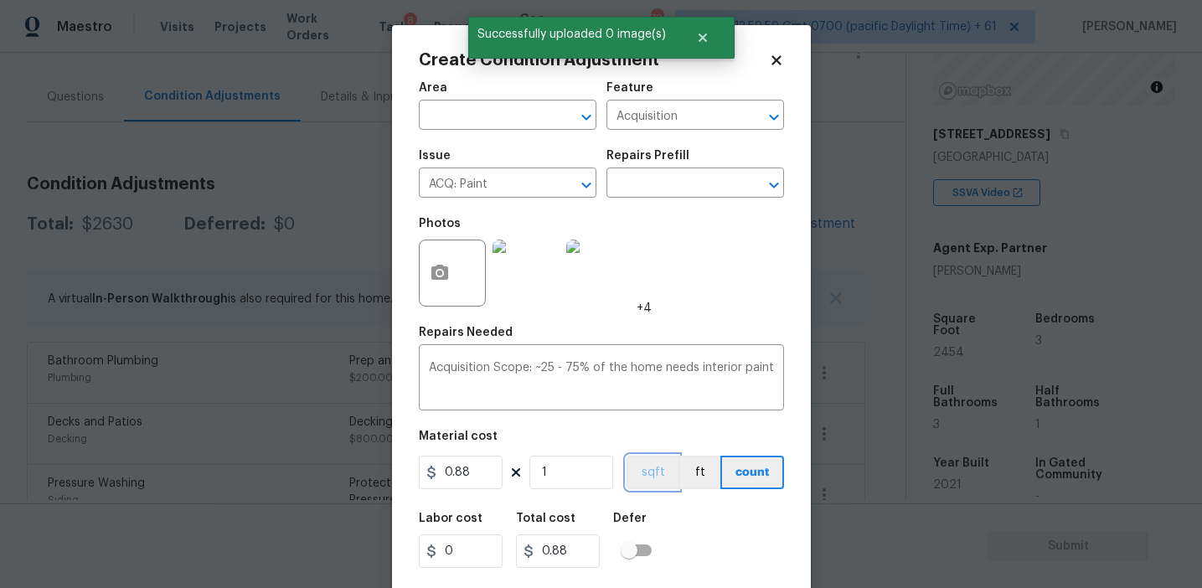
click at [644, 469] on button "sqft" at bounding box center [653, 473] width 52 height 34
click at [576, 483] on input "1" at bounding box center [571, 473] width 84 height 34
type input "0"
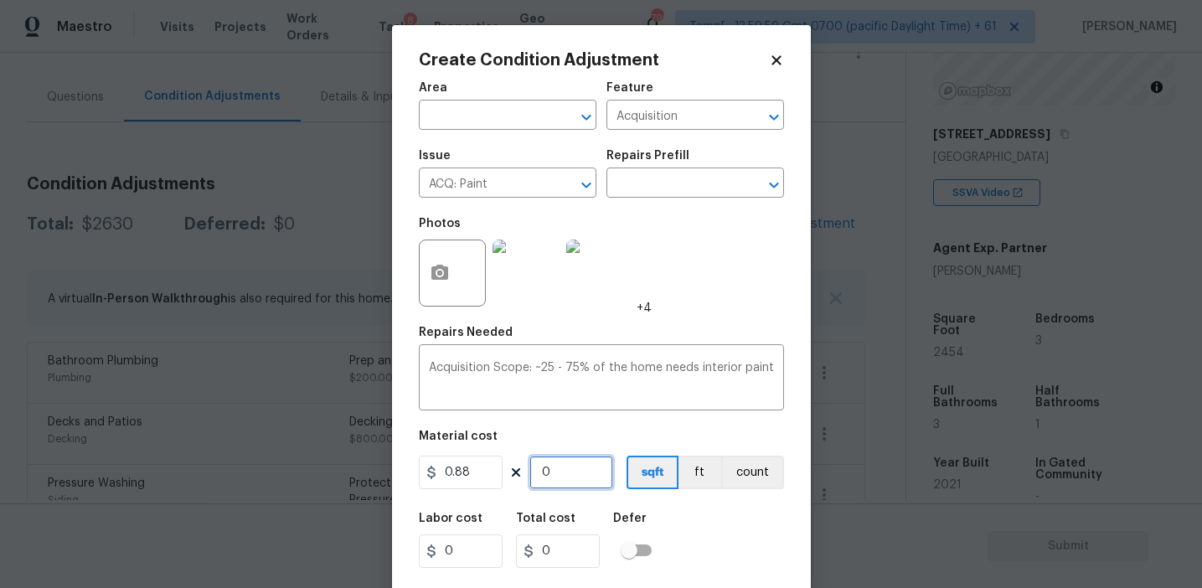
type input "2"
type input "1.76"
type input "24"
type input "21.12"
type input "245"
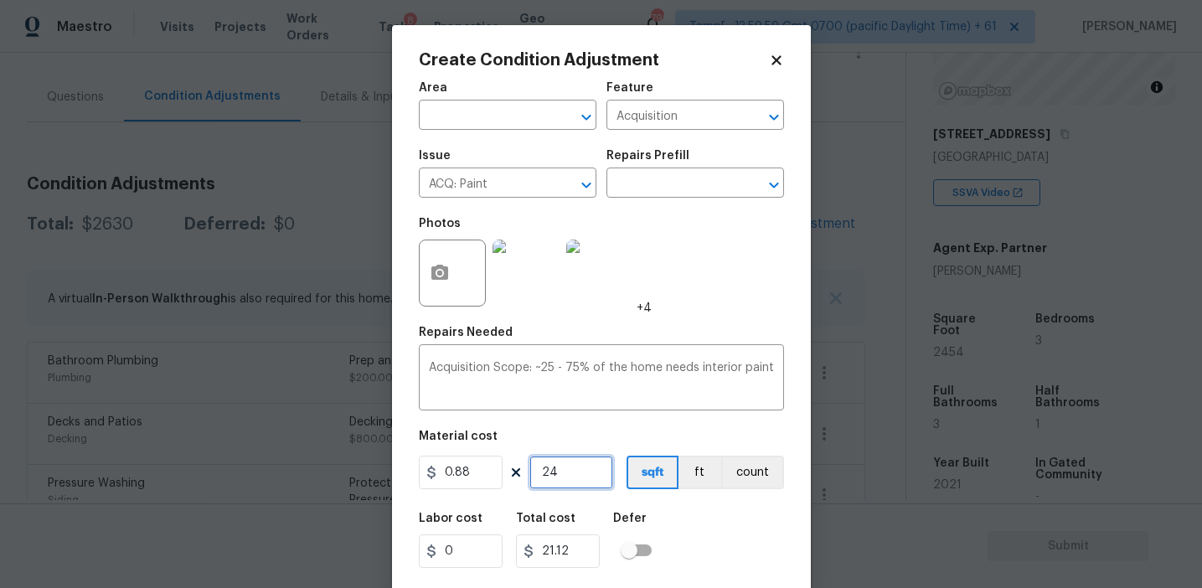
type input "215.6"
type input "2454"
type input "2159.52"
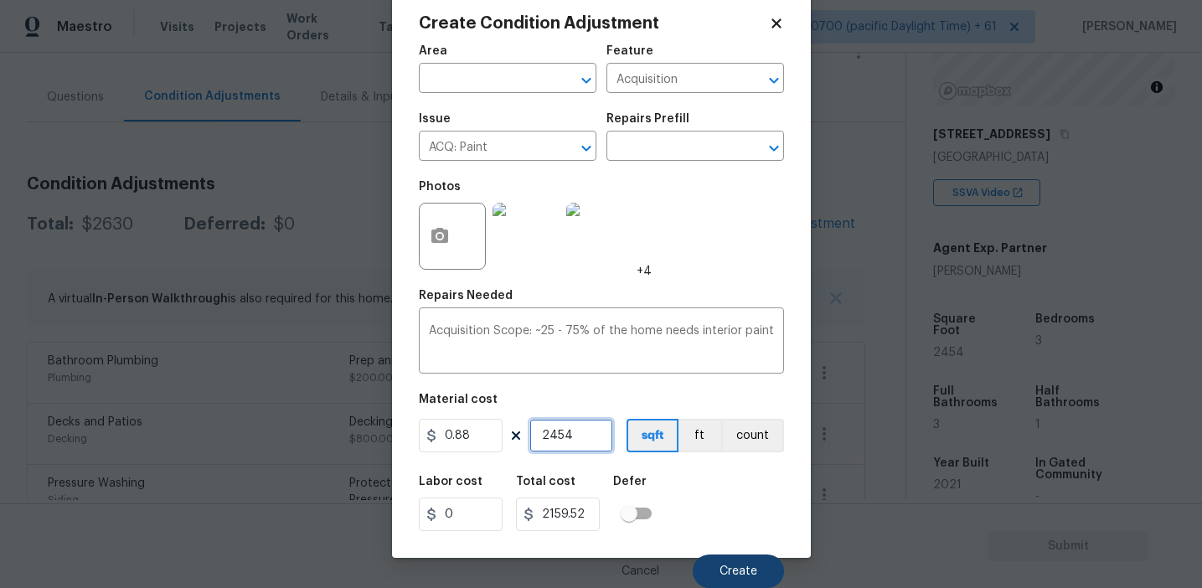
type input "2454"
click at [722, 567] on span "Create" at bounding box center [738, 571] width 38 height 13
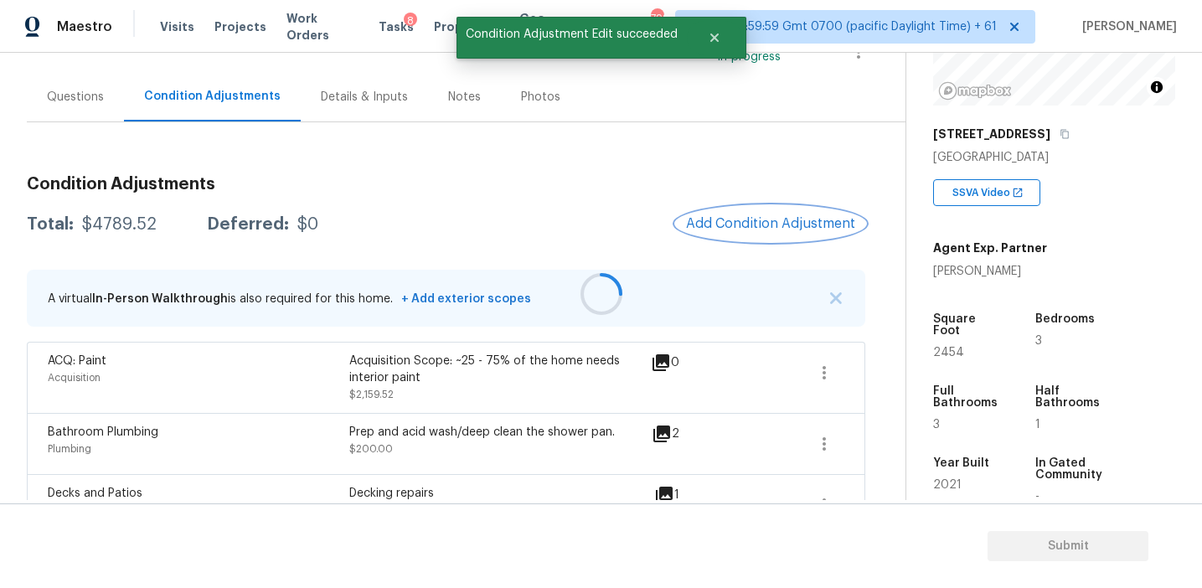
scroll to position [0, 0]
click at [722, 222] on span "Add Condition Adjustment" at bounding box center [770, 223] width 169 height 15
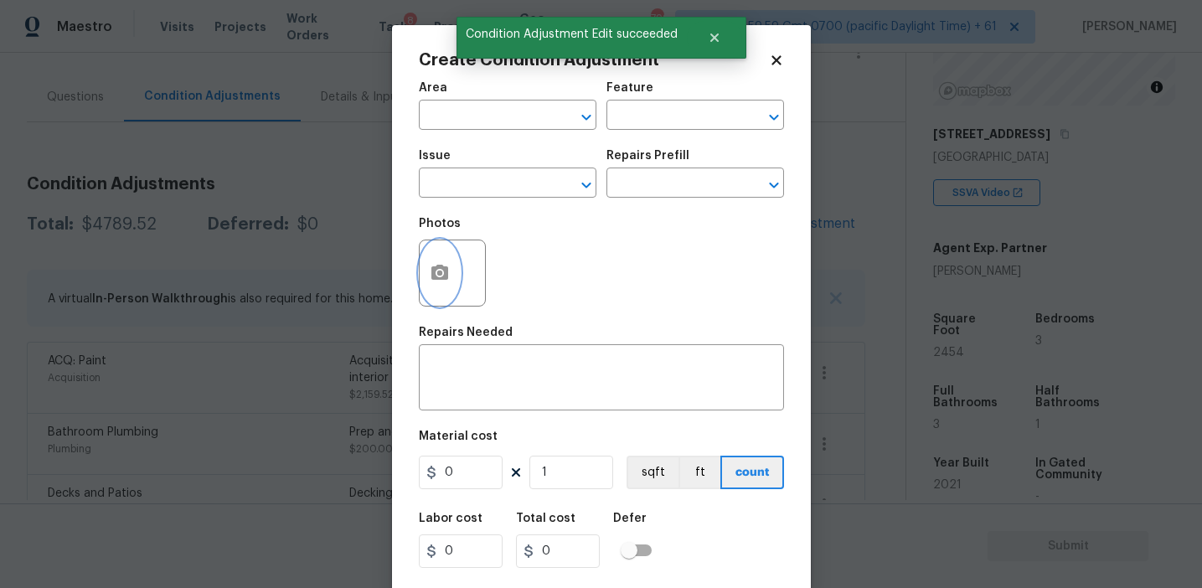
click at [431, 289] on button "button" at bounding box center [440, 272] width 40 height 65
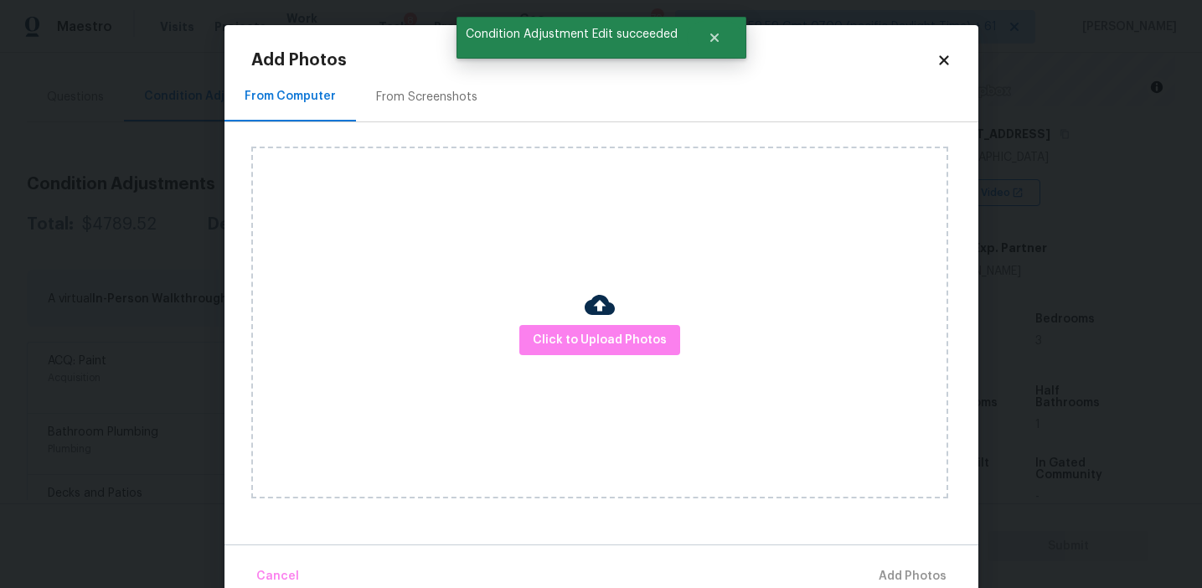
click at [451, 98] on div "From Screenshots" at bounding box center [426, 97] width 101 height 17
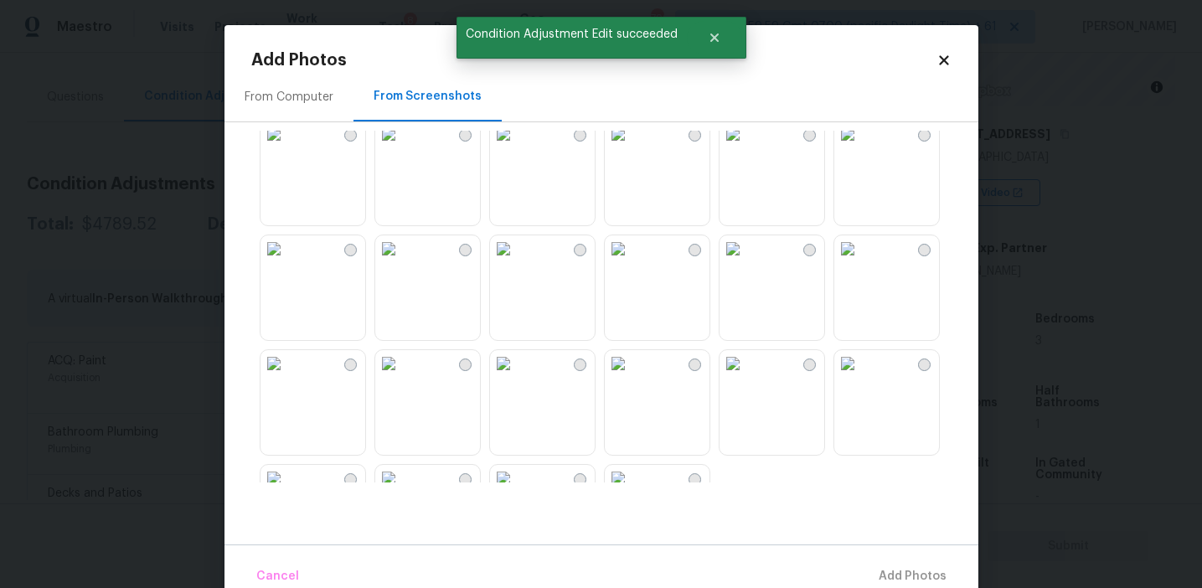
scroll to position [1600, 0]
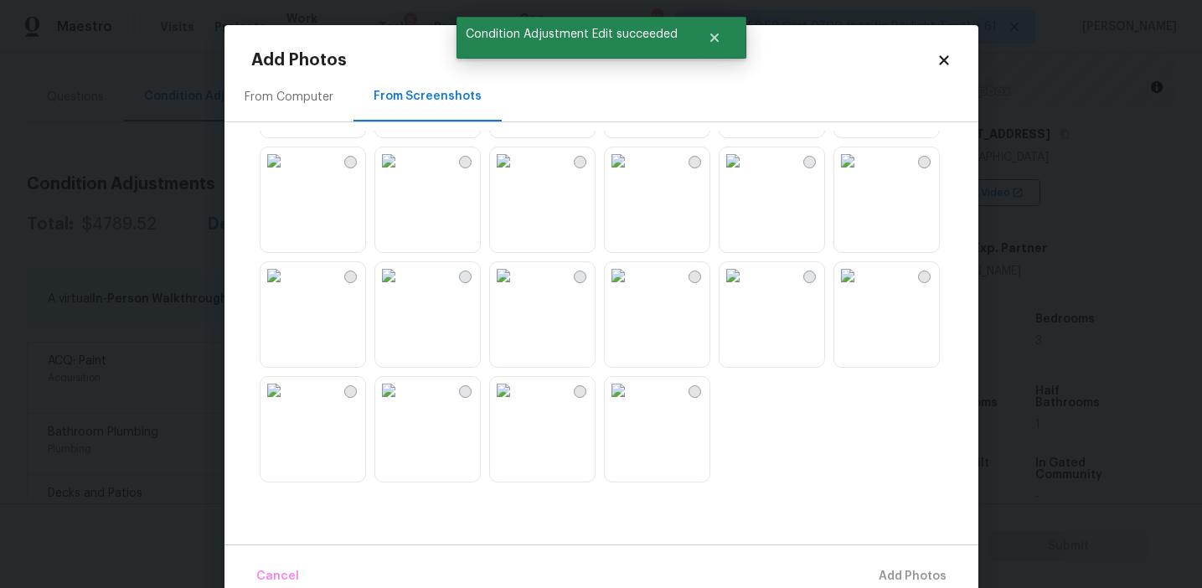
click at [517, 404] on img at bounding box center [503, 390] width 27 height 27
click at [390, 404] on img at bounding box center [388, 390] width 27 height 27
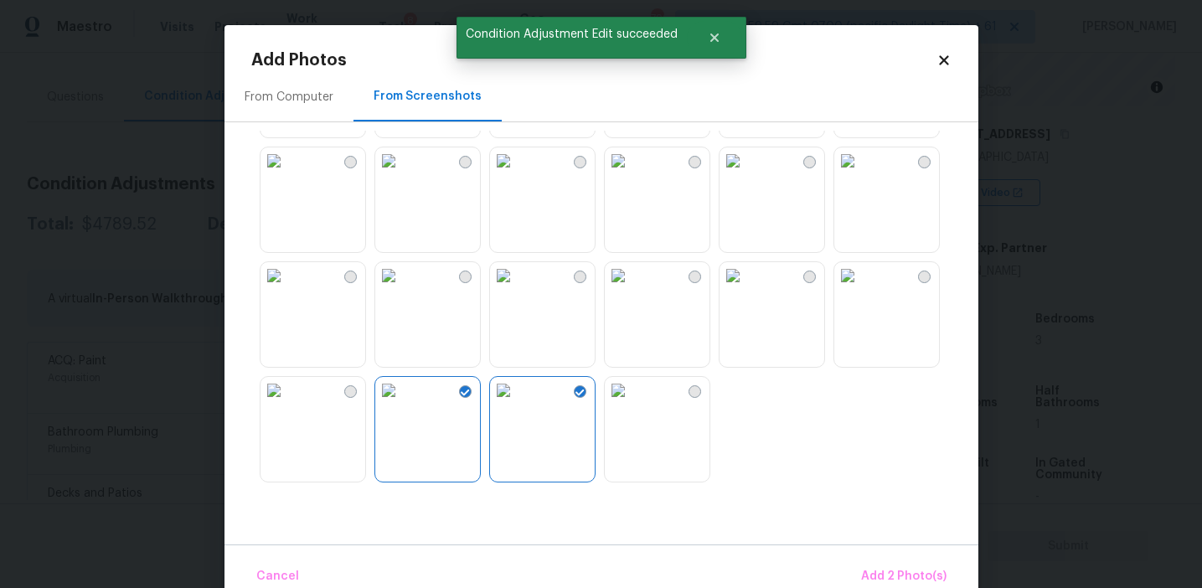
click at [287, 289] on img at bounding box center [273, 275] width 27 height 27
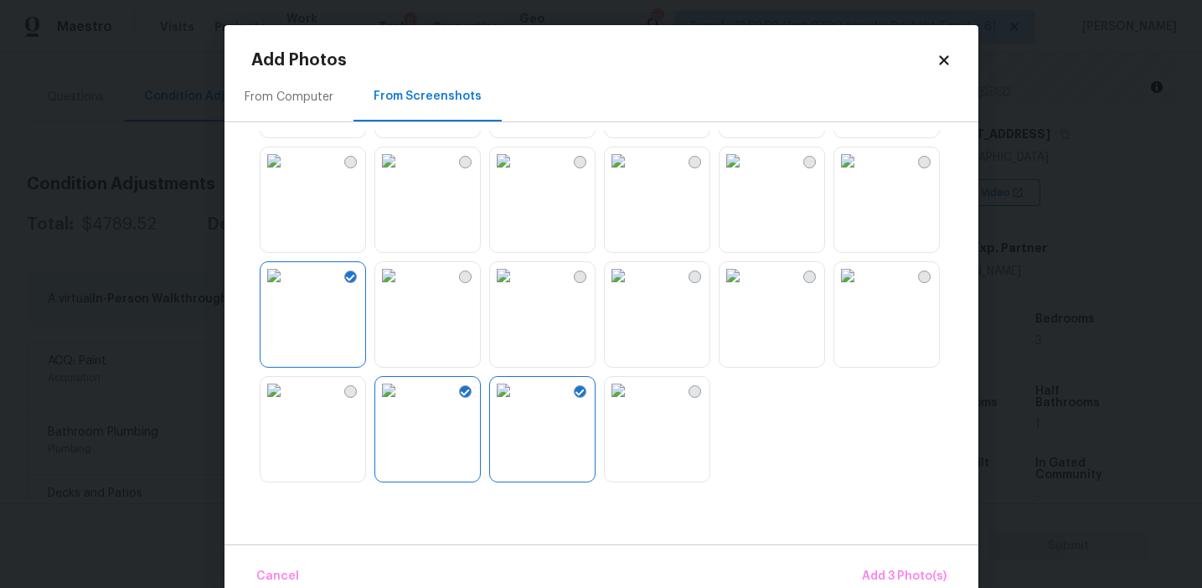
click at [746, 289] on img at bounding box center [732, 275] width 27 height 27
click at [861, 289] on img at bounding box center [847, 275] width 27 height 27
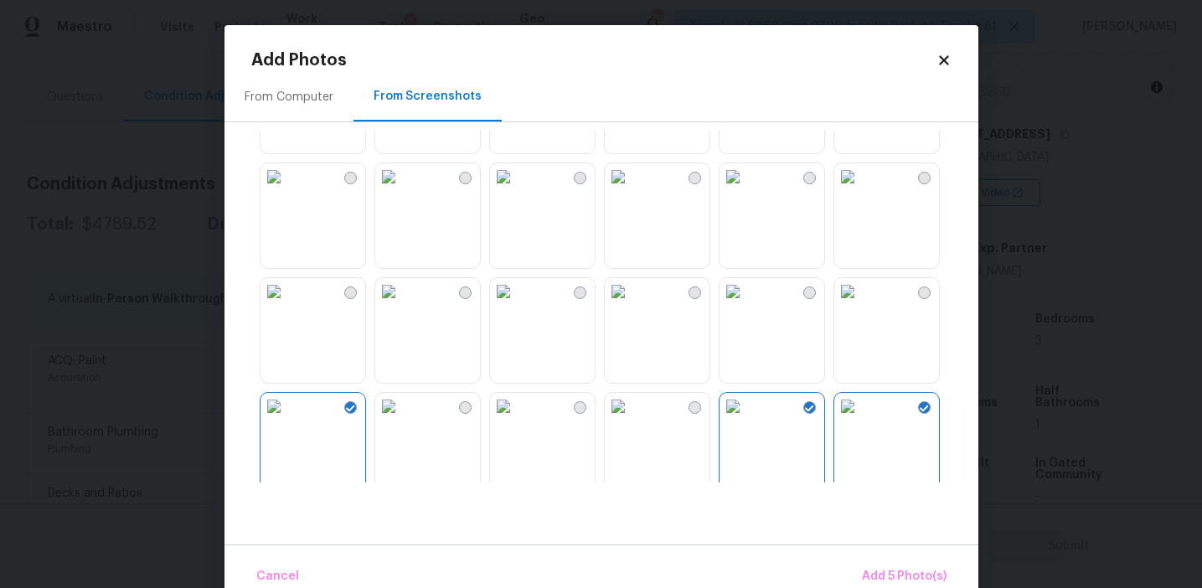
click at [511, 305] on img at bounding box center [503, 291] width 27 height 27
click at [517, 190] on img at bounding box center [503, 176] width 27 height 27
click at [632, 190] on img at bounding box center [618, 176] width 27 height 27
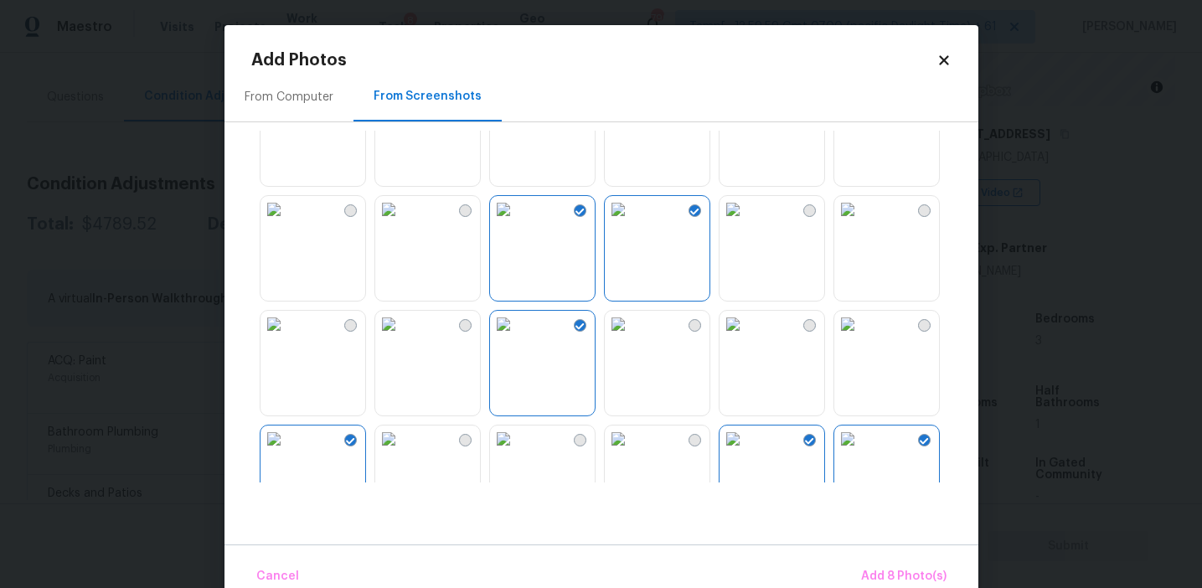
scroll to position [1394, 0]
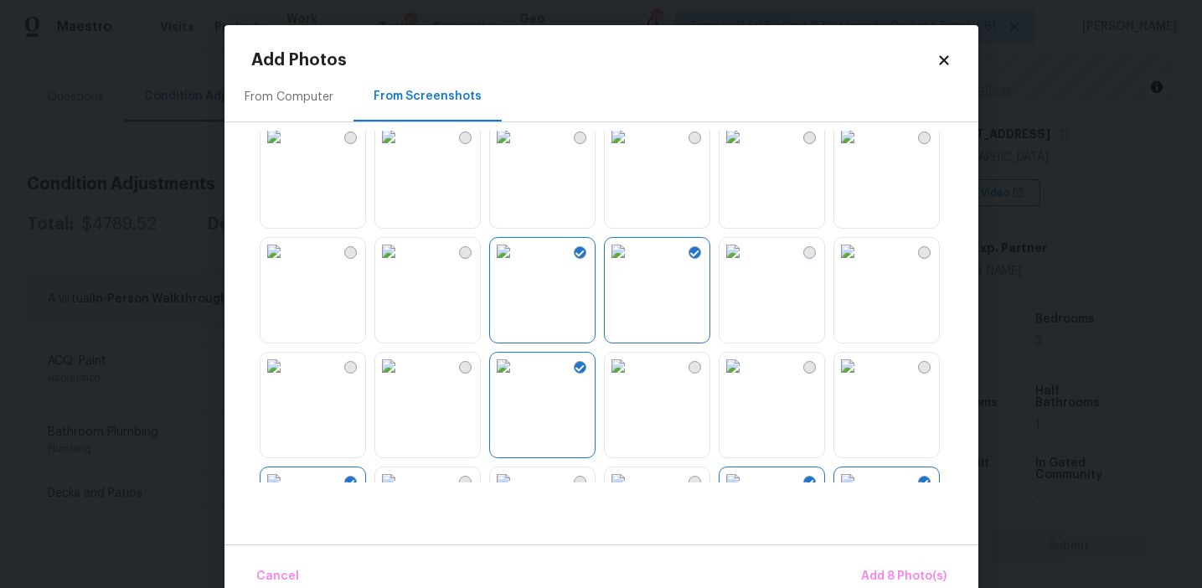
click at [287, 265] on img at bounding box center [273, 251] width 27 height 27
click at [900, 551] on div "Cancel Add 9 Photo(s)" at bounding box center [601, 569] width 754 height 50
click at [895, 567] on span "Add 9 Photo(s)" at bounding box center [903, 576] width 85 height 21
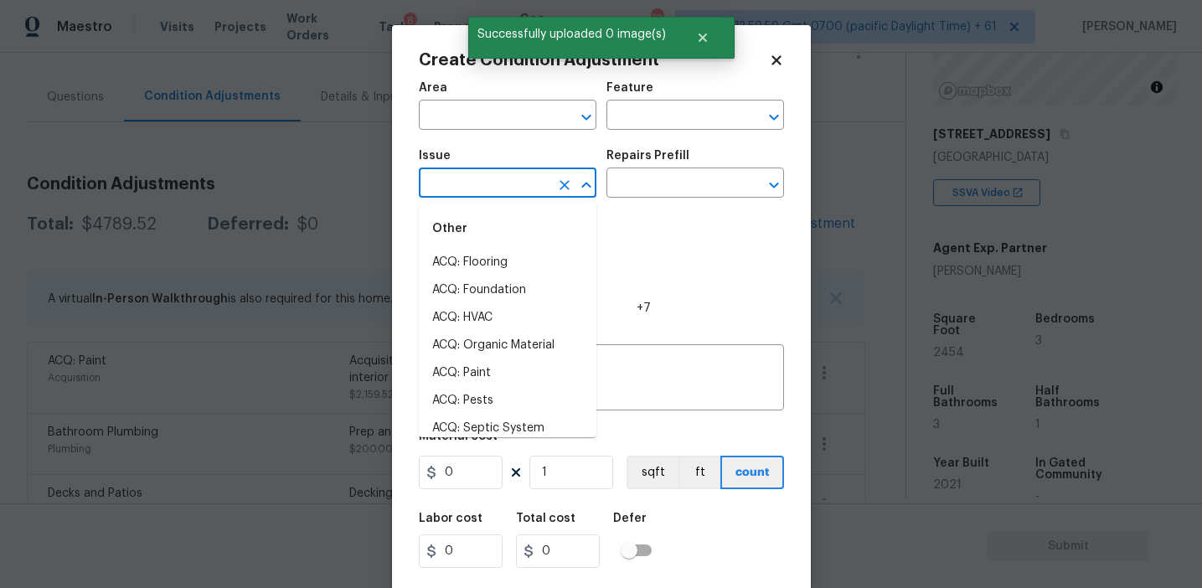
click at [501, 189] on input "text" at bounding box center [484, 185] width 131 height 26
click at [503, 256] on li "ACQ: Flooring" at bounding box center [508, 263] width 178 height 28
type input "ACQ: Flooring"
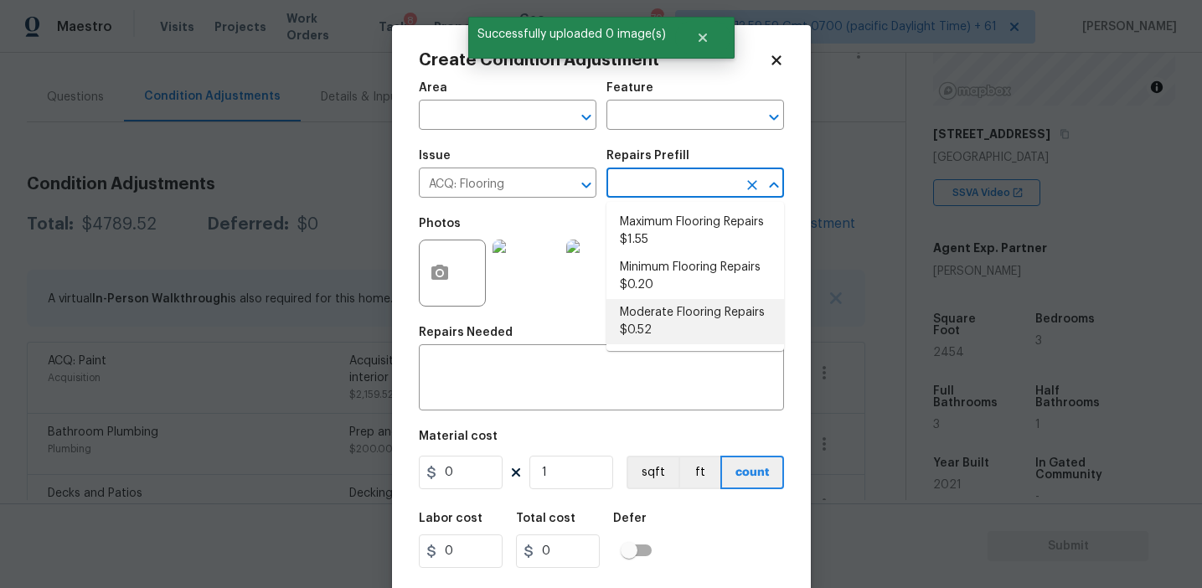
click at [663, 327] on li "Moderate Flooring Repairs $0.52" at bounding box center [695, 321] width 178 height 45
type input "Acquisition"
type textarea "Acquisition Scope: Moderate flooring repairs"
type input "0.52"
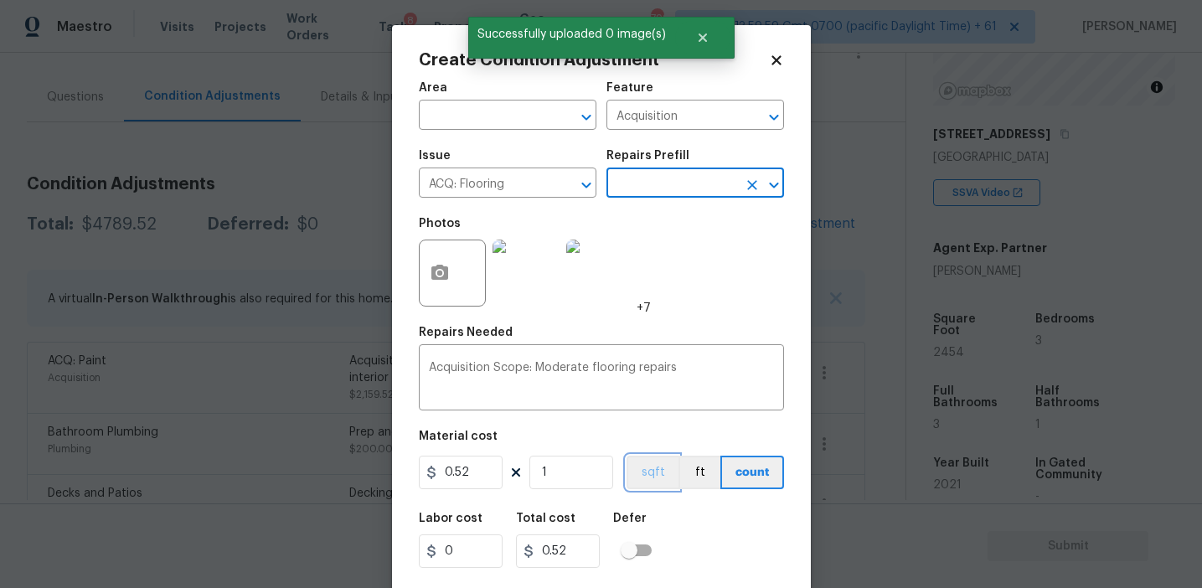
click at [659, 480] on button "sqft" at bounding box center [653, 473] width 52 height 34
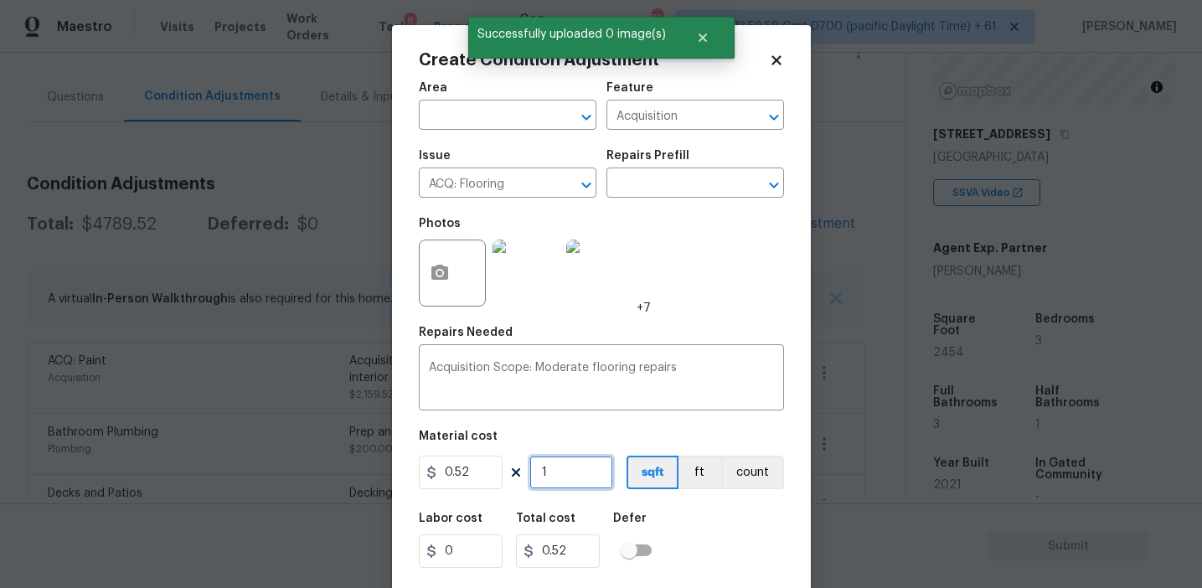
click at [575, 462] on input "1" at bounding box center [571, 473] width 84 height 34
type input "0"
paste input "2454"
type input "2454"
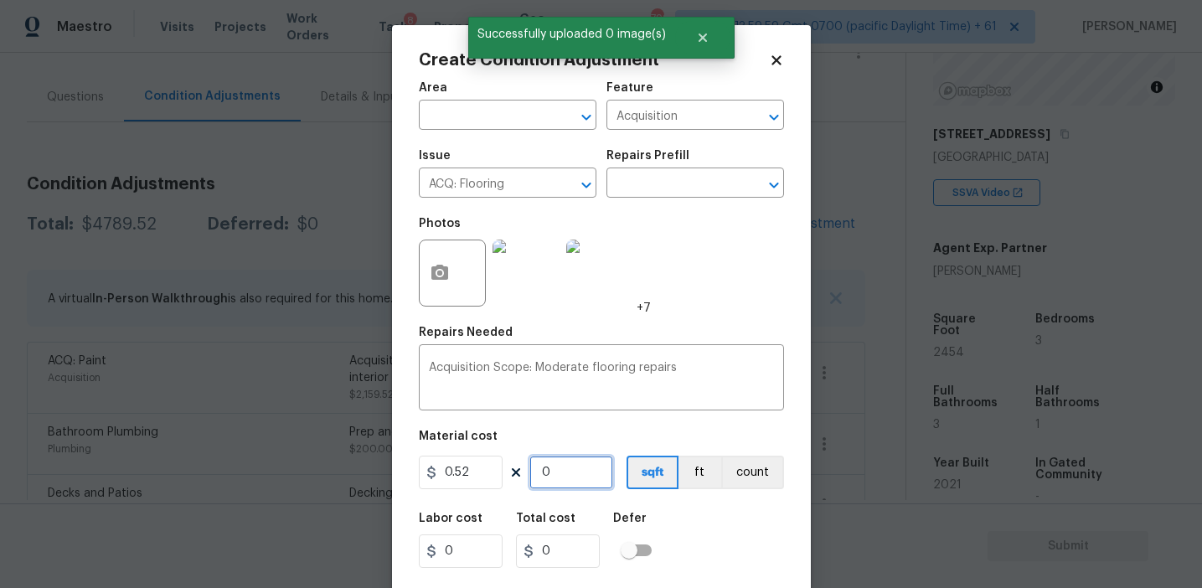
type input "1276.08"
type input "2454"
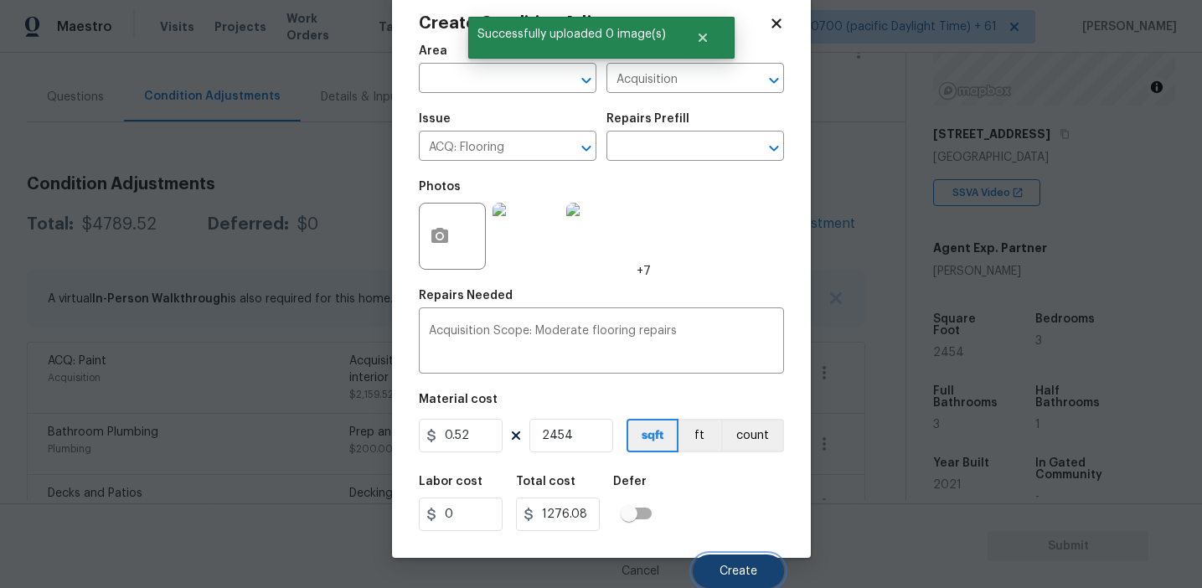
click at [720, 570] on span "Create" at bounding box center [738, 571] width 38 height 13
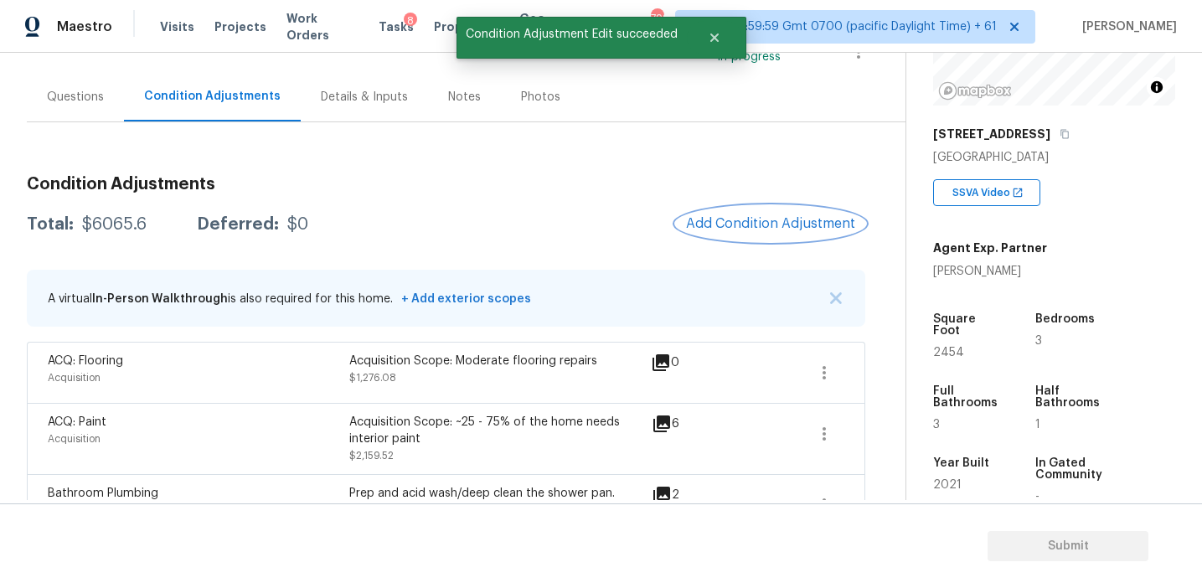
scroll to position [0, 0]
click at [115, 225] on div "$6065.6" at bounding box center [114, 224] width 64 height 17
copy div "6065.6"
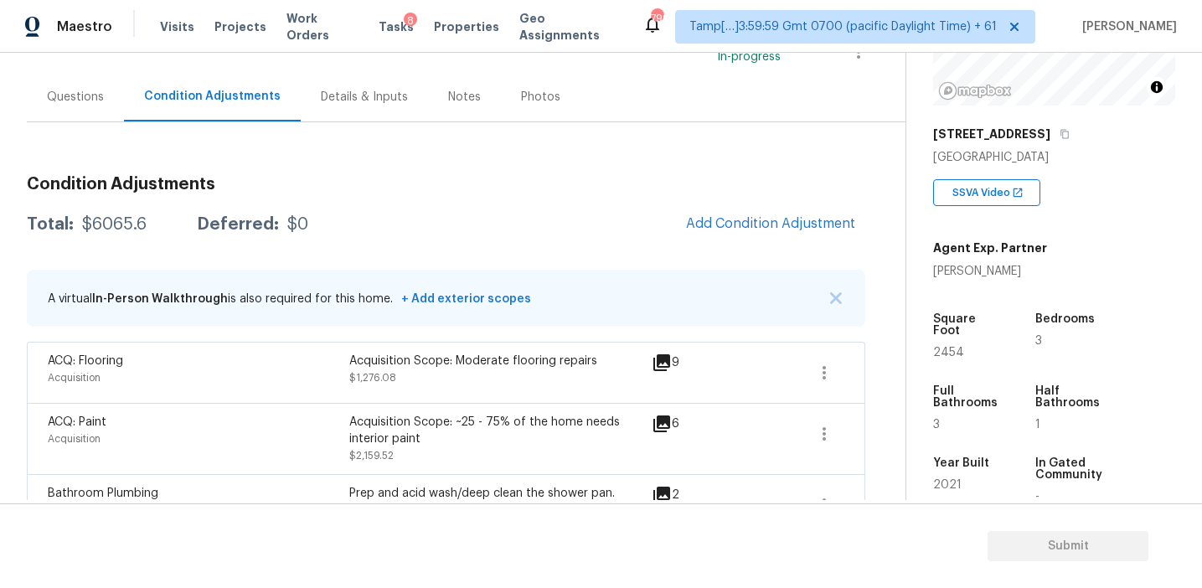
click at [326, 162] on div "Condition Adjustments Total: $6065.6 Deferred: $0 Add Condition Adjustment A vi…" at bounding box center [446, 487] width 838 height 651
click at [89, 92] on div "Questions" at bounding box center [75, 97] width 57 height 17
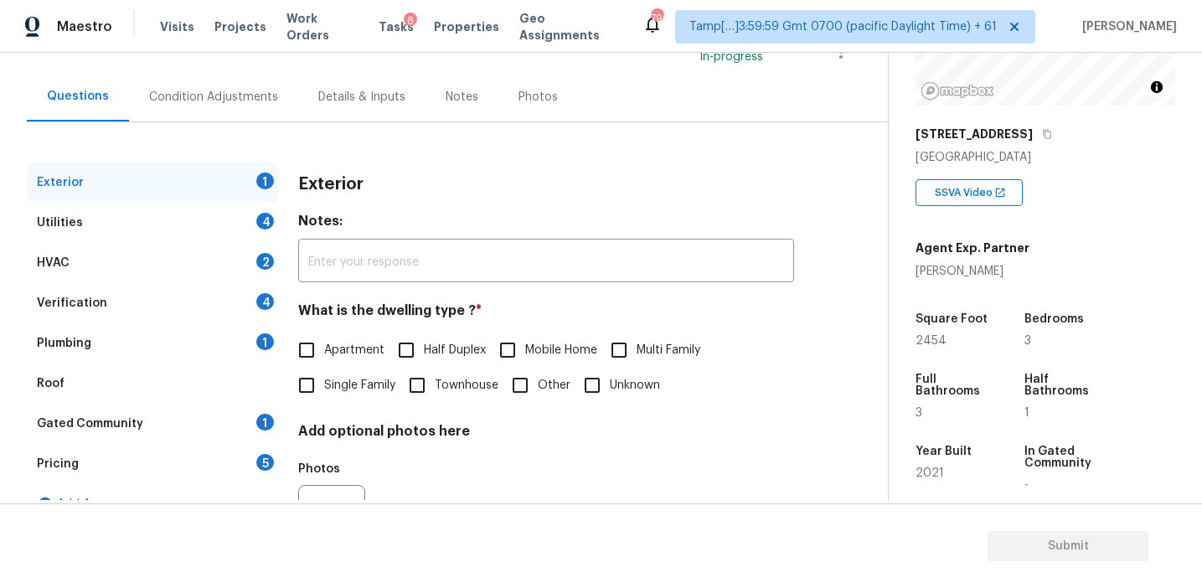
click at [176, 307] on div "Verification 4" at bounding box center [152, 303] width 251 height 40
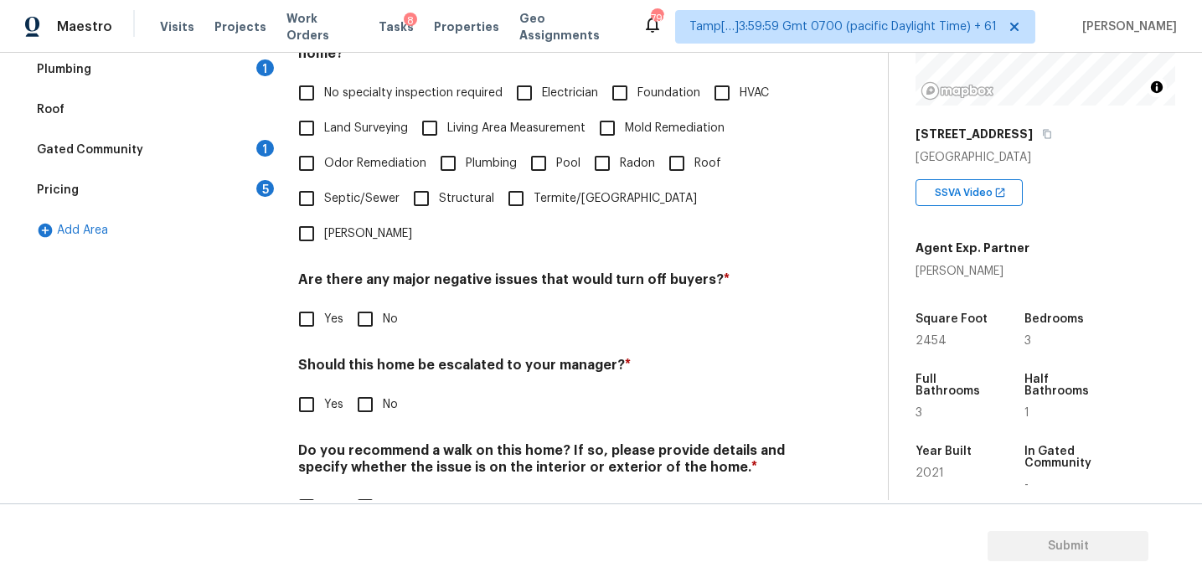
scroll to position [394, 0]
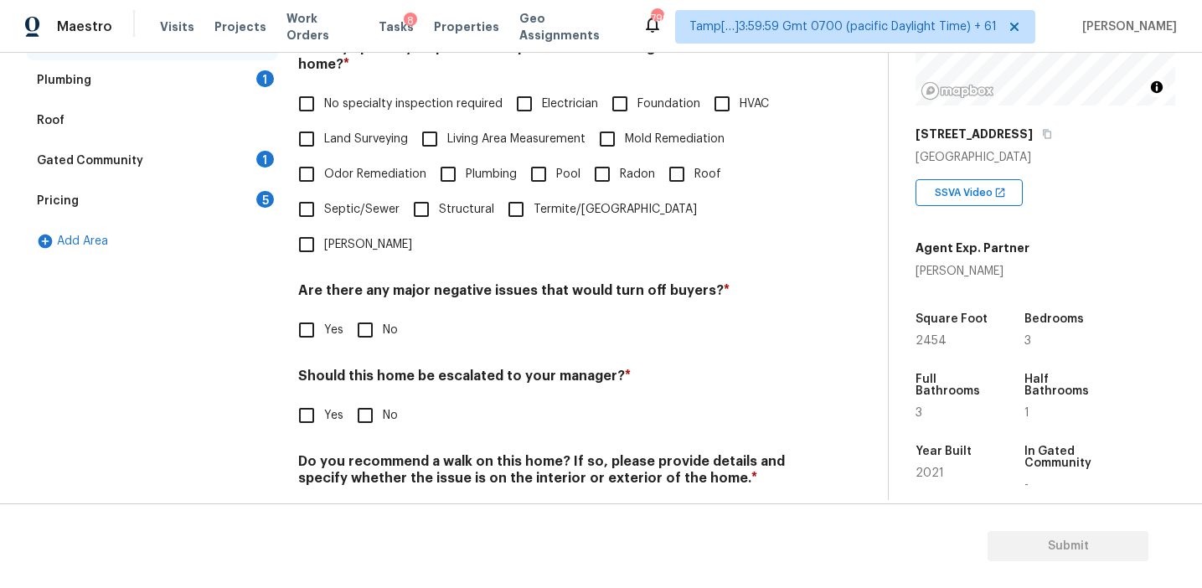
click at [257, 209] on div "Pricing 5" at bounding box center [152, 201] width 251 height 40
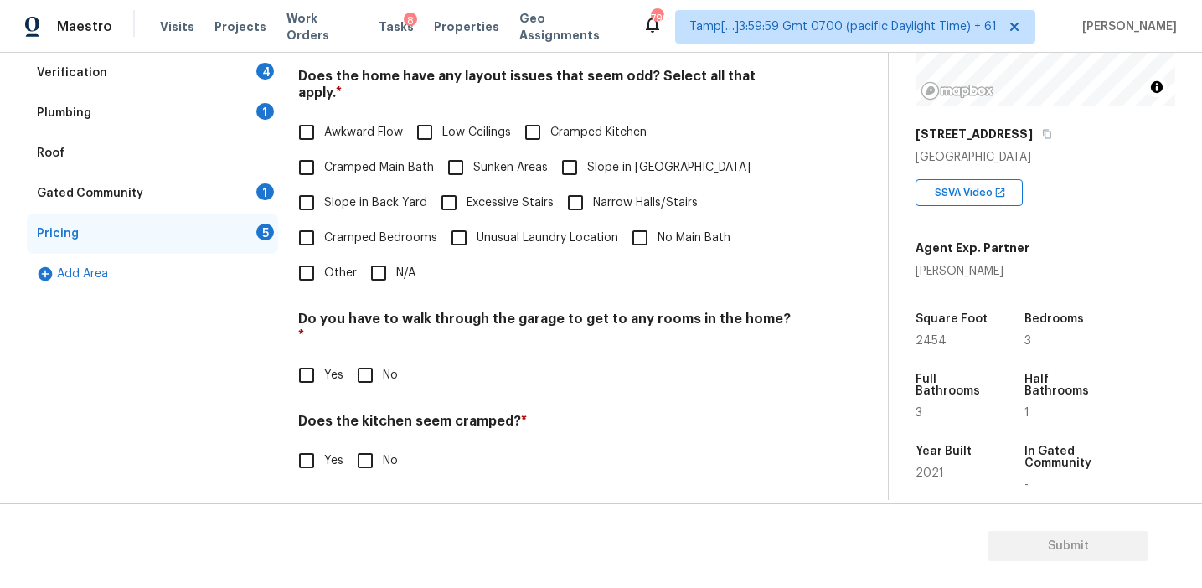
scroll to position [333, 0]
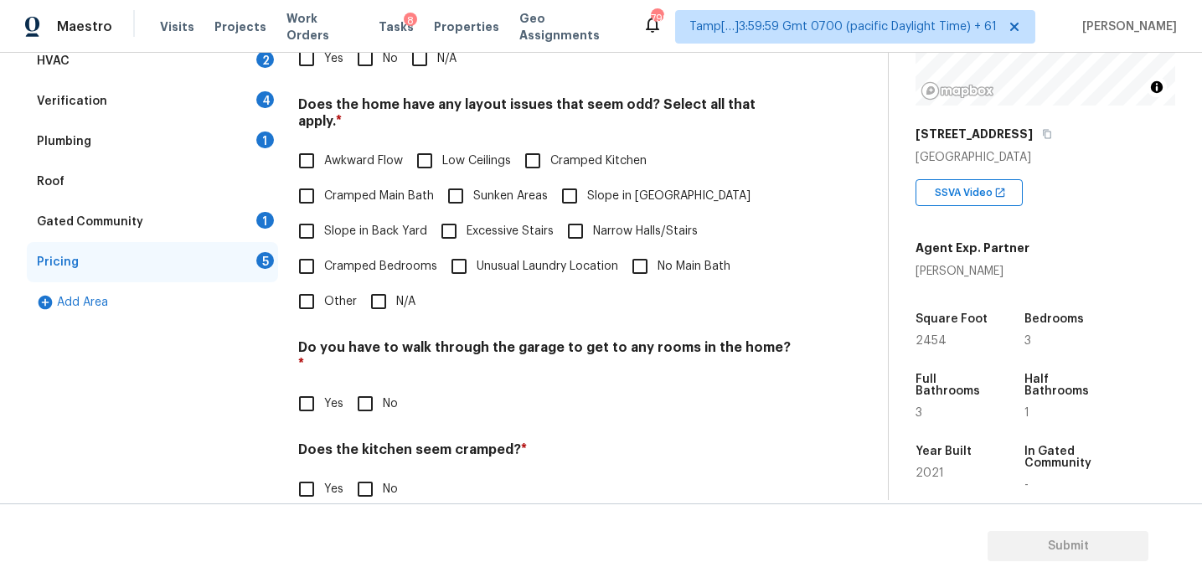
click at [368, 56] on input "No" at bounding box center [365, 58] width 35 height 35
checkbox input "true"
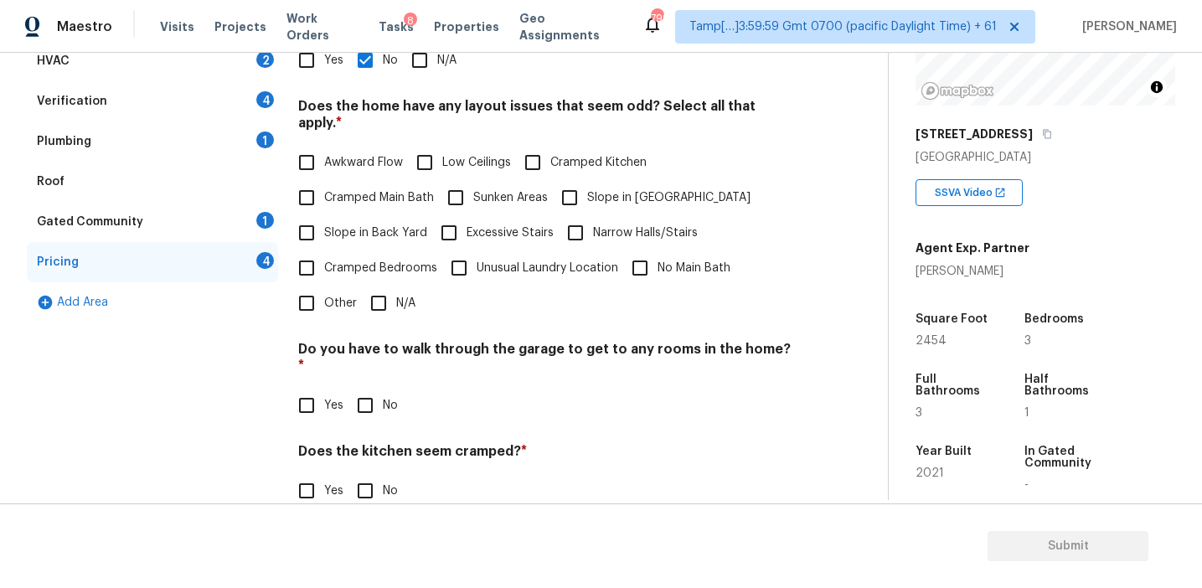
click at [359, 224] on span "Slope in Back Yard" at bounding box center [375, 233] width 103 height 18
click at [324, 215] on input "Slope in Back Yard" at bounding box center [306, 232] width 35 height 35
checkbox input "true"
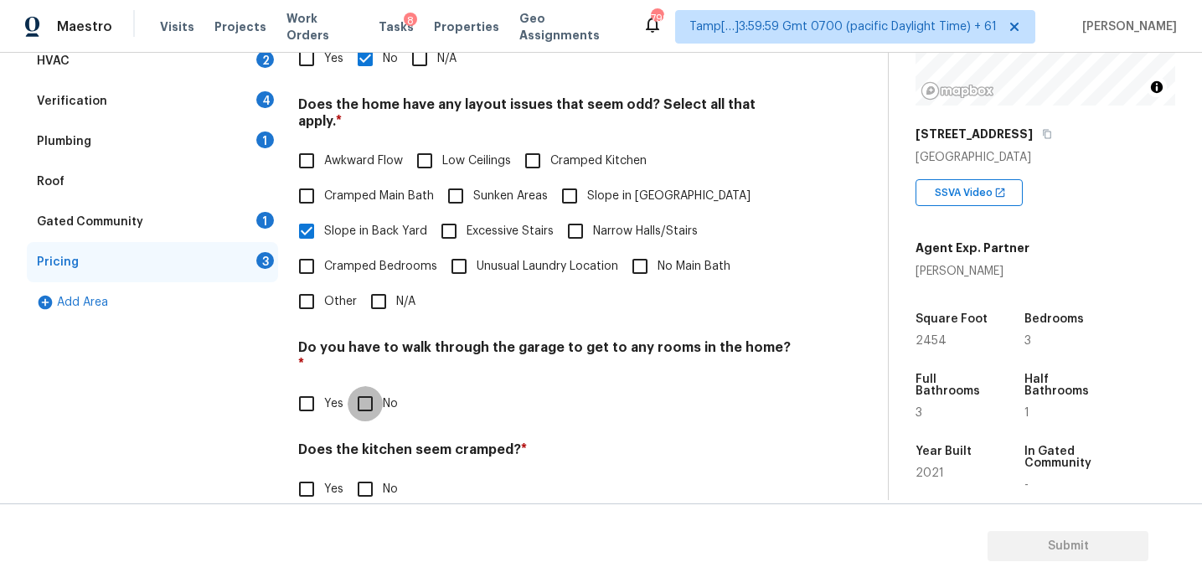
click at [369, 386] on input "No" at bounding box center [365, 403] width 35 height 35
checkbox input "true"
click at [371, 472] on input "No" at bounding box center [365, 489] width 35 height 35
checkbox input "true"
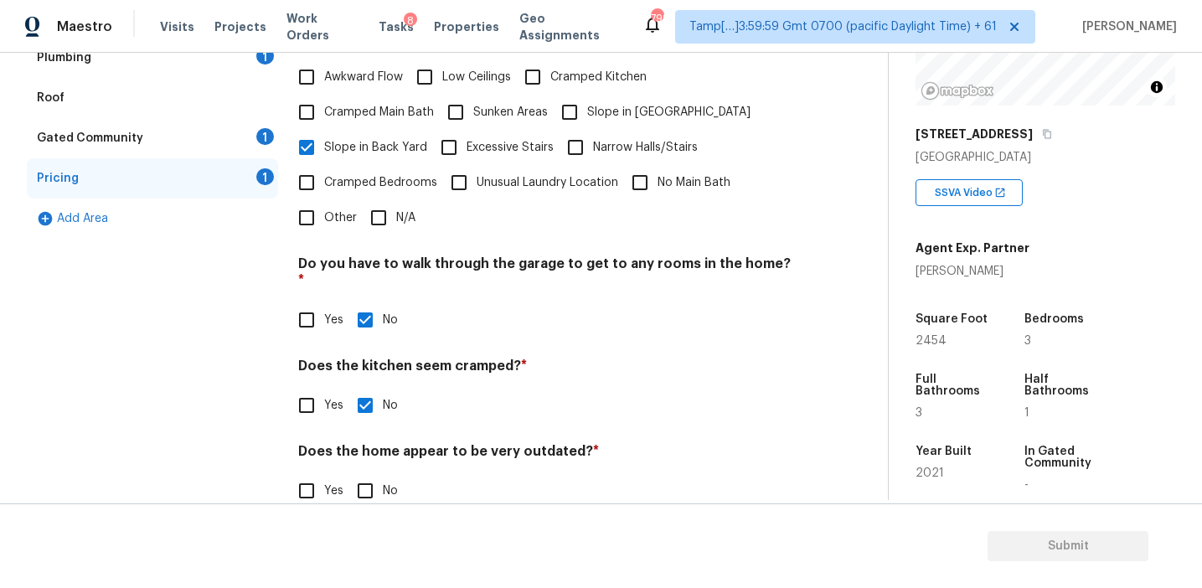
click at [367, 473] on input "No" at bounding box center [365, 490] width 35 height 35
checkbox input "true"
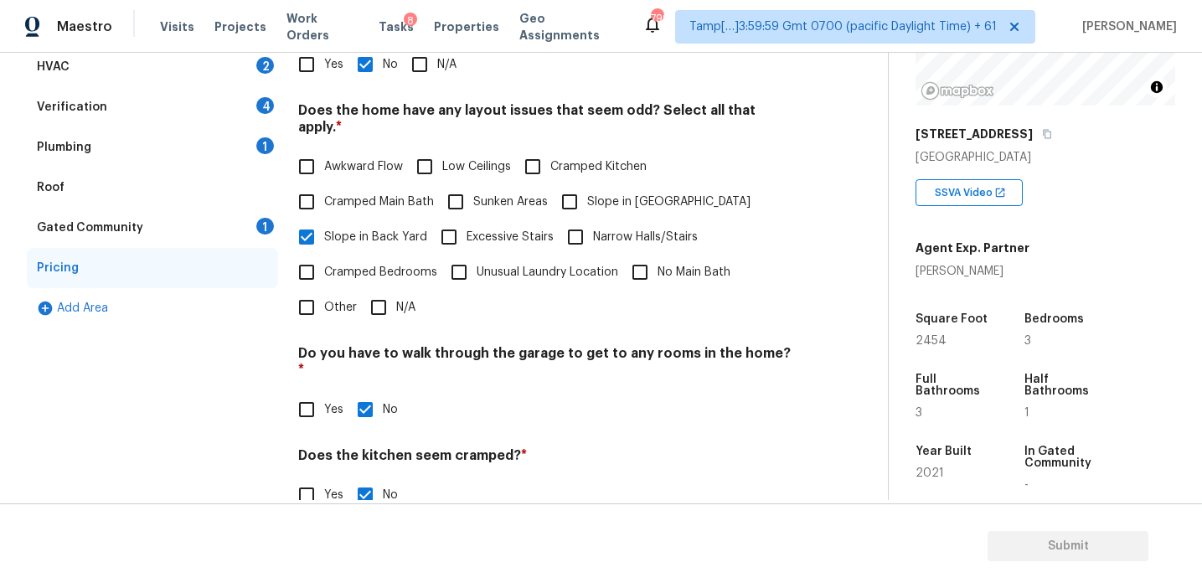
click at [343, 149] on label "Awkward Flow" at bounding box center [346, 166] width 114 height 35
click at [324, 149] on input "Awkward Flow" at bounding box center [306, 166] width 35 height 35
checkbox input "true"
click at [235, 223] on div "Gated Community 1" at bounding box center [152, 228] width 251 height 40
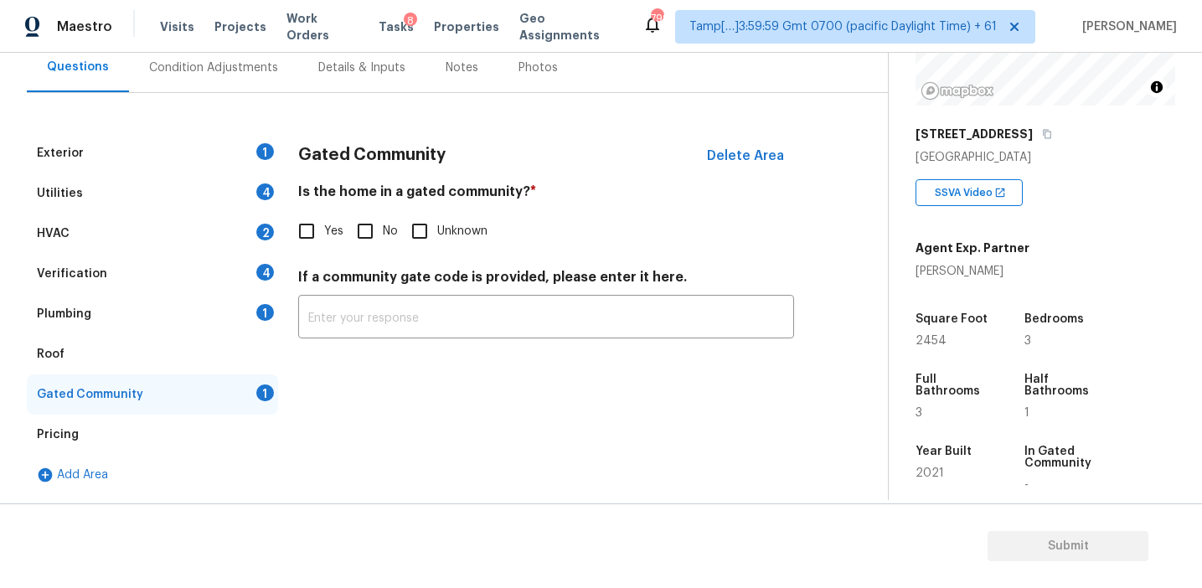
scroll to position [161, 0]
click at [355, 237] on input "No" at bounding box center [365, 231] width 35 height 35
checkbox input "true"
click at [200, 313] on div "Plumbing 1" at bounding box center [152, 314] width 251 height 40
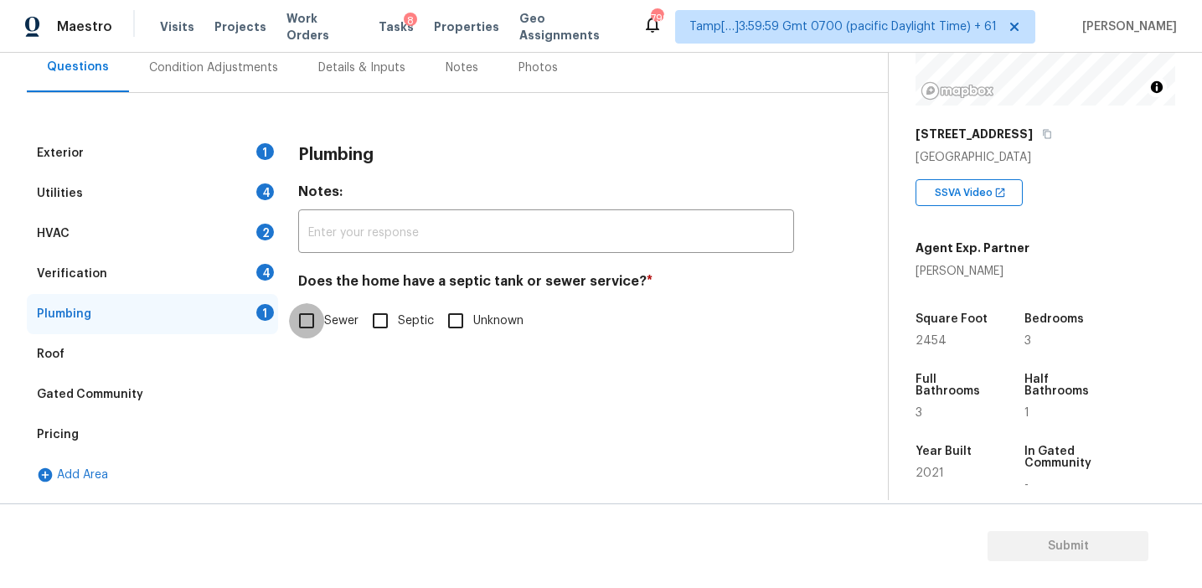
click at [302, 329] on input "Sewer" at bounding box center [306, 320] width 35 height 35
checkbox input "true"
click at [221, 265] on div "Verification 4" at bounding box center [152, 274] width 251 height 40
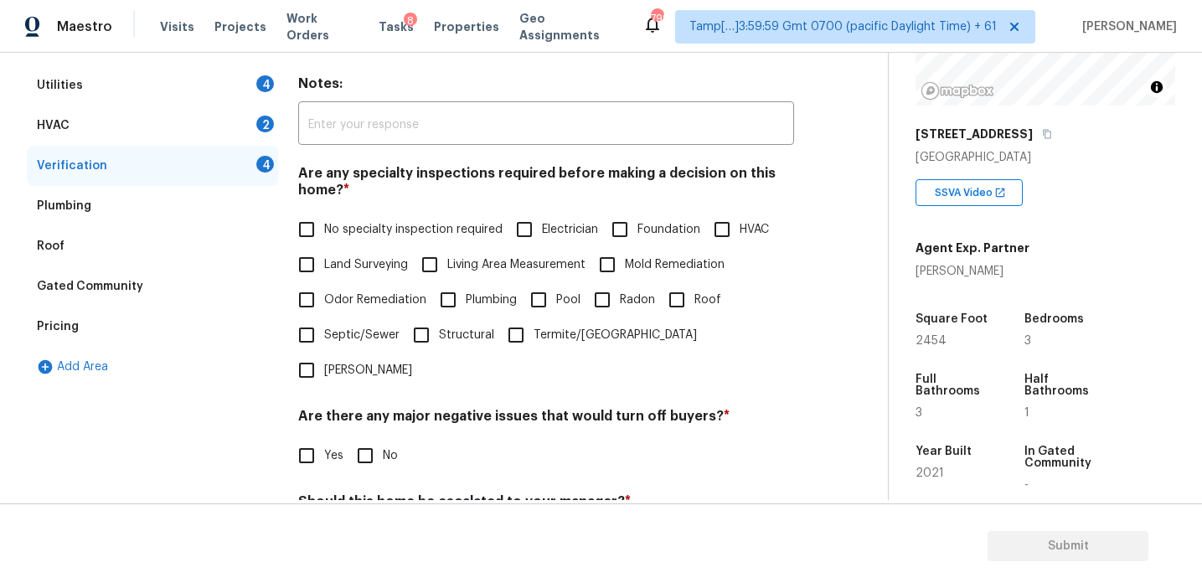
scroll to position [338, 0]
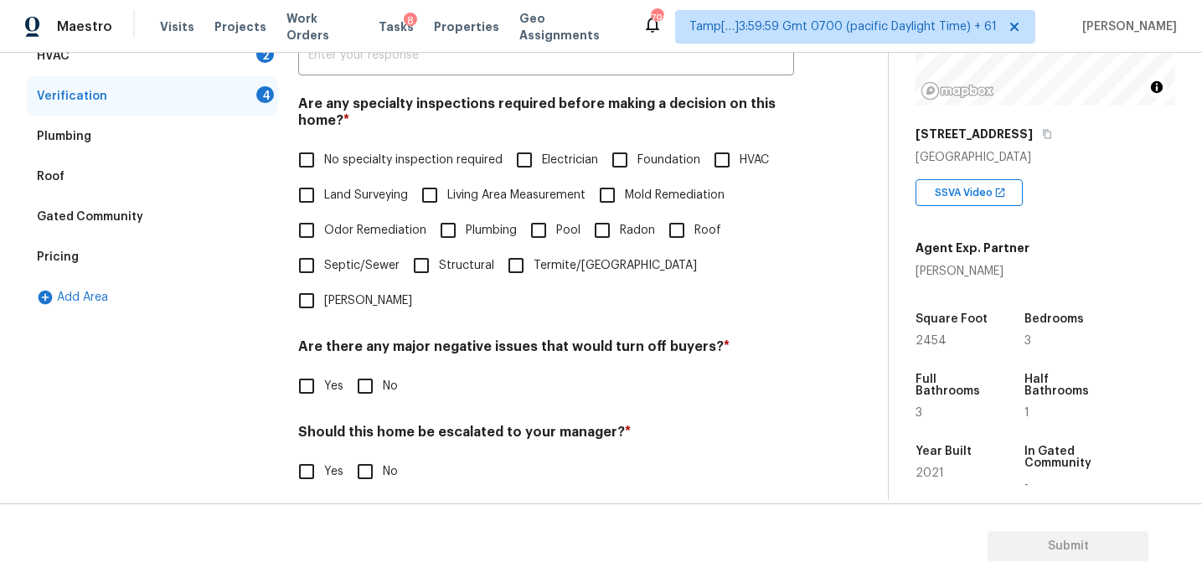
click at [374, 150] on label "No specialty inspection required" at bounding box center [396, 159] width 214 height 35
click at [324, 150] on input "No specialty inspection required" at bounding box center [306, 159] width 35 height 35
checkbox input "true"
click at [361, 369] on input "No" at bounding box center [365, 386] width 35 height 35
checkbox input "true"
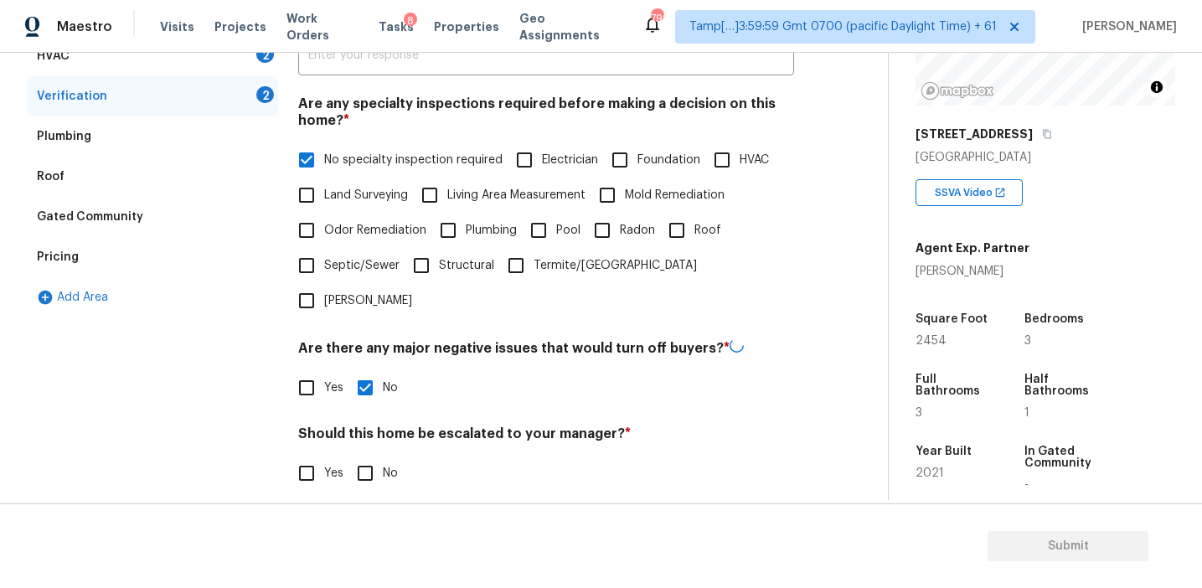
click at [371, 456] on input "No" at bounding box center [365, 473] width 35 height 35
checkbox input "true"
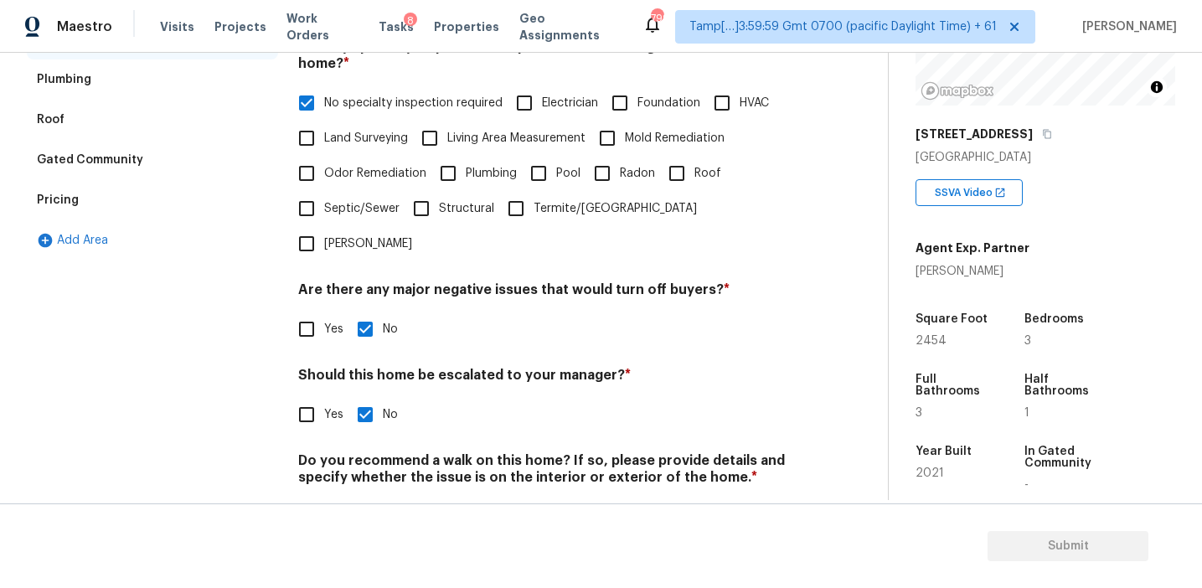
click at [370, 499] on input "No" at bounding box center [365, 516] width 35 height 35
checkbox input "true"
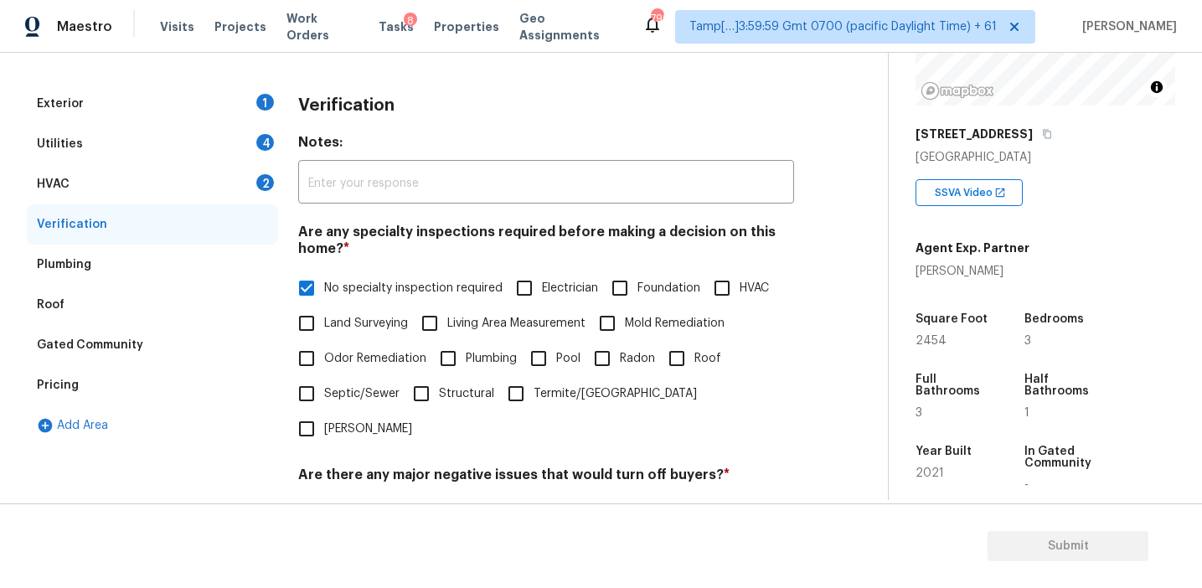
click at [244, 190] on div "HVAC 2" at bounding box center [152, 184] width 251 height 40
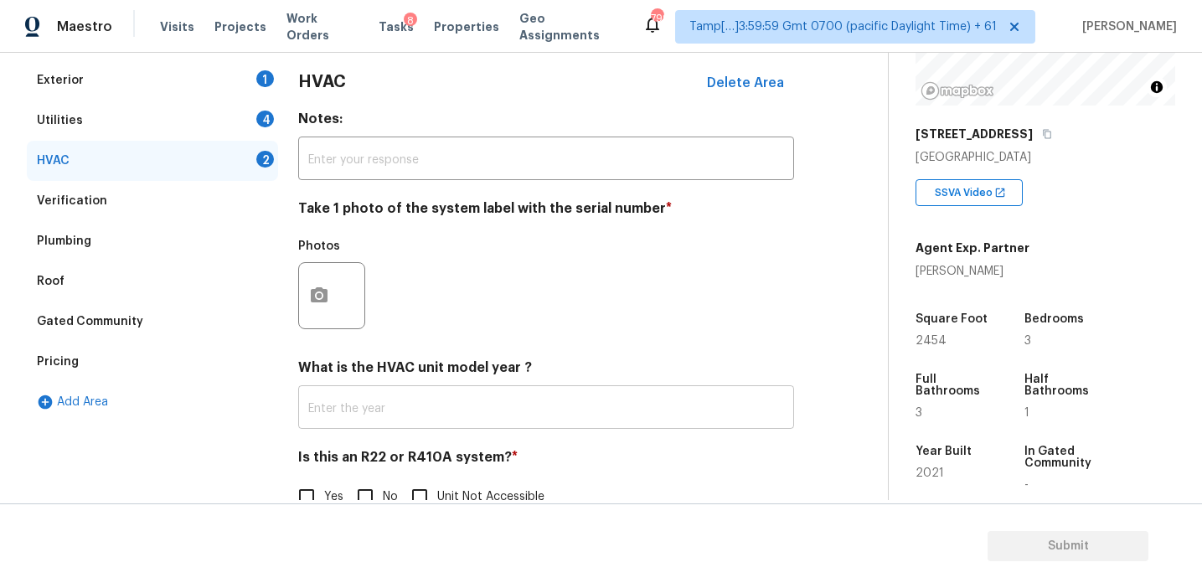
scroll to position [259, 0]
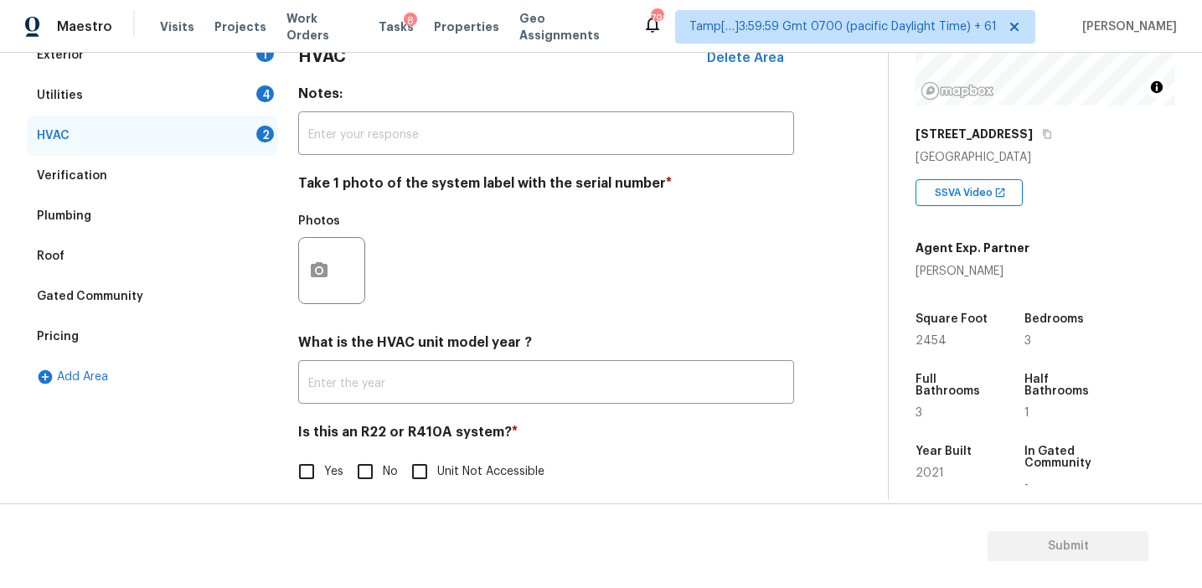
click at [369, 476] on input "No" at bounding box center [365, 471] width 35 height 35
checkbox input "true"
click at [311, 267] on icon "button" at bounding box center [319, 269] width 17 height 15
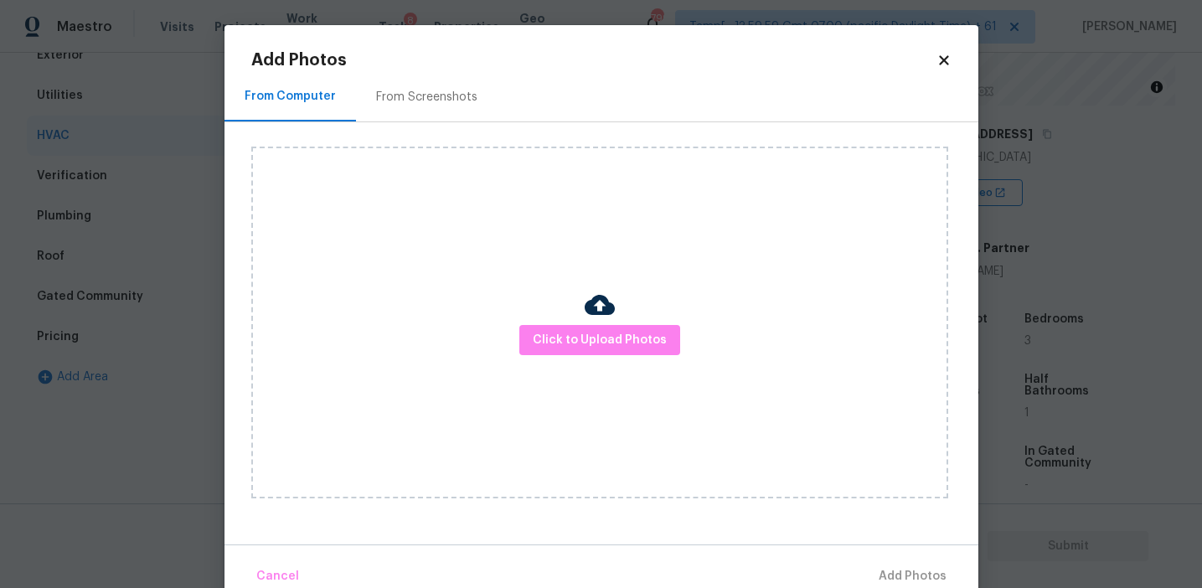
click at [401, 92] on div "From Screenshots" at bounding box center [426, 97] width 101 height 17
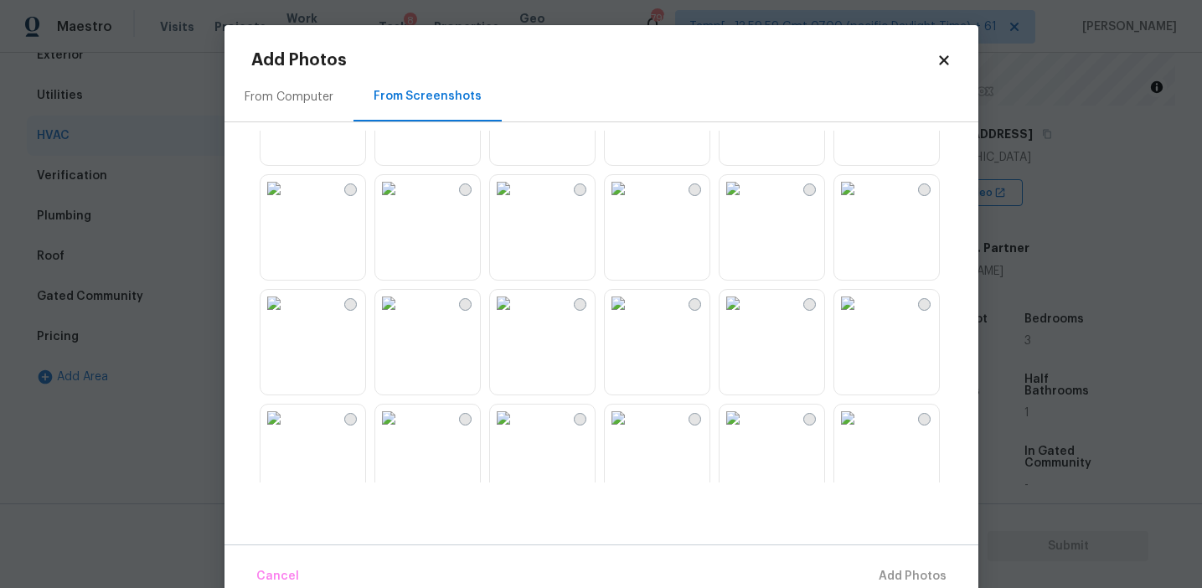
scroll to position [199, 0]
click at [861, 312] on img at bounding box center [847, 299] width 27 height 27
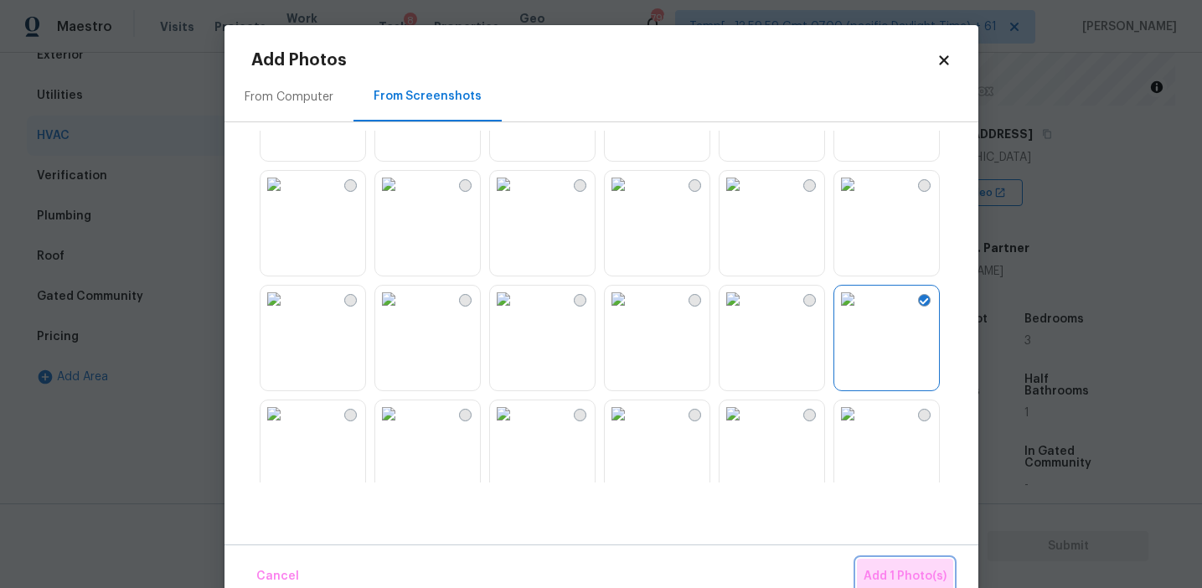
click at [890, 566] on span "Add 1 Photo(s)" at bounding box center [905, 576] width 83 height 21
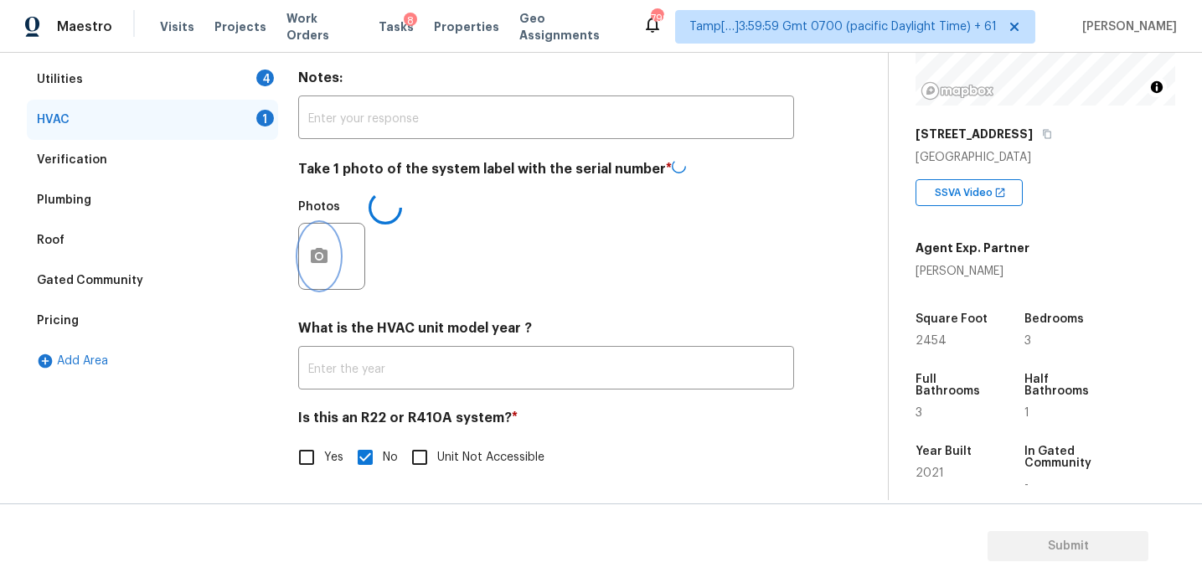
scroll to position [274, 0]
click at [236, 77] on div "Utilities 4" at bounding box center [152, 81] width 251 height 40
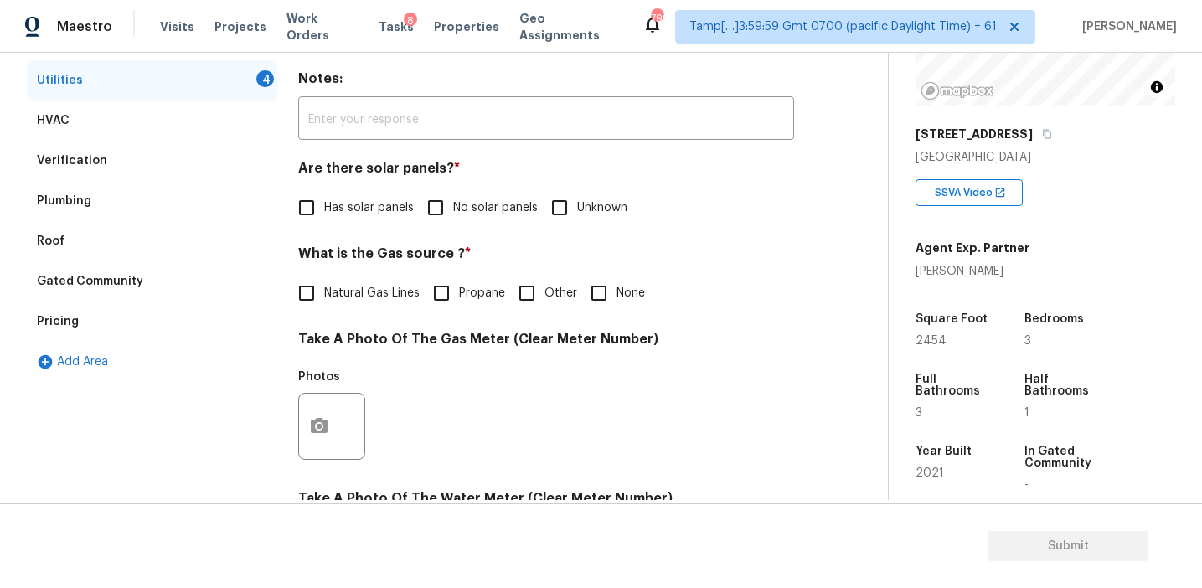
click at [456, 217] on label "No solar panels" at bounding box center [478, 207] width 120 height 35
click at [453, 217] on input "No solar panels" at bounding box center [435, 207] width 35 height 35
checkbox input "true"
click at [394, 286] on span "Natural Gas Lines" at bounding box center [371, 294] width 95 height 18
click at [324, 286] on input "Natural Gas Lines" at bounding box center [306, 293] width 35 height 35
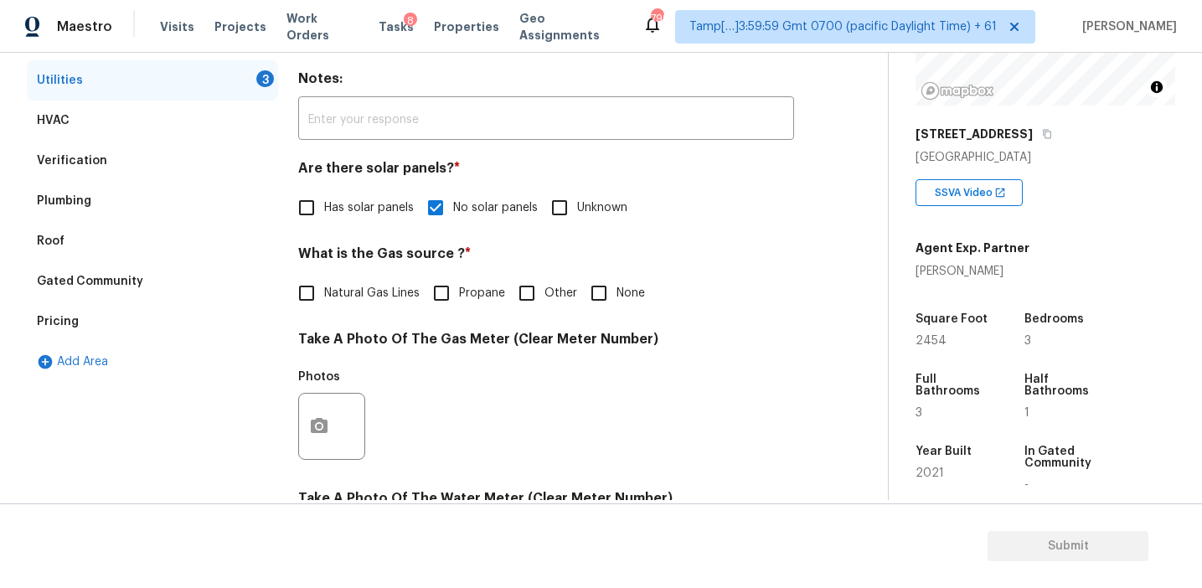
checkbox input "true"
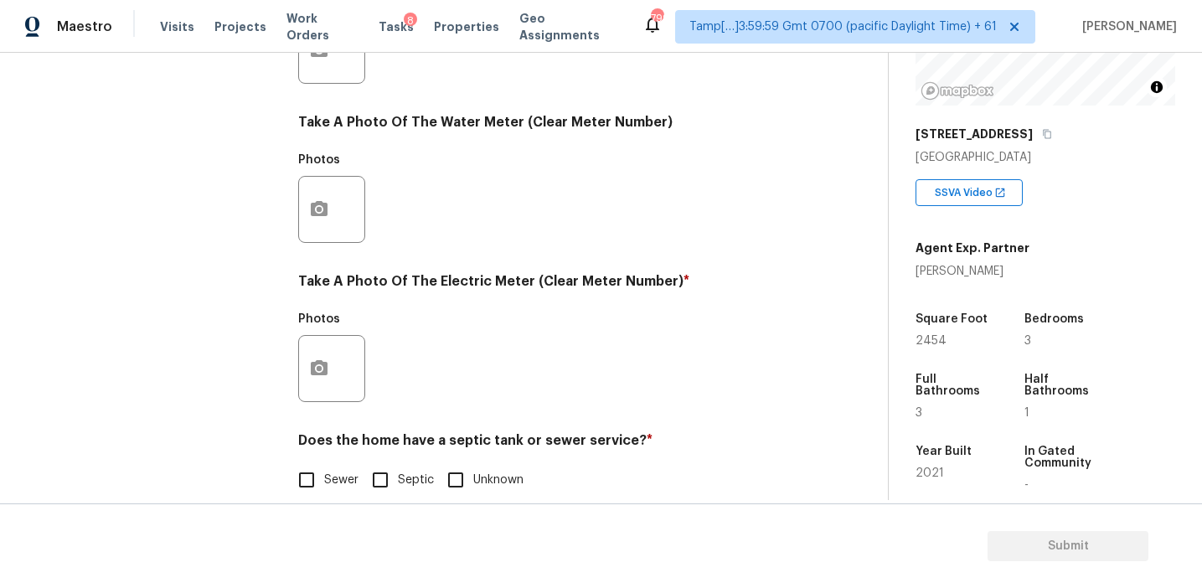
scroll to position [673, 0]
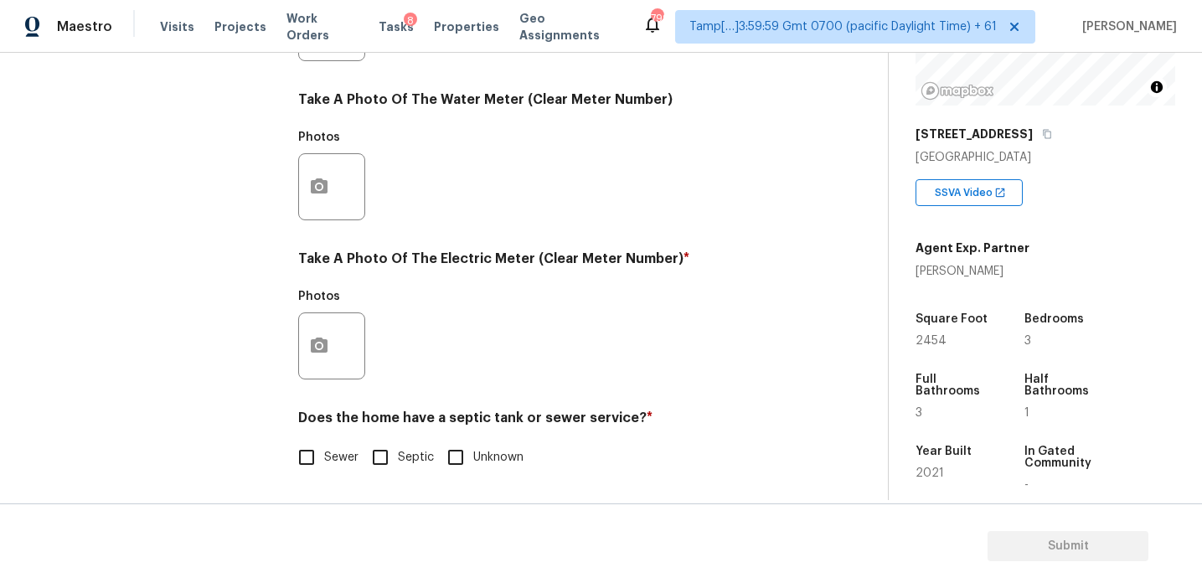
click at [308, 460] on input "Sewer" at bounding box center [306, 457] width 35 height 35
checkbox input "true"
click at [322, 347] on icon "button" at bounding box center [319, 346] width 20 height 20
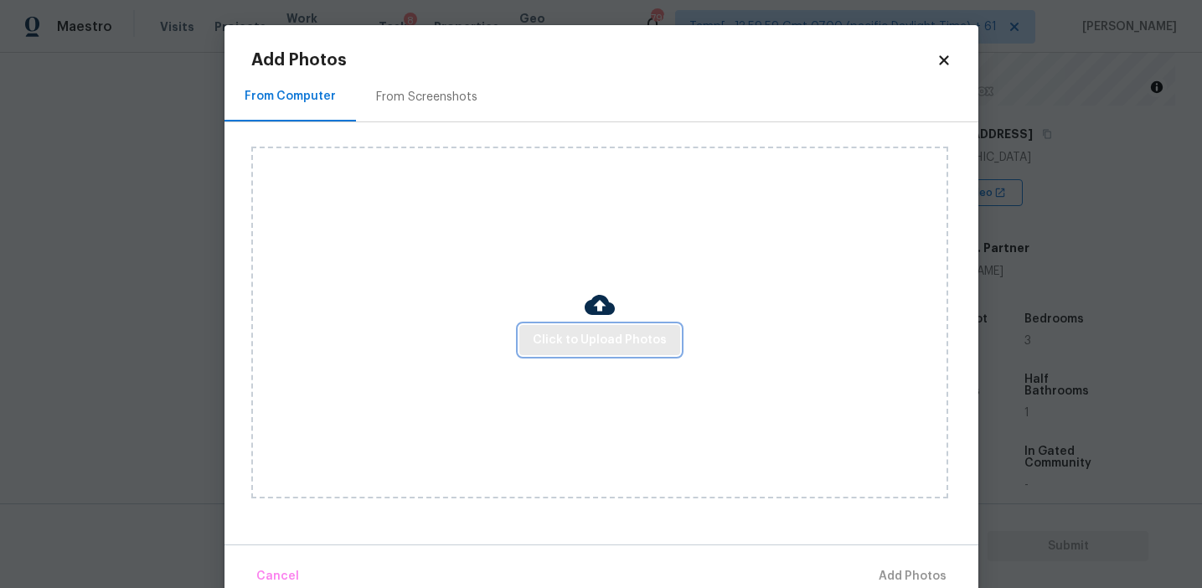
click at [580, 332] on span "Click to Upload Photos" at bounding box center [600, 340] width 134 height 21
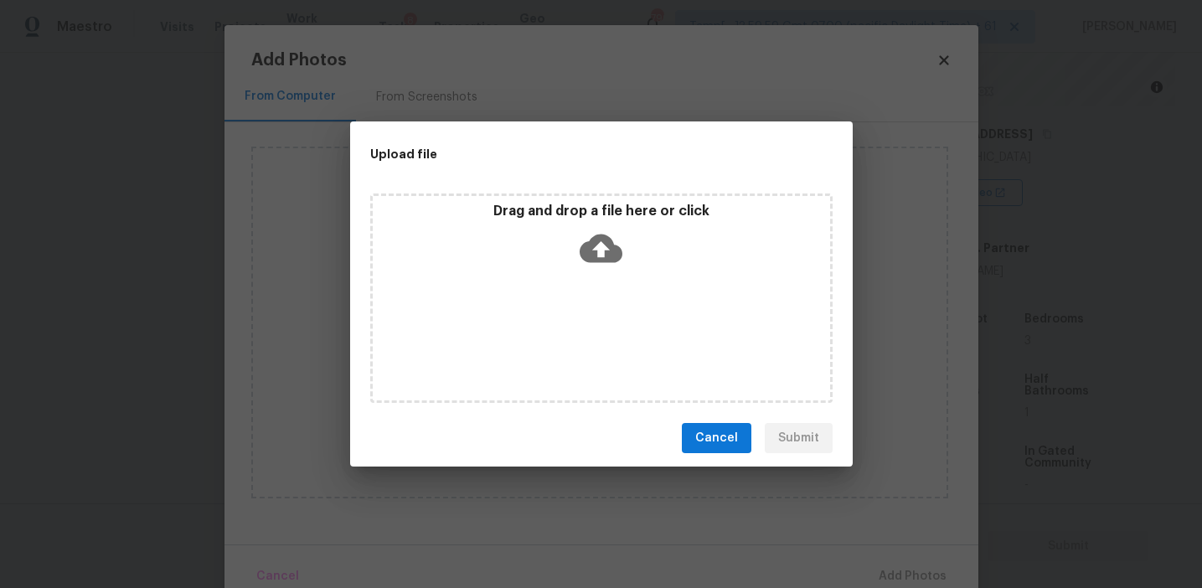
click at [575, 196] on div "Drag and drop a file here or click" at bounding box center [601, 297] width 462 height 209
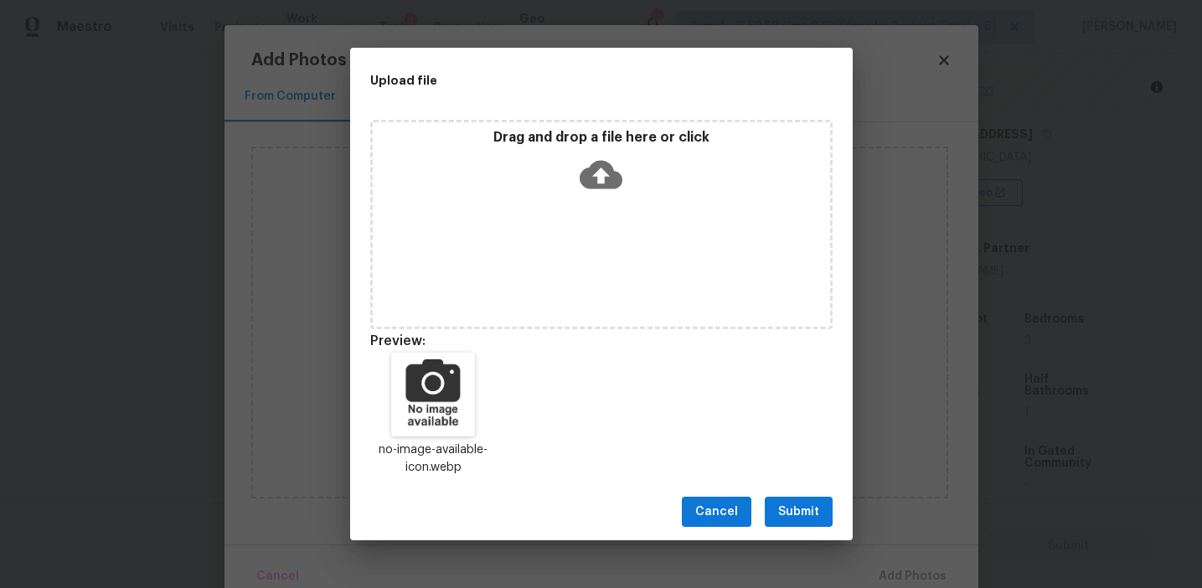
click at [781, 520] on span "Submit" at bounding box center [798, 512] width 41 height 21
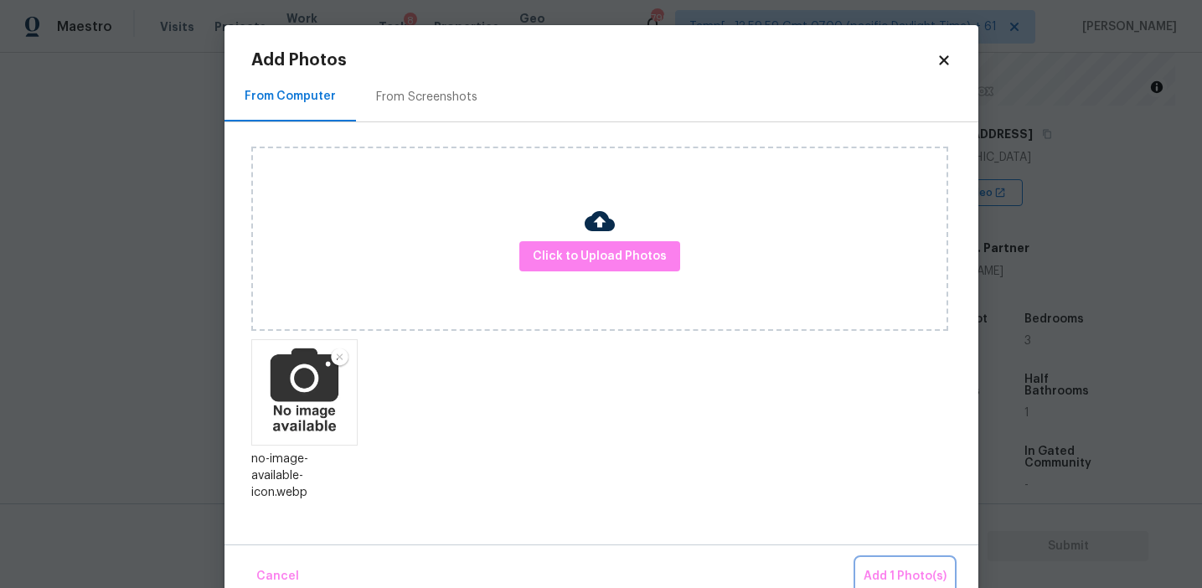
click at [882, 569] on span "Add 1 Photo(s)" at bounding box center [905, 576] width 83 height 21
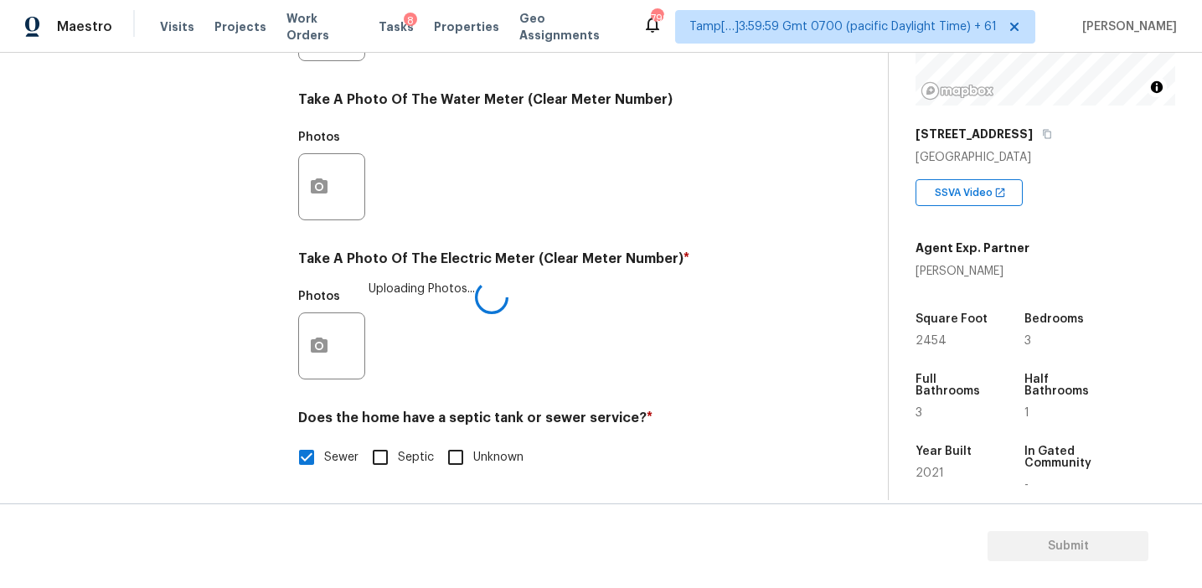
click at [659, 358] on div "Photos Uploading Photos..." at bounding box center [546, 335] width 496 height 109
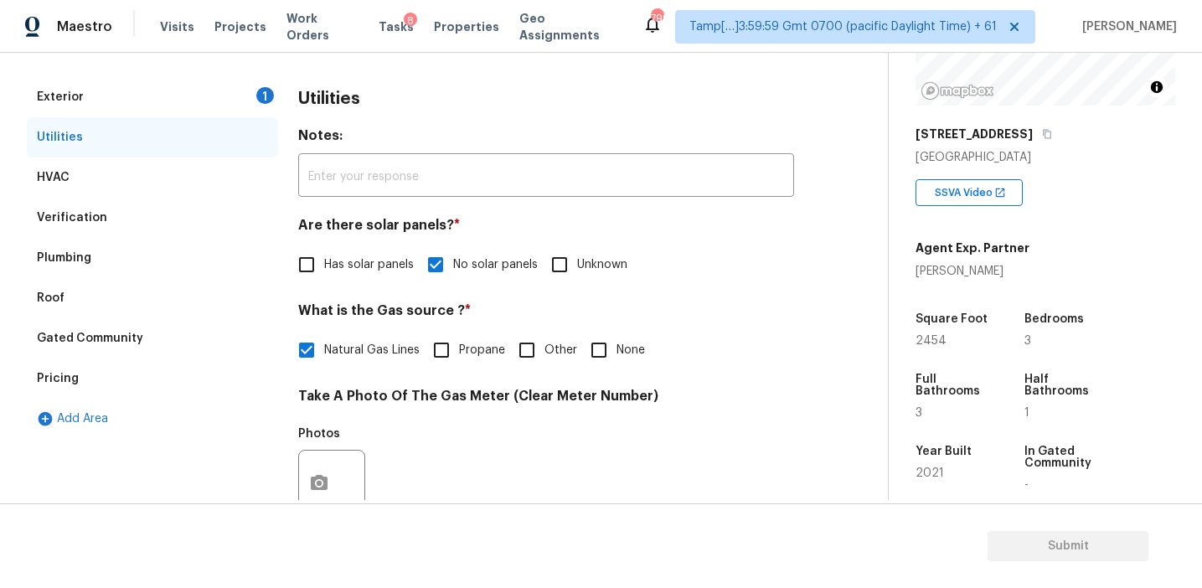
scroll to position [206, 0]
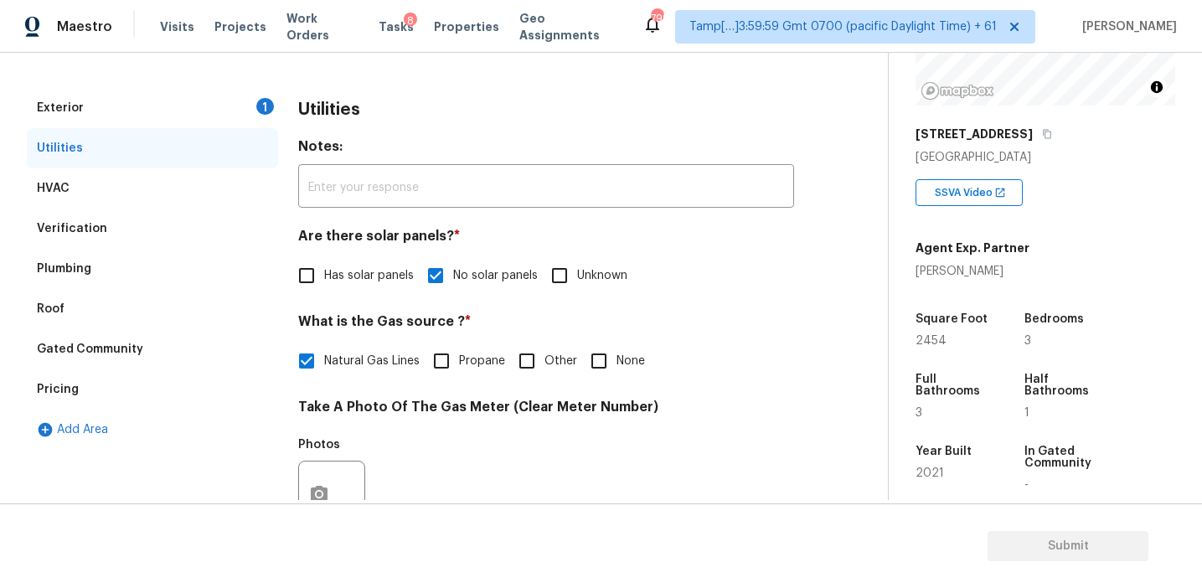
click at [240, 106] on div "Exterior 1" at bounding box center [152, 108] width 251 height 40
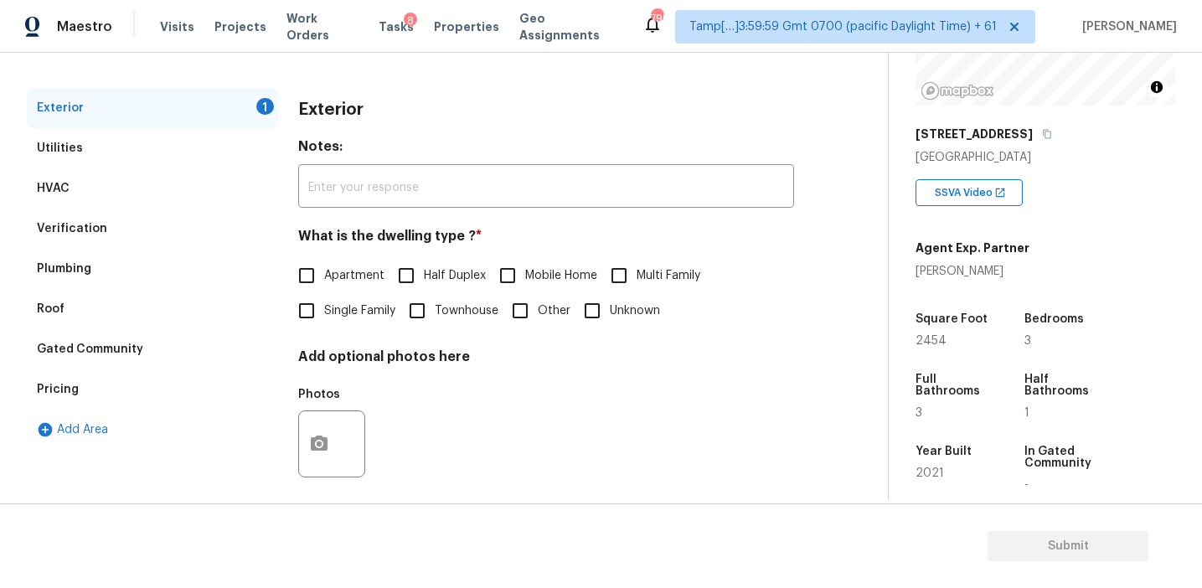
click at [446, 307] on span "Townhouse" at bounding box center [467, 311] width 64 height 18
click at [435, 307] on input "Townhouse" at bounding box center [417, 310] width 35 height 35
checkbox input "true"
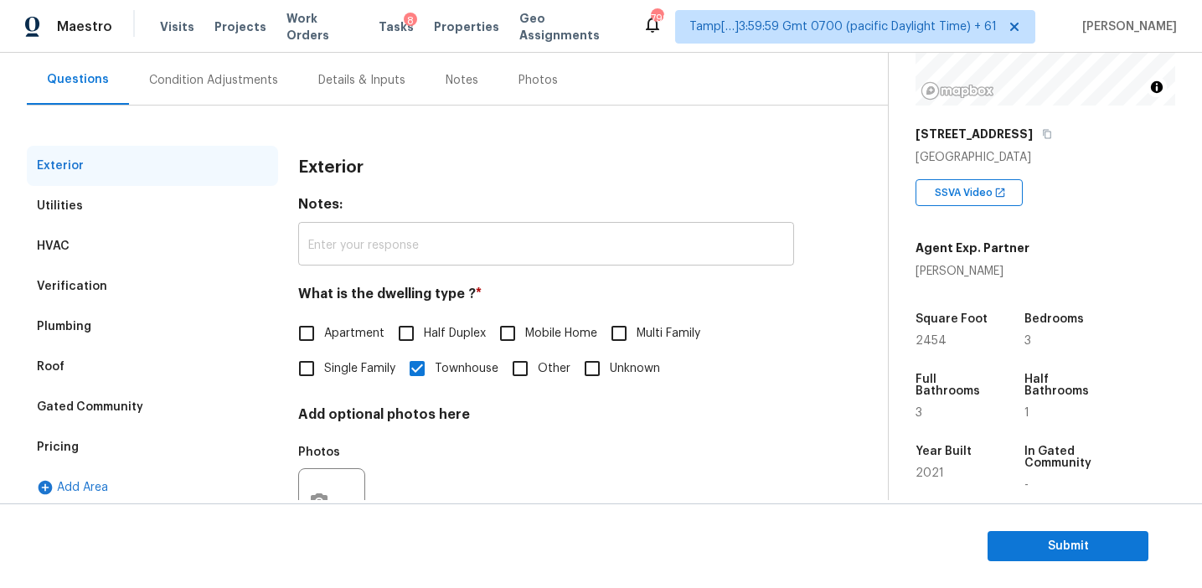
scroll to position [140, 0]
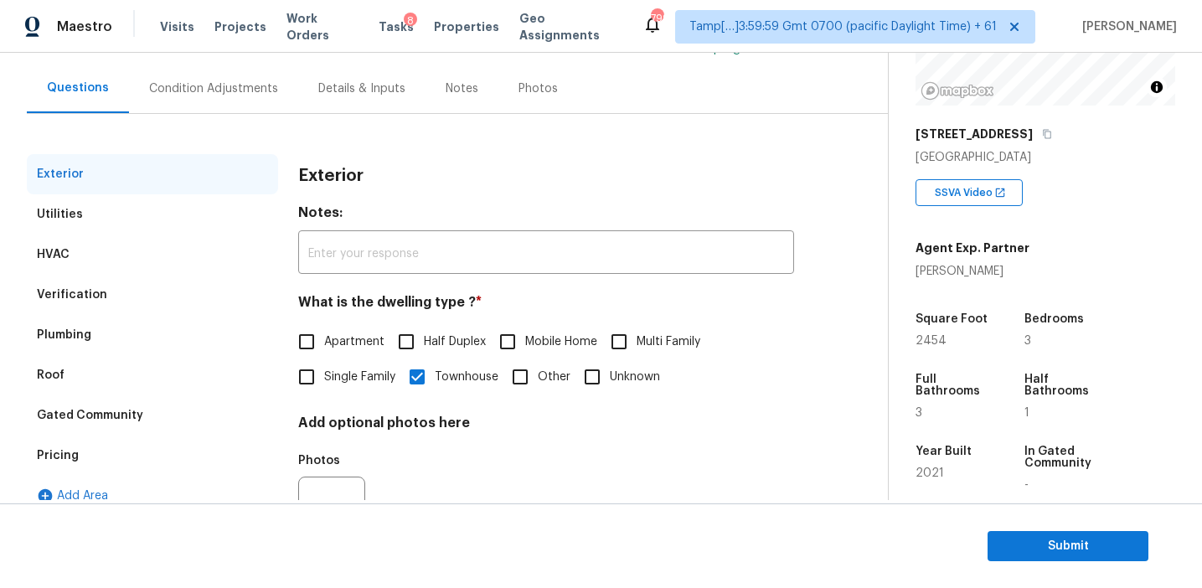
click at [276, 84] on div "Condition Adjustments" at bounding box center [213, 88] width 169 height 49
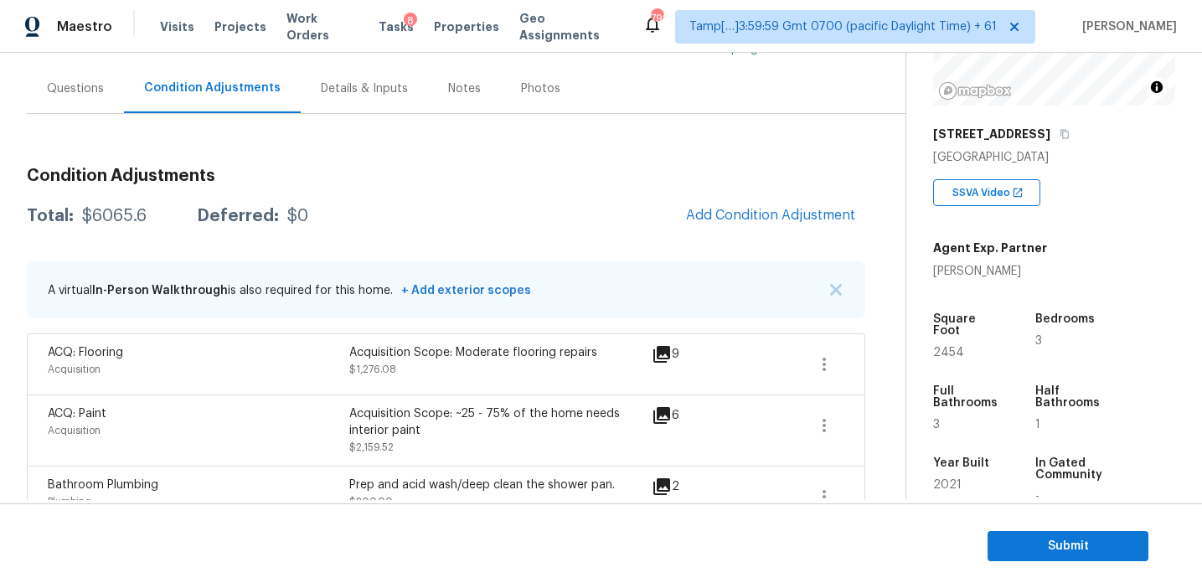
click at [422, 223] on div "Total: $6065.6 Deferred: $0 Add Condition Adjustment" at bounding box center [446, 216] width 838 height 37
click at [310, 168] on h3 "Condition Adjustments" at bounding box center [446, 176] width 838 height 17
click at [322, 189] on div "Condition Adjustments Total: $6065.6 Deferred: $0 Add Condition Adjustment A vi…" at bounding box center [446, 479] width 838 height 651
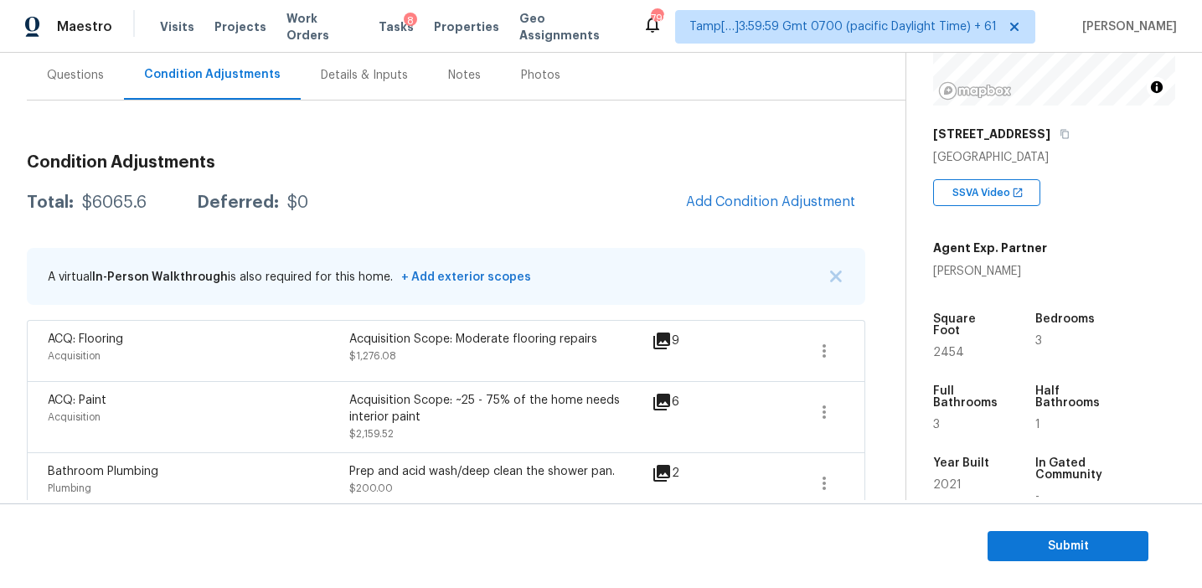
click at [118, 77] on div "Questions" at bounding box center [75, 74] width 97 height 49
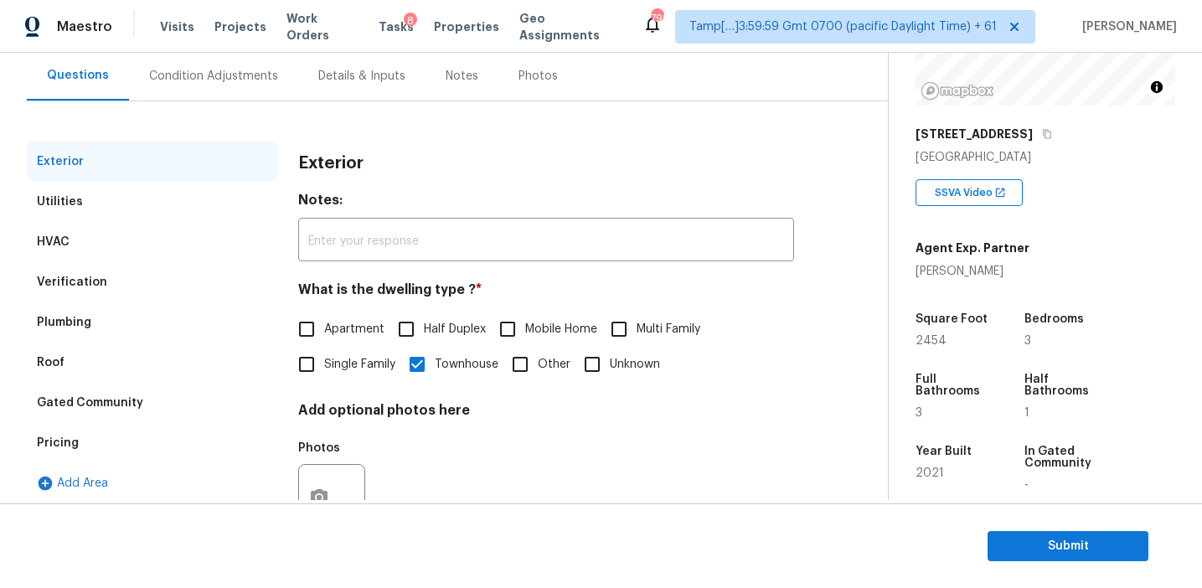
click at [162, 447] on div "Pricing" at bounding box center [152, 443] width 251 height 40
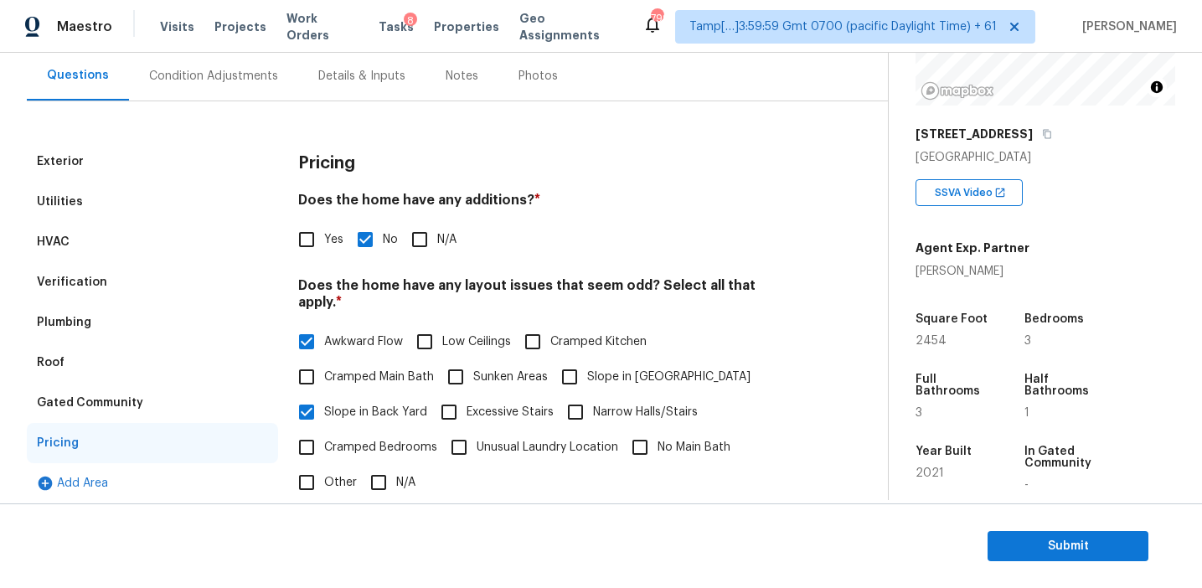
click at [150, 410] on div "Gated Community" at bounding box center [152, 403] width 251 height 40
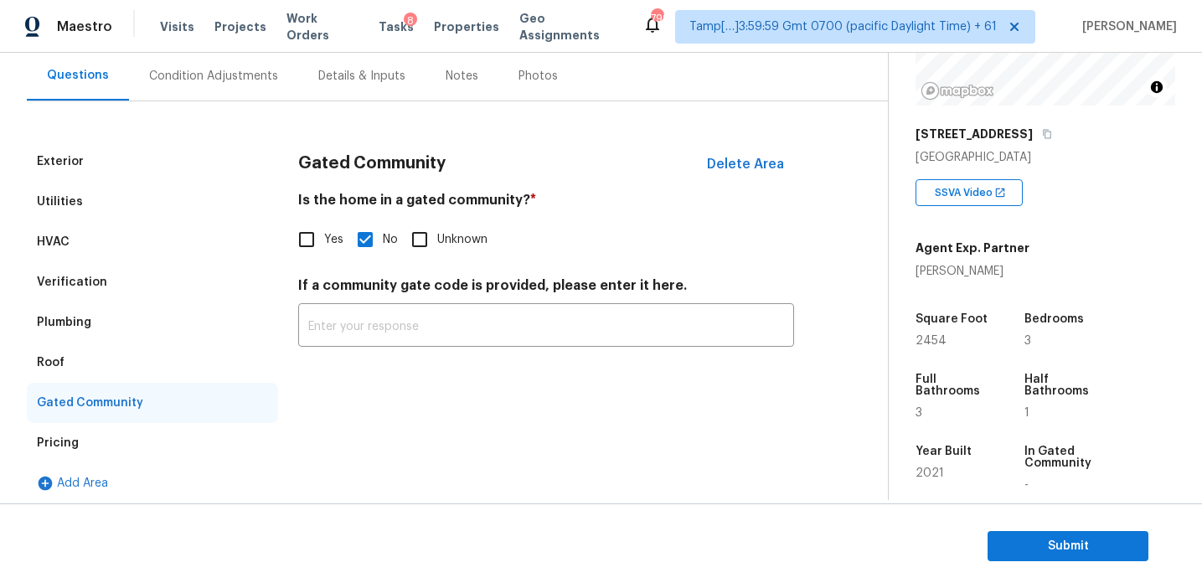
click at [90, 351] on div "Roof" at bounding box center [152, 363] width 251 height 40
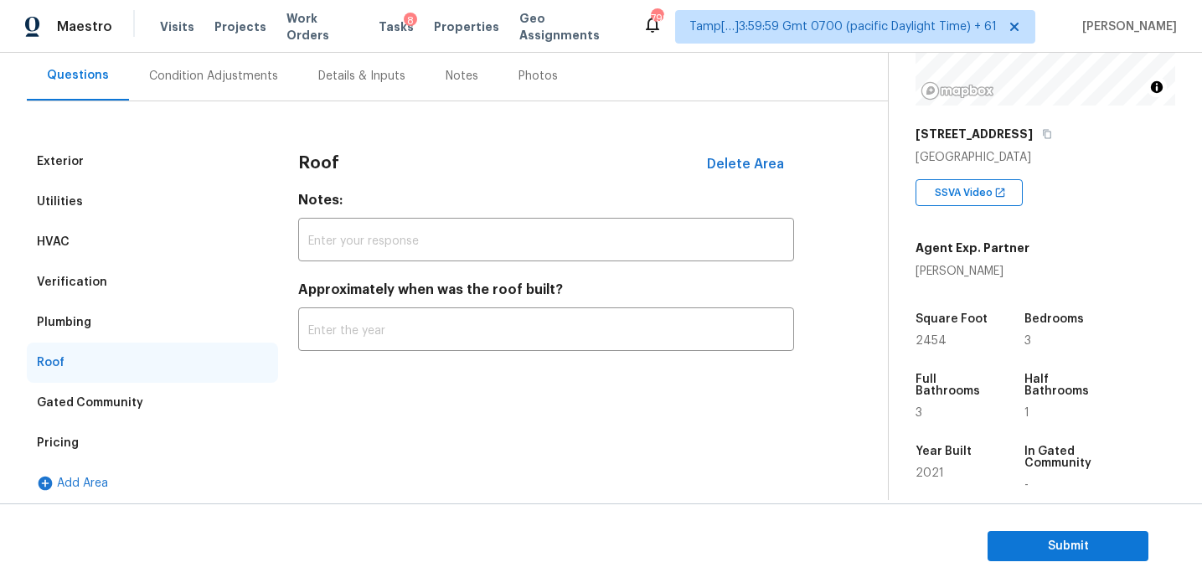
click at [90, 322] on div "Plumbing" at bounding box center [152, 322] width 251 height 40
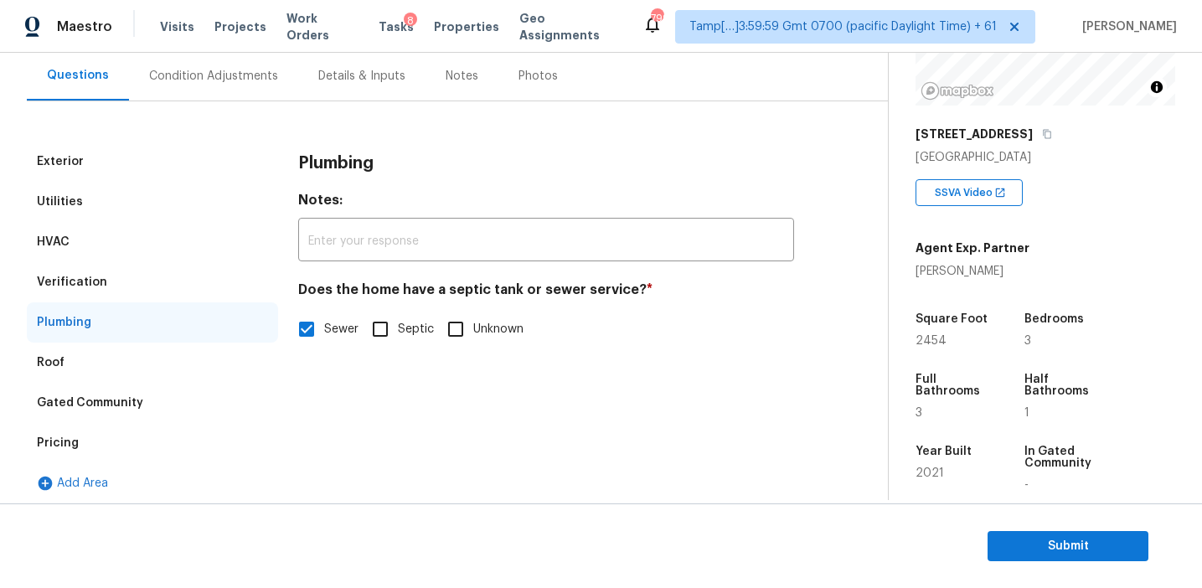
click at [119, 294] on div "Verification" at bounding box center [152, 282] width 251 height 40
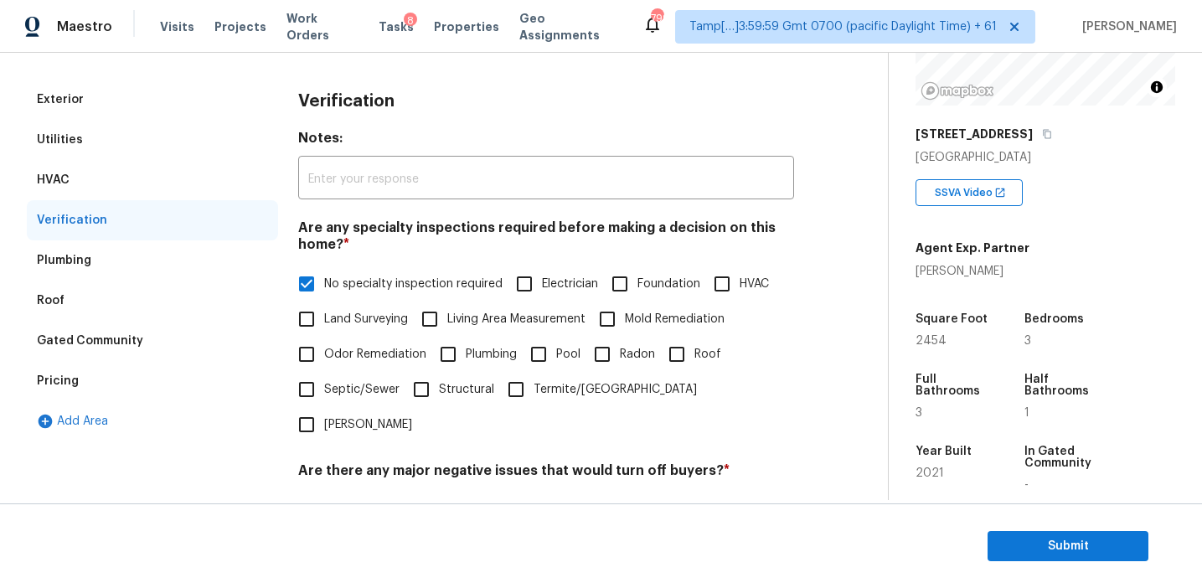
scroll to position [83, 0]
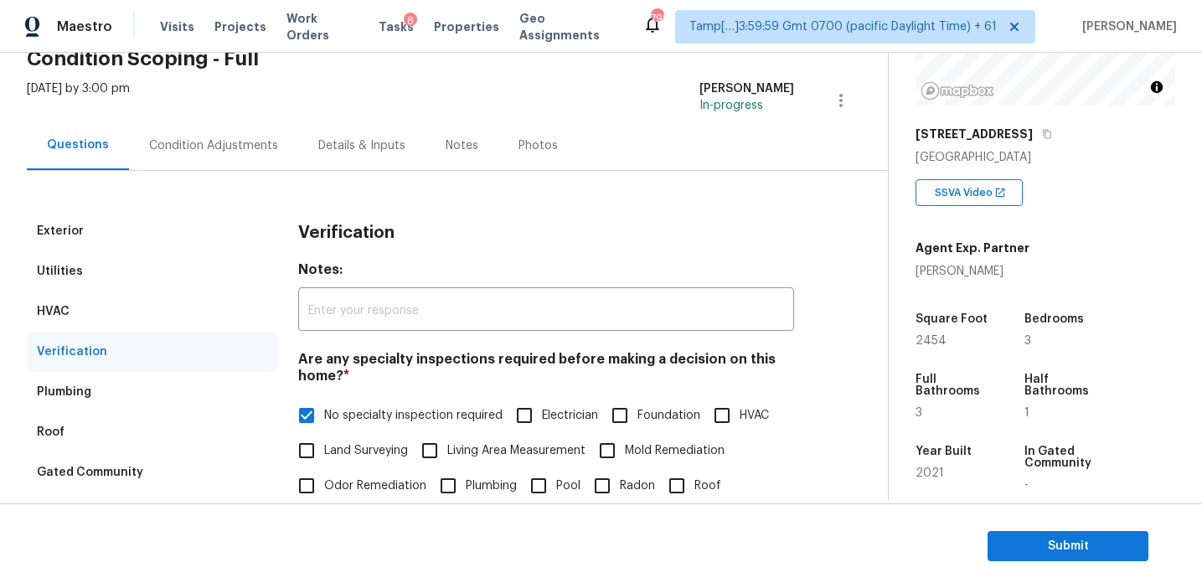
click at [128, 319] on div "HVAC" at bounding box center [152, 311] width 251 height 40
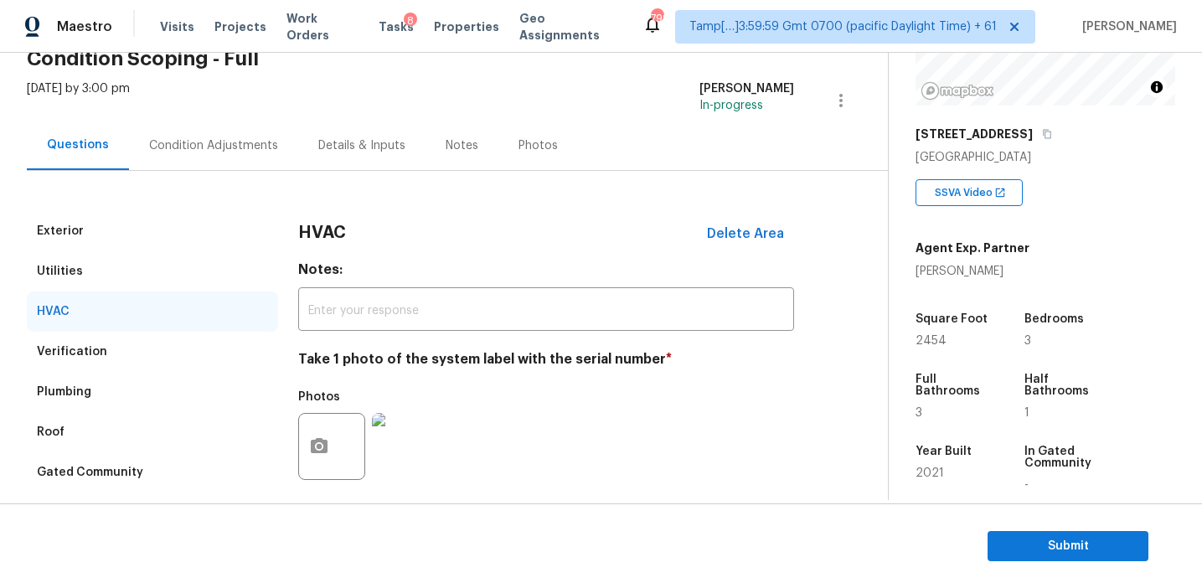
click at [128, 281] on div "Utilities" at bounding box center [152, 271] width 251 height 40
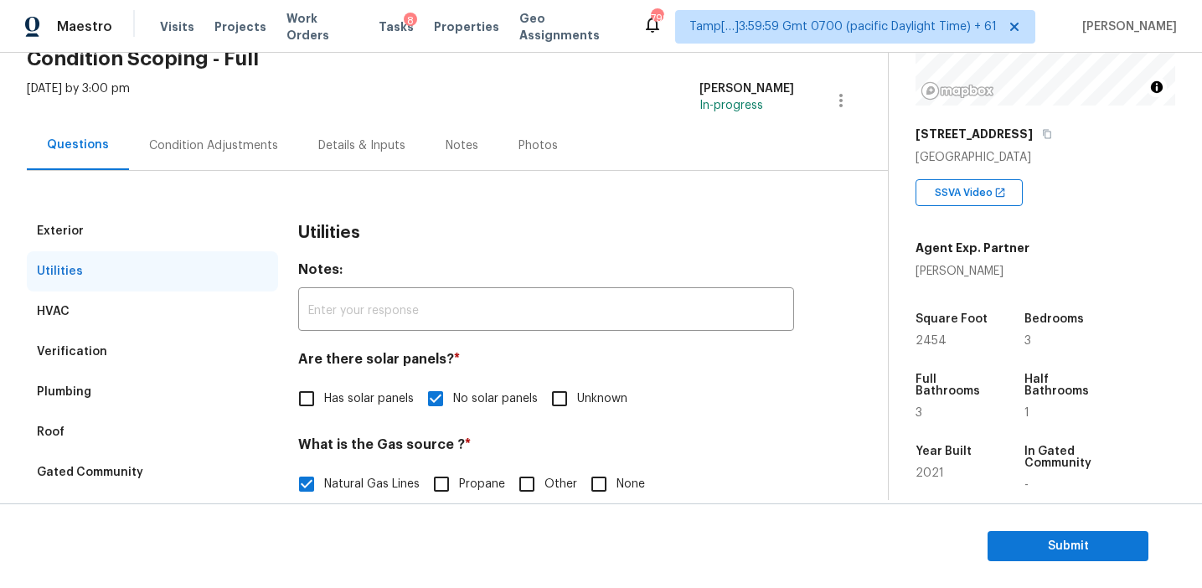
click at [131, 235] on div "Exterior" at bounding box center [152, 231] width 251 height 40
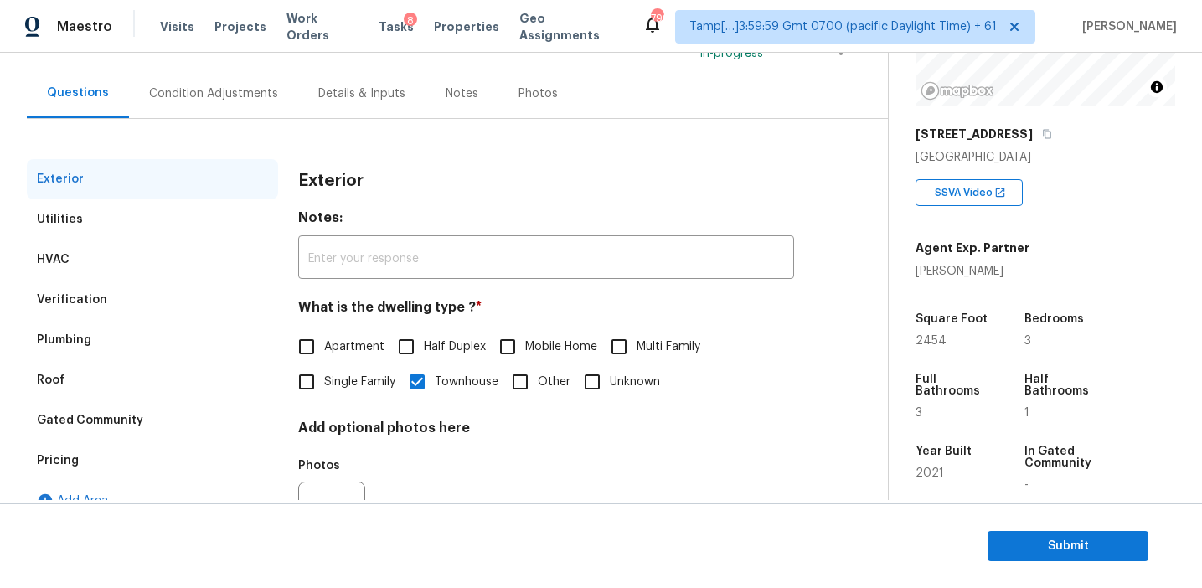
scroll to position [147, 0]
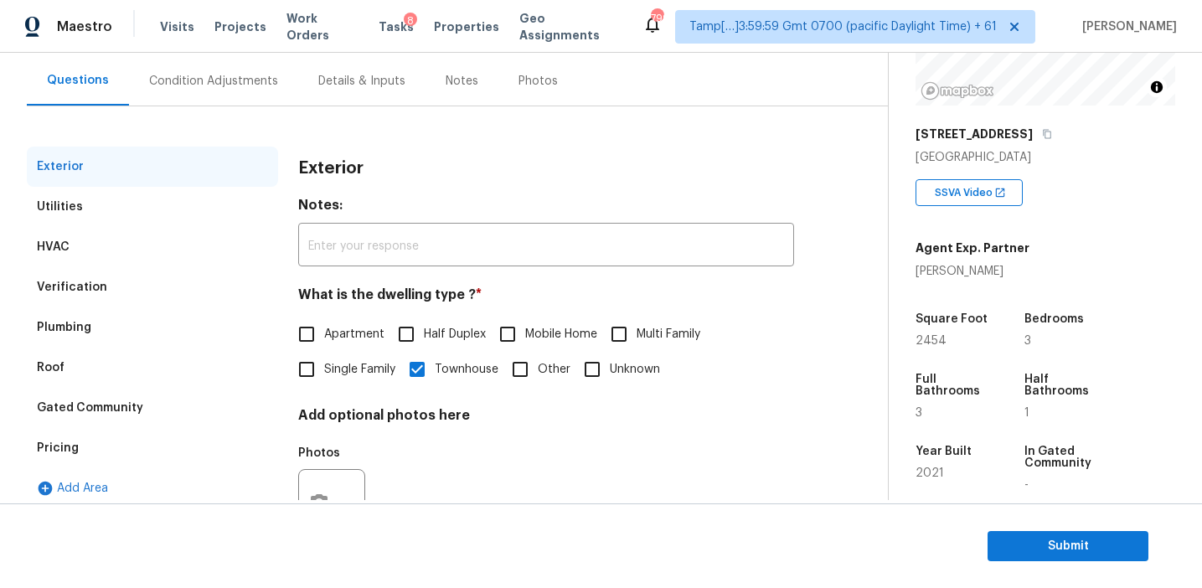
click at [240, 75] on div "Condition Adjustments" at bounding box center [213, 81] width 129 height 17
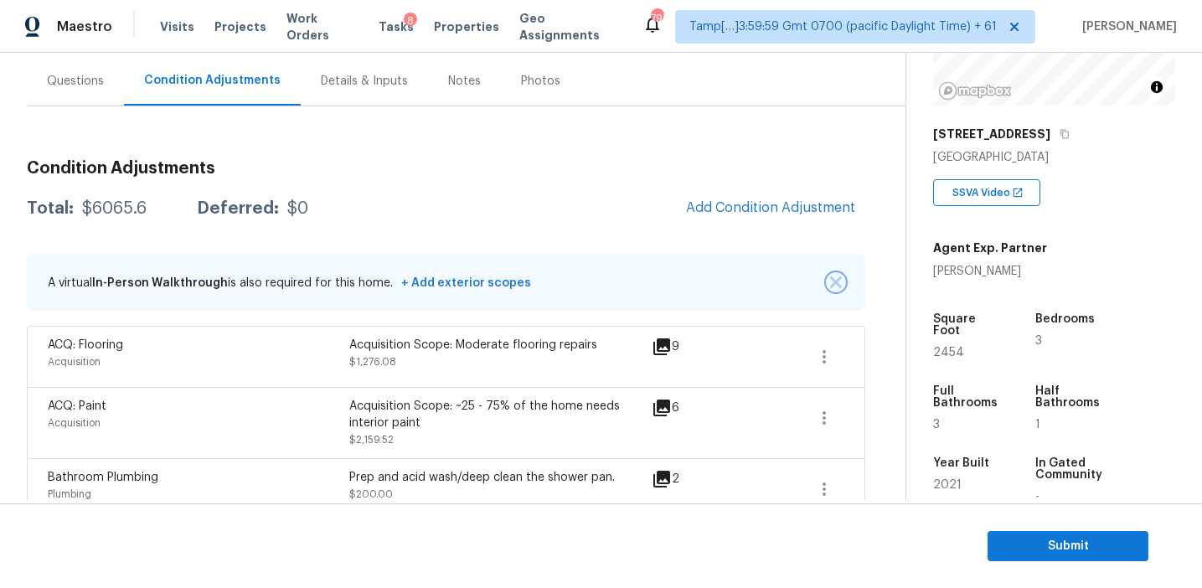
click at [832, 278] on img "button" at bounding box center [836, 282] width 12 height 12
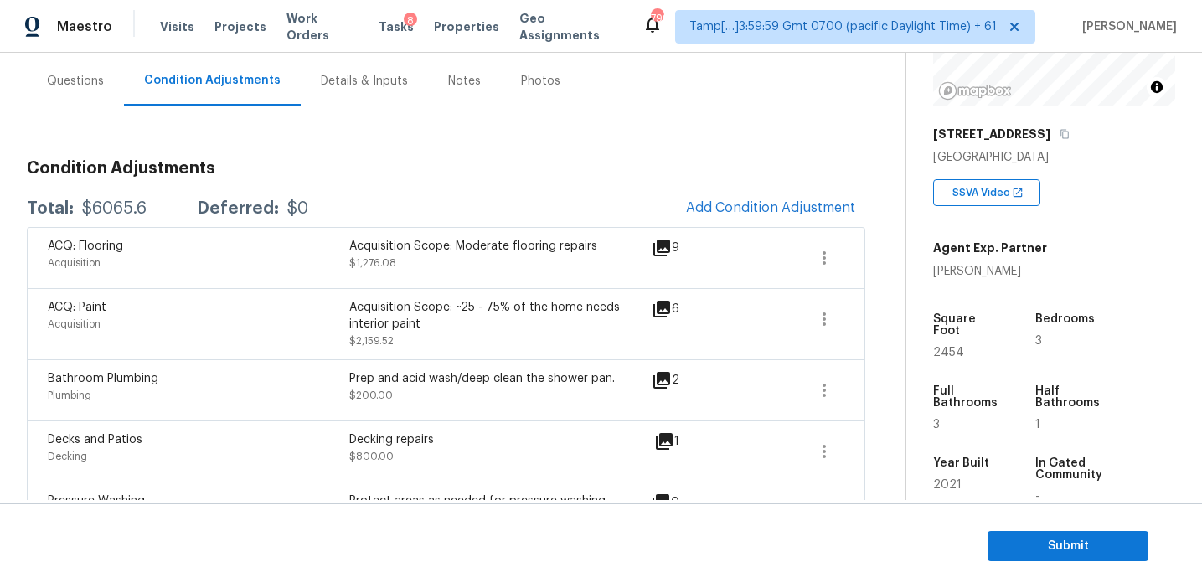
scroll to position [352, 0]
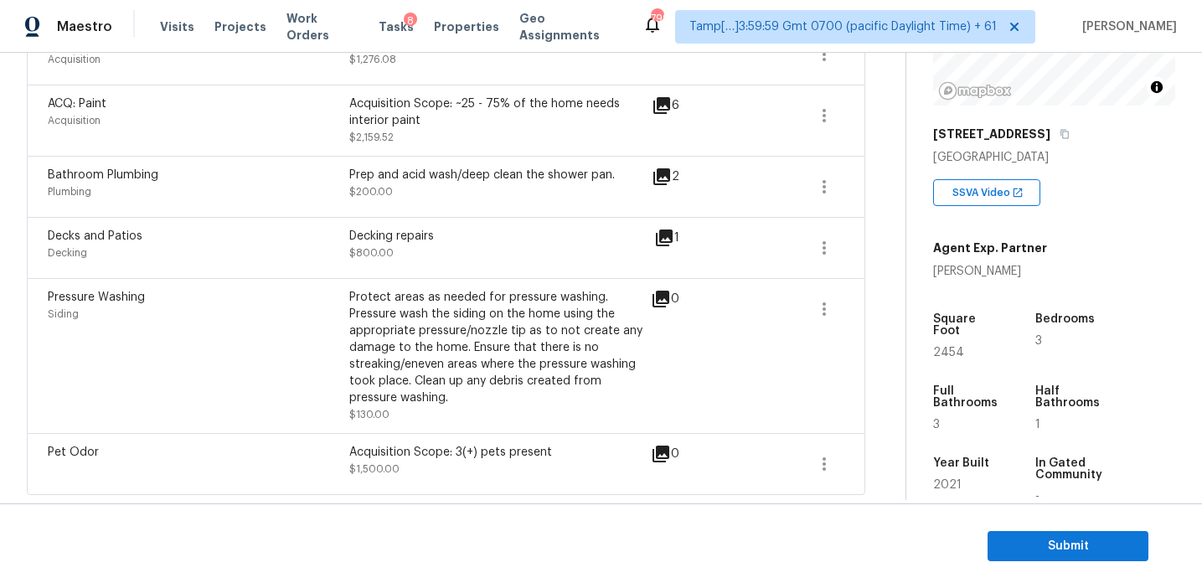
click at [431, 324] on div "Protect areas as needed for pressure washing. Pressure wash the siding on the h…" at bounding box center [500, 347] width 302 height 117
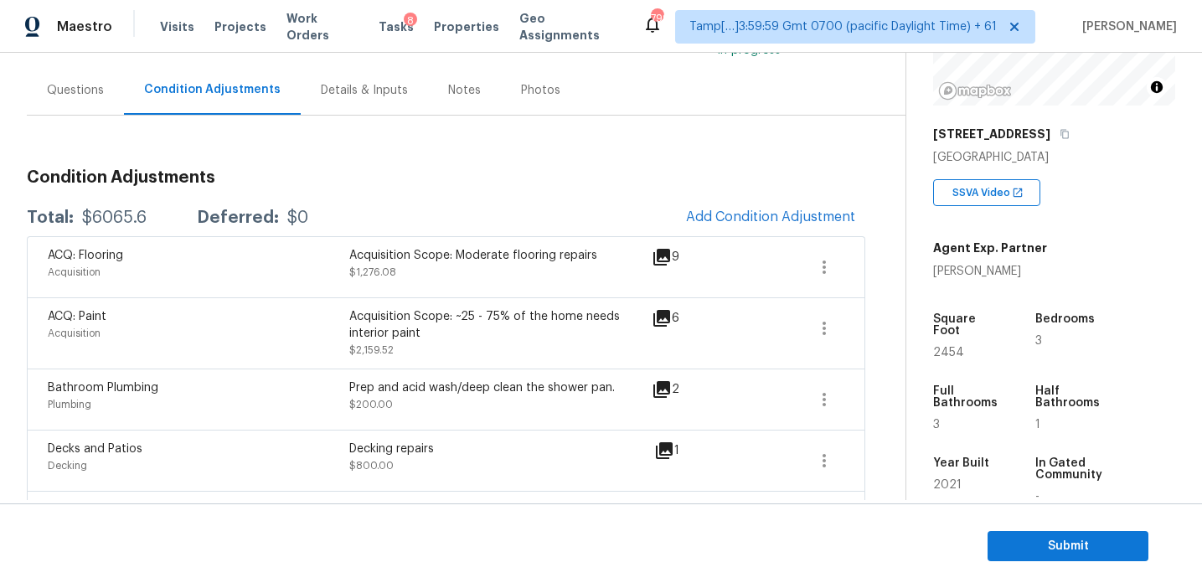
scroll to position [139, 0]
click at [456, 297] on div "ACQ: Paint Acquisition Acquisition Scope: ~25 - 75% of the home needs interior …" at bounding box center [446, 332] width 838 height 71
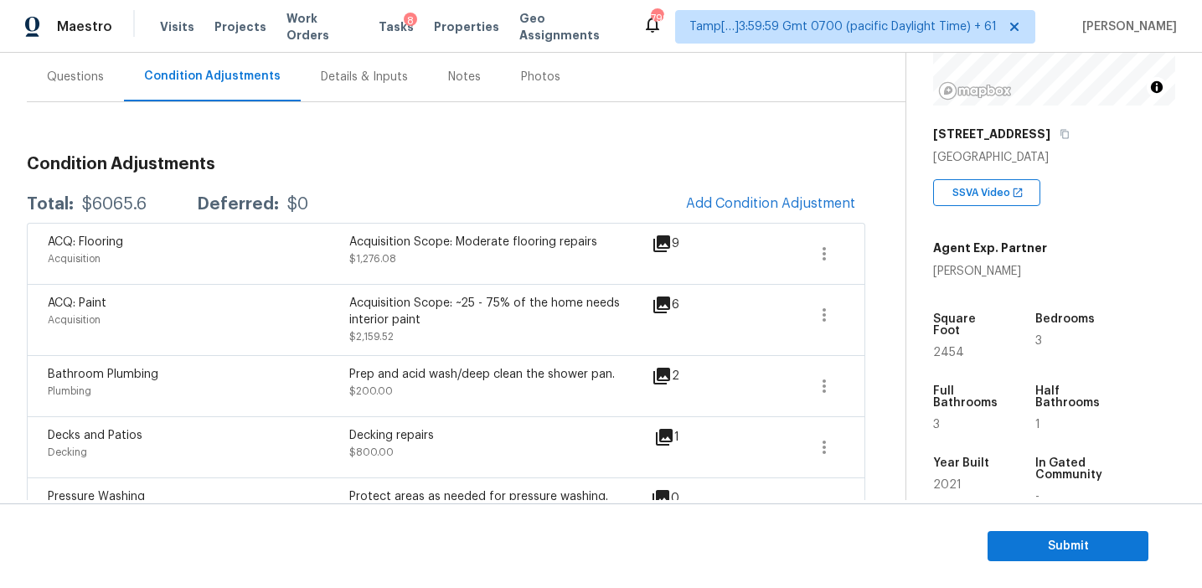
click at [455, 303] on div "Acquisition Scope: ~25 - 75% of the home needs interior paint" at bounding box center [500, 312] width 302 height 34
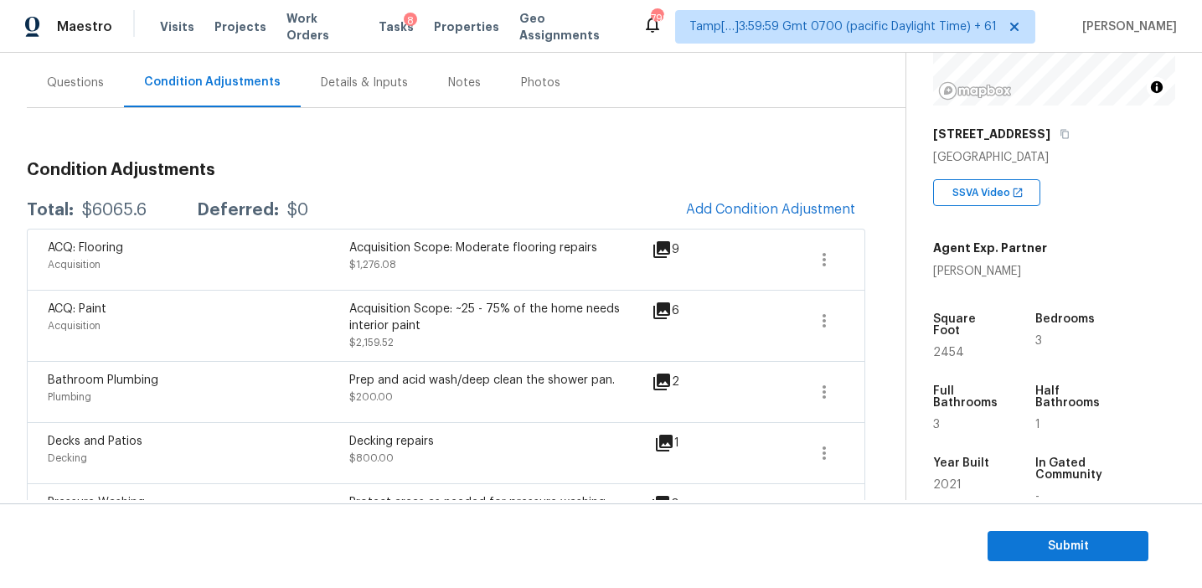
click at [423, 197] on div "Total: $6065.6 Deferred: $0 Add Condition Adjustment" at bounding box center [446, 210] width 838 height 37
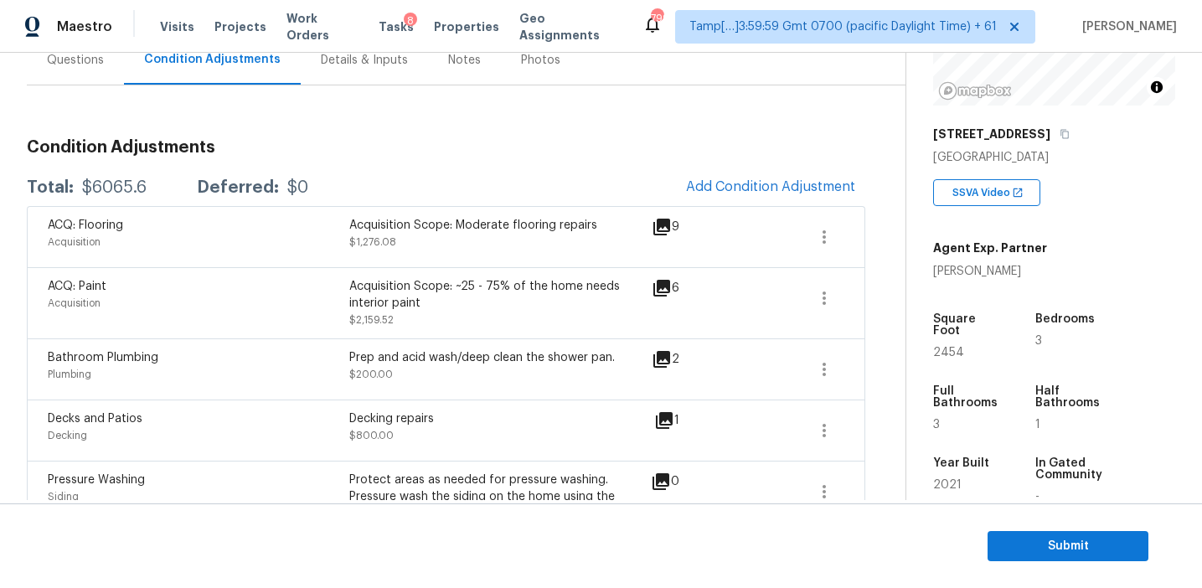
scroll to position [163, 0]
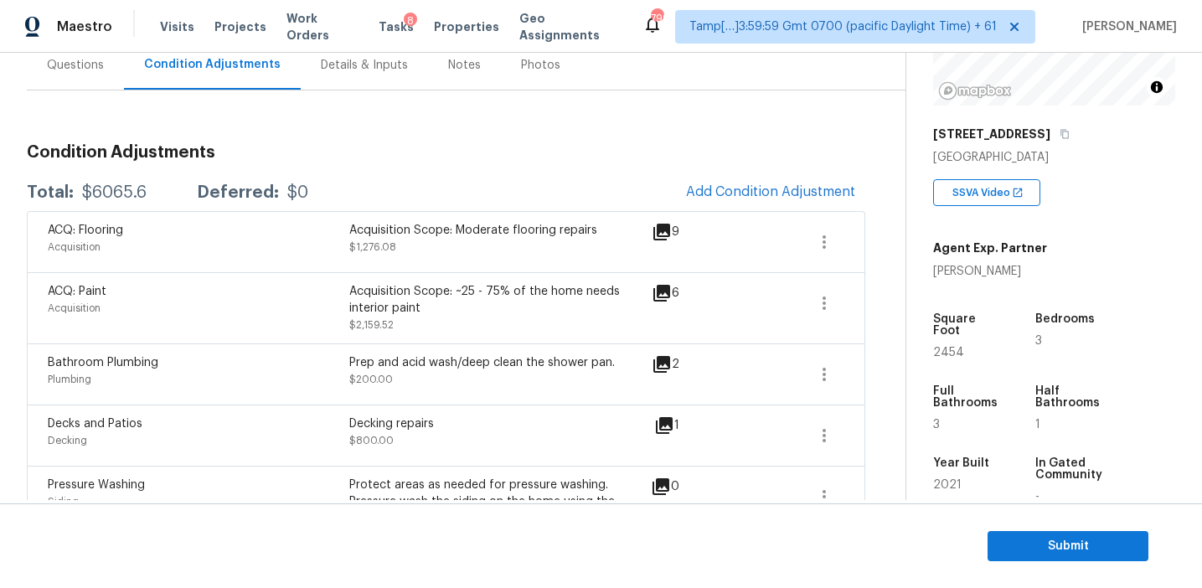
click at [423, 197] on div "Total: $6065.6 Deferred: $0 Add Condition Adjustment" at bounding box center [446, 192] width 838 height 37
click at [1039, 552] on span "Submit" at bounding box center [1068, 546] width 134 height 21
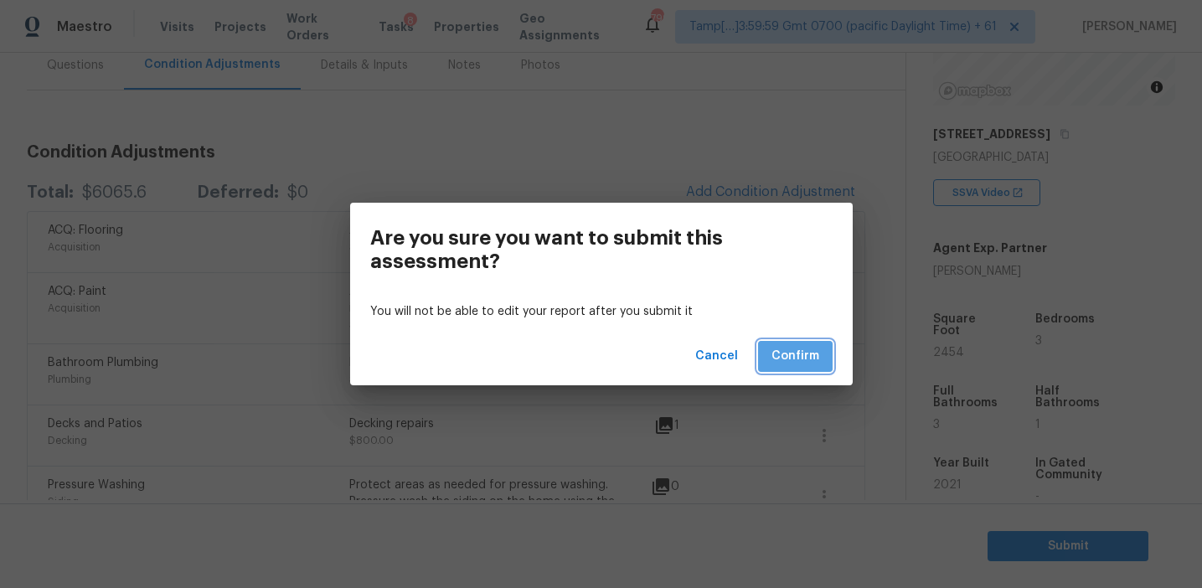
click at [761, 350] on button "Confirm" at bounding box center [795, 356] width 75 height 31
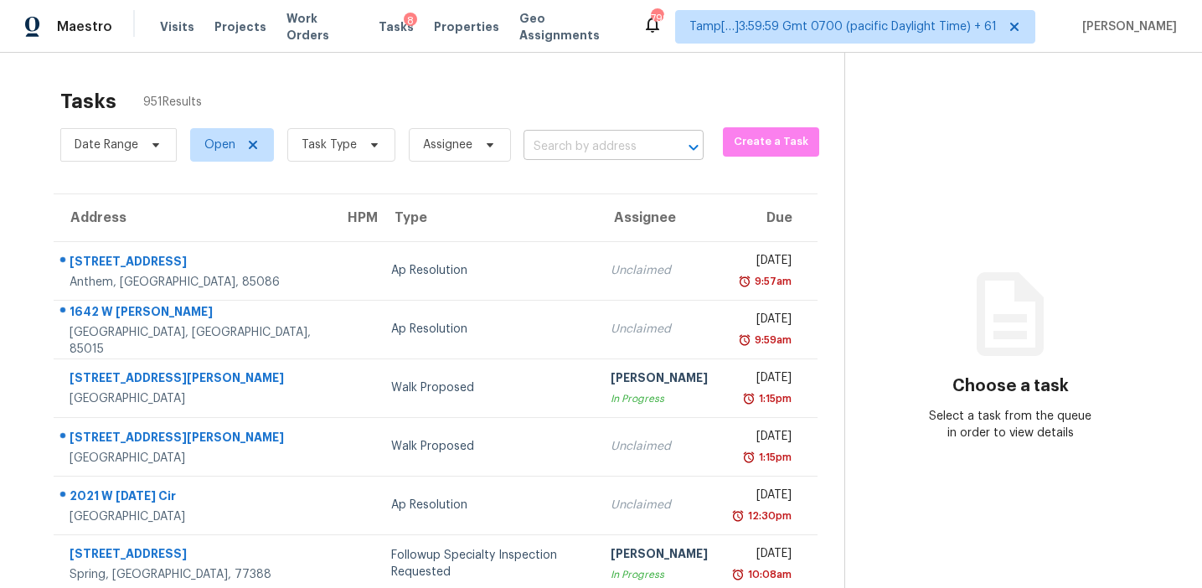
click at [579, 153] on input "text" at bounding box center [589, 147] width 133 height 26
paste input "4905 Lizard Tail Ln Raleigh, NC, 27603"
type input "4905 Lizard Tail Ln Raleigh, NC, 27603"
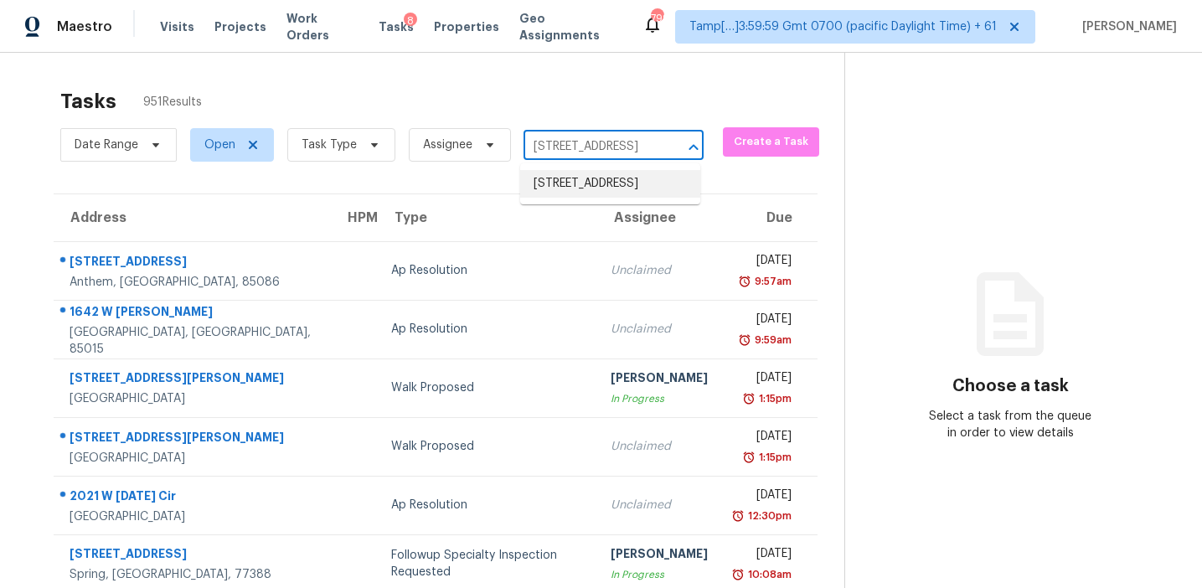
click at [597, 184] on li "4905 Lizard Tail Ln, Raleigh, NC 27603" at bounding box center [610, 184] width 180 height 28
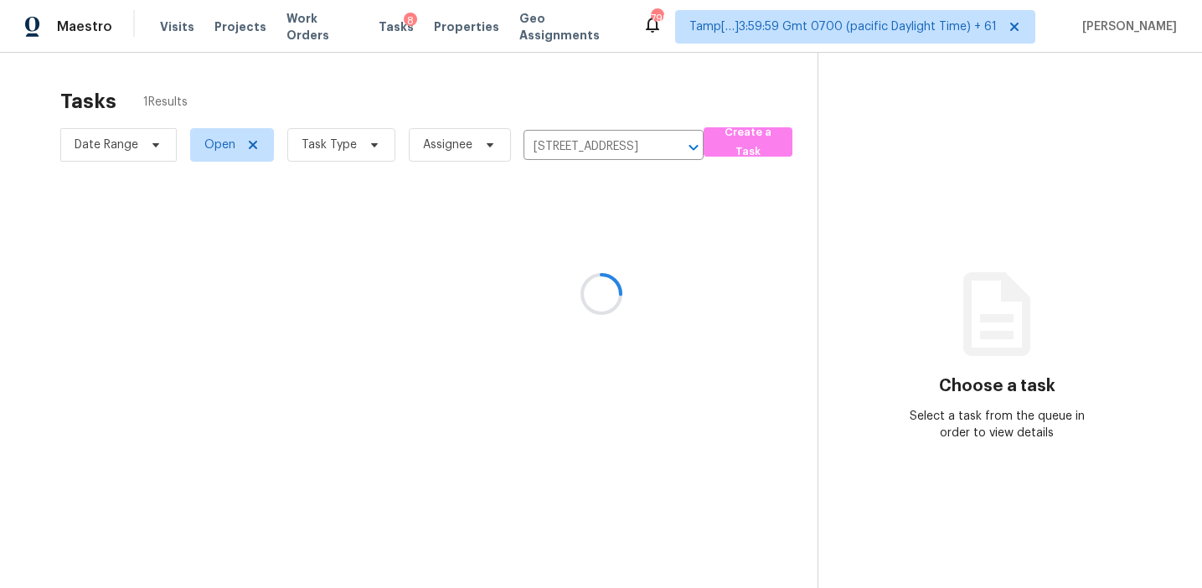
click at [582, 268] on div at bounding box center [601, 294] width 1202 height 588
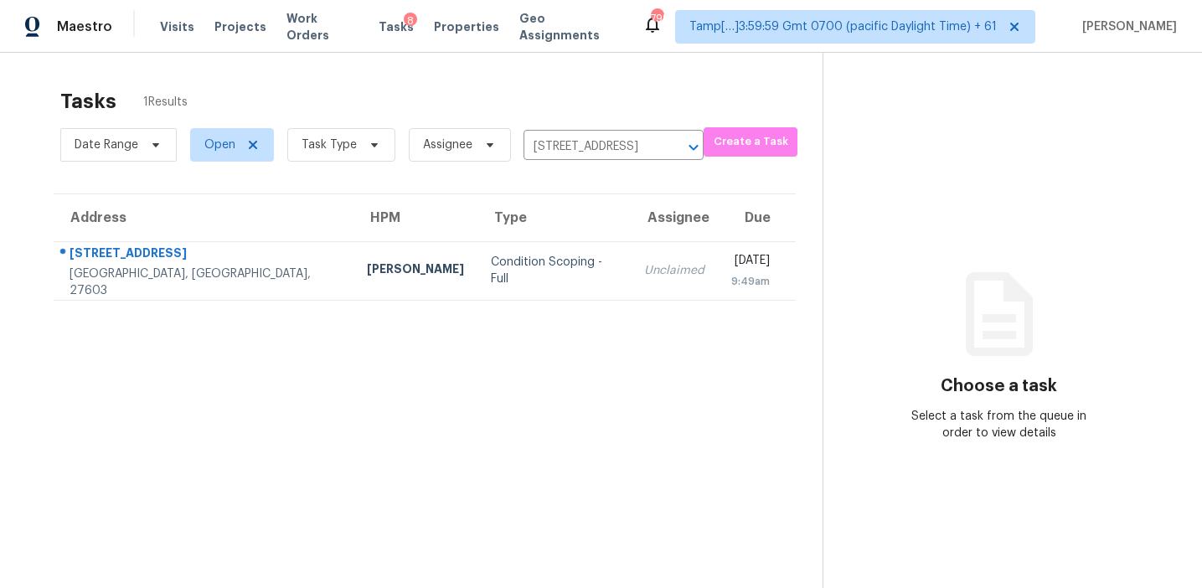
click at [644, 268] on div "Unclaimed" at bounding box center [674, 270] width 60 height 17
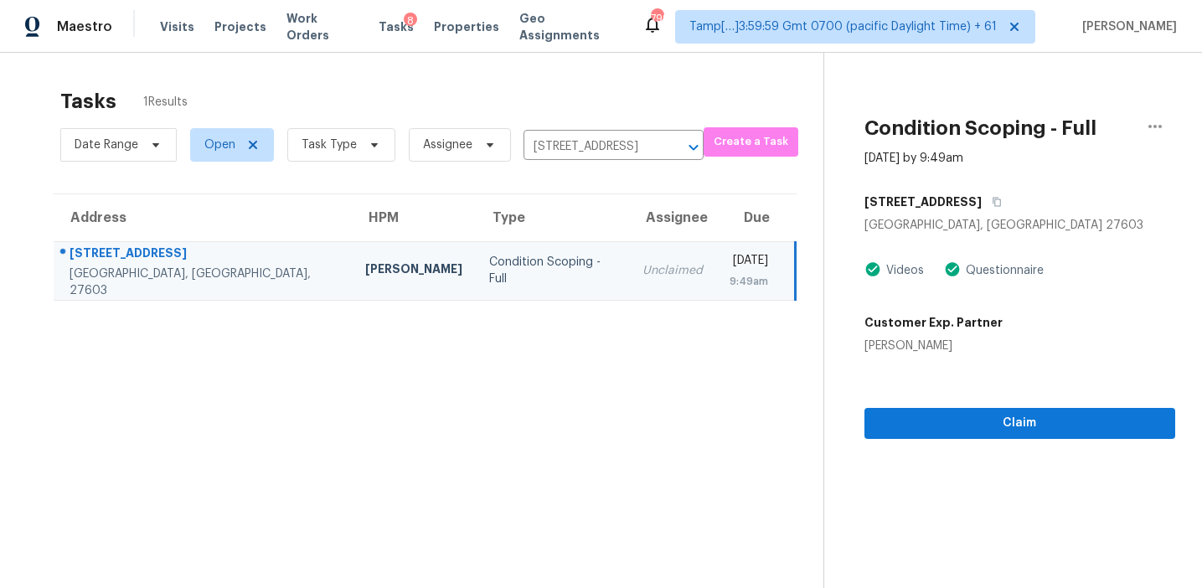
click at [972, 400] on div "Claim" at bounding box center [1019, 396] width 311 height 85
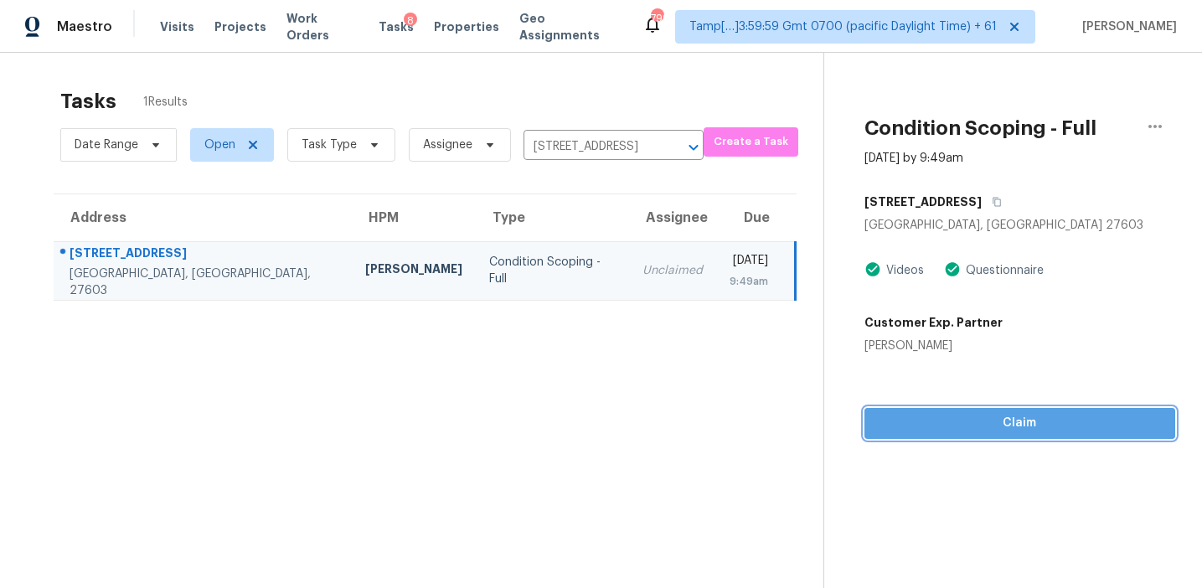
click at [972, 417] on span "Claim" at bounding box center [1020, 423] width 284 height 21
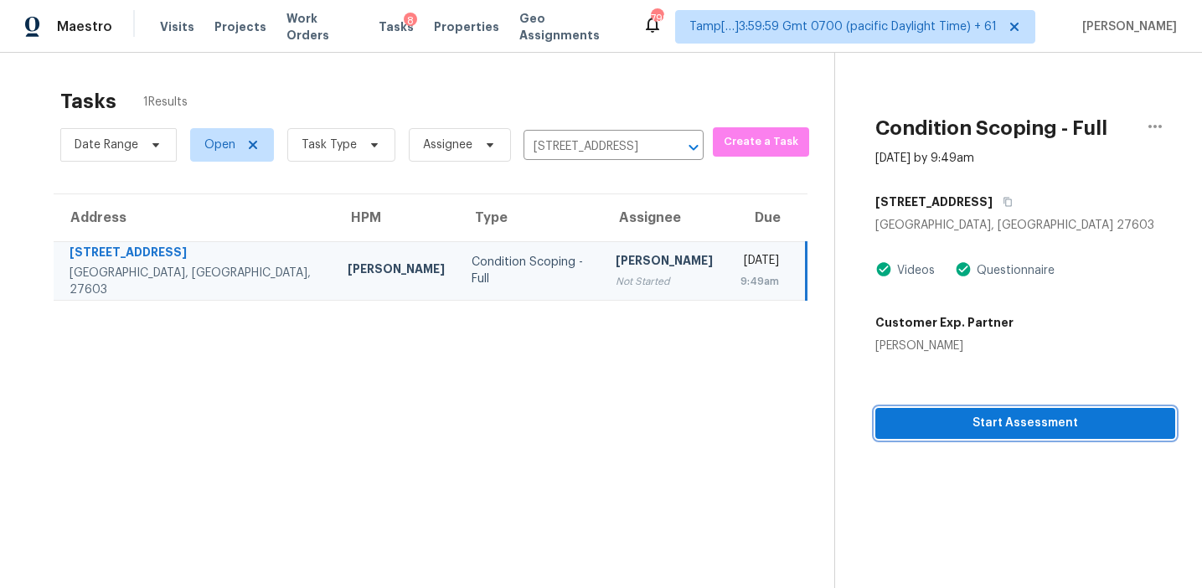
click at [920, 415] on span "Start Assessment" at bounding box center [1026, 423] width 274 height 21
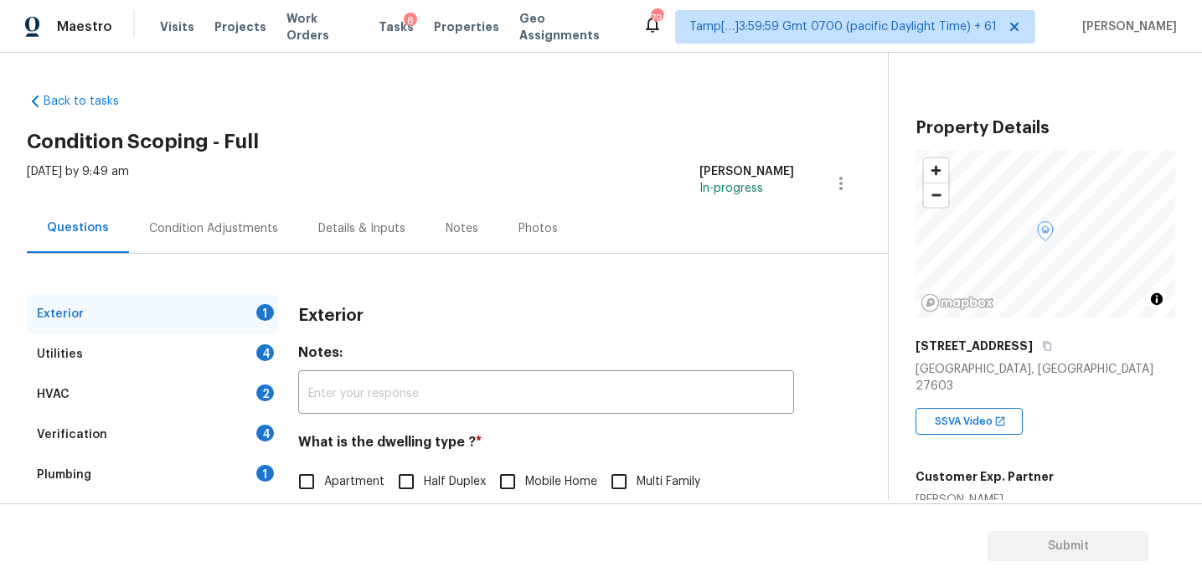
scroll to position [154, 0]
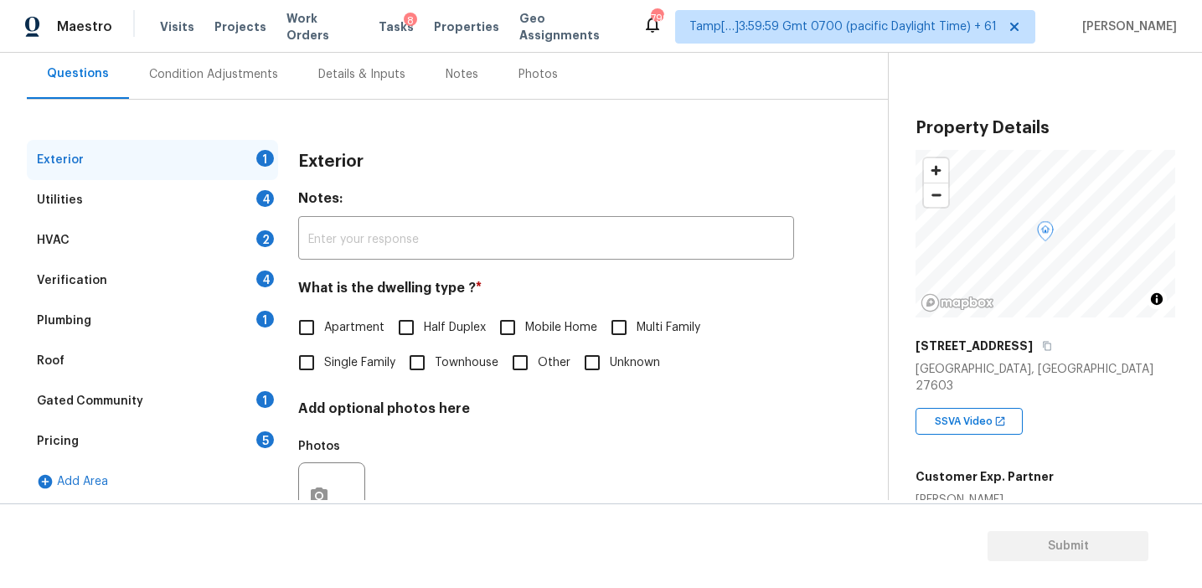
click at [261, 445] on div "5" at bounding box center [265, 439] width 18 height 17
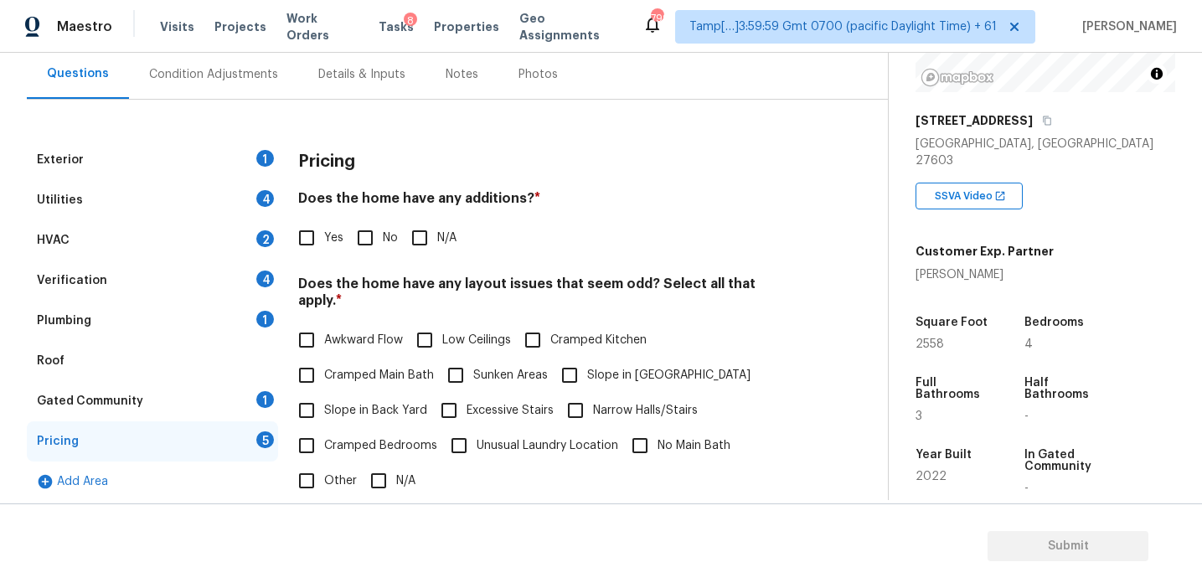
scroll to position [224, 0]
click at [226, 75] on div "Condition Adjustments" at bounding box center [213, 74] width 129 height 17
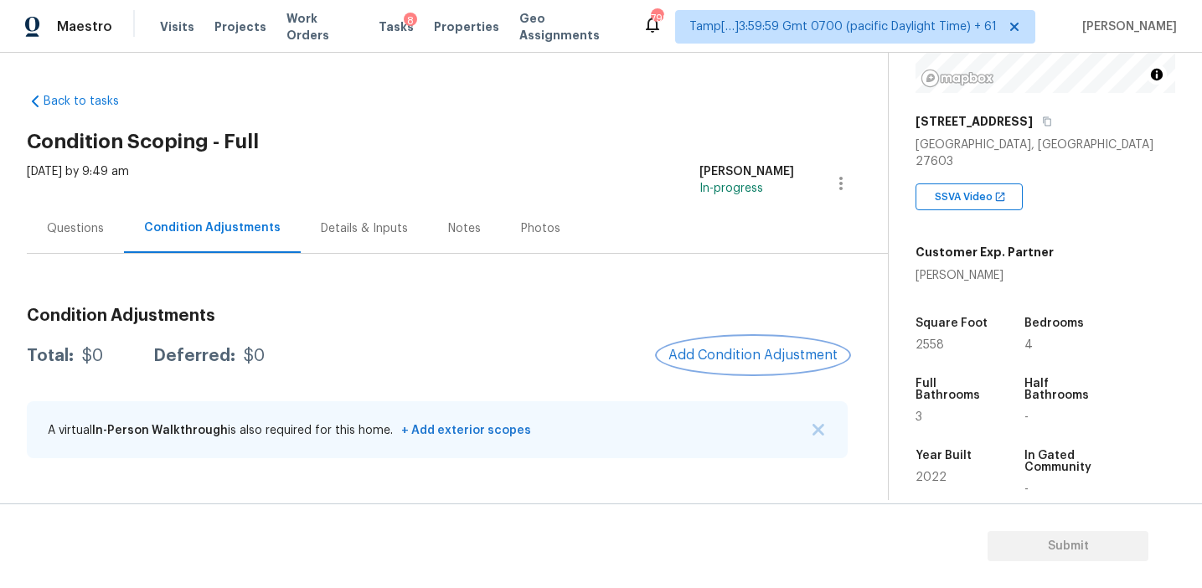
click at [736, 345] on button "Add Condition Adjustment" at bounding box center [752, 355] width 189 height 35
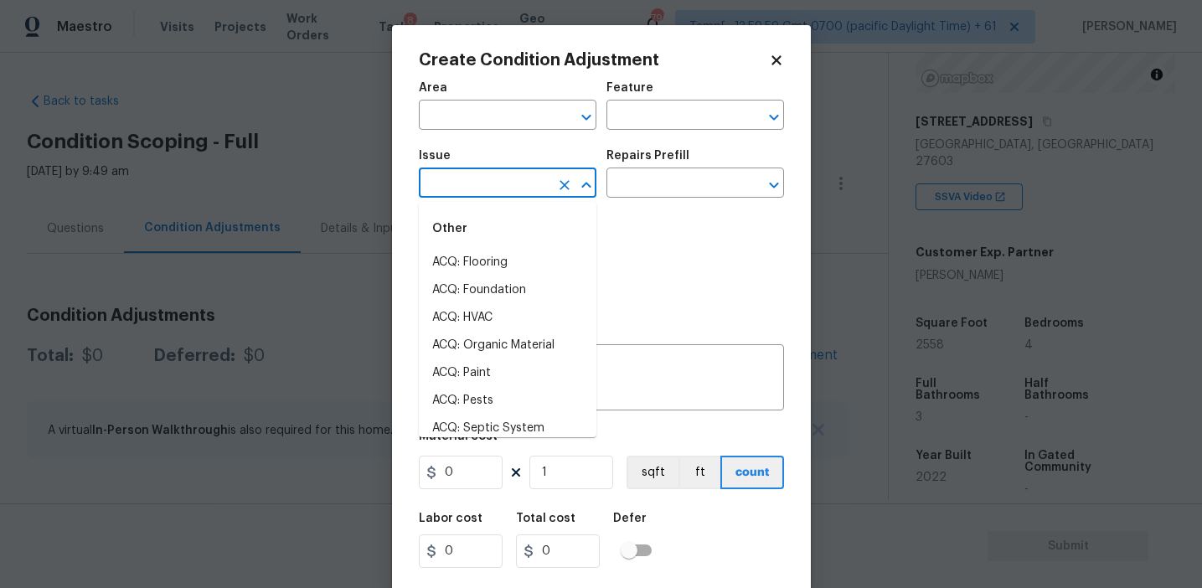
click at [507, 190] on input "text" at bounding box center [484, 185] width 131 height 26
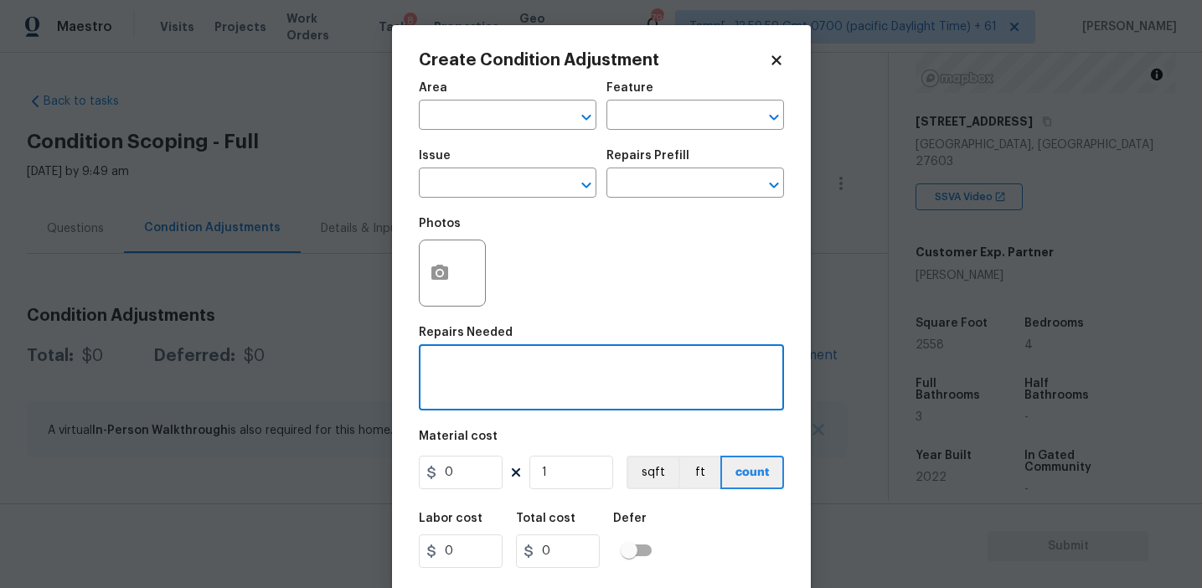
click at [643, 394] on textarea at bounding box center [601, 379] width 345 height 35
paste textarea "There was a pipe leak on 2nd floor which has been repaired. The drywall has bee…"
type textarea "There was a pipe leak on 2nd floor which has been repaired. The drywall has bee…"
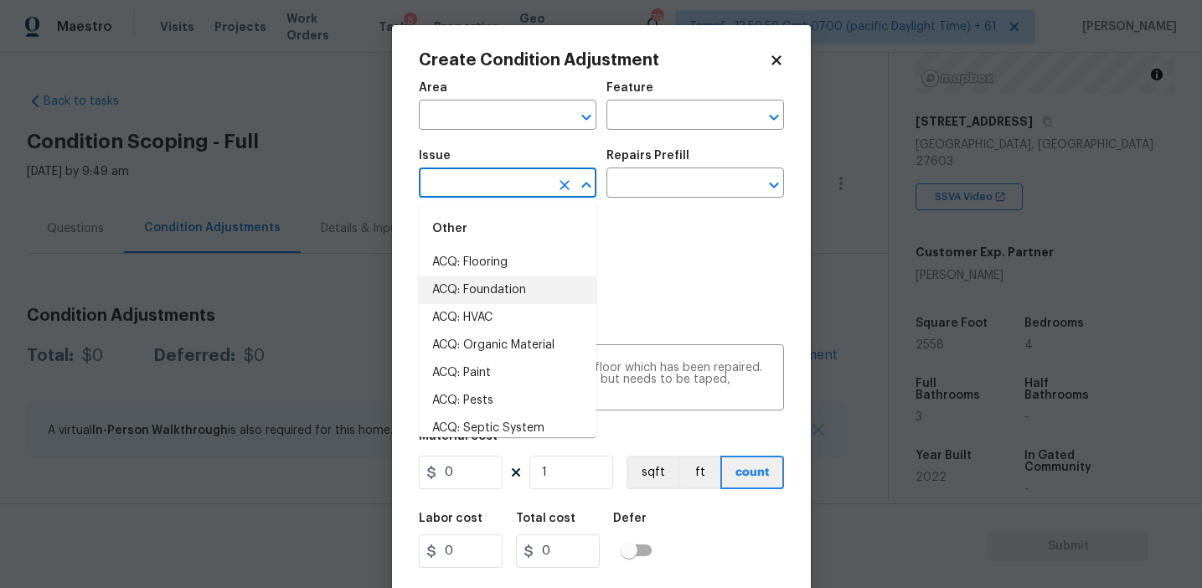
click at [521, 183] on input "text" at bounding box center [484, 185] width 131 height 26
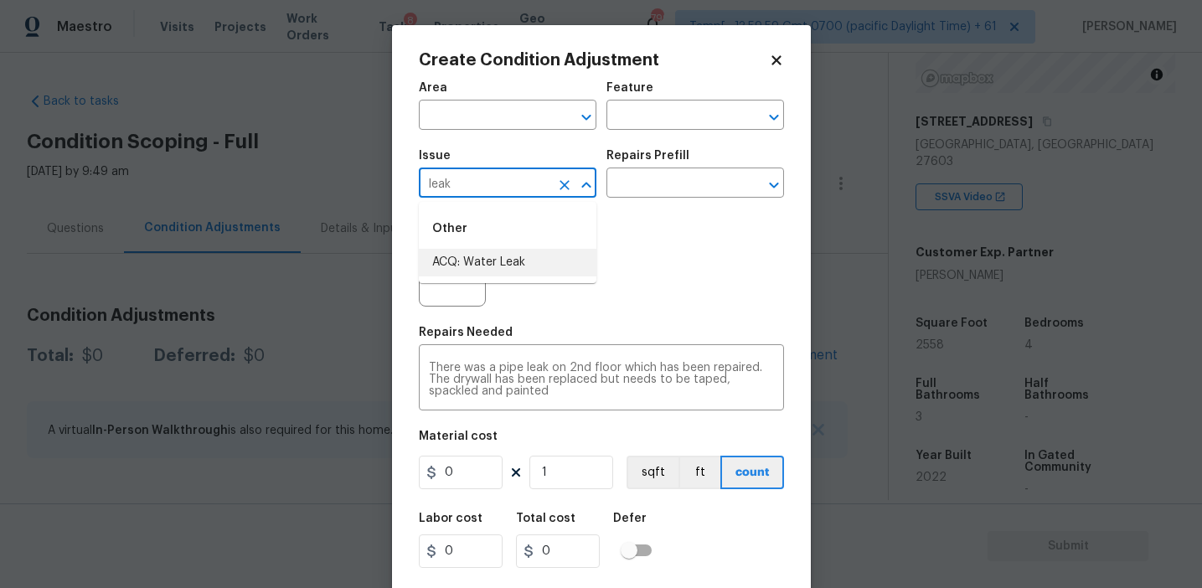
click at [565, 250] on li "ACQ: Water Leak" at bounding box center [508, 263] width 178 height 28
type input "ACQ: Water Leak"
click at [651, 194] on input "text" at bounding box center [671, 185] width 131 height 26
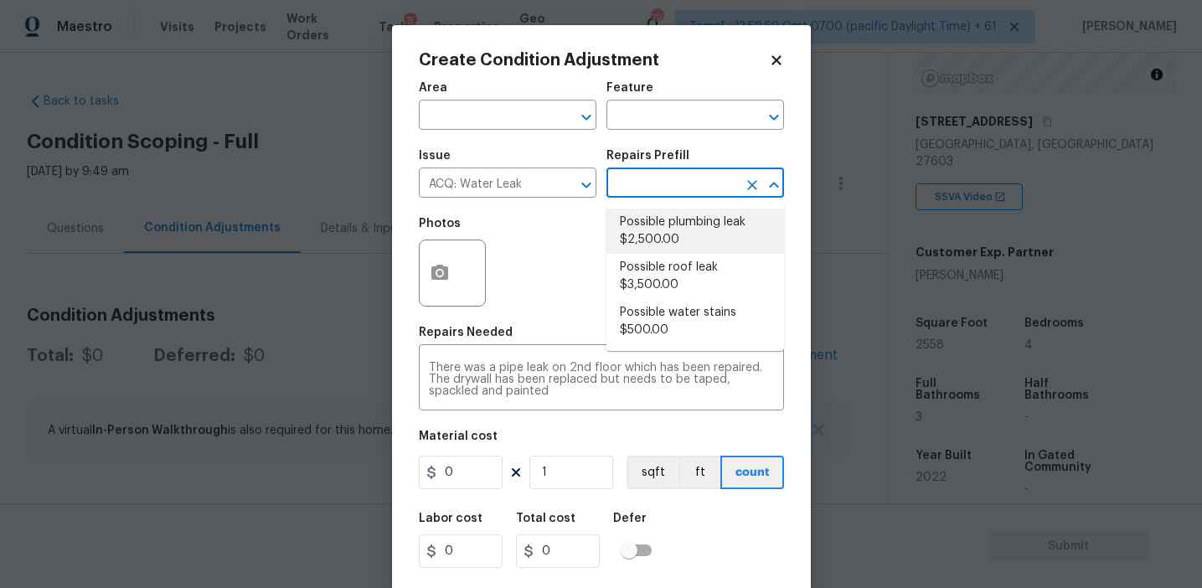
click at [653, 231] on li "Possible plumbing leak $2,500.00" at bounding box center [695, 231] width 178 height 45
type input "Acquisition"
type textarea "Acquisition Scope: Possible plumbing leak"
type input "2500"
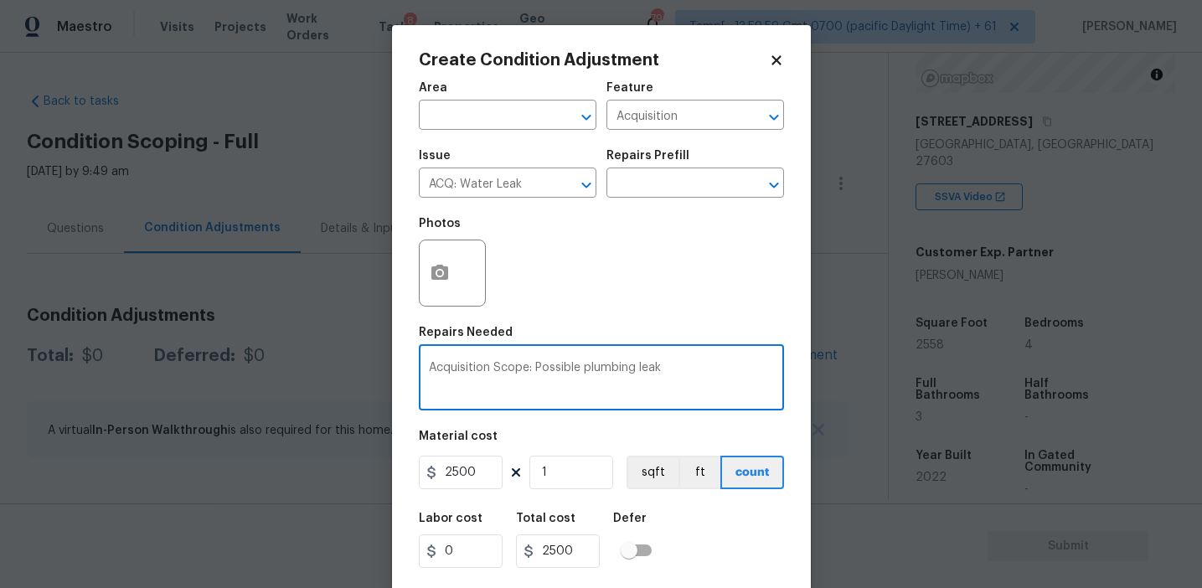
click at [503, 365] on textarea "Acquisition Scope: Possible plumbing leak" at bounding box center [601, 379] width 345 height 35
paste textarea "There was a pipe leak on 2nd floor which has been repaired. The drywall has bee…"
type textarea "There was a pipe leak on 2nd floor which has been repaired. The drywall has bee…"
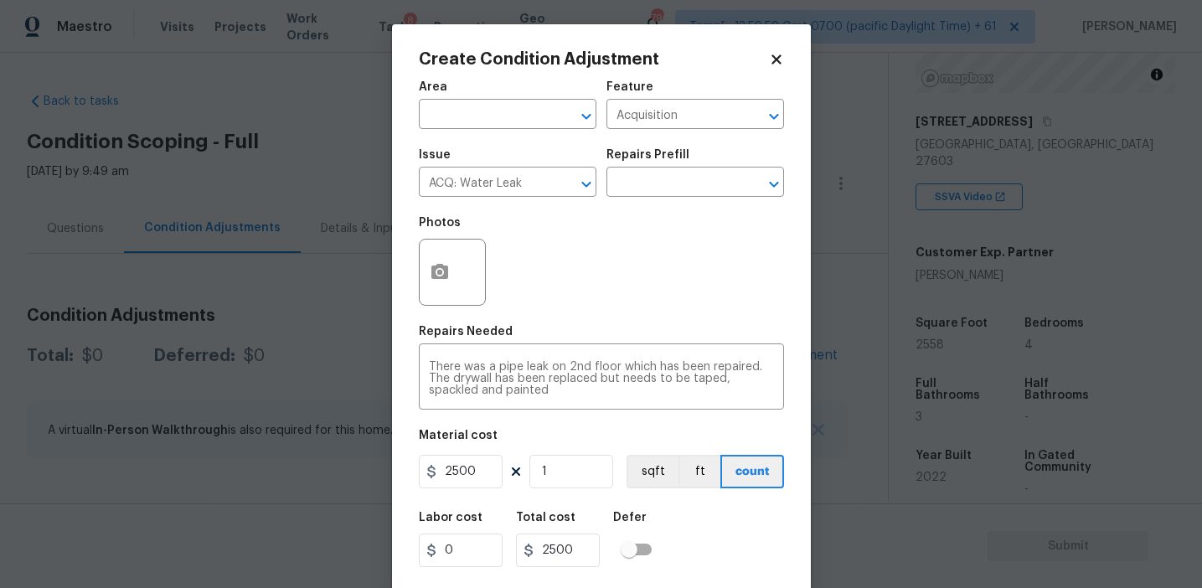
click at [702, 544] on div "Labor cost 0 Total cost 2500 Defer" at bounding box center [601, 539] width 365 height 75
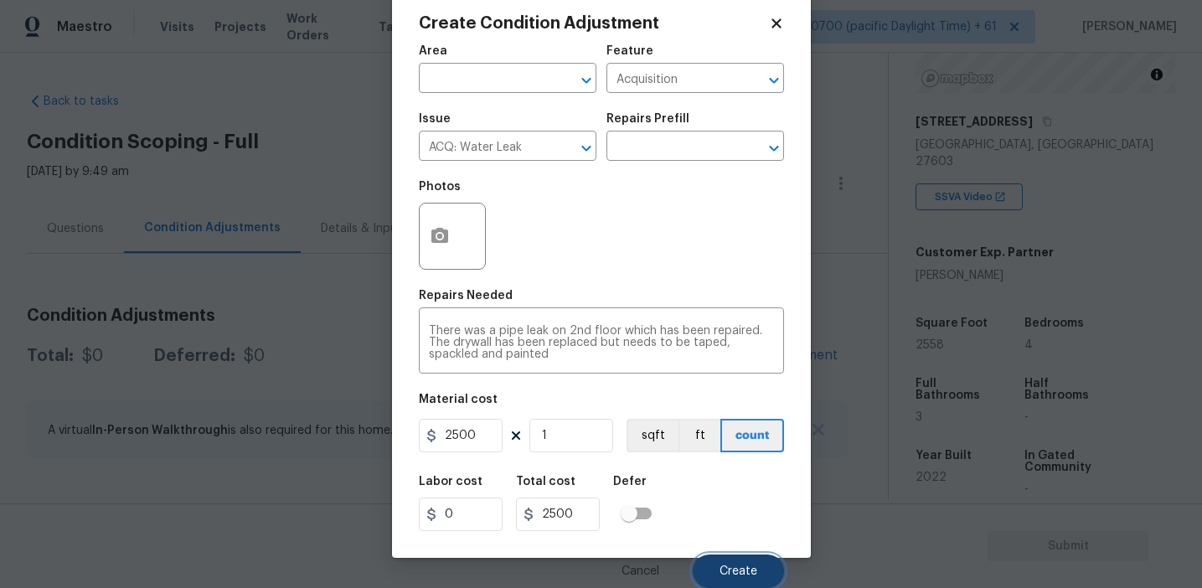
click at [745, 570] on span "Create" at bounding box center [738, 571] width 38 height 13
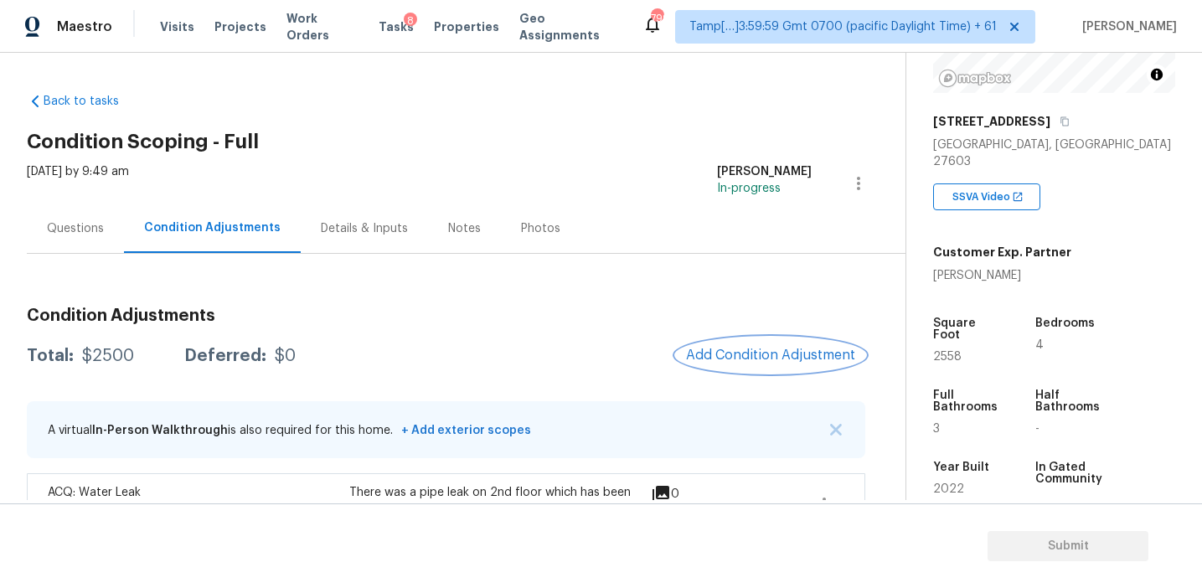
scroll to position [0, 0]
click at [356, 164] on div "Wed, Aug 27 2025 by 9:49 am Afran Peeran In-progress" at bounding box center [466, 183] width 879 height 40
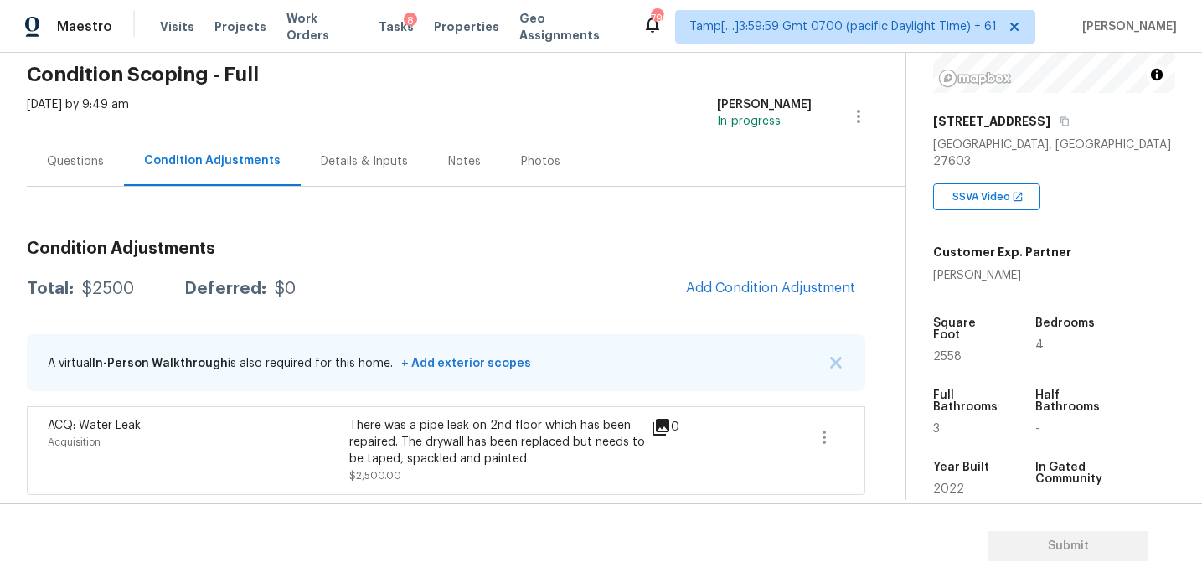
click at [356, 164] on div "Details & Inputs" at bounding box center [364, 161] width 87 height 17
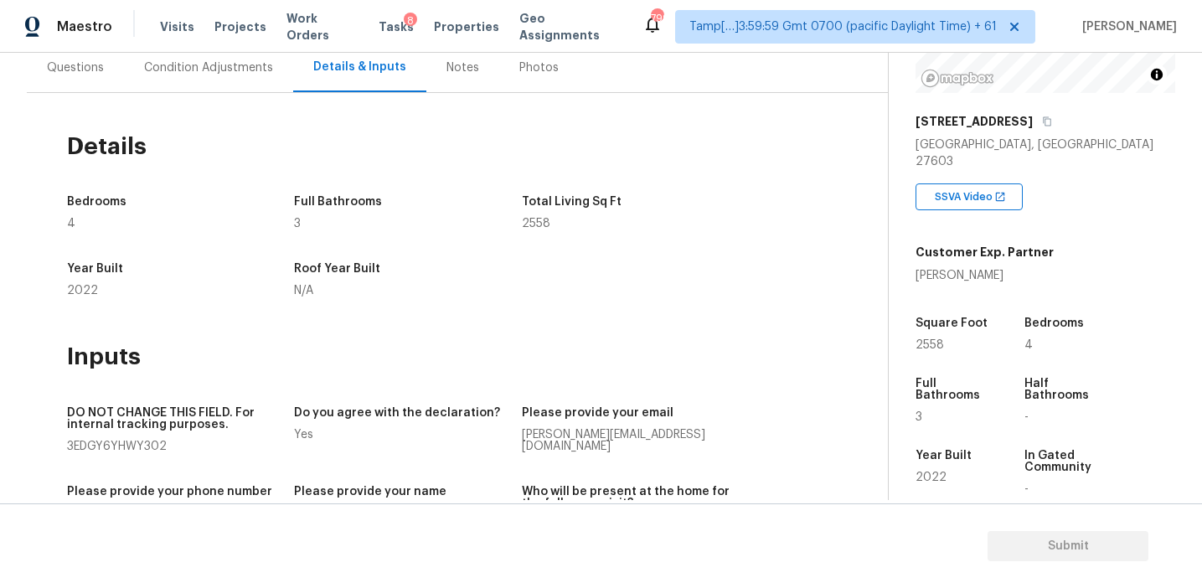
click at [249, 85] on div "Condition Adjustments" at bounding box center [208, 67] width 169 height 49
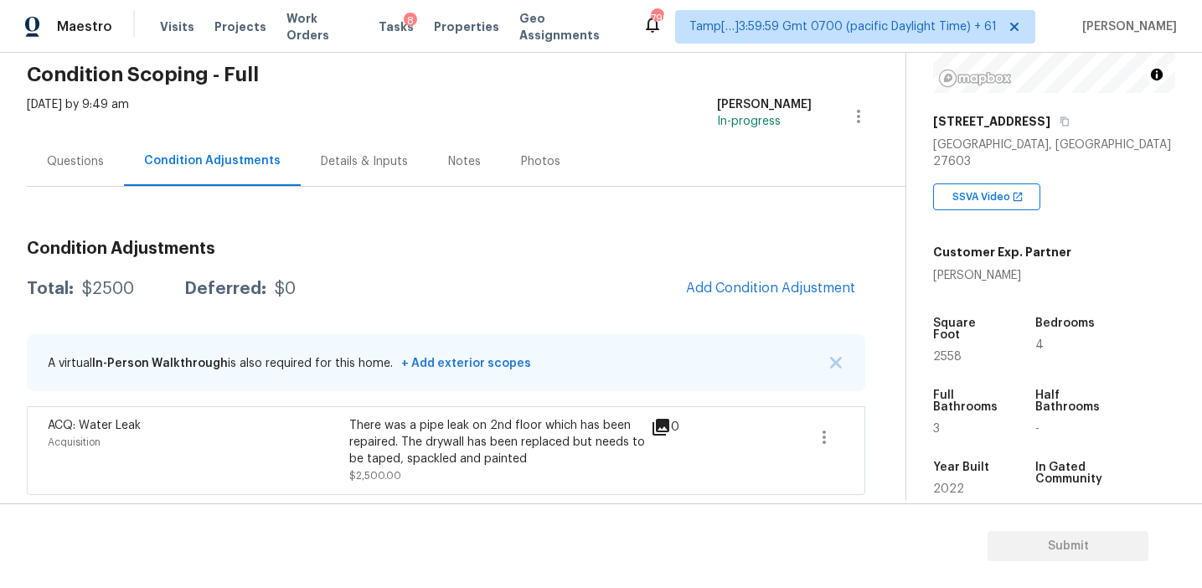
click at [104, 157] on div "Questions" at bounding box center [75, 161] width 97 height 49
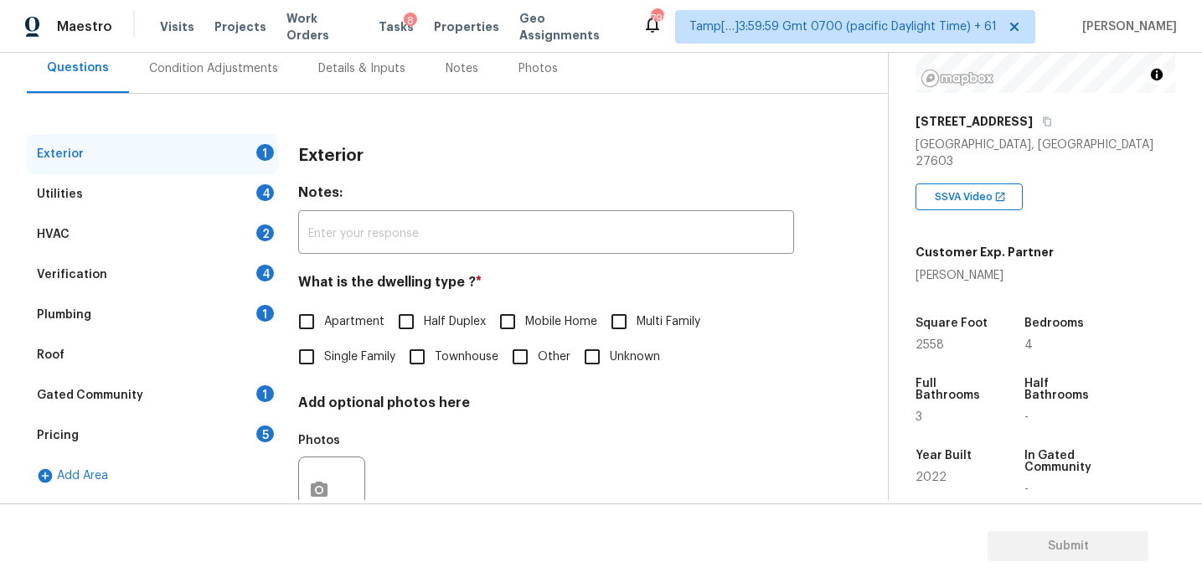
scroll to position [149, 0]
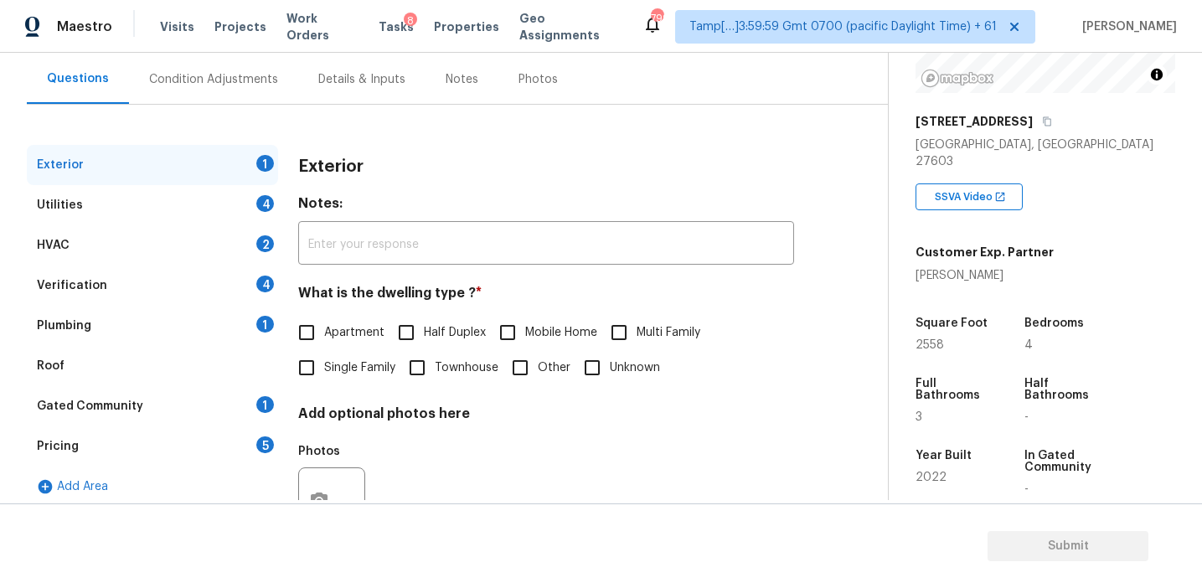
click at [241, 443] on div "Pricing 5" at bounding box center [152, 446] width 251 height 40
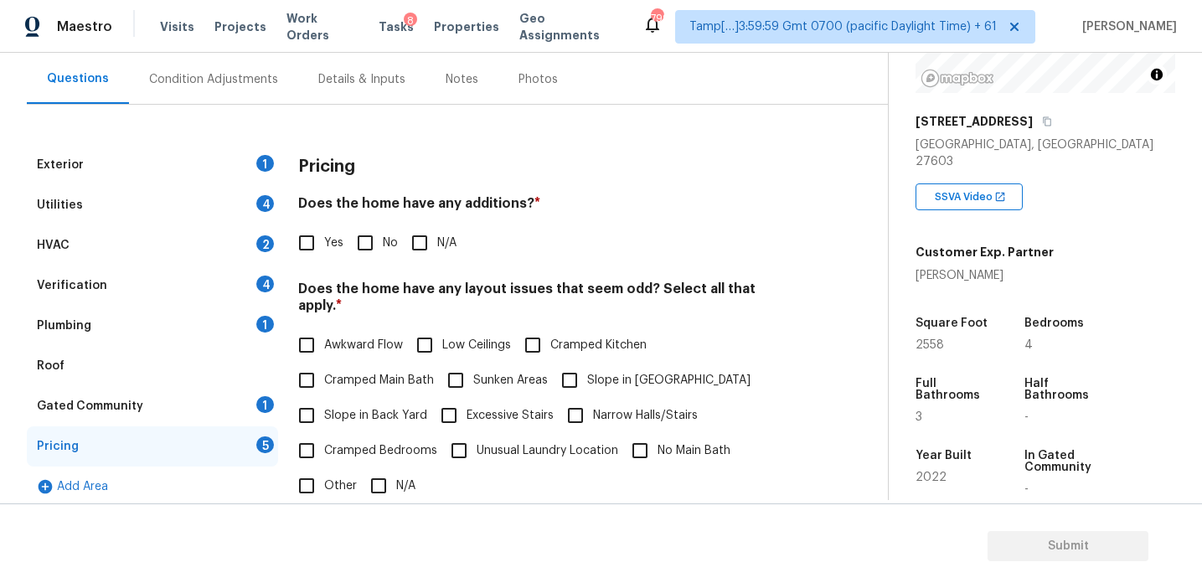
click at [692, 250] on div "Yes No N/A" at bounding box center [546, 242] width 496 height 35
click at [355, 247] on input "No" at bounding box center [365, 242] width 35 height 35
checkbox input "true"
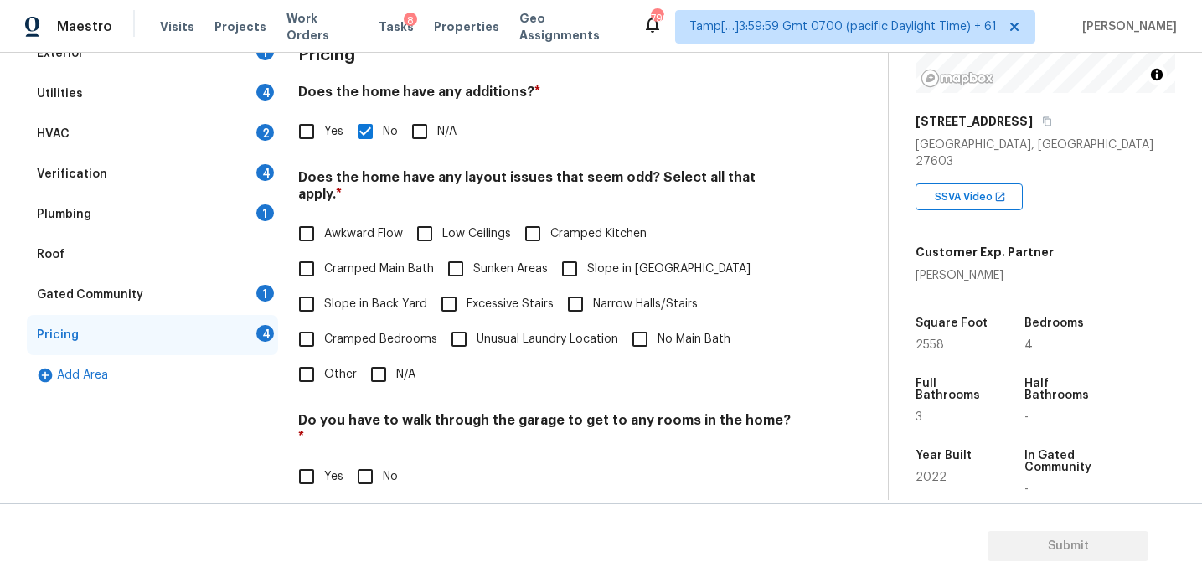
click at [368, 296] on span "Slope in Back Yard" at bounding box center [375, 305] width 103 height 18
click at [324, 286] on input "Slope in Back Yard" at bounding box center [306, 303] width 35 height 35
checkbox input "true"
click at [569, 263] on input "Slope in [GEOGRAPHIC_DATA]" at bounding box center [569, 268] width 35 height 35
checkbox input "true"
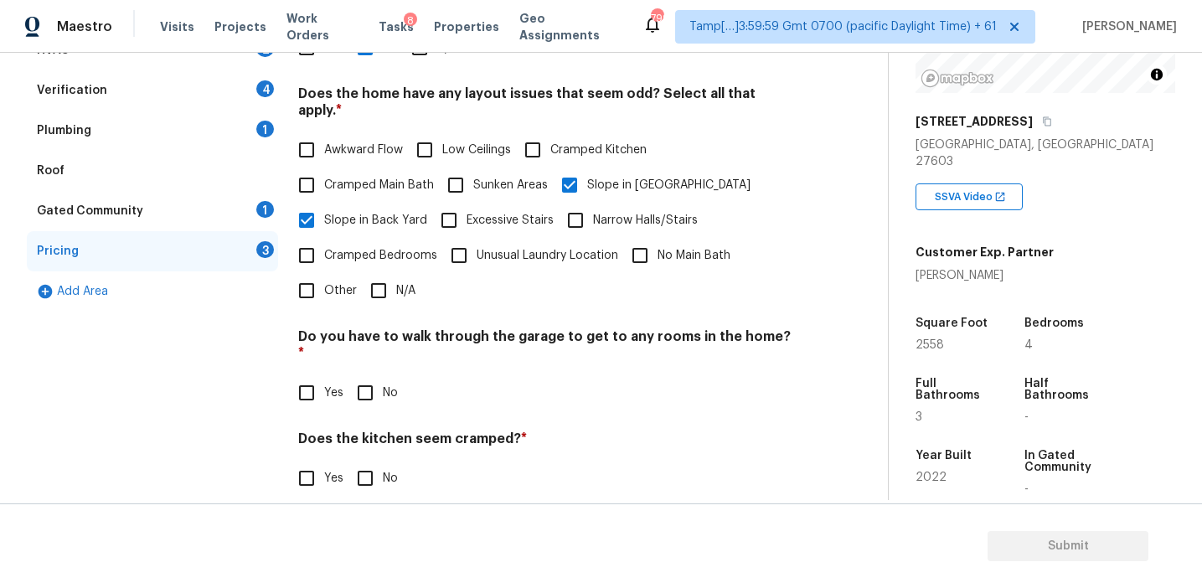
scroll to position [417, 0]
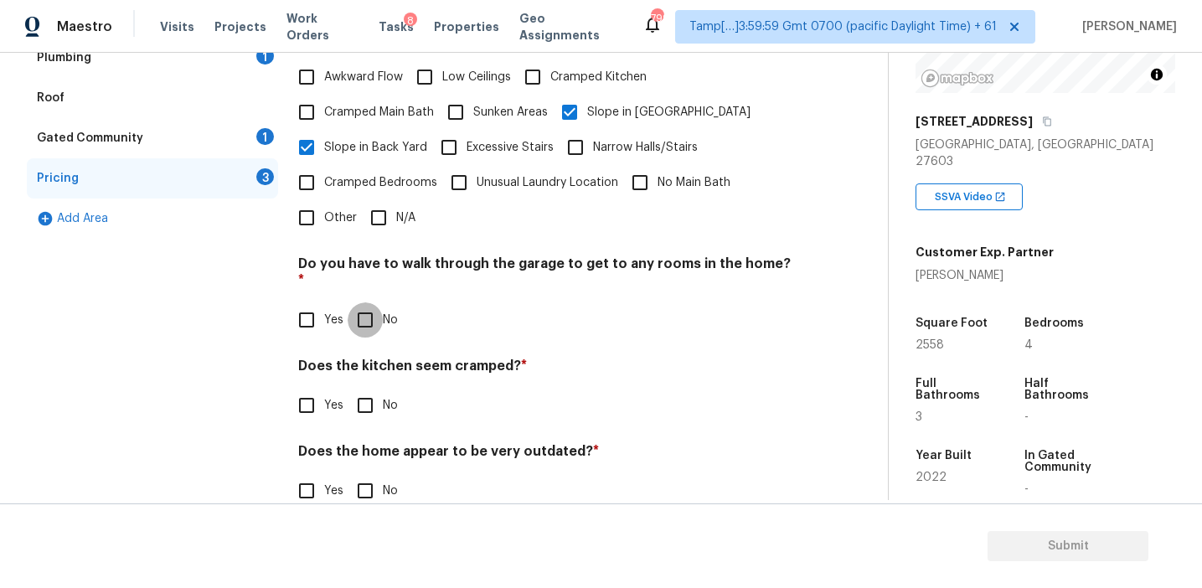
click at [367, 302] on input "No" at bounding box center [365, 319] width 35 height 35
checkbox input "true"
click at [369, 389] on input "No" at bounding box center [365, 406] width 35 height 35
checkbox input "true"
click at [361, 475] on input "No" at bounding box center [365, 492] width 35 height 35
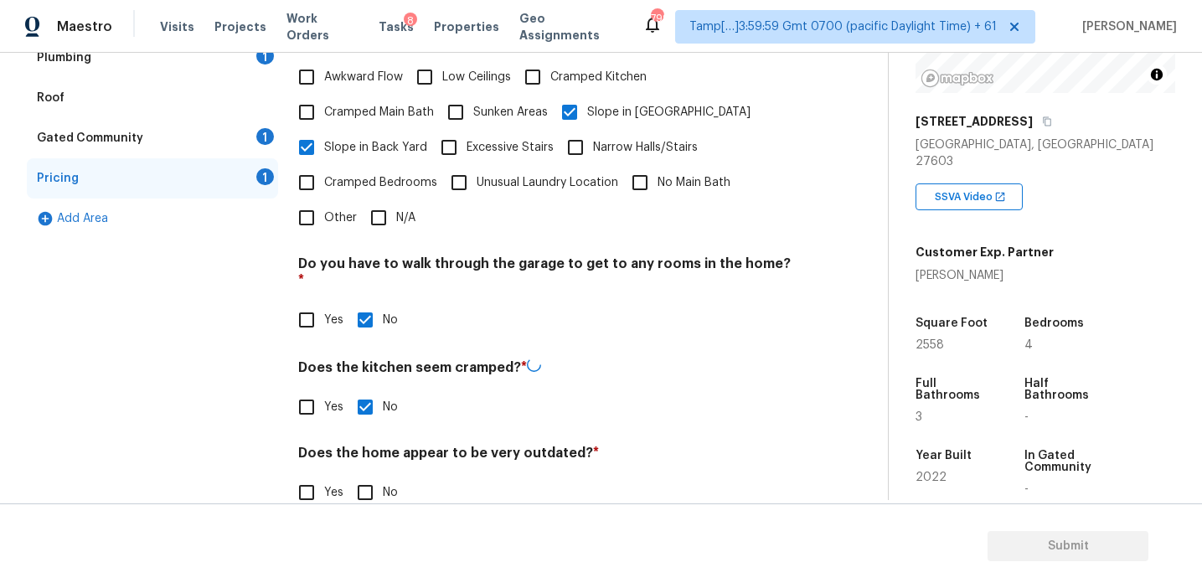
checkbox input "true"
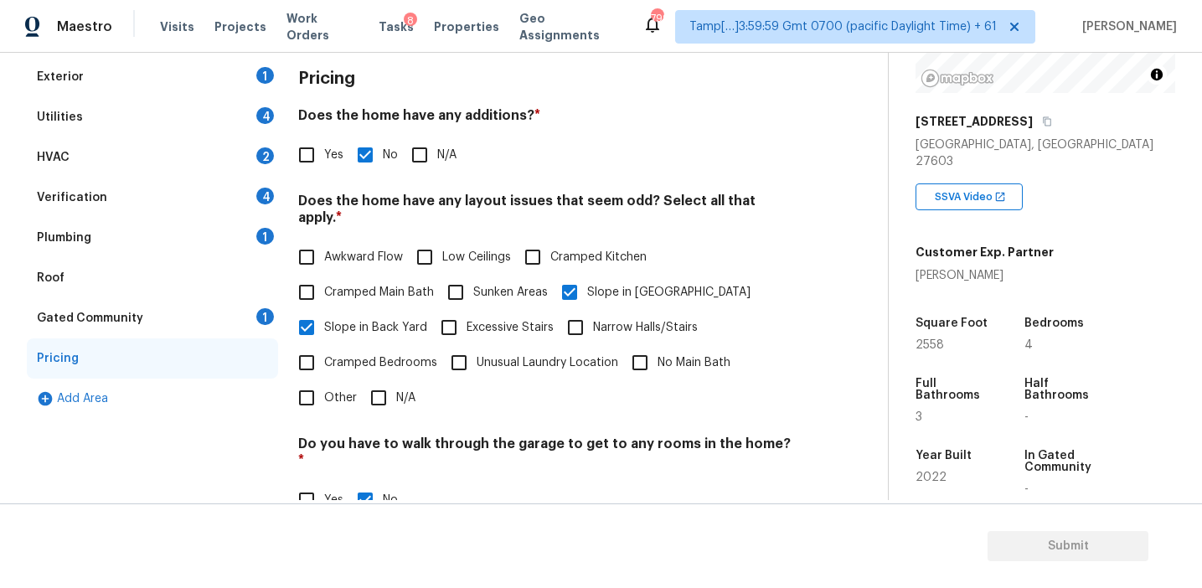
click at [250, 320] on div "Gated Community 1" at bounding box center [152, 318] width 251 height 40
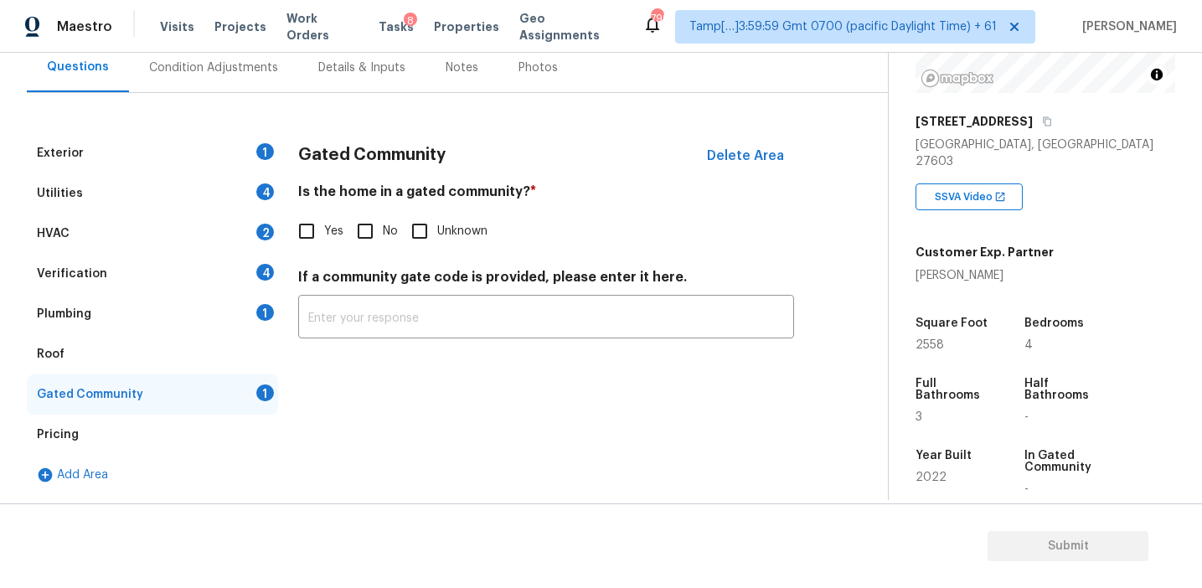
click at [375, 246] on input "No" at bounding box center [365, 231] width 35 height 35
checkbox input "true"
click at [235, 317] on div "Plumbing 1" at bounding box center [152, 314] width 251 height 40
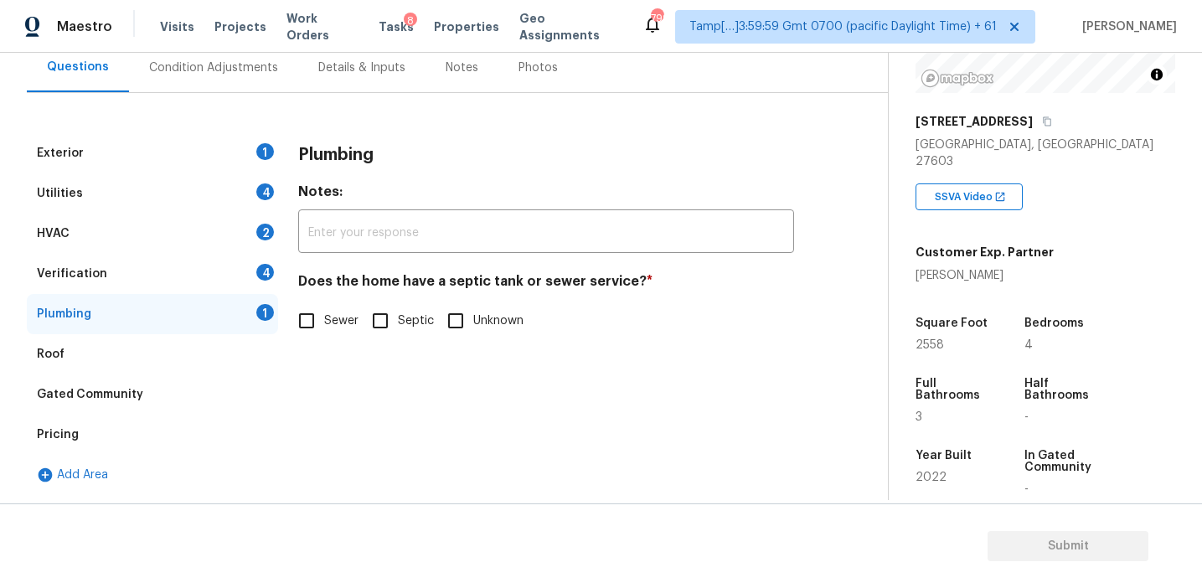
click at [342, 325] on span "Sewer" at bounding box center [341, 321] width 34 height 18
click at [324, 325] on input "Sewer" at bounding box center [306, 320] width 35 height 35
checkbox input "true"
click at [240, 285] on div "Verification 4" at bounding box center [152, 274] width 251 height 40
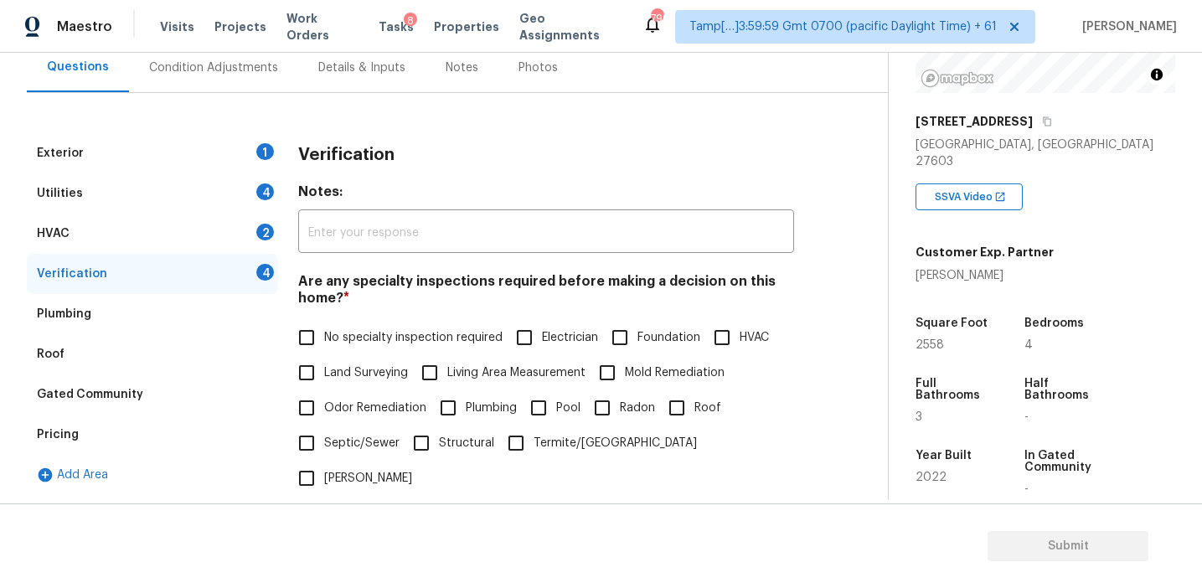
scroll to position [323, 0]
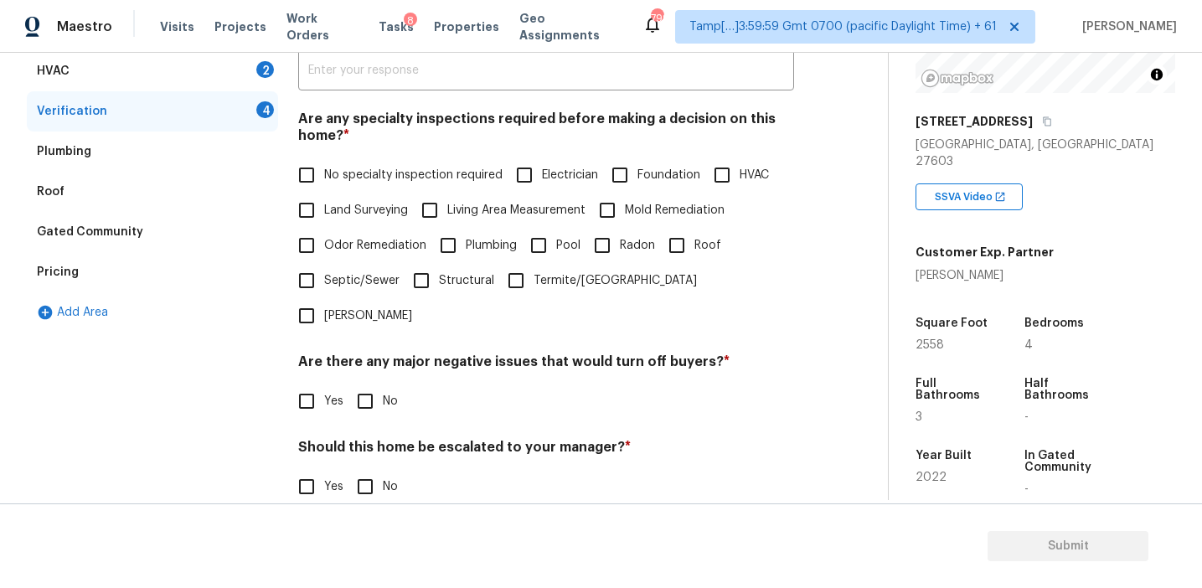
click at [360, 384] on input "No" at bounding box center [365, 401] width 35 height 35
checkbox input "true"
click at [357, 178] on span "No specialty inspection required" at bounding box center [413, 176] width 178 height 18
click at [324, 178] on input "No specialty inspection required" at bounding box center [306, 174] width 35 height 35
checkbox input "true"
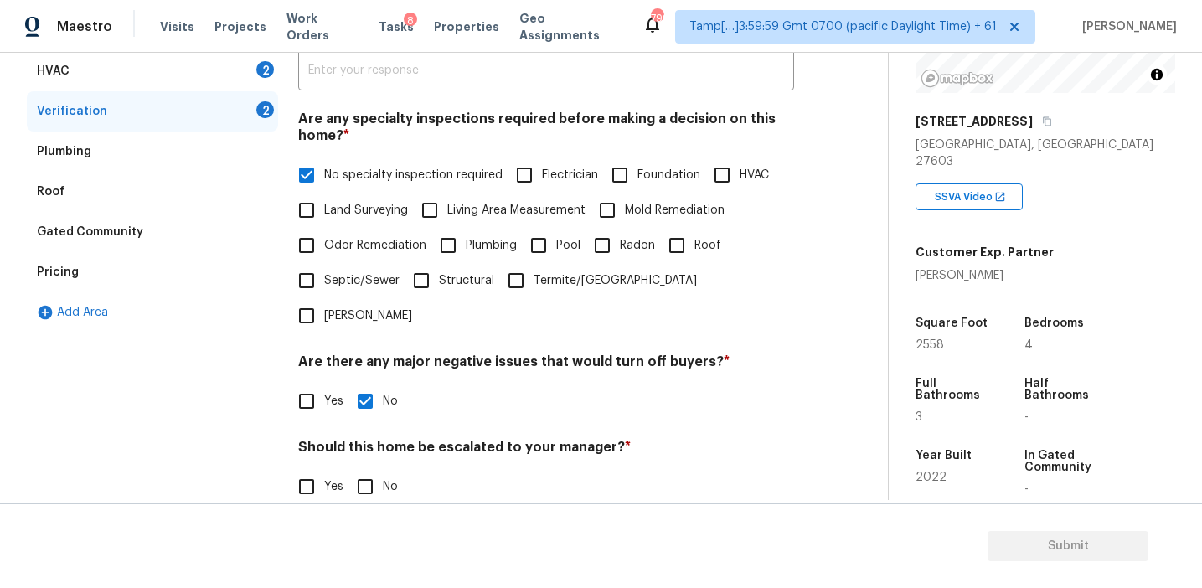
click at [359, 470] on div "Verification Notes: ​ Are any specialty inspections required before making a de…" at bounding box center [546, 299] width 496 height 656
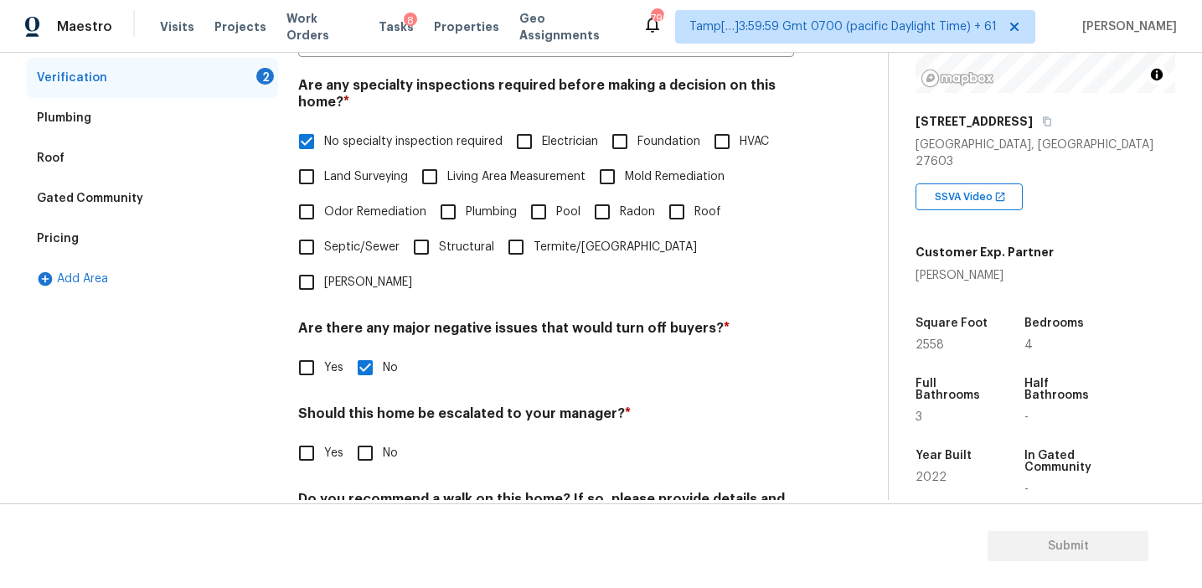
scroll to position [414, 0]
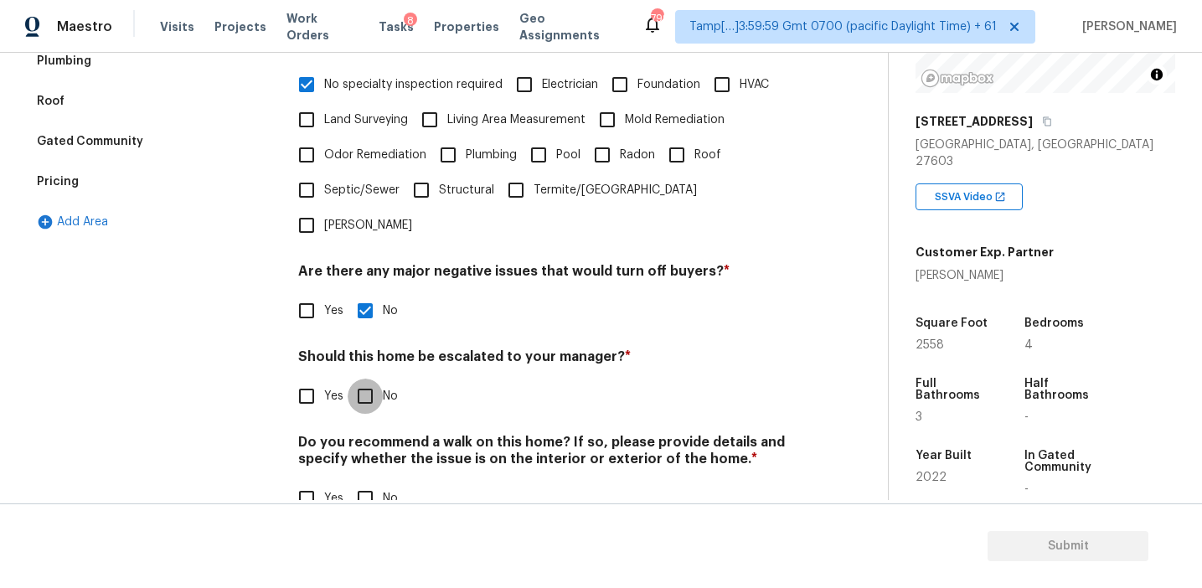
click at [367, 379] on input "No" at bounding box center [365, 396] width 35 height 35
checkbox input "true"
click at [368, 481] on input "No" at bounding box center [365, 498] width 35 height 35
checkbox input "true"
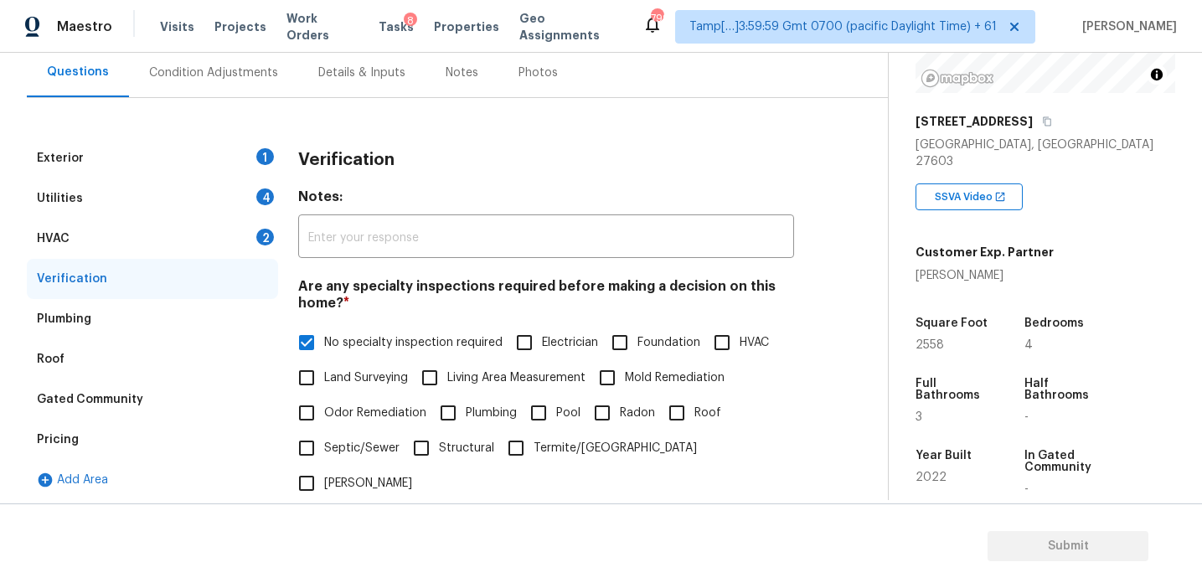
click at [247, 245] on div "HVAC 2" at bounding box center [152, 239] width 251 height 40
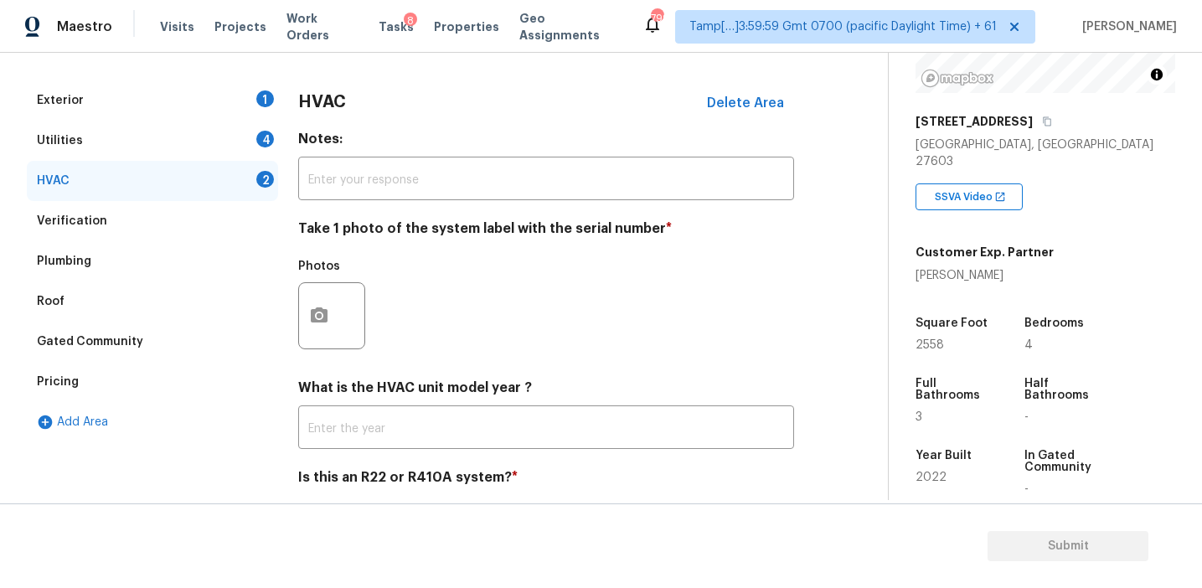
scroll to position [274, 0]
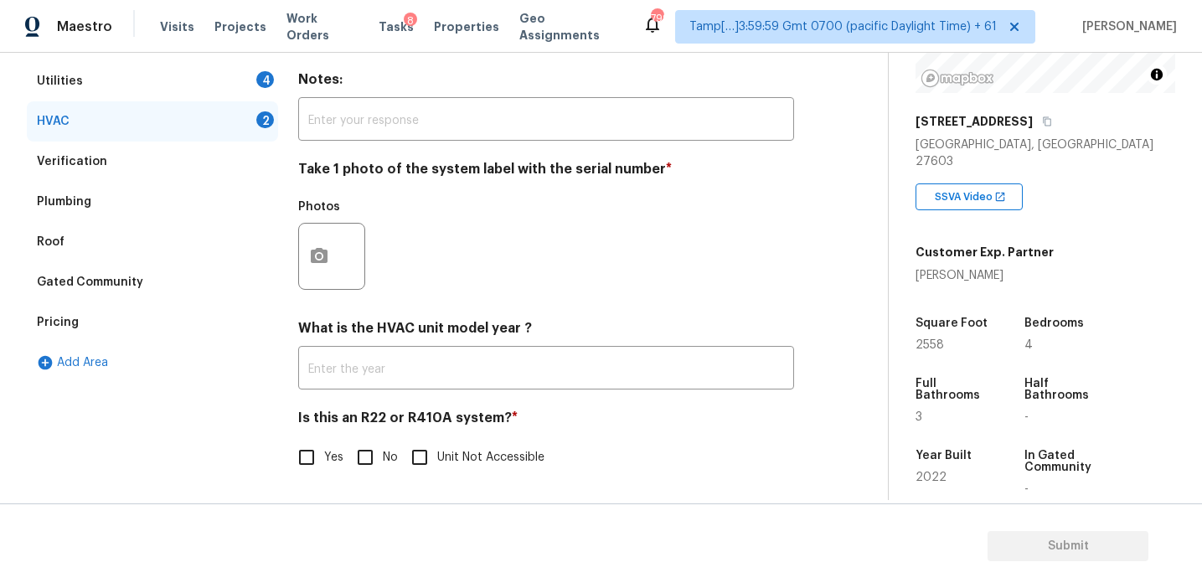
click at [362, 445] on input "No" at bounding box center [365, 457] width 35 height 35
checkbox input "true"
click at [318, 255] on circle "button" at bounding box center [319, 256] width 5 height 5
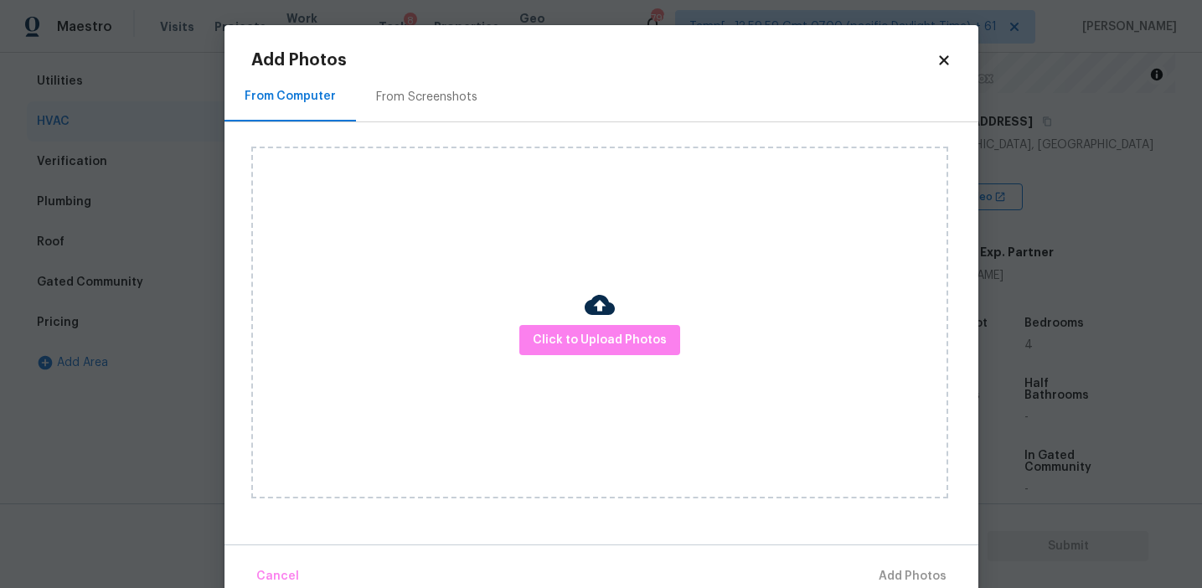
click at [430, 90] on div "From Screenshots" at bounding box center [426, 97] width 101 height 17
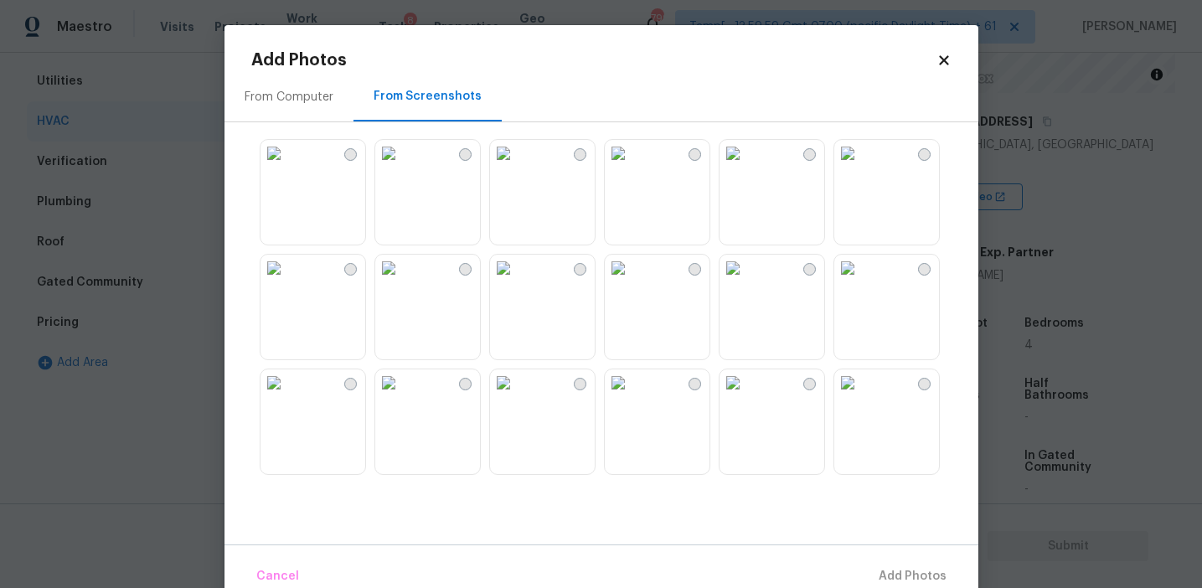
click at [282, 112] on div "From Computer" at bounding box center [288, 96] width 129 height 49
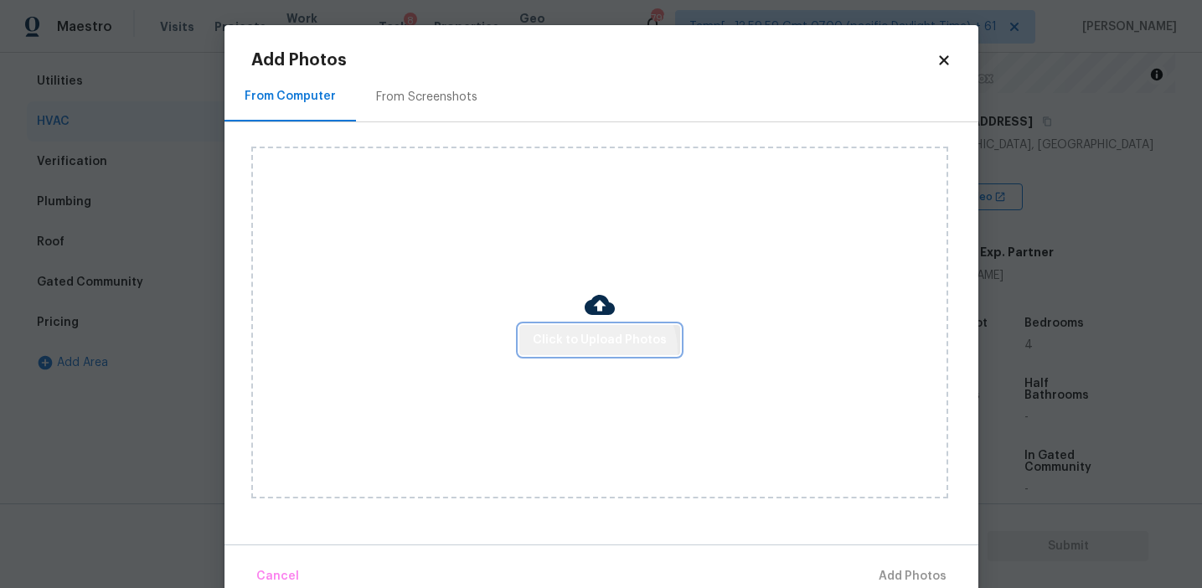
click at [599, 351] on button "Click to Upload Photos" at bounding box center [599, 340] width 161 height 31
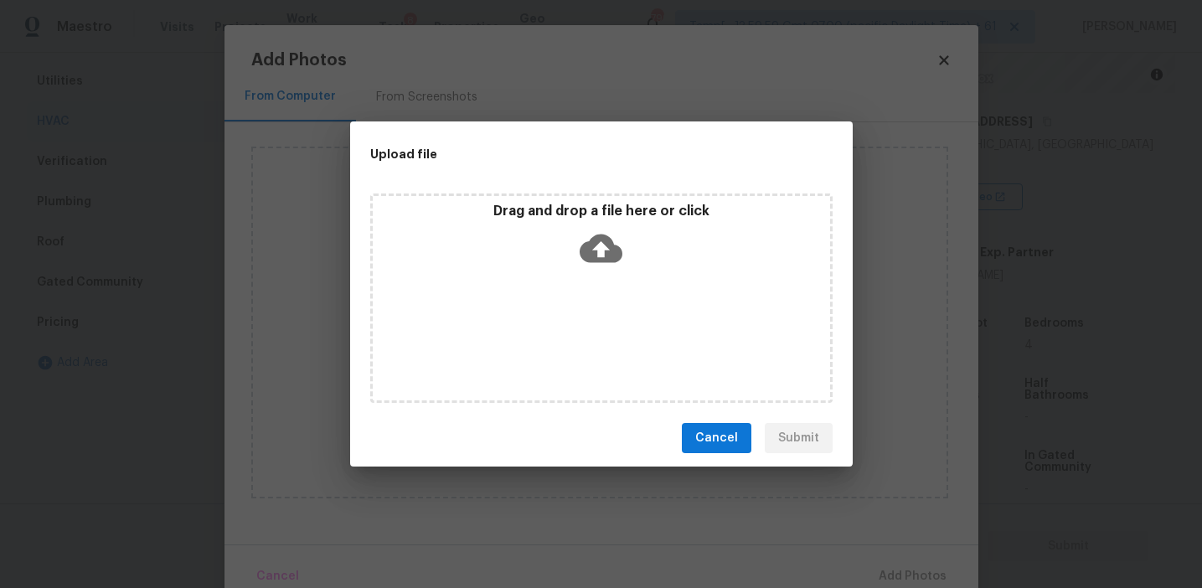
click at [585, 247] on icon at bounding box center [601, 249] width 43 height 28
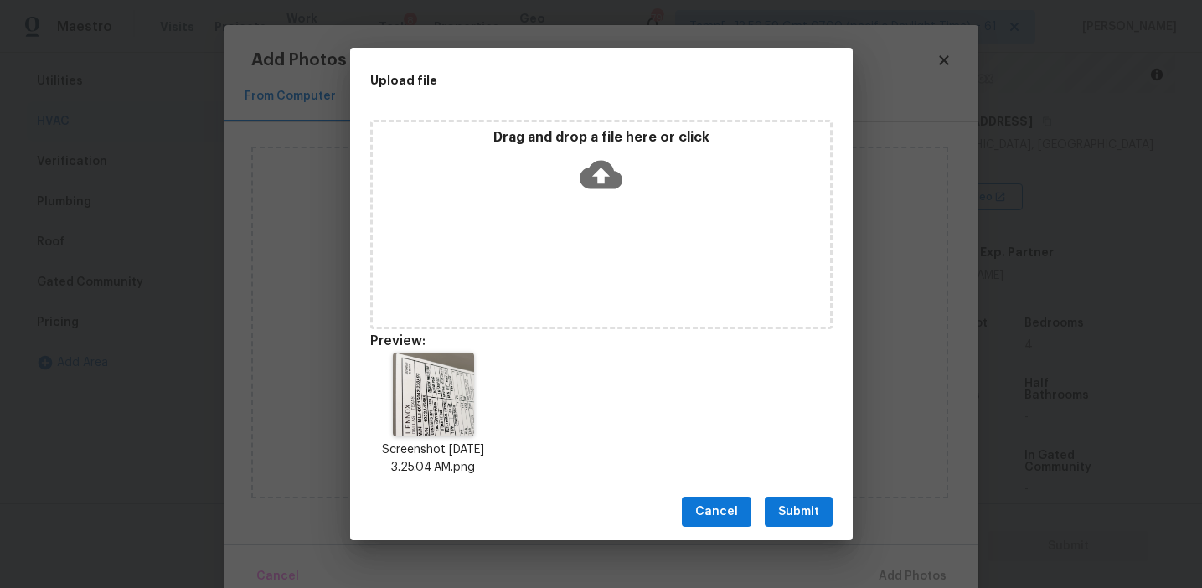
click at [792, 511] on span "Submit" at bounding box center [798, 512] width 41 height 21
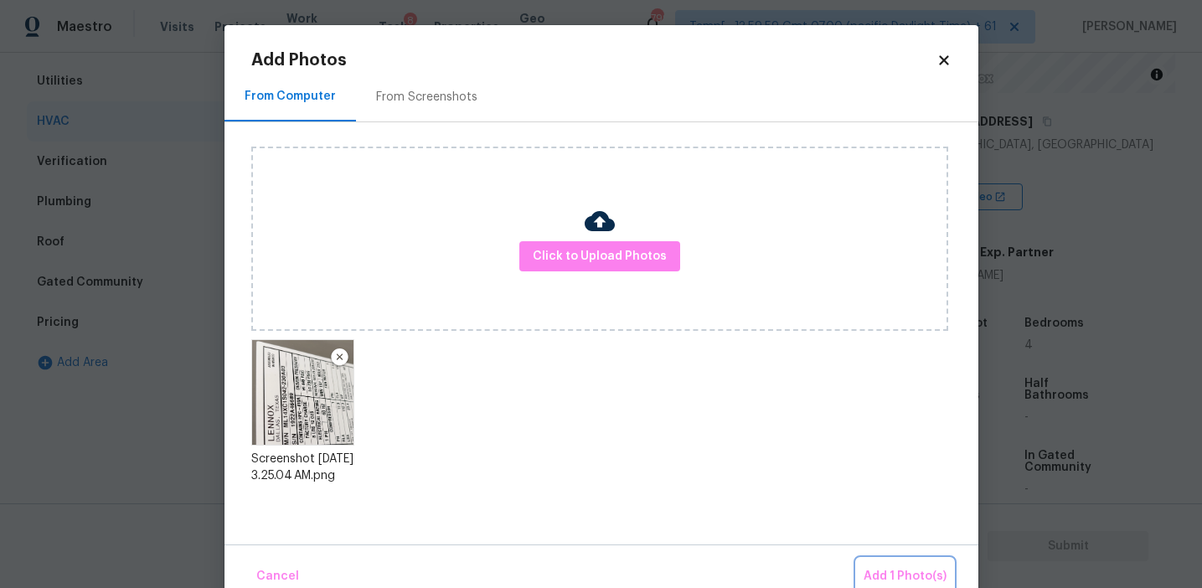
click at [884, 559] on button "Add 1 Photo(s)" at bounding box center [905, 577] width 96 height 36
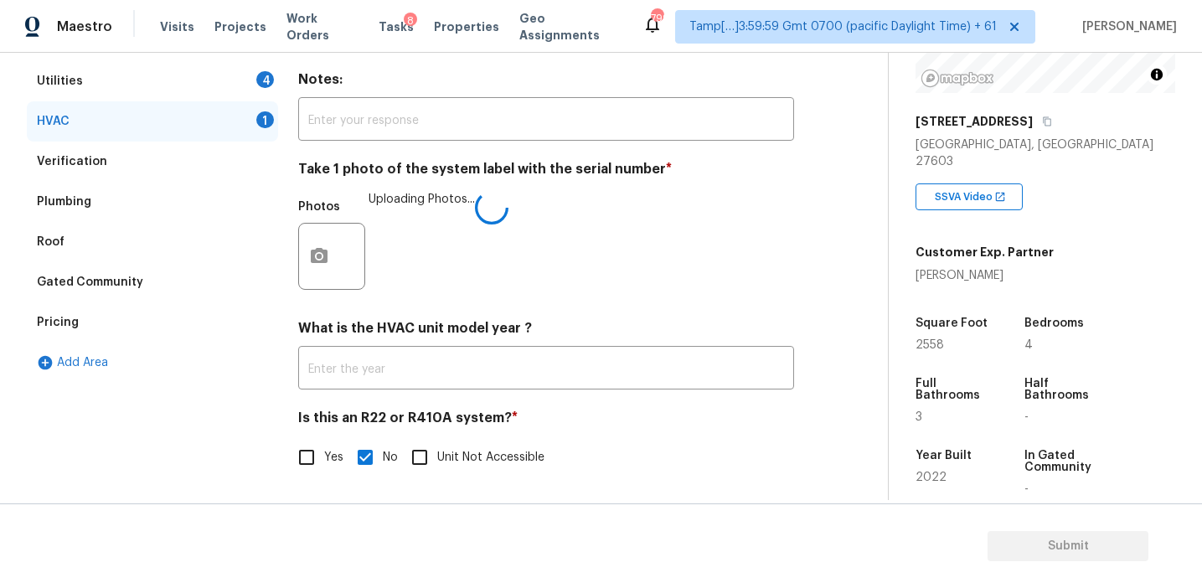
click at [307, 441] on input "Yes" at bounding box center [306, 457] width 35 height 35
checkbox input "true"
checkbox input "false"
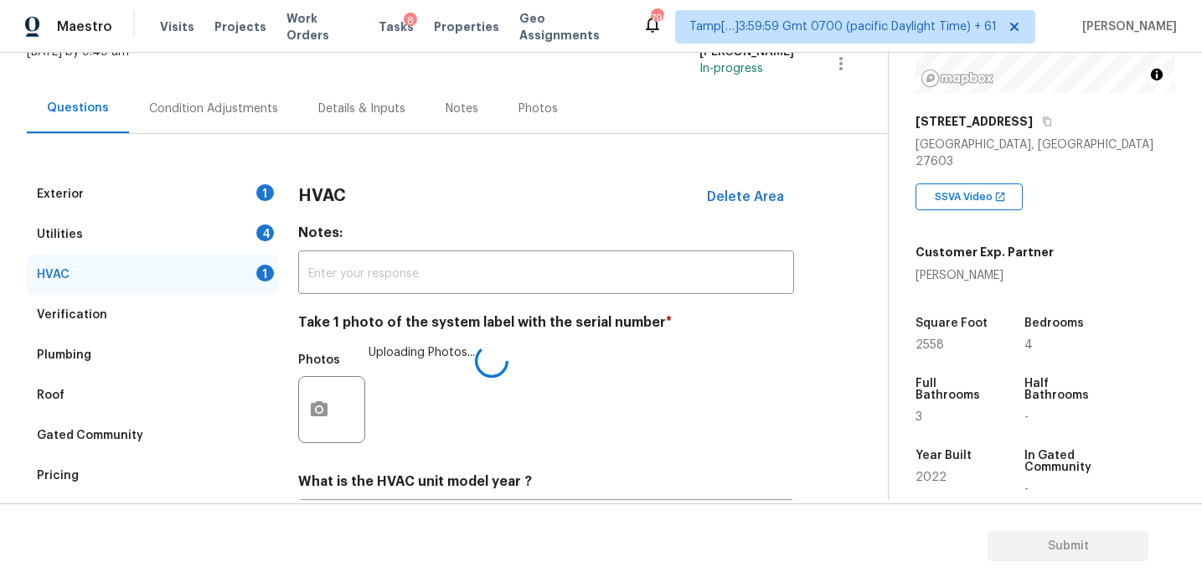
scroll to position [136, 0]
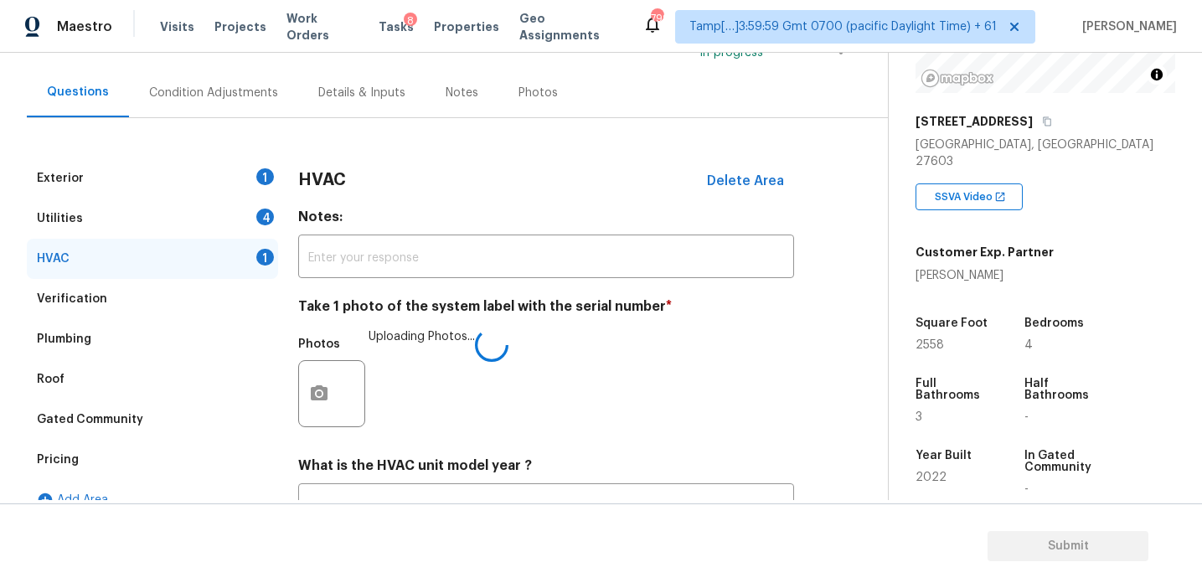
click at [312, 218] on h4 "Notes:" at bounding box center [546, 220] width 496 height 23
click at [265, 219] on div "4" at bounding box center [265, 217] width 18 height 17
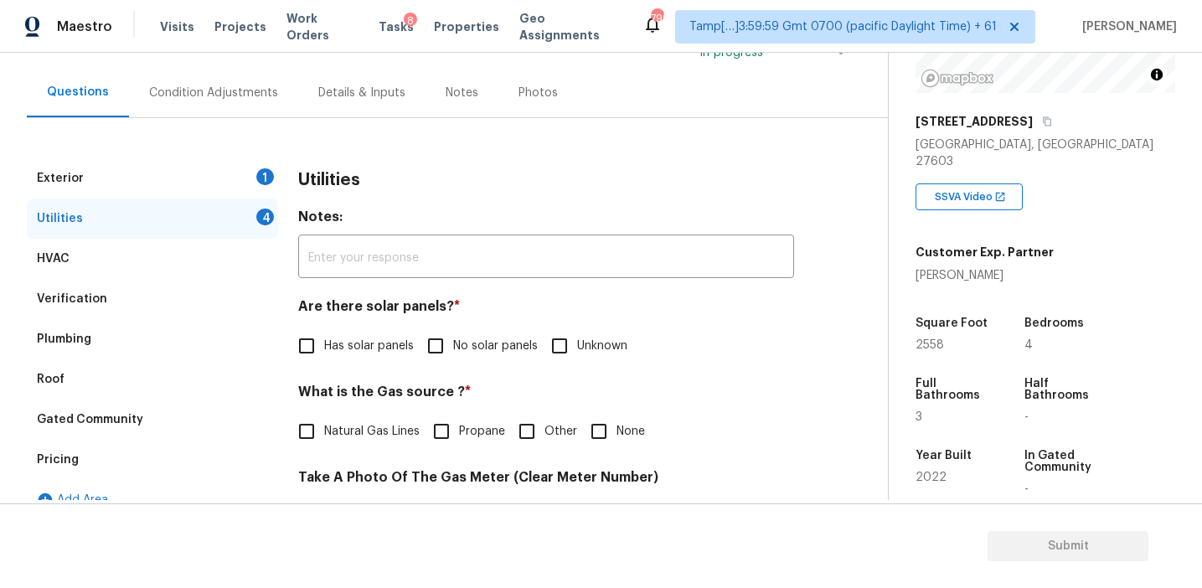
click at [428, 355] on input "No solar panels" at bounding box center [435, 345] width 35 height 35
checkbox input "true"
click at [372, 440] on span "Natural Gas Lines" at bounding box center [371, 434] width 95 height 18
click at [324, 440] on input "Natural Gas Lines" at bounding box center [306, 432] width 35 height 35
checkbox input "true"
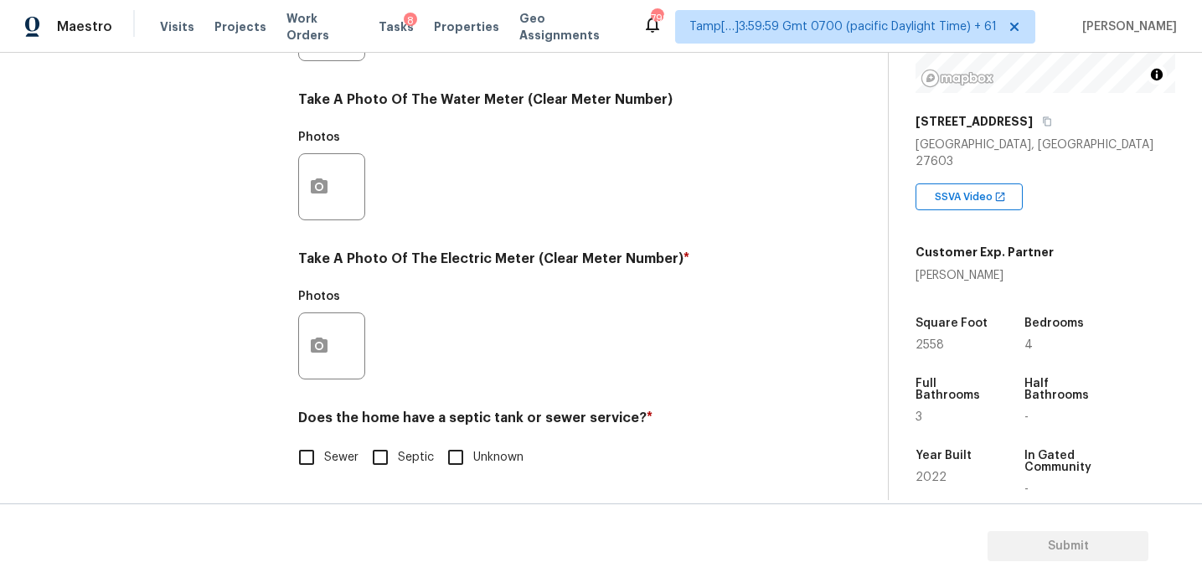
scroll to position [673, 0]
click at [313, 449] on input "Sewer" at bounding box center [306, 457] width 35 height 35
checkbox input "true"
click at [317, 358] on button "button" at bounding box center [319, 345] width 40 height 65
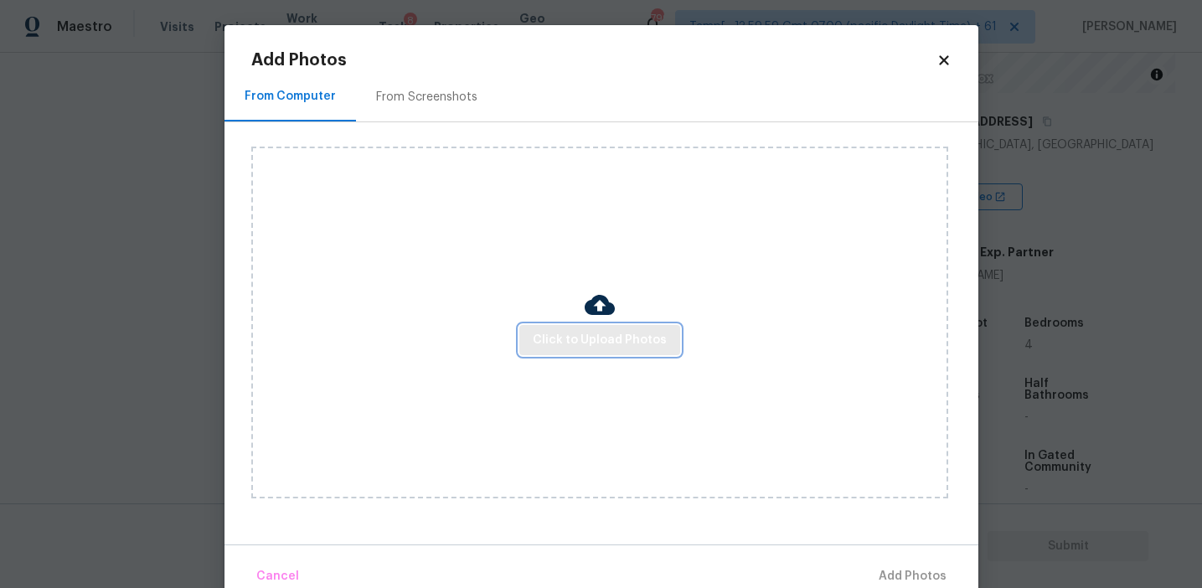
click at [569, 325] on button "Click to Upload Photos" at bounding box center [599, 340] width 161 height 31
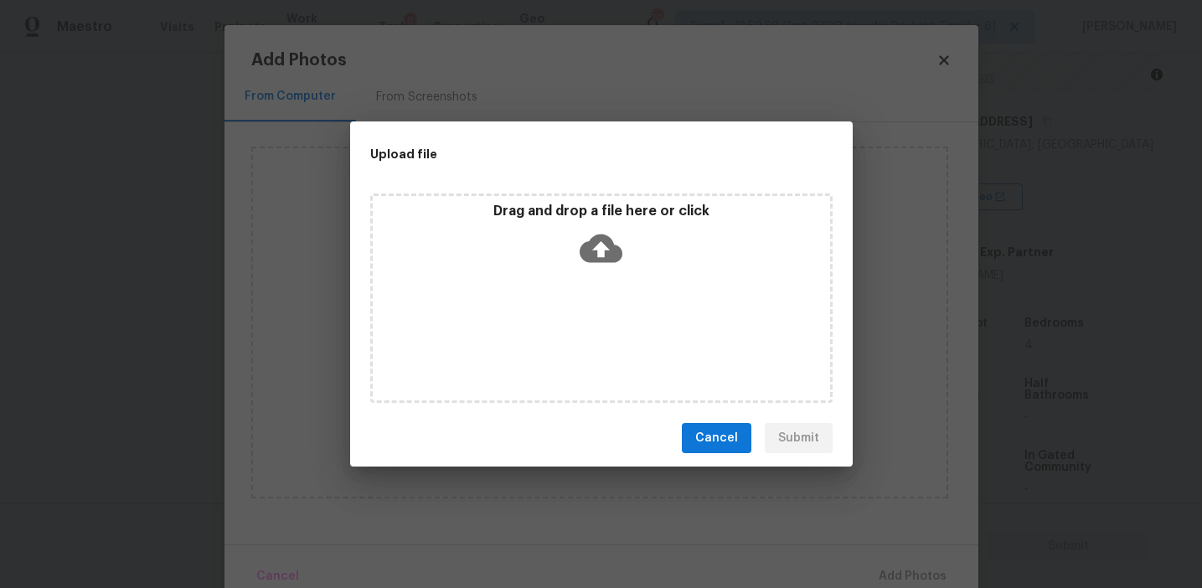
click at [549, 196] on div "Drag and drop a file here or click" at bounding box center [601, 297] width 462 height 209
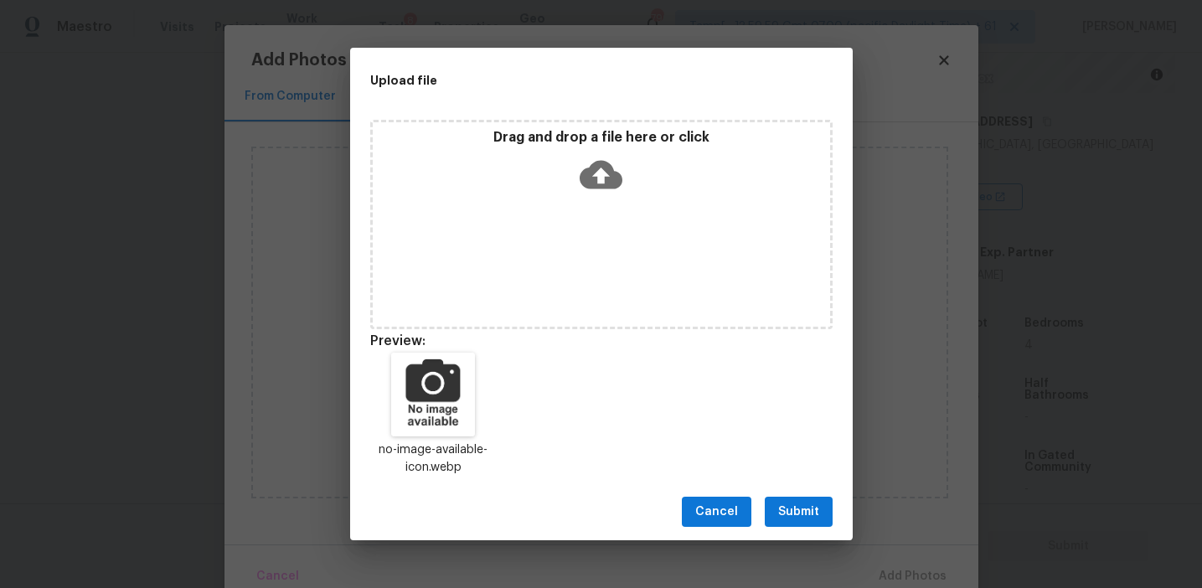
click at [797, 503] on span "Submit" at bounding box center [798, 512] width 41 height 21
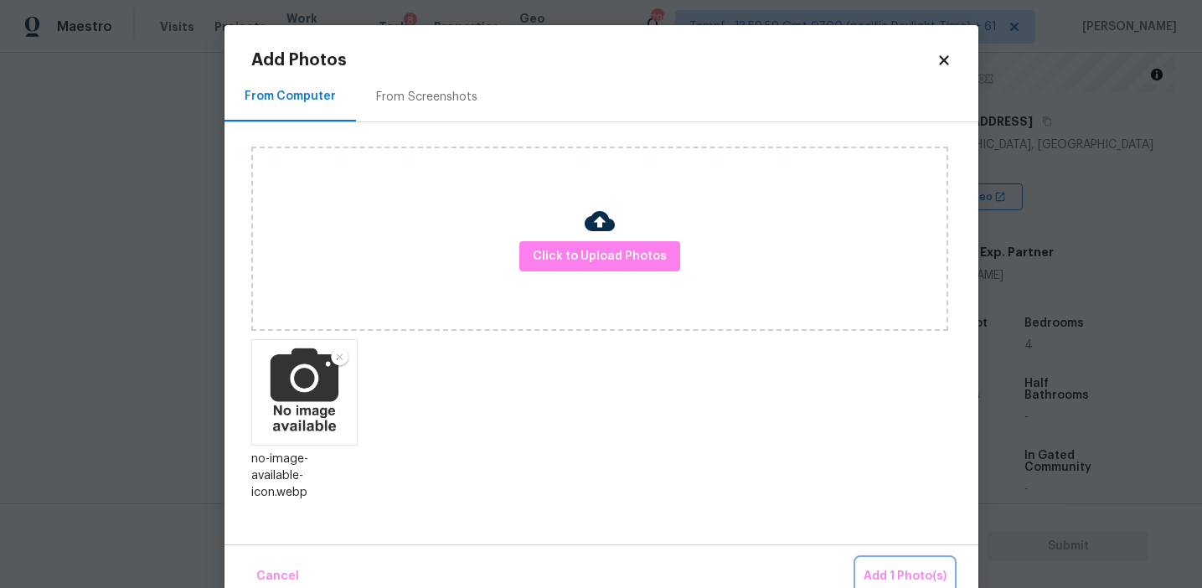
click at [873, 560] on button "Add 1 Photo(s)" at bounding box center [905, 577] width 96 height 36
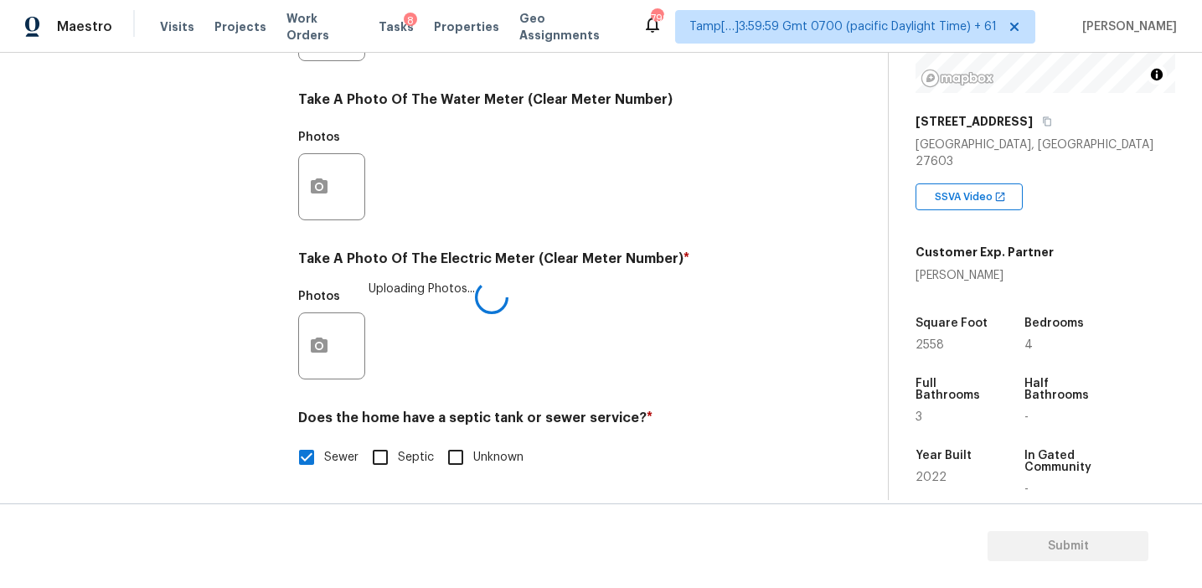
click at [586, 261] on h4 "Take A Photo Of The Electric Meter (Clear Meter Number) *" at bounding box center [546, 261] width 496 height 23
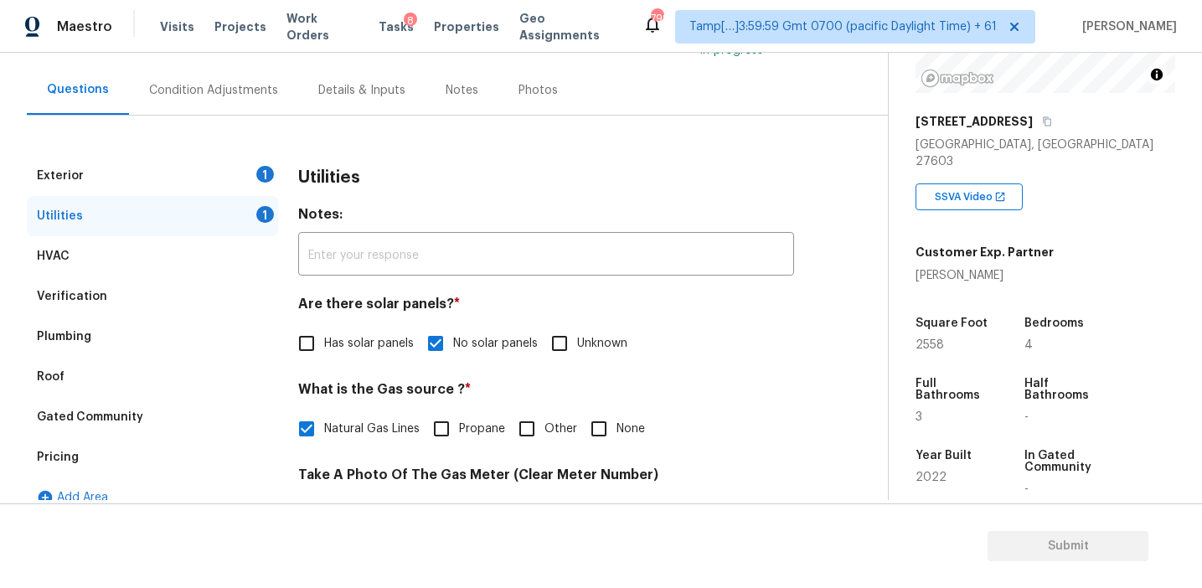
scroll to position [141, 0]
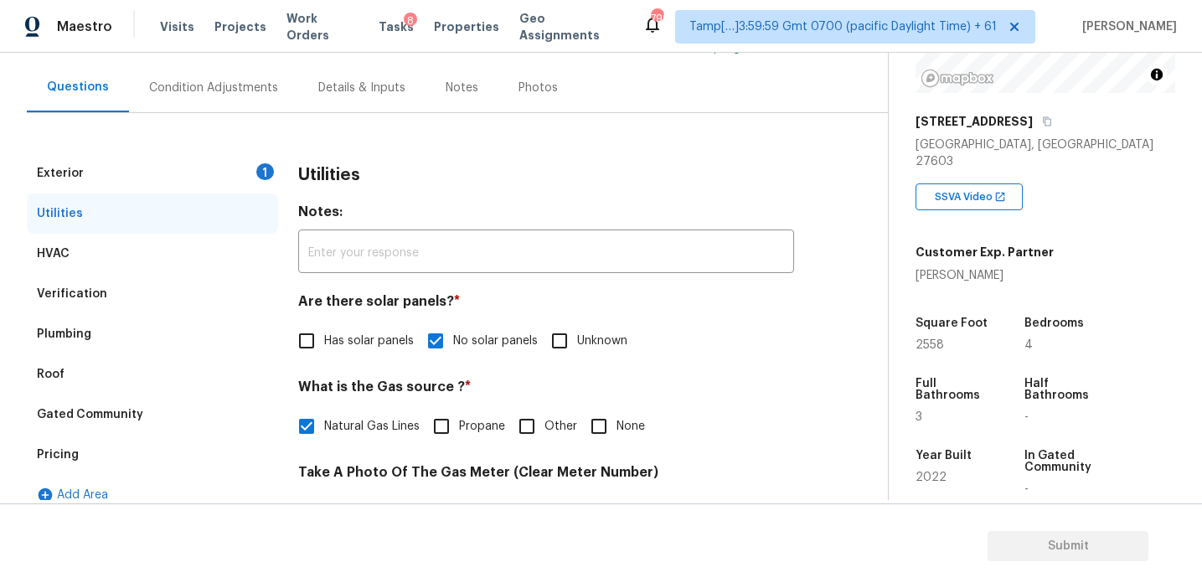
click at [255, 168] on div "Exterior 1" at bounding box center [152, 173] width 251 height 40
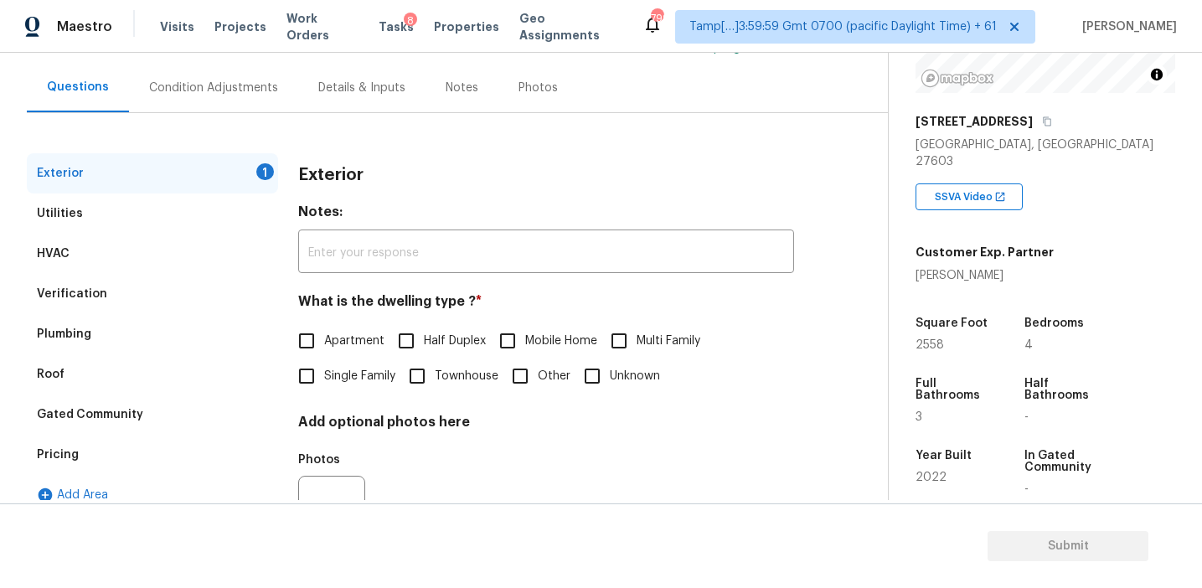
click at [342, 373] on span "Single Family" at bounding box center [359, 377] width 71 height 18
click at [324, 373] on input "Single Family" at bounding box center [306, 375] width 35 height 35
checkbox input "true"
click at [245, 82] on div "Condition Adjustments" at bounding box center [213, 88] width 129 height 17
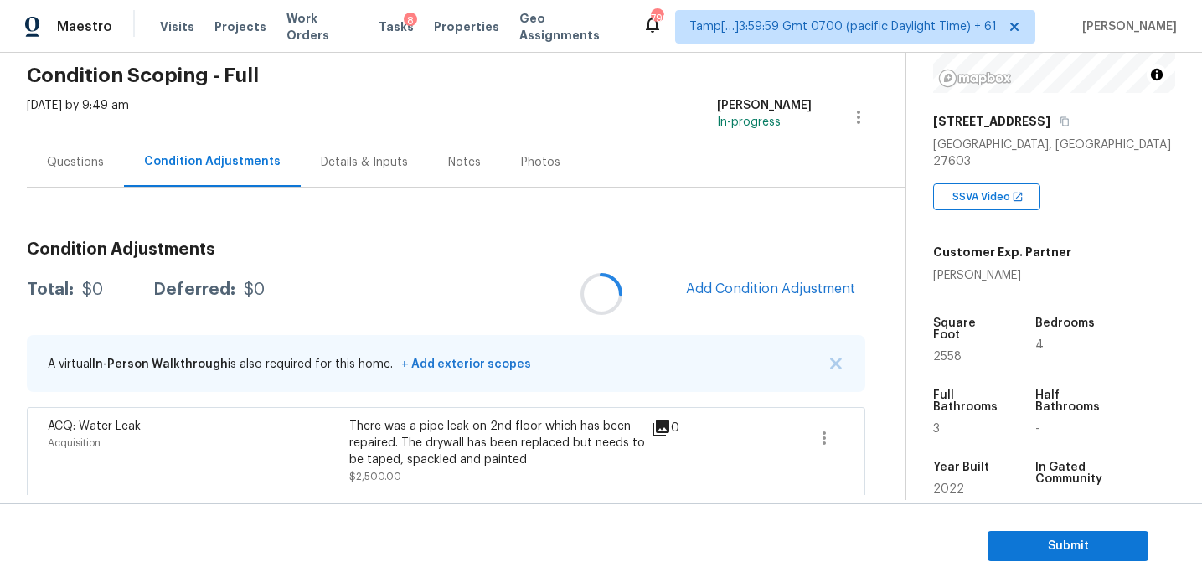
scroll to position [67, 0]
click at [460, 269] on div "Condition Adjustments Total: $2500 Deferred: $0 Add Condition Adjustment A virt…" at bounding box center [446, 361] width 838 height 268
click at [719, 283] on span "Add Condition Adjustment" at bounding box center [770, 288] width 169 height 15
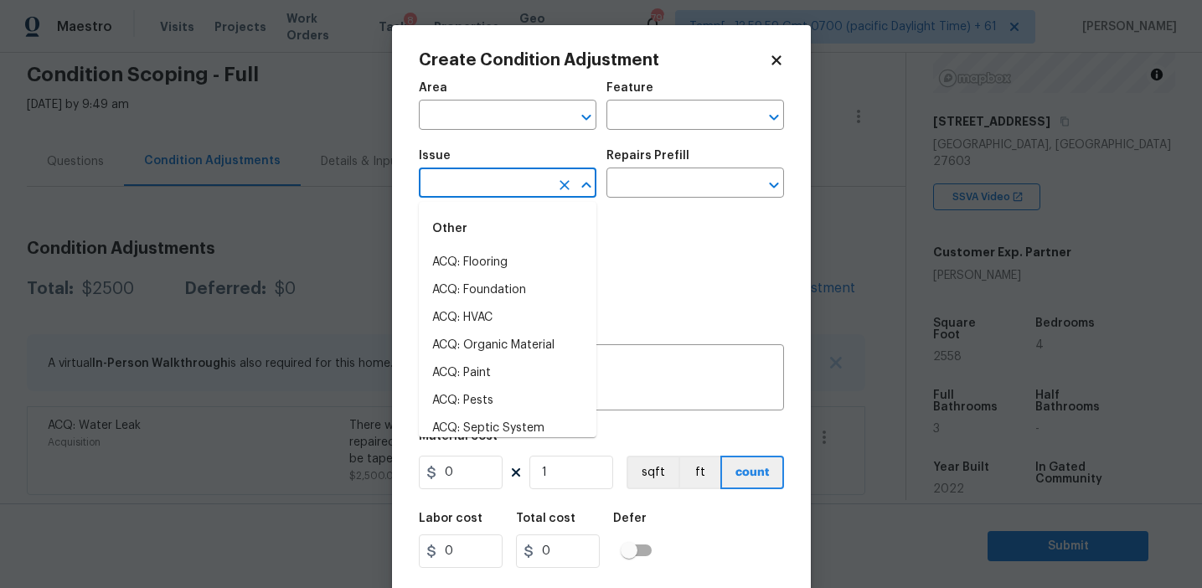
click at [448, 172] on input "text" at bounding box center [484, 185] width 131 height 26
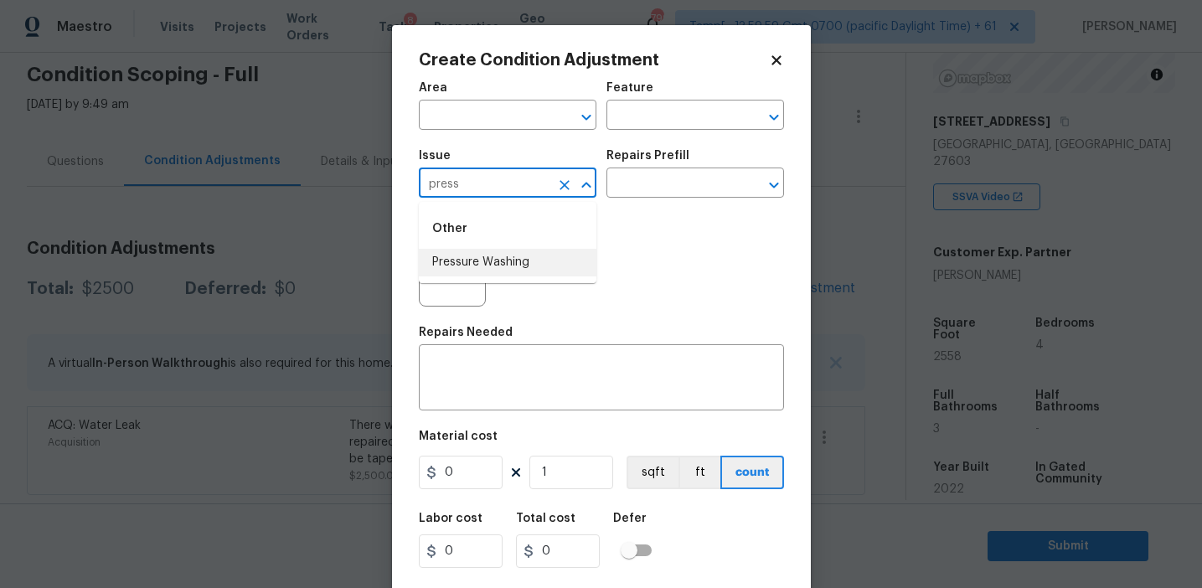
click at [460, 254] on li "Pressure Washing" at bounding box center [508, 263] width 178 height 28
type input "Pressure Washing"
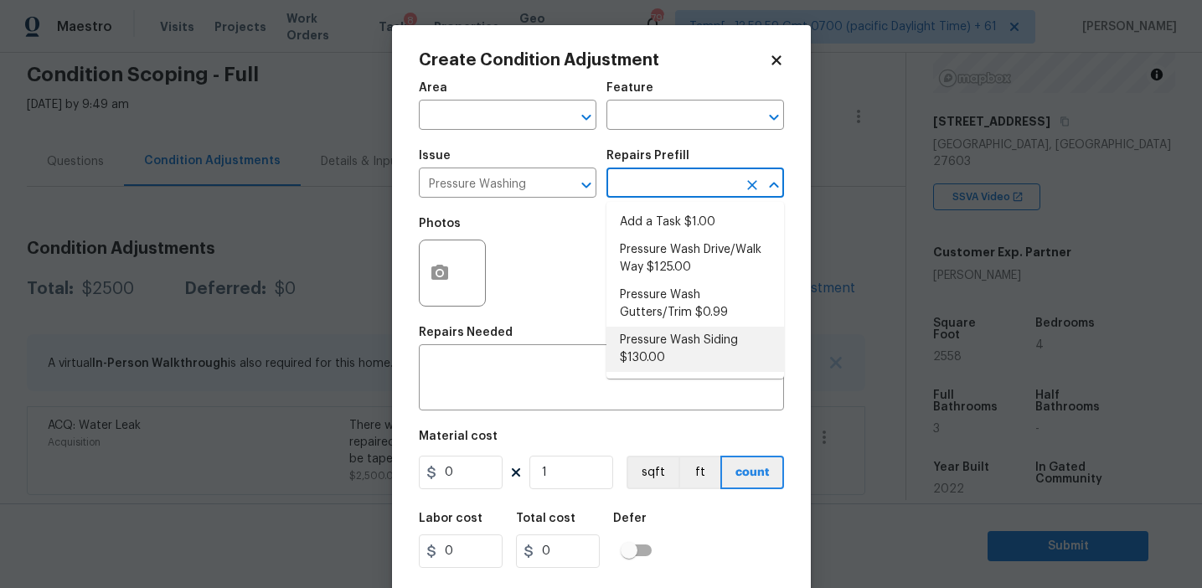
click at [657, 350] on li "Pressure Wash Siding $130.00" at bounding box center [695, 349] width 178 height 45
type input "Siding"
type textarea "Protect areas as needed for pressure washing. Pressure wash the siding on the h…"
type input "130"
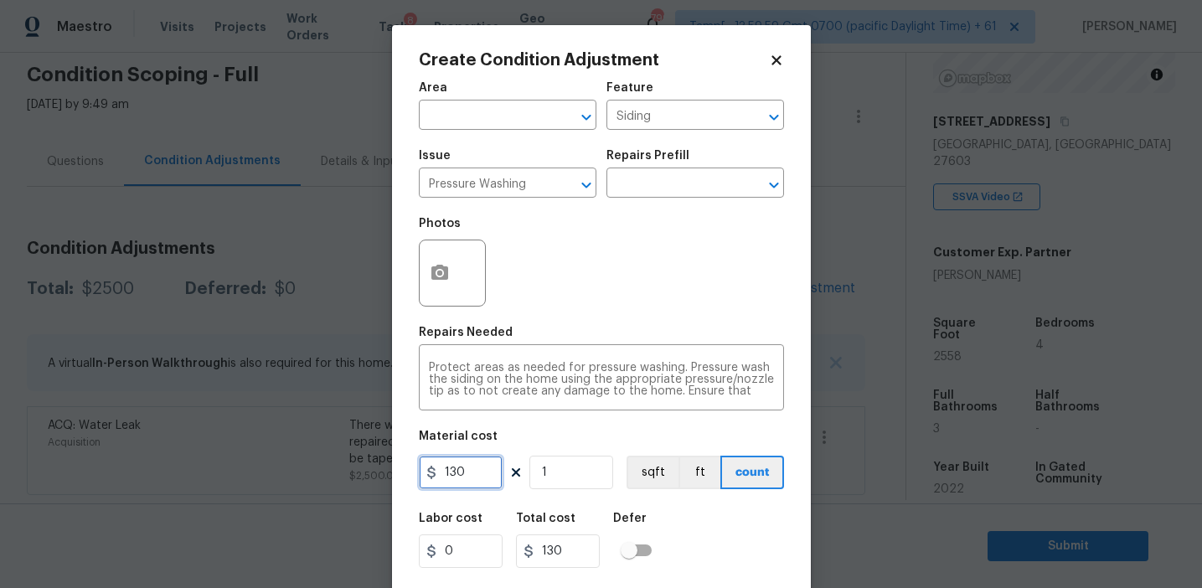
click at [481, 480] on input "130" at bounding box center [461, 473] width 84 height 34
type input "300"
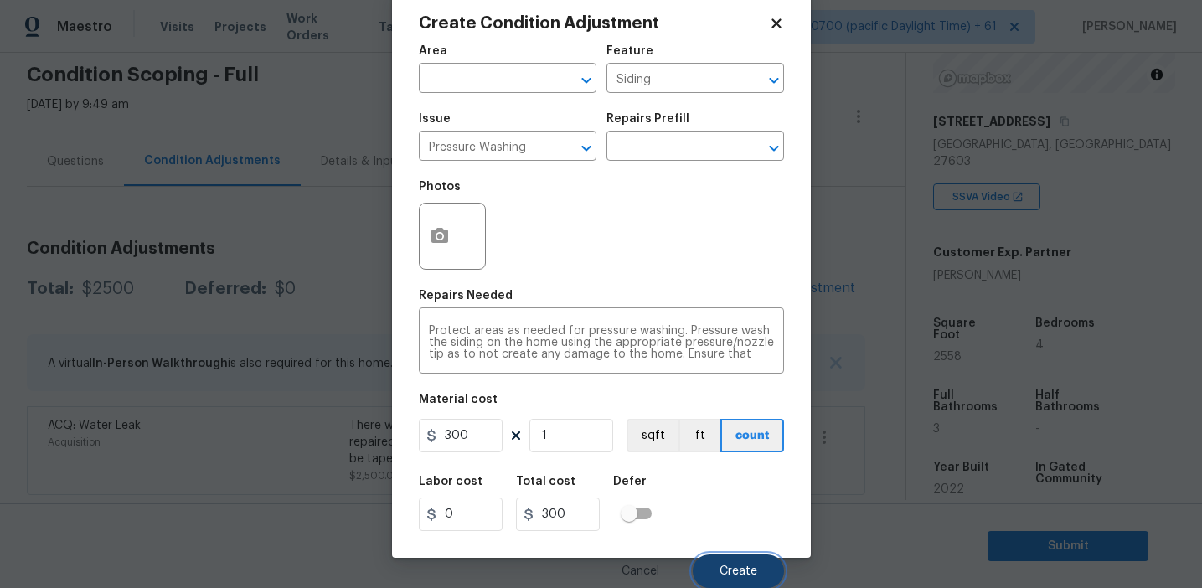
click at [745, 574] on span "Create" at bounding box center [738, 571] width 38 height 13
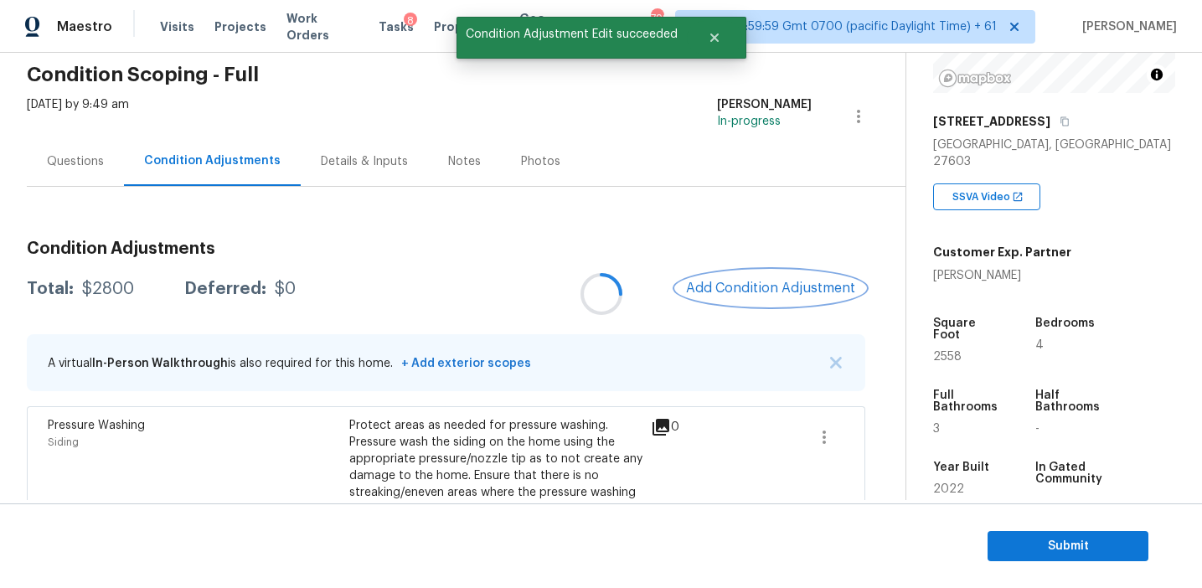
scroll to position [0, 0]
click at [725, 296] on button "Add Condition Adjustment" at bounding box center [770, 288] width 189 height 35
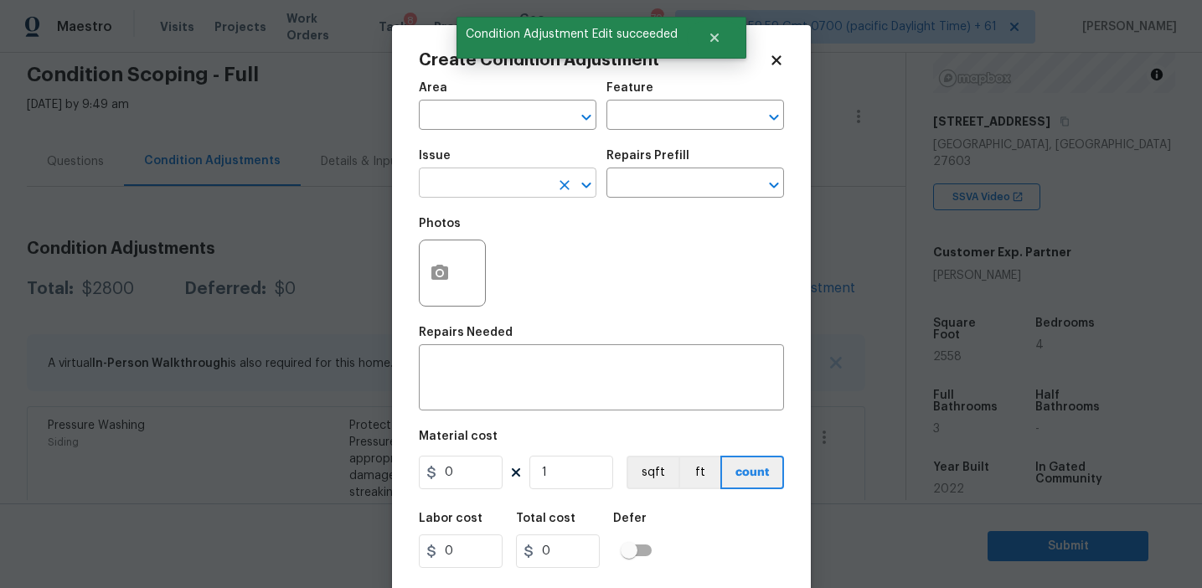
click at [471, 186] on input "text" at bounding box center [484, 185] width 131 height 26
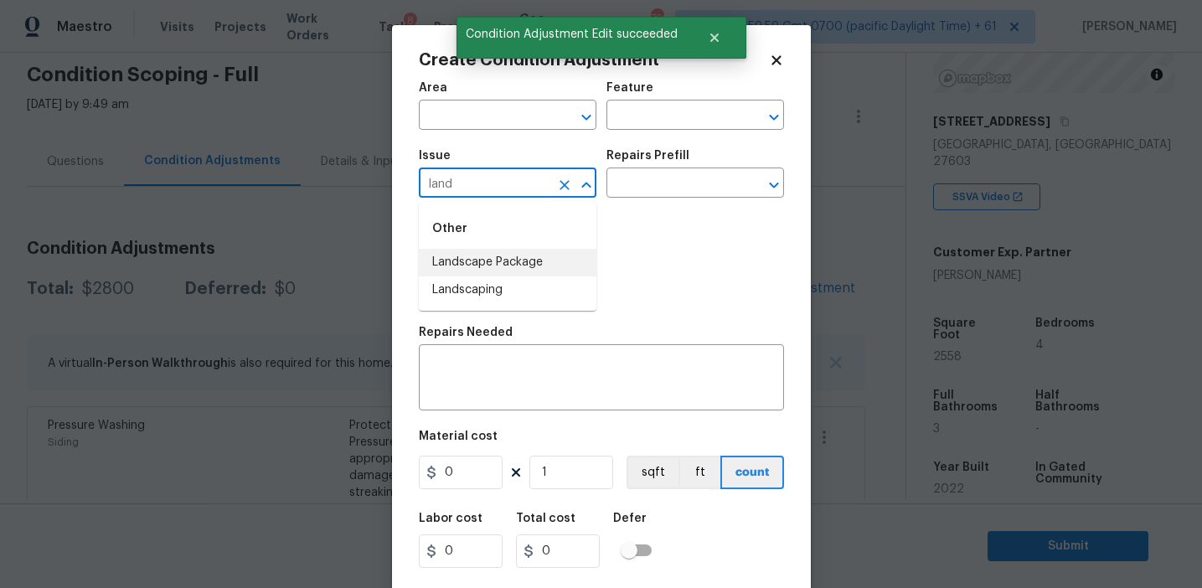
click at [508, 253] on li "Landscape Package" at bounding box center [508, 263] width 178 height 28
type input "Landscape Package"
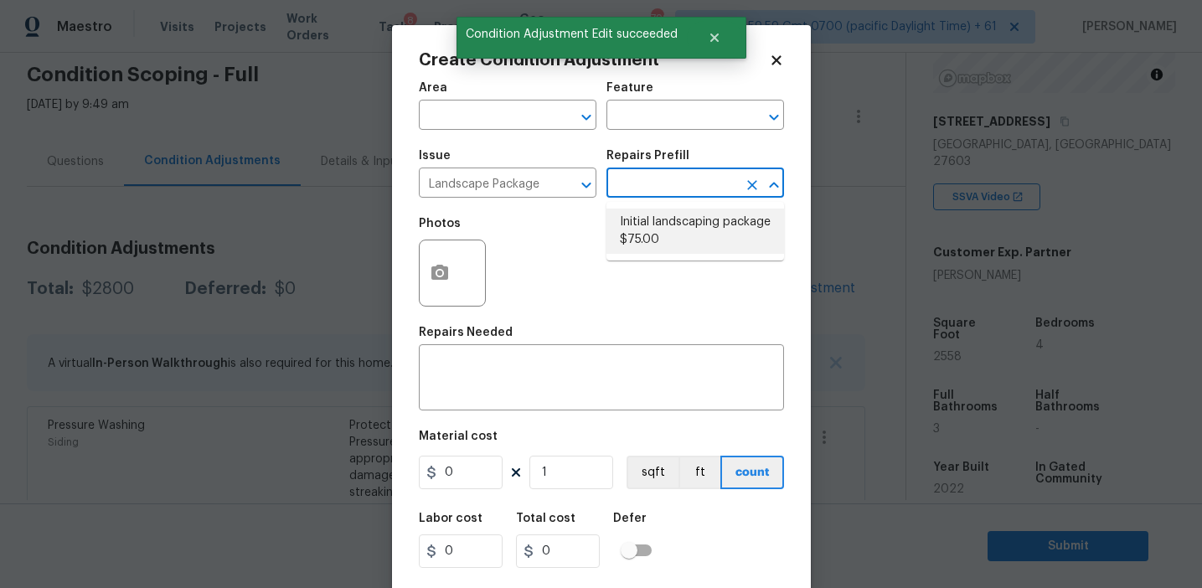
click at [644, 231] on li "Initial landscaping package $75.00" at bounding box center [695, 231] width 178 height 45
type input "Home Readiness Packages"
type textarea "Mowing of grass up to 6" in height. Mow, edge along driveways & sidewalks, trim…"
type input "75"
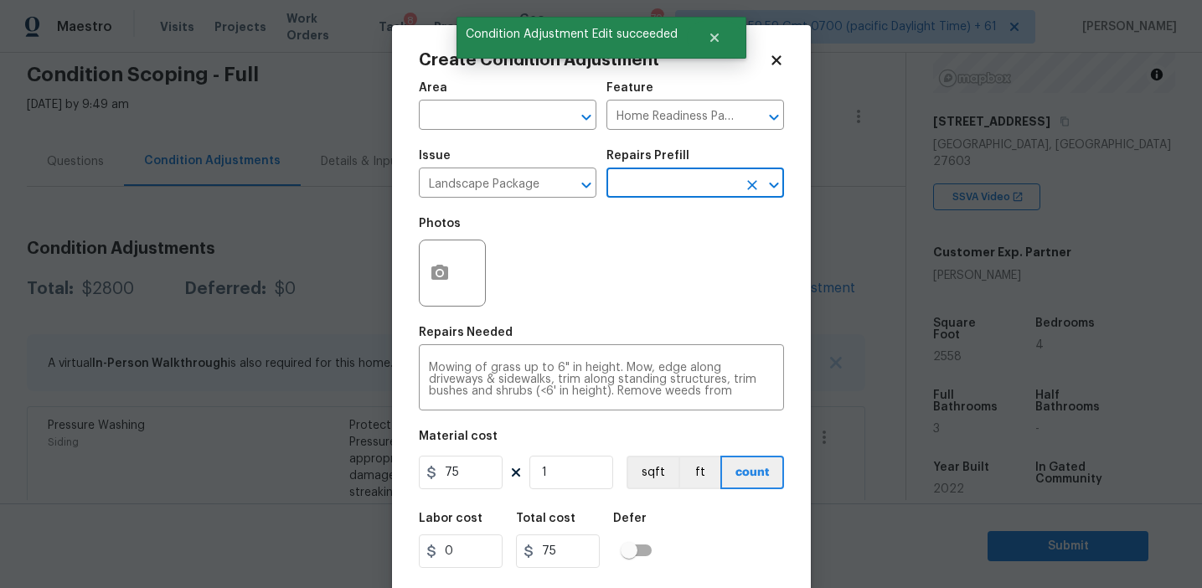
click at [644, 231] on div "Photos" at bounding box center [601, 262] width 365 height 109
click at [480, 456] on input "75" at bounding box center [461, 473] width 84 height 34
type input "30"
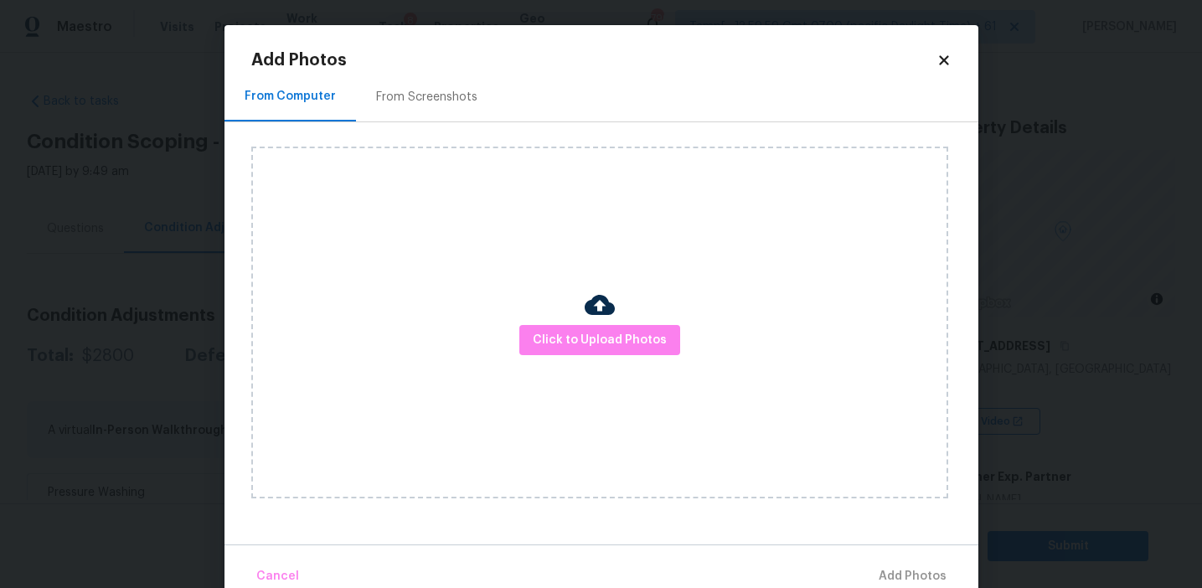
scroll to position [224, 0]
click at [462, 107] on div "From Screenshots" at bounding box center [427, 96] width 142 height 49
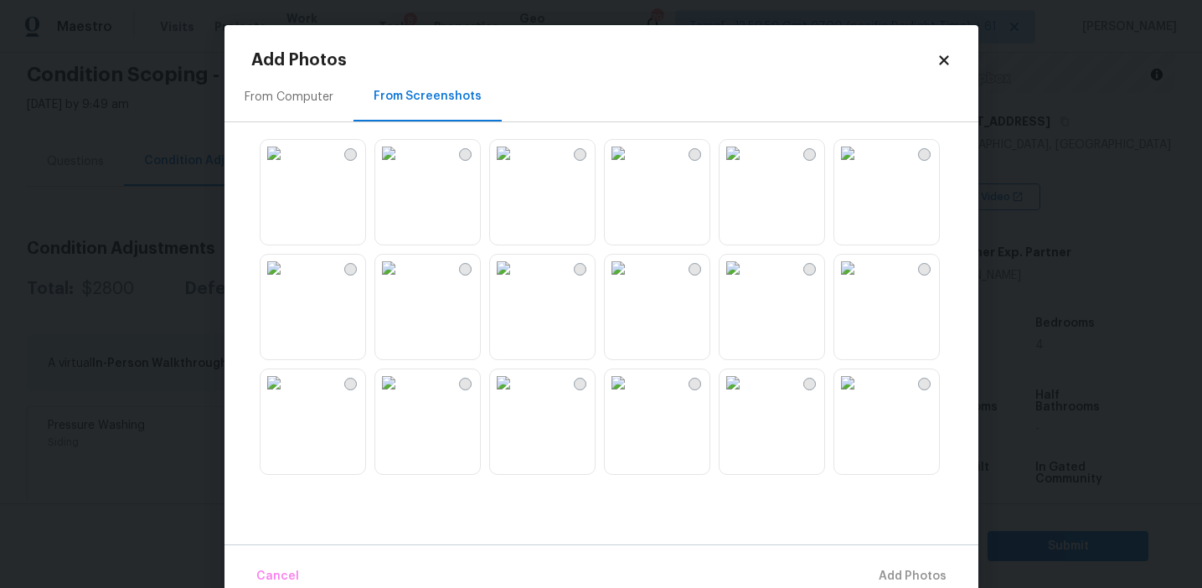
click at [402, 396] on img at bounding box center [388, 382] width 27 height 27
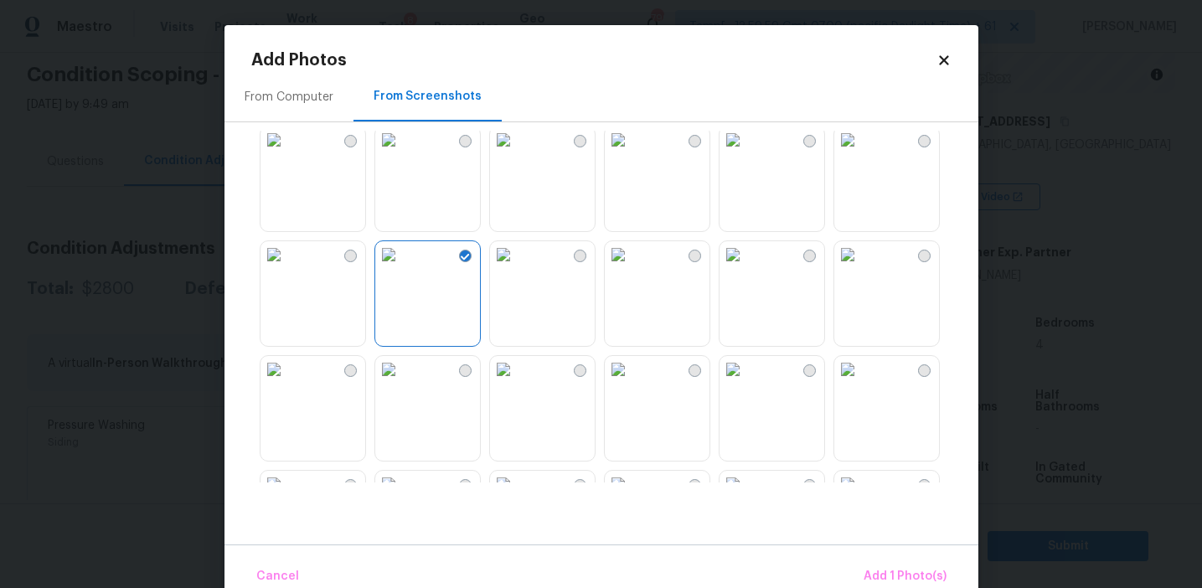
click at [402, 383] on img at bounding box center [388, 369] width 27 height 27
click at [895, 560] on button "Add 2 Photo(s)" at bounding box center [903, 577] width 99 height 36
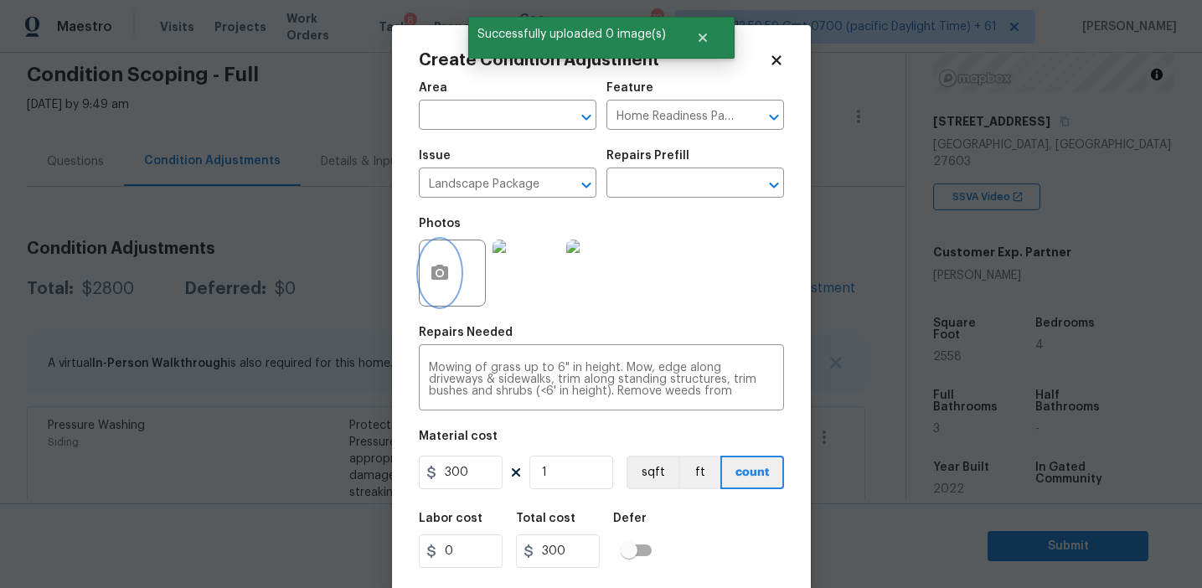
scroll to position [38, 0]
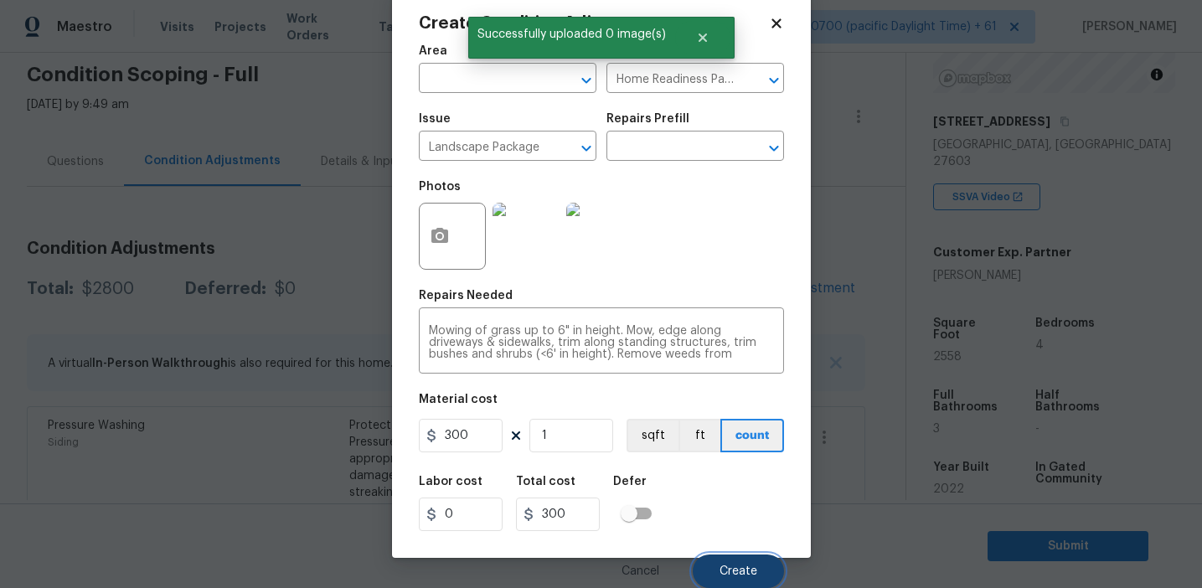
click at [719, 566] on span "Create" at bounding box center [738, 571] width 38 height 13
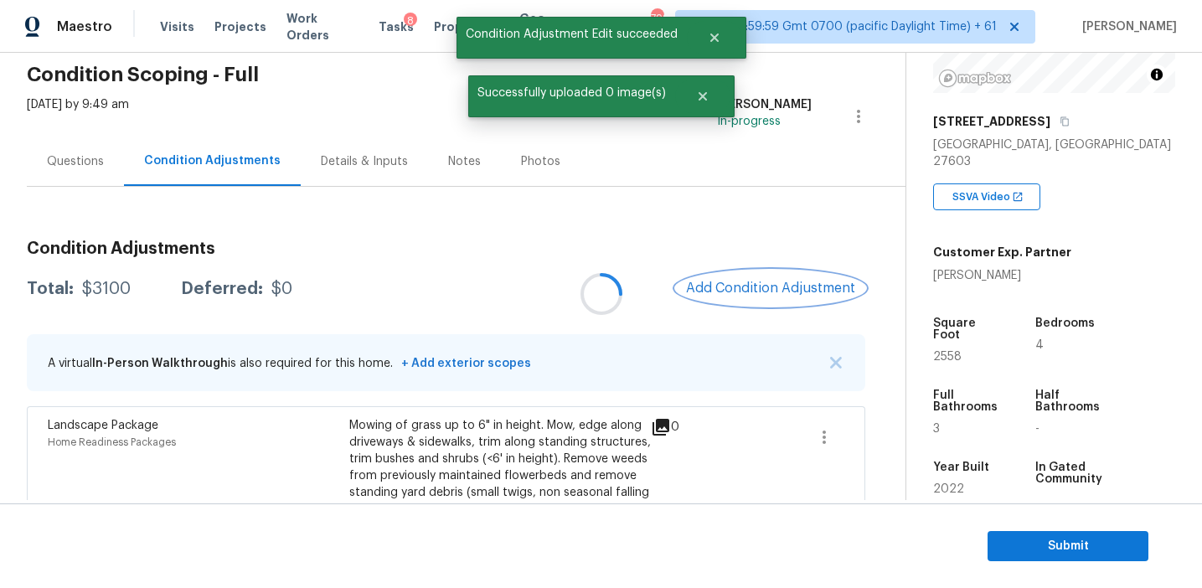
scroll to position [0, 0]
click at [740, 282] on span "Add Condition Adjustment" at bounding box center [770, 288] width 169 height 15
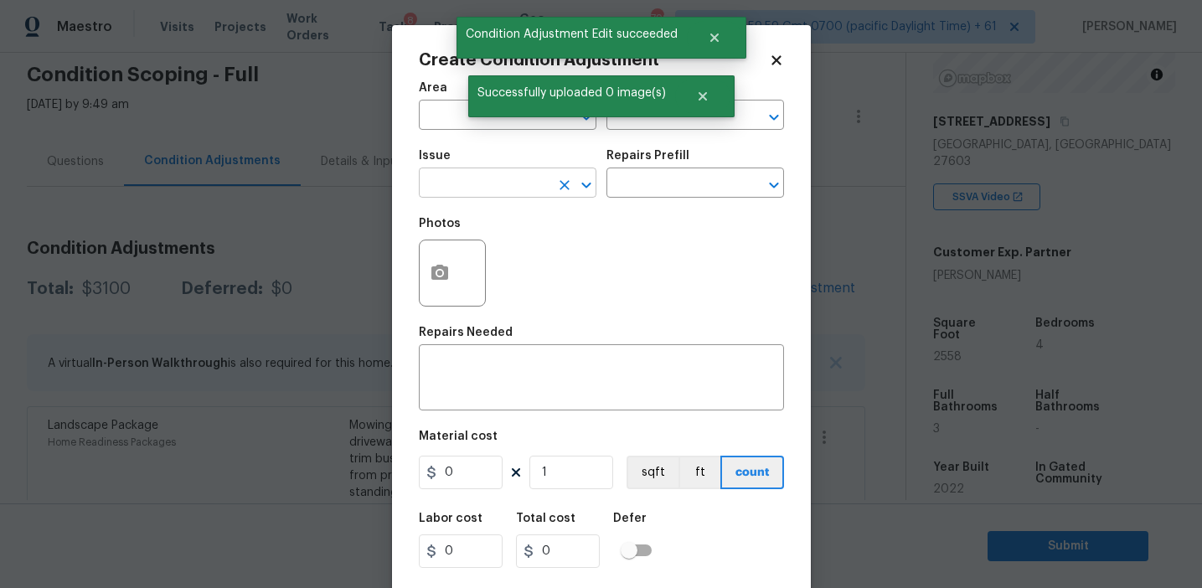
click at [487, 194] on input "text" at bounding box center [484, 185] width 131 height 26
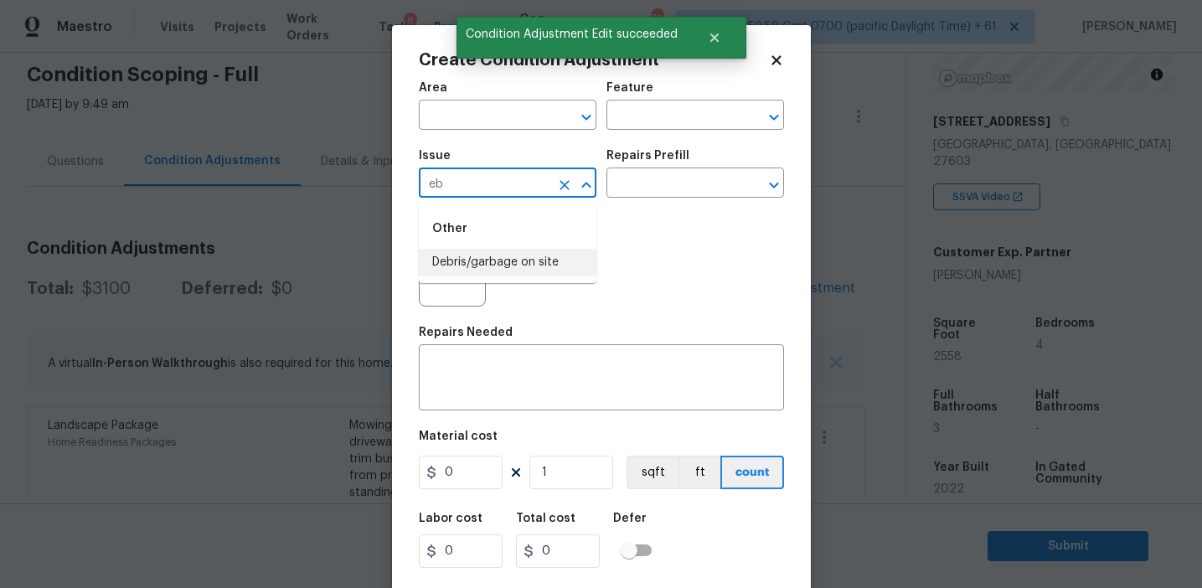
click at [503, 273] on li "Debris/garbage on site" at bounding box center [508, 263] width 178 height 28
type input "Debris/garbage on site"
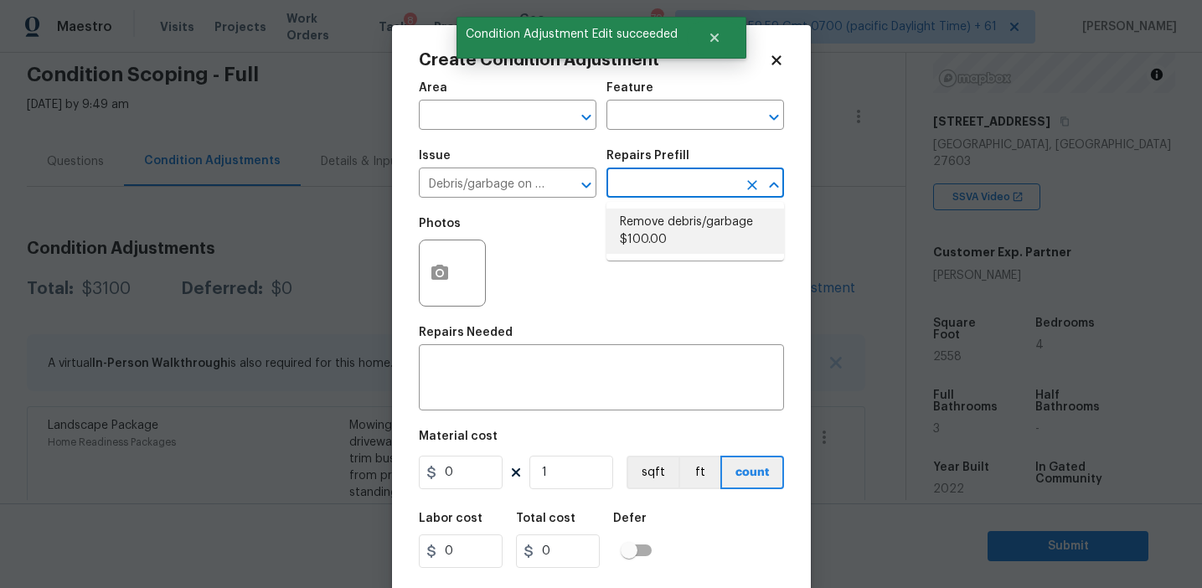
click at [666, 229] on li "Remove debris/garbage $100.00" at bounding box center [695, 231] width 178 height 45
type textarea "Remove, haul off, and properly dispose of any debris left by seller to offsite …"
type input "100"
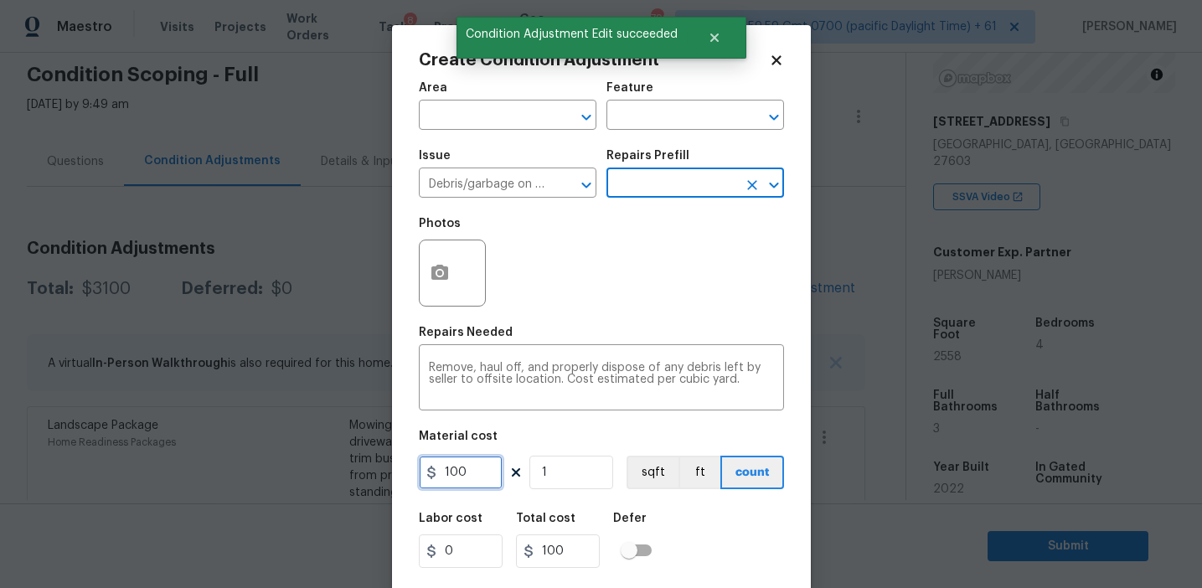
click at [468, 473] on input "100" at bounding box center [461, 473] width 84 height 34
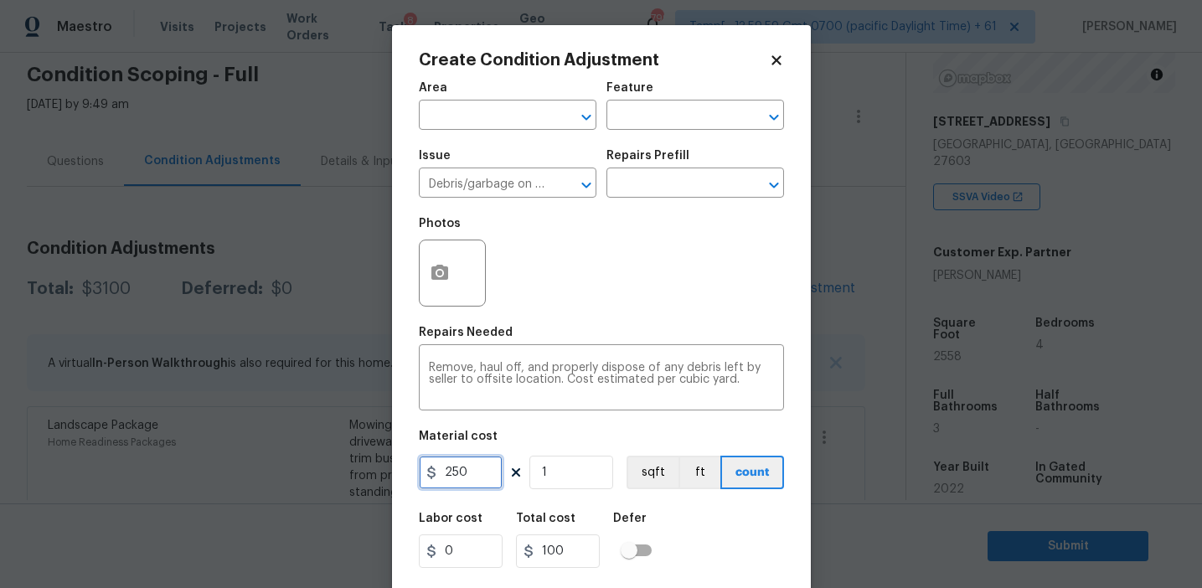
type input "250"
click at [441, 278] on icon "button" at bounding box center [439, 272] width 17 height 15
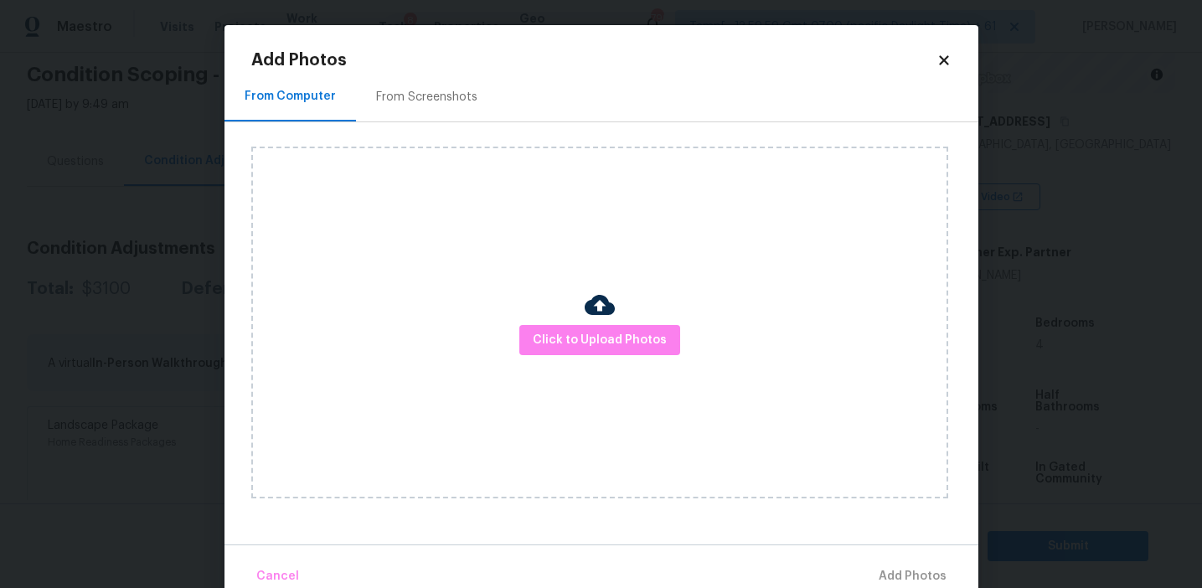
click at [472, 110] on div "From Screenshots" at bounding box center [427, 96] width 142 height 49
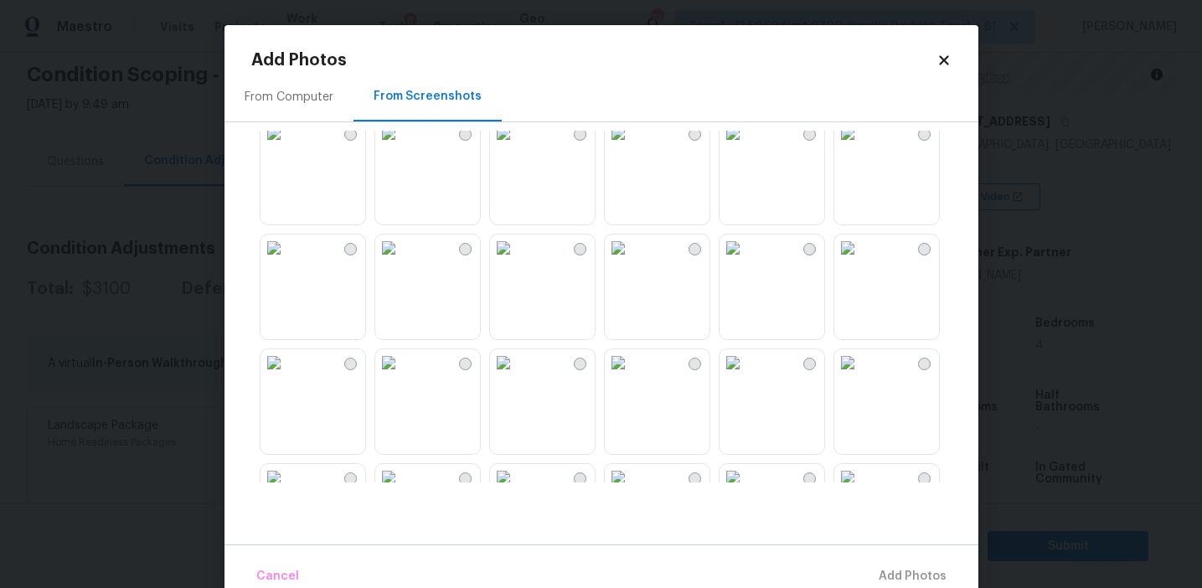
scroll to position [1043, 0]
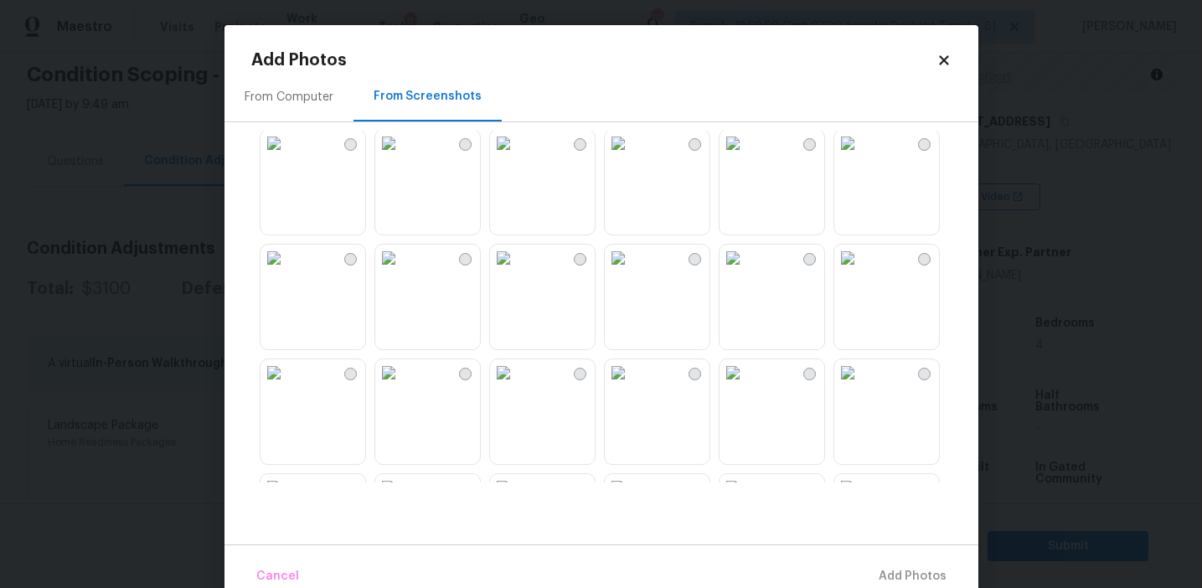
click at [861, 271] on img at bounding box center [847, 258] width 27 height 27
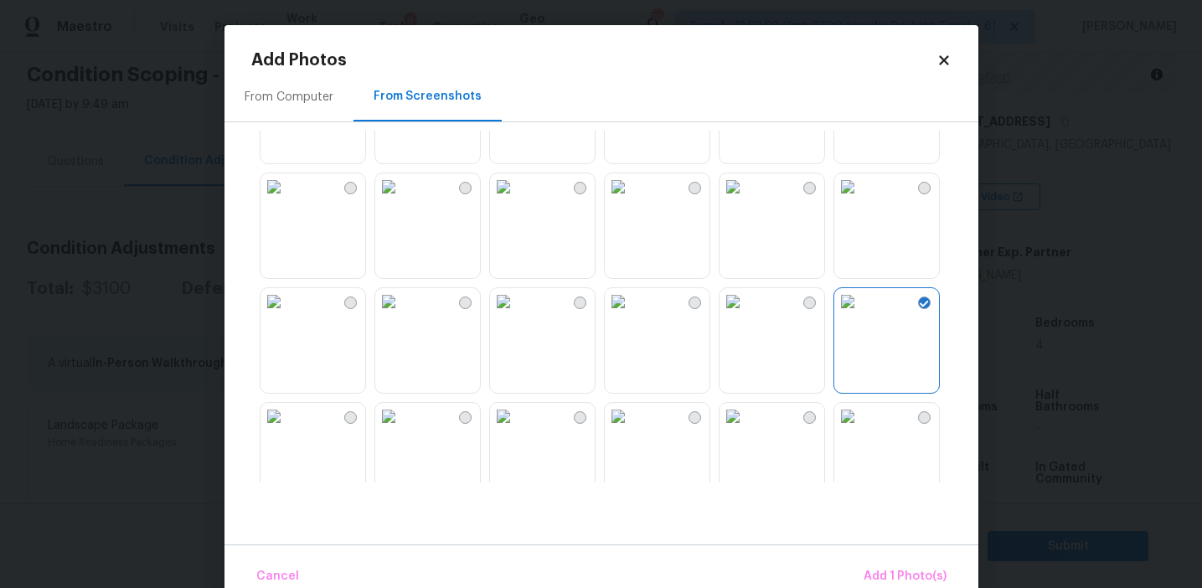
scroll to position [972, 0]
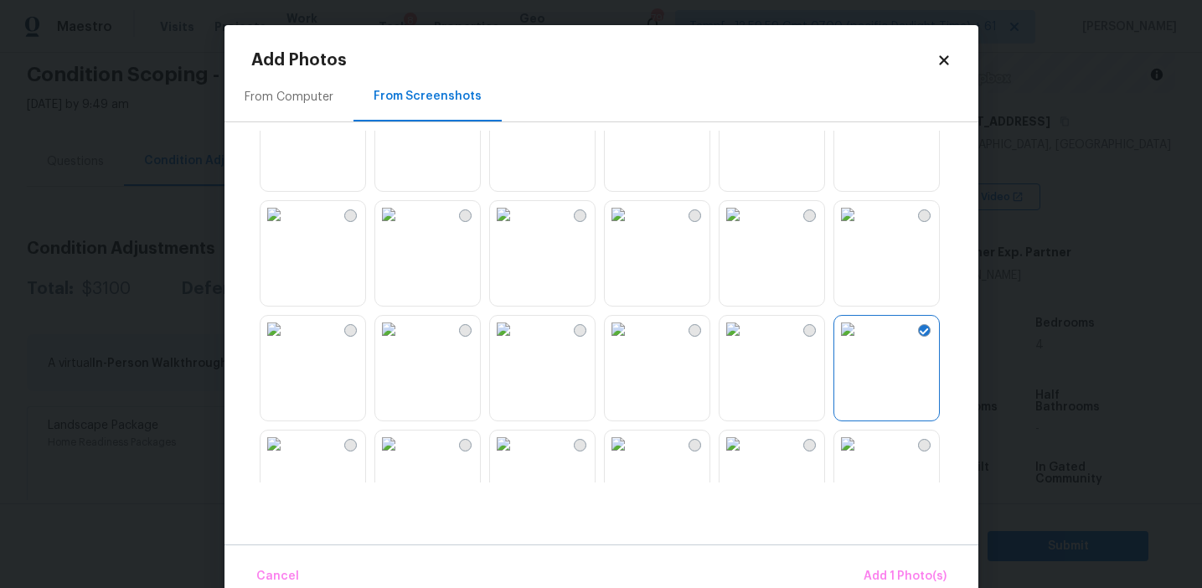
click at [517, 228] on img at bounding box center [503, 214] width 27 height 27
click at [287, 228] on img at bounding box center [273, 214] width 27 height 27
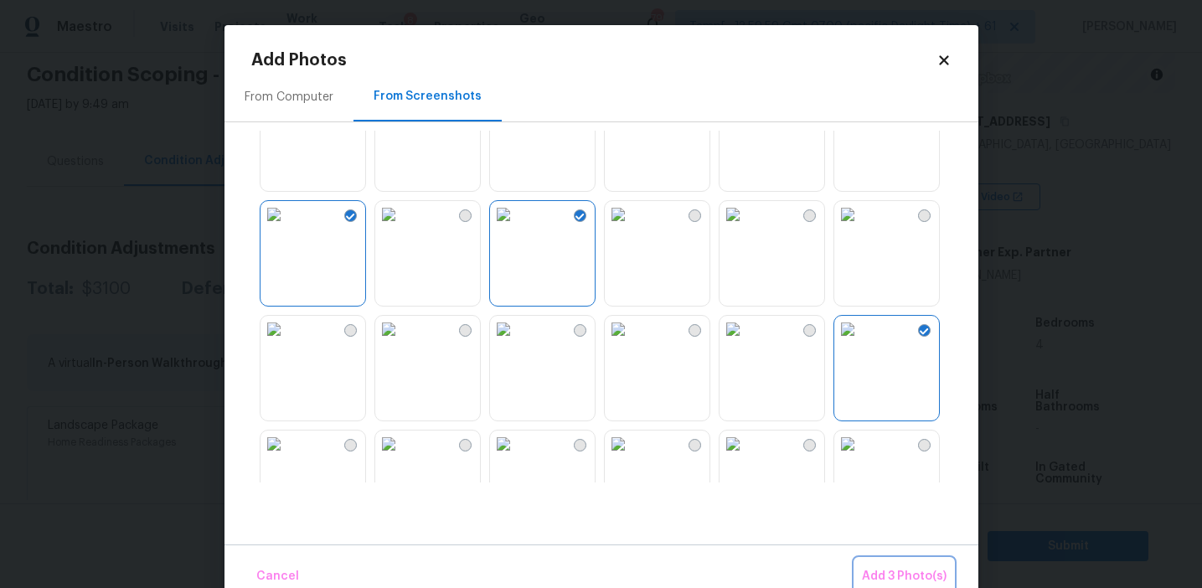
click at [892, 568] on span "Add 3 Photo(s)" at bounding box center [904, 576] width 85 height 21
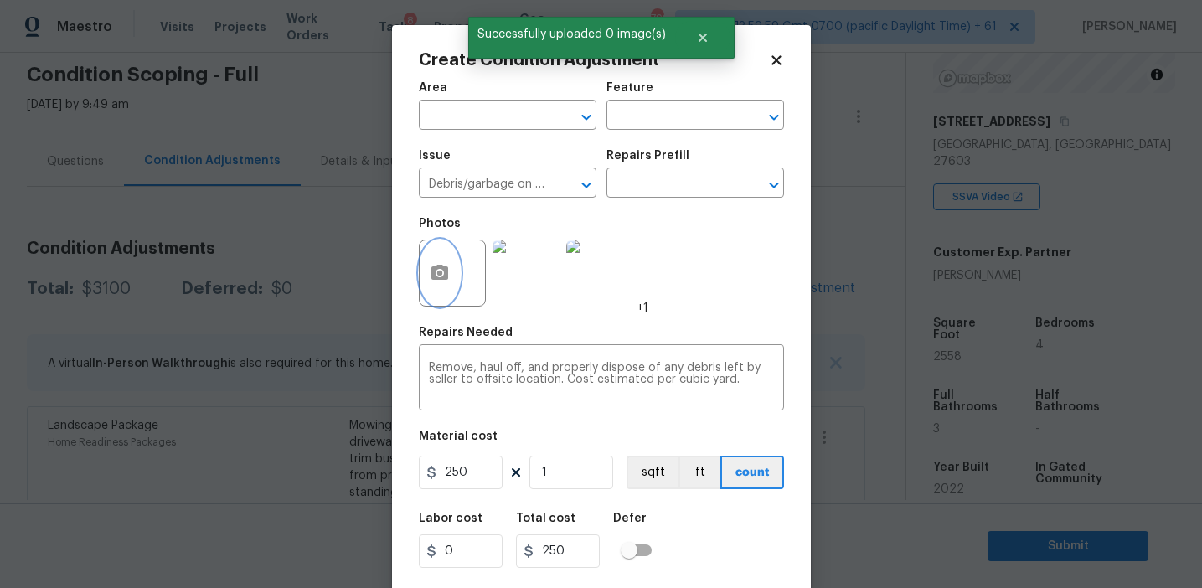
scroll to position [38, 0]
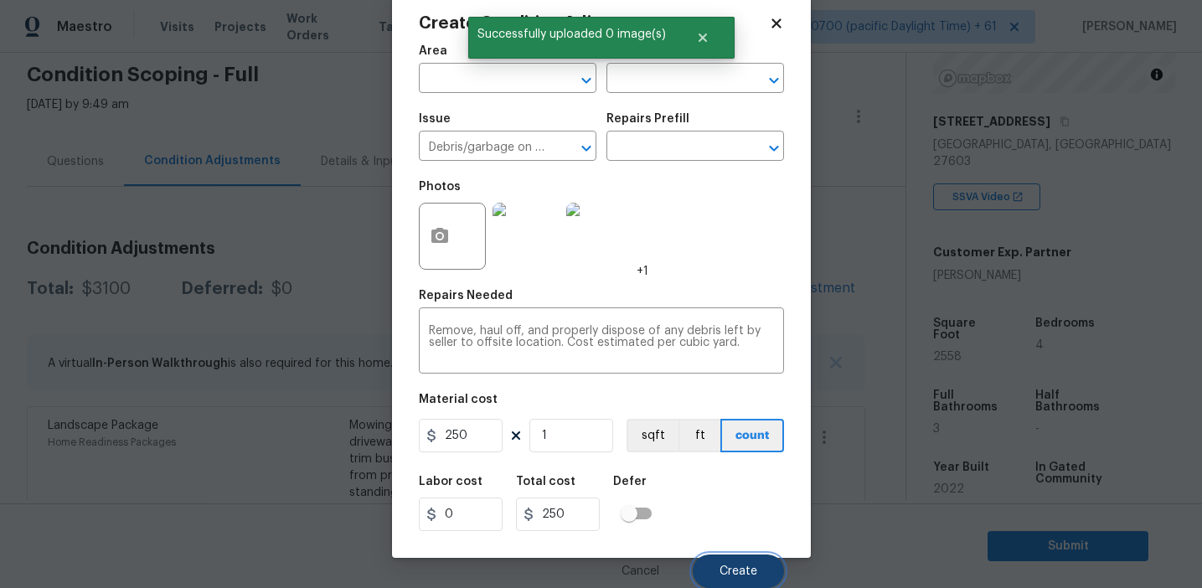
click at [738, 556] on button "Create" at bounding box center [738, 571] width 91 height 34
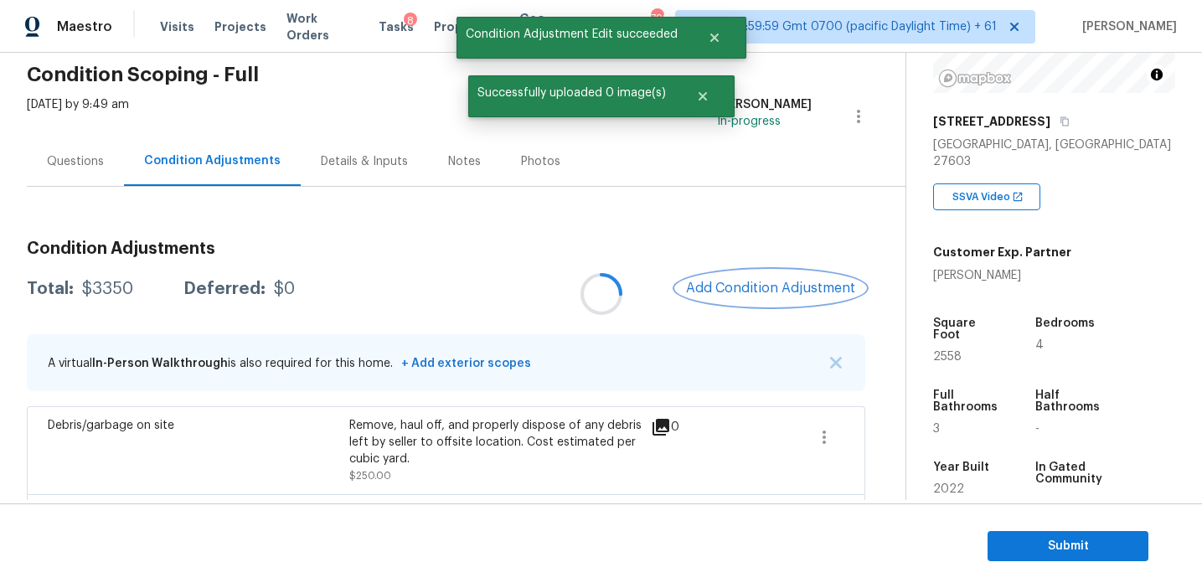
scroll to position [0, 0]
click at [98, 165] on div "Questions" at bounding box center [75, 161] width 57 height 17
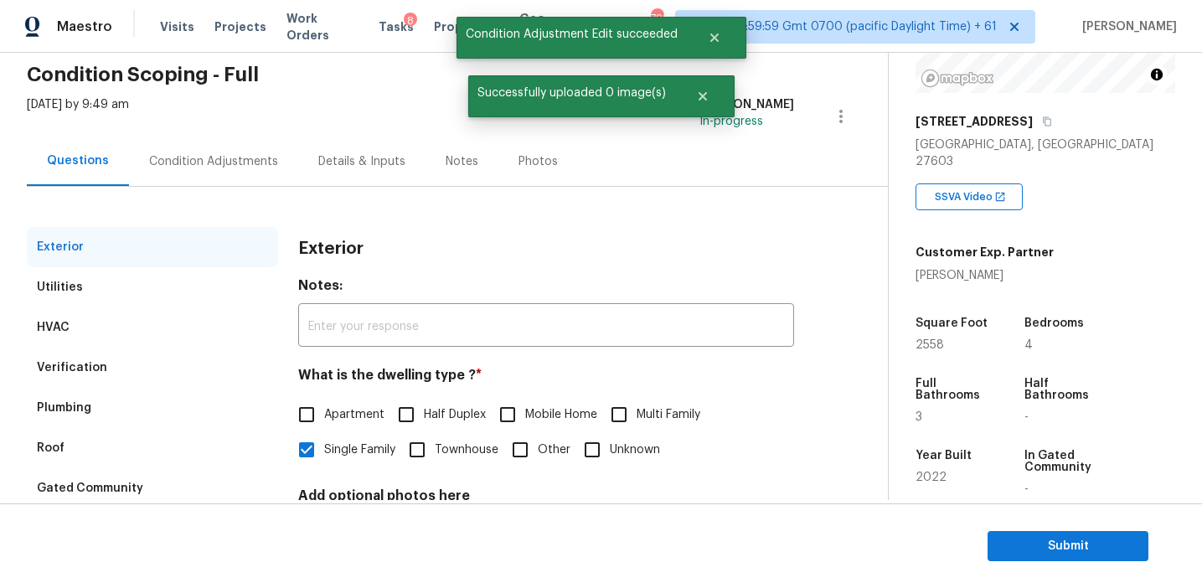
click at [113, 329] on div "HVAC" at bounding box center [152, 327] width 251 height 40
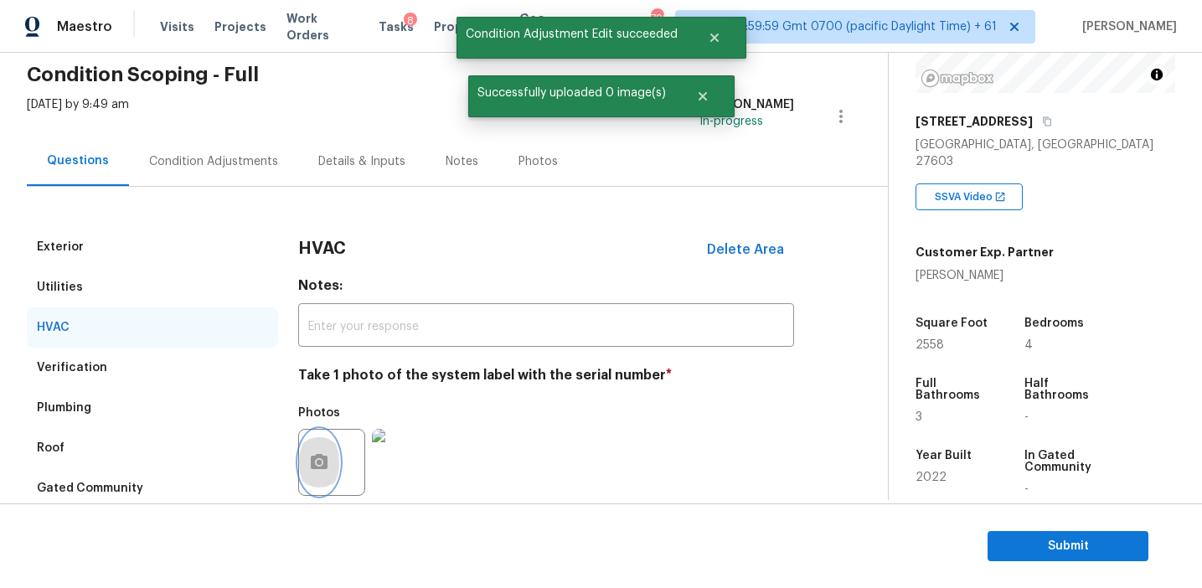
click at [313, 467] on icon "button" at bounding box center [319, 461] width 17 height 15
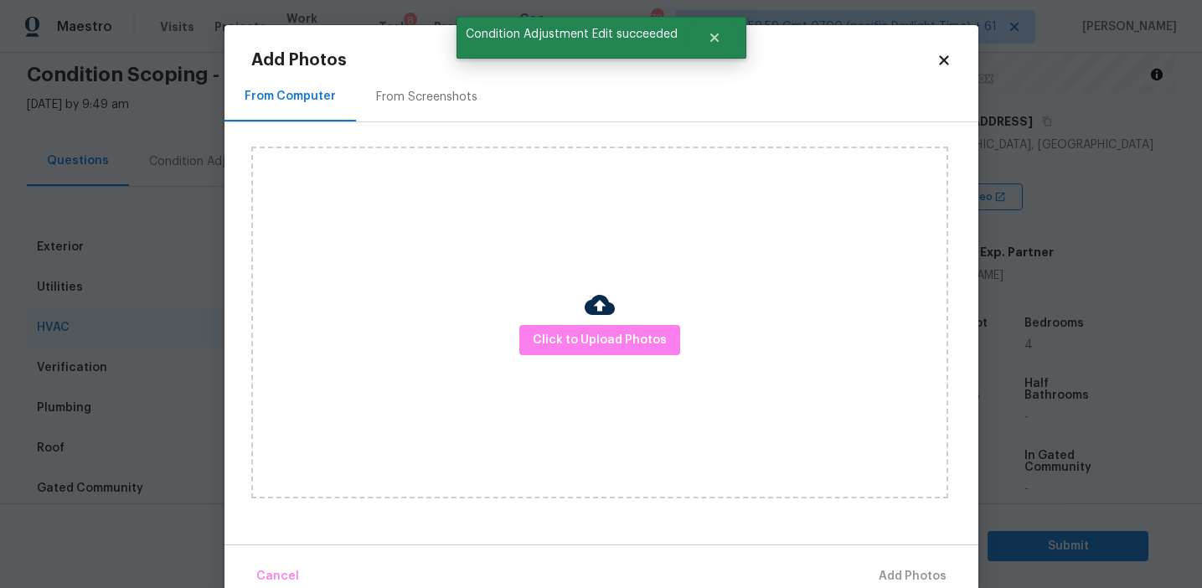
click at [419, 90] on div "From Screenshots" at bounding box center [426, 97] width 101 height 17
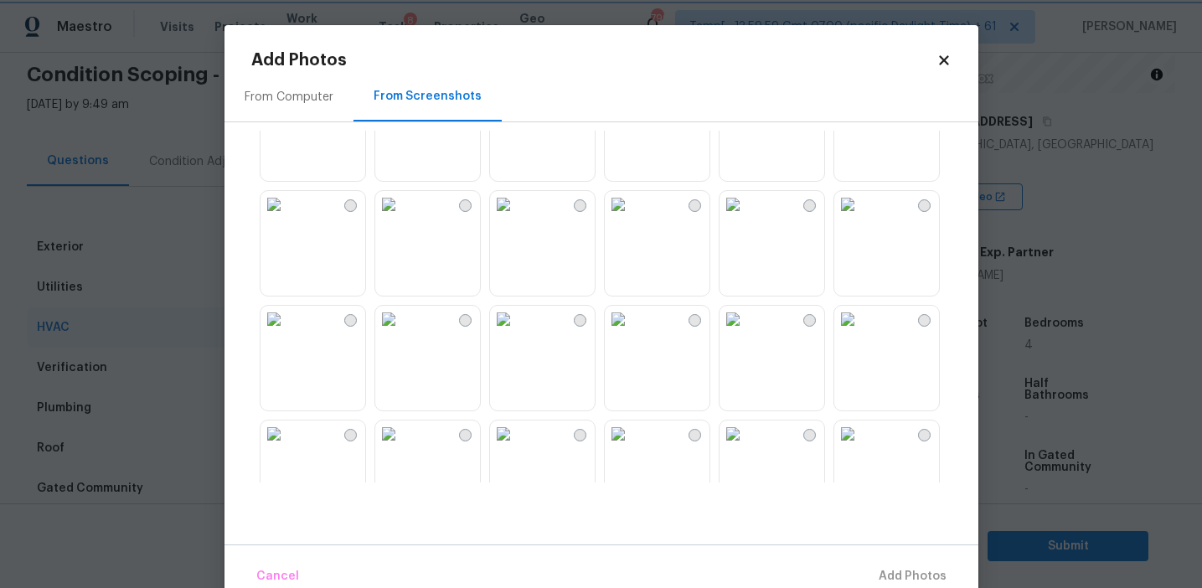
scroll to position [897, 0]
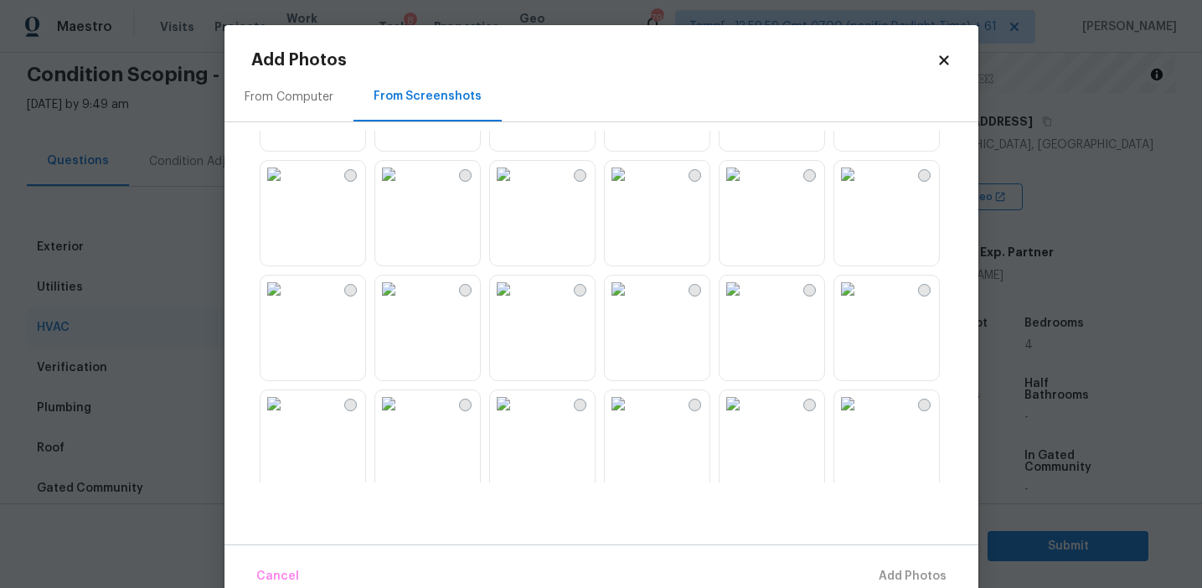
click at [517, 302] on img at bounding box center [503, 289] width 27 height 27
click at [895, 559] on button "Add 1 Photo(s)" at bounding box center [905, 577] width 96 height 36
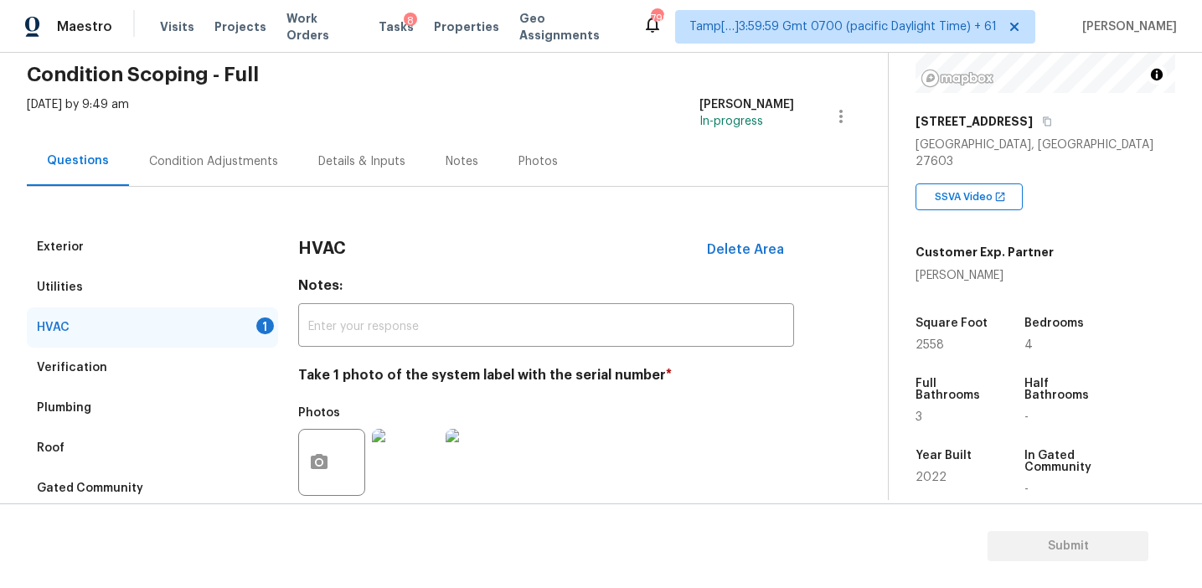
click at [231, 163] on div "Condition Adjustments" at bounding box center [213, 161] width 129 height 17
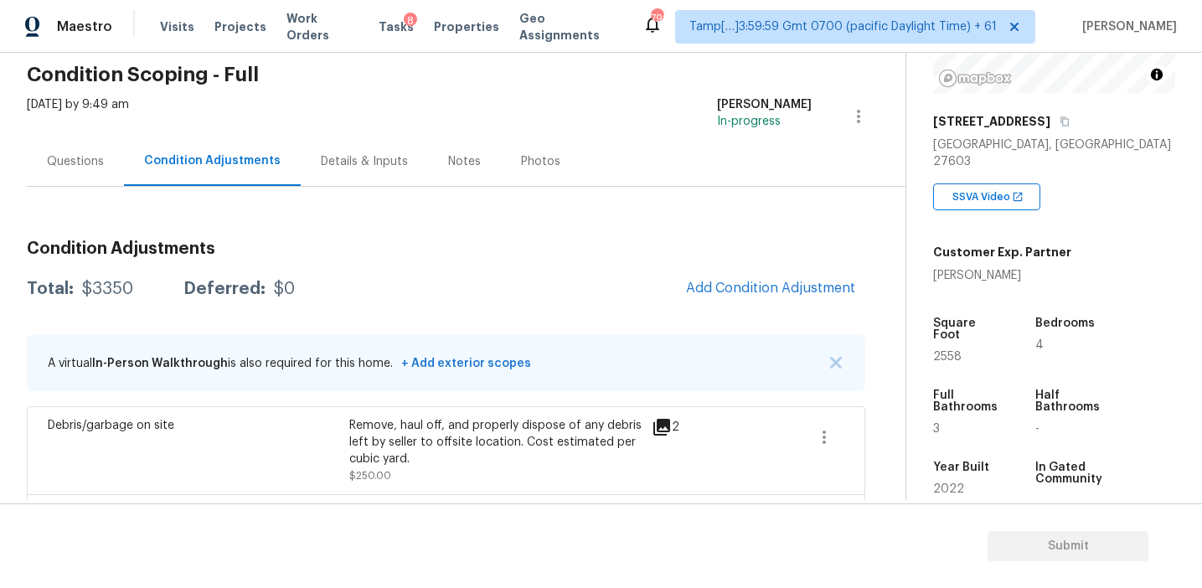
click at [529, 314] on div "Condition Adjustments Total: $3350 Deferred: $0 Add Condition Adjustment A virt…" at bounding box center [446, 560] width 838 height 666
click at [717, 302] on span "Add Condition Adjustment" at bounding box center [770, 289] width 189 height 37
click at [716, 293] on span "Add Condition Adjustment" at bounding box center [770, 288] width 169 height 15
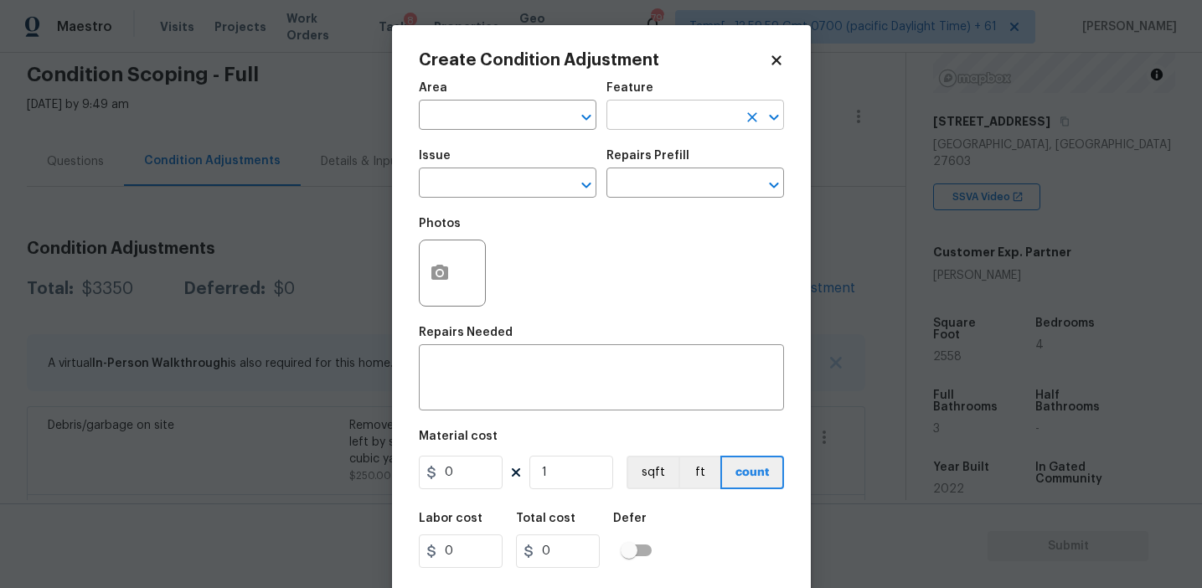
click at [638, 121] on input "text" at bounding box center [671, 117] width 131 height 26
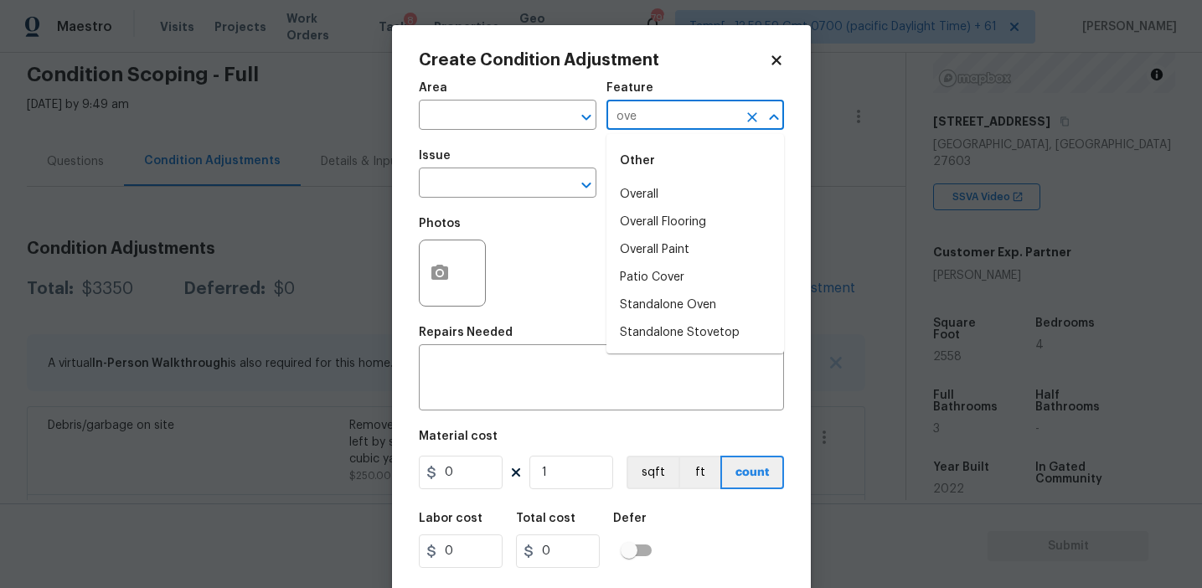
click at [659, 184] on li "Overall" at bounding box center [695, 195] width 178 height 28
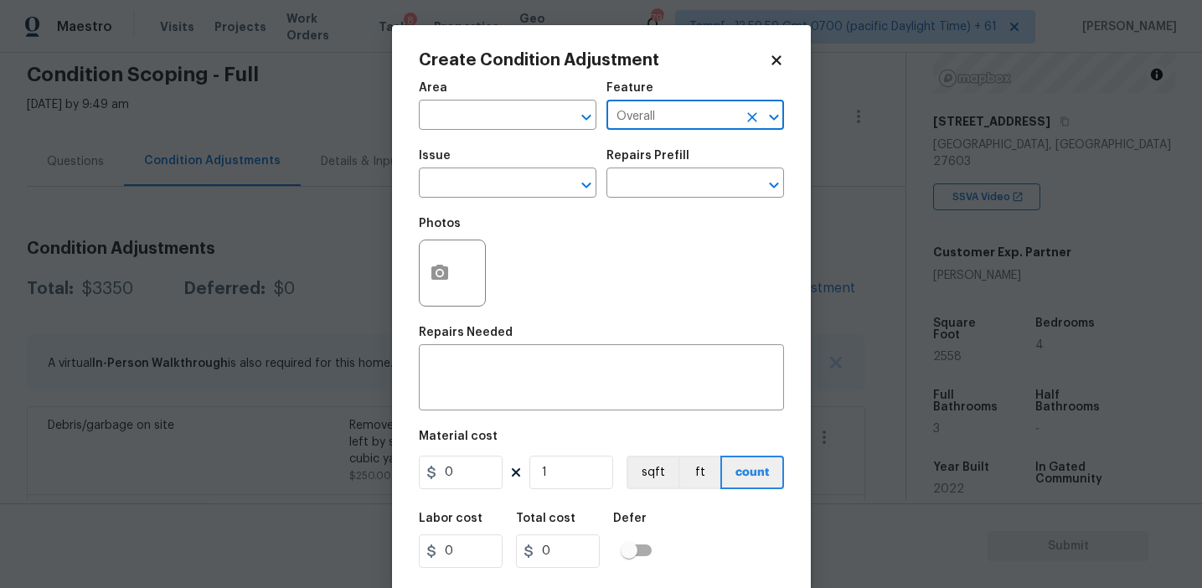
type input "Overall"
click at [659, 184] on input "text" at bounding box center [671, 185] width 131 height 26
click at [502, 203] on span "Issue ​" at bounding box center [508, 174] width 178 height 68
click at [500, 191] on input "text" at bounding box center [484, 185] width 131 height 26
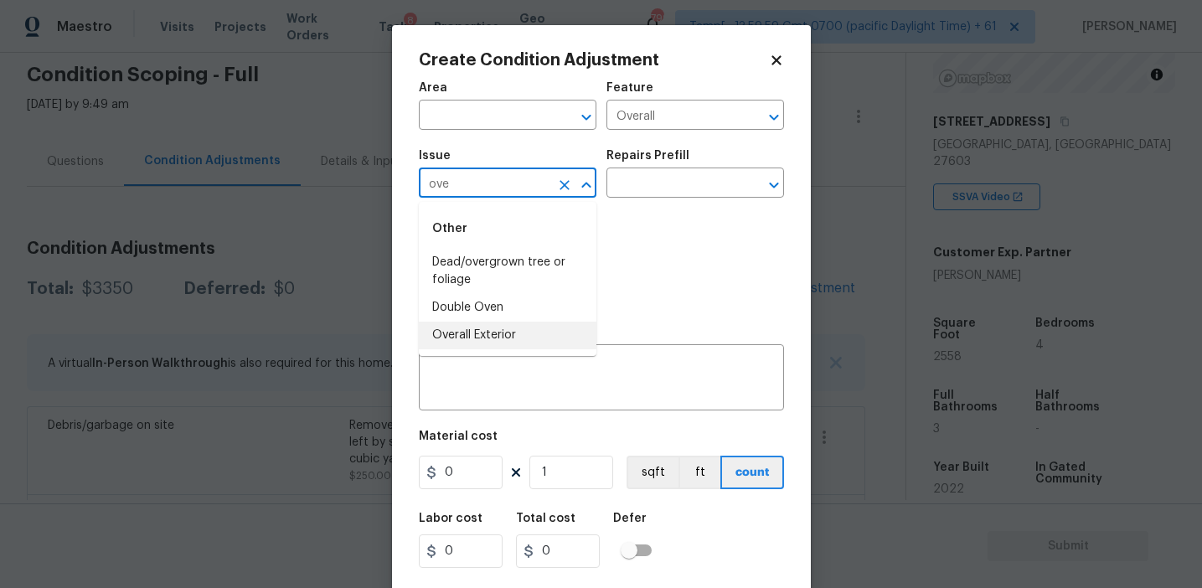
click at [466, 339] on li "Overall Exterior" at bounding box center [508, 336] width 178 height 28
type input "Overall Exterior"
click at [513, 396] on textarea at bounding box center [601, 379] width 345 height 35
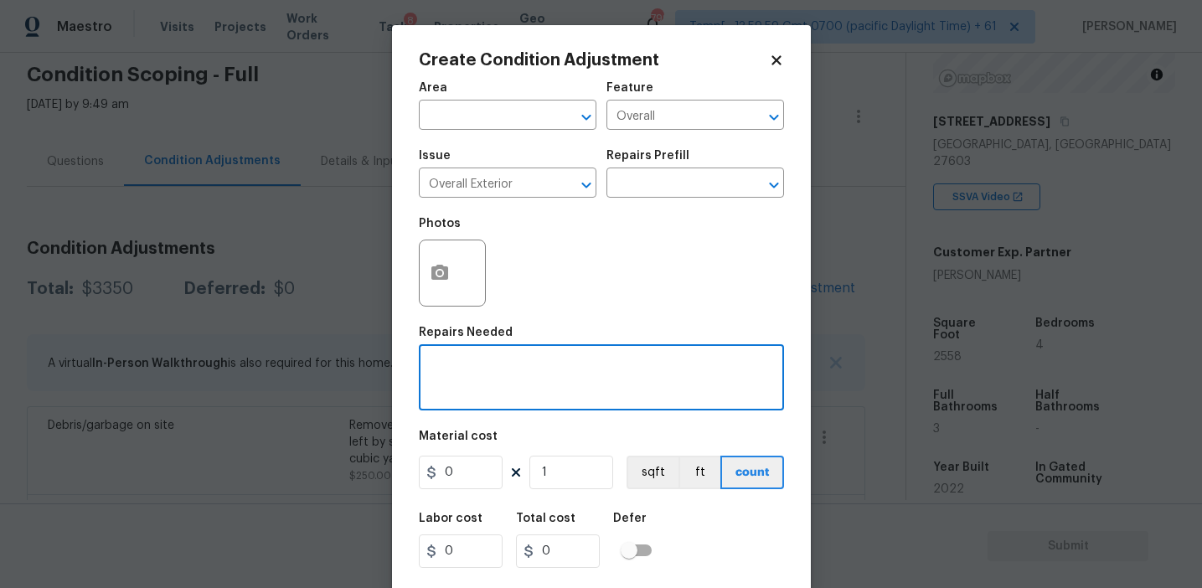
paste textarea "Overall exterior repairs (siding, stucco, fencing, decking, soffit, [PERSON_NAM…"
click at [702, 368] on textarea "Overall exterior repairs (siding, stucco, fencing, decking, soffit, [PERSON_NAM…" at bounding box center [601, 379] width 345 height 35
type textarea "Overall exterior repairs (siding, stucco, fencing, soffit, [PERSON_NAME], trims…"
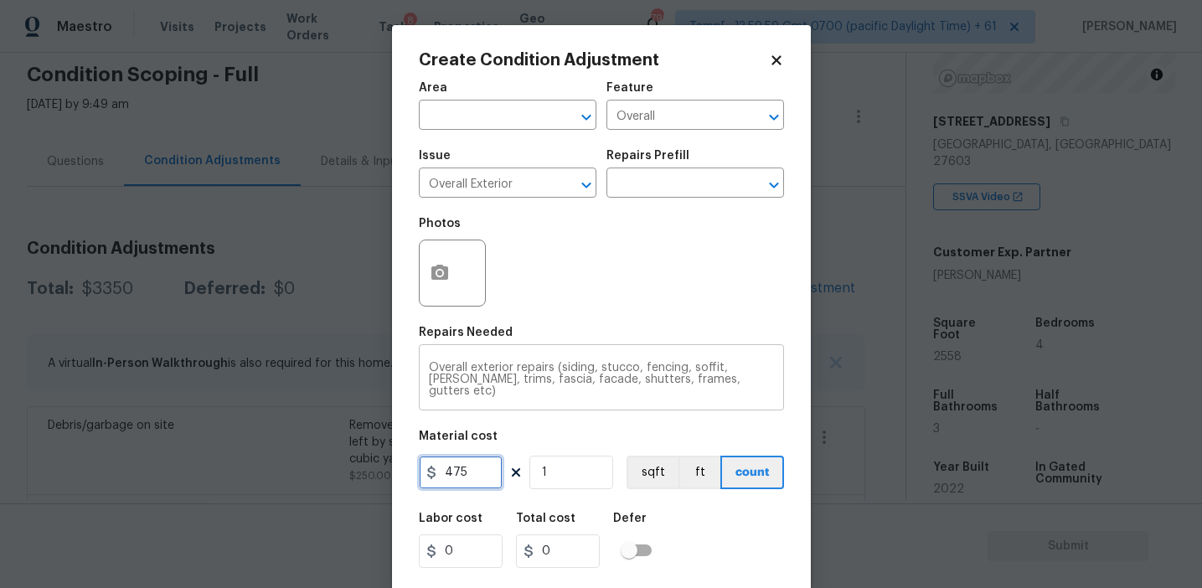
type input "475"
click at [431, 282] on icon "button" at bounding box center [440, 273] width 20 height 20
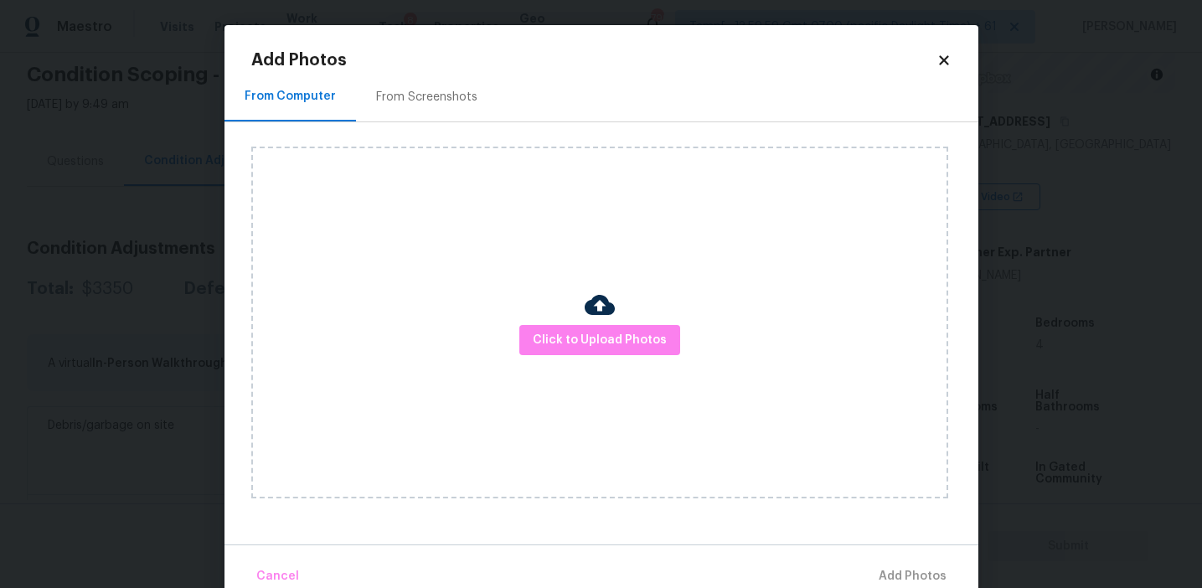
click at [426, 108] on div "From Screenshots" at bounding box center [427, 96] width 142 height 49
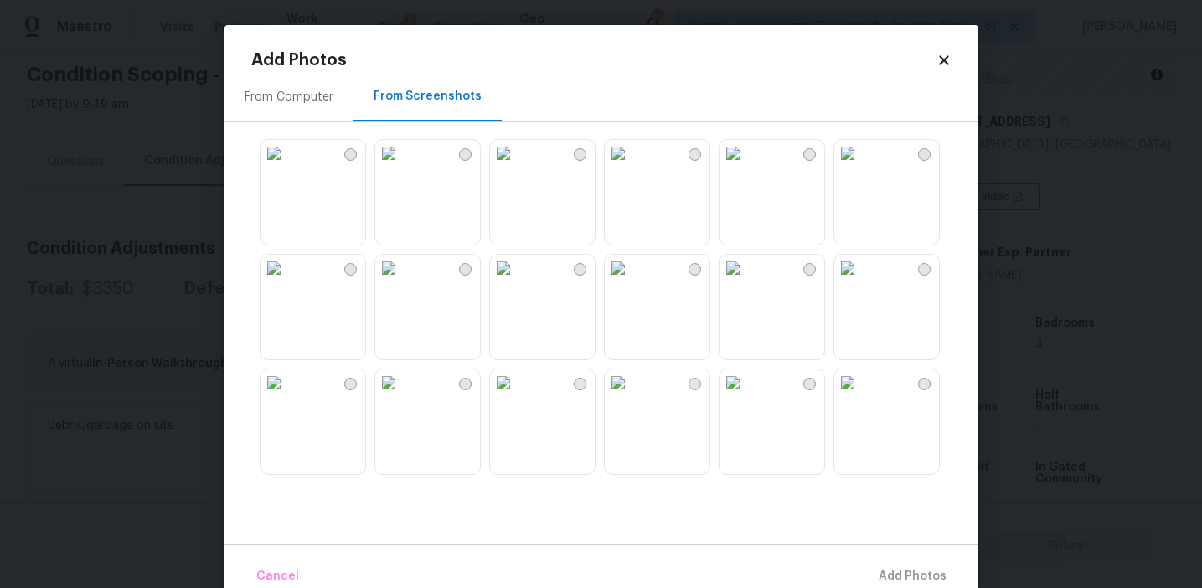
click at [287, 167] on img at bounding box center [273, 153] width 27 height 27
click at [287, 281] on img at bounding box center [273, 268] width 27 height 27
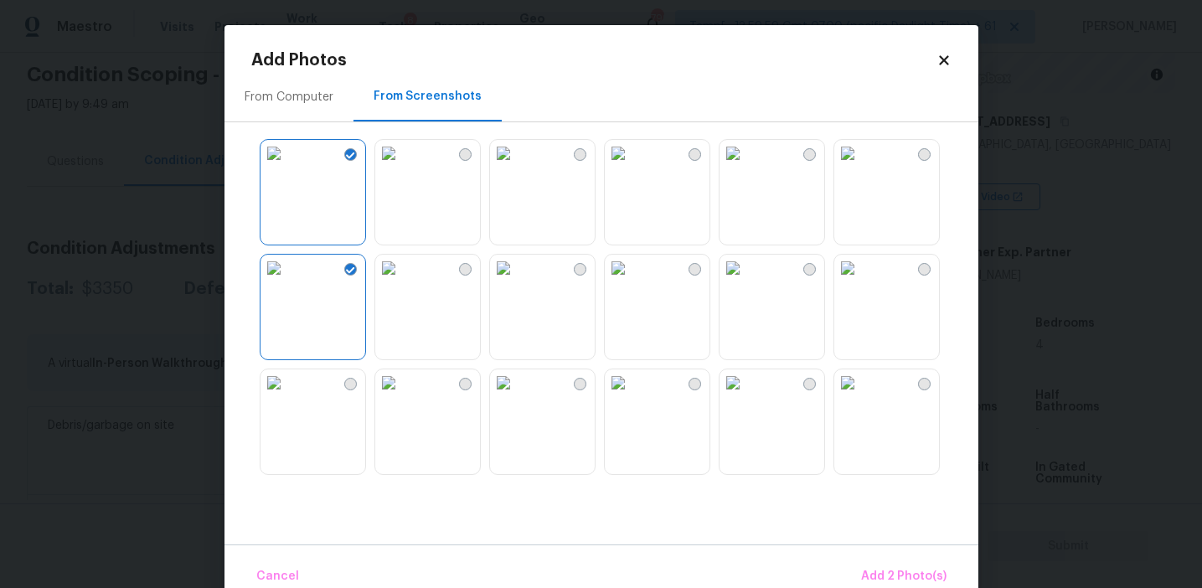
click at [402, 396] on img at bounding box center [388, 382] width 27 height 27
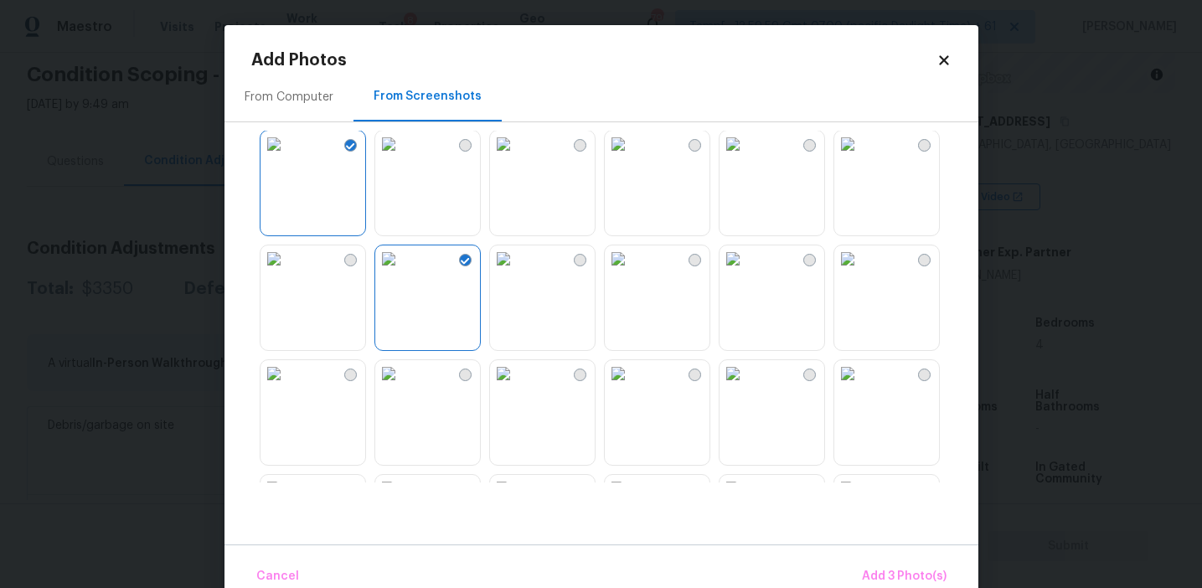
click at [632, 272] on img at bounding box center [618, 258] width 27 height 27
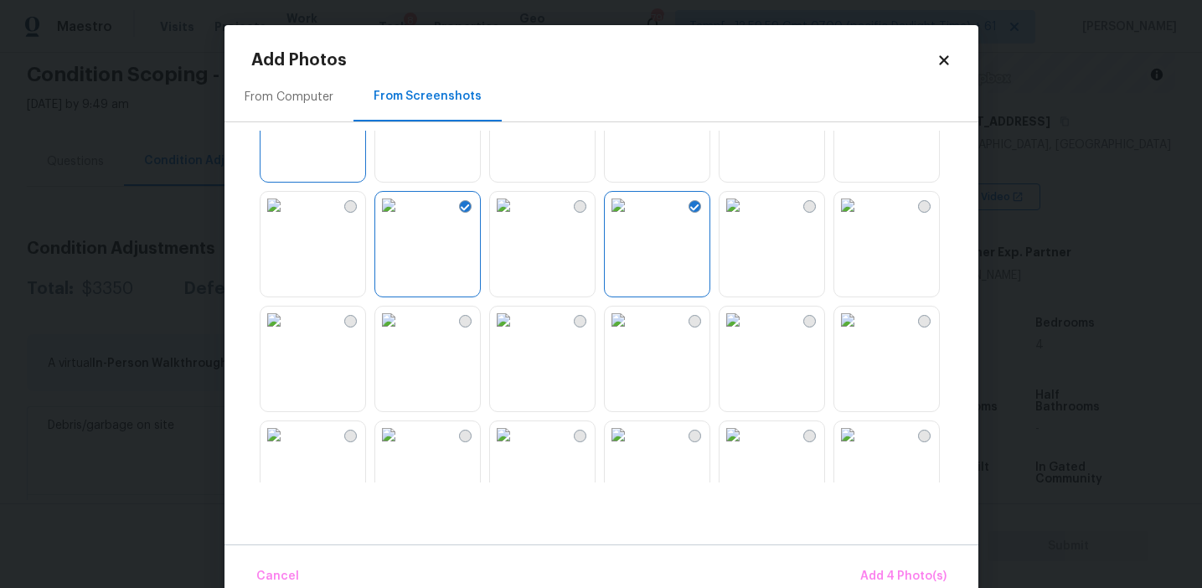
scroll to position [233, 0]
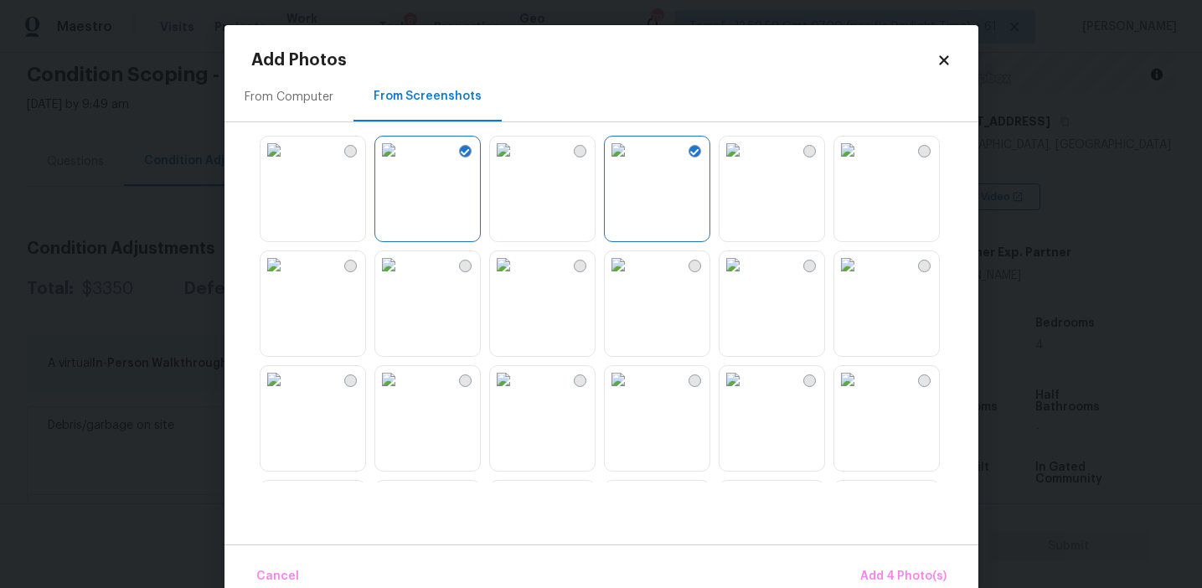
click at [746, 278] on img at bounding box center [732, 264] width 27 height 27
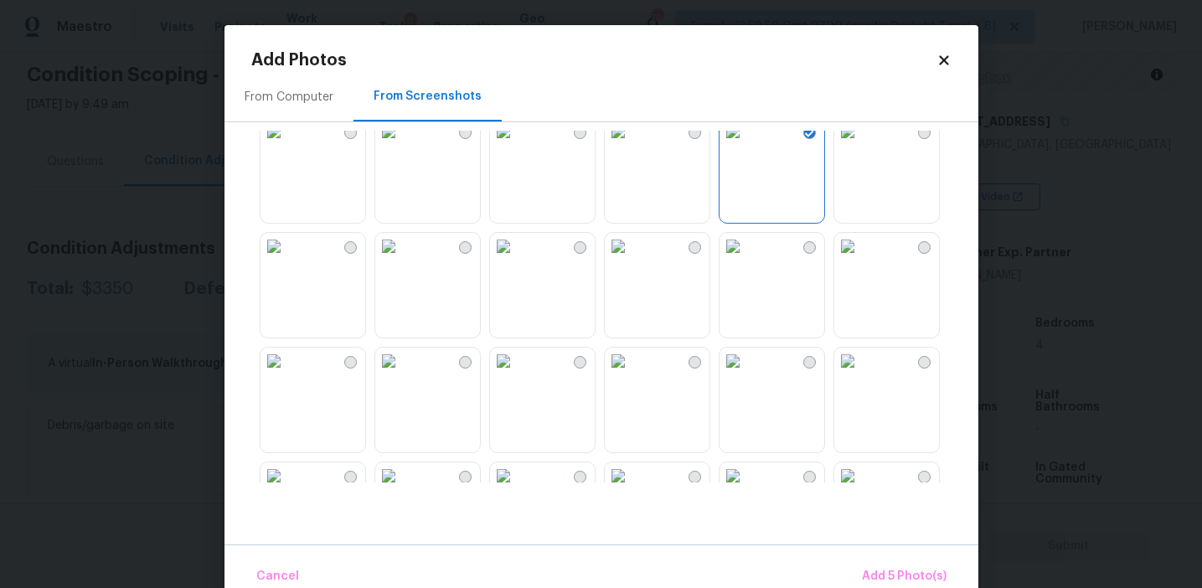
scroll to position [433, 0]
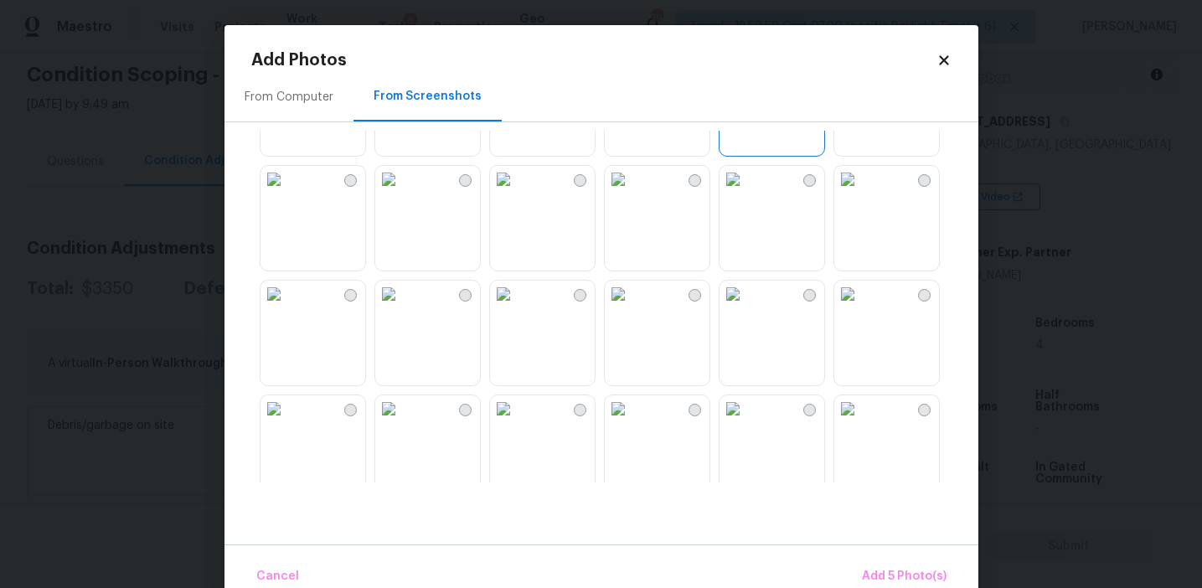
click at [287, 193] on img at bounding box center [273, 179] width 27 height 27
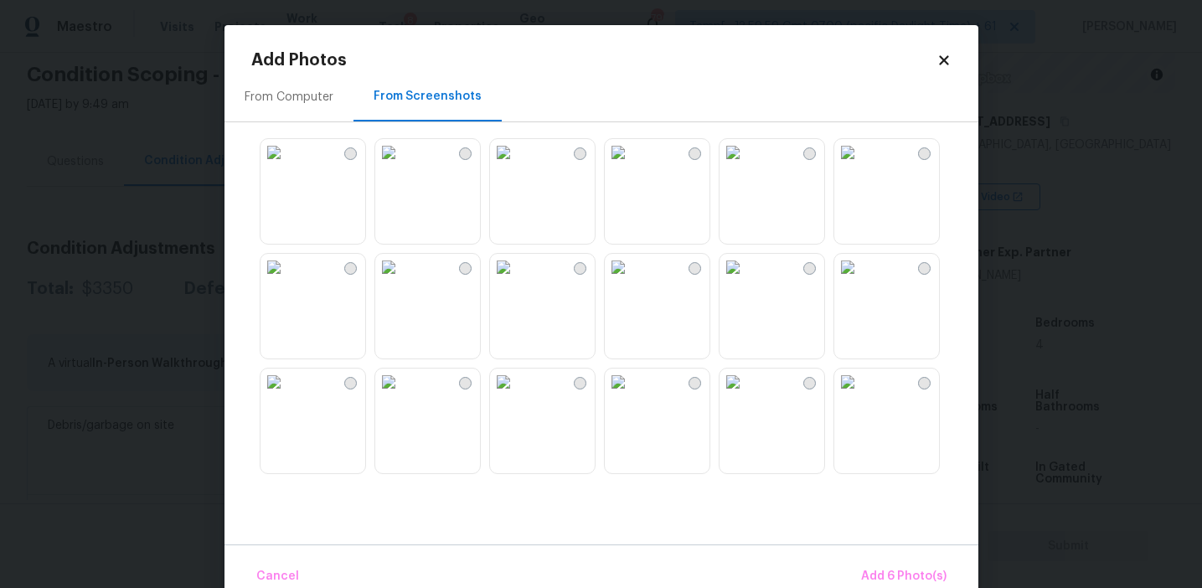
click at [517, 166] on img at bounding box center [503, 152] width 27 height 27
click at [632, 395] on img at bounding box center [618, 382] width 27 height 27
click at [741, 395] on img at bounding box center [732, 382] width 27 height 27
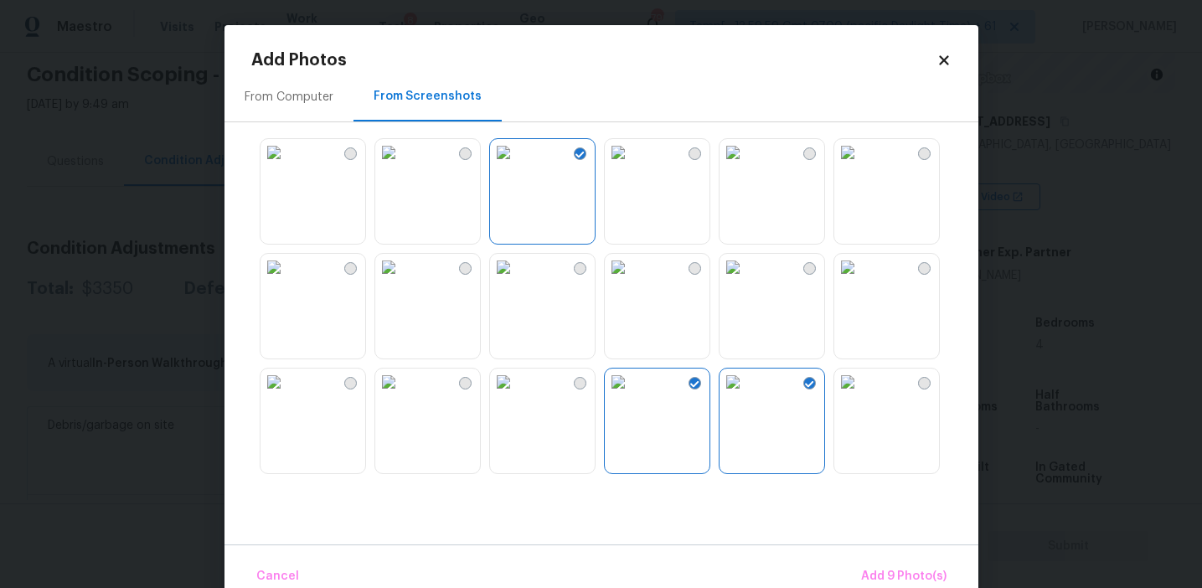
click at [287, 395] on img at bounding box center [273, 382] width 27 height 27
click at [915, 569] on span "Add 10 Photo(s)" at bounding box center [900, 576] width 91 height 21
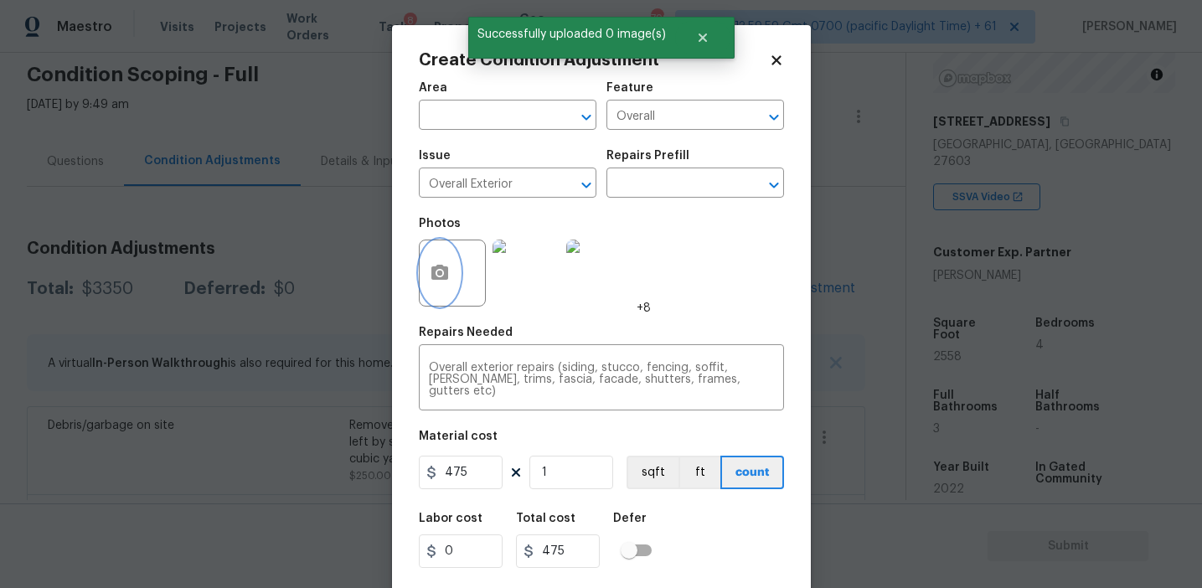
scroll to position [38, 0]
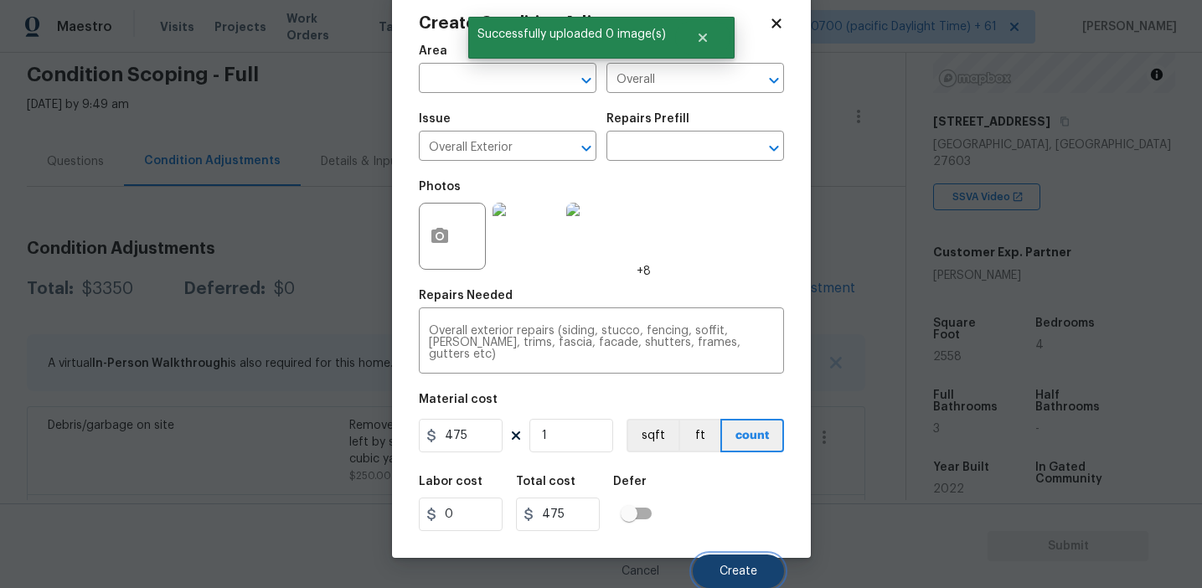
click at [755, 567] on span "Create" at bounding box center [738, 571] width 38 height 13
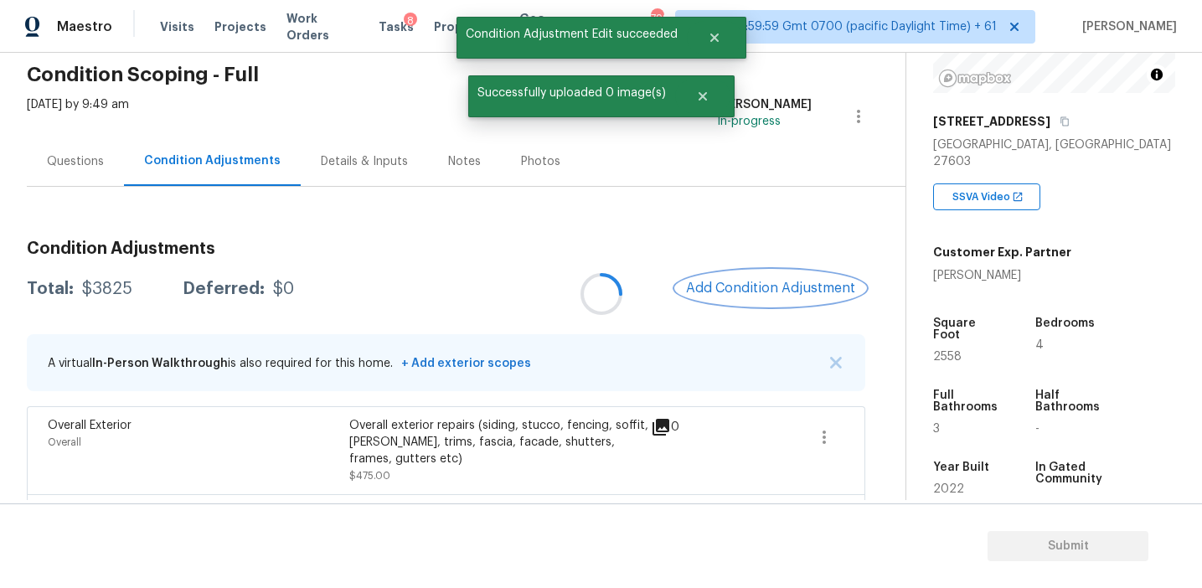
scroll to position [0, 0]
click at [72, 165] on div "Questions" at bounding box center [75, 161] width 57 height 17
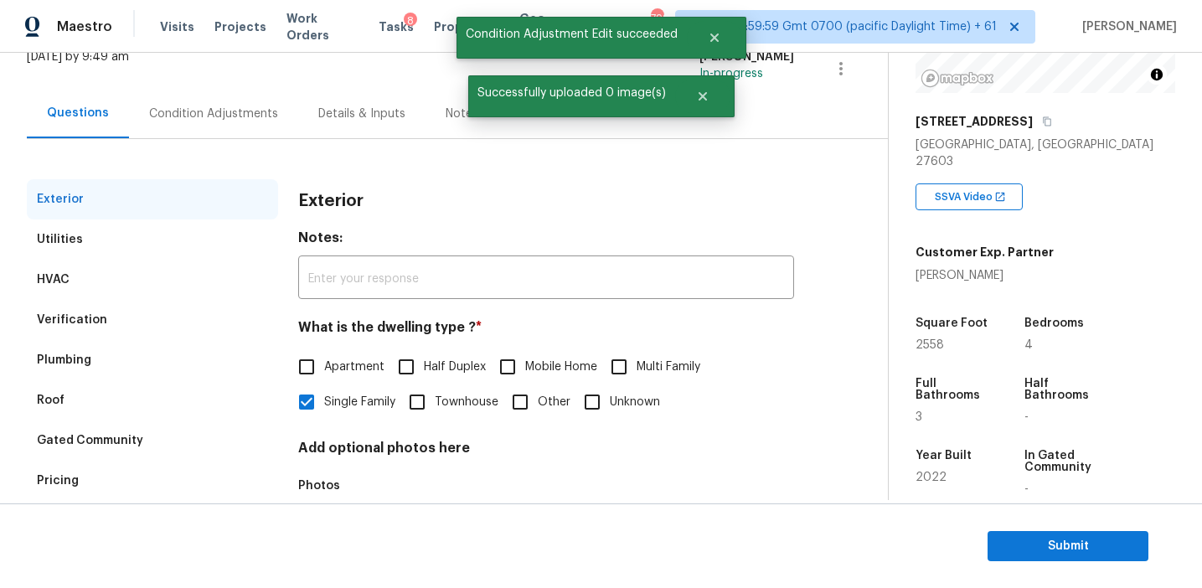
scroll to position [180, 0]
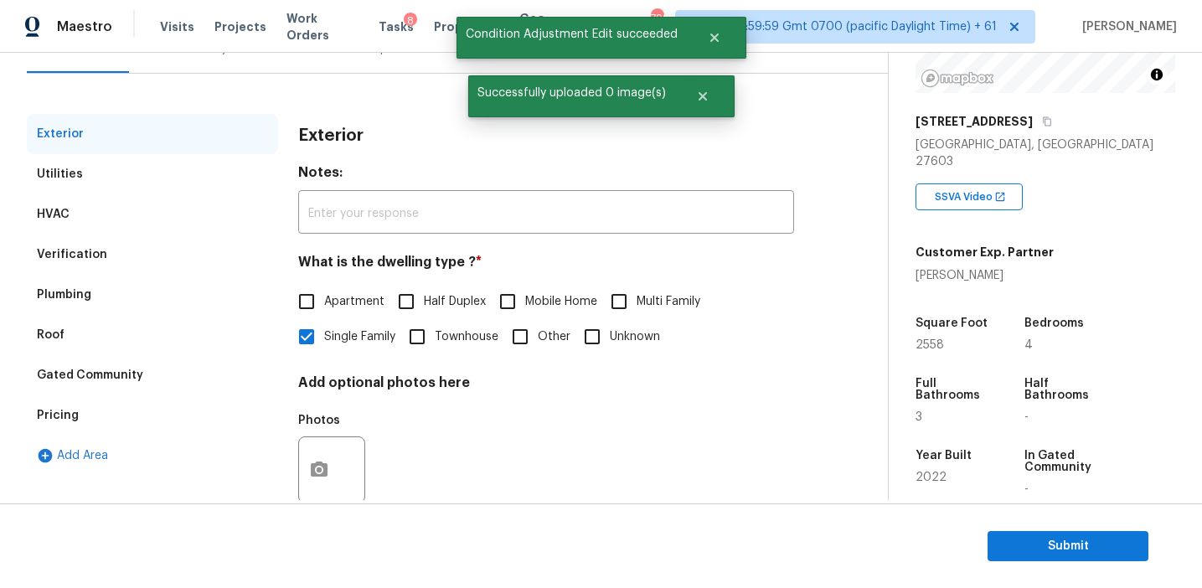
click at [126, 419] on div "Pricing" at bounding box center [152, 415] width 251 height 40
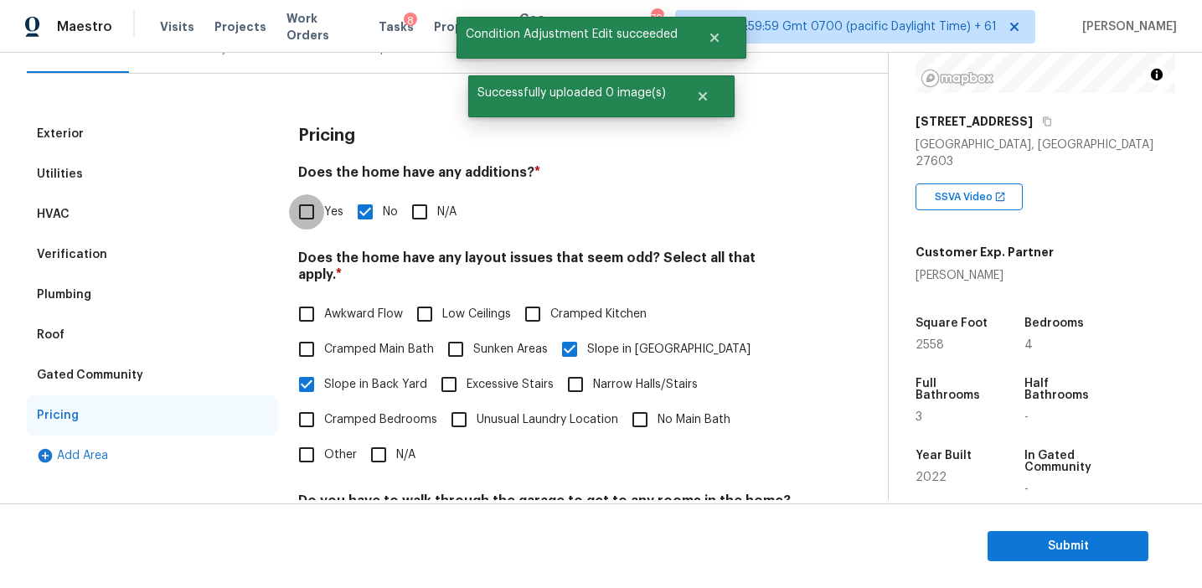
click at [309, 216] on input "Yes" at bounding box center [306, 211] width 35 height 35
checkbox input "true"
checkbox input "false"
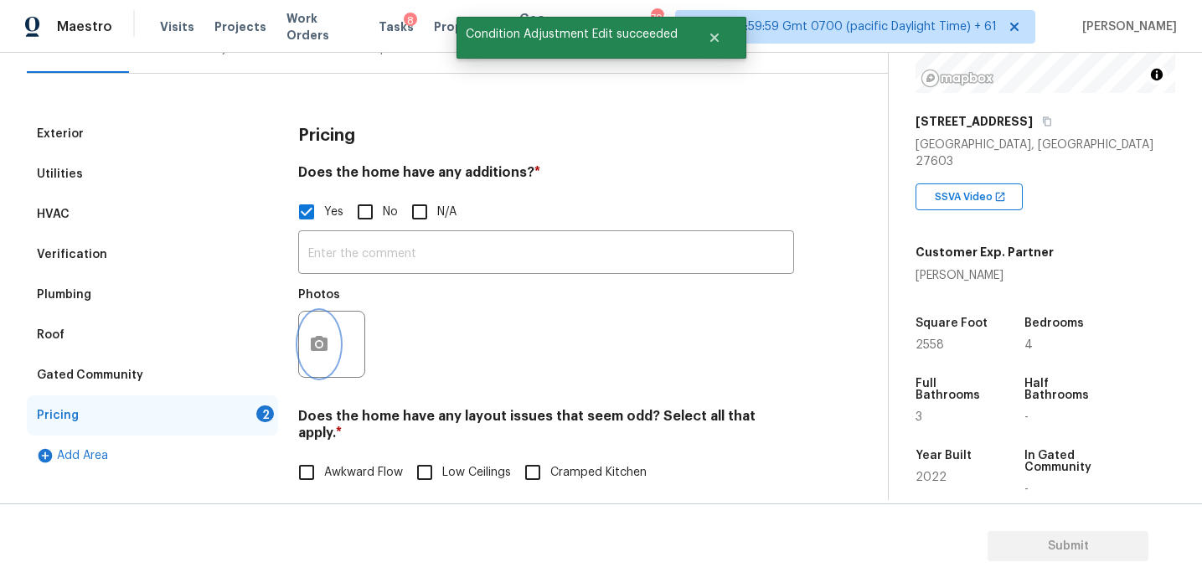
click at [318, 339] on icon "button" at bounding box center [319, 343] width 17 height 15
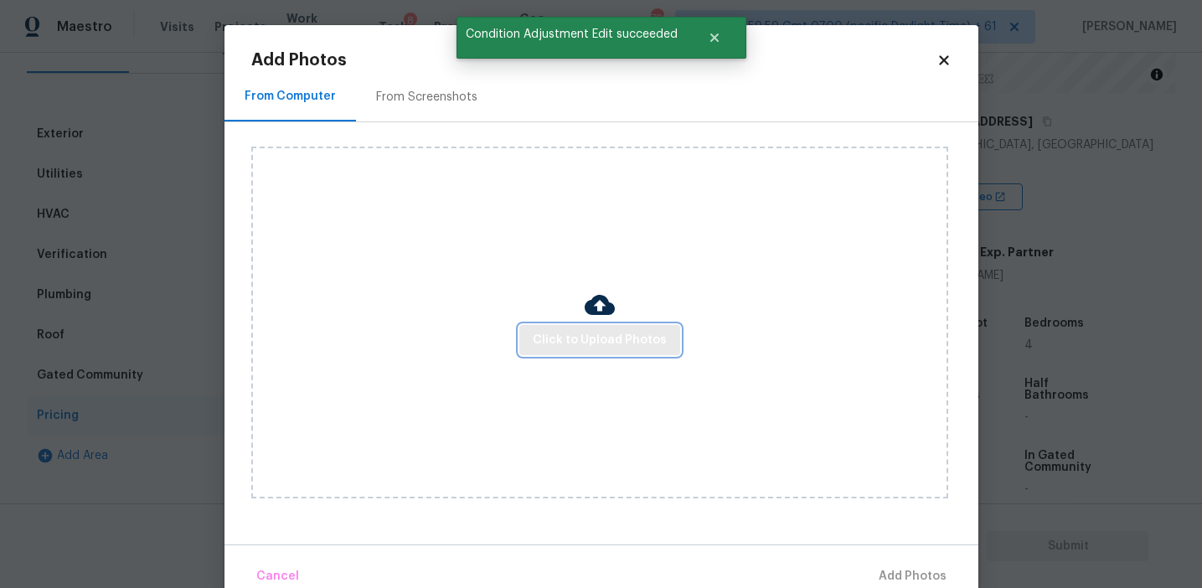
click at [543, 333] on span "Click to Upload Photos" at bounding box center [600, 340] width 134 height 21
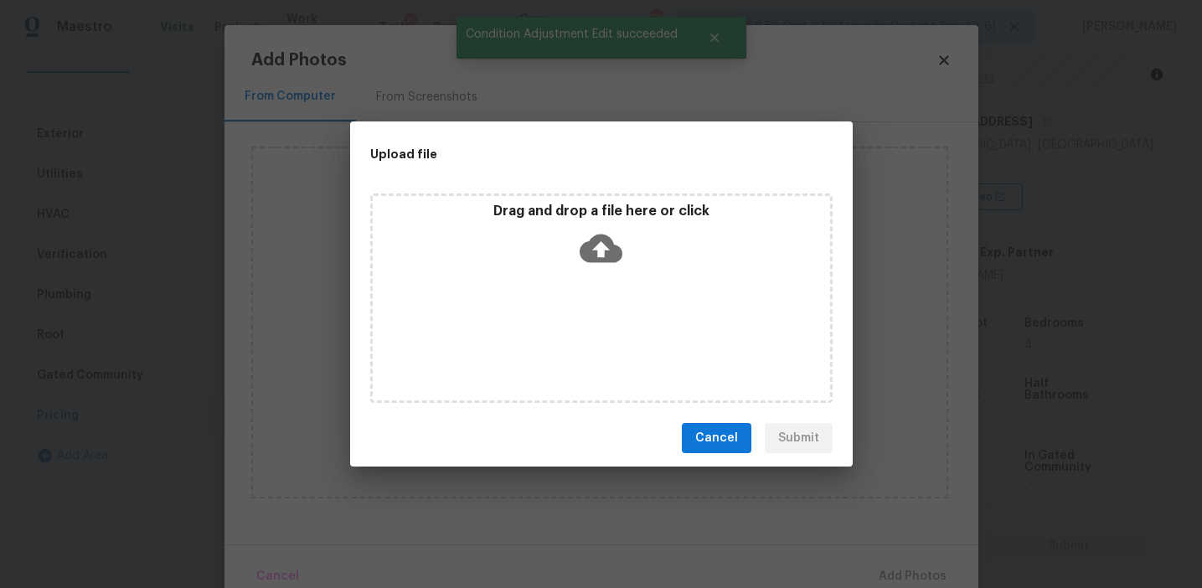
click at [546, 219] on div "Drag and drop a file here or click" at bounding box center [601, 239] width 457 height 72
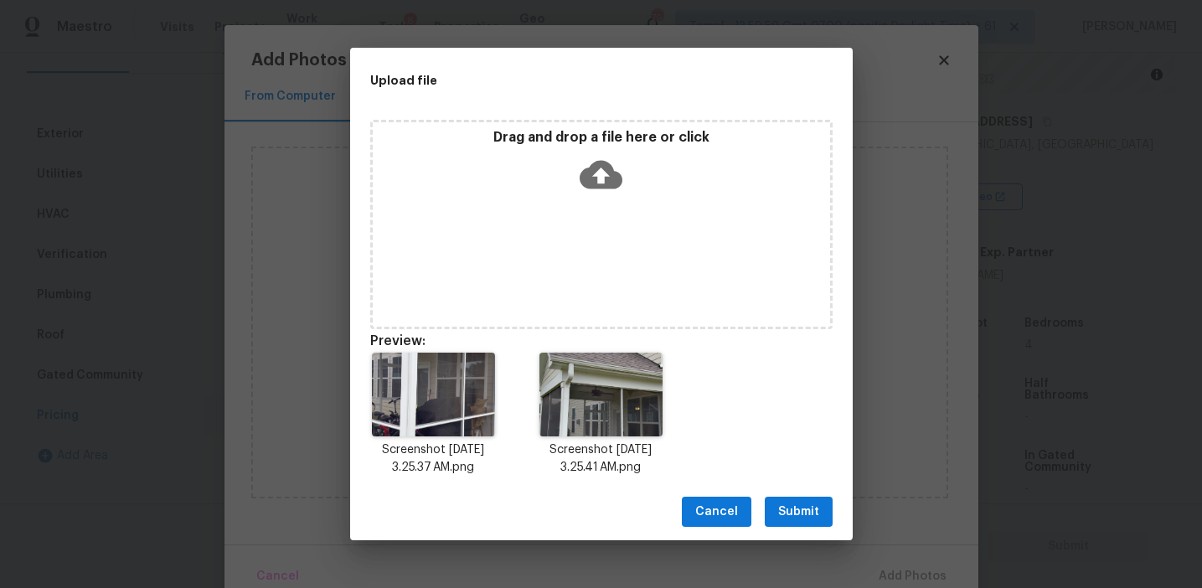
click at [803, 508] on span "Submit" at bounding box center [798, 512] width 41 height 21
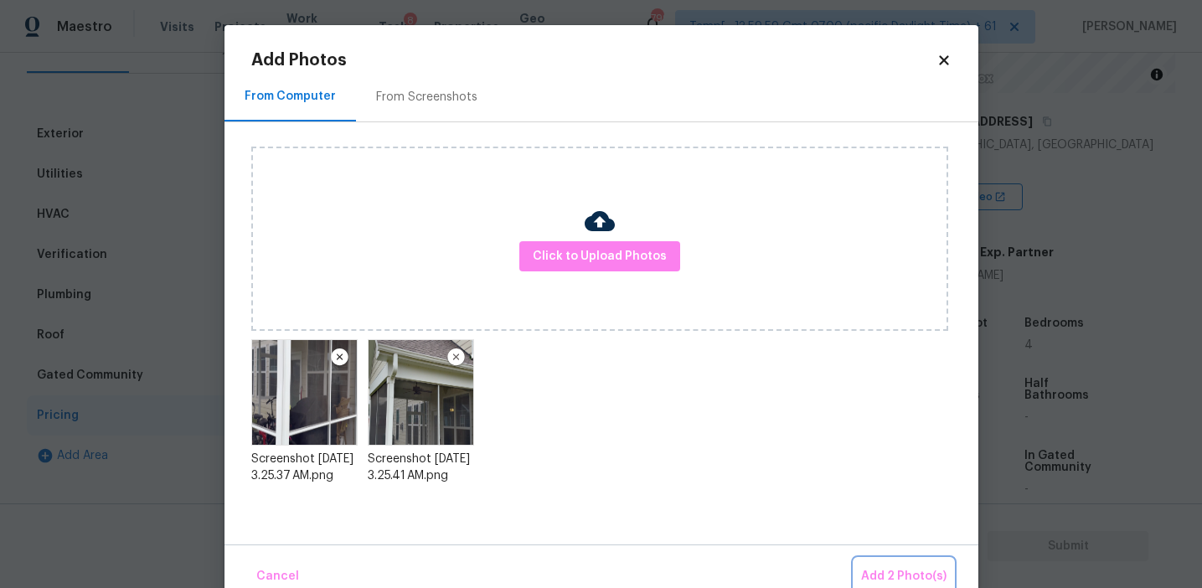
click at [912, 573] on span "Add 2 Photo(s)" at bounding box center [903, 576] width 85 height 21
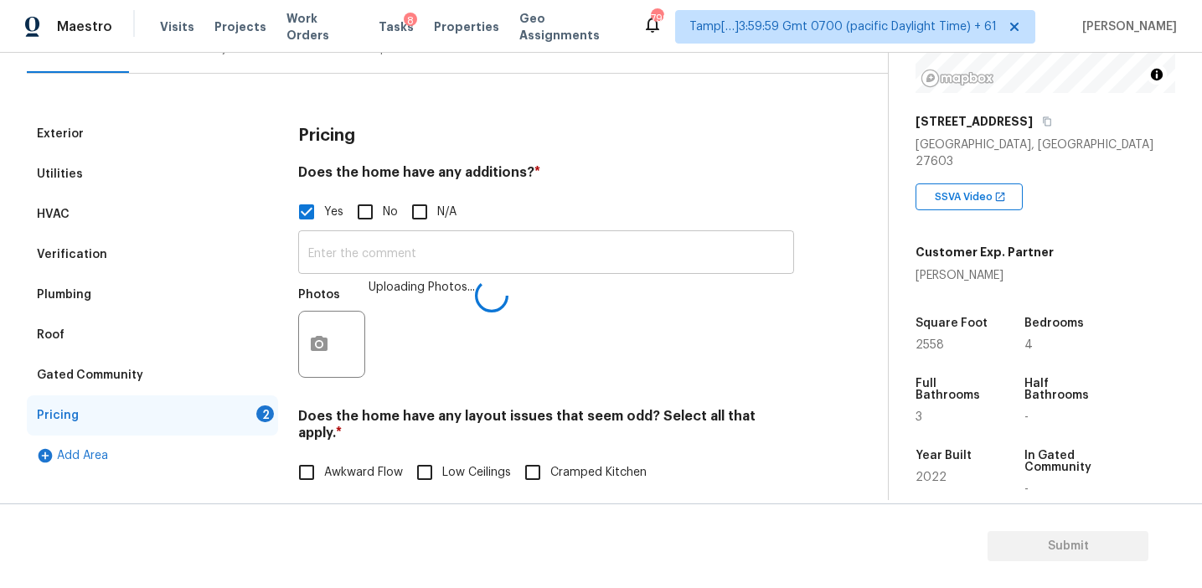
click at [445, 255] on input "text" at bounding box center [546, 254] width 496 height 39
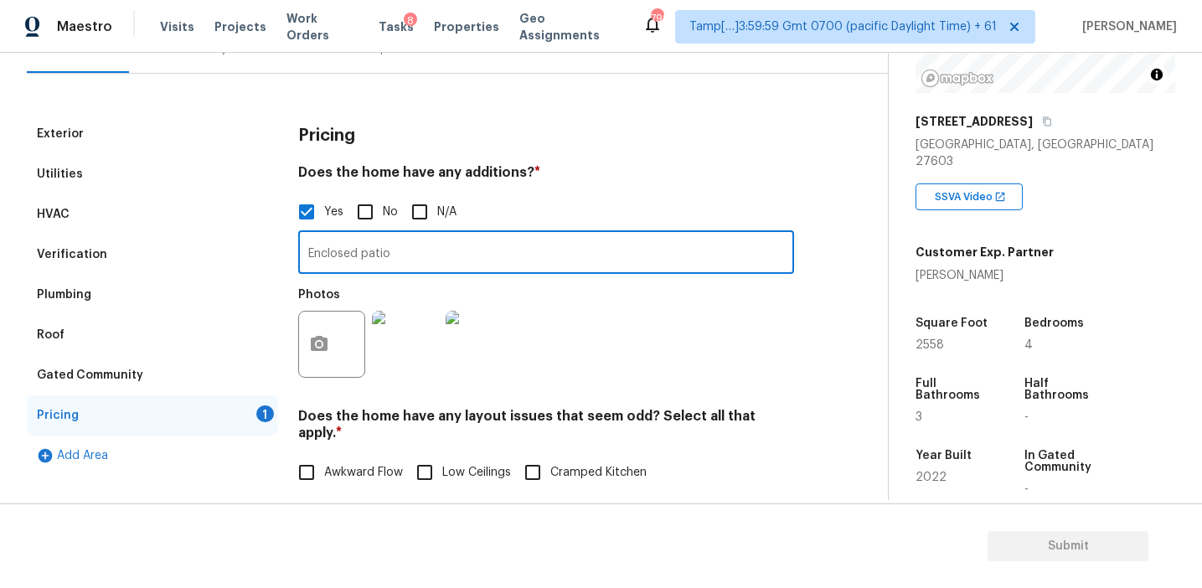
type input "Enclosed patio"
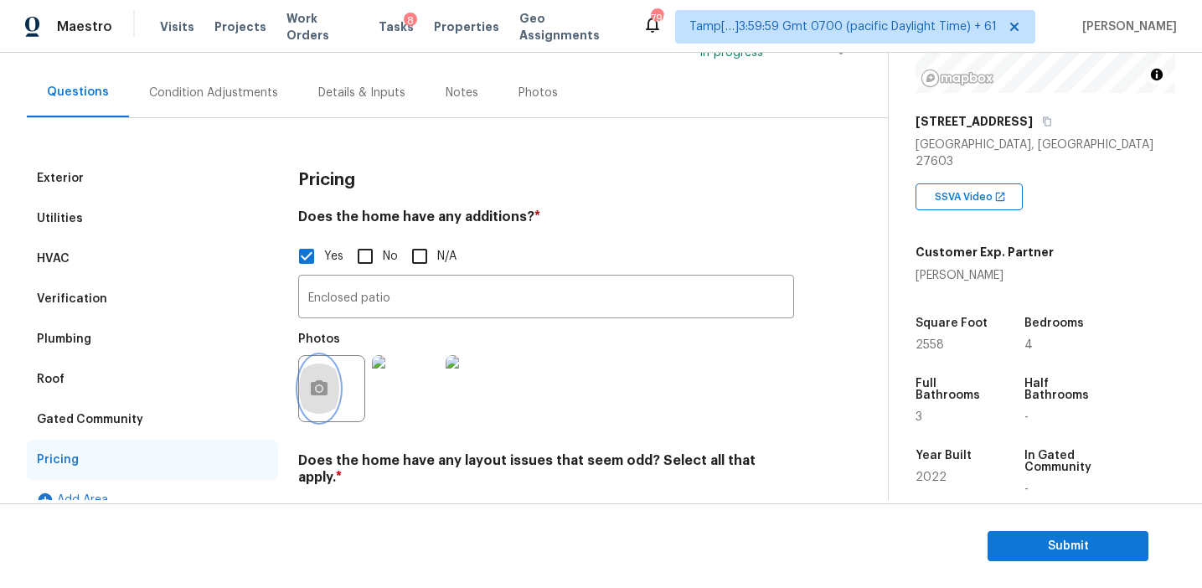
scroll to position [139, 0]
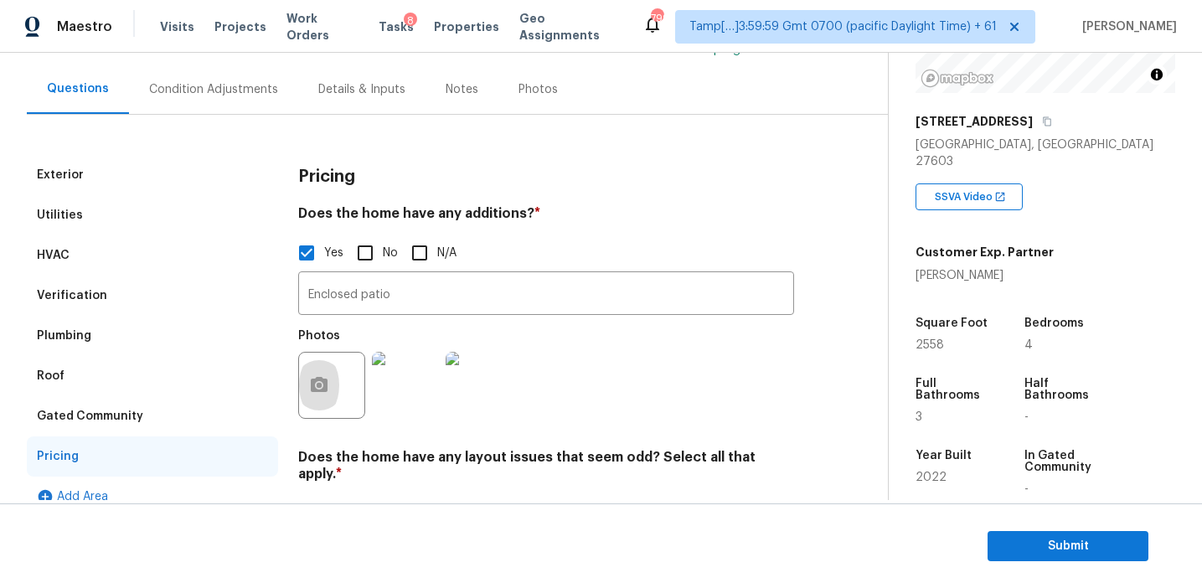
click at [225, 90] on div "Condition Adjustments" at bounding box center [213, 89] width 129 height 17
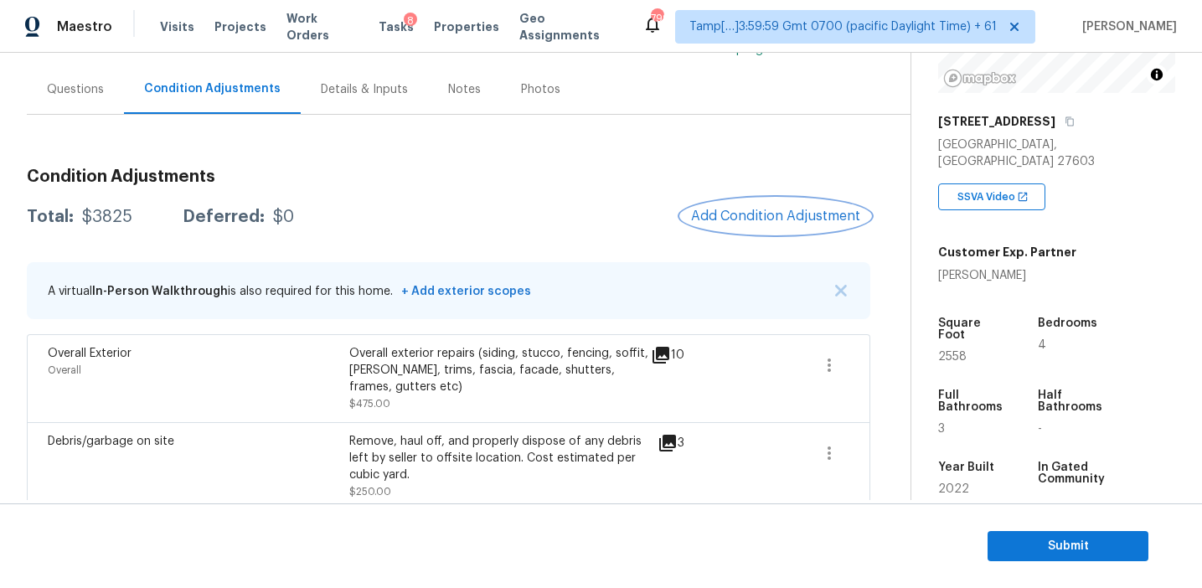
click at [735, 218] on span "Add Condition Adjustment" at bounding box center [775, 216] width 169 height 15
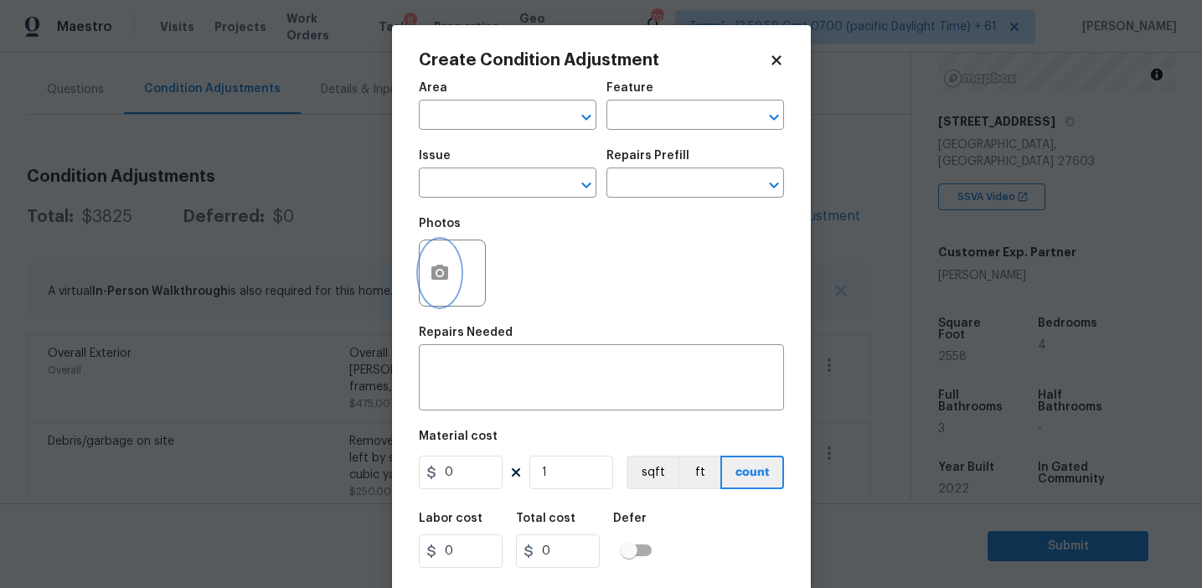
click at [446, 284] on button "button" at bounding box center [440, 272] width 40 height 65
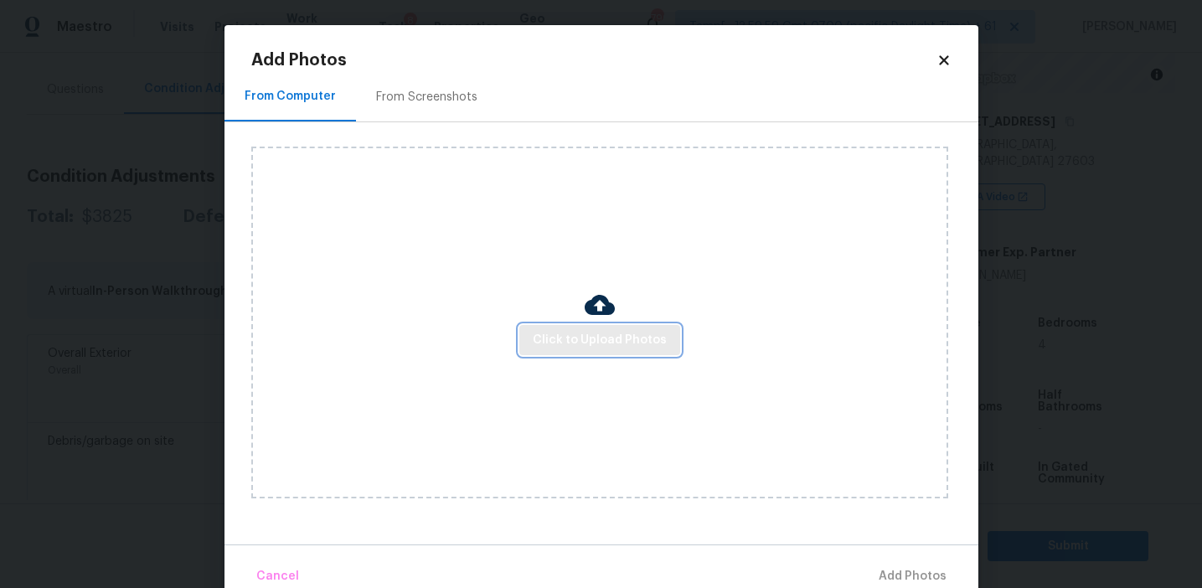
click at [579, 343] on span "Click to Upload Photos" at bounding box center [600, 340] width 134 height 21
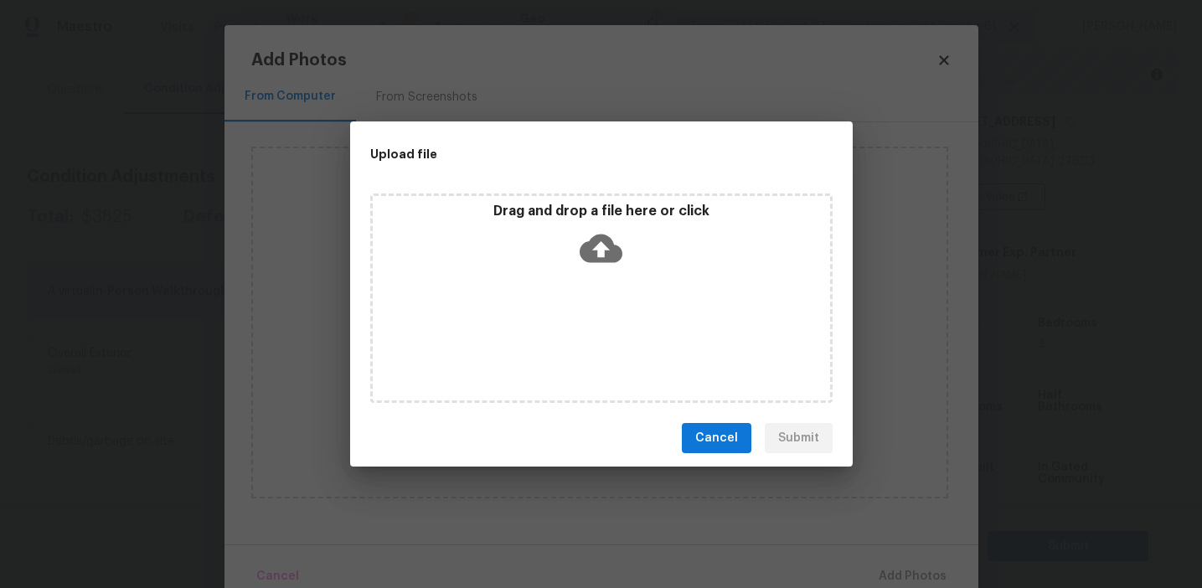
click at [570, 192] on div "Drag and drop a file here or click" at bounding box center [601, 298] width 503 height 223
click at [556, 211] on p "Drag and drop a file here or click" at bounding box center [601, 212] width 457 height 18
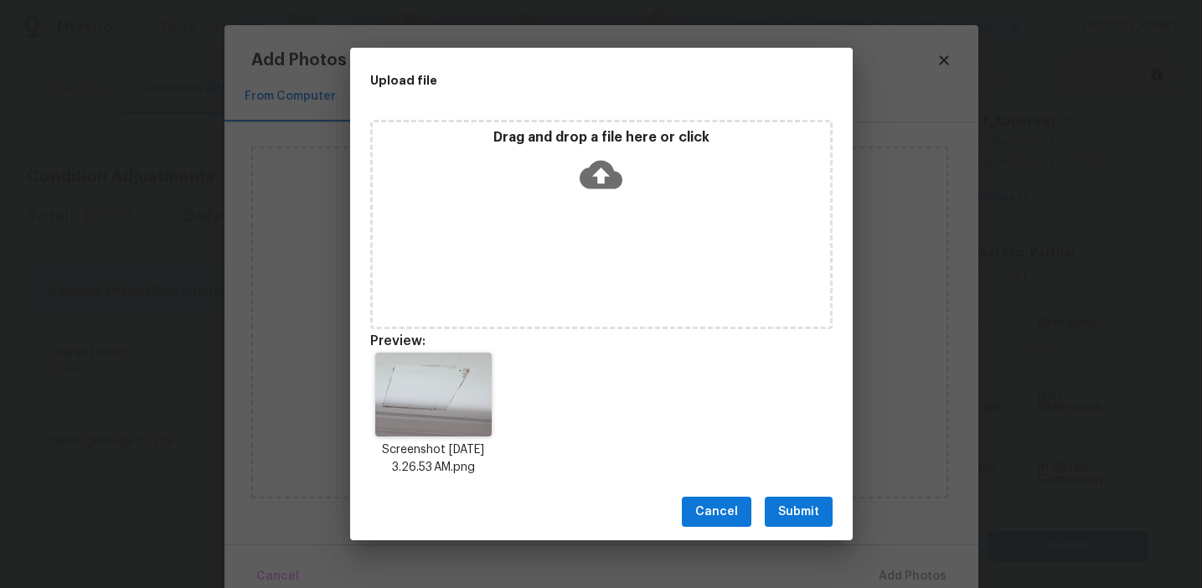
click at [786, 507] on span "Submit" at bounding box center [798, 512] width 41 height 21
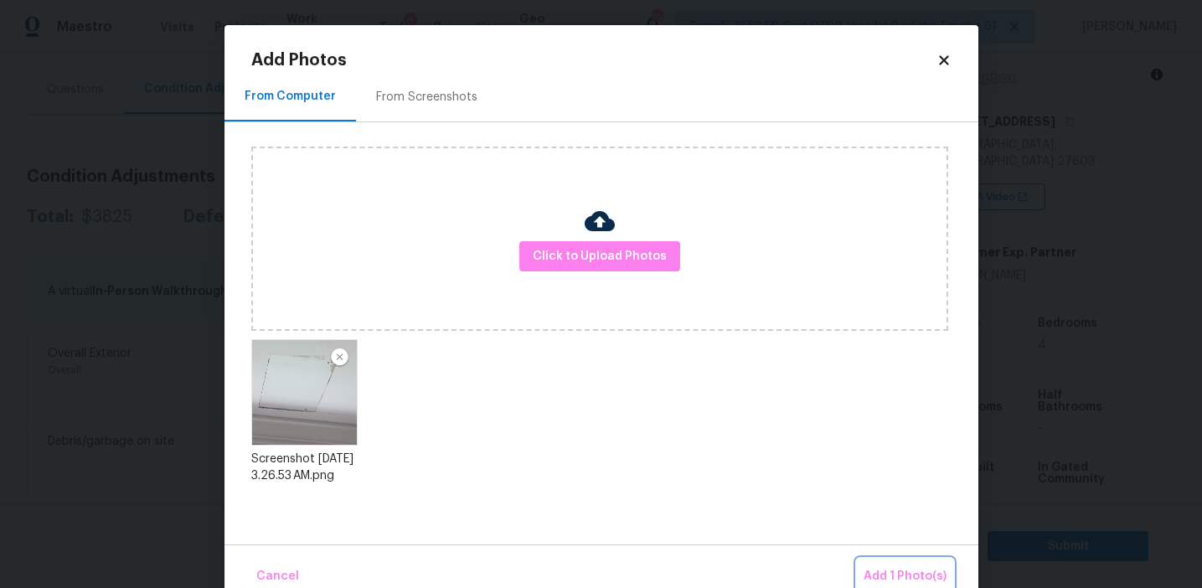
click at [869, 579] on span "Add 1 Photo(s)" at bounding box center [905, 576] width 83 height 21
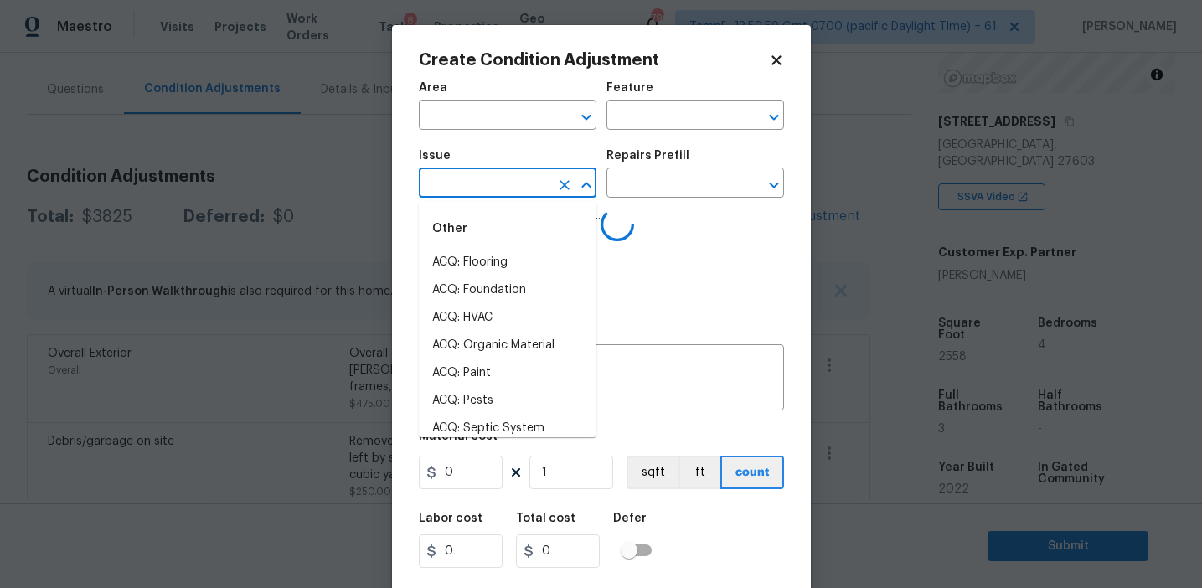
click at [462, 177] on input "text" at bounding box center [484, 185] width 131 height 26
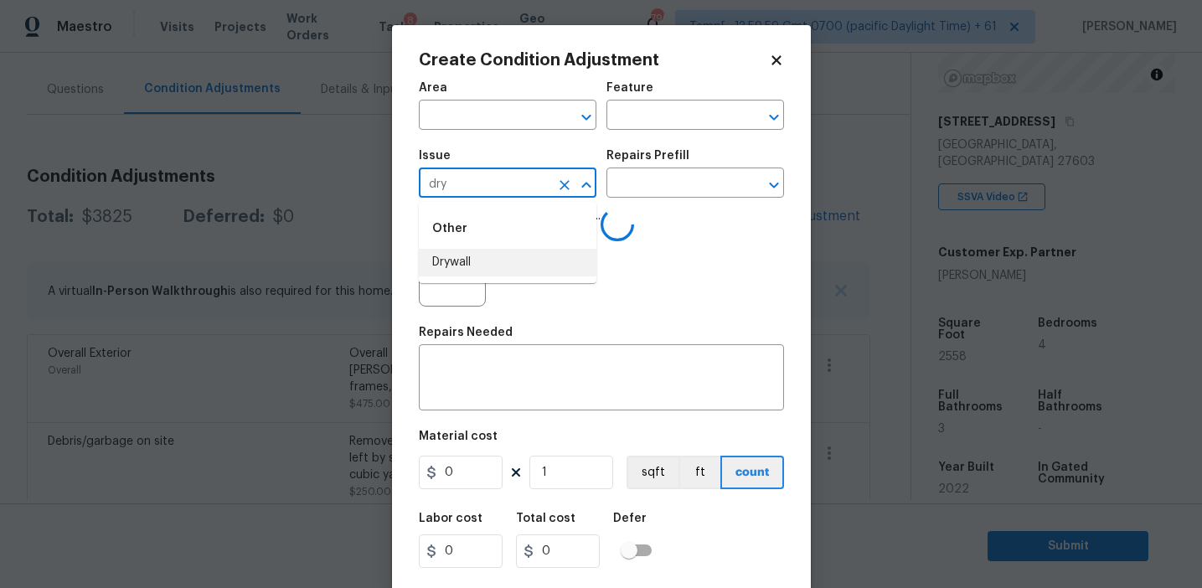
click at [513, 266] on li "Drywall" at bounding box center [508, 263] width 178 height 28
type input "Drywall"
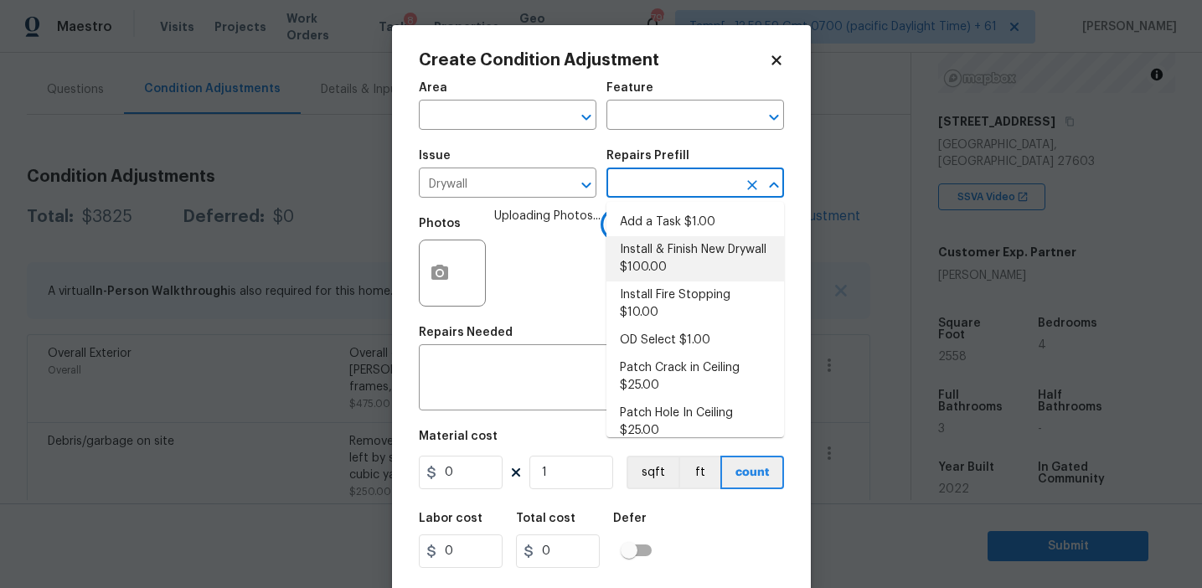
click at [688, 244] on li "Install & Finish New Drywall $100.00" at bounding box center [695, 258] width 178 height 45
type input "Walls and Ceiling"
type textarea "Remove the existing damaged drywall and replace with new. Ensure that the new d…"
type input "100"
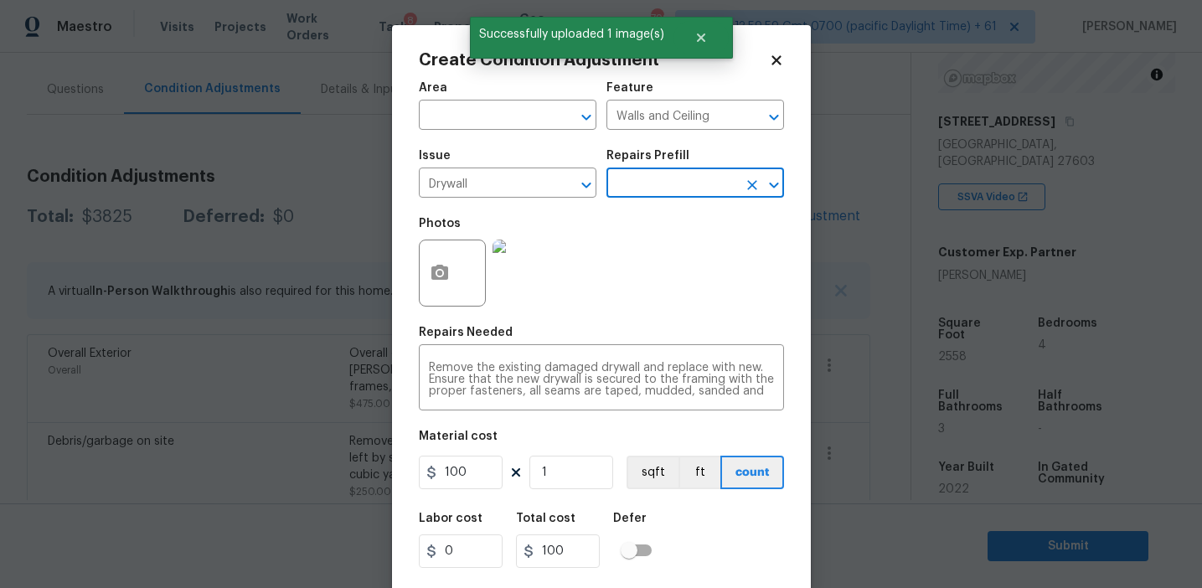
scroll to position [38, 0]
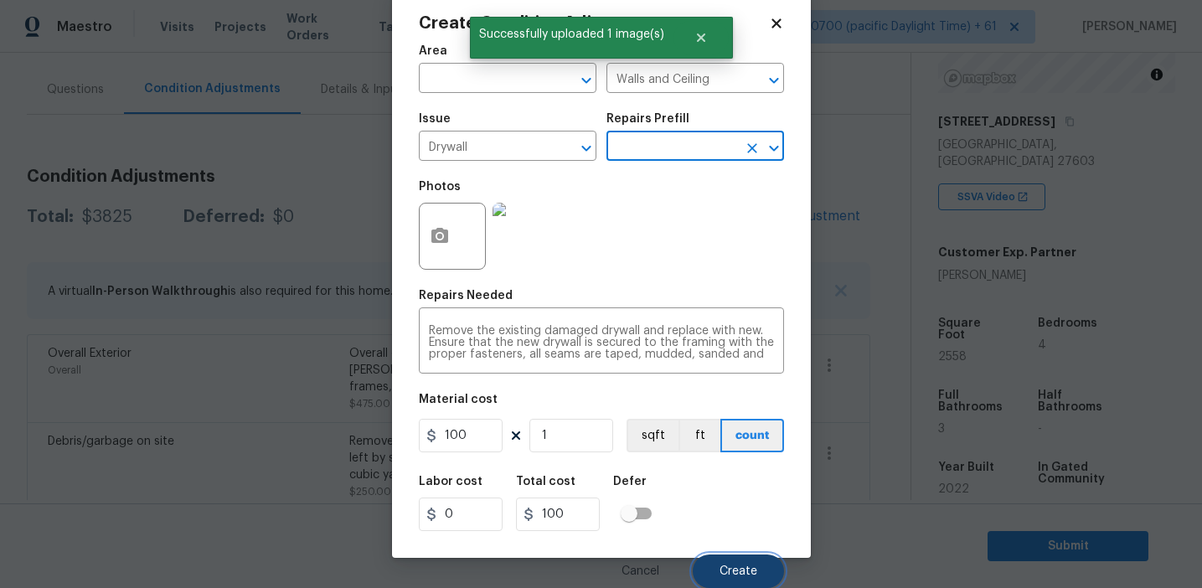
click at [741, 560] on button "Create" at bounding box center [738, 571] width 91 height 34
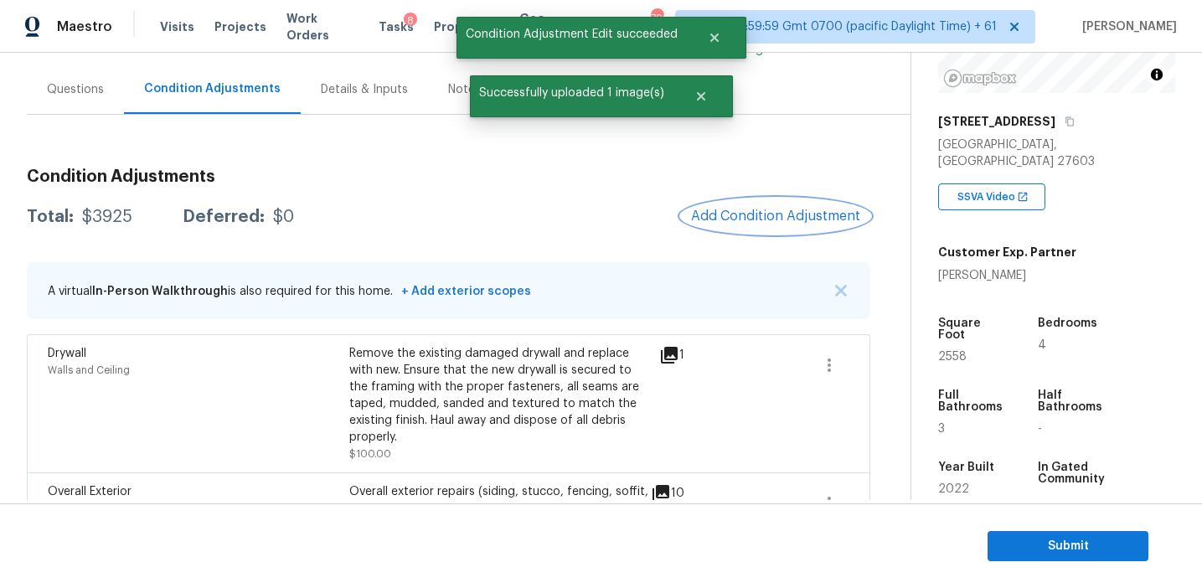
scroll to position [0, 0]
click at [748, 218] on span "Add Condition Adjustment" at bounding box center [775, 216] width 169 height 15
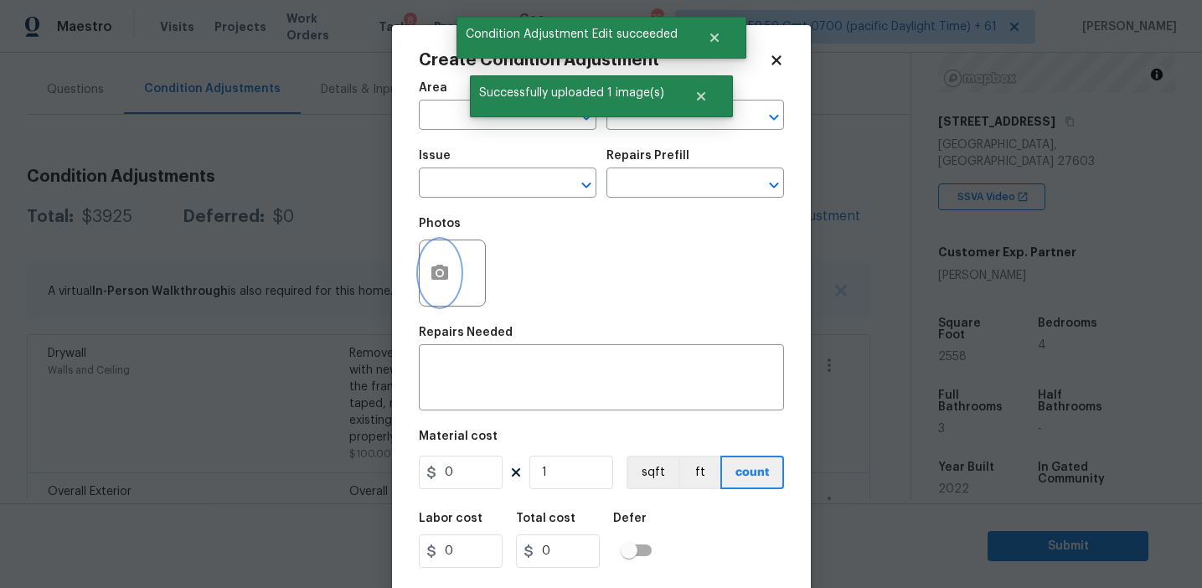
click at [452, 286] on button "button" at bounding box center [440, 272] width 40 height 65
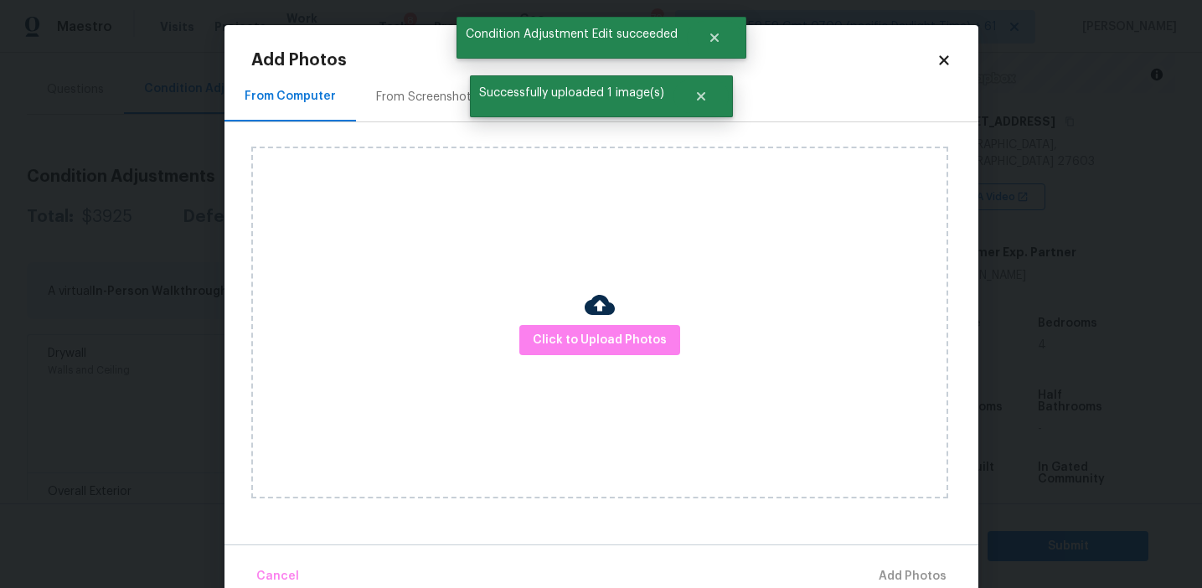
click at [611, 362] on div "Click to Upload Photos" at bounding box center [599, 323] width 697 height 352
click at [611, 358] on div "Click to Upload Photos" at bounding box center [599, 323] width 697 height 352
click at [610, 341] on span "Click to Upload Photos" at bounding box center [600, 340] width 134 height 21
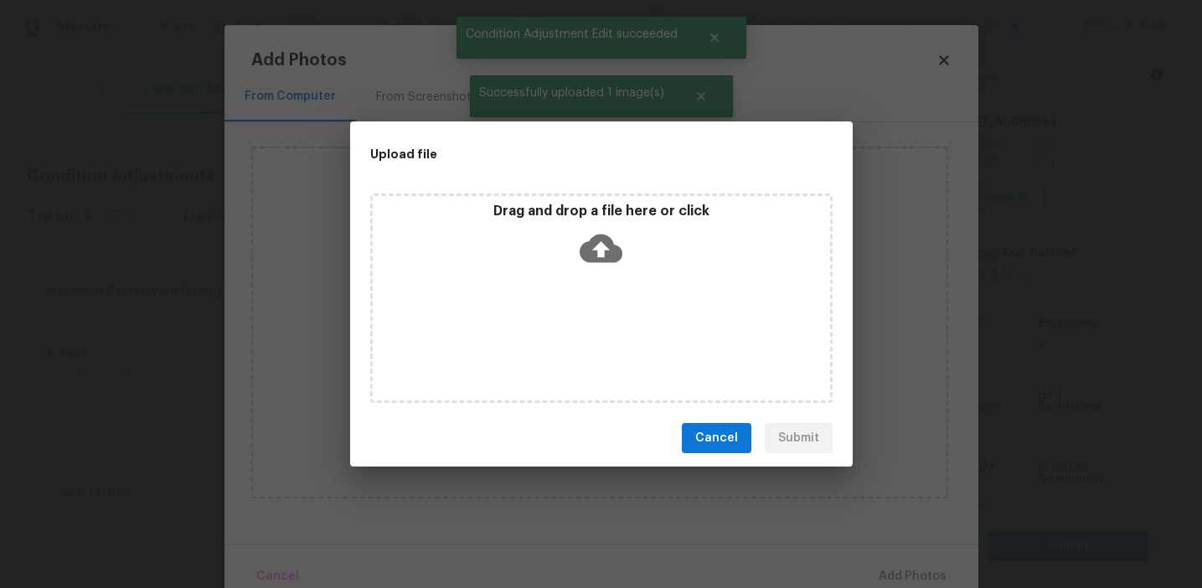
click at [606, 224] on div "Drag and drop a file here or click" at bounding box center [601, 239] width 457 height 72
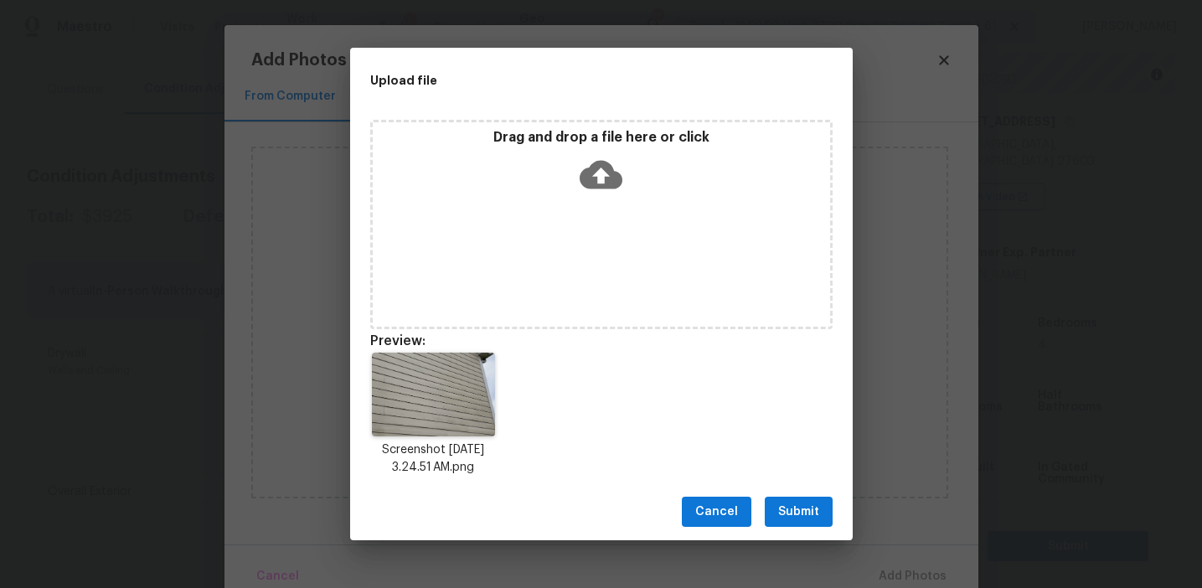
click at [797, 504] on span "Submit" at bounding box center [798, 512] width 41 height 21
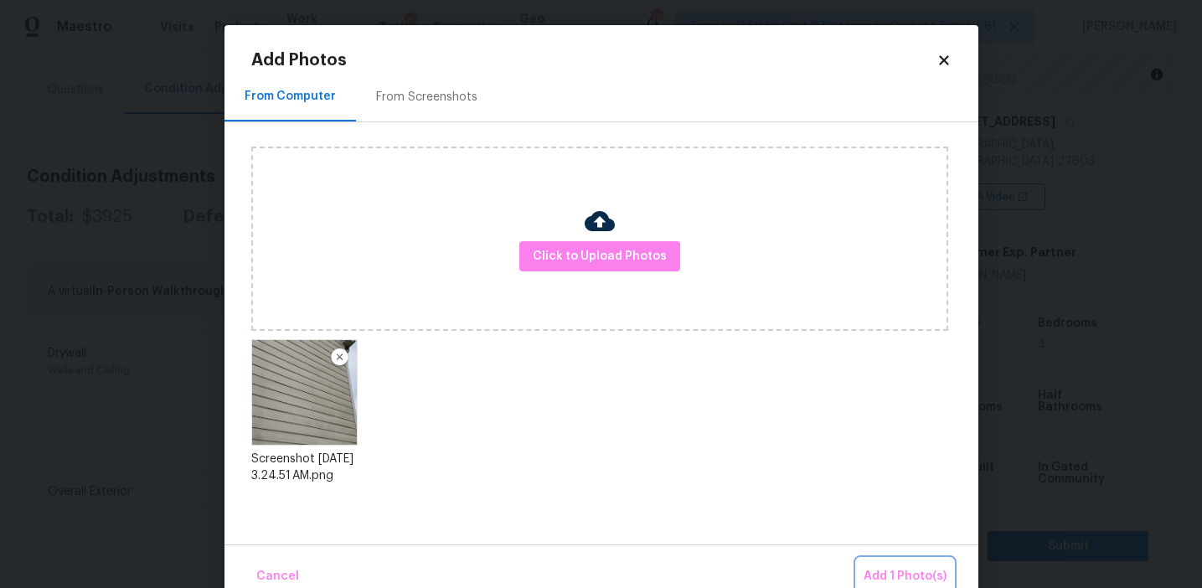
click at [874, 571] on span "Add 1 Photo(s)" at bounding box center [905, 576] width 83 height 21
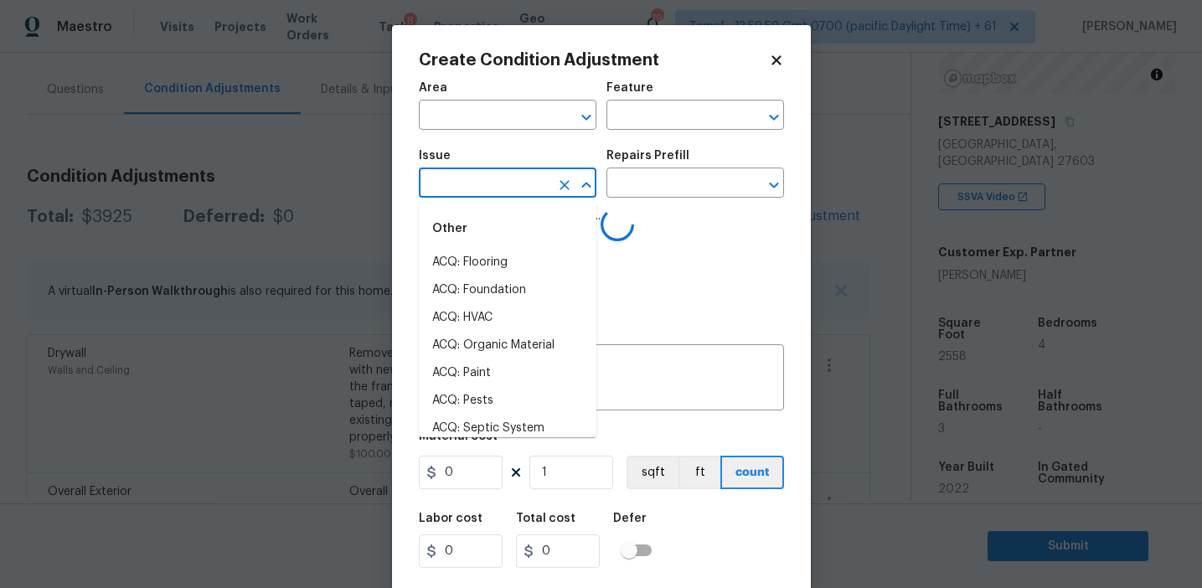
click at [440, 183] on input "text" at bounding box center [484, 185] width 131 height 26
click at [489, 269] on li "ACQ: Paint" at bounding box center [508, 263] width 178 height 28
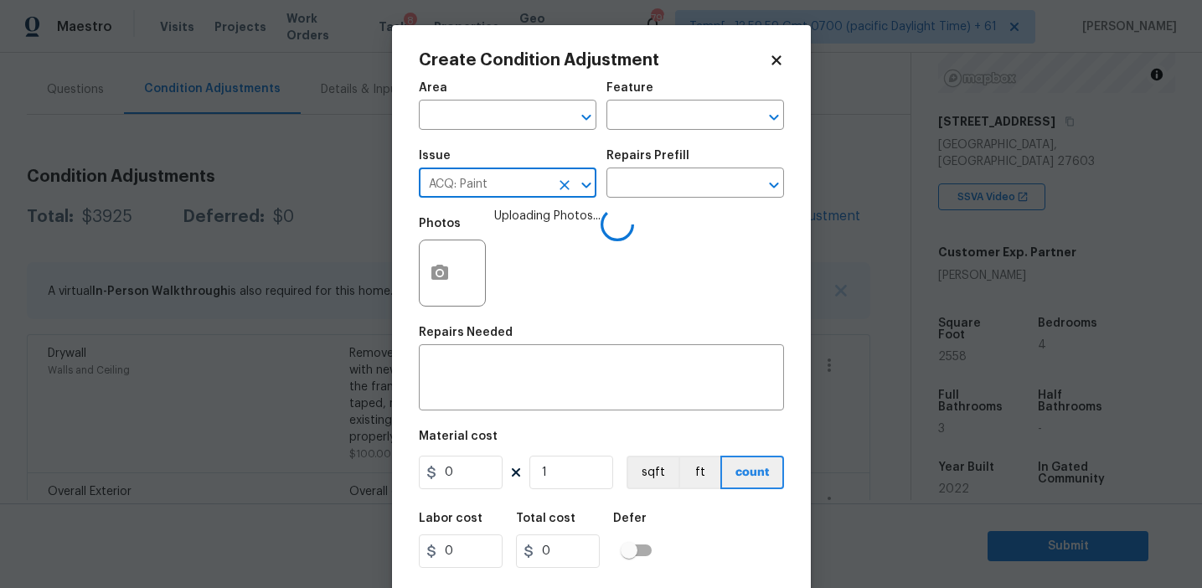
type input "ACQ: Paint"
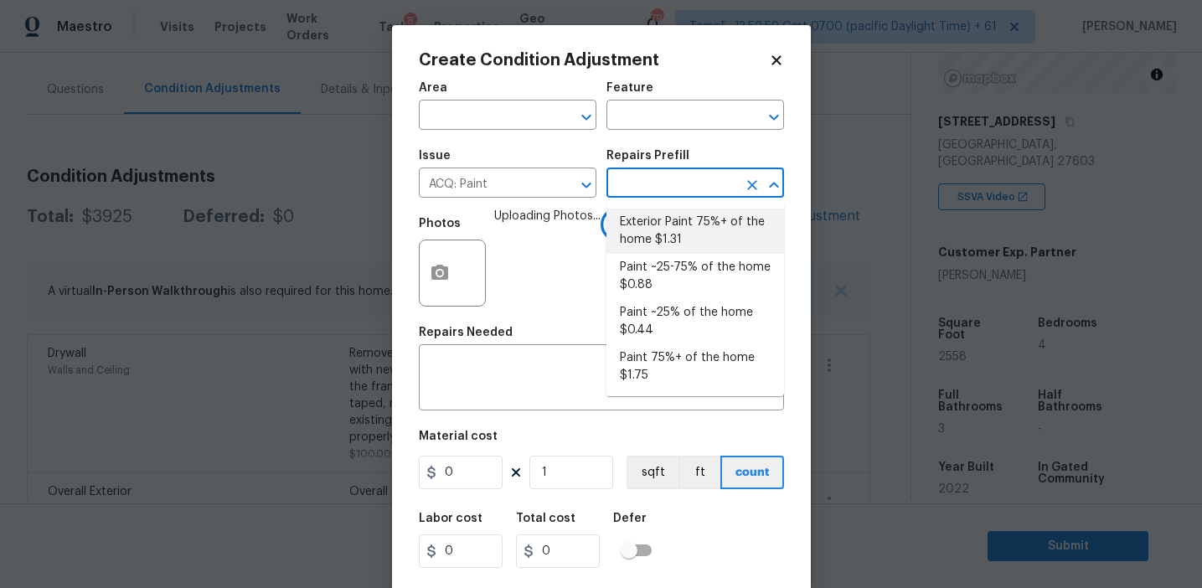
click at [656, 244] on li "Exterior Paint 75%+ of the home $1.31" at bounding box center [695, 231] width 178 height 45
type input "Acquisition"
type textarea "Acquisition Scope: 75%+ of the home exterior will likely require paint"
type input "1.31"
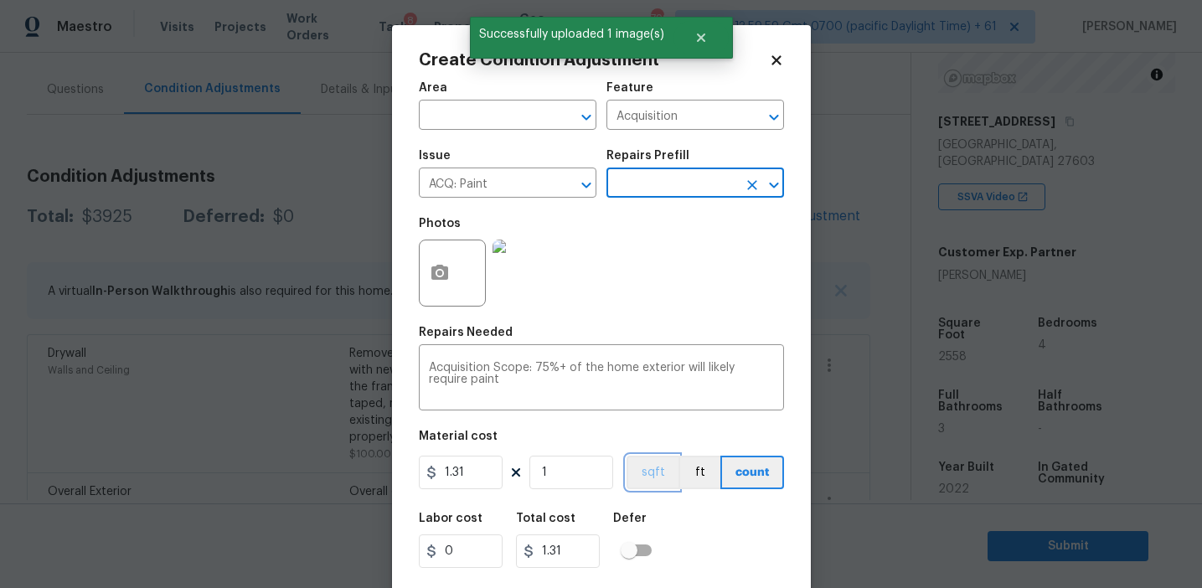
click at [647, 469] on button "sqft" at bounding box center [653, 473] width 52 height 34
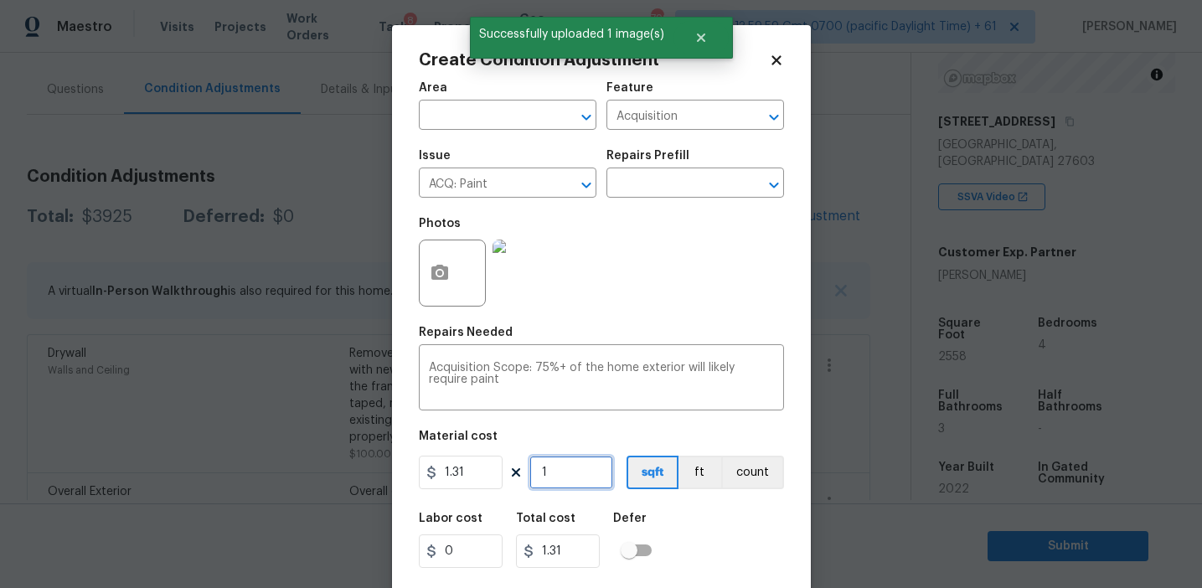
click at [593, 469] on input "1" at bounding box center [571, 473] width 84 height 34
type input "0"
type input "2"
type input "2.62"
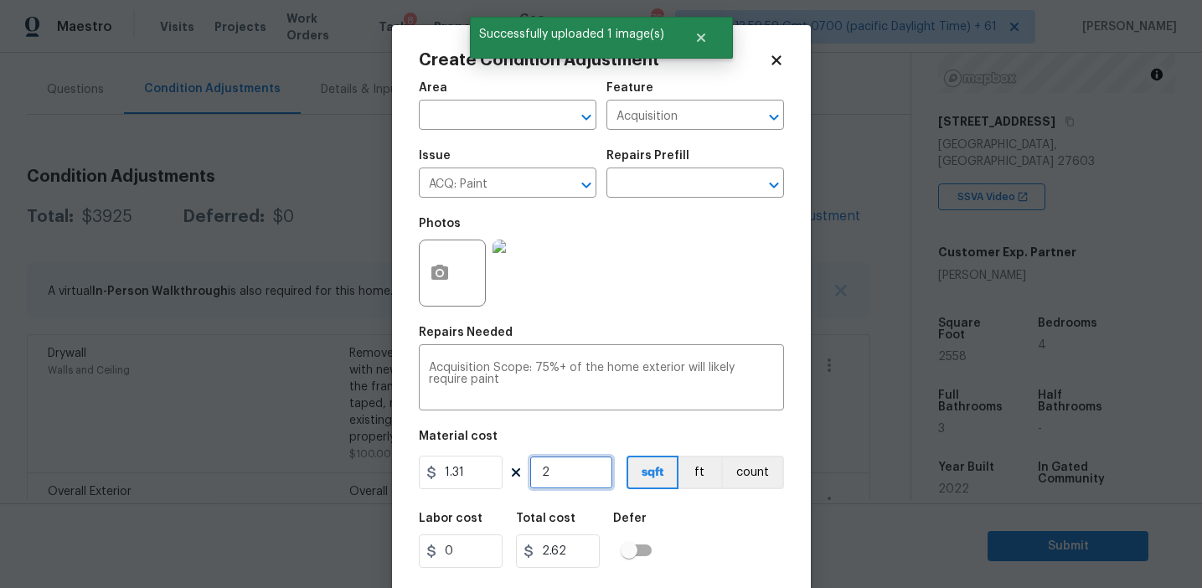
type input "25"
type input "32.75"
type input "255"
type input "334.05"
type input "2558"
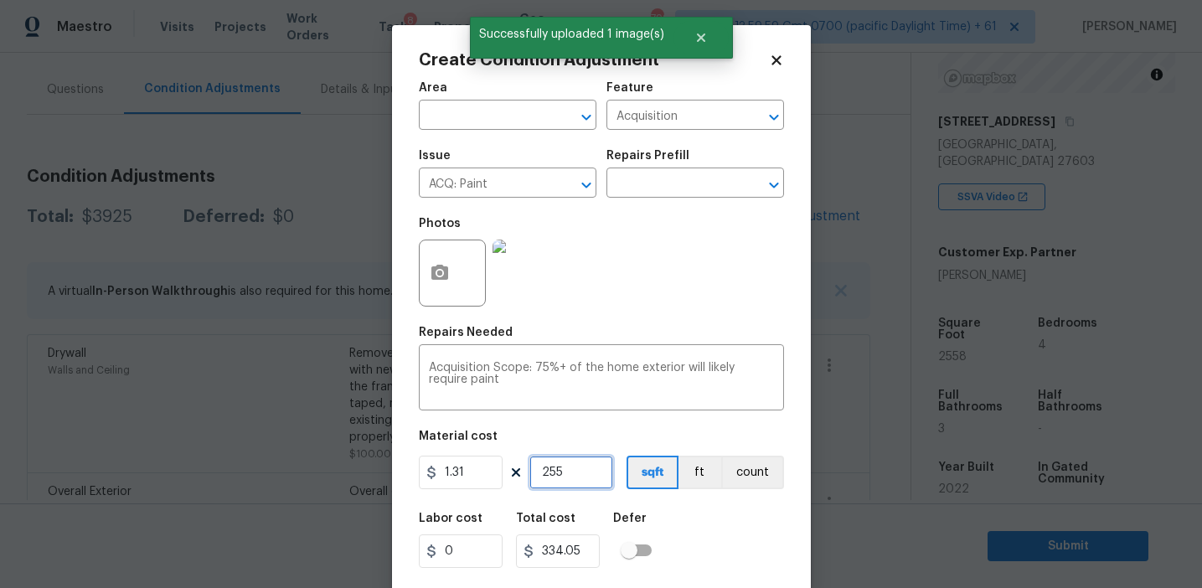
type input "3350.98"
click at [577, 473] on input "2558" at bounding box center [571, 473] width 84 height 34
type input "2558"
click at [744, 553] on div "Labor cost 0 Total cost 3350.98 Defer" at bounding box center [601, 540] width 365 height 75
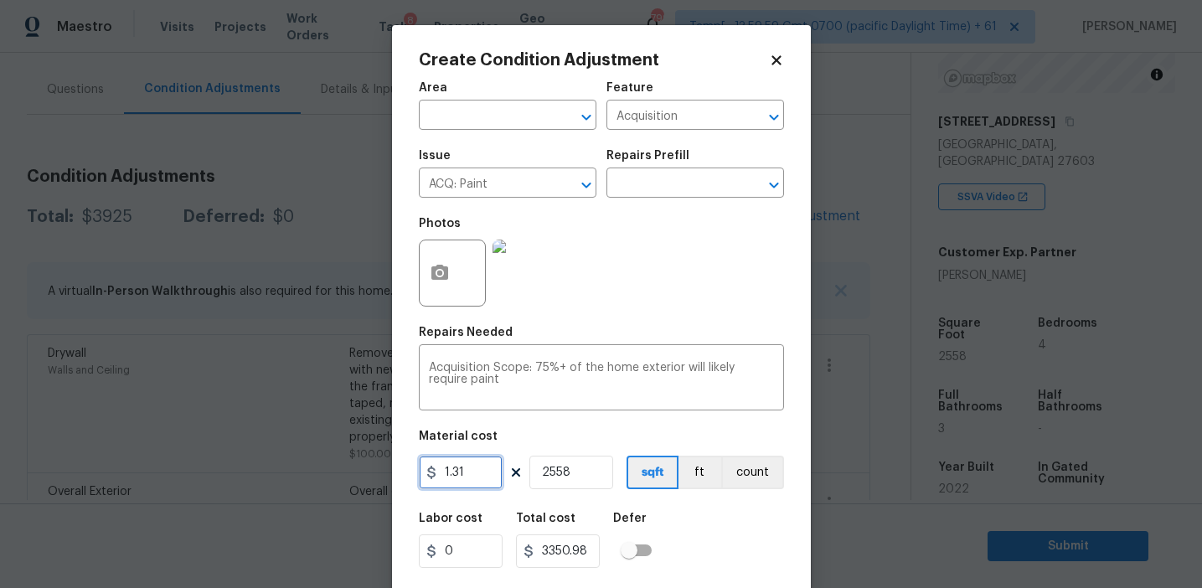
click at [474, 471] on input "1.31" at bounding box center [461, 473] width 84 height 34
type input "0"
paste input "0.655"
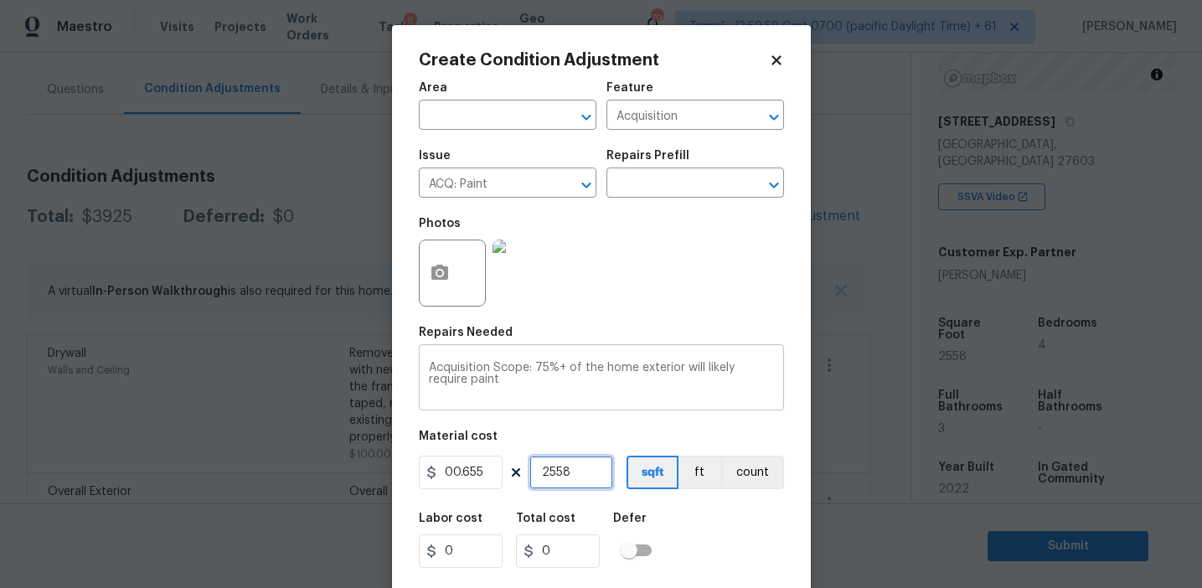
type input "0.66"
type input "1688.28"
type input "1"
type input "0.66"
type input "12"
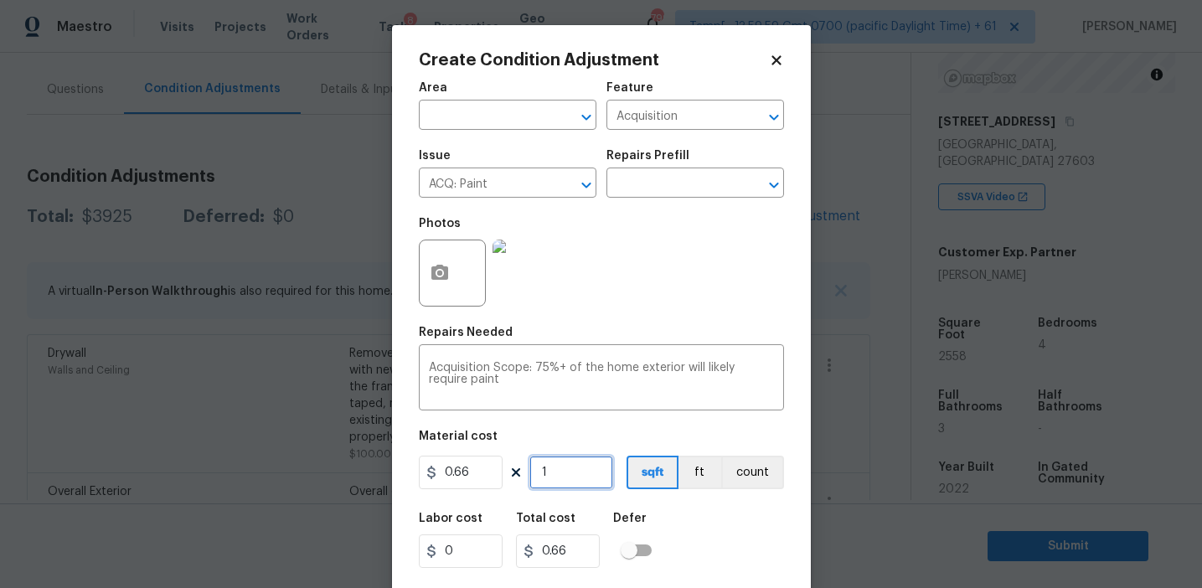
type input "7.92"
type input "127"
type input "83.82"
type input "1279"
type input "844.14"
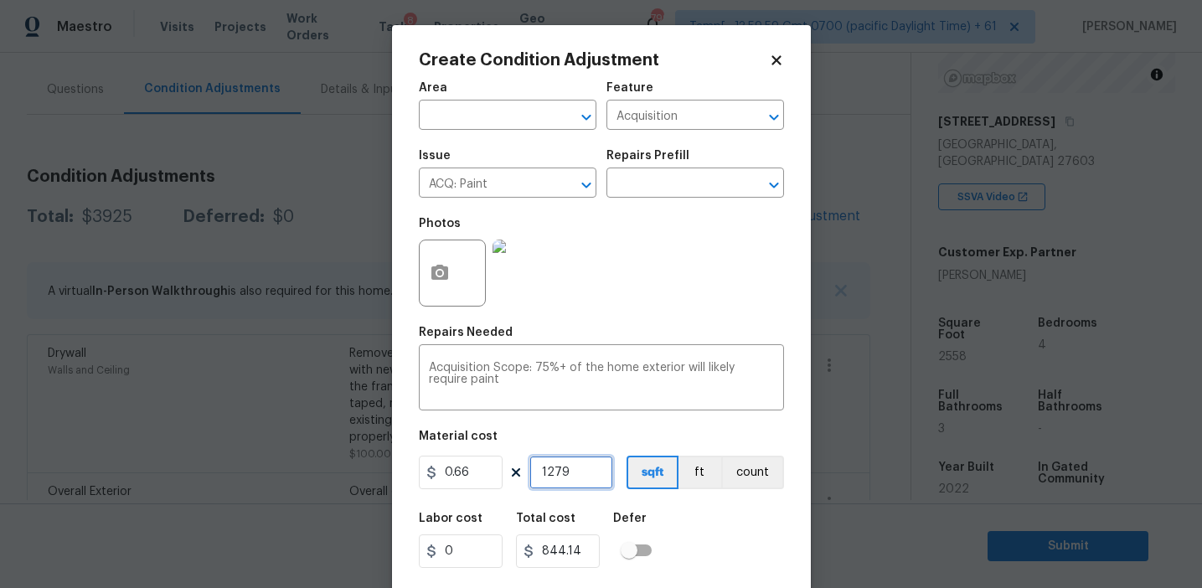
type input "1279"
click at [712, 520] on div "Labor cost 0 Total cost 844.14 Defer" at bounding box center [601, 540] width 365 height 75
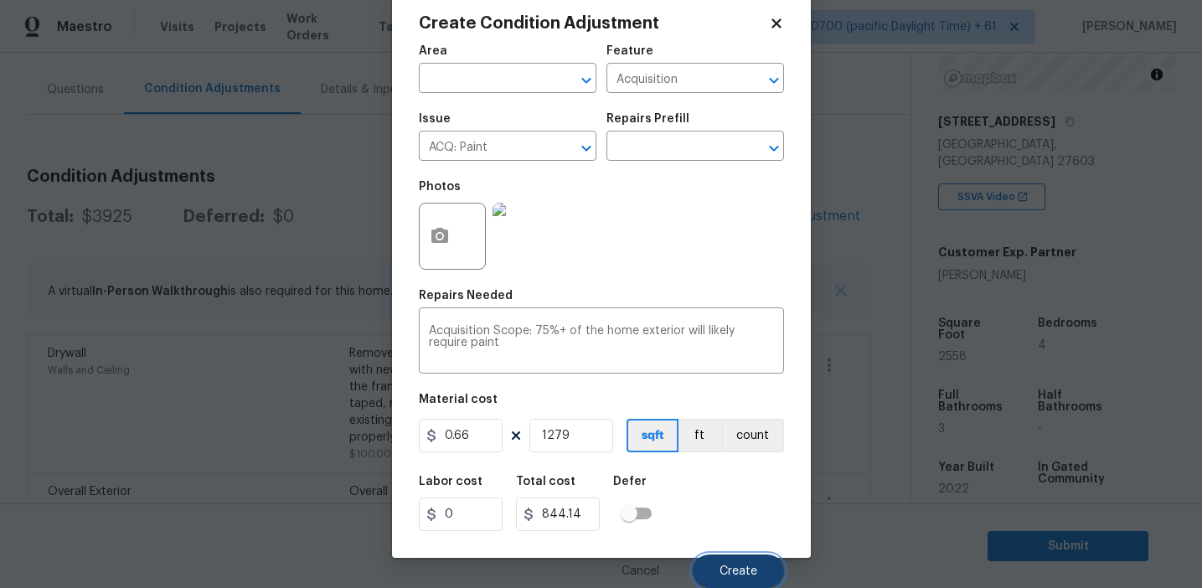
click at [747, 563] on button "Create" at bounding box center [738, 571] width 91 height 34
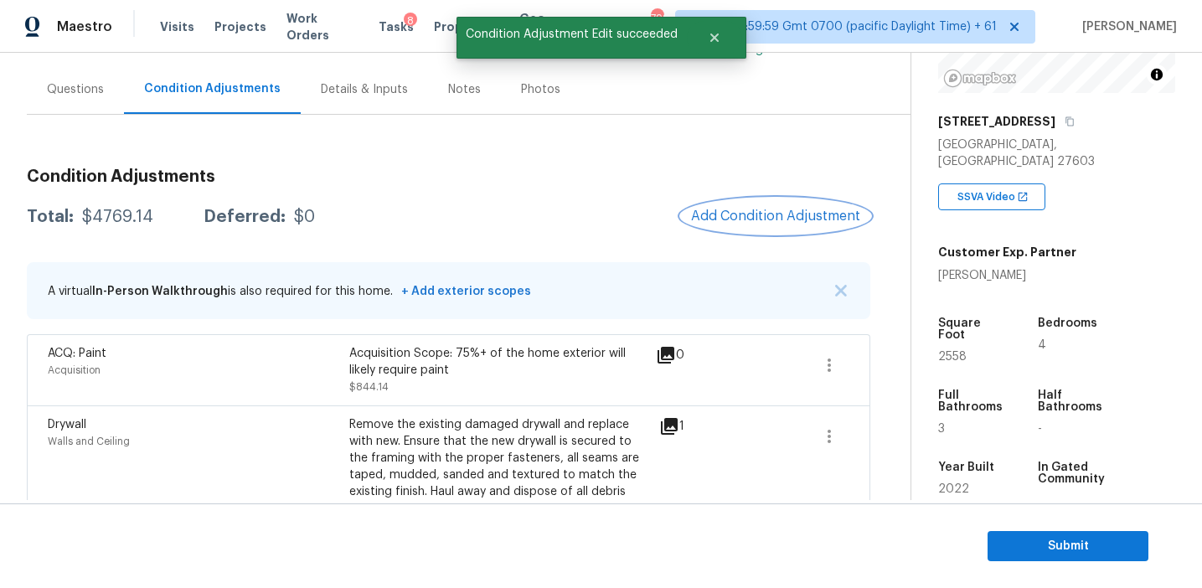
scroll to position [0, 0]
click at [632, 206] on div "Total: $4769.14 Deferred: $0 Add Condition Adjustment" at bounding box center [448, 217] width 843 height 37
click at [730, 222] on span "Add Condition Adjustment" at bounding box center [775, 216] width 169 height 15
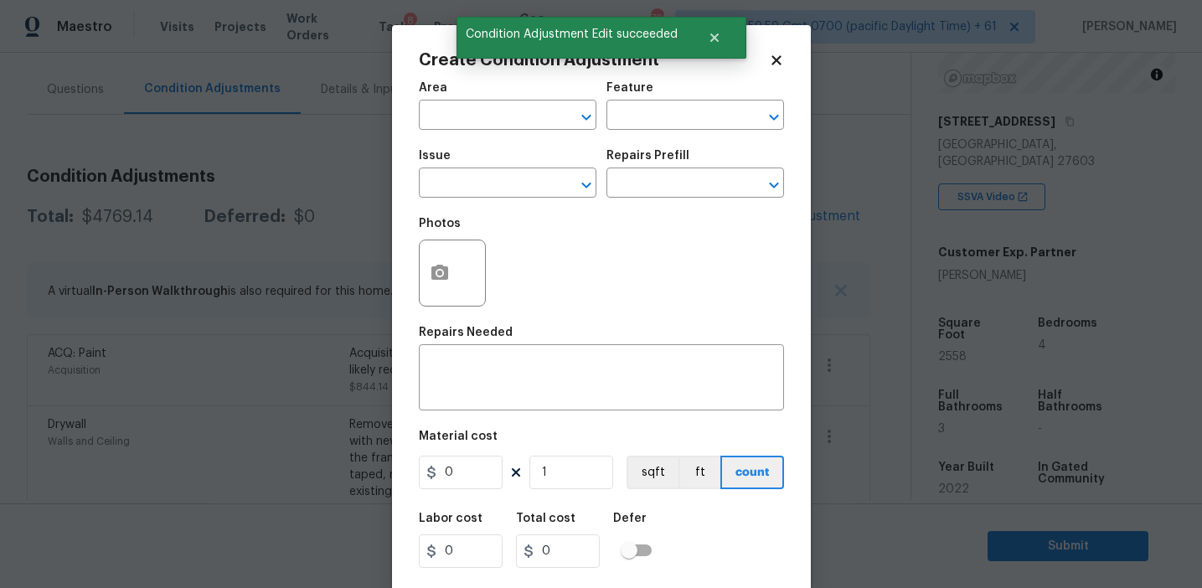
click at [580, 269] on div "Photos" at bounding box center [601, 262] width 365 height 109
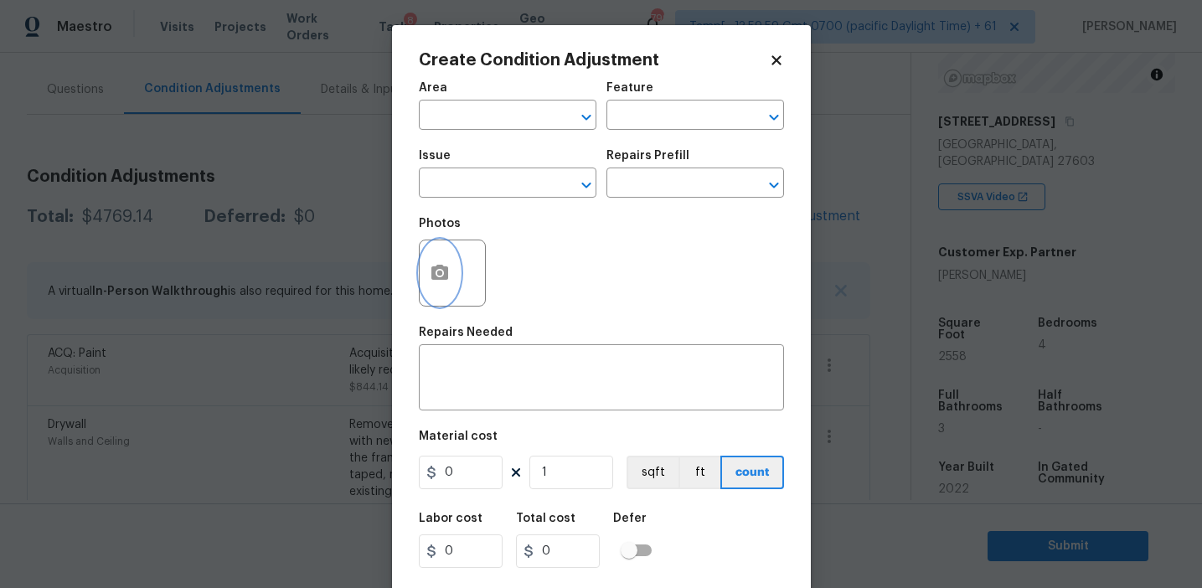
click at [430, 281] on icon "button" at bounding box center [440, 273] width 20 height 20
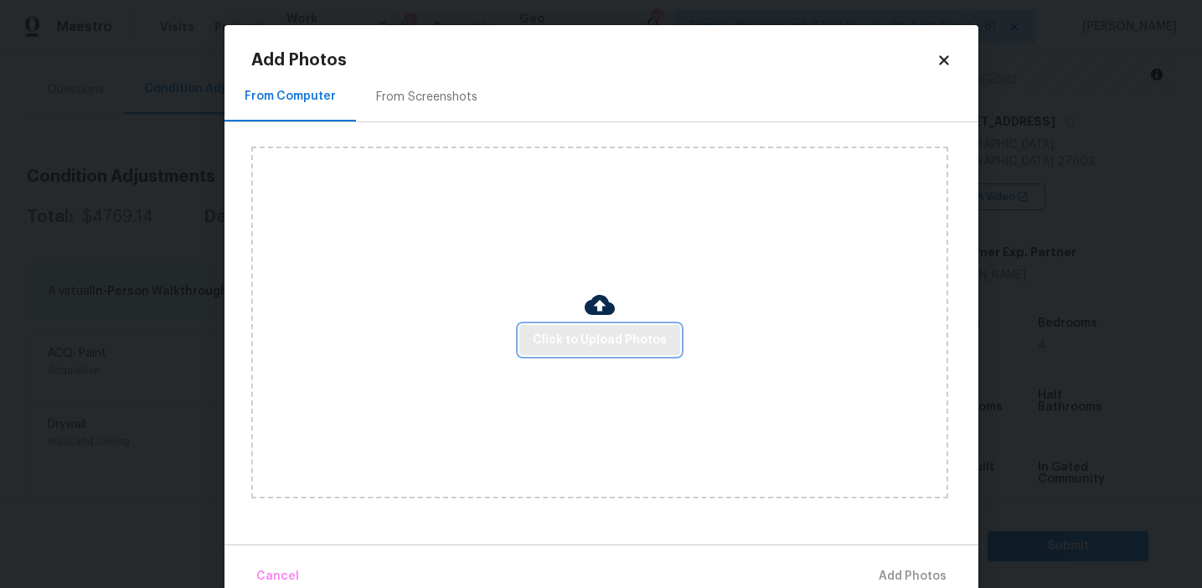
click at [560, 348] on span "Click to Upload Photos" at bounding box center [600, 340] width 134 height 21
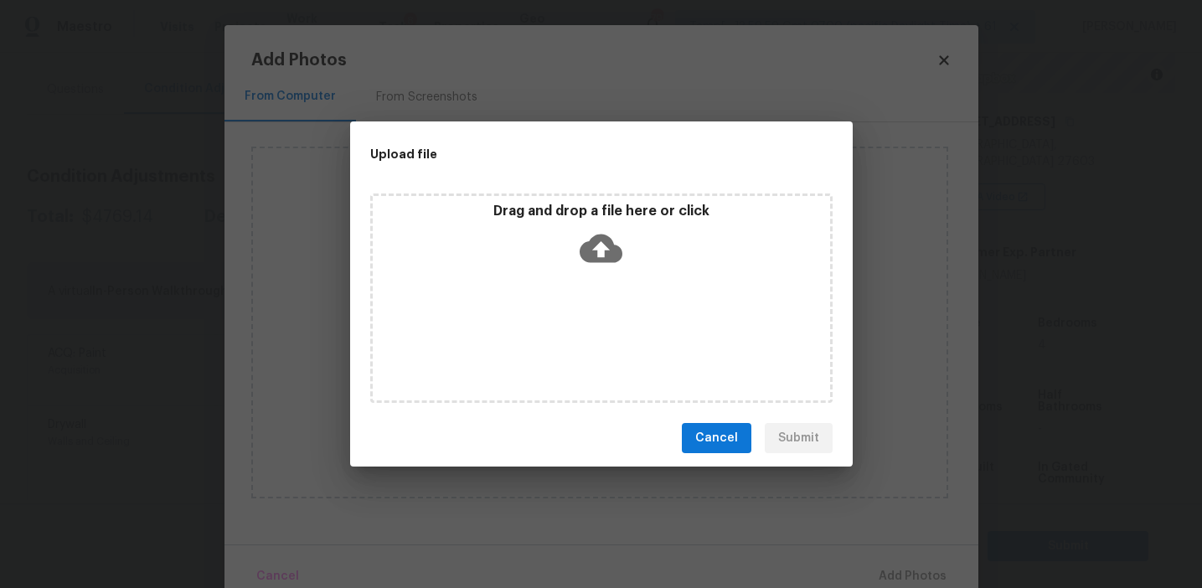
click at [561, 234] on div "Drag and drop a file here or click" at bounding box center [601, 239] width 457 height 72
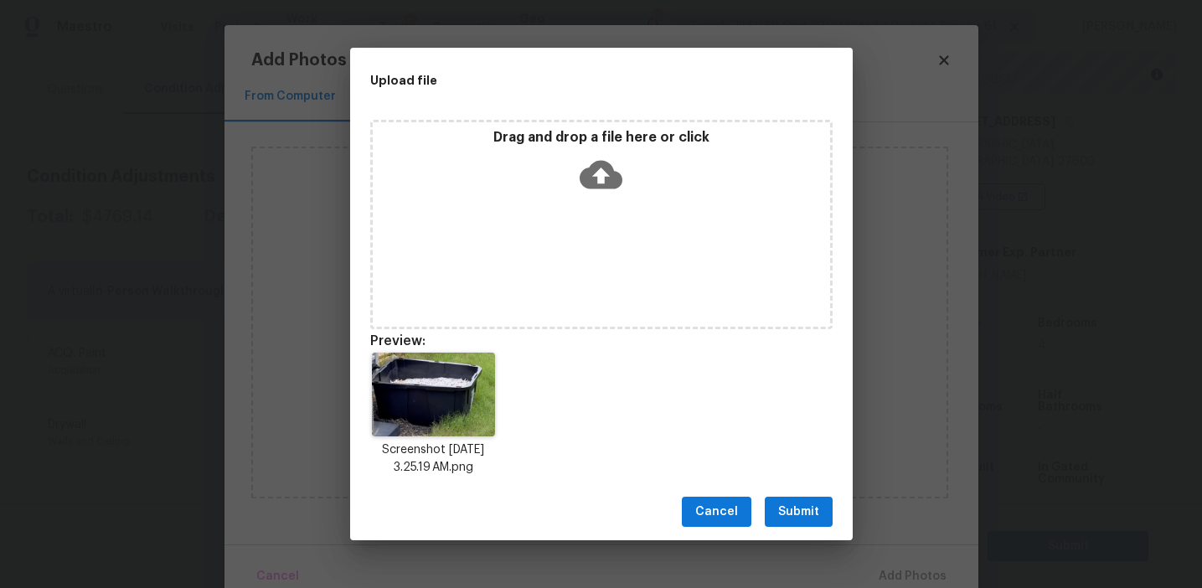
click at [794, 510] on span "Submit" at bounding box center [798, 512] width 41 height 21
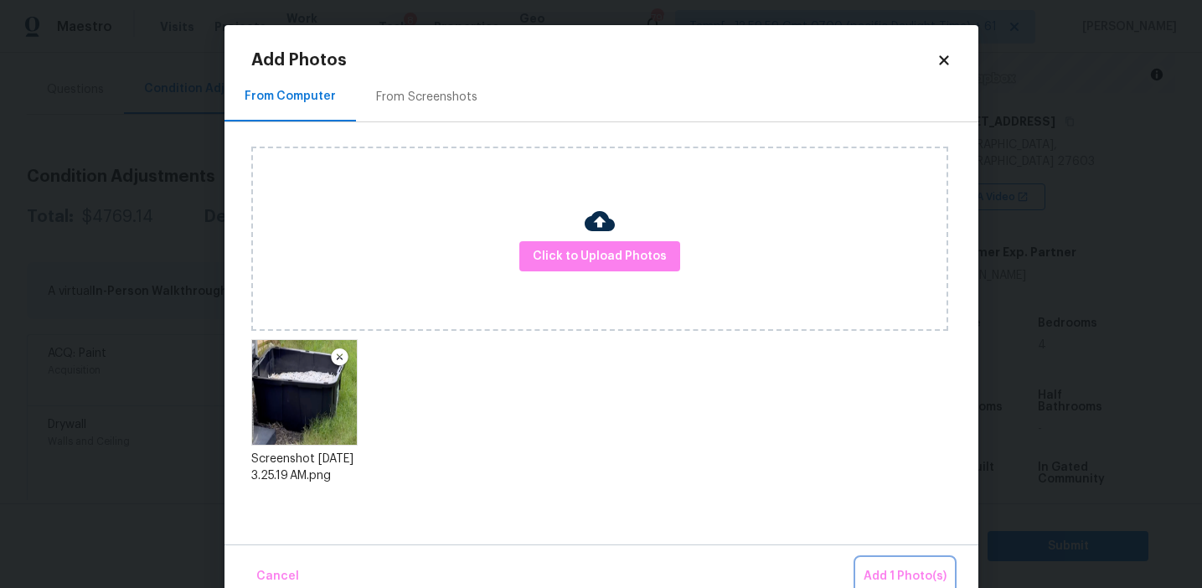
click at [882, 571] on span "Add 1 Photo(s)" at bounding box center [905, 576] width 83 height 21
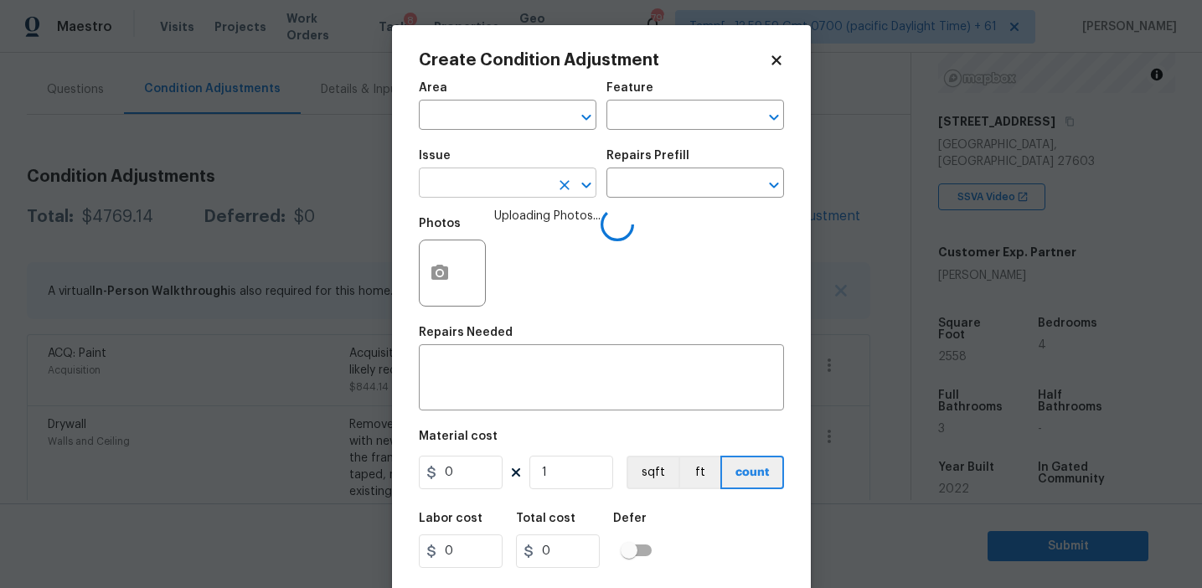
click at [518, 191] on input "text" at bounding box center [484, 185] width 131 height 26
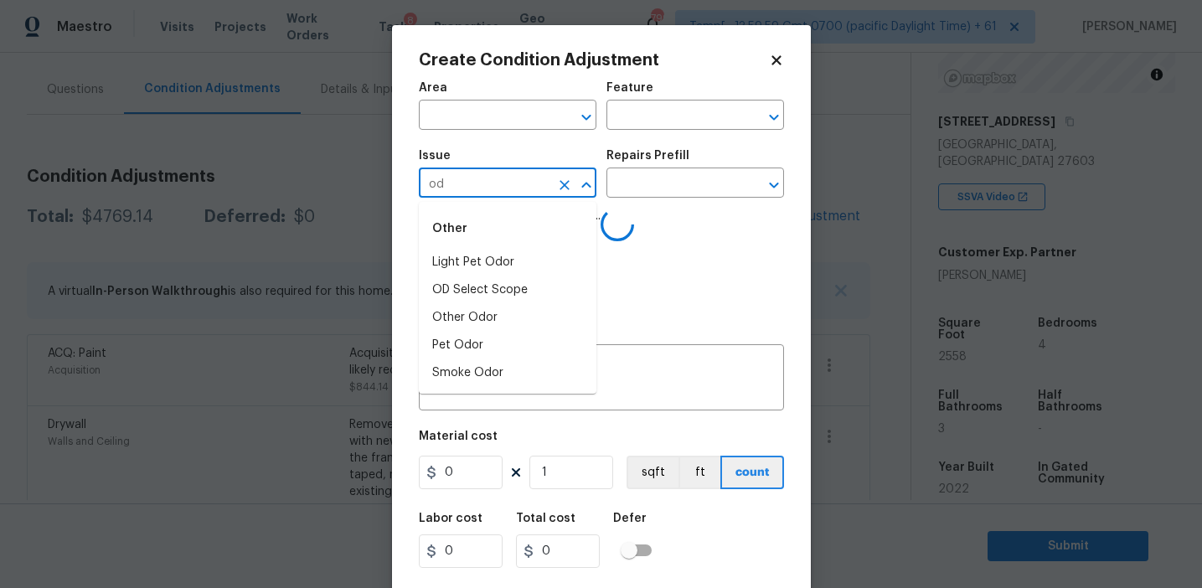
type input "o"
type input "do"
type input "r"
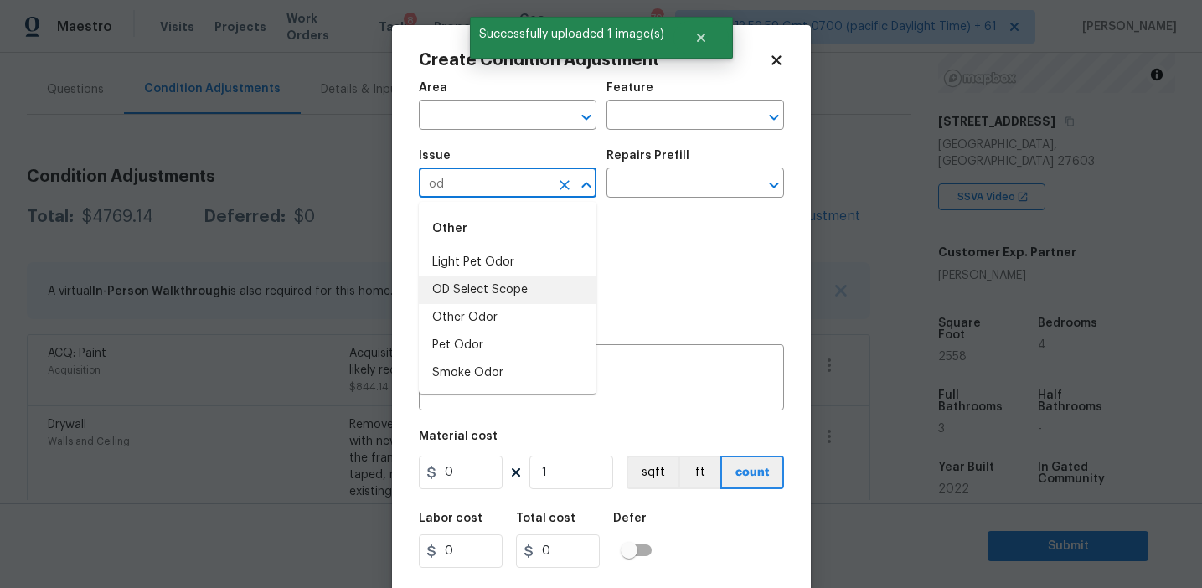
click at [529, 261] on li "Light Pet Odor" at bounding box center [508, 263] width 178 height 28
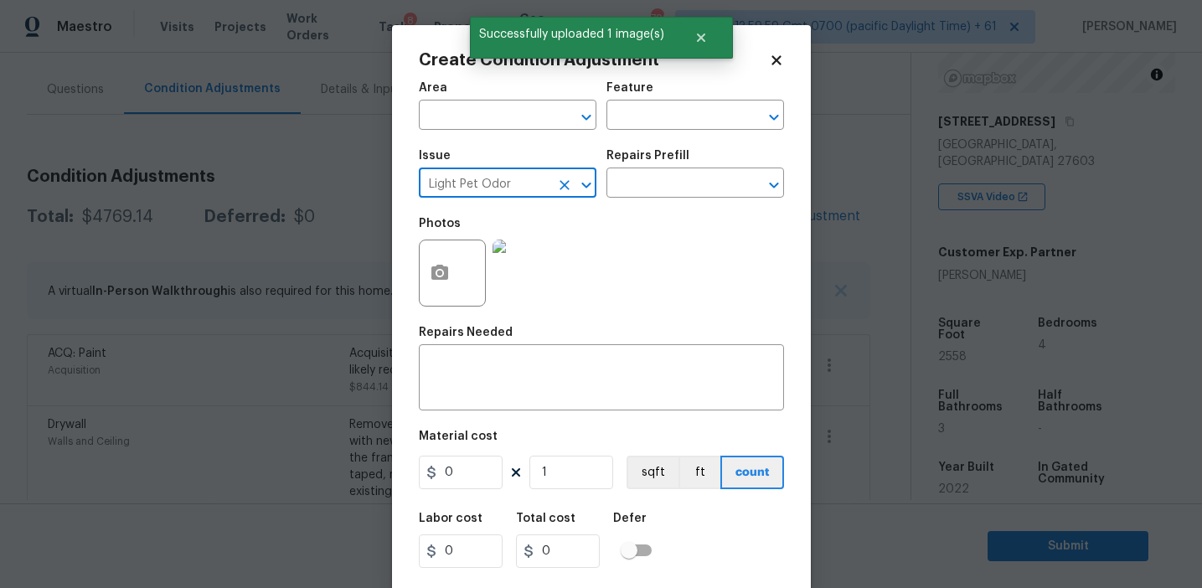
type input "Light Pet Odor"
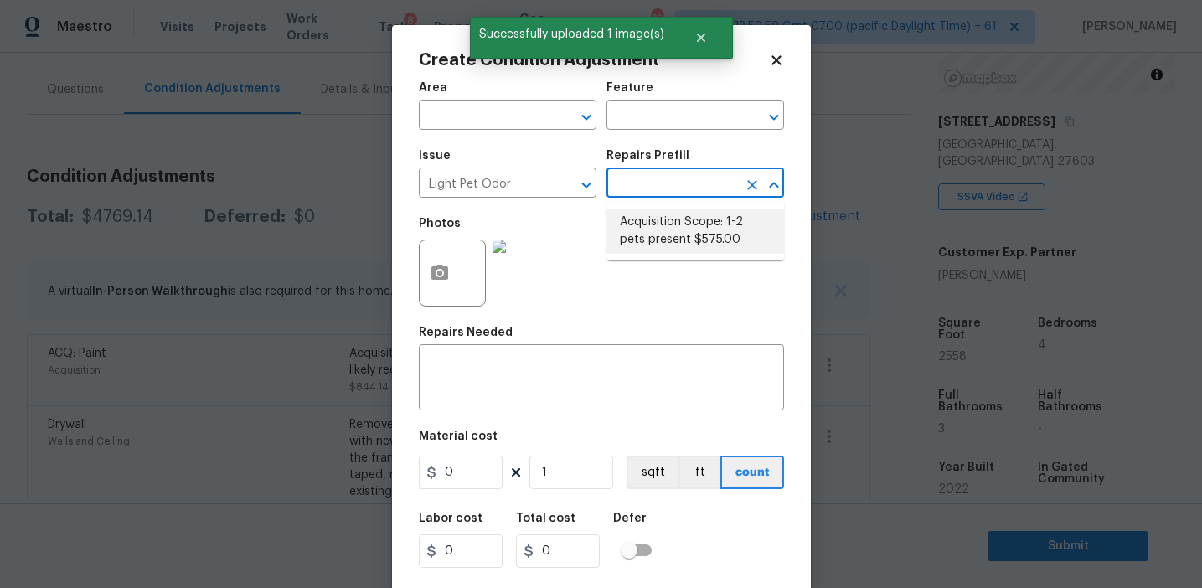
click at [657, 242] on li "Acquisition Scope: 1-2 pets present $575.00" at bounding box center [695, 231] width 178 height 45
type textarea "Acquisition Scope: 1-2 pets present"
type input "575"
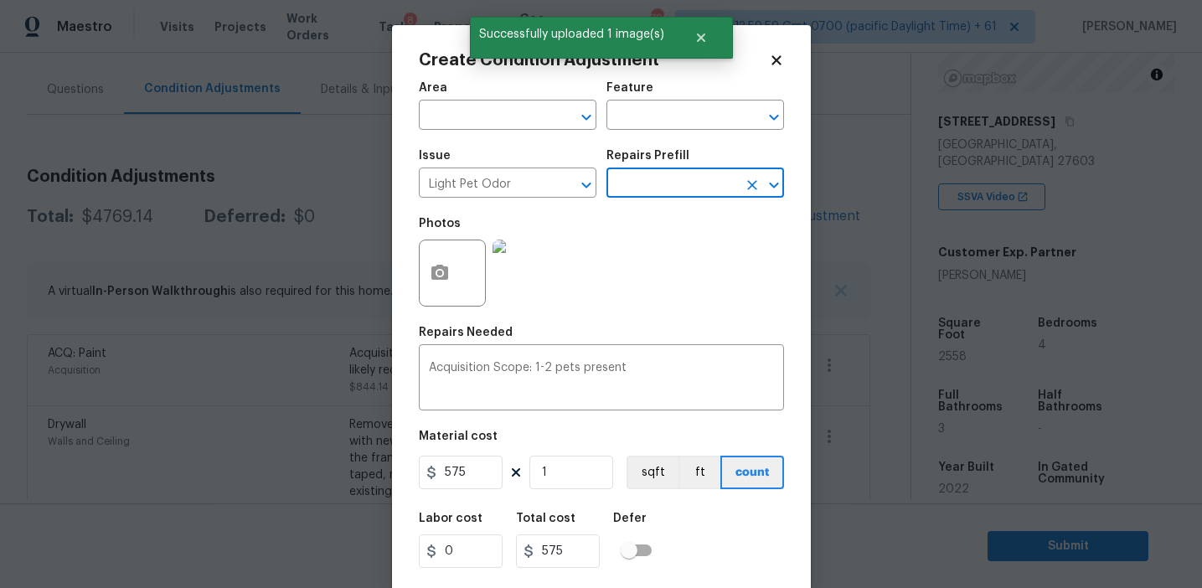
scroll to position [38, 0]
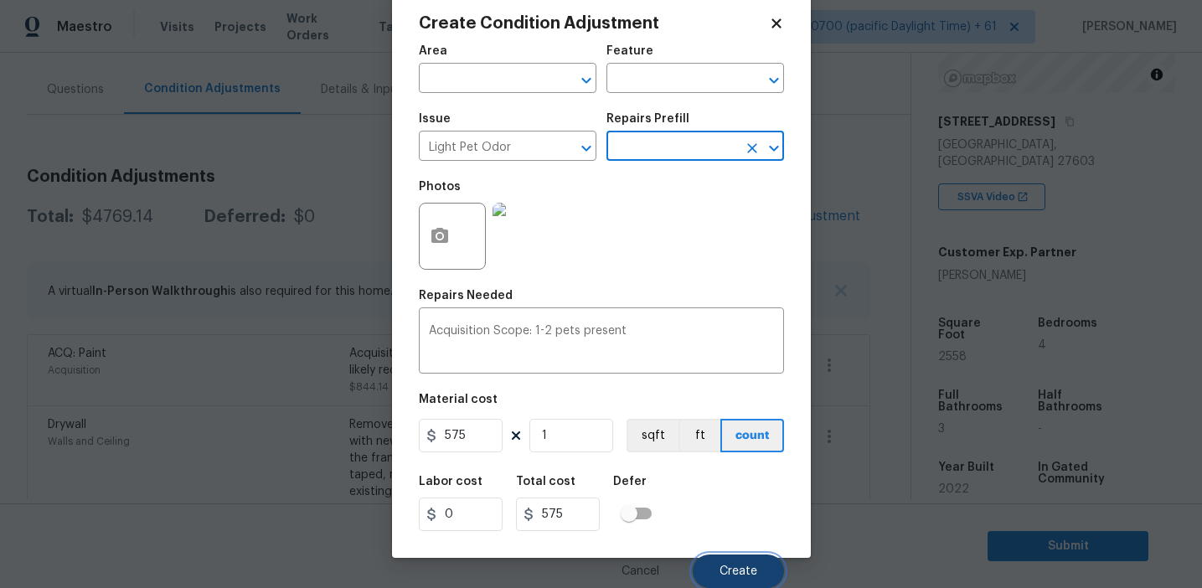
click at [725, 564] on button "Create" at bounding box center [738, 571] width 91 height 34
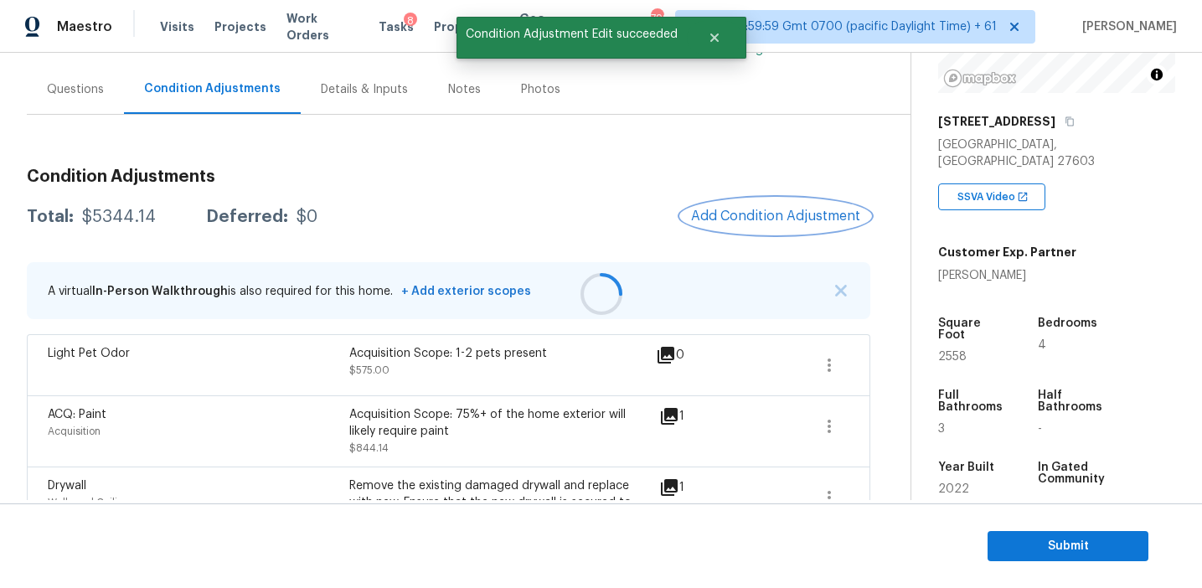
scroll to position [0, 0]
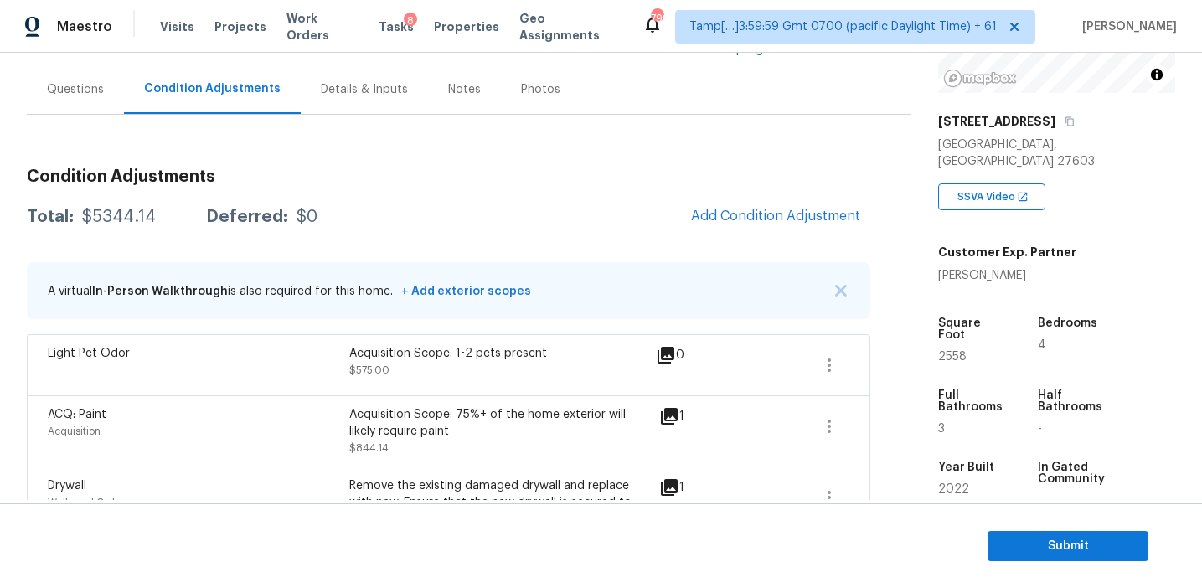
click at [608, 210] on div "Total: $5344.14 Deferred: $0 Add Condition Adjustment" at bounding box center [448, 217] width 843 height 37
click at [698, 220] on span "Add Condition Adjustment" at bounding box center [775, 216] width 169 height 15
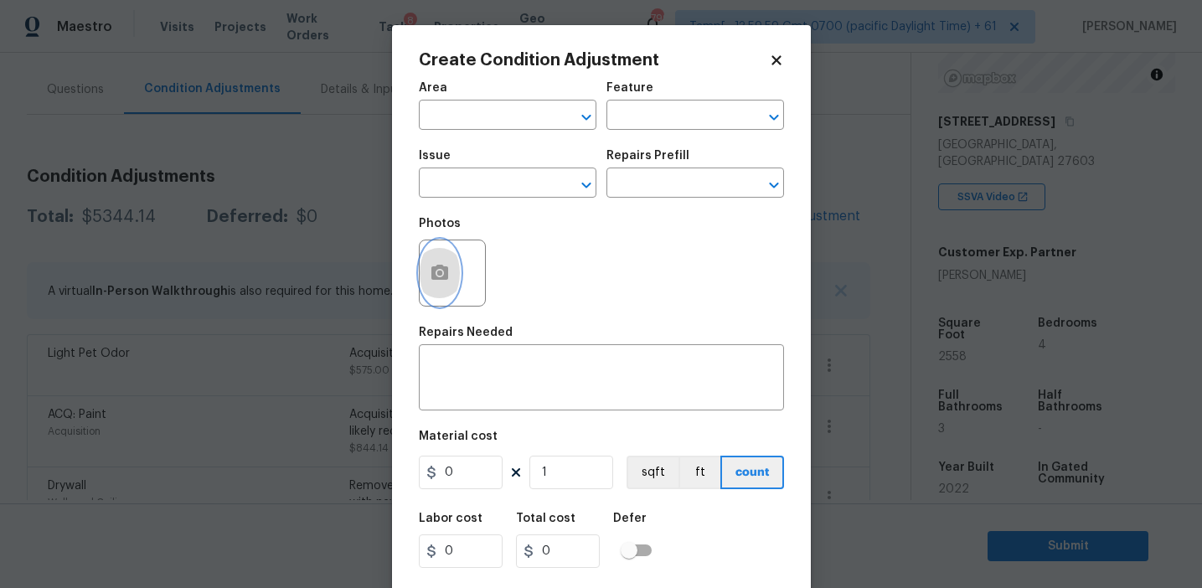
click at [425, 272] on button "button" at bounding box center [440, 272] width 40 height 65
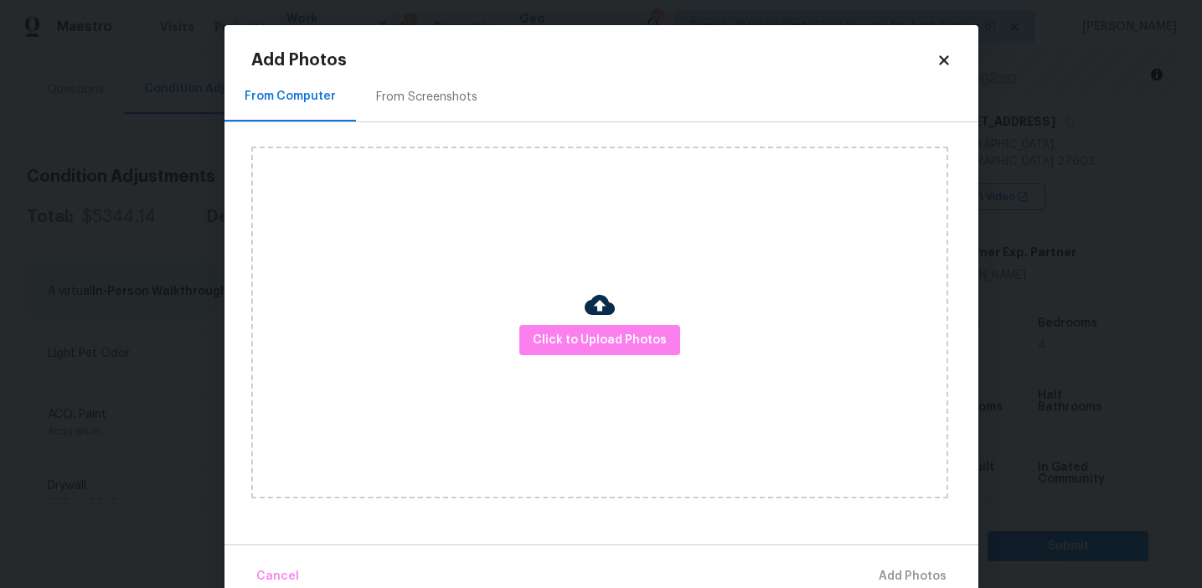
click at [521, 348] on div "Click to Upload Photos" at bounding box center [599, 323] width 697 height 352
click at [543, 342] on span "Click to Upload Photos" at bounding box center [600, 340] width 134 height 21
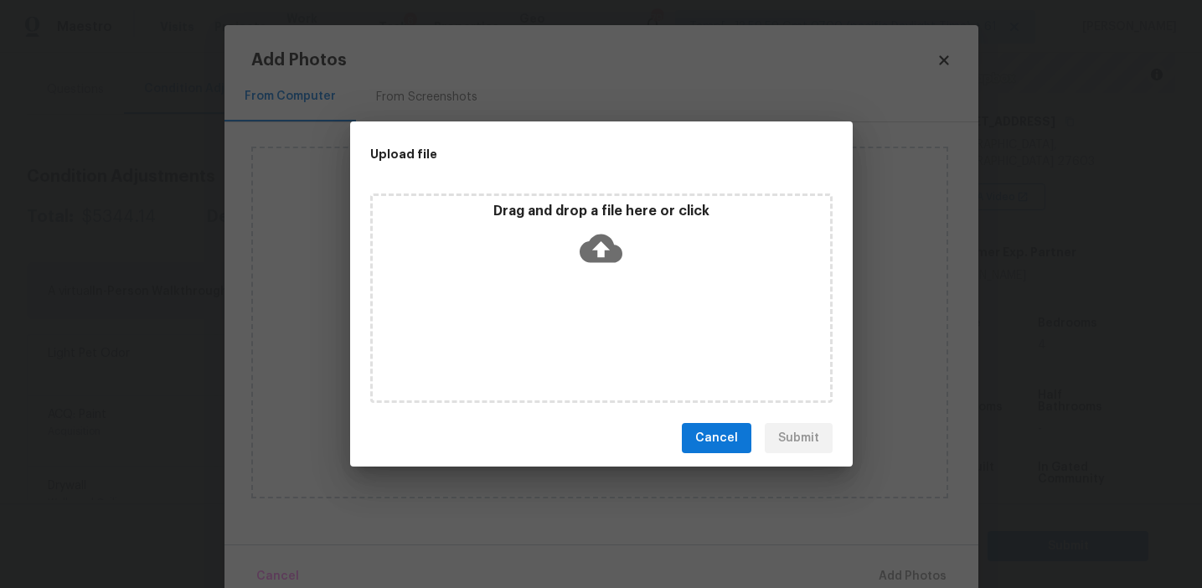
click at [543, 224] on div "Drag and drop a file here or click" at bounding box center [601, 239] width 457 height 72
click at [704, 446] on span "Cancel" at bounding box center [716, 438] width 43 height 21
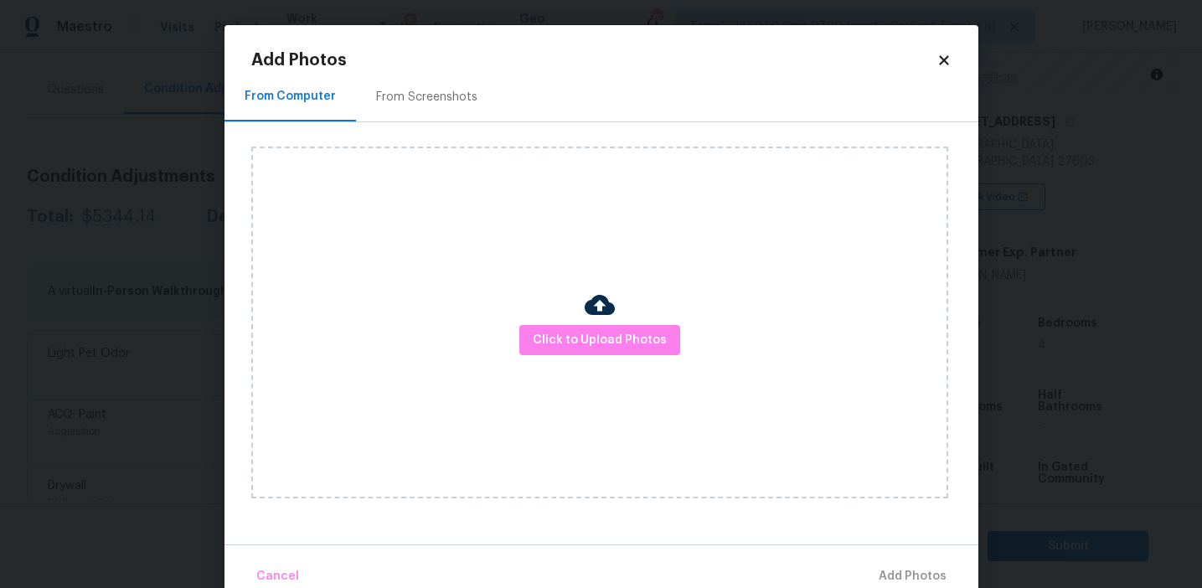
click at [431, 101] on div "From Screenshots" at bounding box center [426, 97] width 101 height 17
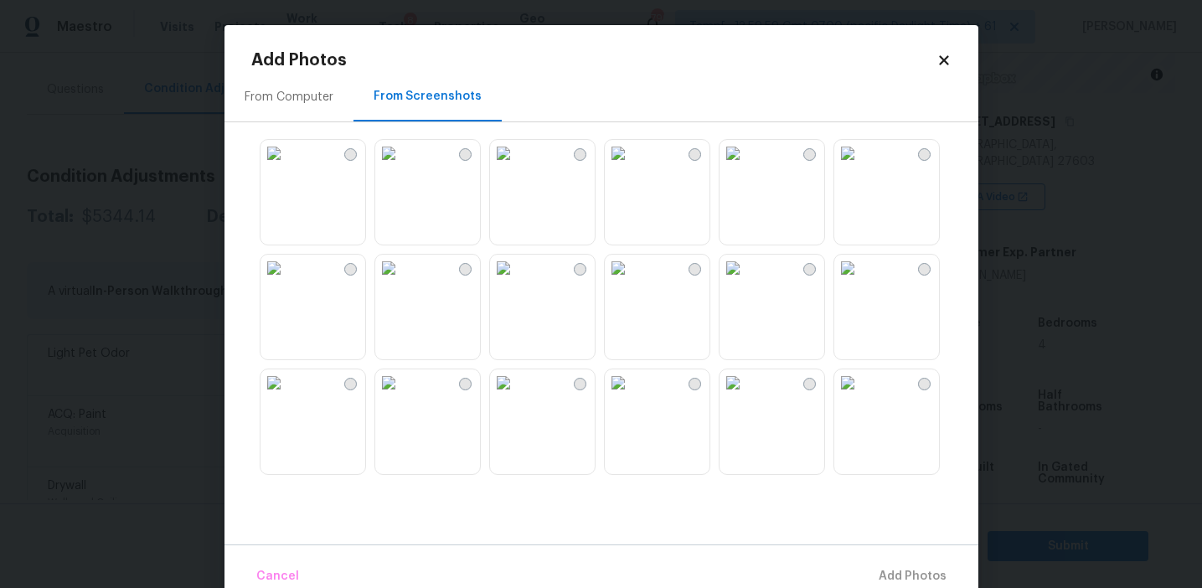
click at [402, 167] on img at bounding box center [388, 153] width 27 height 27
click at [402, 281] on img at bounding box center [388, 268] width 27 height 27
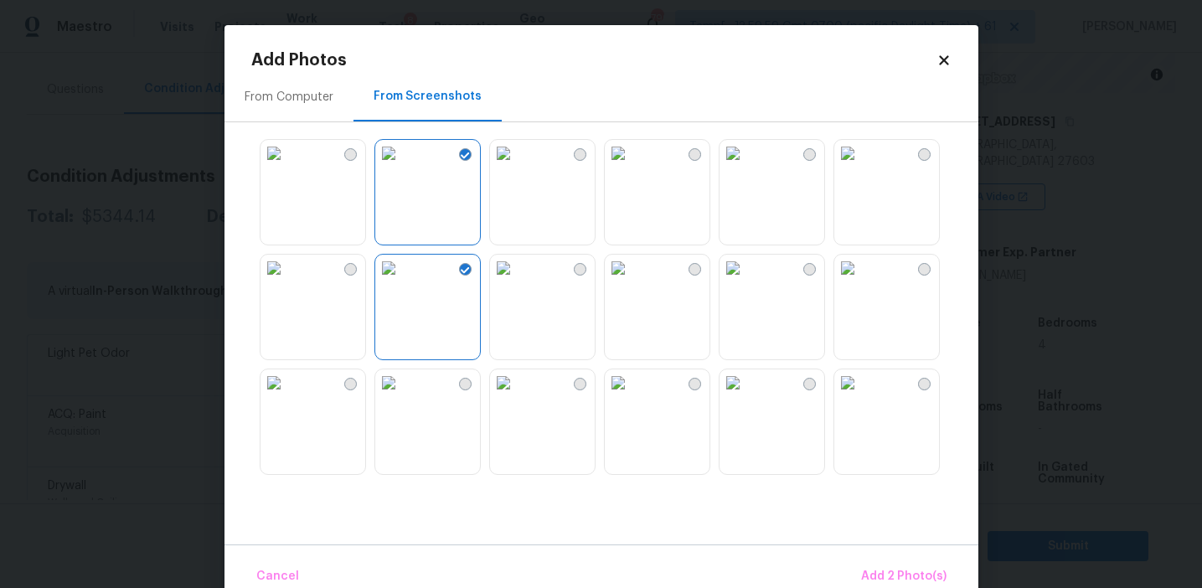
click at [746, 396] on img at bounding box center [732, 382] width 27 height 27
click at [861, 281] on img at bounding box center [847, 268] width 27 height 27
click at [287, 396] on img at bounding box center [273, 382] width 27 height 27
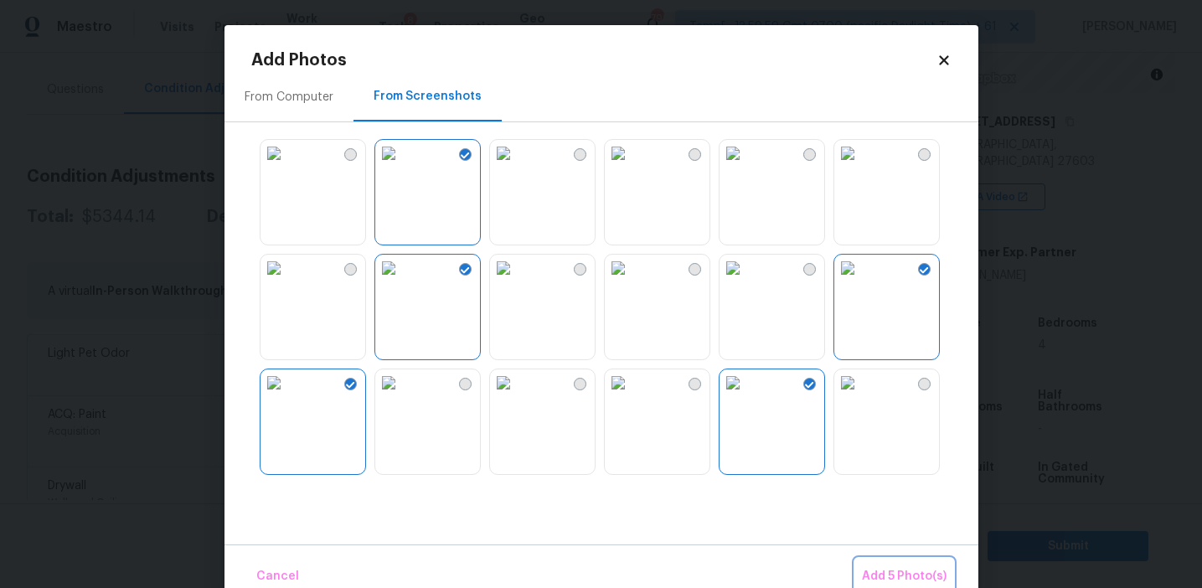
click at [905, 574] on span "Add 5 Photo(s)" at bounding box center [904, 576] width 85 height 21
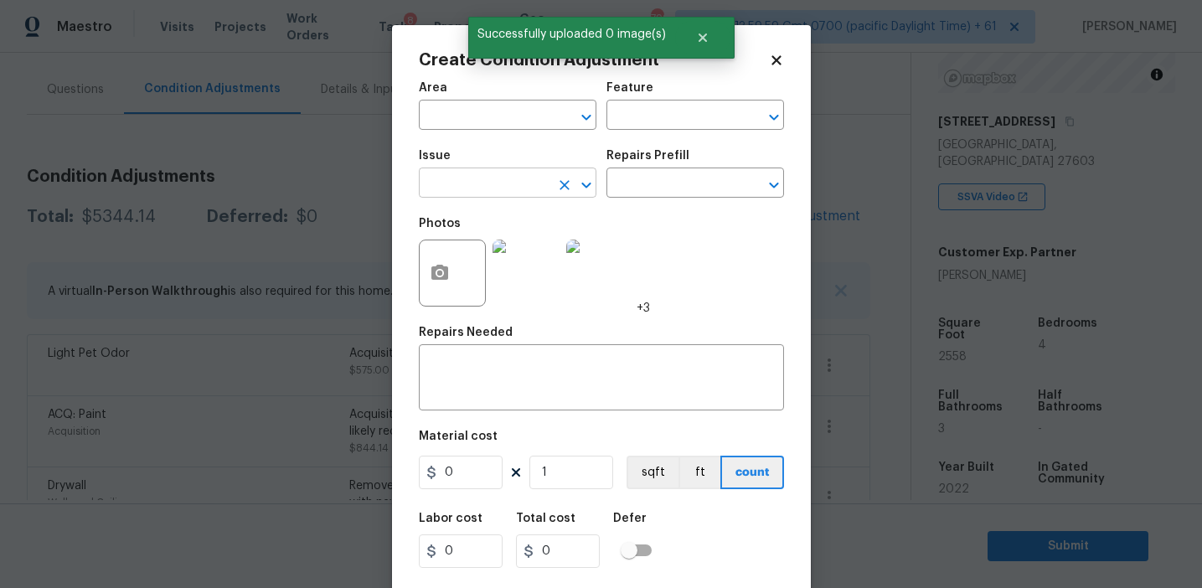
click at [482, 181] on input "text" at bounding box center [484, 185] width 131 height 26
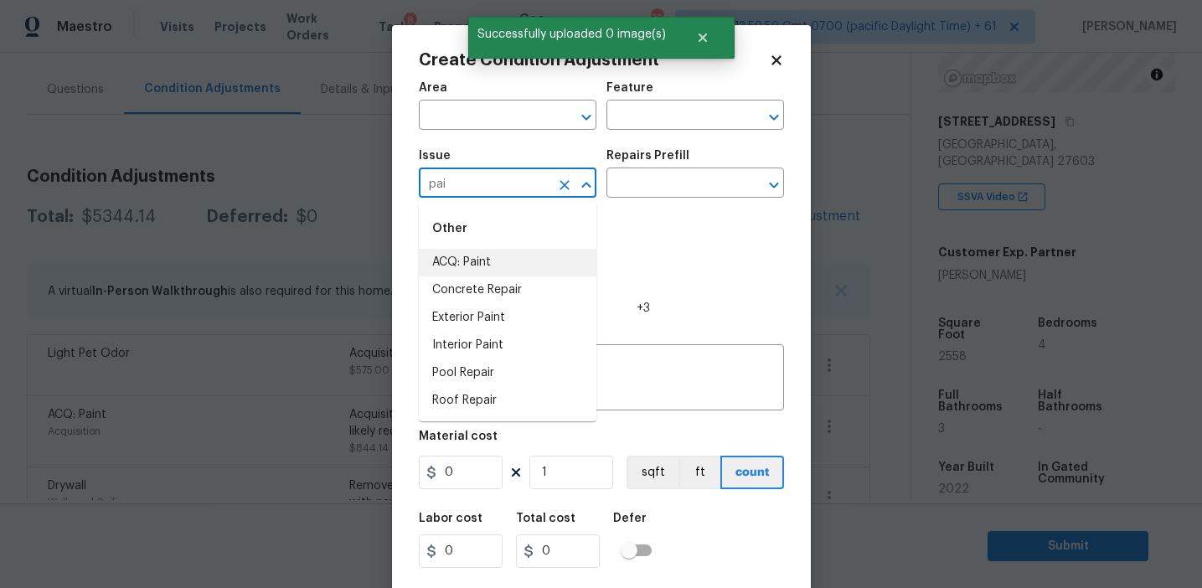
click at [518, 255] on li "ACQ: Paint" at bounding box center [508, 263] width 178 height 28
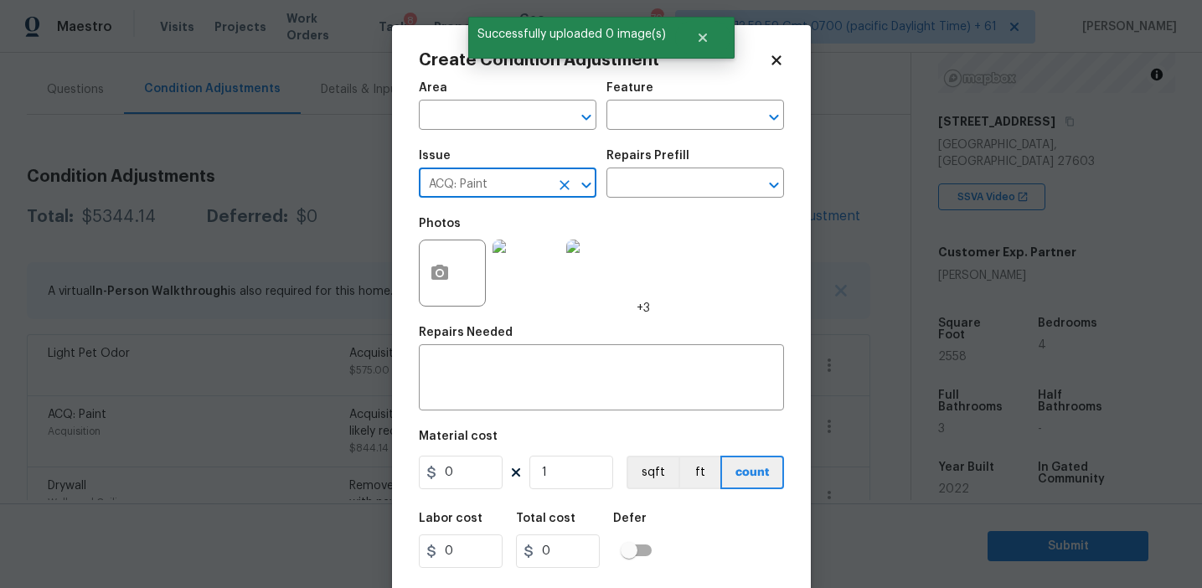
type input "ACQ: Paint"
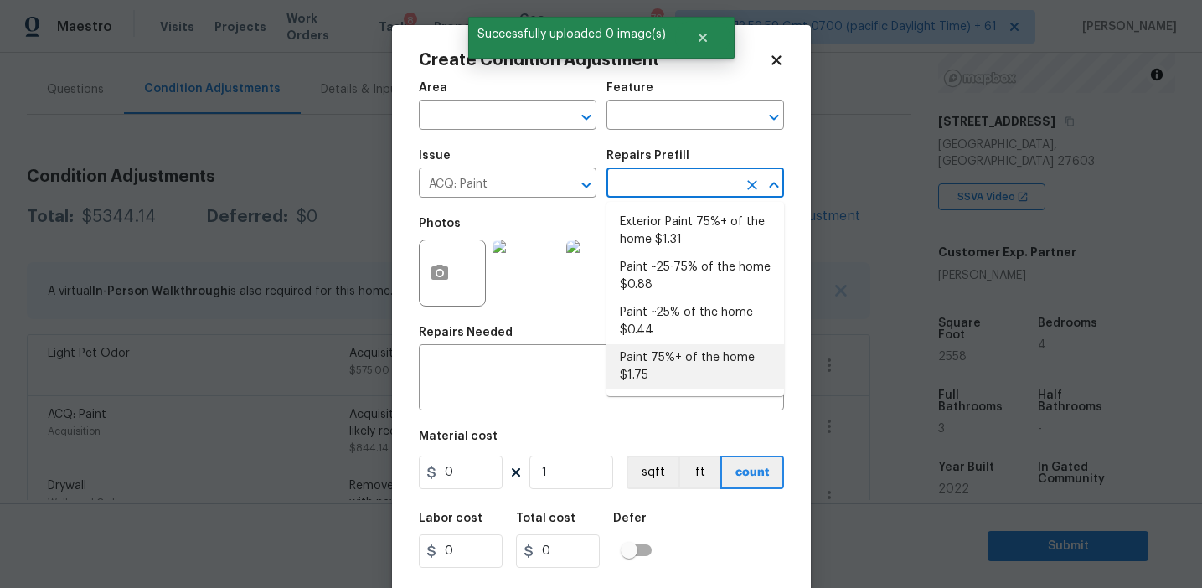
click at [657, 361] on li "Paint 75%+ of the home $1.75" at bounding box center [695, 366] width 178 height 45
type input "Acquisition"
type textarea "Acquisition Scope: 75%+ of the home will likely require interior paint"
type input "1.75"
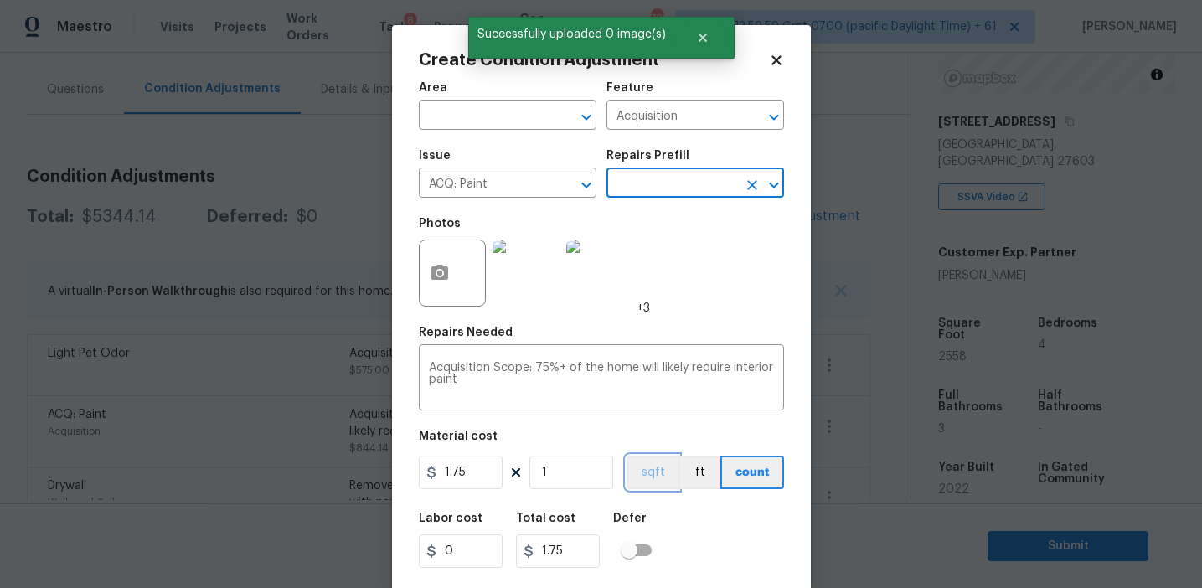
click at [648, 477] on button "sqft" at bounding box center [653, 473] width 52 height 34
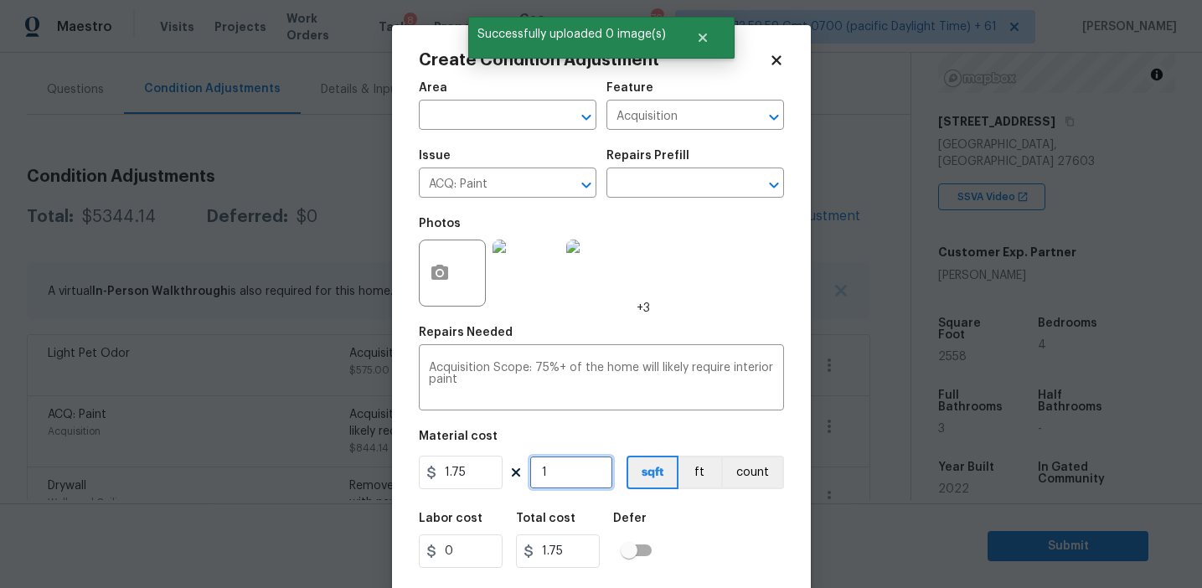
click at [572, 478] on input "1" at bounding box center [571, 473] width 84 height 34
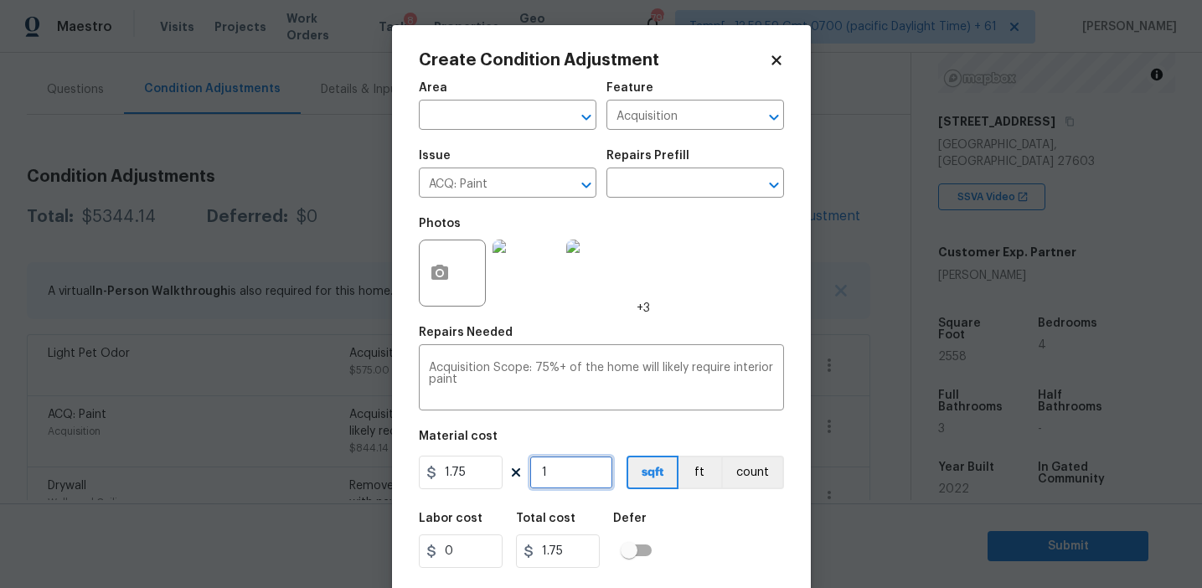
type input "0"
type input "2"
type input "3.5"
type input "25"
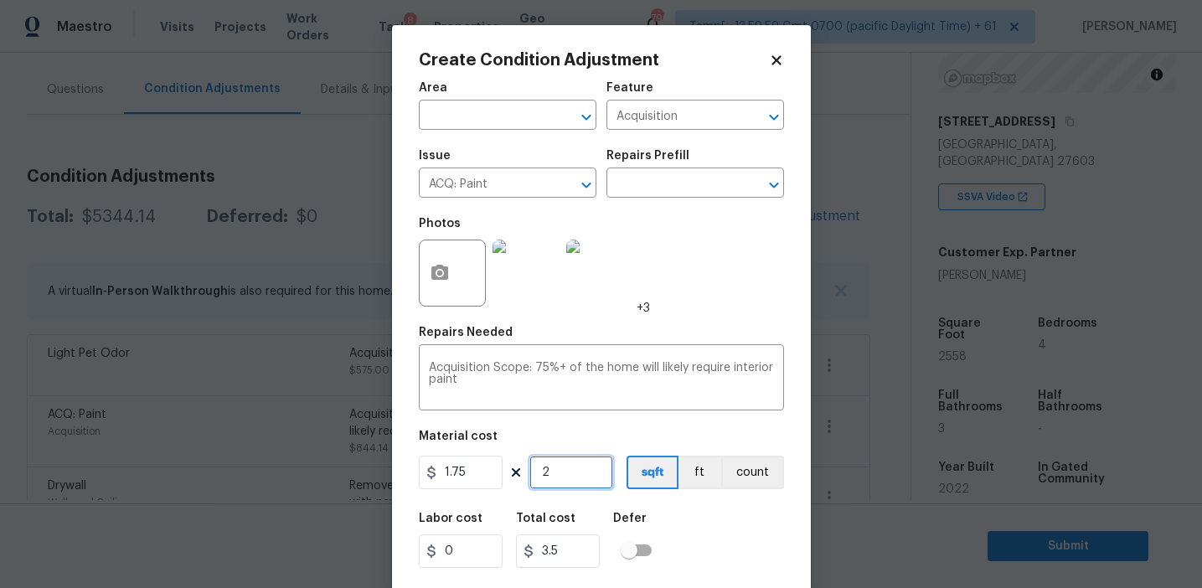
type input "43.75"
type input "255"
type input "446.25"
type input "2558"
type input "4476.5"
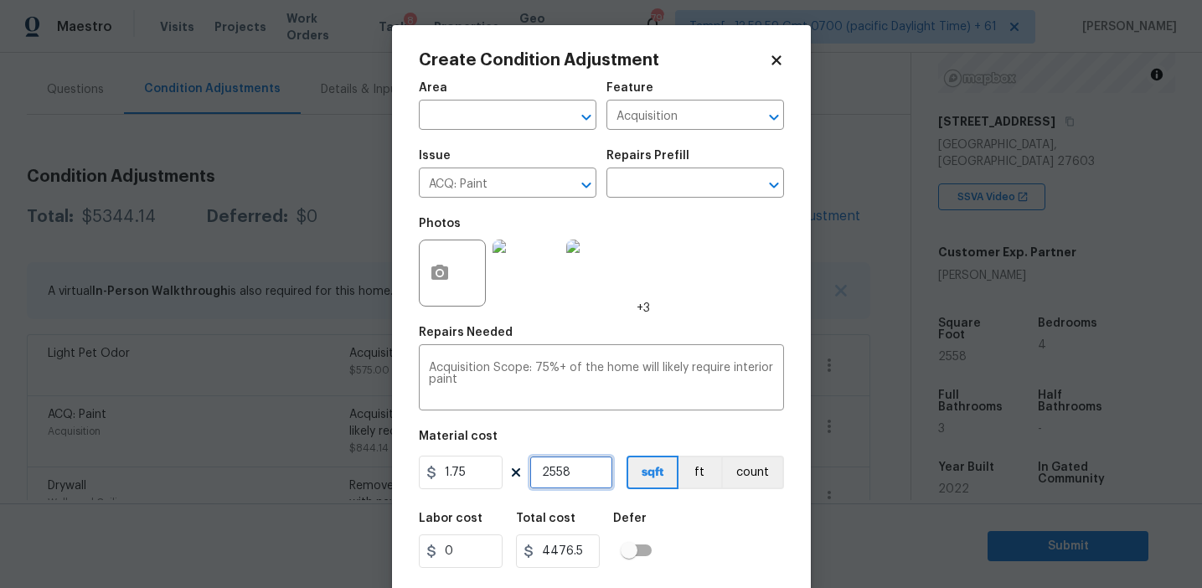
scroll to position [38, 0]
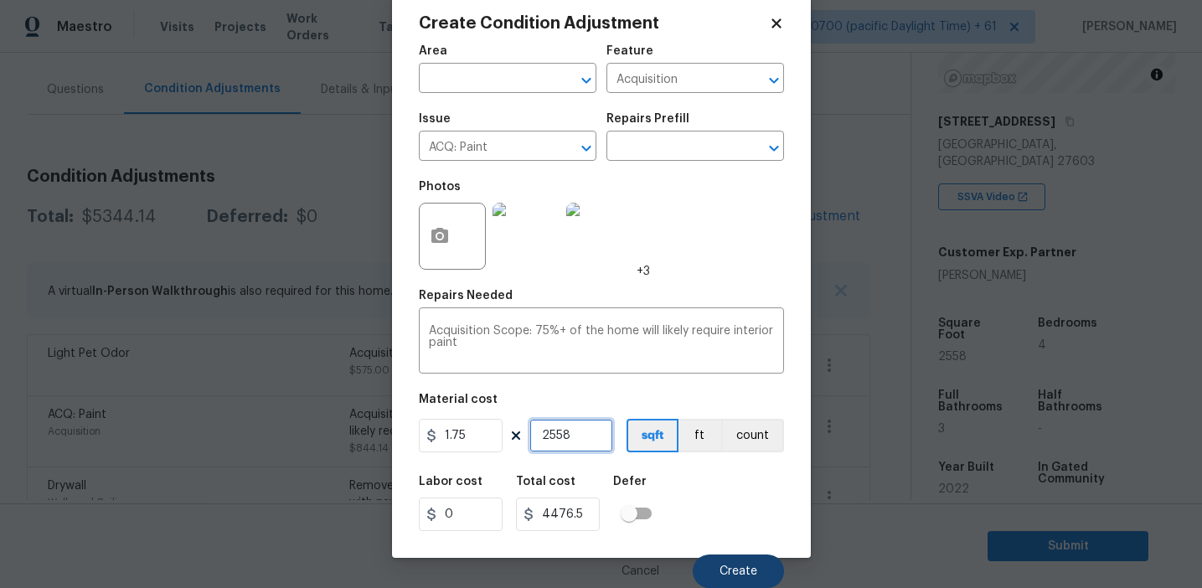
type input "2558"
click at [718, 569] on button "Create" at bounding box center [738, 571] width 91 height 34
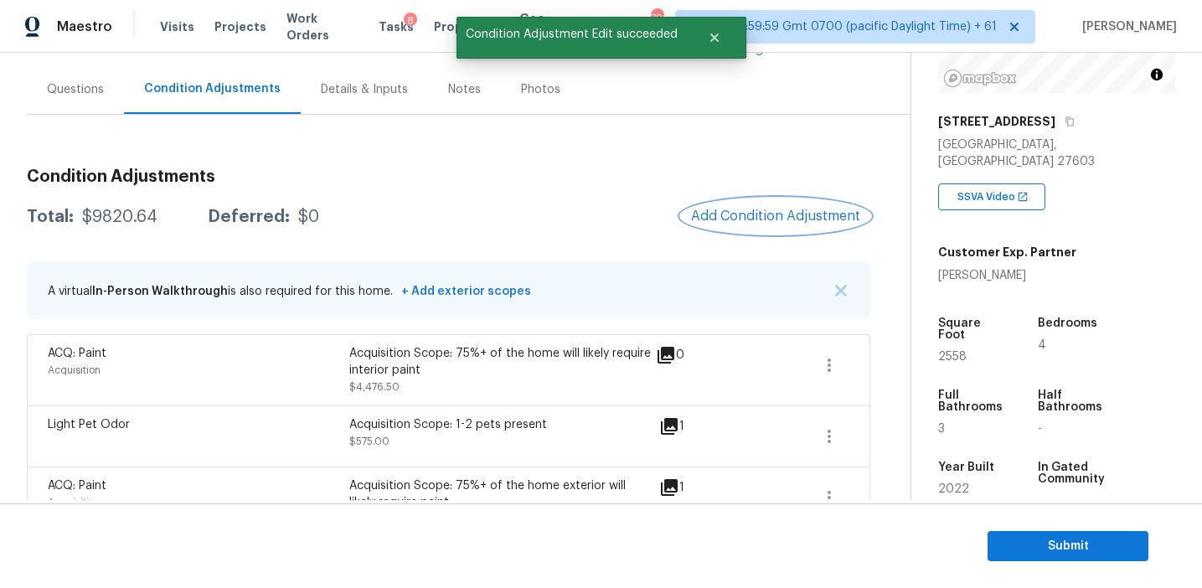
scroll to position [0, 0]
click at [718, 206] on button "Add Condition Adjustment" at bounding box center [775, 216] width 189 height 35
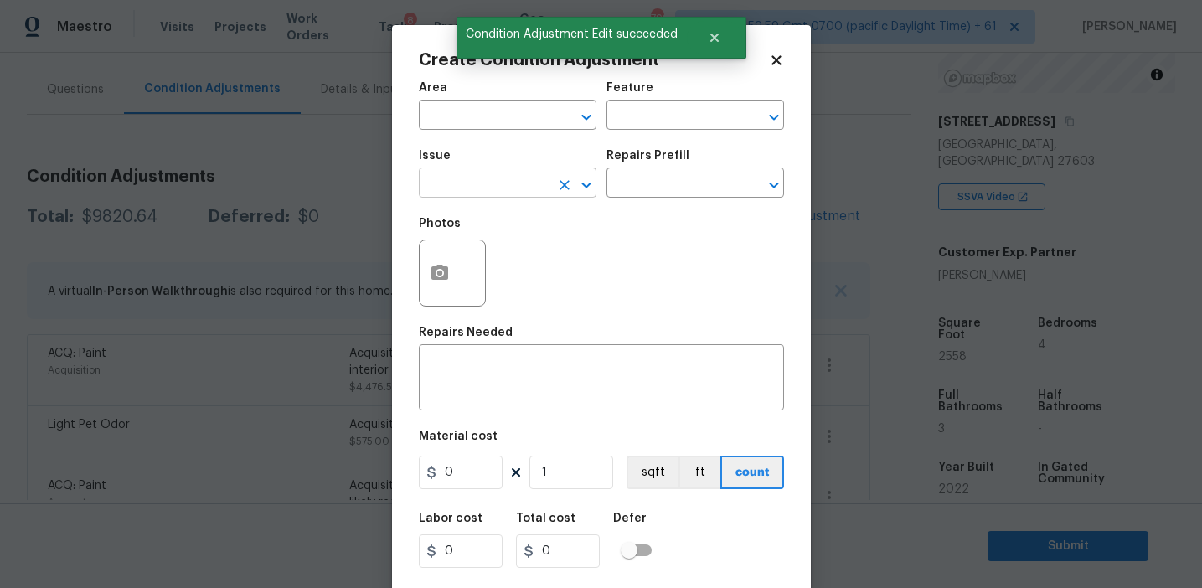
click at [467, 188] on input "text" at bounding box center [484, 185] width 131 height 26
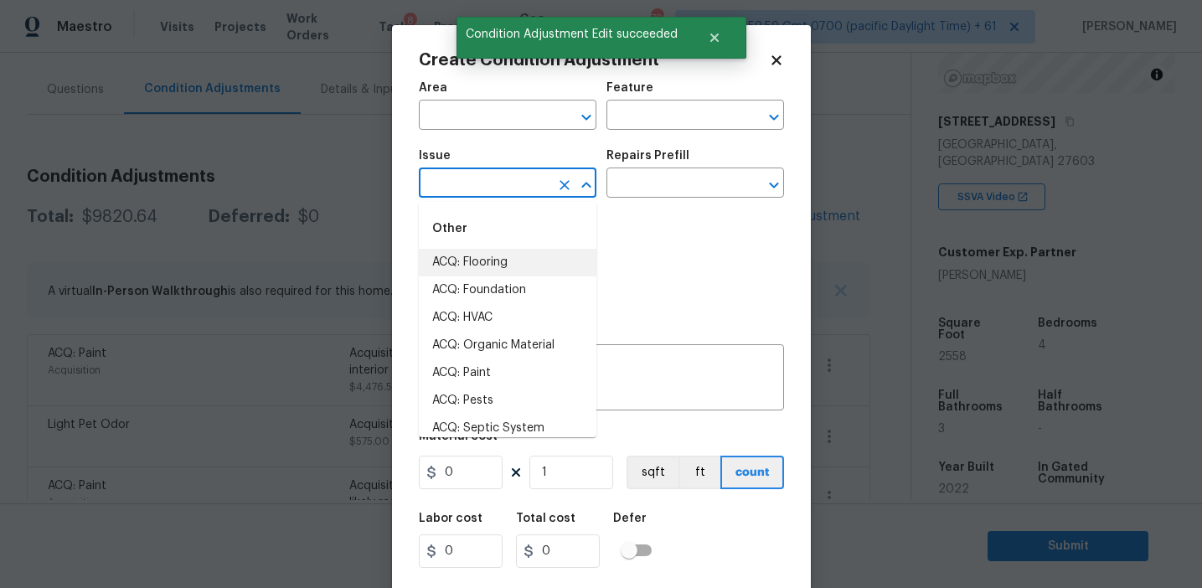
click at [491, 256] on li "ACQ: Flooring" at bounding box center [508, 263] width 178 height 28
type input "ACQ: Flooring"
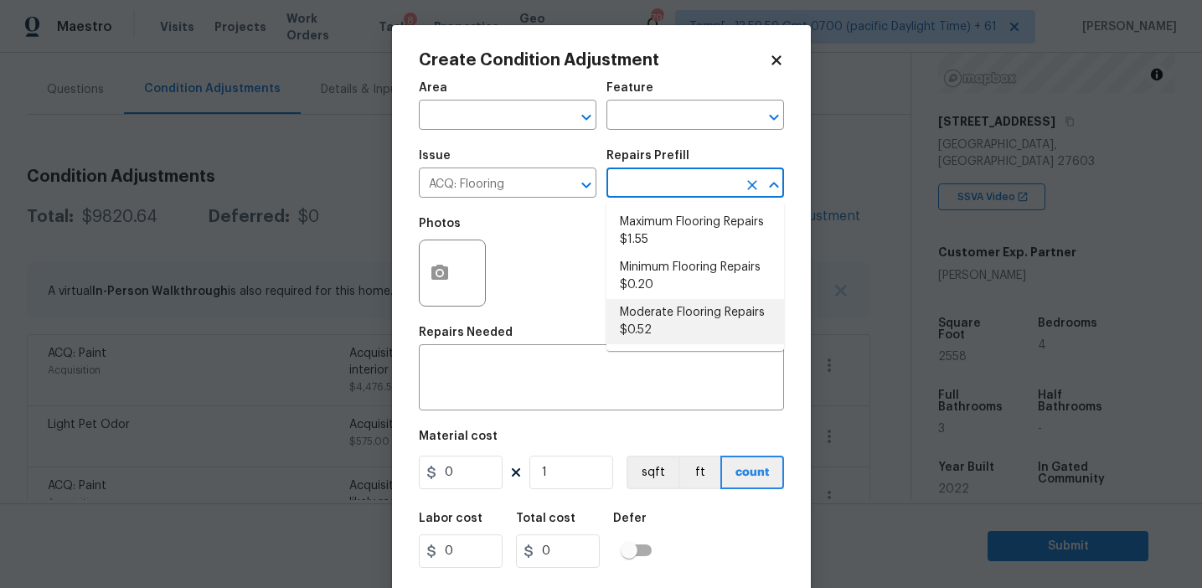
click at [642, 327] on li "Moderate Flooring Repairs $0.52" at bounding box center [695, 321] width 178 height 45
type input "Acquisition"
type textarea "Acquisition Scope: Moderate flooring repairs"
type input "0.52"
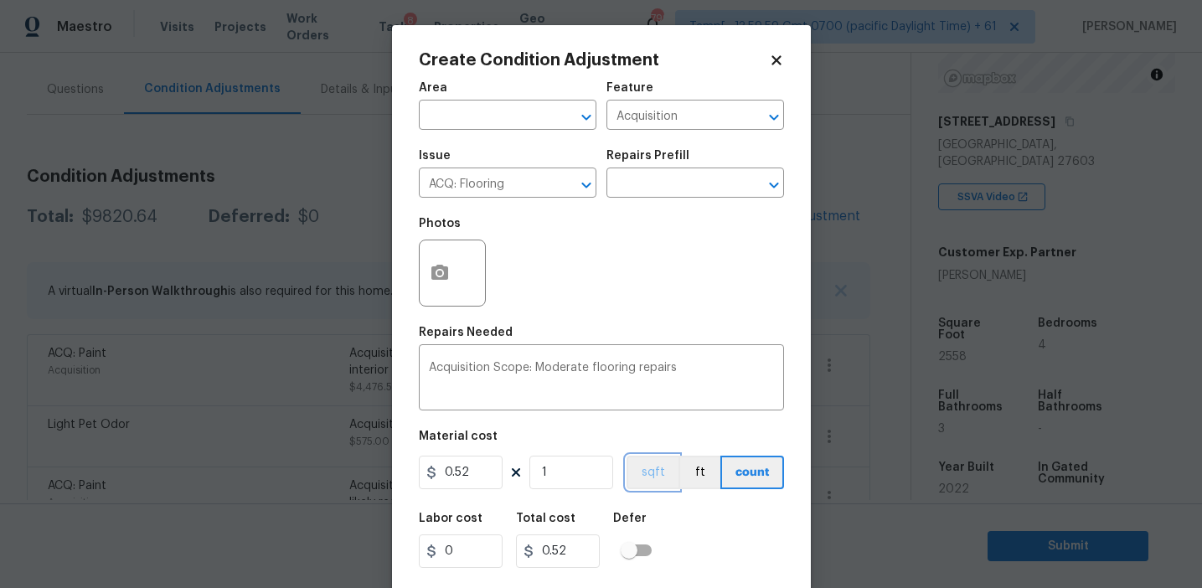
click at [642, 463] on button "sqft" at bounding box center [653, 473] width 52 height 34
click at [591, 472] on input "1" at bounding box center [571, 473] width 84 height 34
type input "0"
paste input "2558"
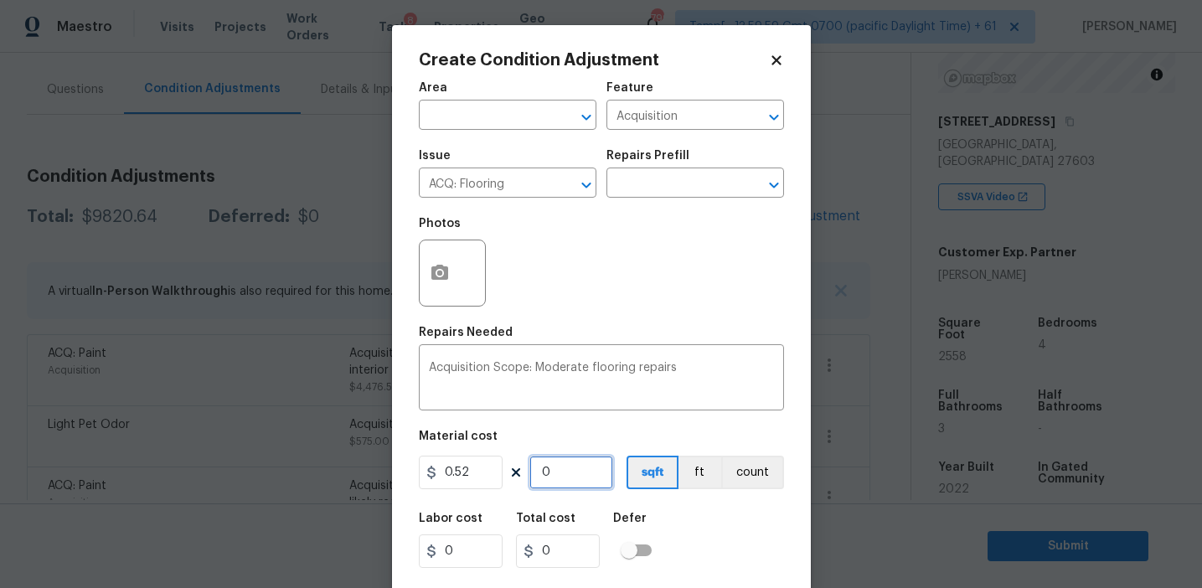
type input "2558"
type input "1330.16"
type input "2558"
click at [432, 255] on button "button" at bounding box center [440, 272] width 40 height 65
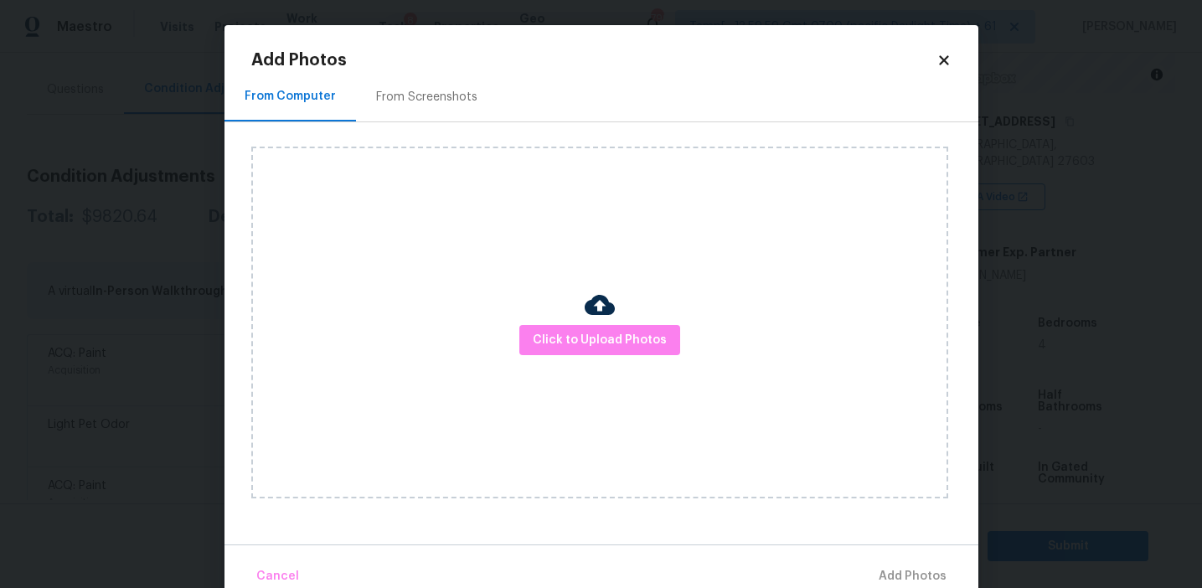
click at [445, 85] on div "From Screenshots" at bounding box center [427, 96] width 142 height 49
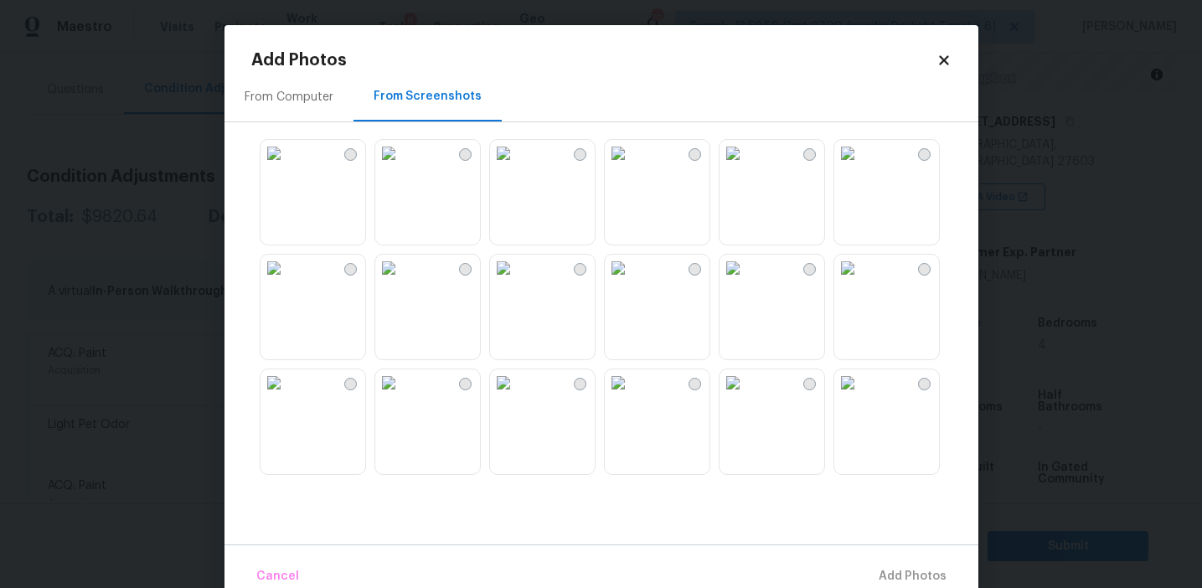
click at [517, 167] on img at bounding box center [503, 153] width 27 height 27
click at [287, 396] on img at bounding box center [273, 382] width 27 height 27
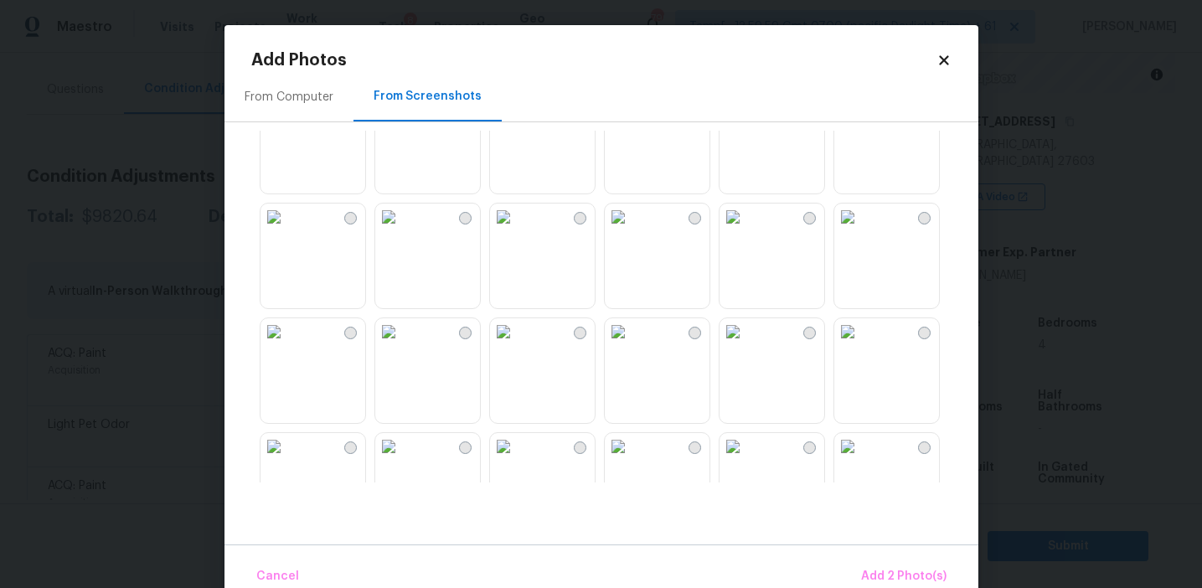
scroll to position [504, 0]
click at [861, 236] on img at bounding box center [847, 222] width 27 height 27
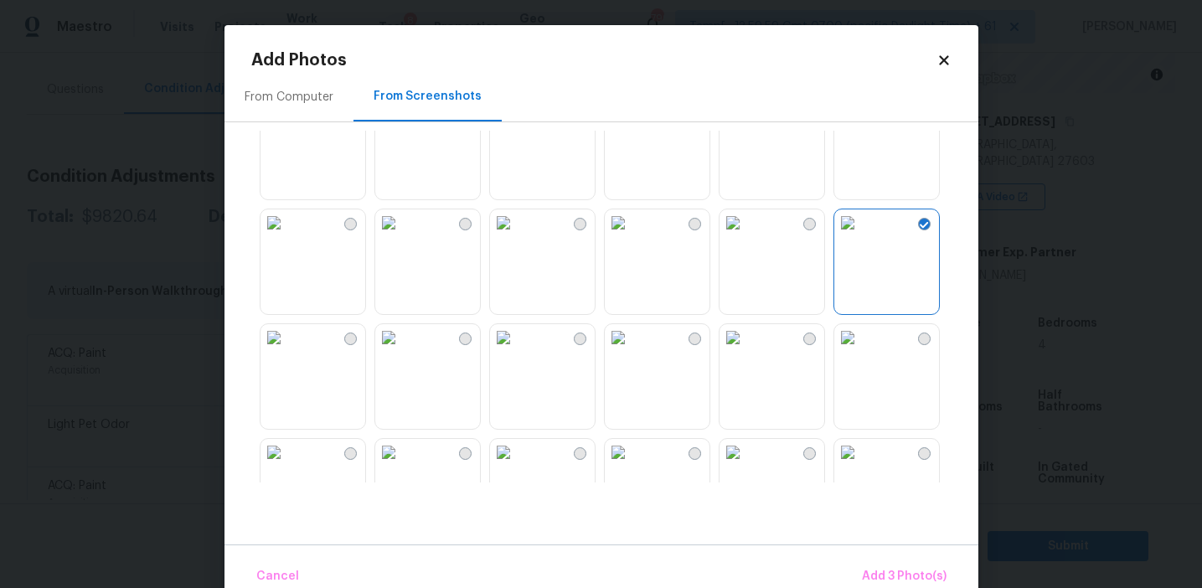
click at [746, 351] on img at bounding box center [732, 337] width 27 height 27
click at [853, 351] on img at bounding box center [847, 337] width 27 height 27
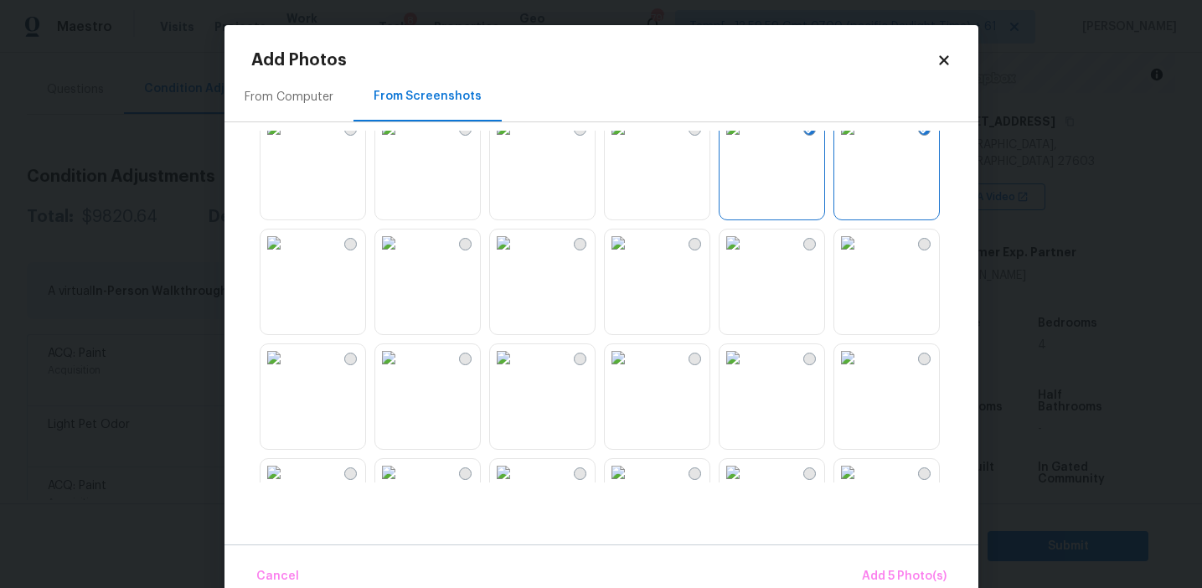
scroll to position [810, 0]
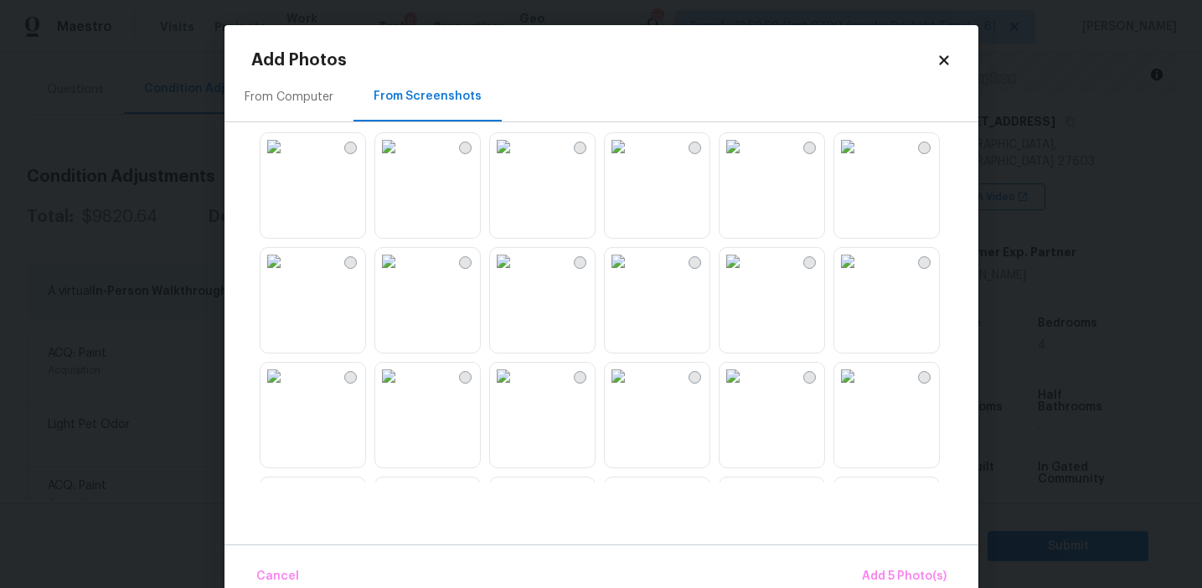
click at [746, 275] on img at bounding box center [732, 261] width 27 height 27
click at [861, 275] on img at bounding box center [847, 261] width 27 height 27
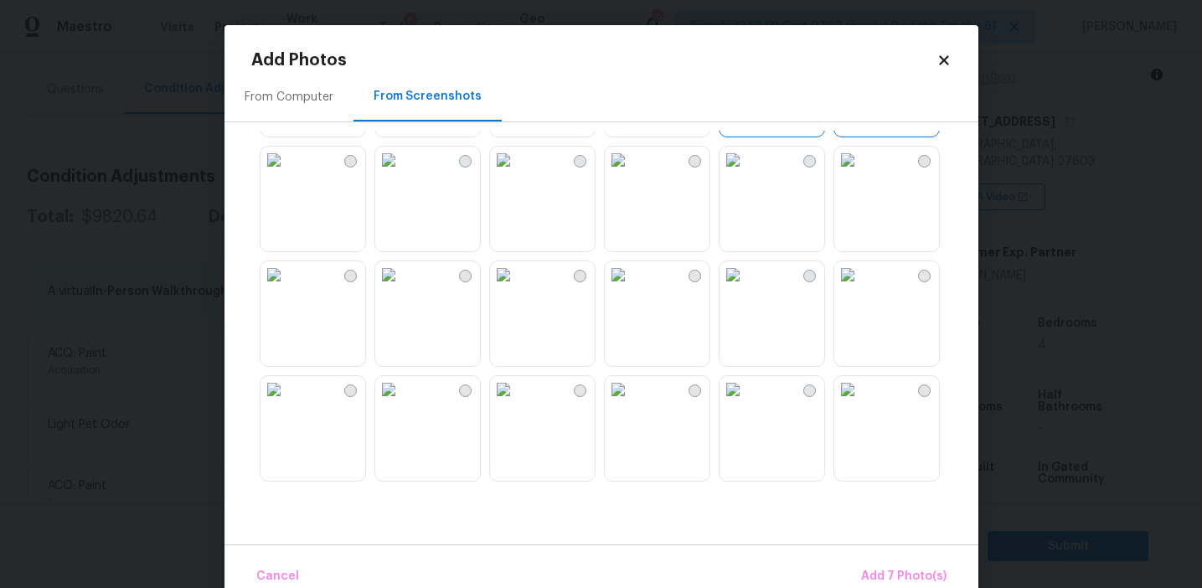
click at [402, 403] on img at bounding box center [388, 389] width 27 height 27
click at [877, 580] on span "Add 8 Photo(s)" at bounding box center [903, 576] width 85 height 21
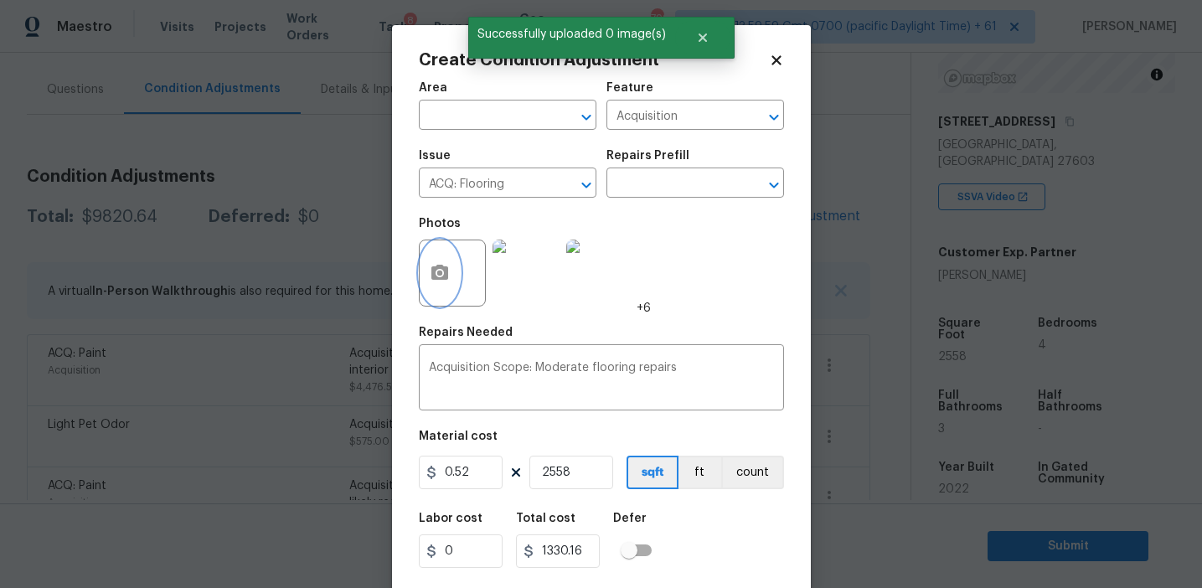
scroll to position [38, 0]
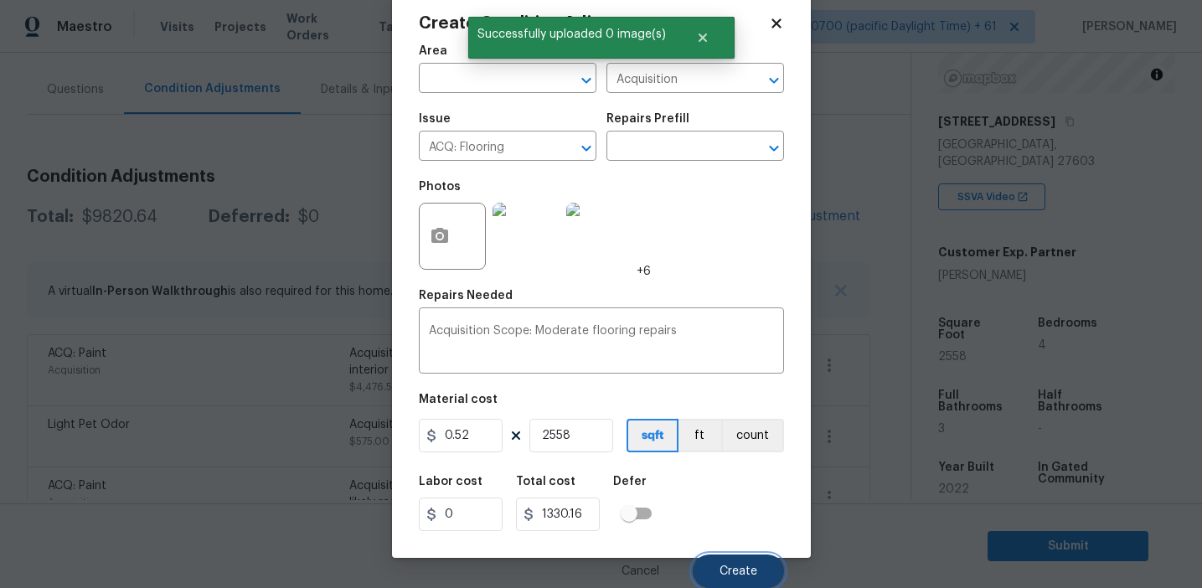
click at [736, 563] on button "Create" at bounding box center [738, 571] width 91 height 34
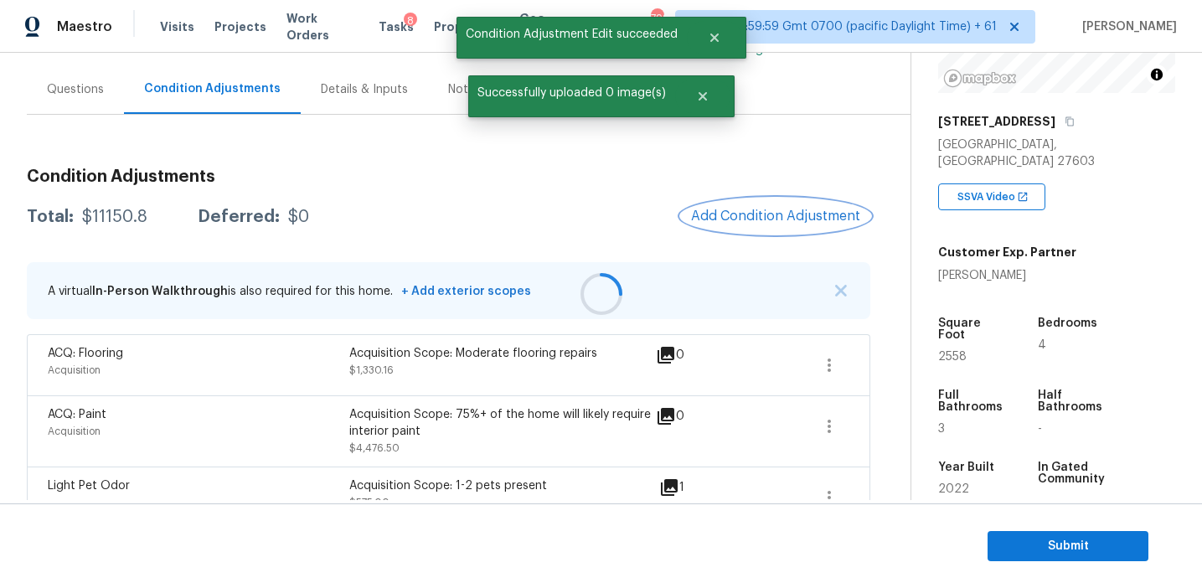
scroll to position [0, 0]
click at [123, 213] on div "$11150.8" at bounding box center [114, 217] width 65 height 17
copy div "11150.8"
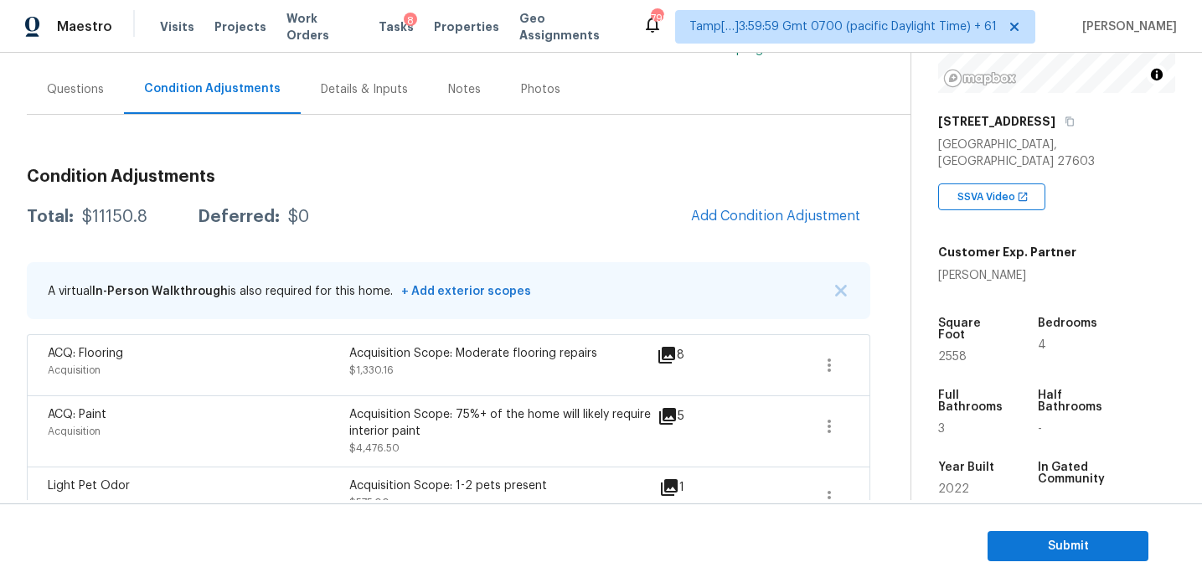
click at [389, 230] on div "Total: $11150.8 Deferred: $0 Add Condition Adjustment" at bounding box center [448, 217] width 843 height 37
click at [102, 81] on div "Questions" at bounding box center [75, 89] width 57 height 17
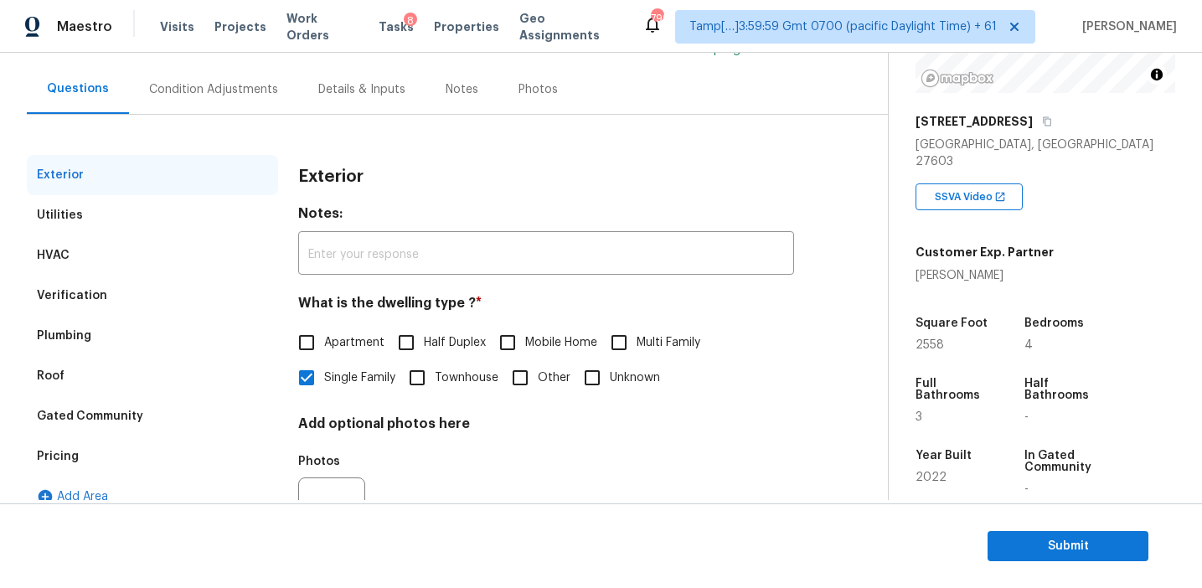
click at [127, 451] on div "Pricing" at bounding box center [152, 456] width 251 height 40
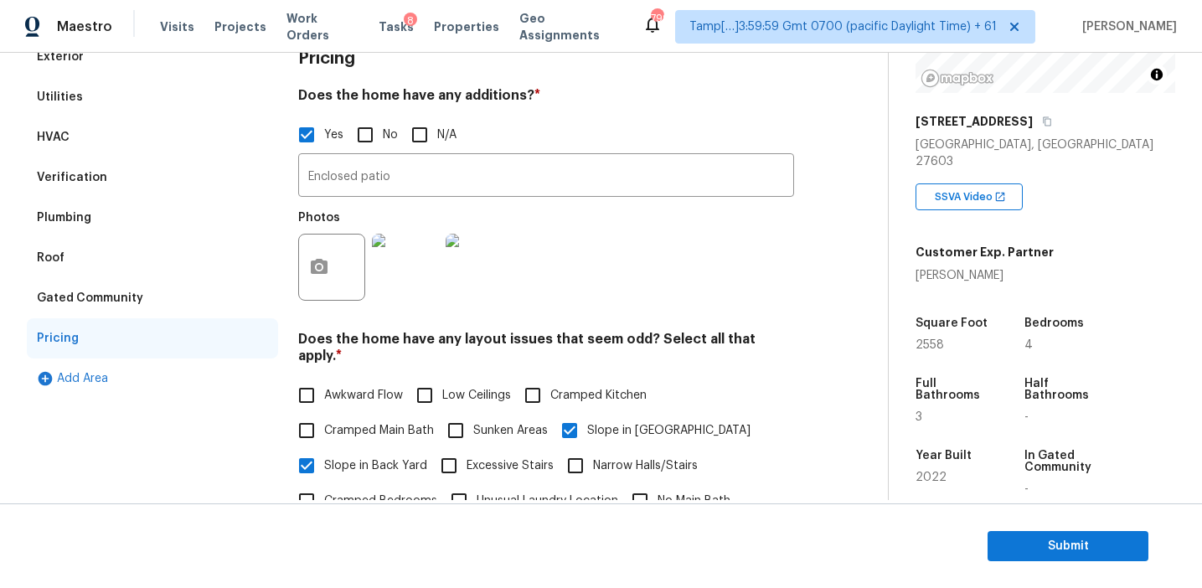
click at [176, 169] on div "Verification" at bounding box center [152, 177] width 251 height 40
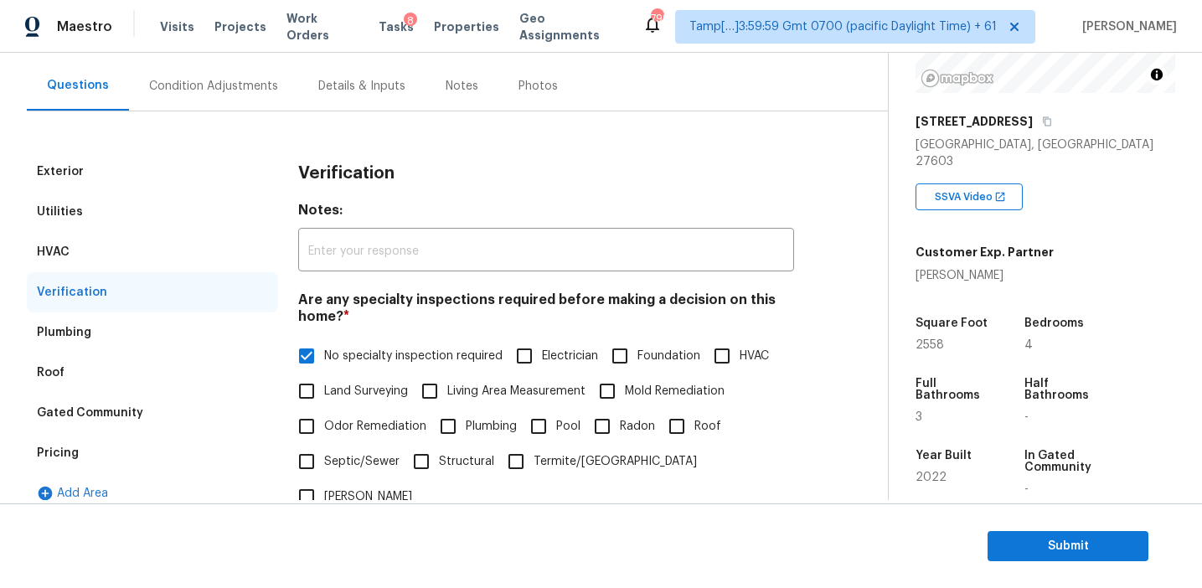
scroll to position [123, 0]
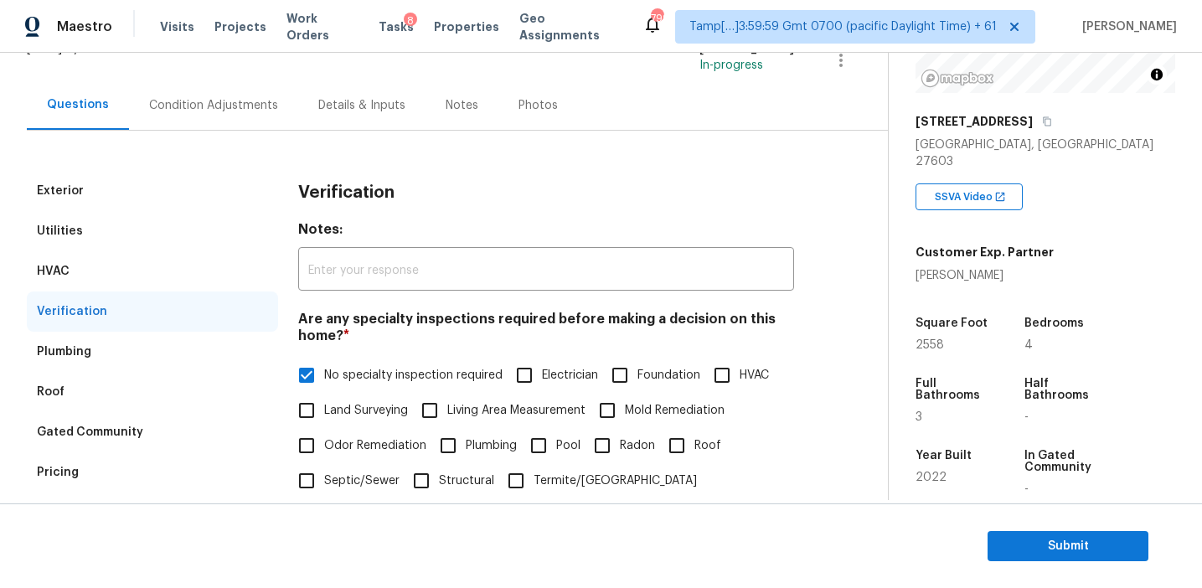
click at [241, 105] on div "Condition Adjustments" at bounding box center [213, 105] width 129 height 17
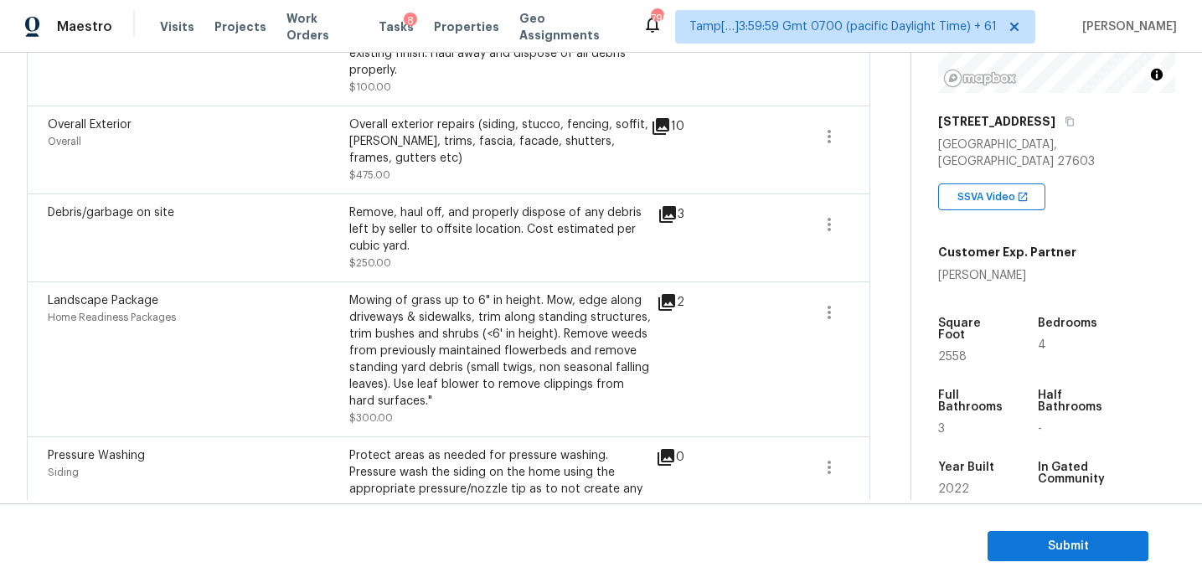
scroll to position [942, 0]
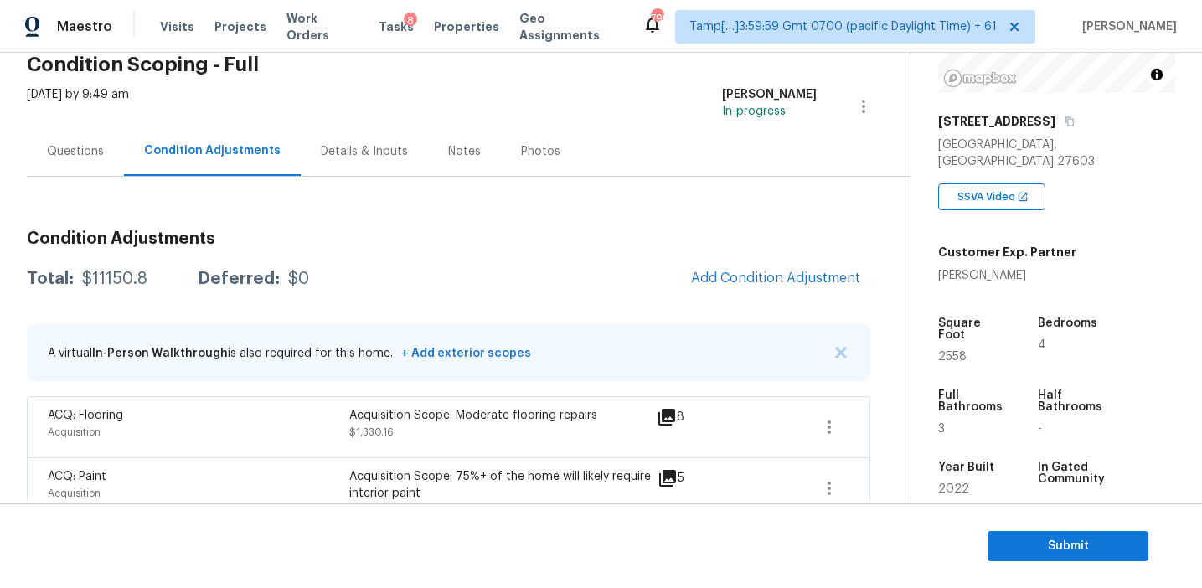
click at [64, 152] on div "Questions" at bounding box center [75, 151] width 57 height 17
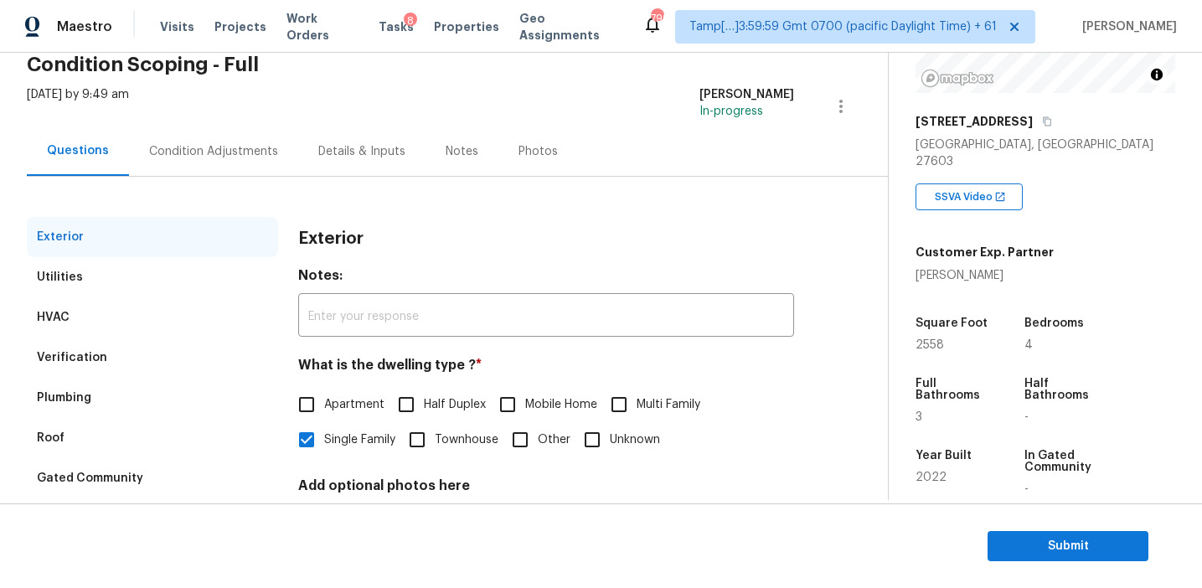
scroll to position [120, 0]
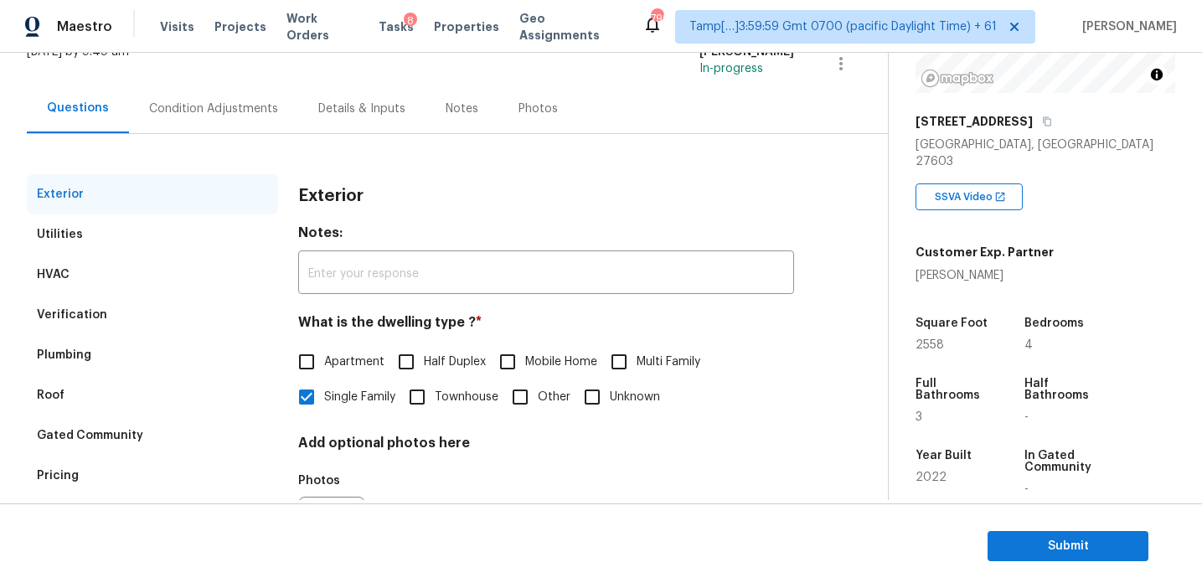
click at [151, 470] on div "Pricing" at bounding box center [152, 476] width 251 height 40
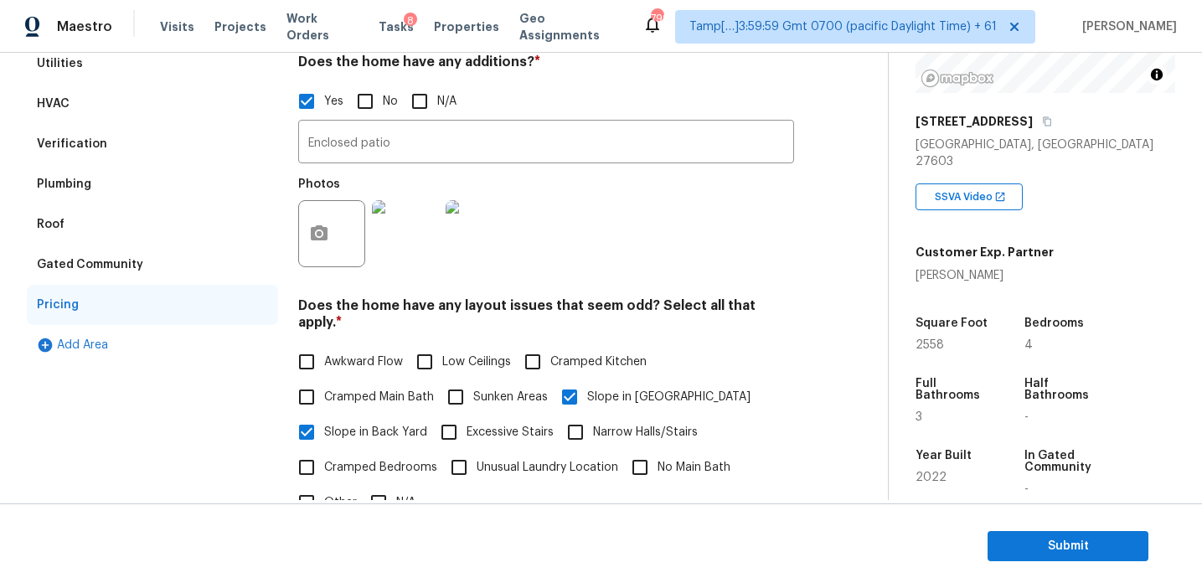
click at [126, 281] on div "Gated Community" at bounding box center [152, 265] width 251 height 40
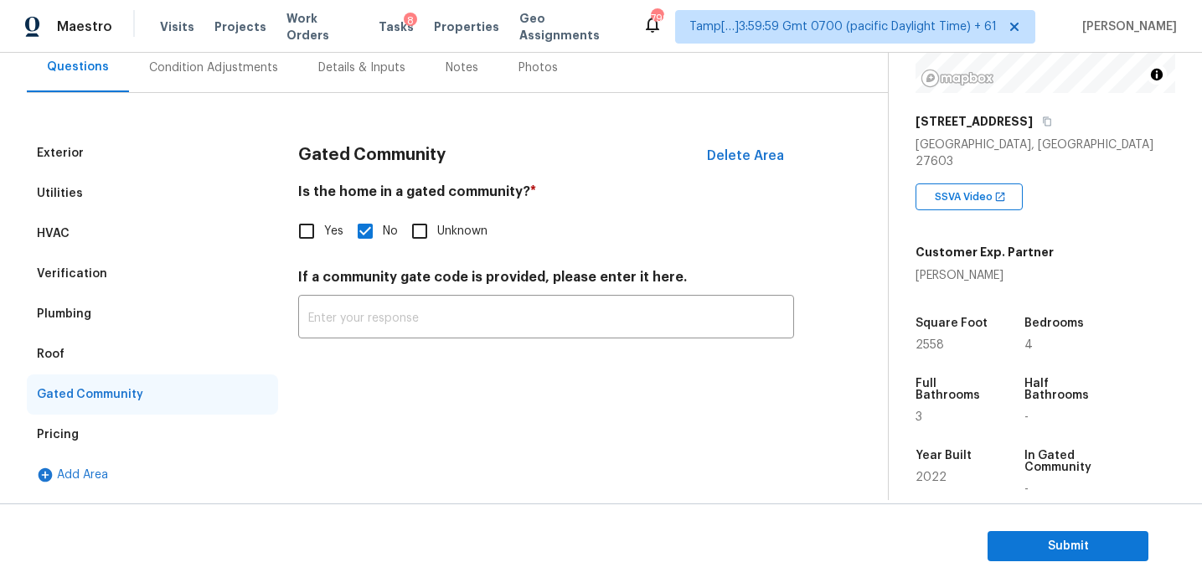
click at [64, 354] on div "Roof" at bounding box center [152, 354] width 251 height 40
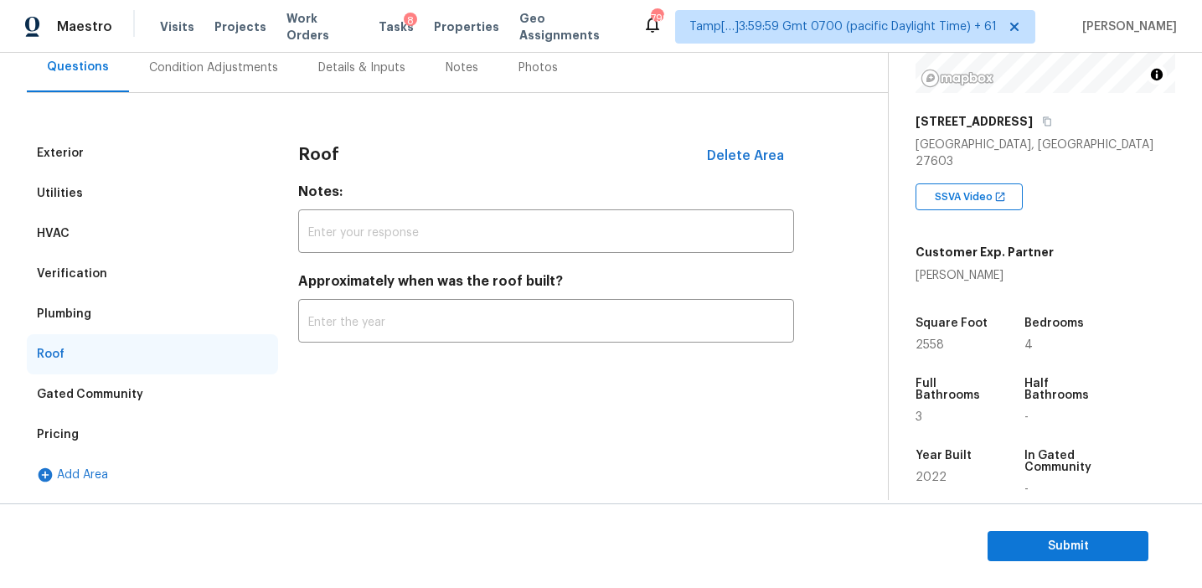
click at [69, 318] on div "Plumbing" at bounding box center [64, 314] width 54 height 17
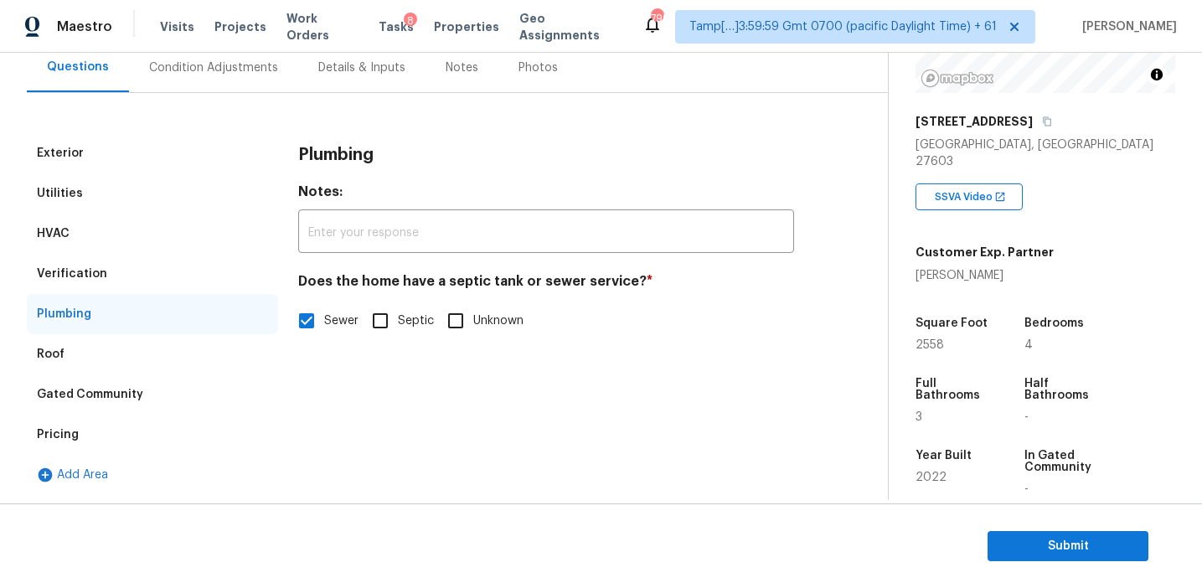
click at [98, 267] on div "Verification" at bounding box center [72, 274] width 70 height 17
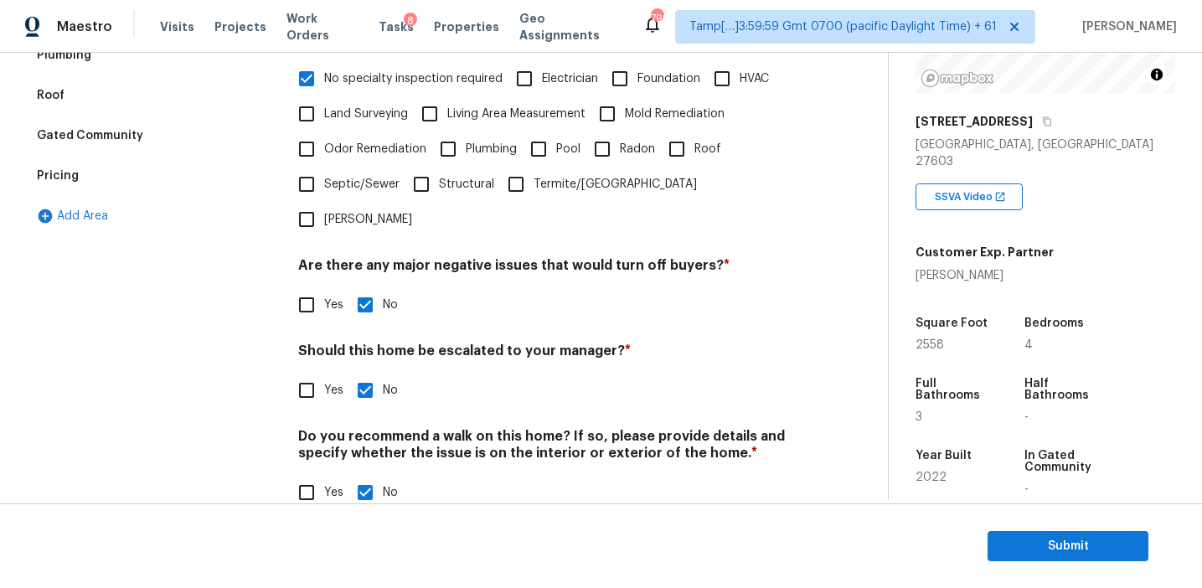
scroll to position [222, 0]
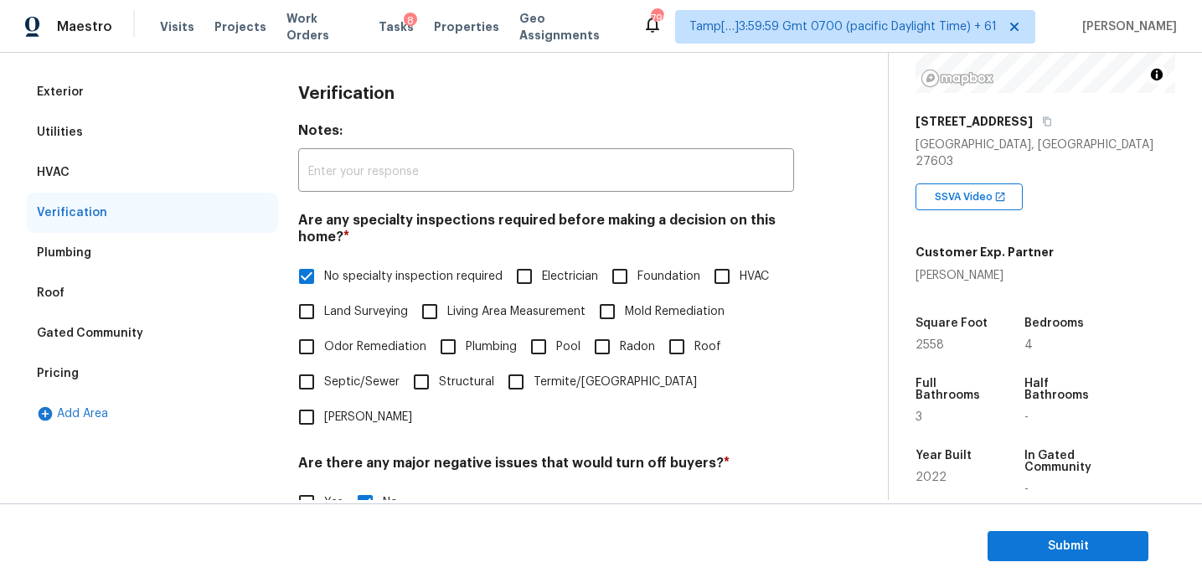
click at [176, 166] on div "HVAC" at bounding box center [152, 172] width 251 height 40
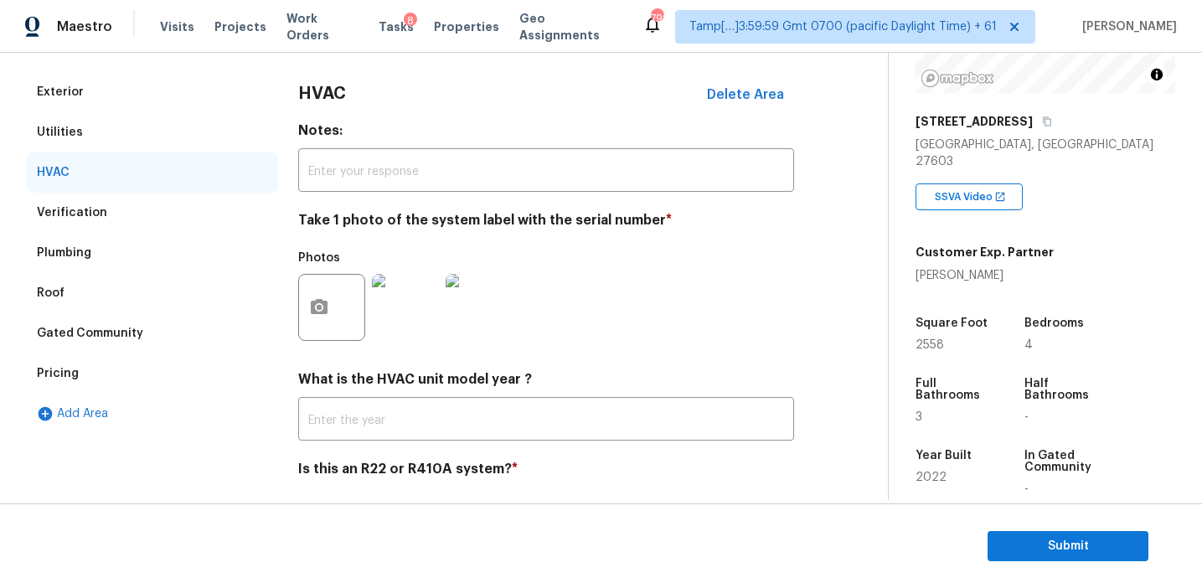
click at [154, 126] on div "Utilities" at bounding box center [152, 132] width 251 height 40
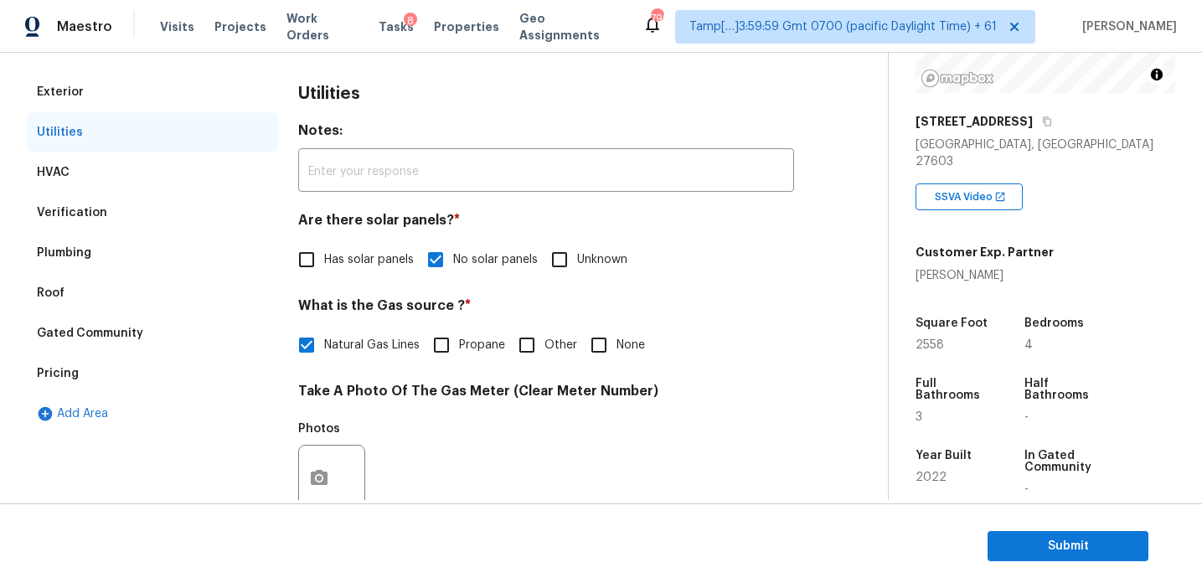
click at [155, 73] on div "Exterior" at bounding box center [152, 92] width 251 height 40
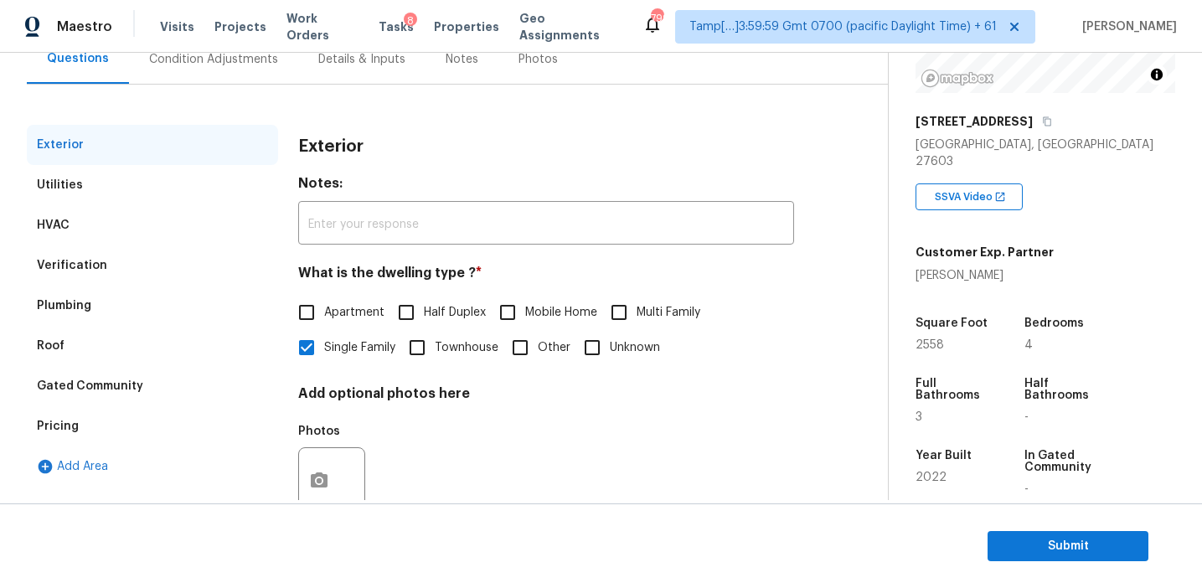
scroll to position [152, 0]
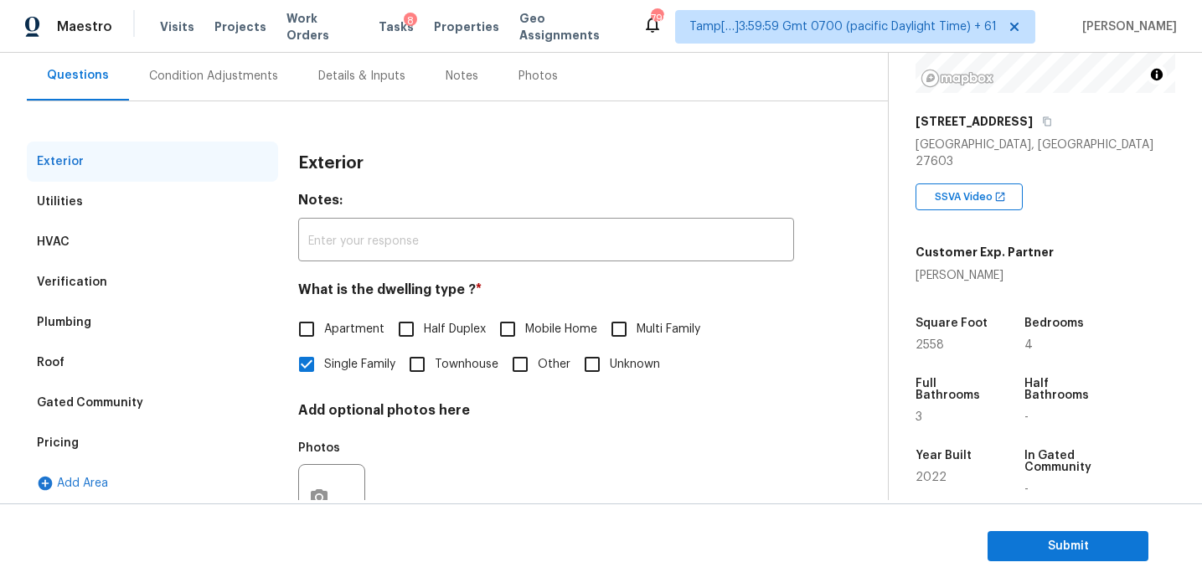
click at [141, 208] on div "Utilities" at bounding box center [152, 202] width 251 height 40
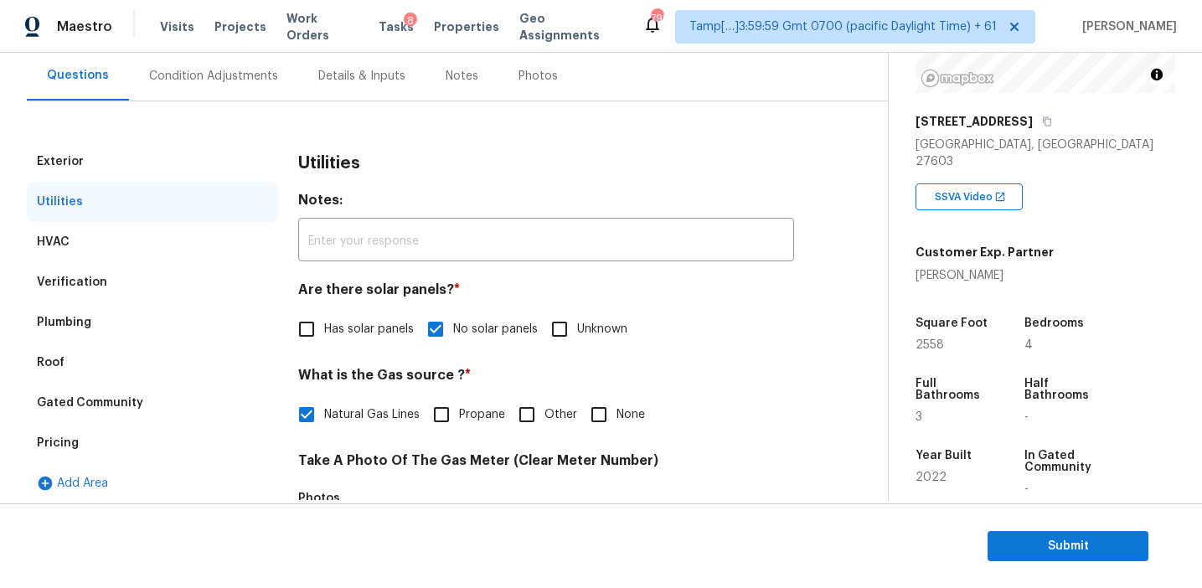
click at [180, 178] on div "Exterior" at bounding box center [152, 162] width 251 height 40
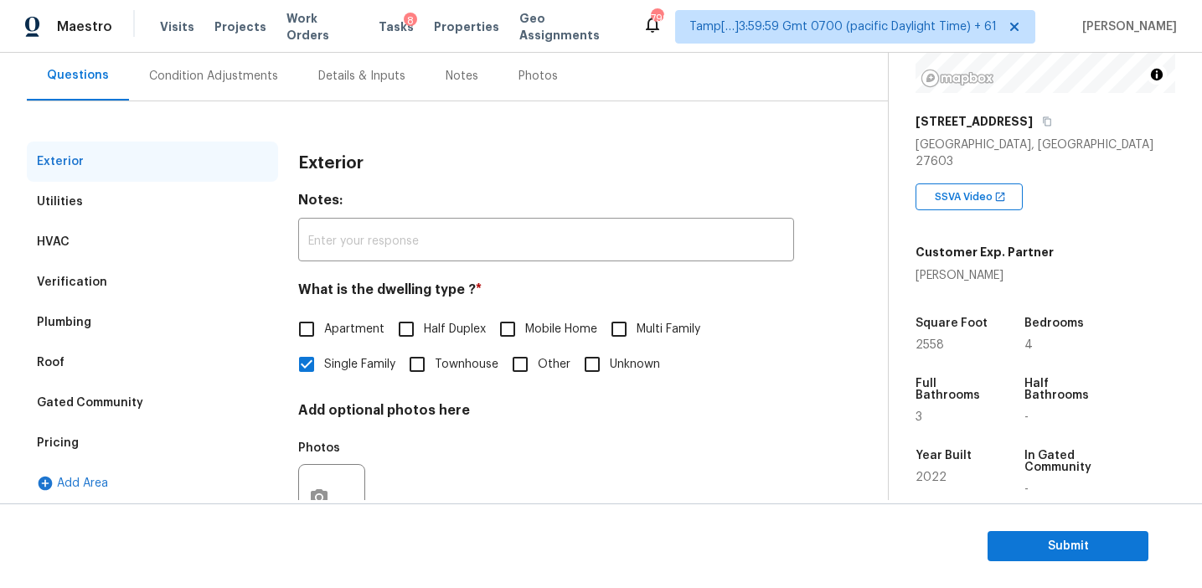
click at [218, 95] on div "Condition Adjustments" at bounding box center [213, 75] width 169 height 49
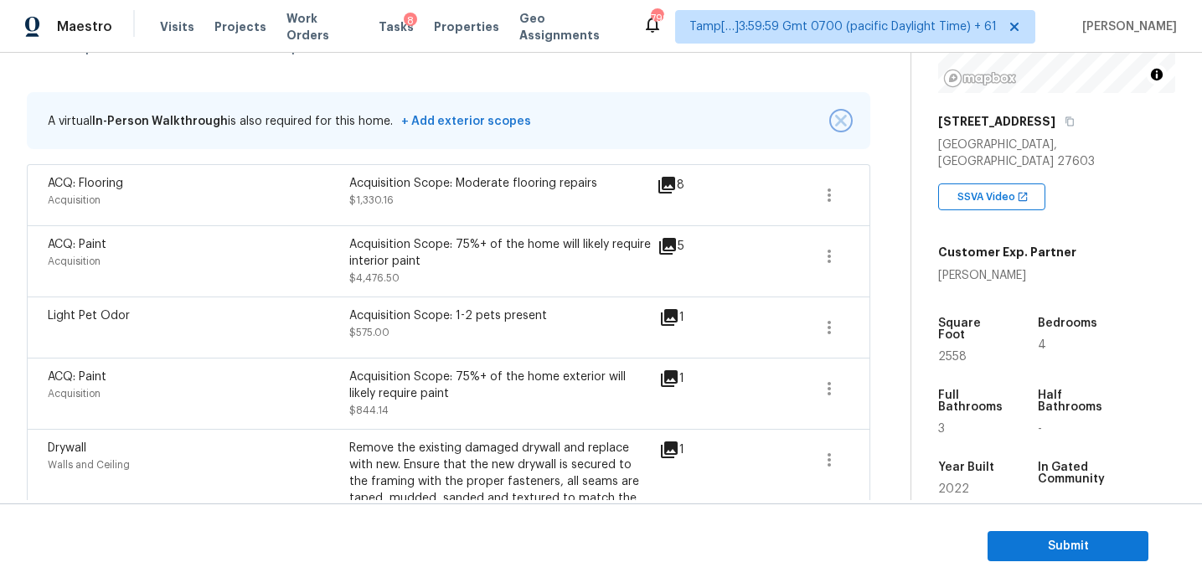
click at [841, 118] on img "button" at bounding box center [841, 121] width 12 height 12
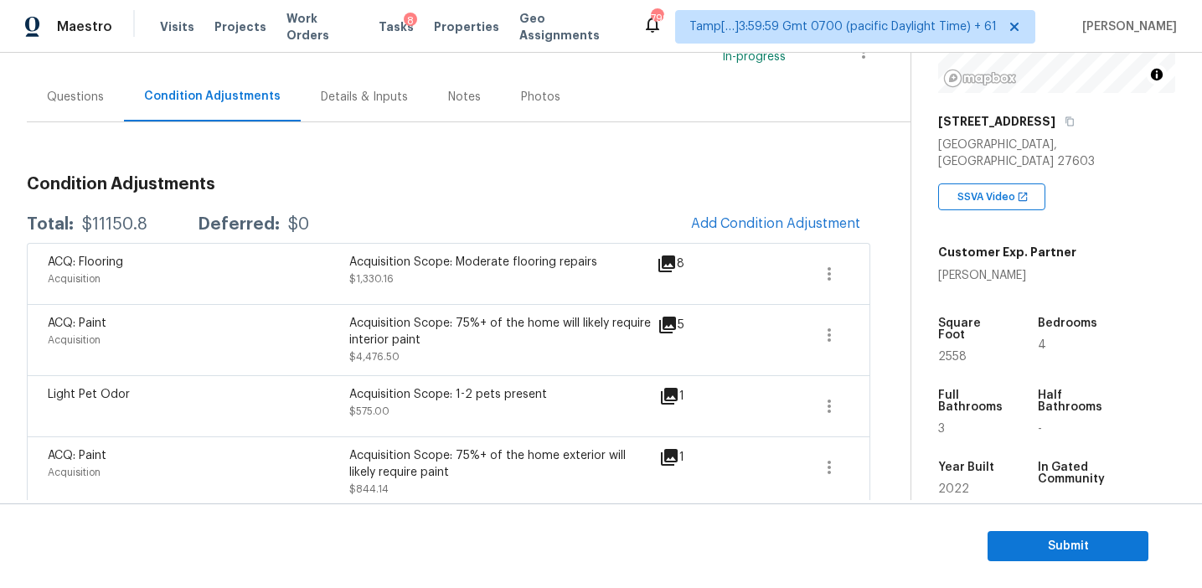
scroll to position [136, 0]
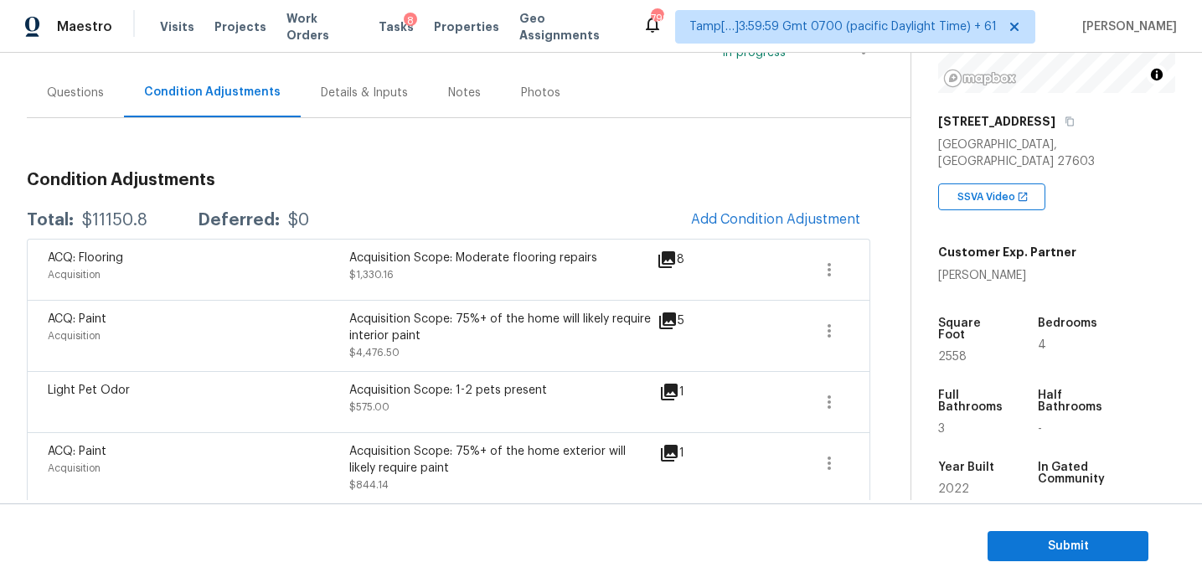
click at [474, 211] on div "Total: $11150.8 Deferred: $0 Add Condition Adjustment" at bounding box center [448, 220] width 843 height 37
click at [1005, 545] on span "Submit" at bounding box center [1068, 546] width 134 height 21
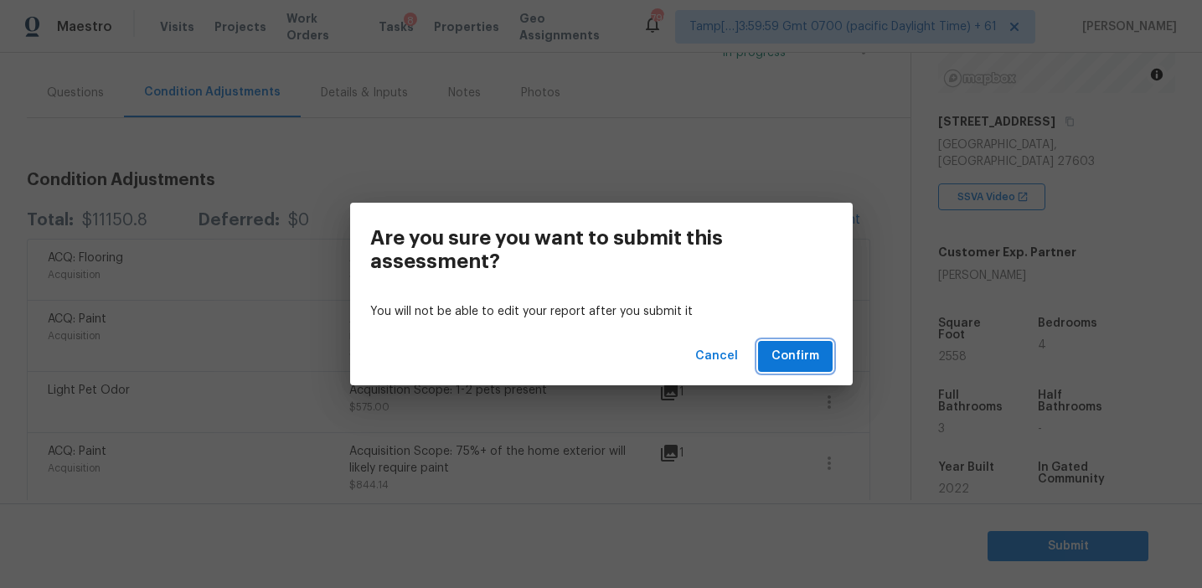
click at [797, 355] on span "Confirm" at bounding box center [795, 356] width 48 height 21
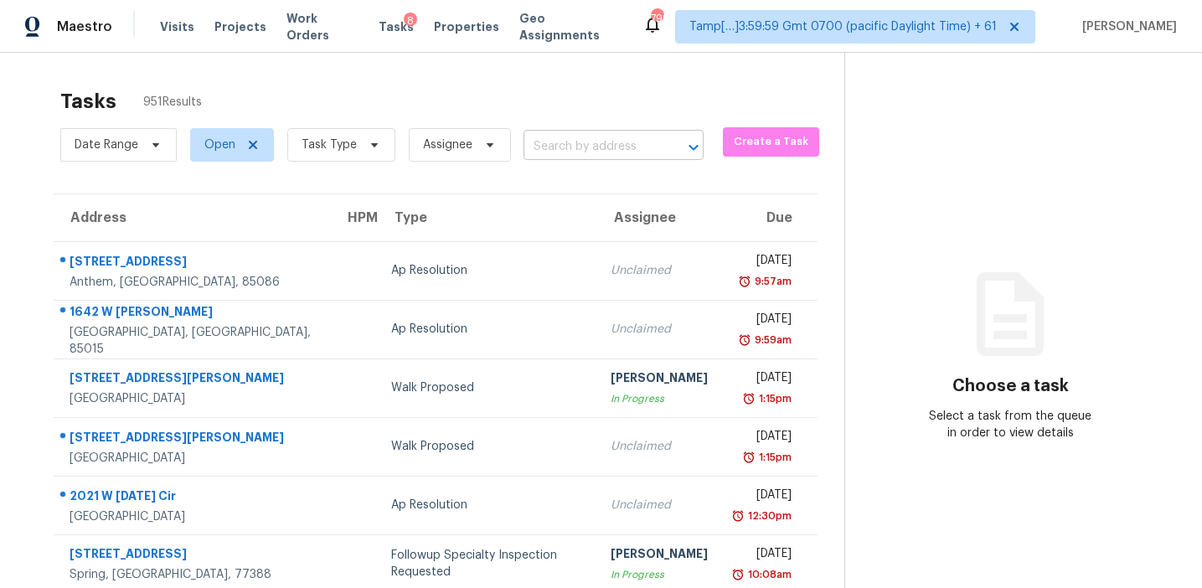
click at [556, 148] on input "text" at bounding box center [589, 147] width 133 height 26
paste input "[STREET_ADDRESS][PERSON_NAME]"
type input "[STREET_ADDRESS][PERSON_NAME]"
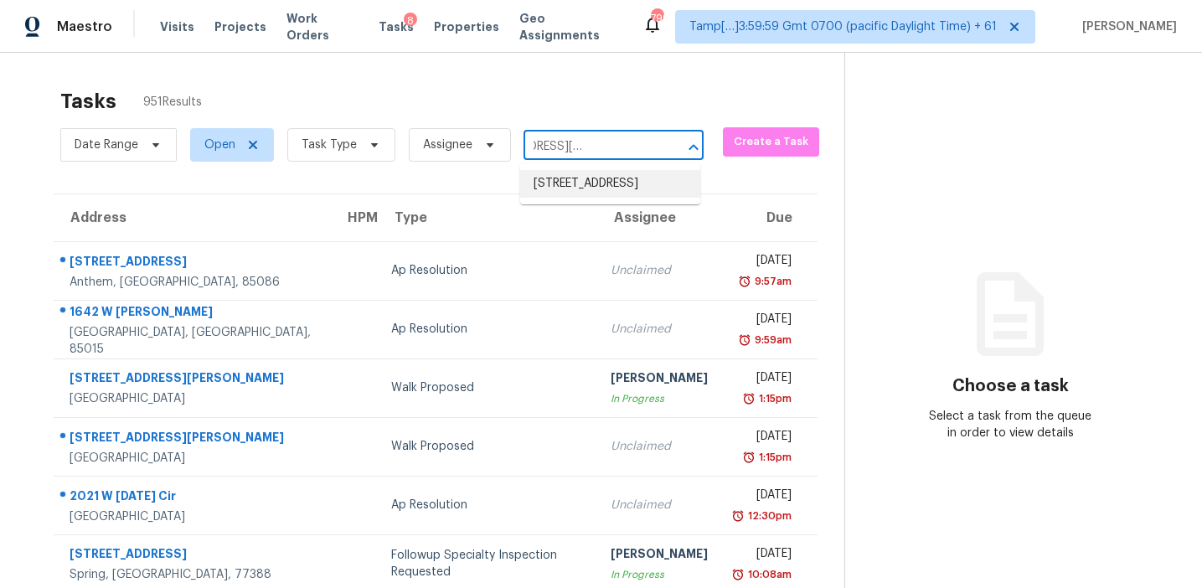
click at [606, 193] on li "[STREET_ADDRESS]" at bounding box center [610, 184] width 180 height 28
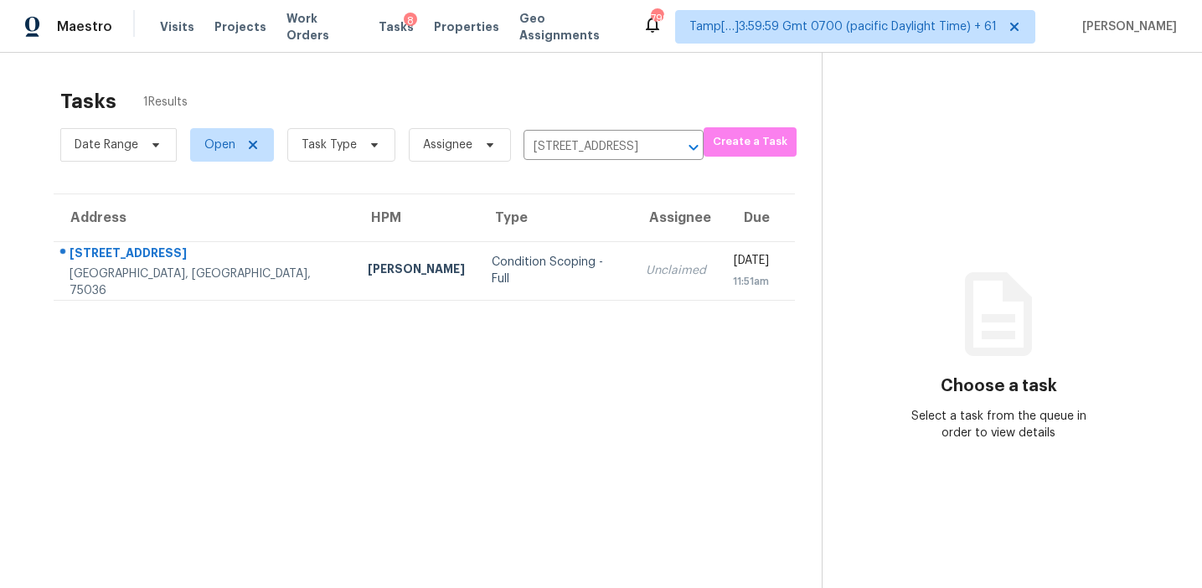
click at [646, 277] on div "Unclaimed" at bounding box center [676, 270] width 60 height 17
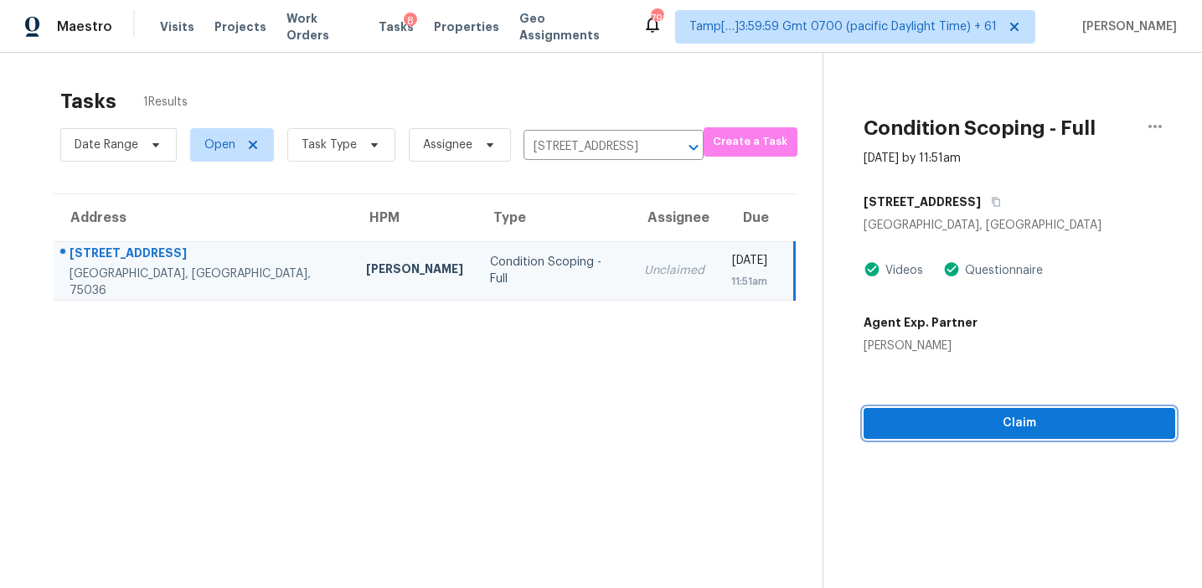
click at [962, 431] on span "Claim" at bounding box center [1019, 423] width 285 height 21
